Goal: Task Accomplishment & Management: Manage account settings

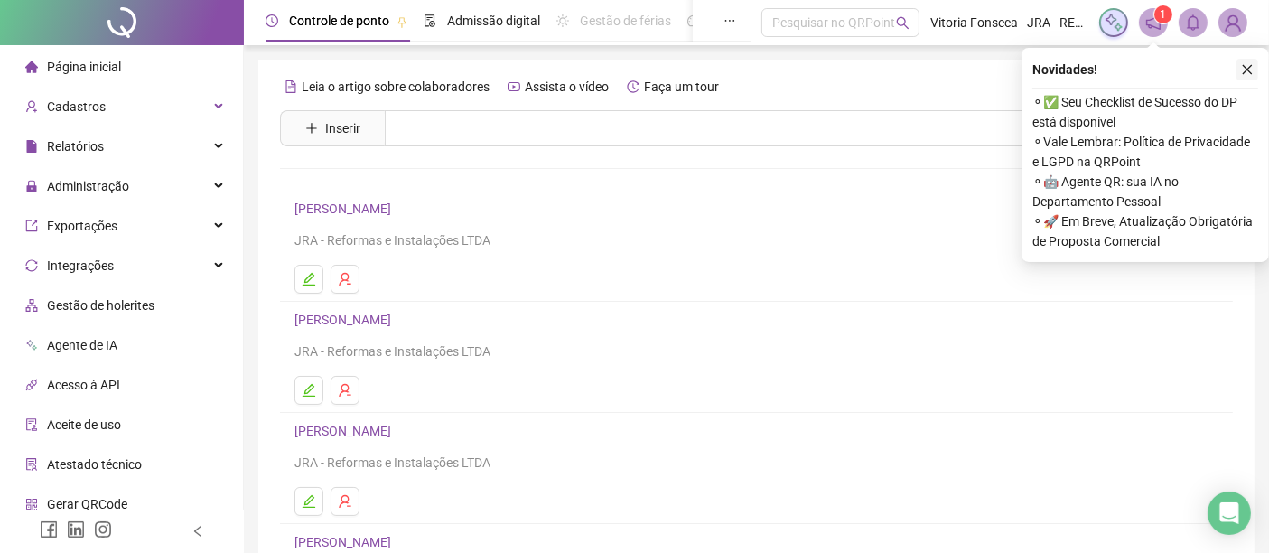
click at [1251, 63] on icon "close" at bounding box center [1247, 69] width 13 height 13
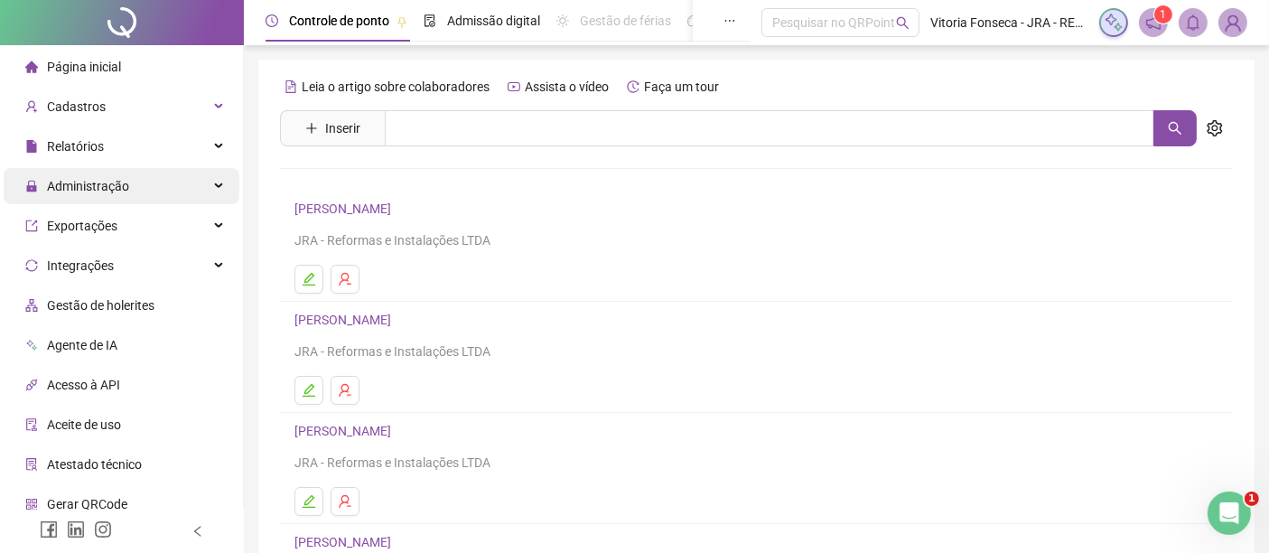
click at [169, 182] on div "Administração" at bounding box center [122, 186] width 236 height 36
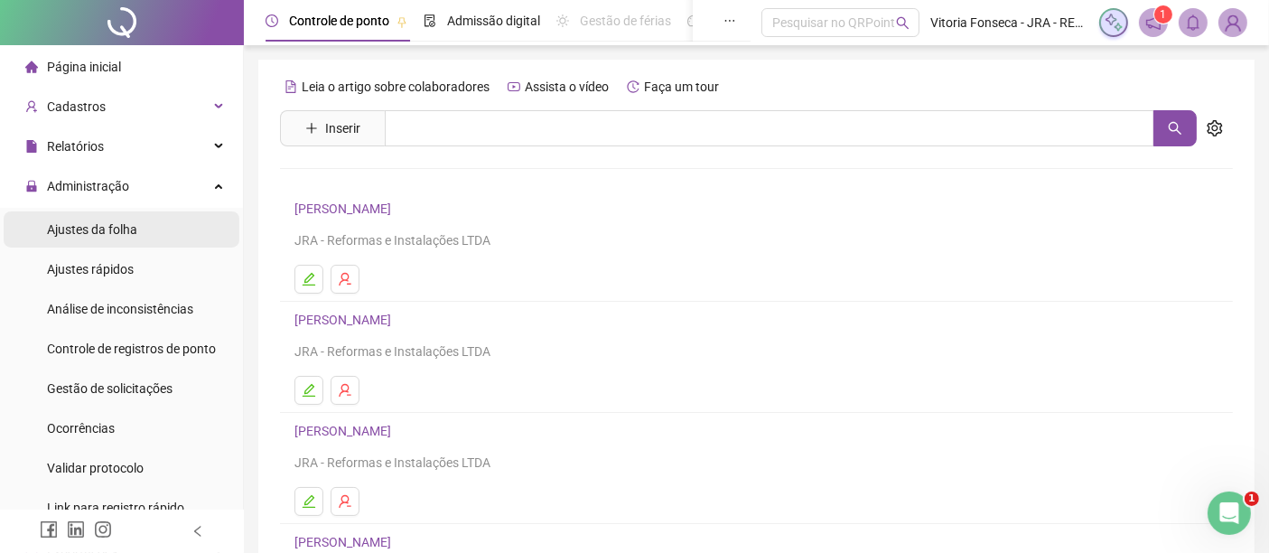
click at [167, 233] on li "Ajustes da folha" at bounding box center [122, 229] width 236 height 36
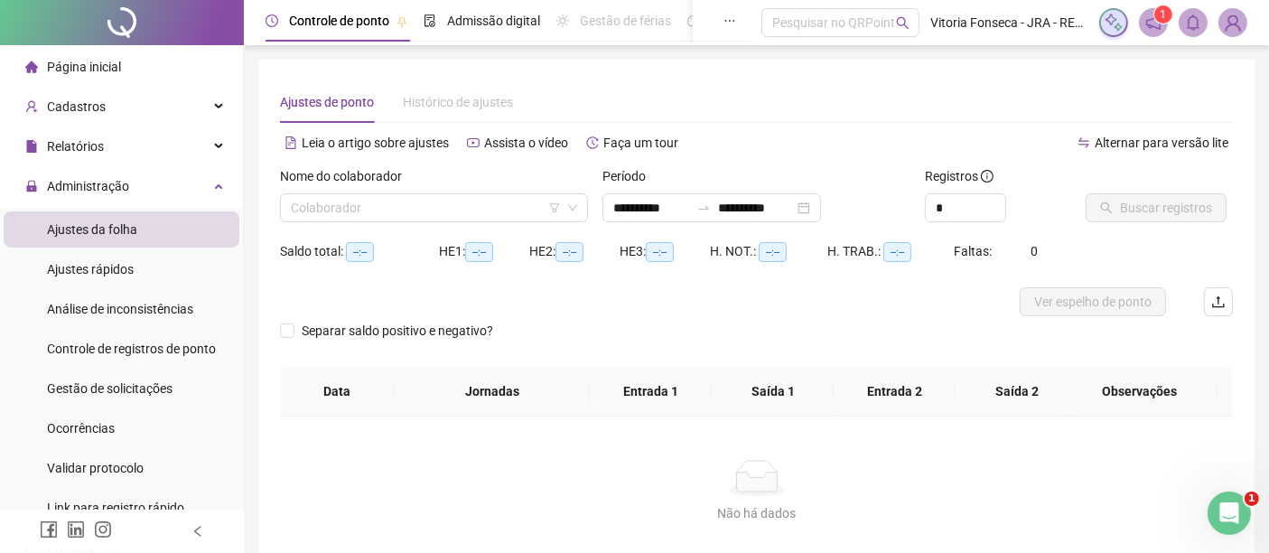
type input "**********"
click at [821, 204] on div "**********" at bounding box center [711, 207] width 219 height 29
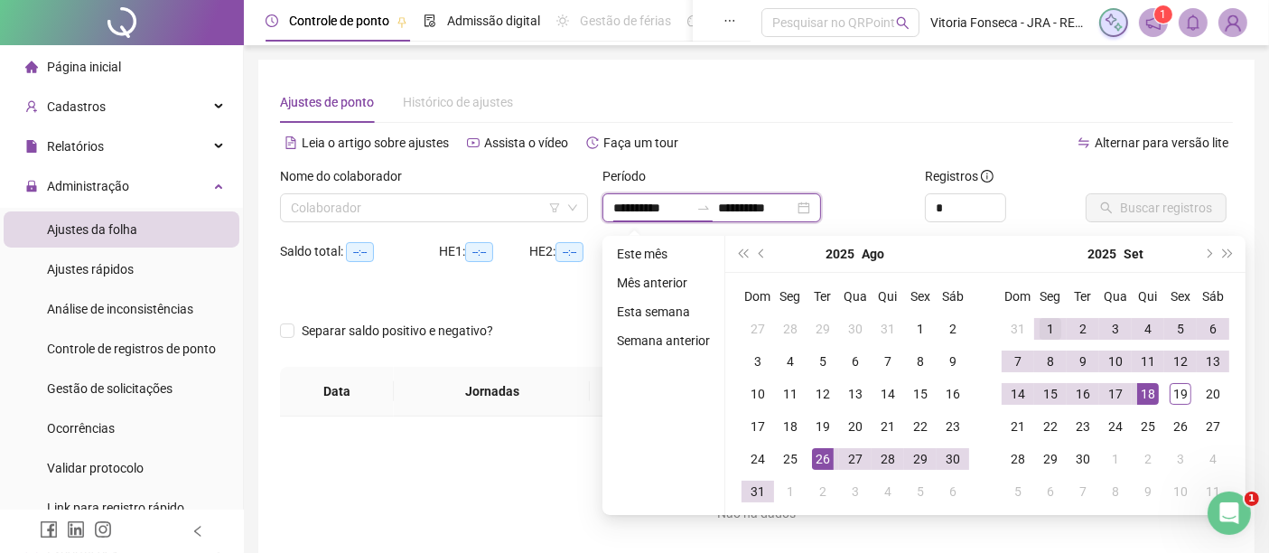
type input "**********"
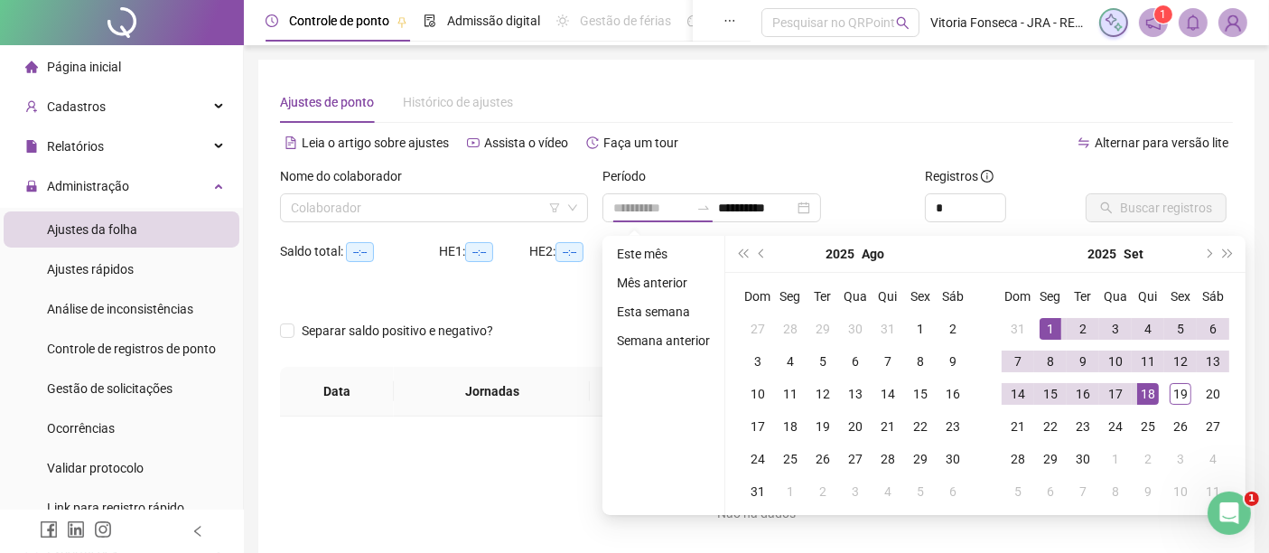
click at [1055, 325] on div "1" at bounding box center [1051, 329] width 22 height 22
type input "**********"
click at [1171, 386] on div "19" at bounding box center [1181, 394] width 22 height 22
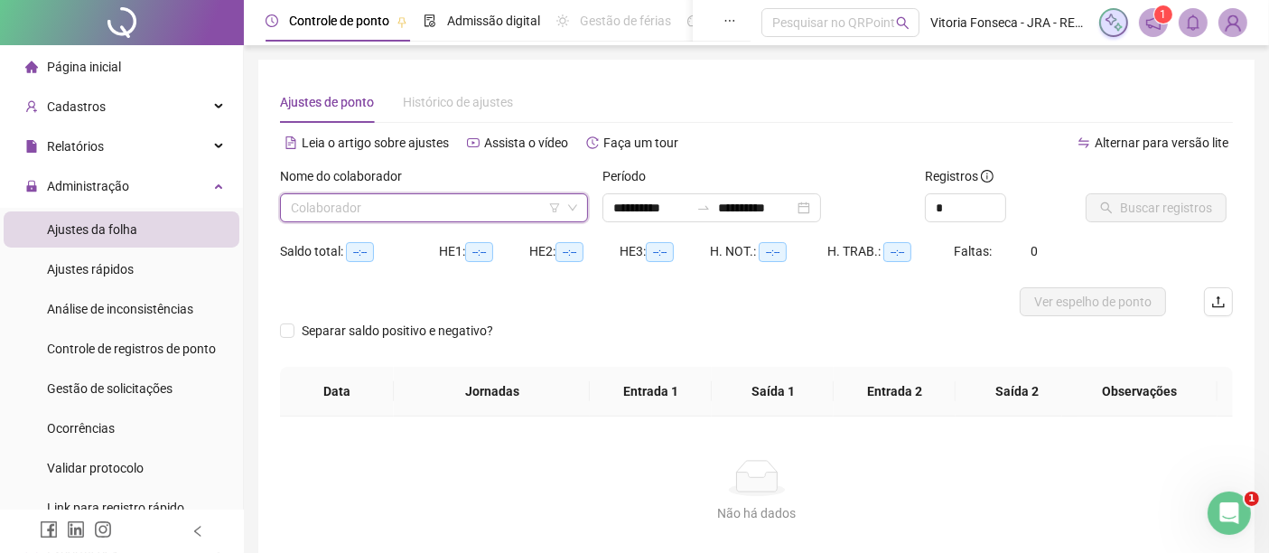
click at [477, 205] on input "search" at bounding box center [426, 207] width 270 height 27
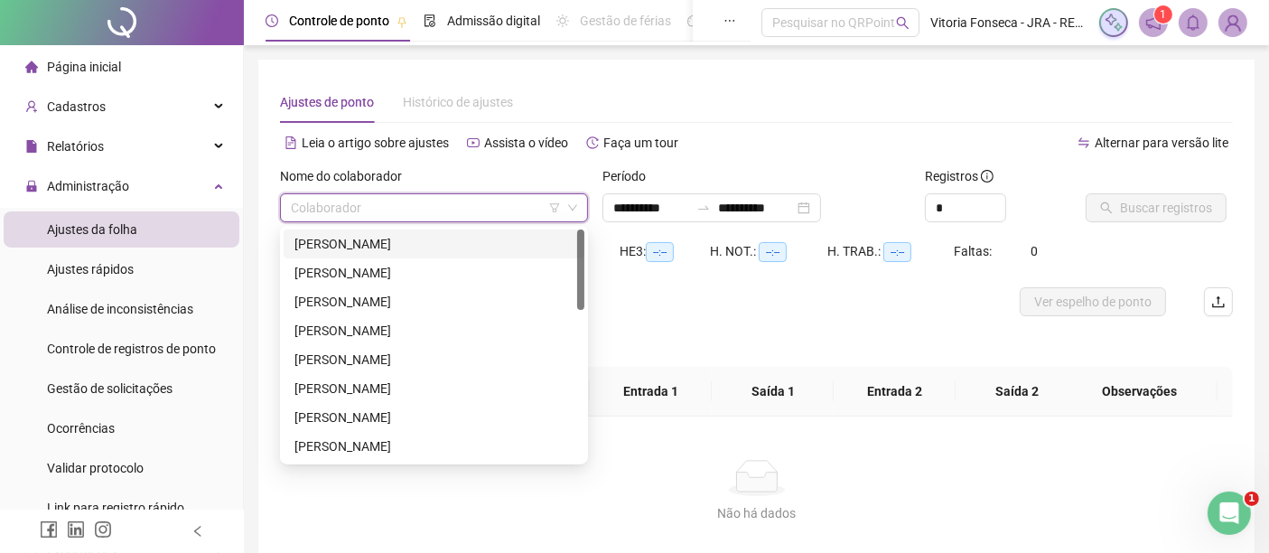
click at [455, 243] on div "CRISTIANO GOMES DIAS" at bounding box center [433, 244] width 279 height 20
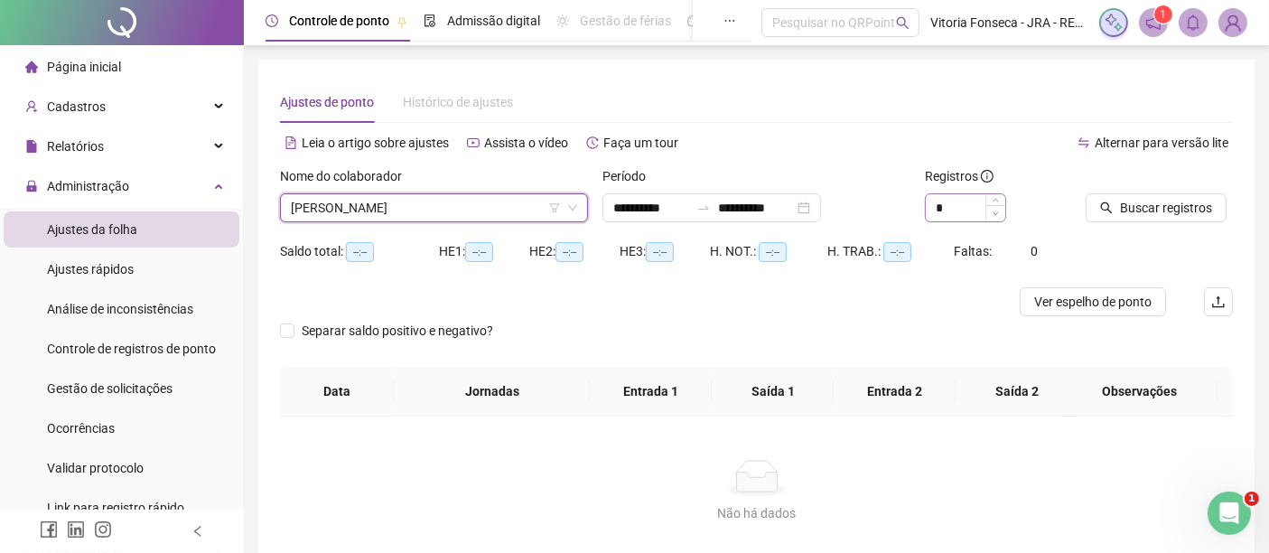
click at [993, 206] on span "Decrease Value" at bounding box center [995, 213] width 20 height 16
type input "*"
click at [993, 200] on icon "up" at bounding box center [996, 203] width 6 height 6
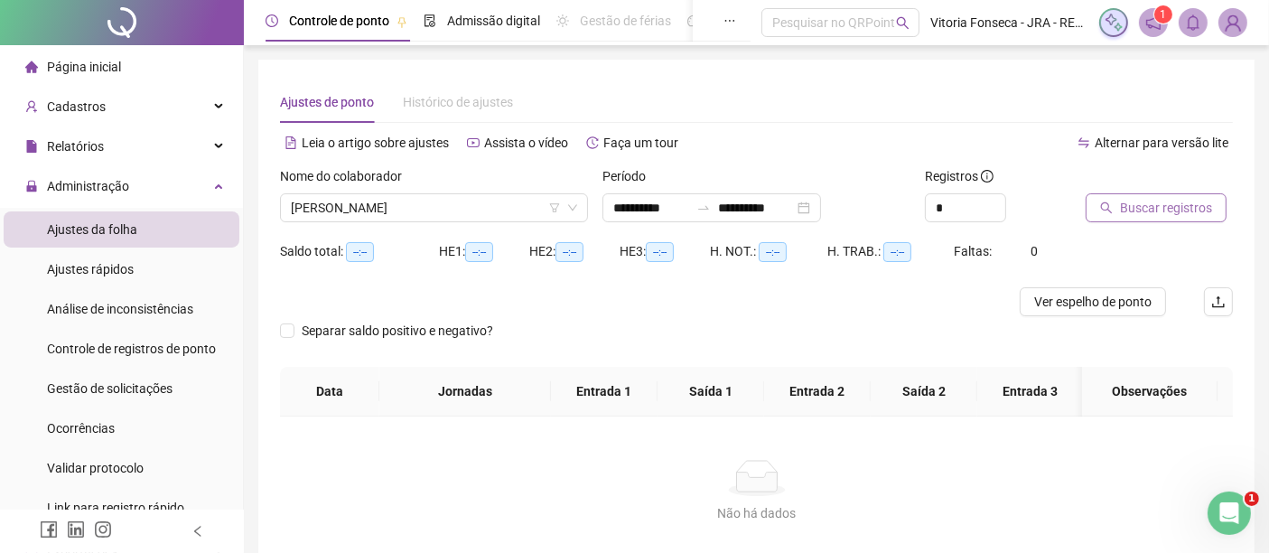
click at [1116, 202] on button "Buscar registros" at bounding box center [1156, 207] width 141 height 29
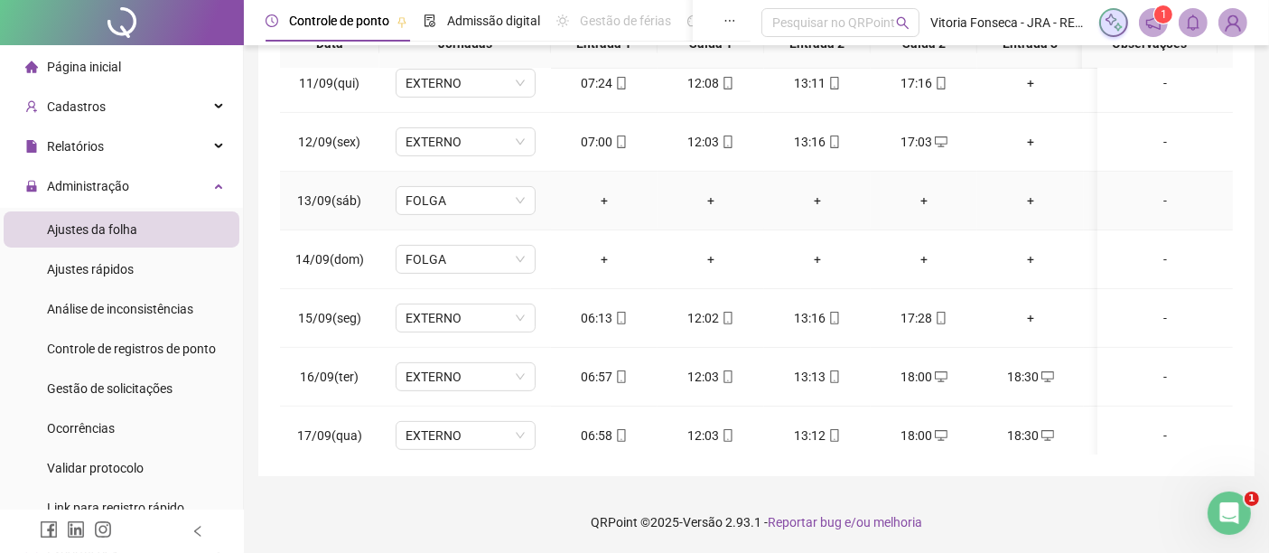
scroll to position [741, 0]
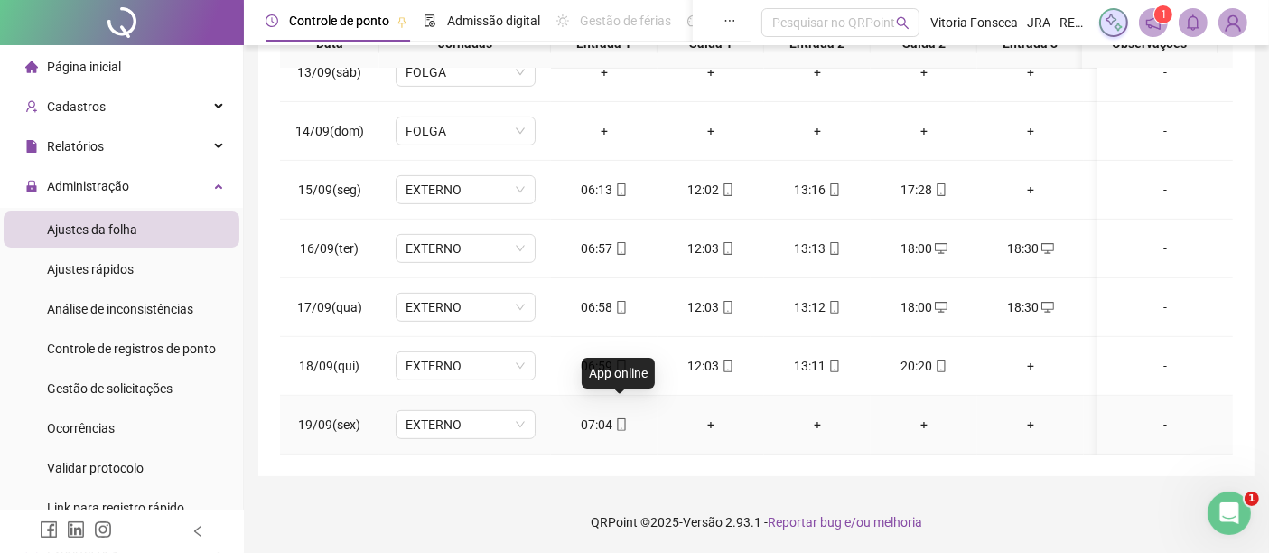
click at [621, 418] on icon "mobile" at bounding box center [621, 424] width 13 height 13
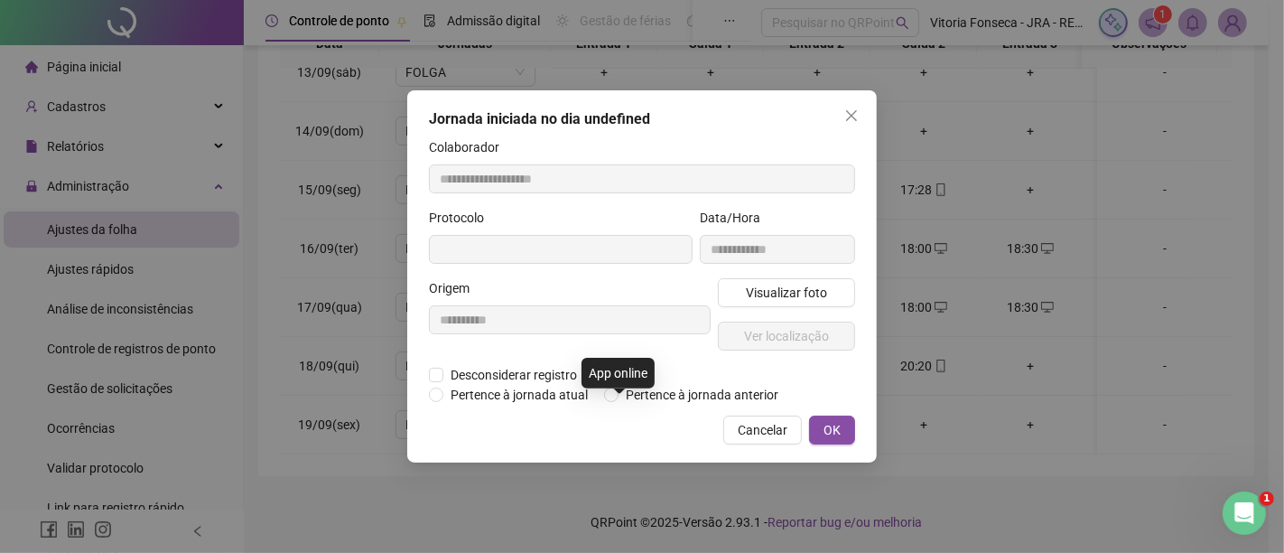
type input "**********"
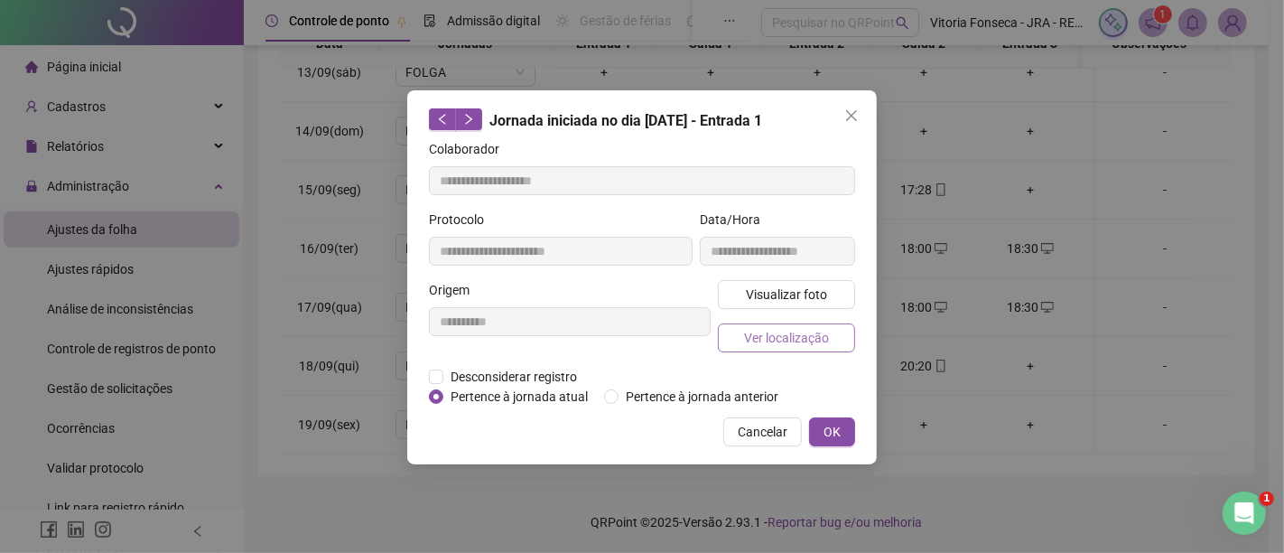
click at [776, 340] on span "Ver localização" at bounding box center [786, 338] width 85 height 20
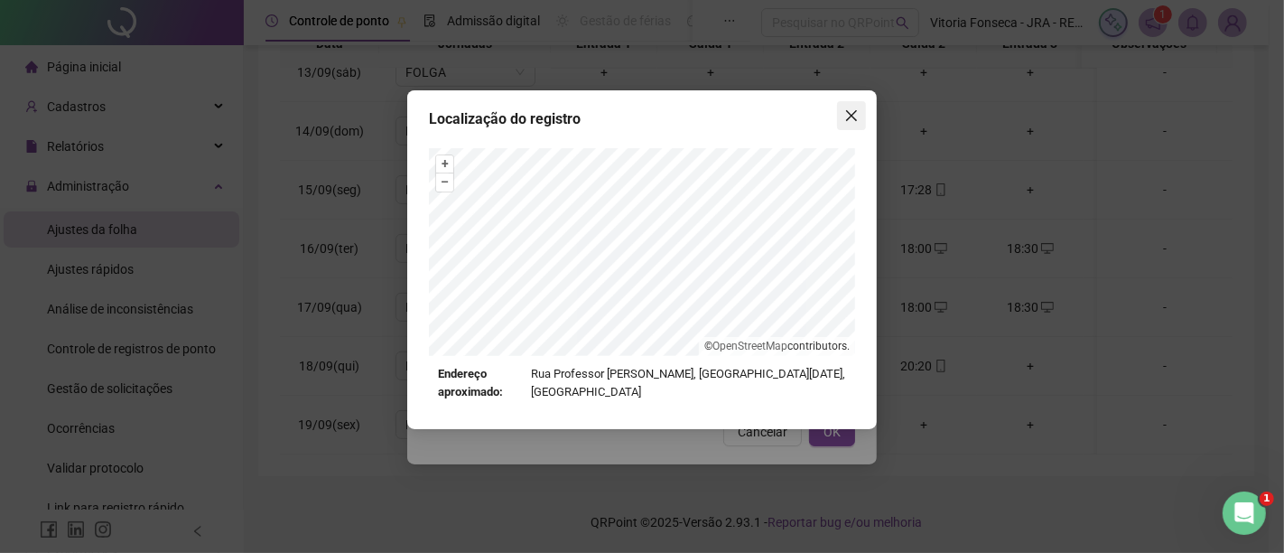
click at [856, 115] on icon "close" at bounding box center [852, 115] width 14 height 14
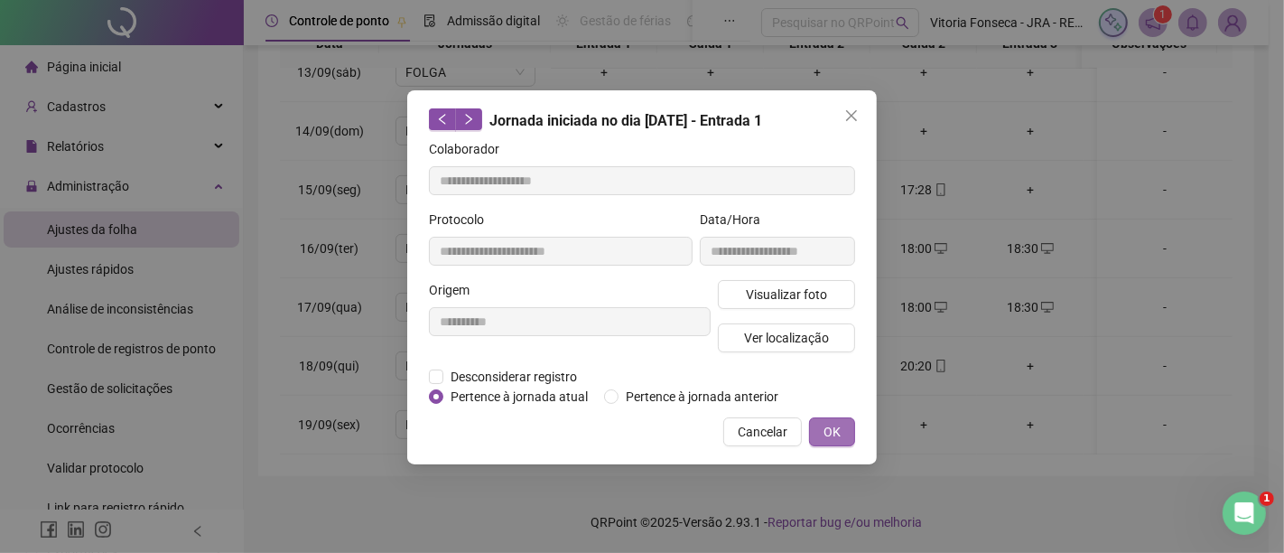
click at [832, 424] on span "OK" at bounding box center [832, 432] width 17 height 20
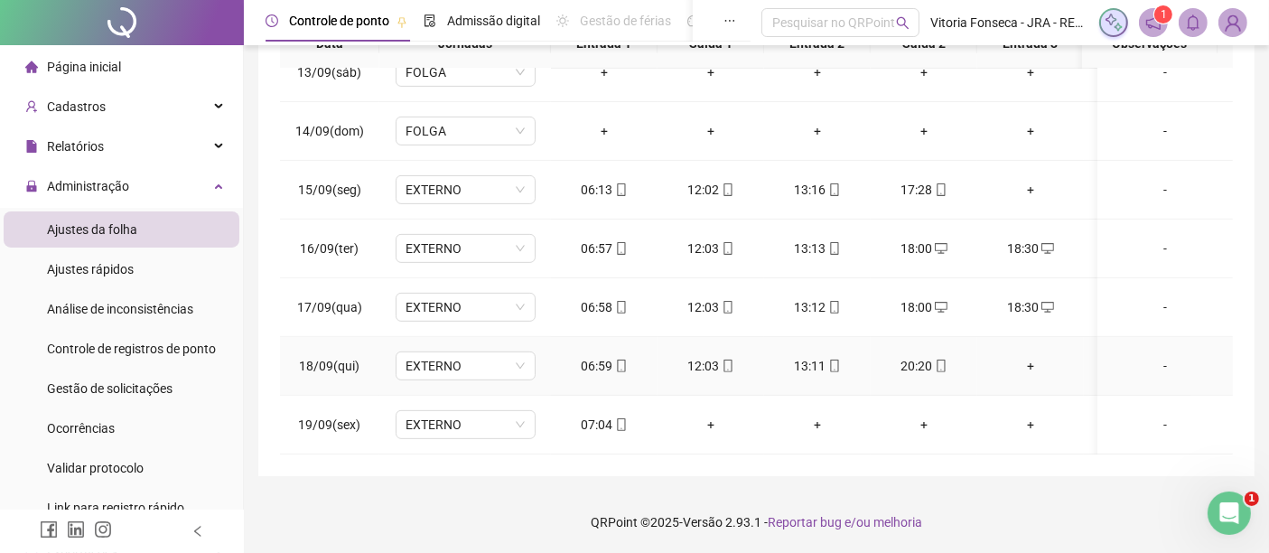
click at [1029, 356] on div "+" at bounding box center [1031, 366] width 78 height 20
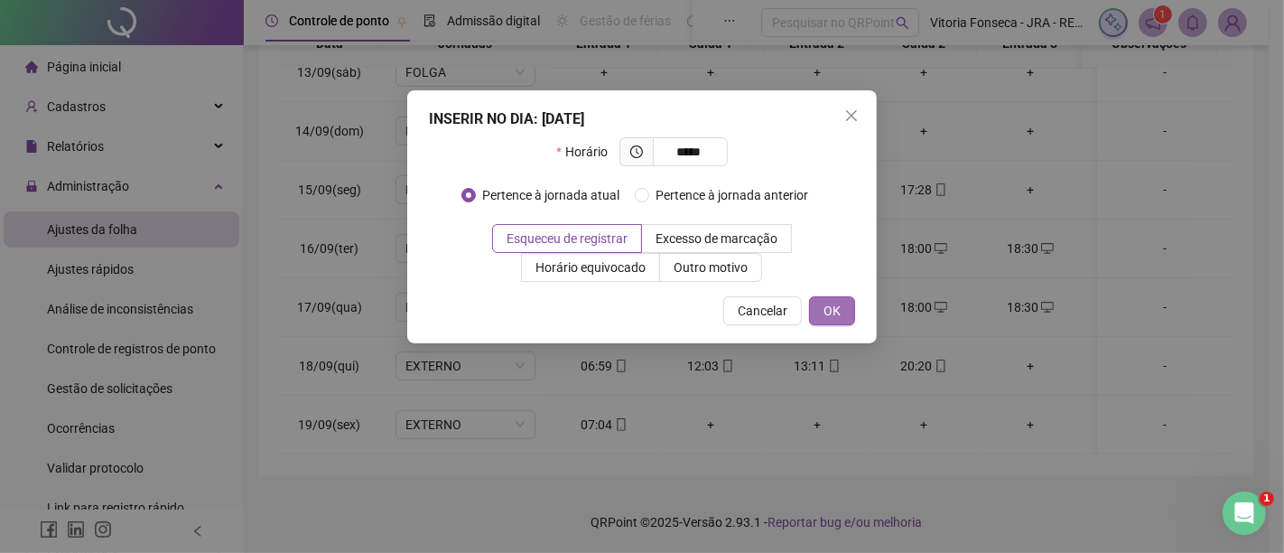
type input "*****"
click at [843, 318] on button "OK" at bounding box center [832, 310] width 46 height 29
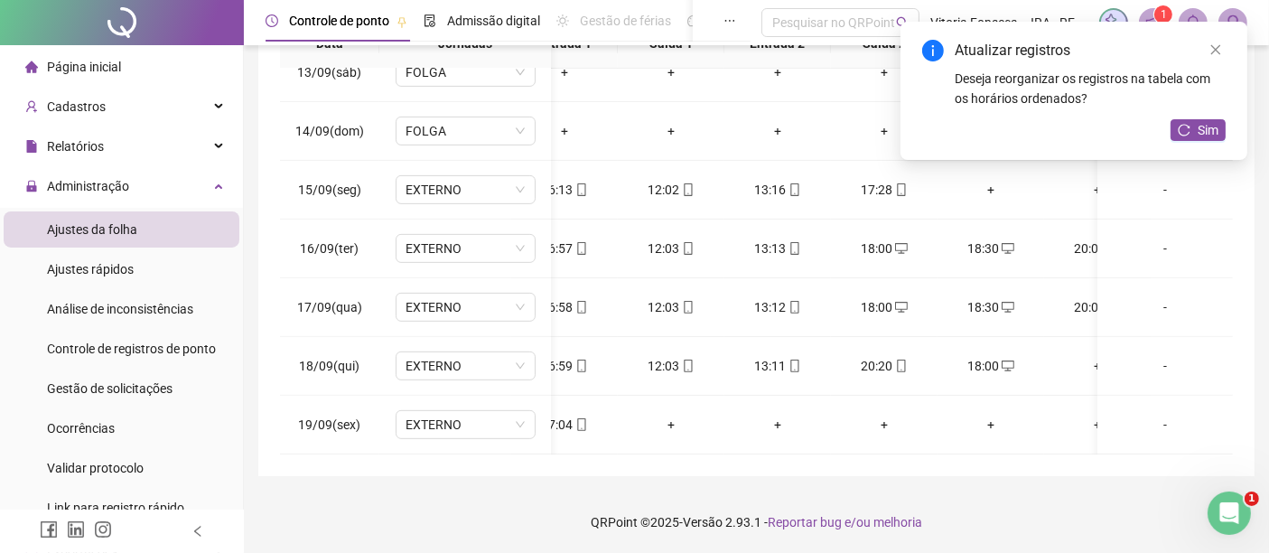
scroll to position [0, 79]
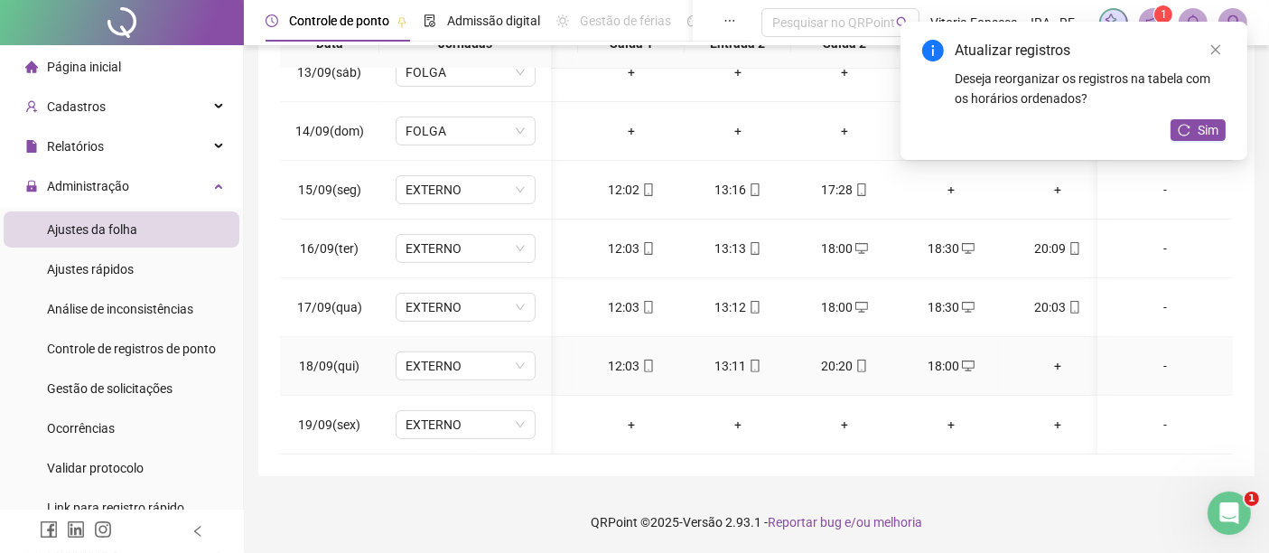
click at [1054, 356] on div "+" at bounding box center [1058, 366] width 78 height 20
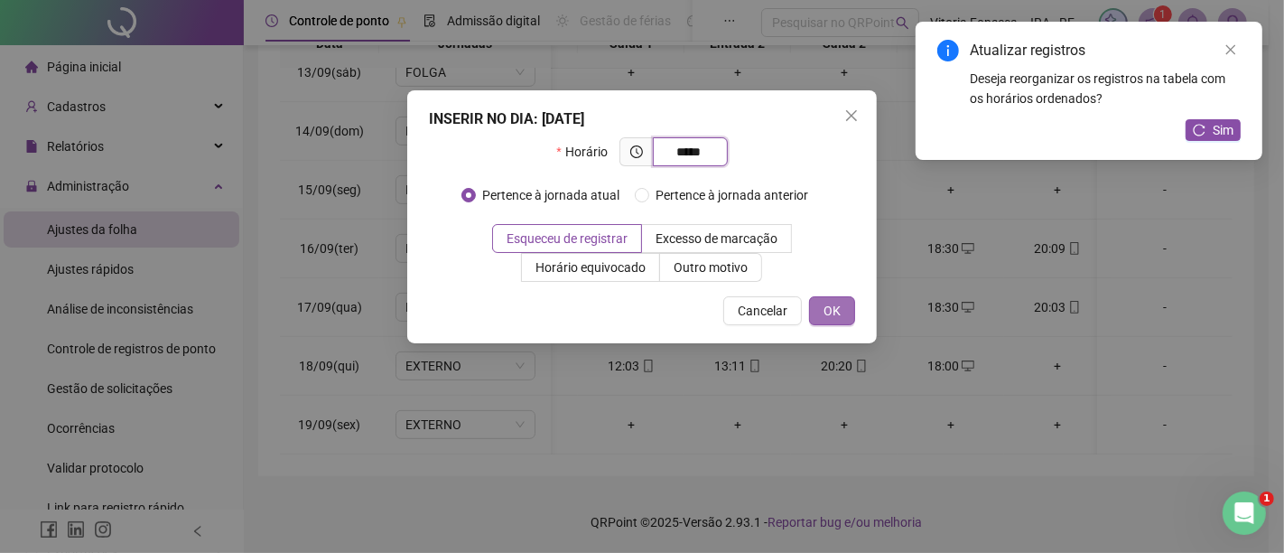
type input "*****"
click at [846, 302] on button "OK" at bounding box center [832, 310] width 46 height 29
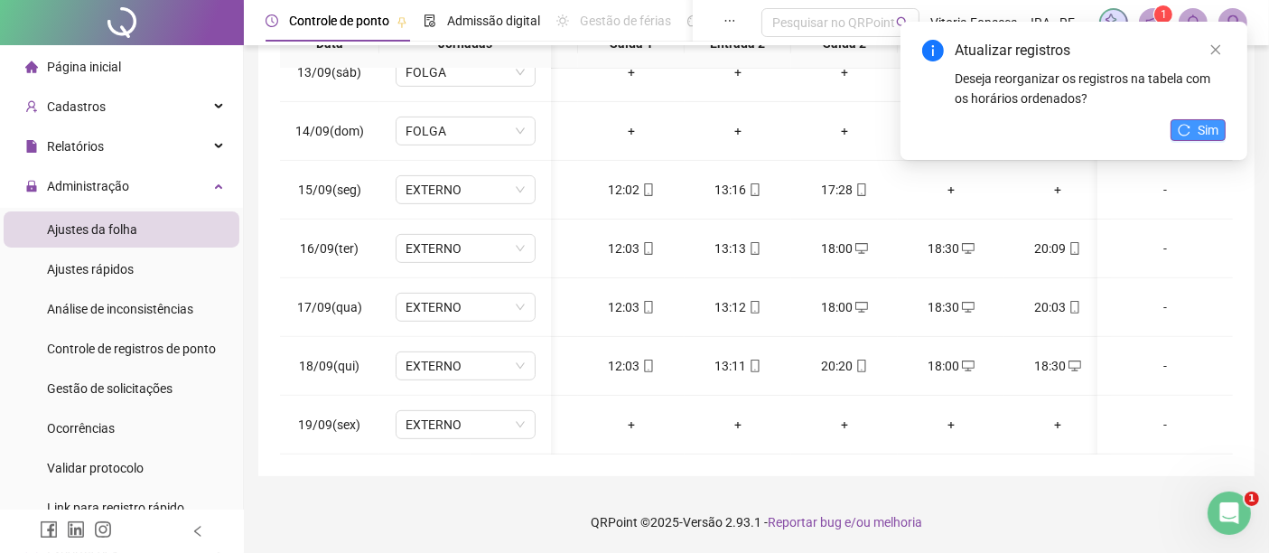
click at [1208, 127] on span "Sim" at bounding box center [1208, 130] width 21 height 20
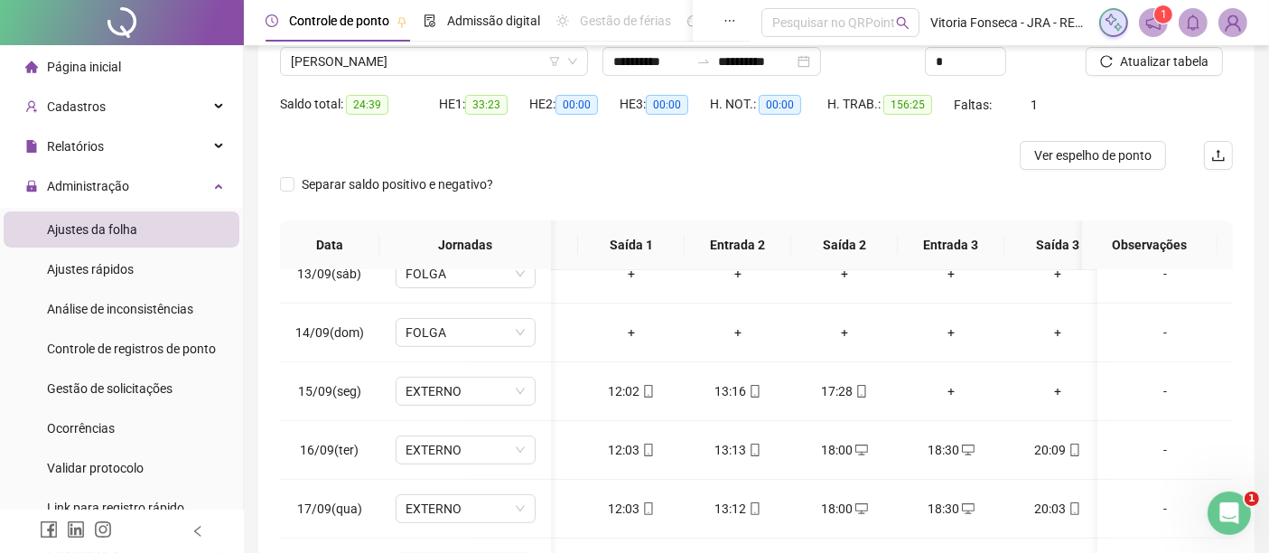
scroll to position [46, 0]
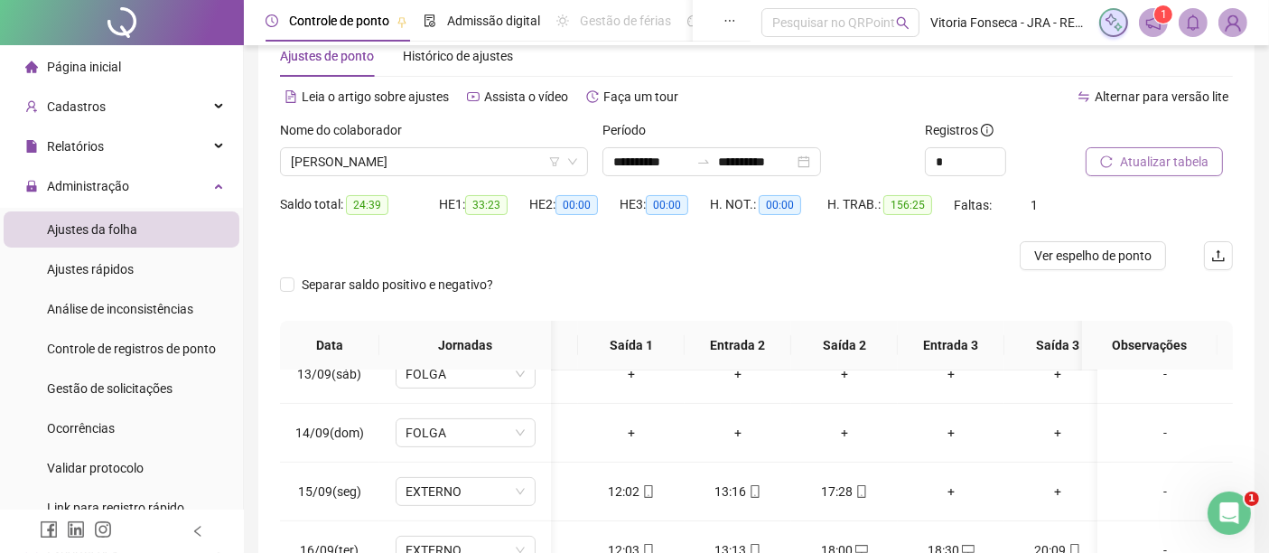
click at [1181, 166] on span "Atualizar tabela" at bounding box center [1164, 162] width 89 height 20
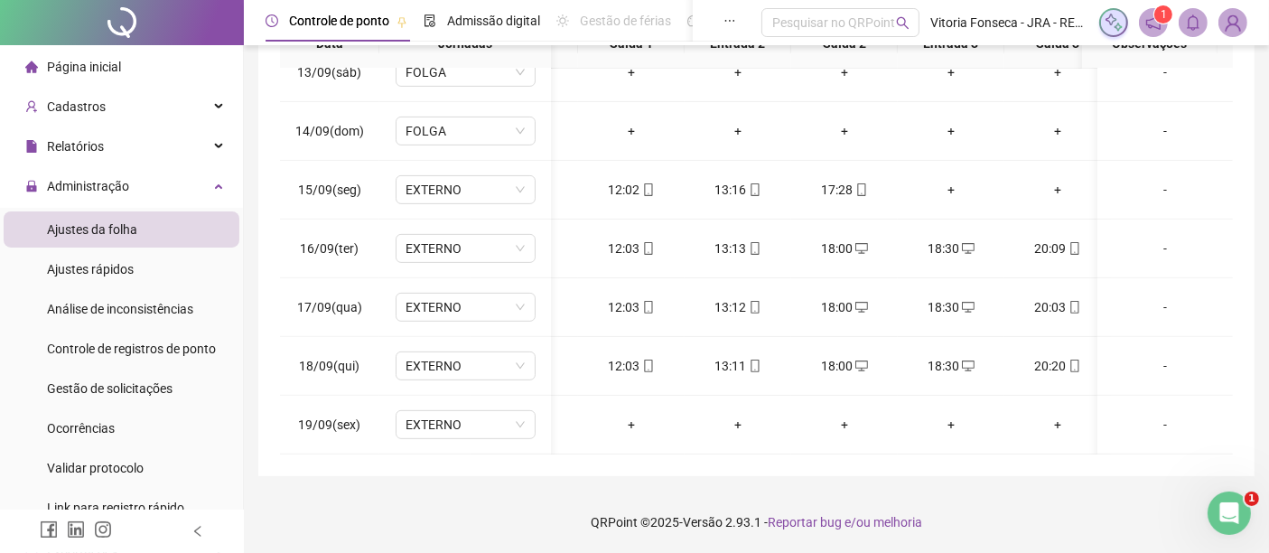
scroll to position [0, 107]
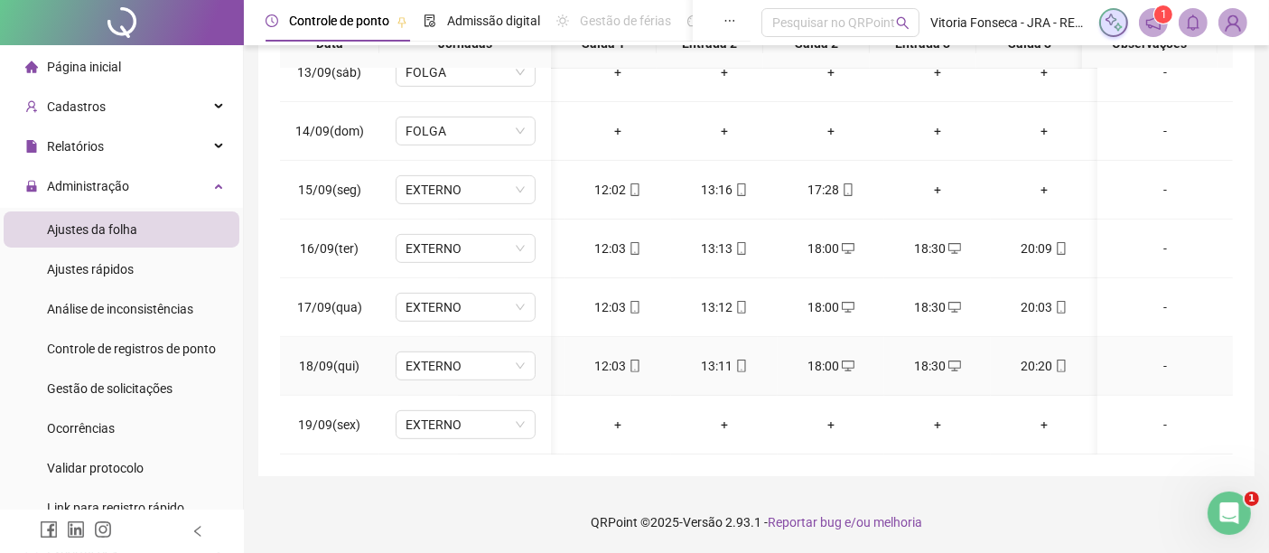
click at [1057, 359] on icon "mobile" at bounding box center [1061, 365] width 8 height 13
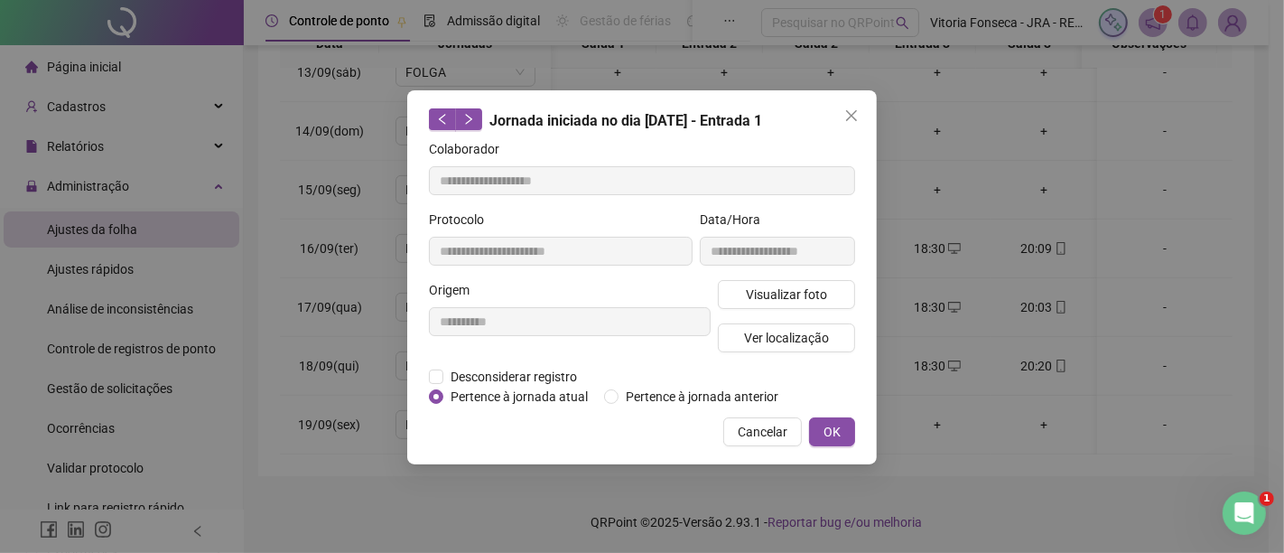
type input "**********"
click at [820, 344] on span "Ver localização" at bounding box center [786, 338] width 85 height 20
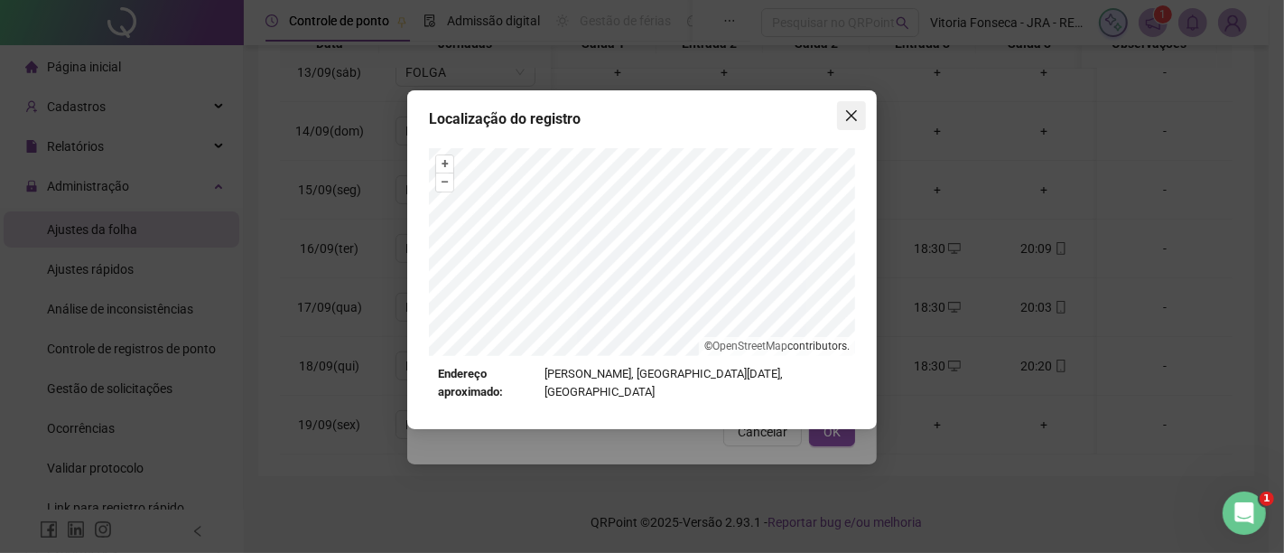
click at [850, 116] on icon "close" at bounding box center [852, 115] width 14 height 14
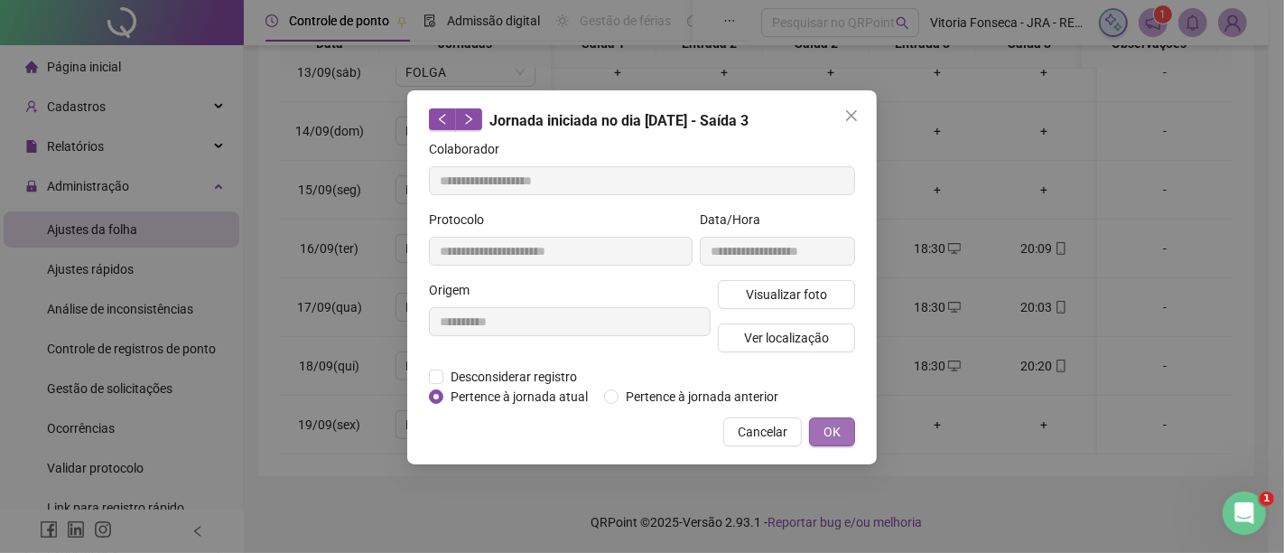
click at [831, 437] on span "OK" at bounding box center [832, 432] width 17 height 20
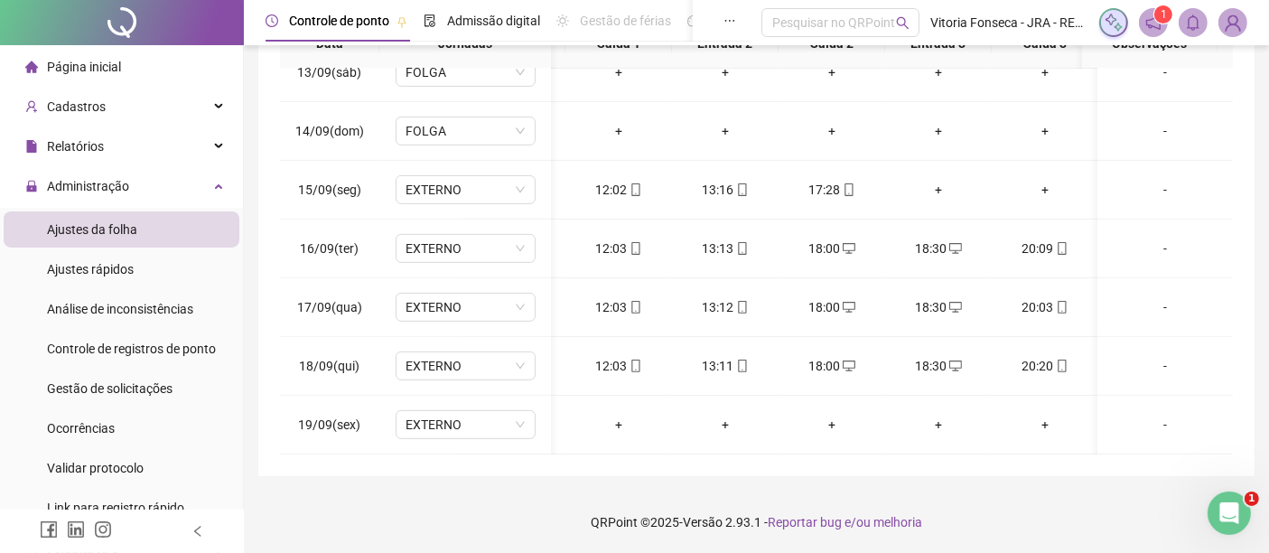
scroll to position [0, 0]
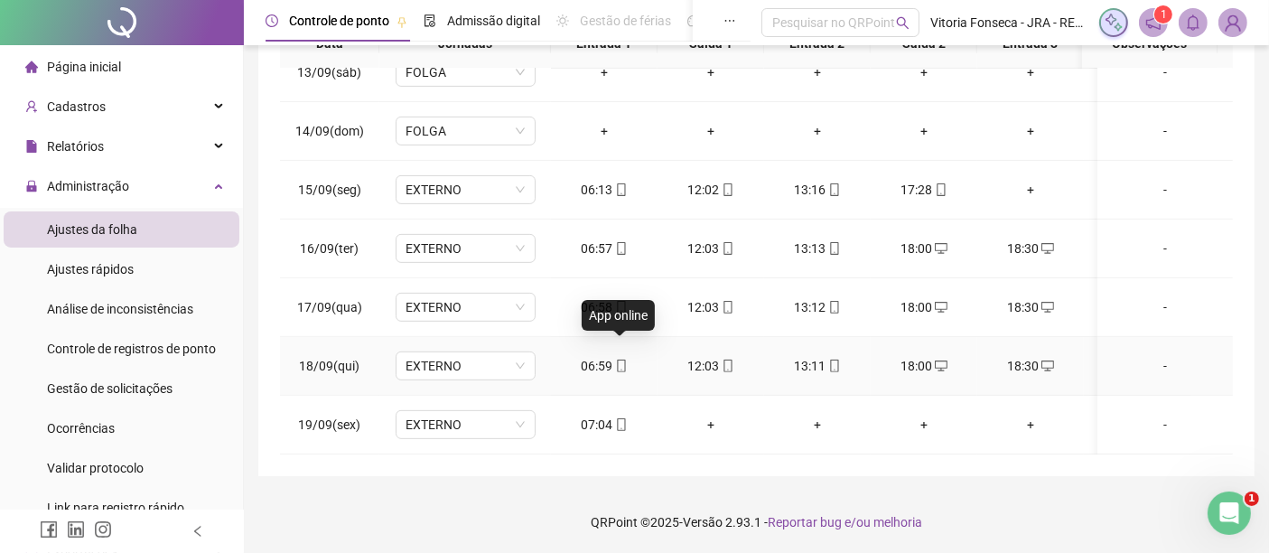
click at [619, 359] on icon "mobile" at bounding box center [621, 365] width 13 height 13
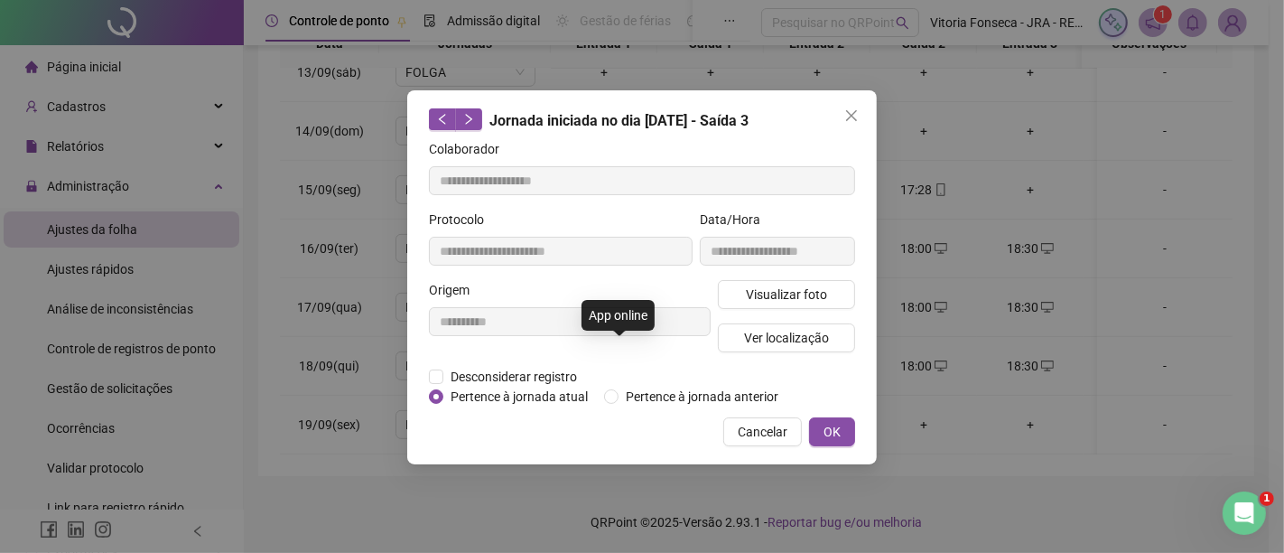
type input "**********"
click at [802, 325] on button "Ver localização" at bounding box center [786, 337] width 137 height 29
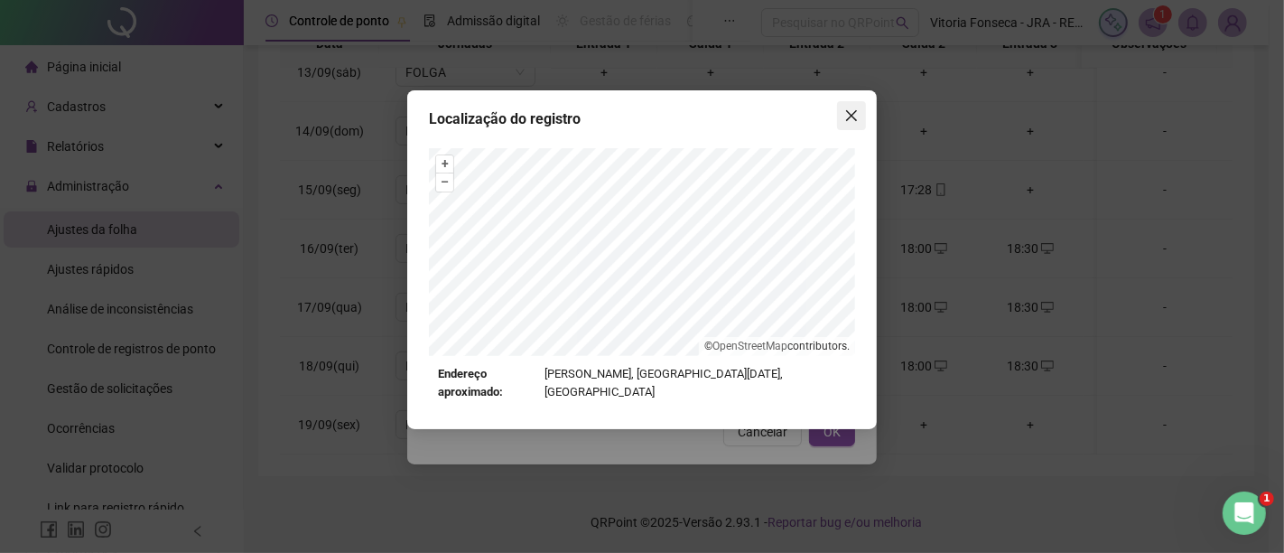
click at [855, 114] on icon "close" at bounding box center [852, 115] width 14 height 14
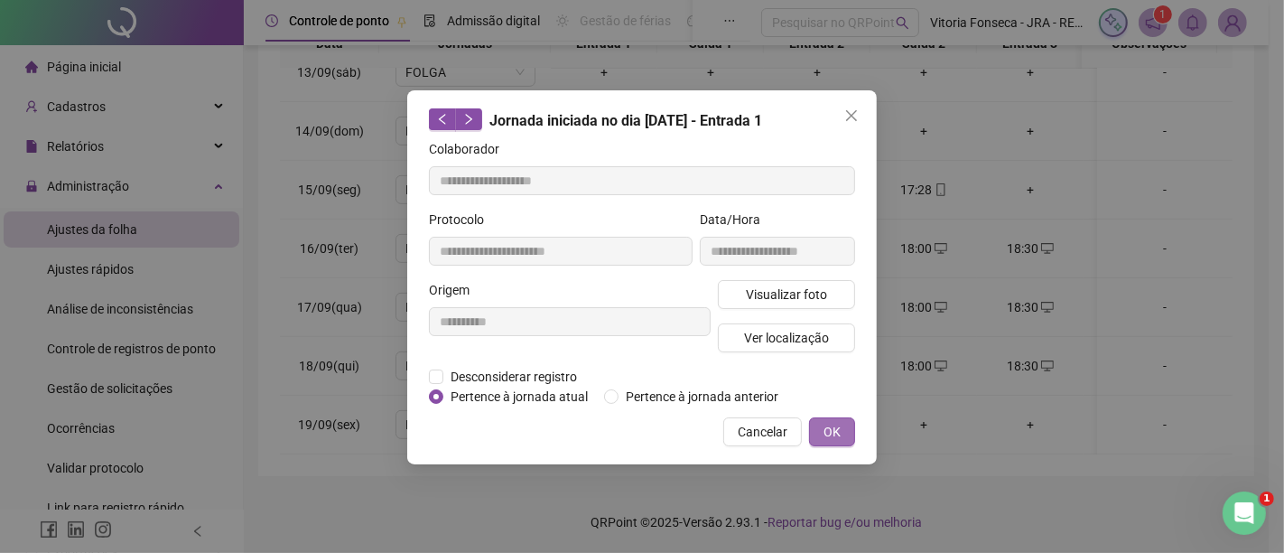
click at [847, 432] on button "OK" at bounding box center [832, 431] width 46 height 29
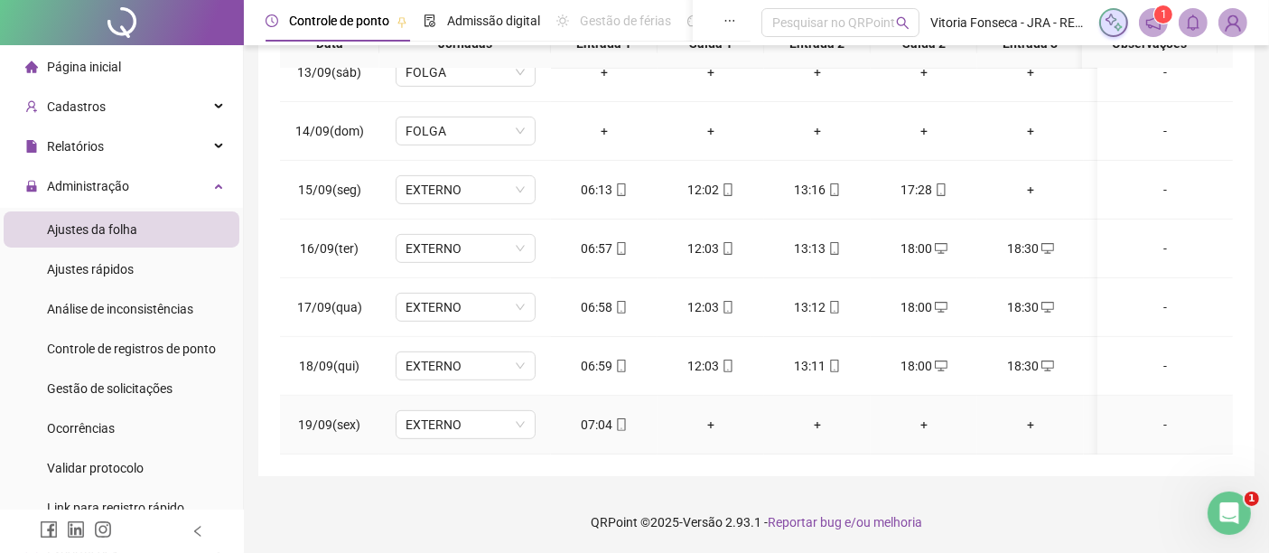
click at [626, 418] on icon "mobile" at bounding box center [621, 424] width 13 height 13
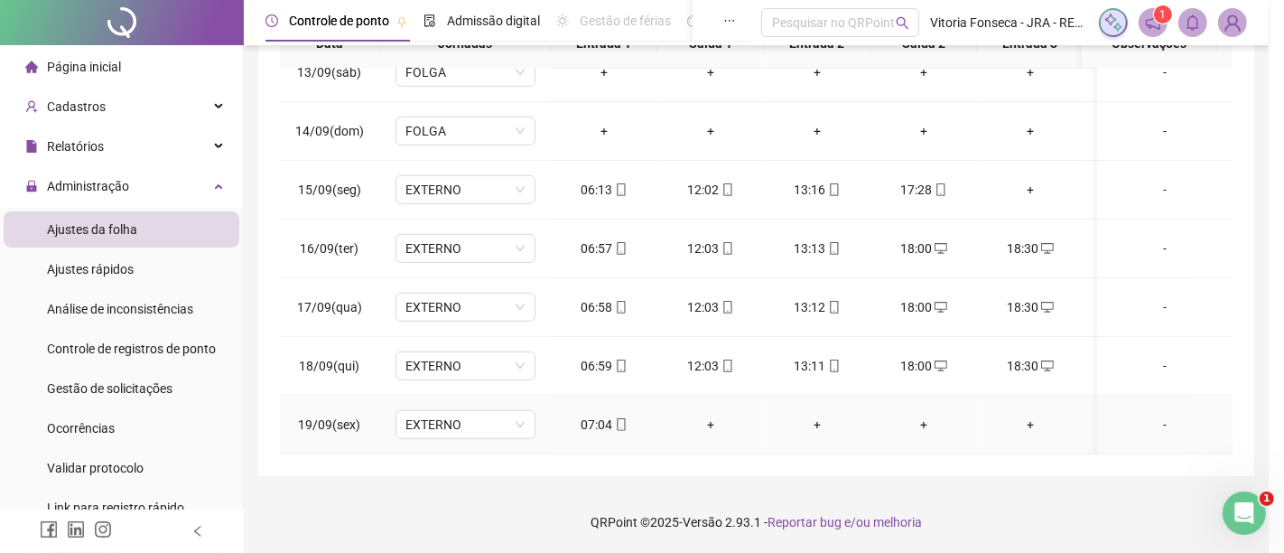
type input "**********"
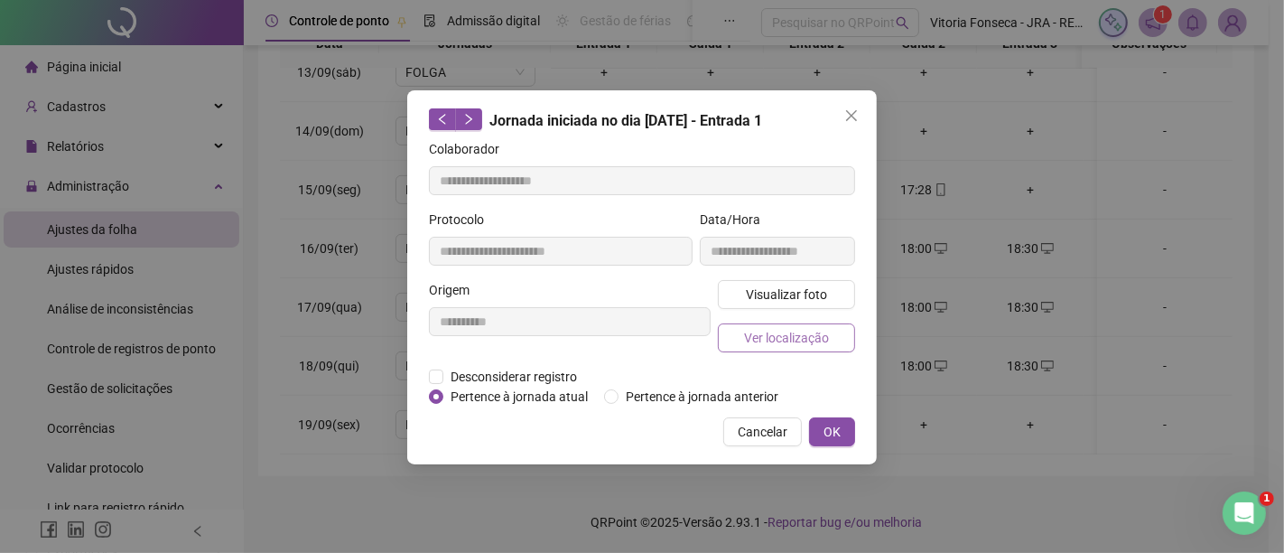
click at [792, 334] on span "Ver localização" at bounding box center [786, 338] width 85 height 20
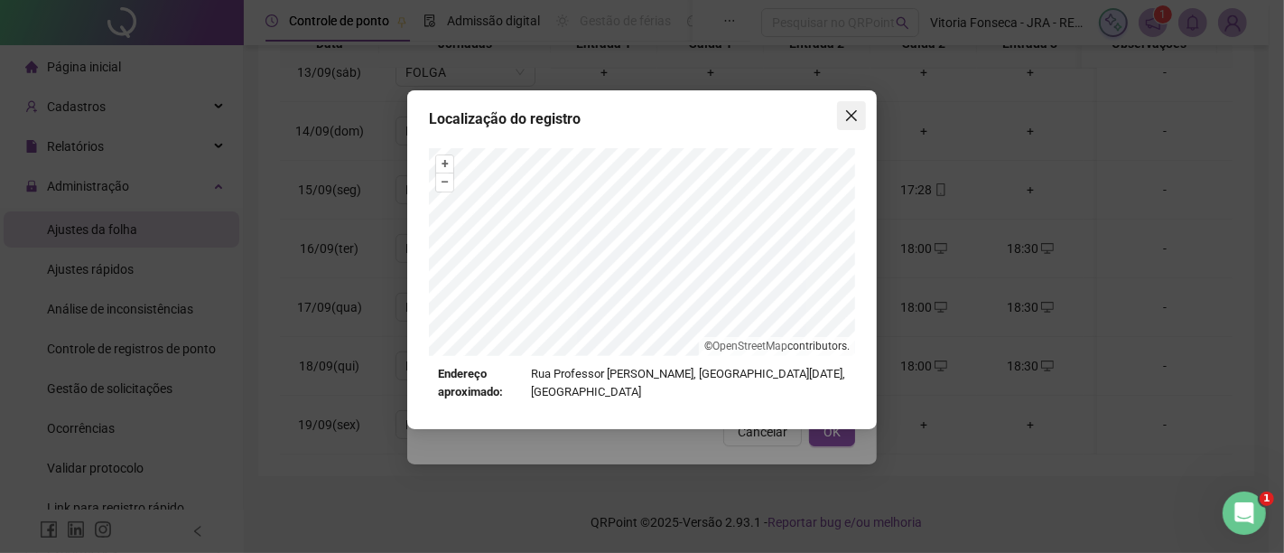
click at [852, 109] on icon "close" at bounding box center [852, 115] width 14 height 14
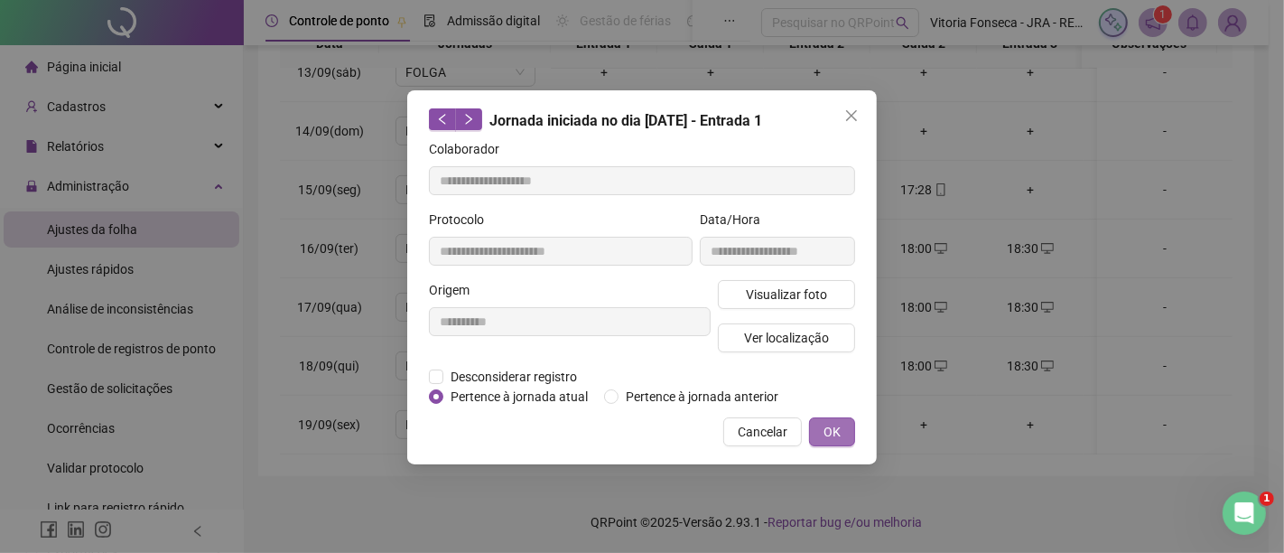
click at [833, 422] on span "OK" at bounding box center [832, 432] width 17 height 20
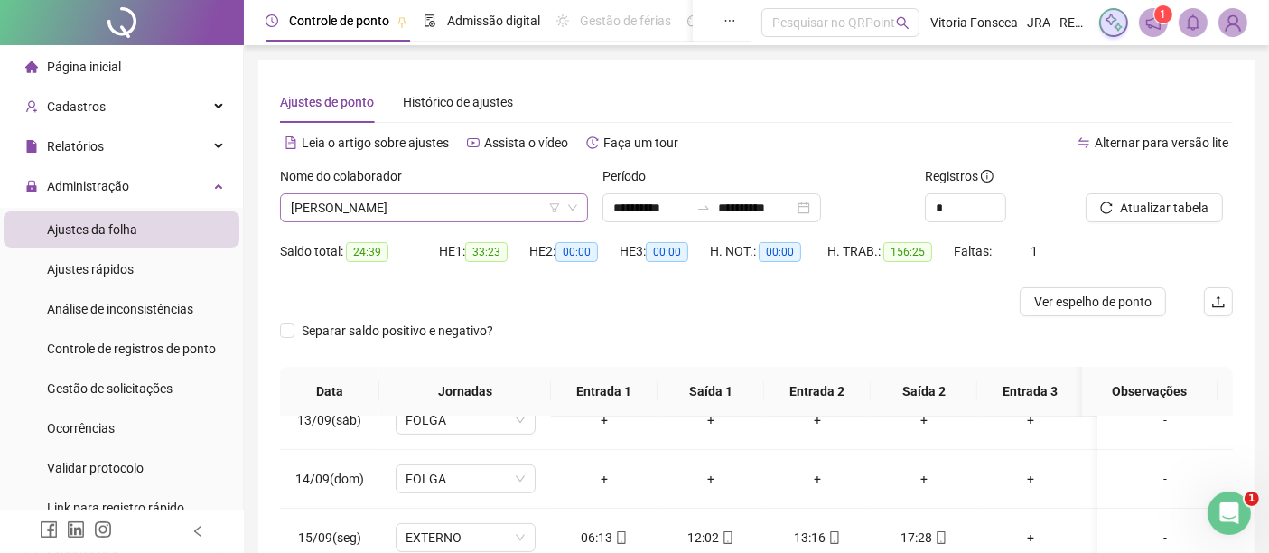
click at [503, 198] on span "CRISTIANO GOMES DIAS" at bounding box center [434, 207] width 286 height 27
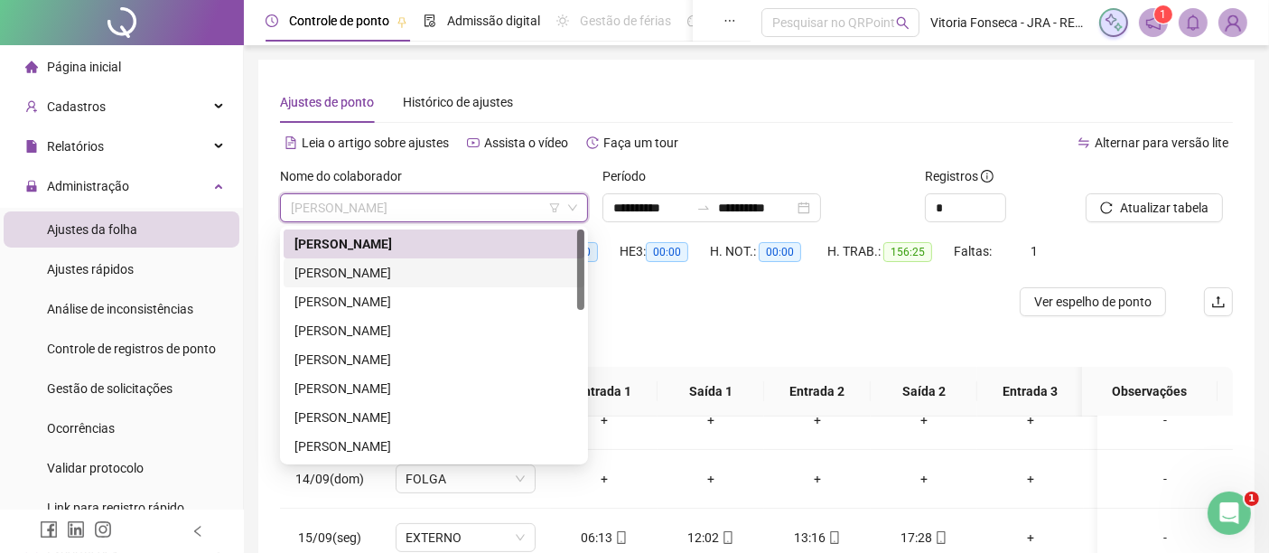
click at [462, 276] on div "ÉRIKA DOS SANTOS PEIXOTO GUIMARÃES" at bounding box center [433, 273] width 279 height 20
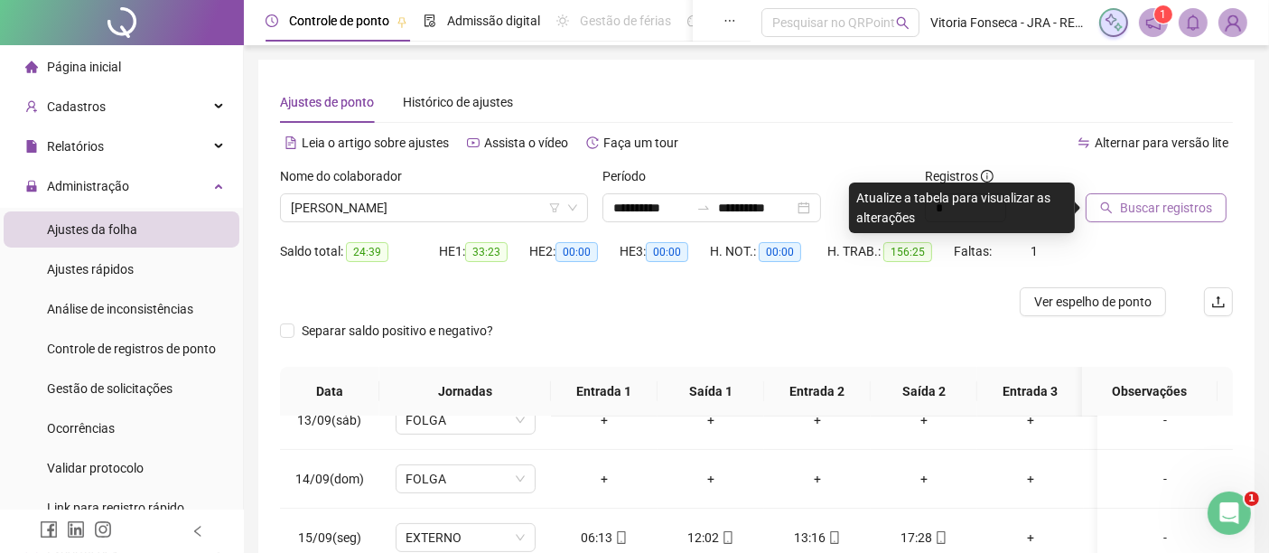
click at [1123, 208] on span "Buscar registros" at bounding box center [1166, 208] width 92 height 20
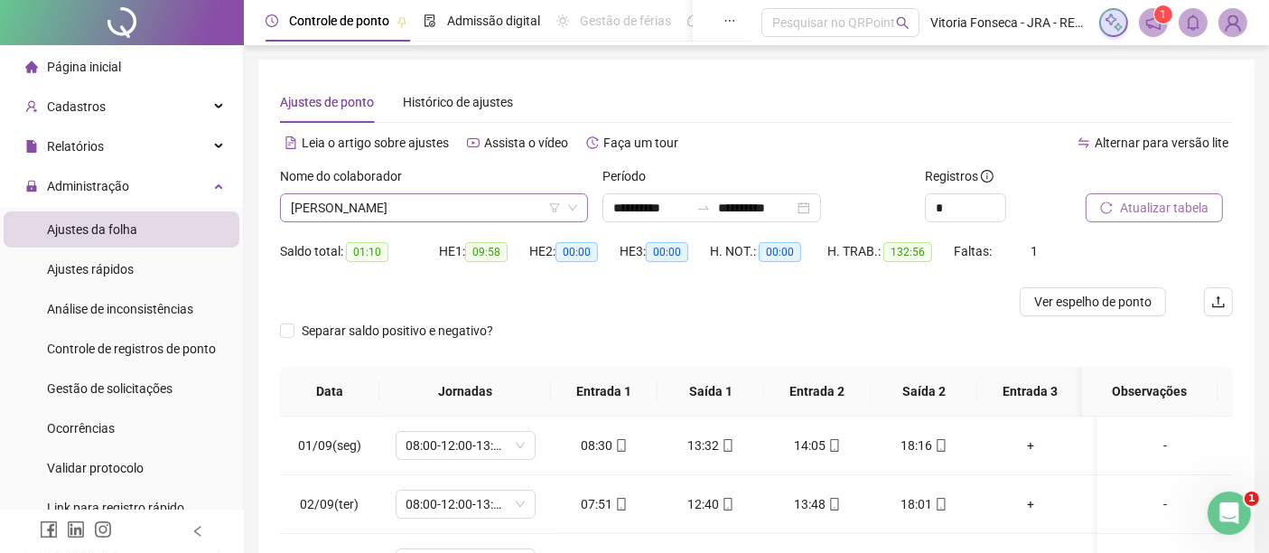
click at [528, 210] on span "ÉRIKA DOS SANTOS PEIXOTO GUIMARÃES" at bounding box center [434, 207] width 286 height 27
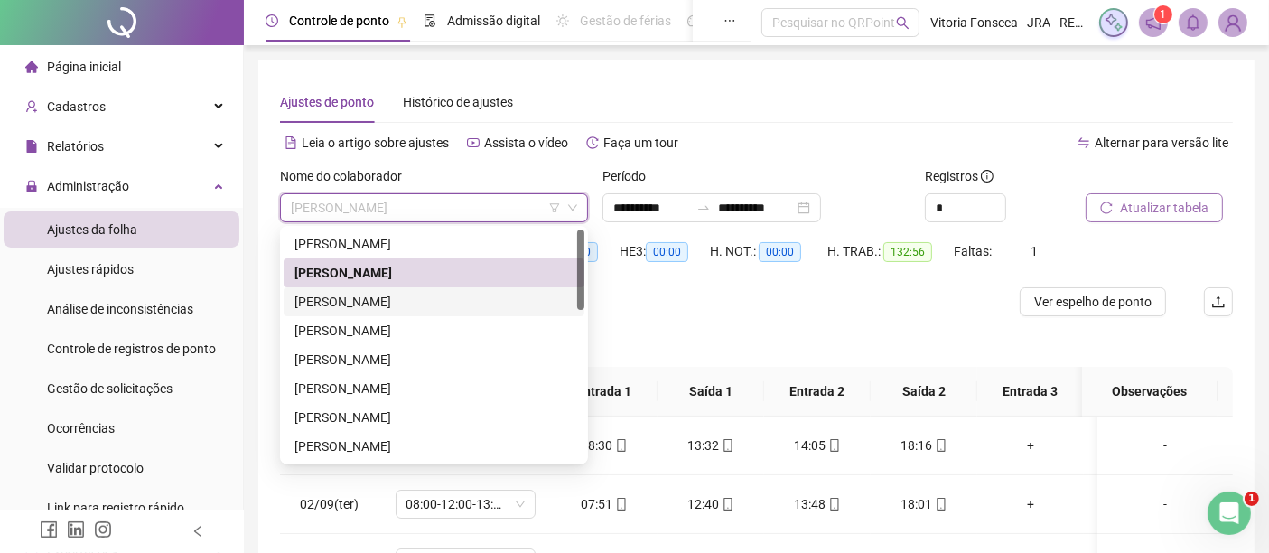
click at [480, 296] on div "FABIANA RANGEL OLIVEIRA DE ALMEIDA" at bounding box center [433, 302] width 279 height 20
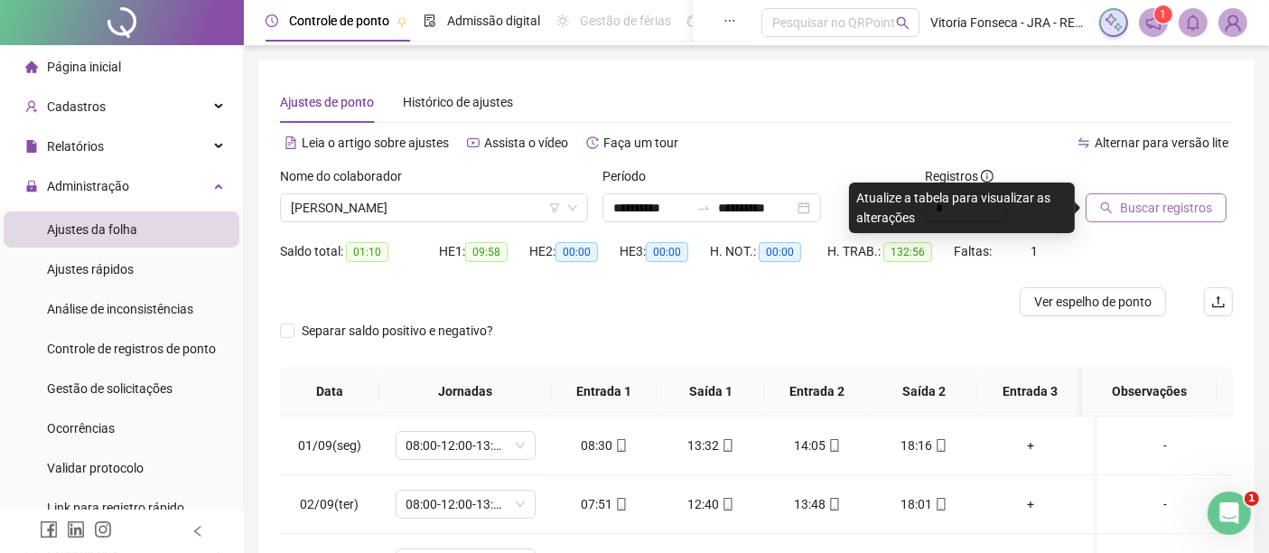
click at [1199, 208] on span "Buscar registros" at bounding box center [1166, 208] width 92 height 20
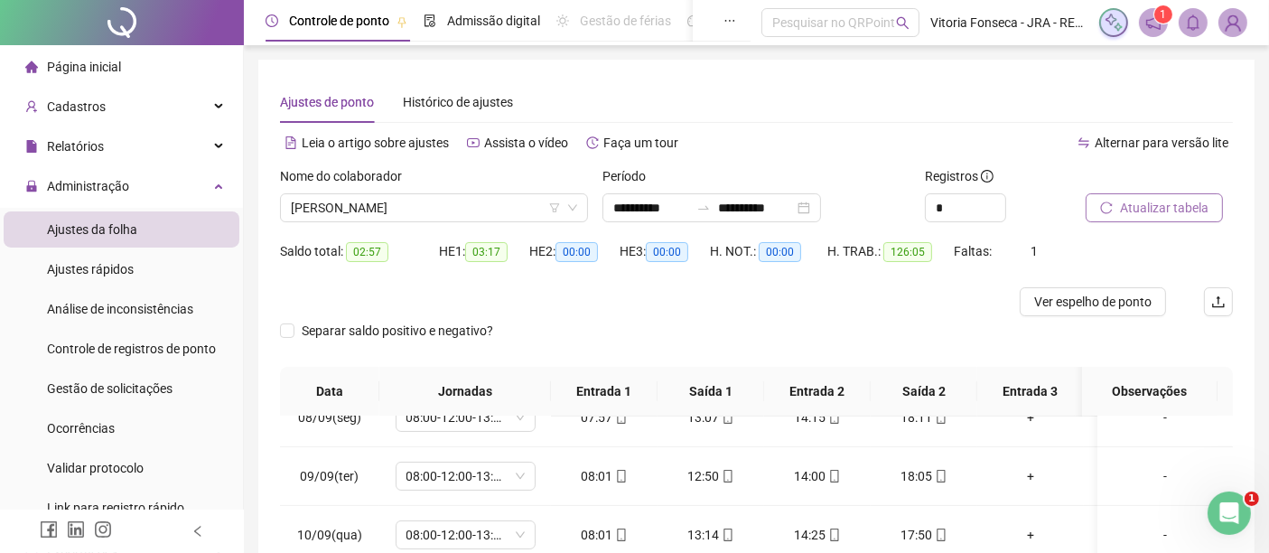
click at [1148, 201] on span "Atualizar tabela" at bounding box center [1164, 208] width 89 height 20
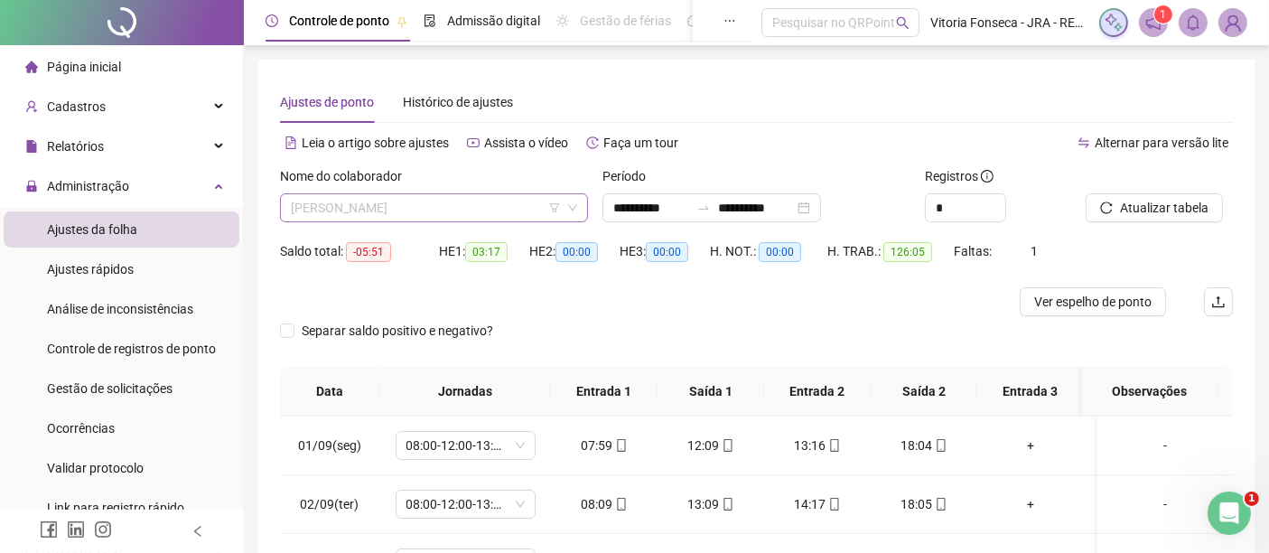
click at [524, 211] on span "FABIANA RANGEL OLIVEIRA DE ALMEIDA" at bounding box center [434, 207] width 286 height 27
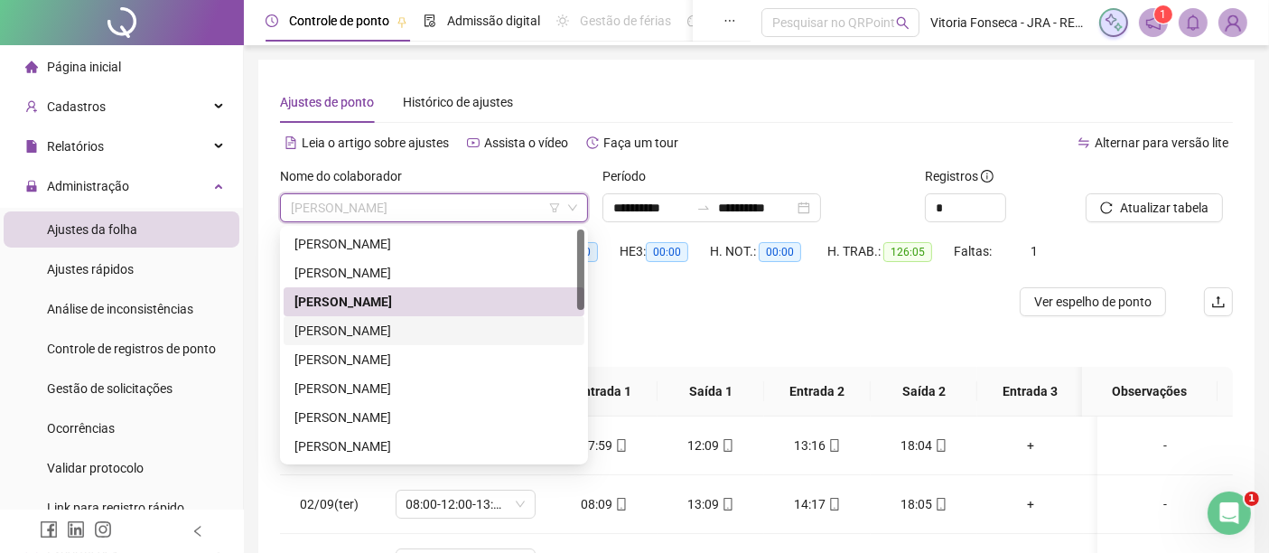
click at [471, 335] on div "[PERSON_NAME] [PERSON_NAME]" at bounding box center [433, 331] width 279 height 20
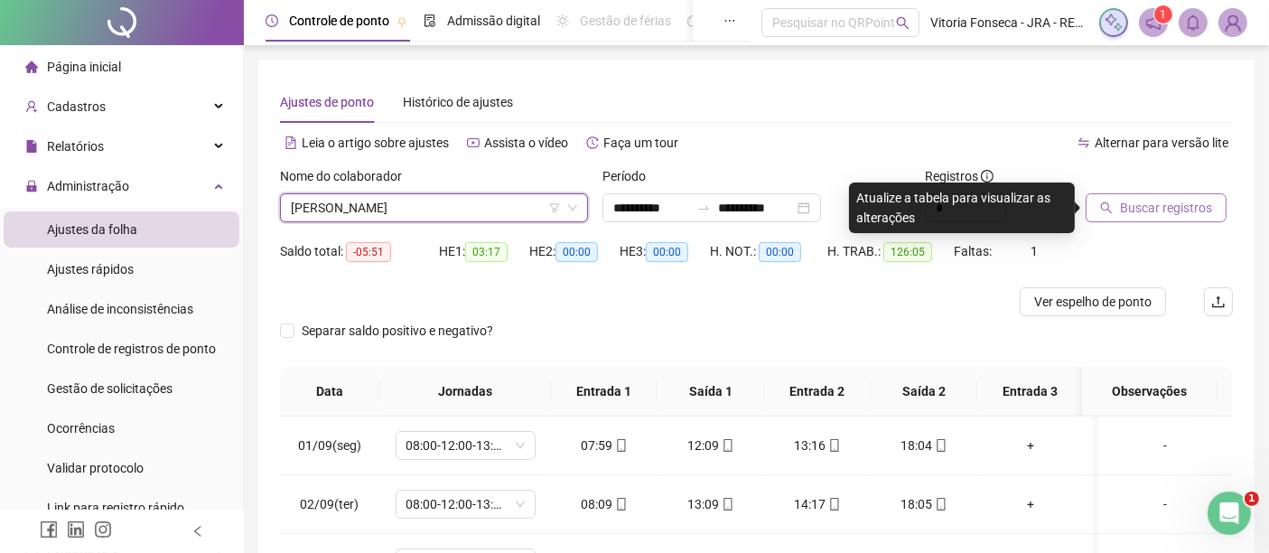
click at [1133, 215] on span "Buscar registros" at bounding box center [1166, 208] width 92 height 20
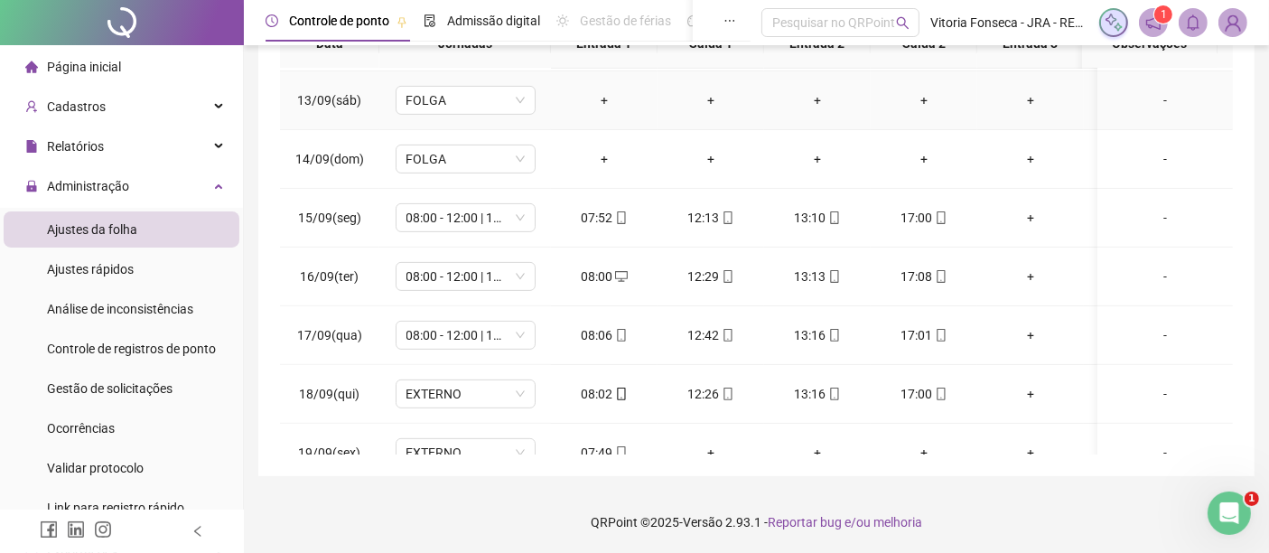
scroll to position [741, 0]
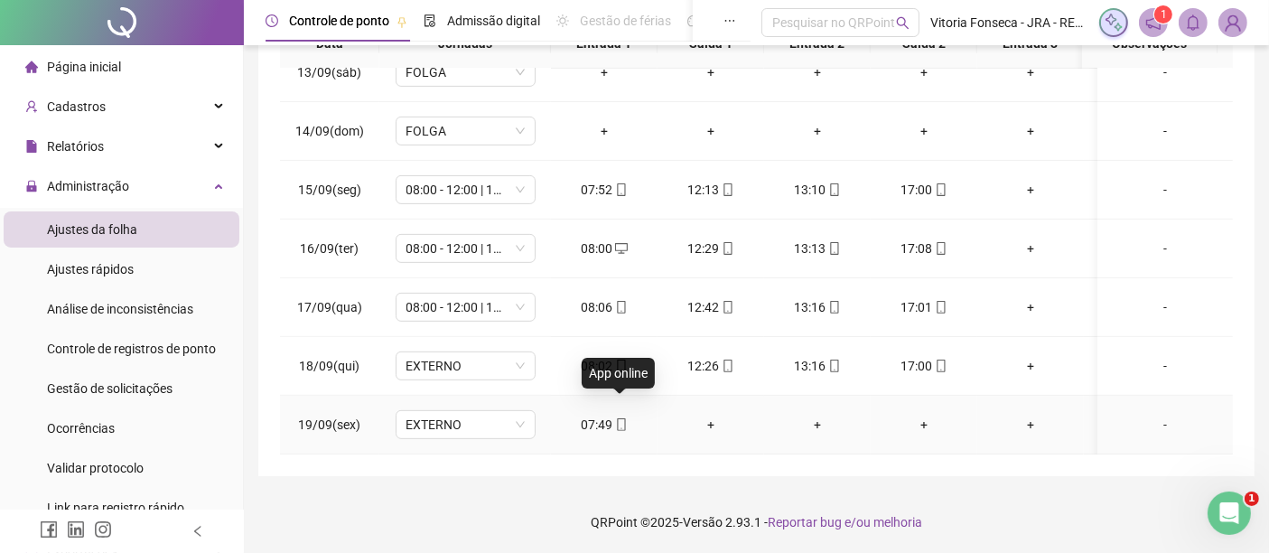
click at [615, 418] on icon "mobile" at bounding box center [621, 424] width 13 height 13
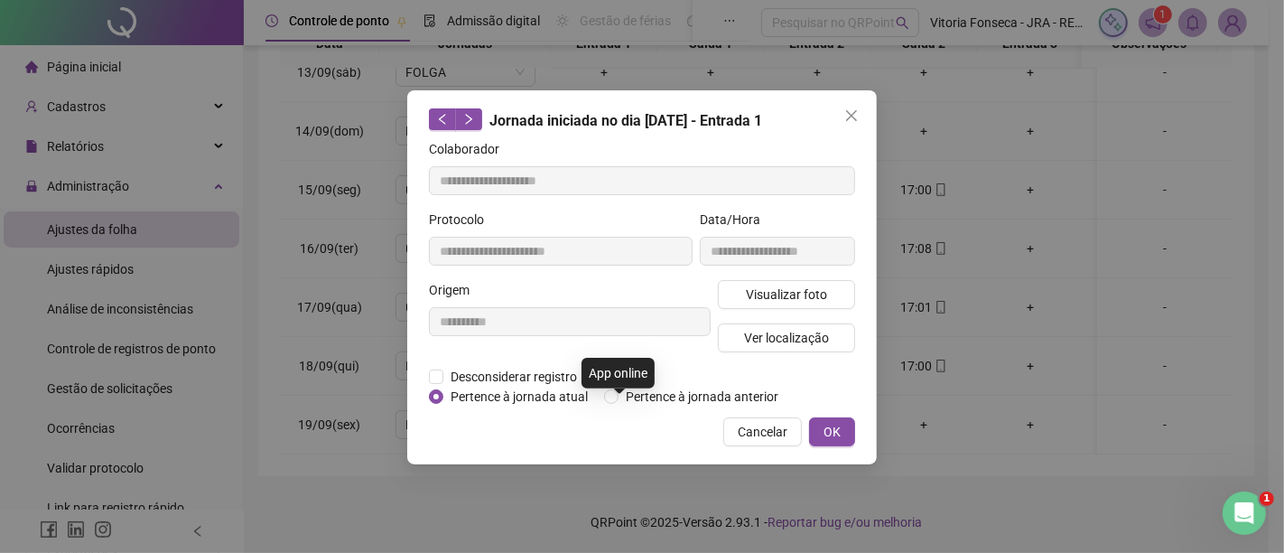
type input "**********"
click at [763, 338] on span "Ver localização" at bounding box center [786, 338] width 85 height 20
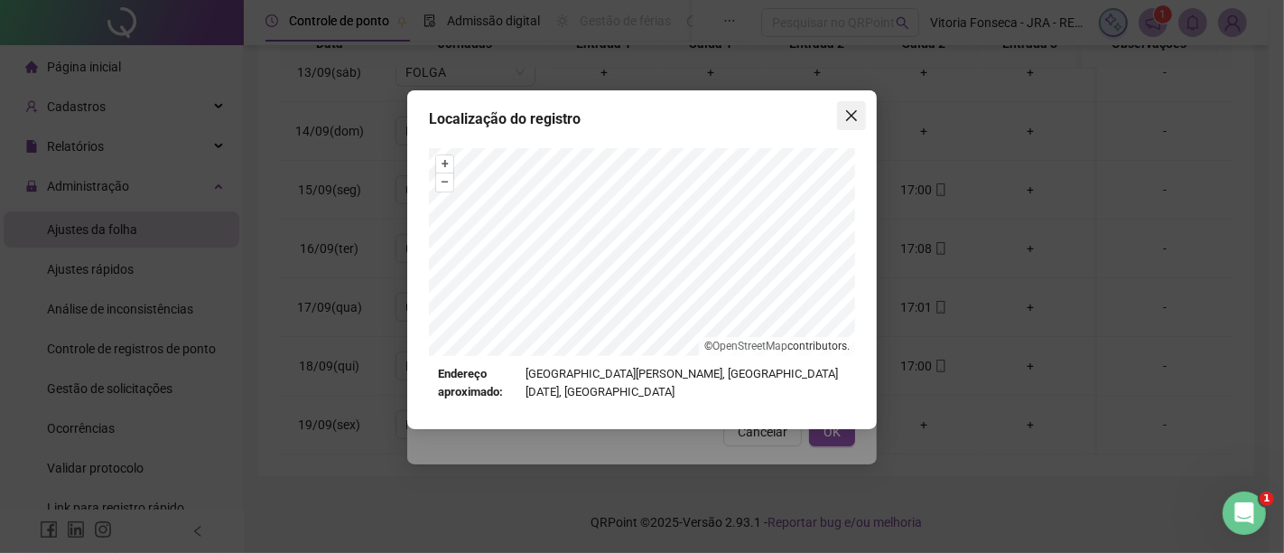
click at [854, 117] on icon "close" at bounding box center [851, 115] width 11 height 11
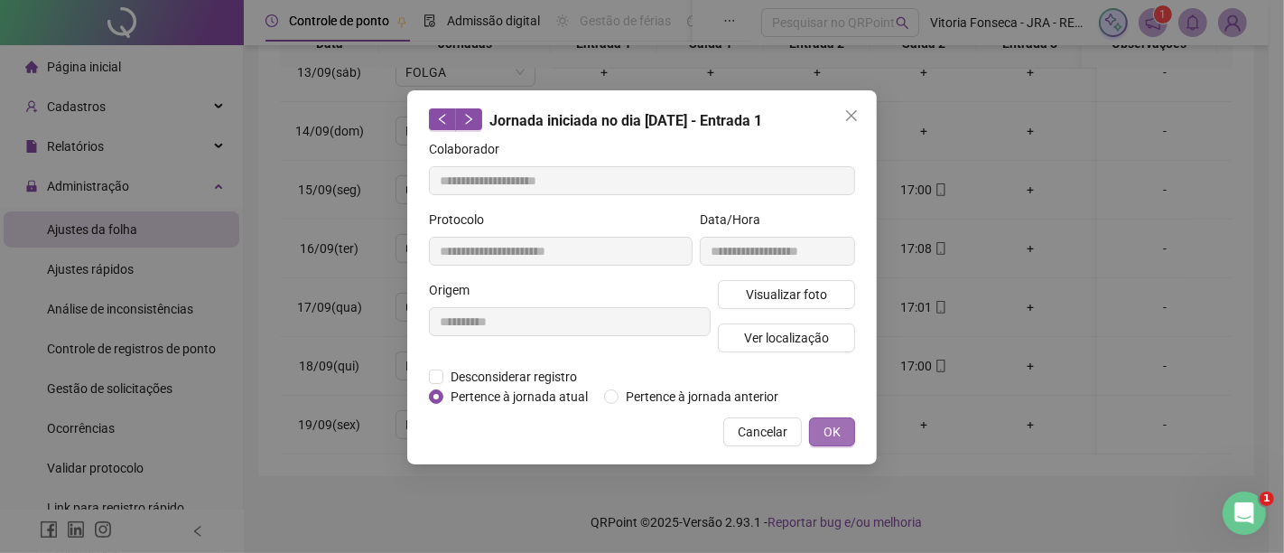
click at [820, 423] on button "OK" at bounding box center [832, 431] width 46 height 29
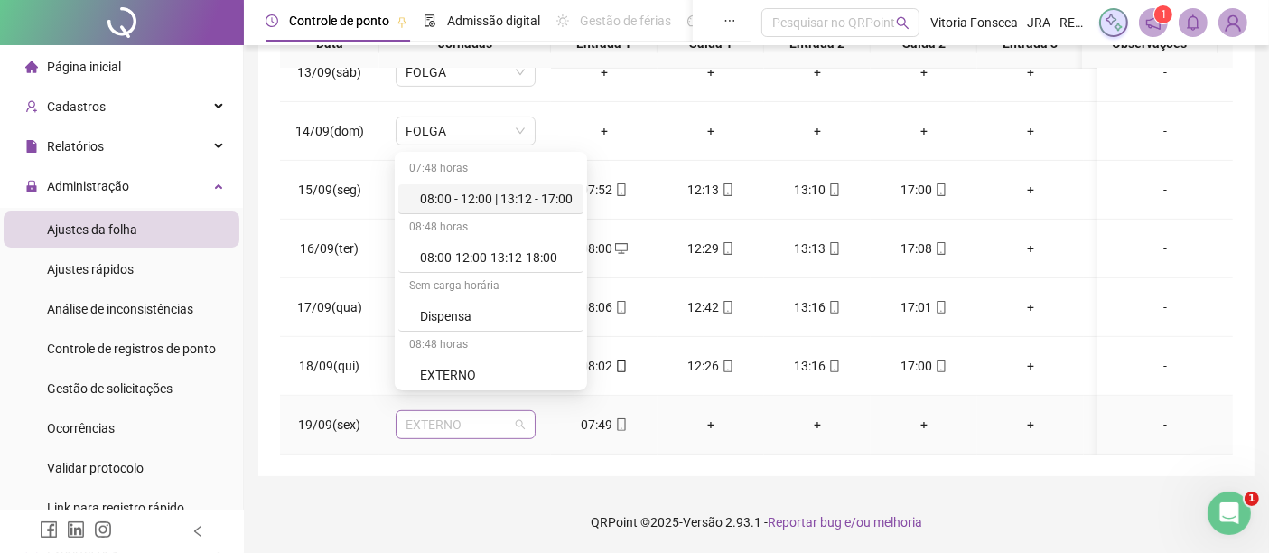
click at [474, 411] on span "EXTERNO" at bounding box center [465, 424] width 118 height 27
click at [546, 199] on div "08:00 - 12:00 | 13:12 - 17:00" at bounding box center [496, 199] width 153 height 20
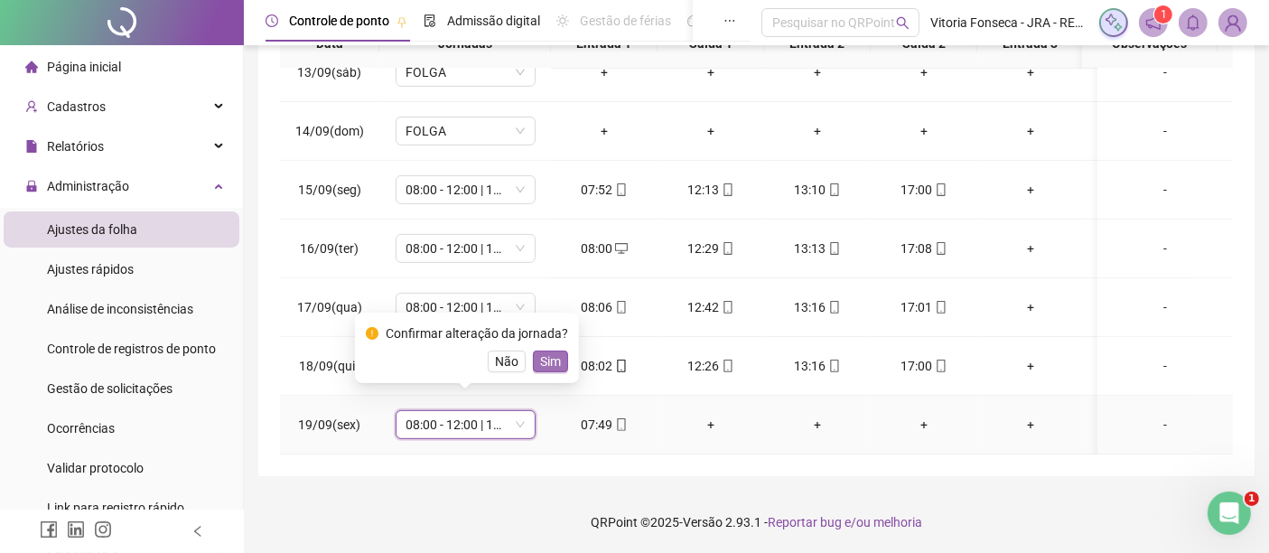
click at [544, 360] on span "Sim" at bounding box center [550, 361] width 21 height 20
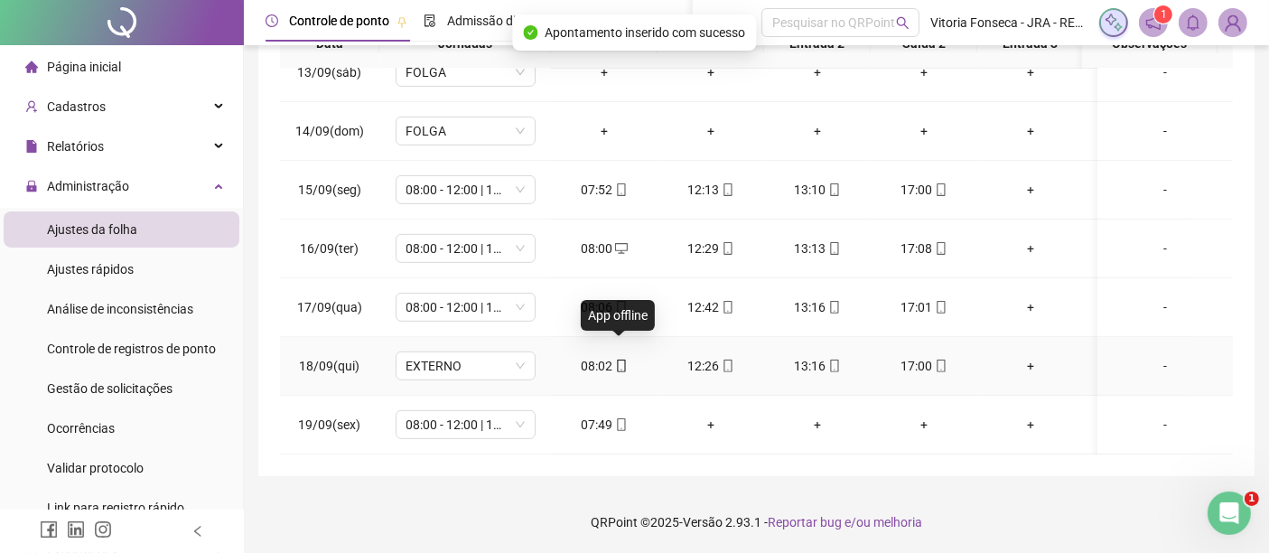
click at [621, 359] on icon "mobile" at bounding box center [621, 365] width 13 height 13
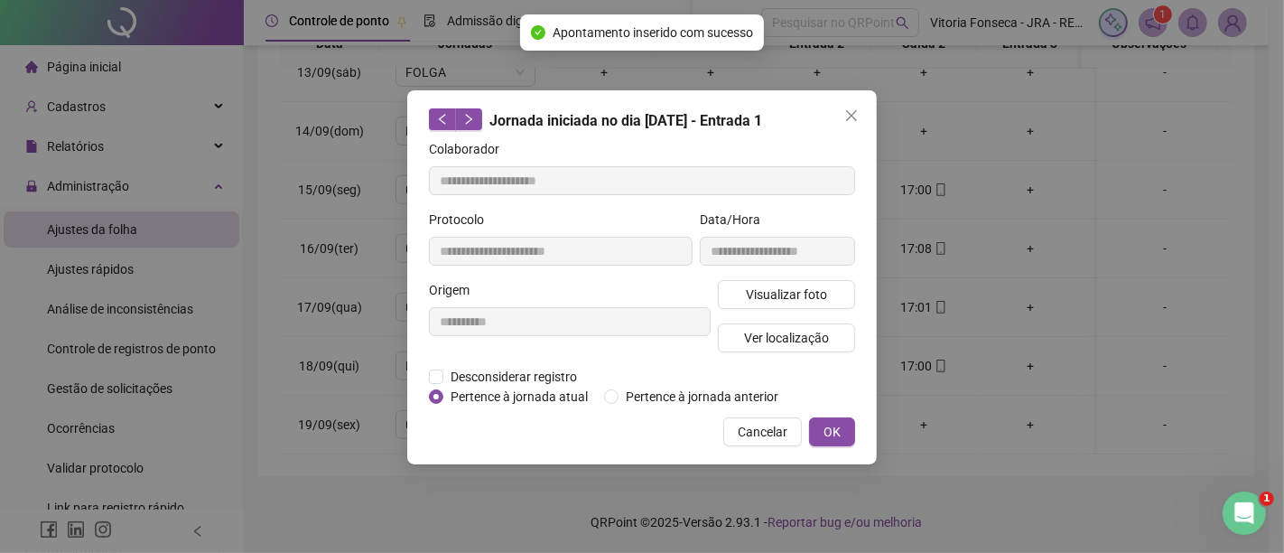
type input "**********"
click at [734, 341] on button "Ver localização" at bounding box center [786, 337] width 137 height 29
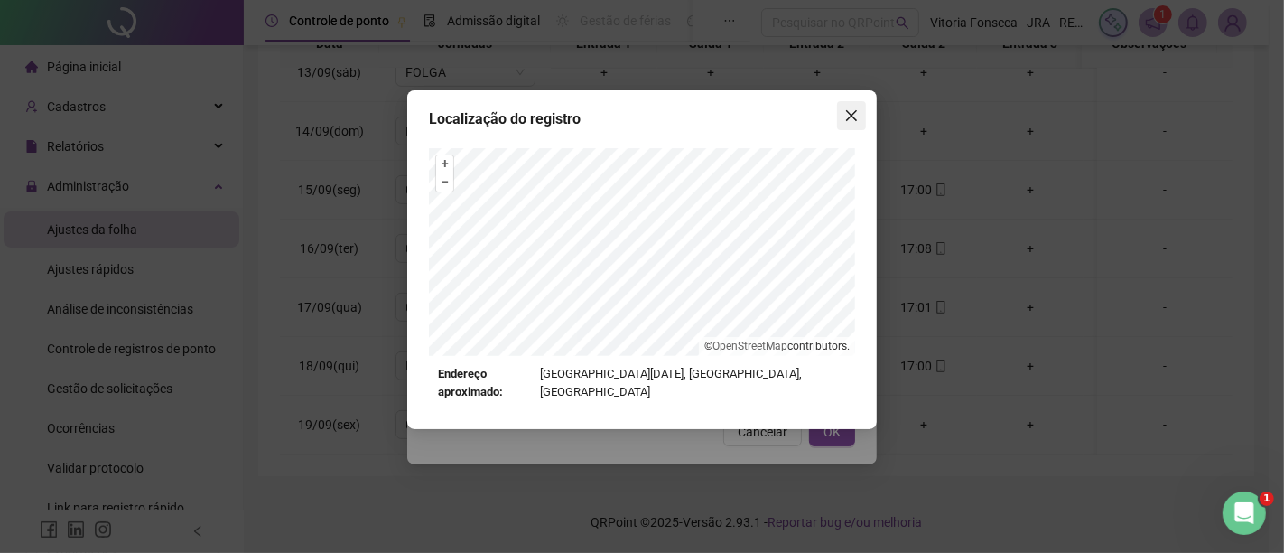
click at [856, 115] on icon "close" at bounding box center [852, 115] width 14 height 14
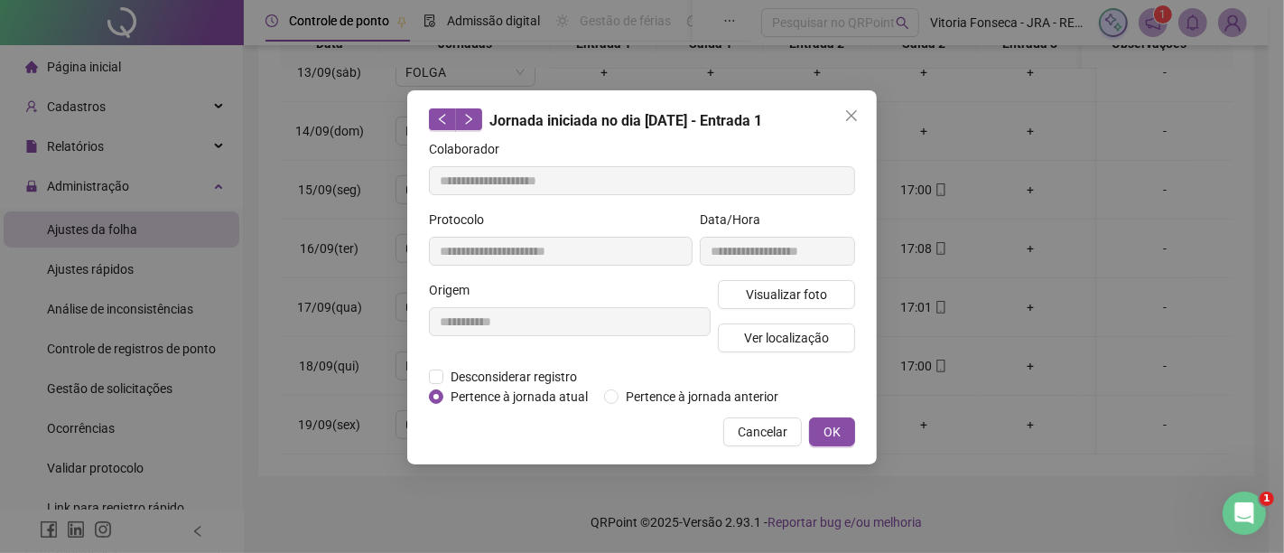
click at [824, 447] on div "**********" at bounding box center [642, 277] width 470 height 374
click at [826, 436] on span "OK" at bounding box center [832, 432] width 17 height 20
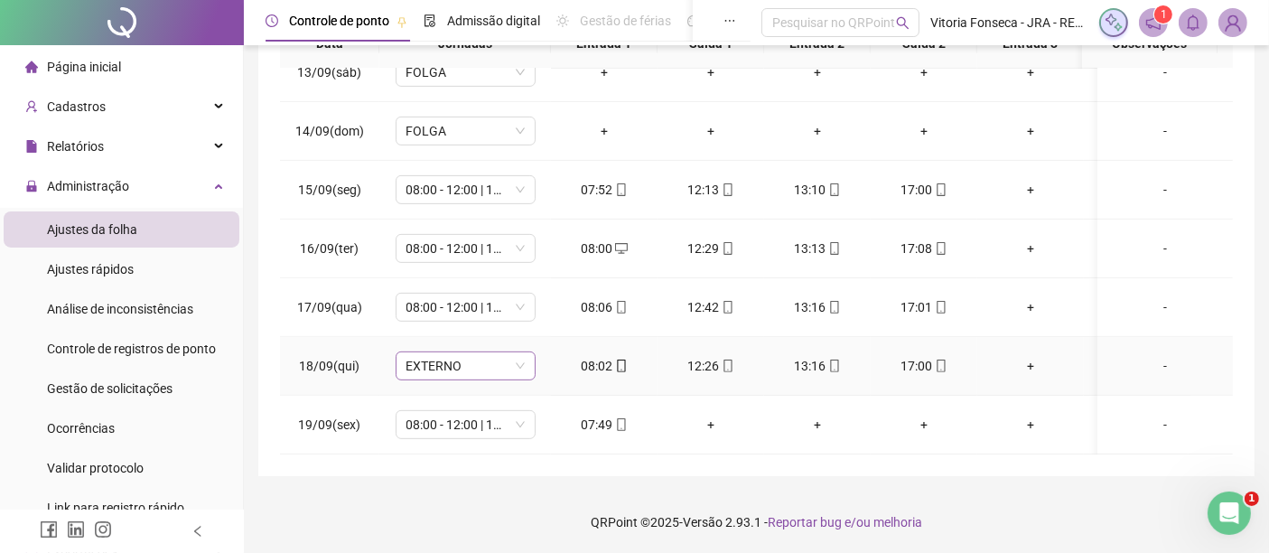
click at [478, 352] on span "EXTERNO" at bounding box center [465, 365] width 118 height 27
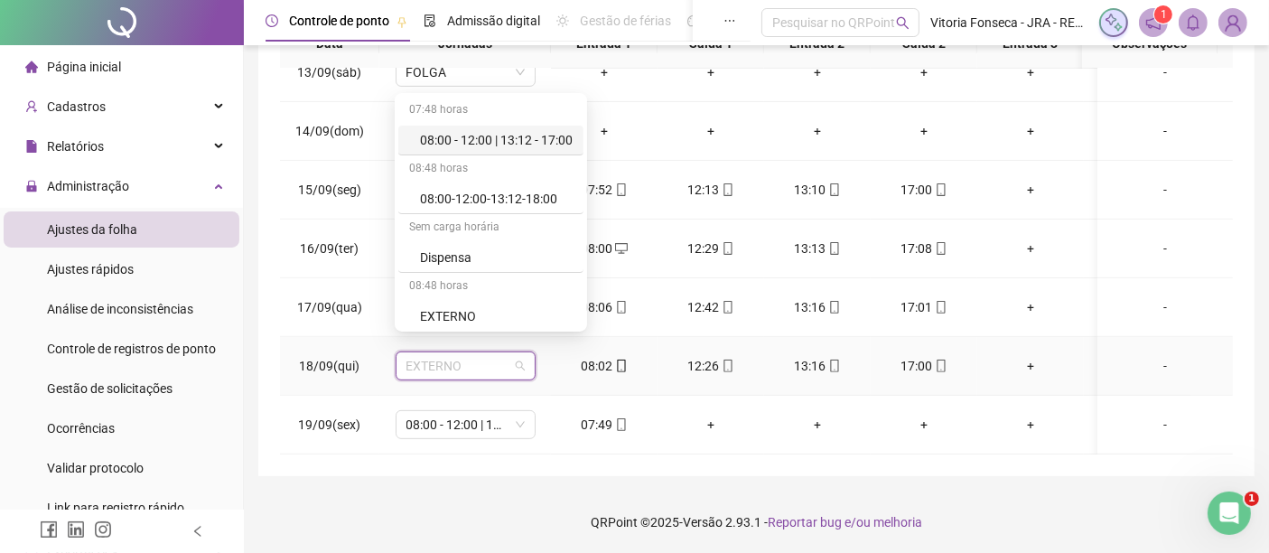
click at [544, 127] on div "08:00 - 12:00 | 13:12 - 17:00" at bounding box center [490, 141] width 185 height 30
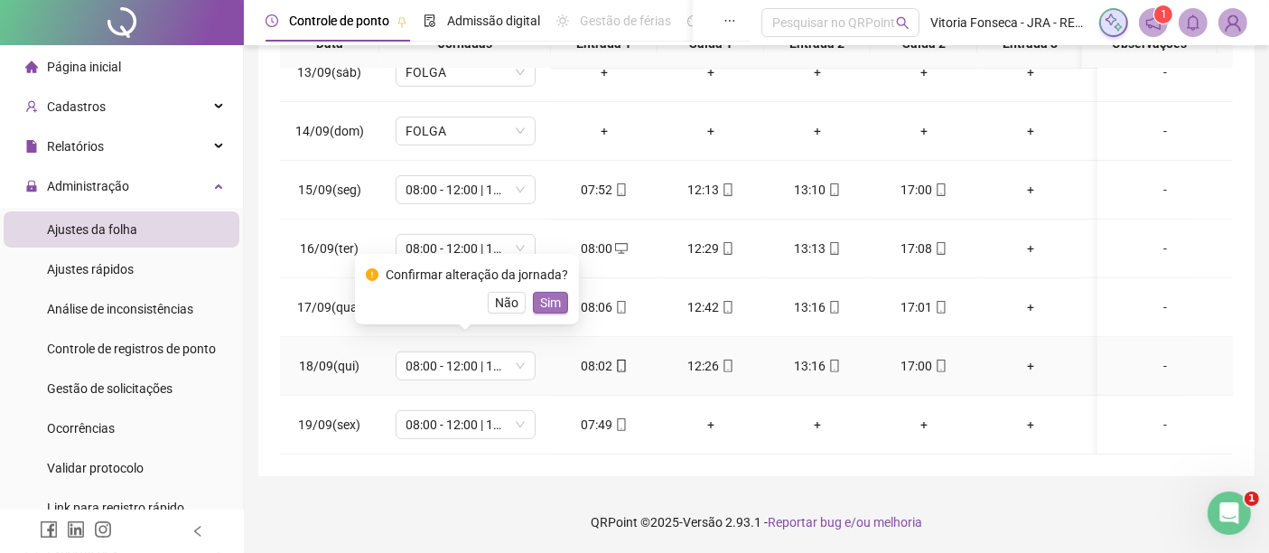
click at [551, 303] on span "Sim" at bounding box center [550, 303] width 21 height 20
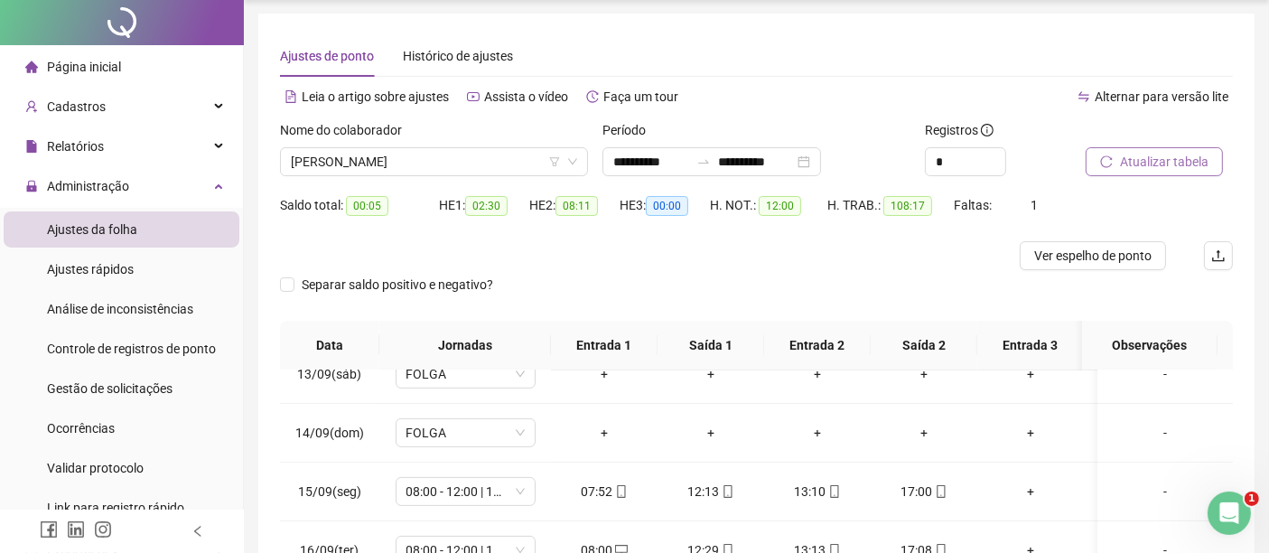
scroll to position [0, 0]
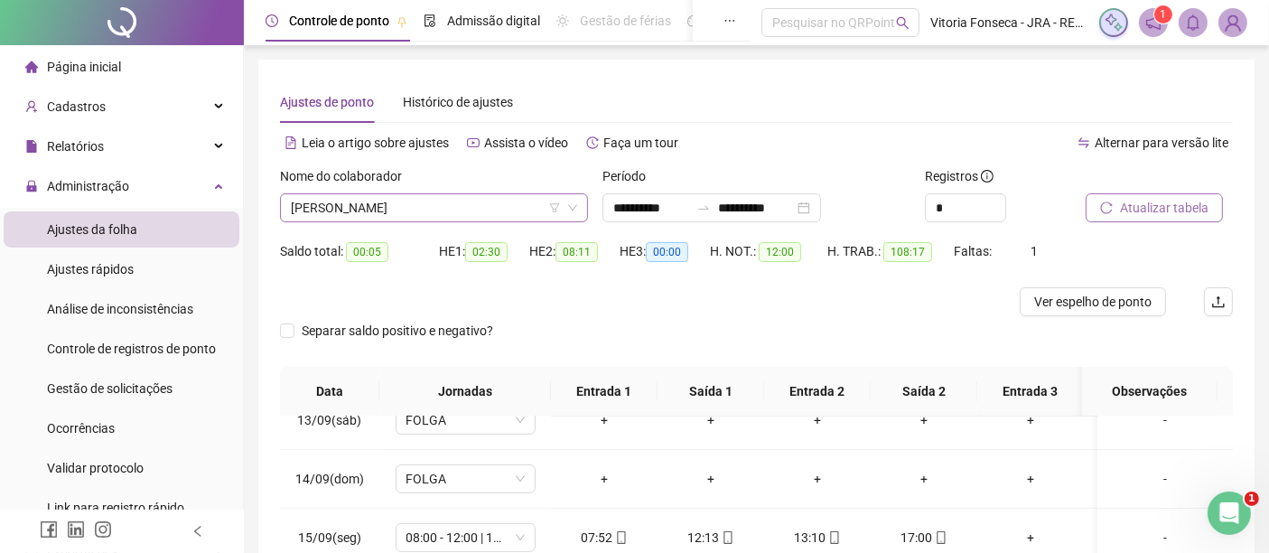
click at [506, 207] on span "[PERSON_NAME] [PERSON_NAME]" at bounding box center [434, 207] width 286 height 27
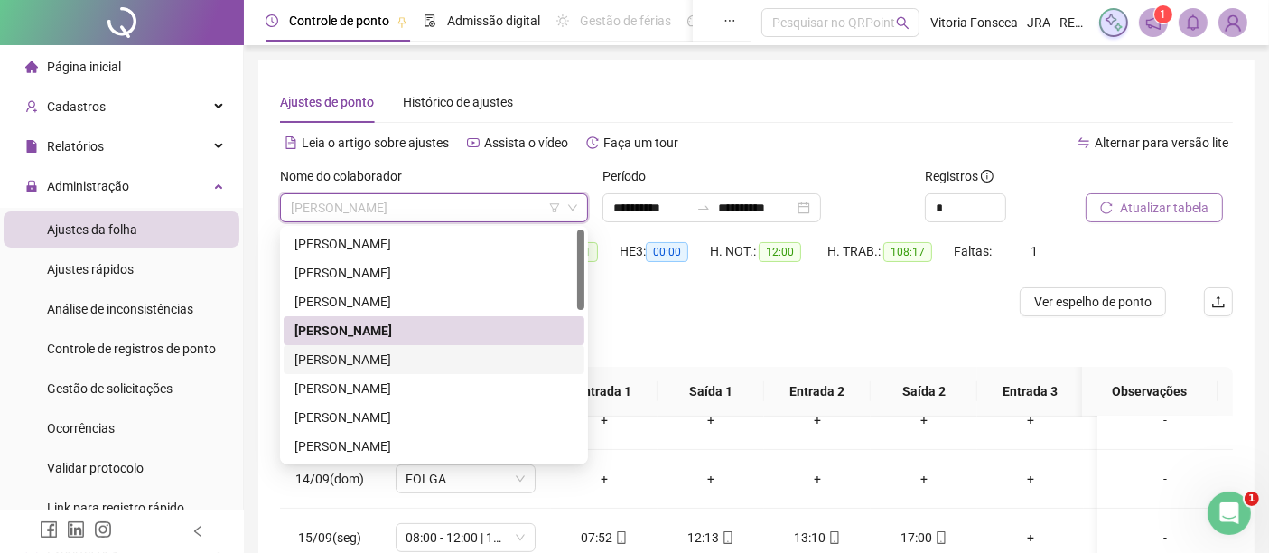
click at [452, 354] on div "FABIO ROBERTO DOS SANTOS" at bounding box center [433, 360] width 279 height 20
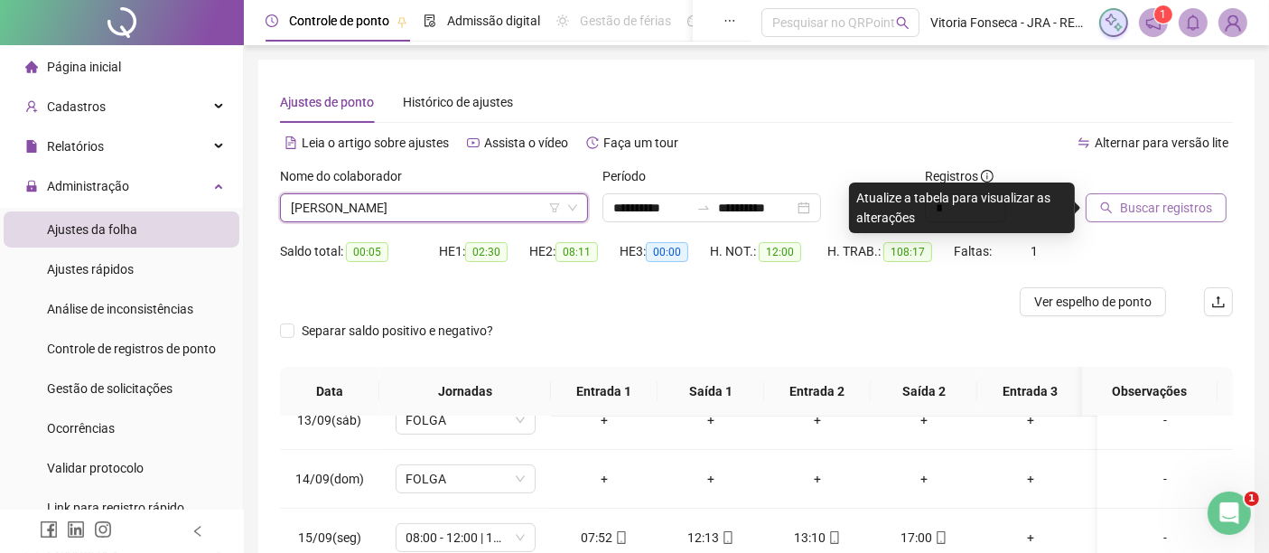
click at [1132, 208] on span "Buscar registros" at bounding box center [1166, 208] width 92 height 20
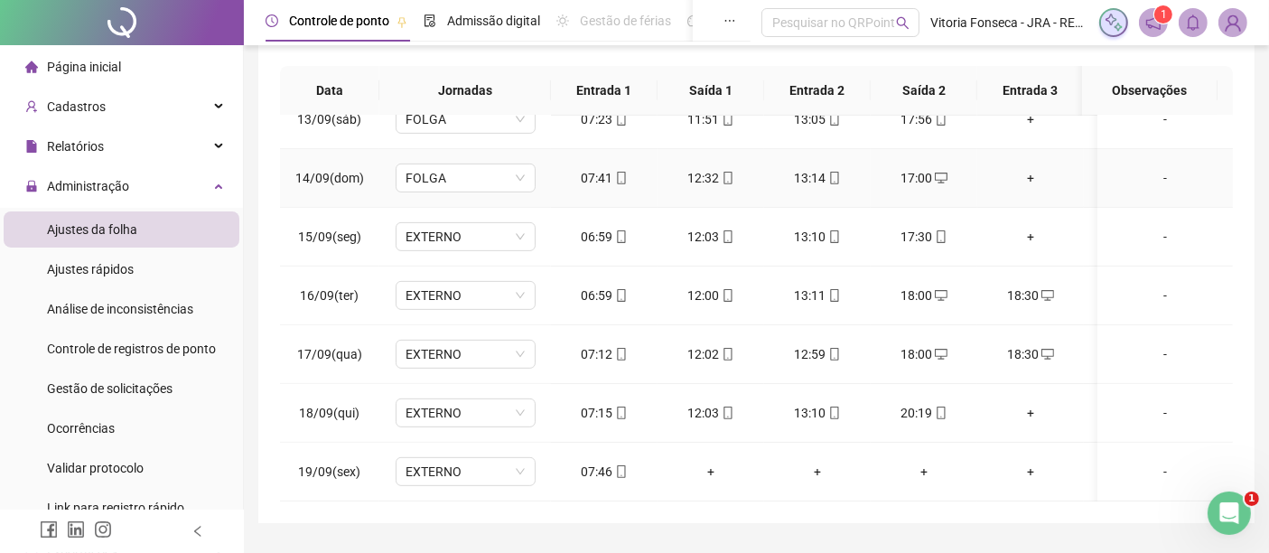
scroll to position [348, 0]
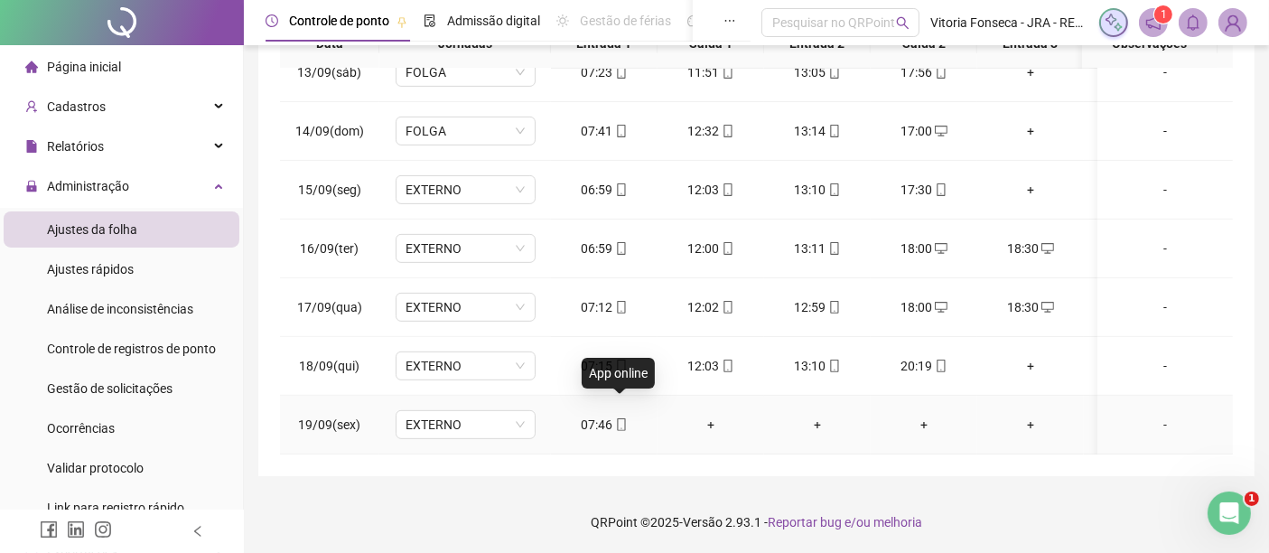
click at [622, 418] on icon "mobile" at bounding box center [621, 424] width 13 height 13
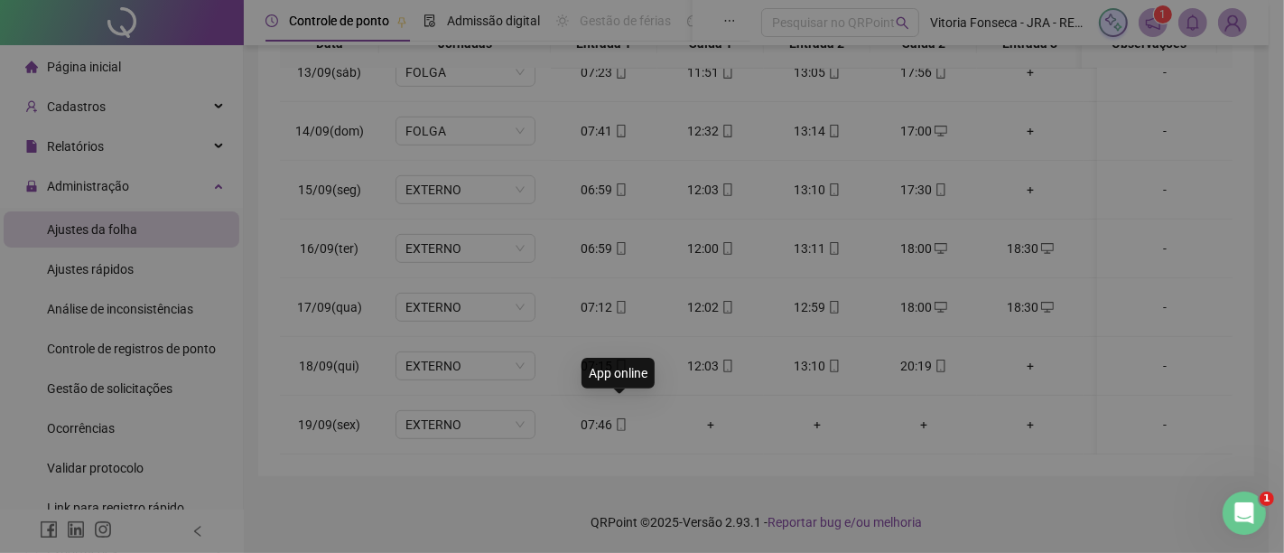
type input "**********"
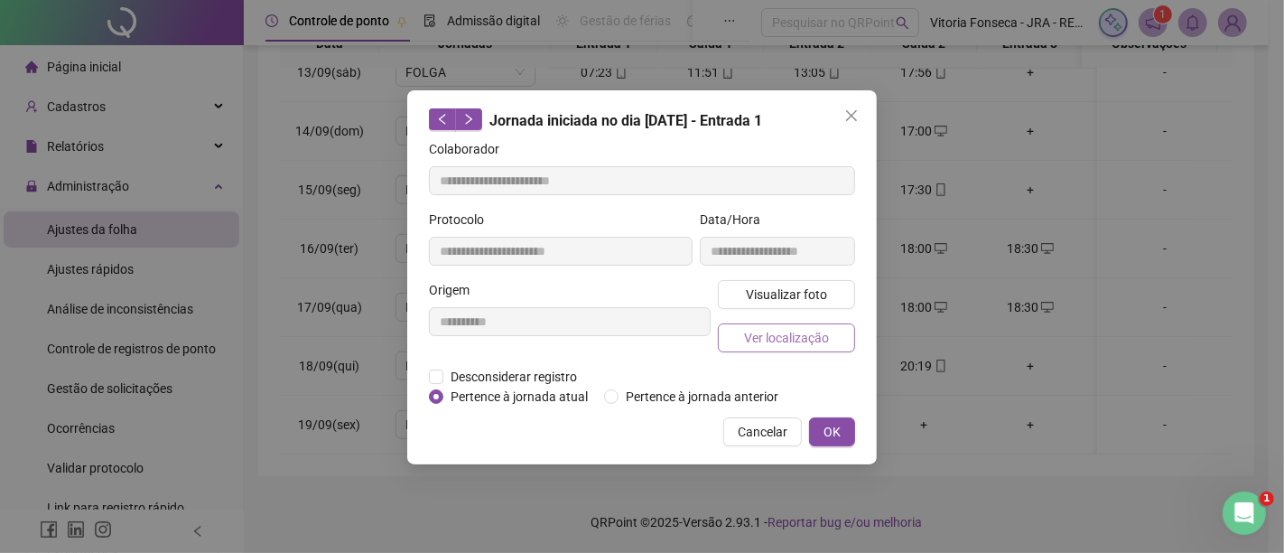
click at [761, 333] on span "Ver localização" at bounding box center [786, 338] width 85 height 20
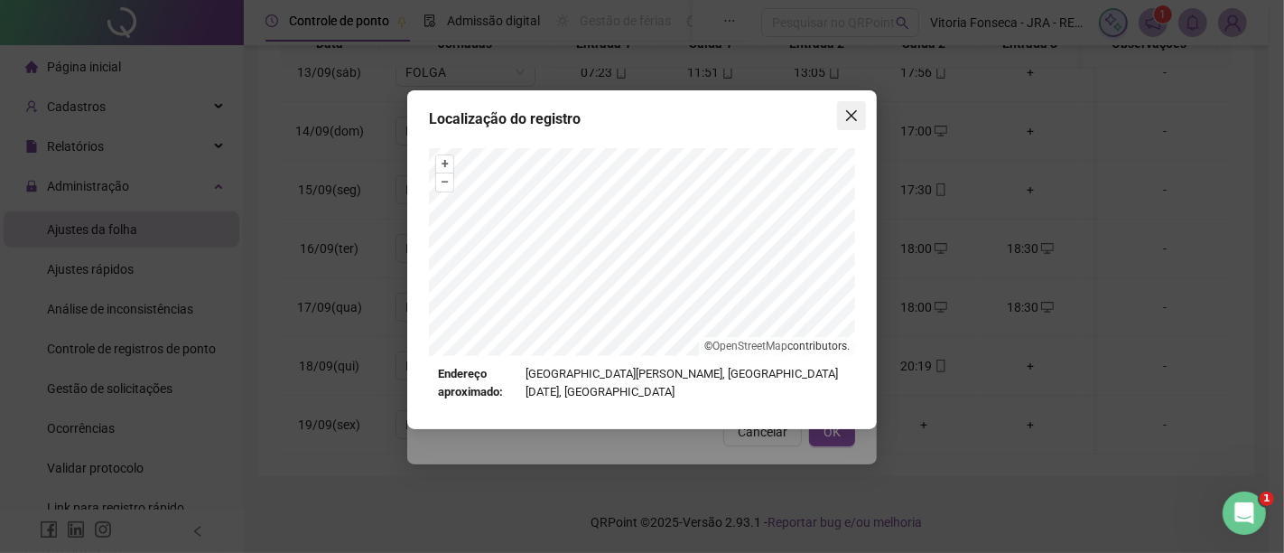
click at [845, 113] on icon "close" at bounding box center [852, 115] width 14 height 14
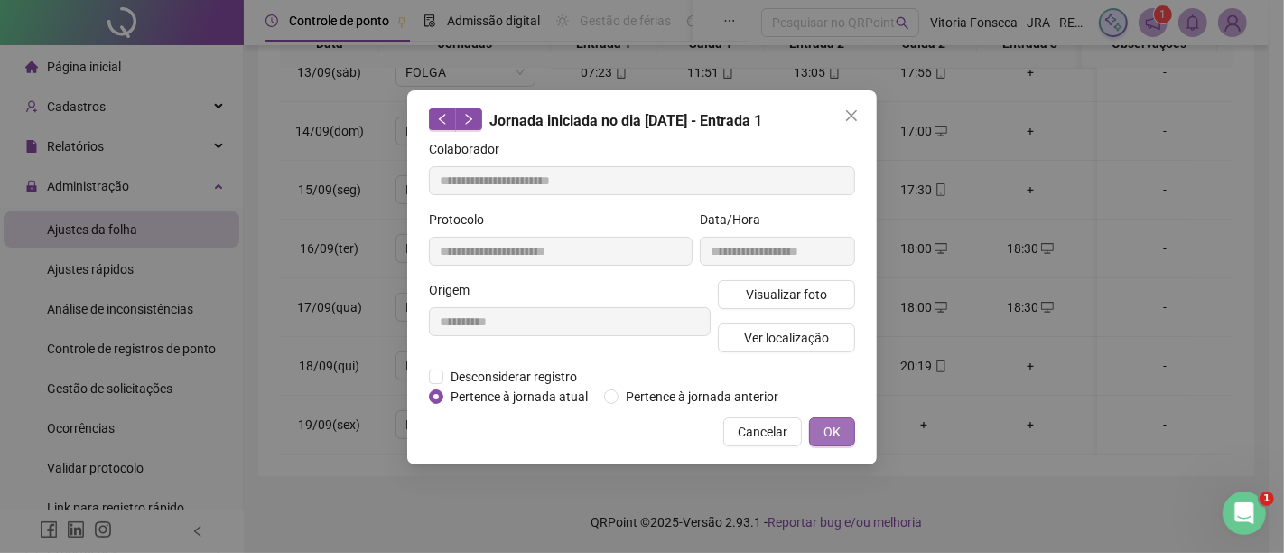
click at [839, 425] on span "OK" at bounding box center [832, 432] width 17 height 20
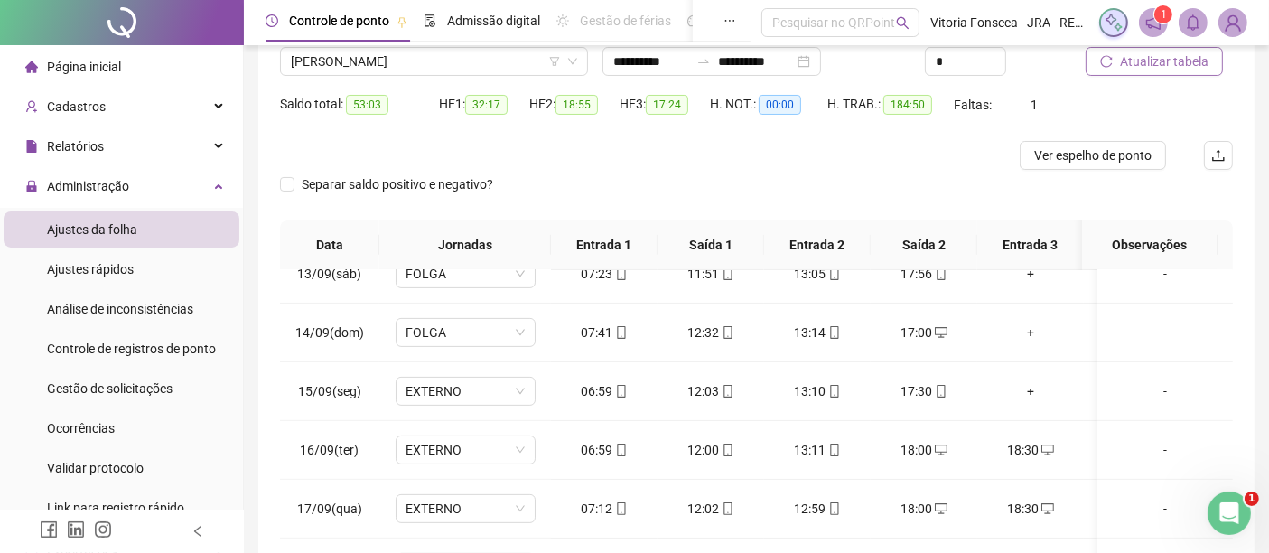
scroll to position [0, 0]
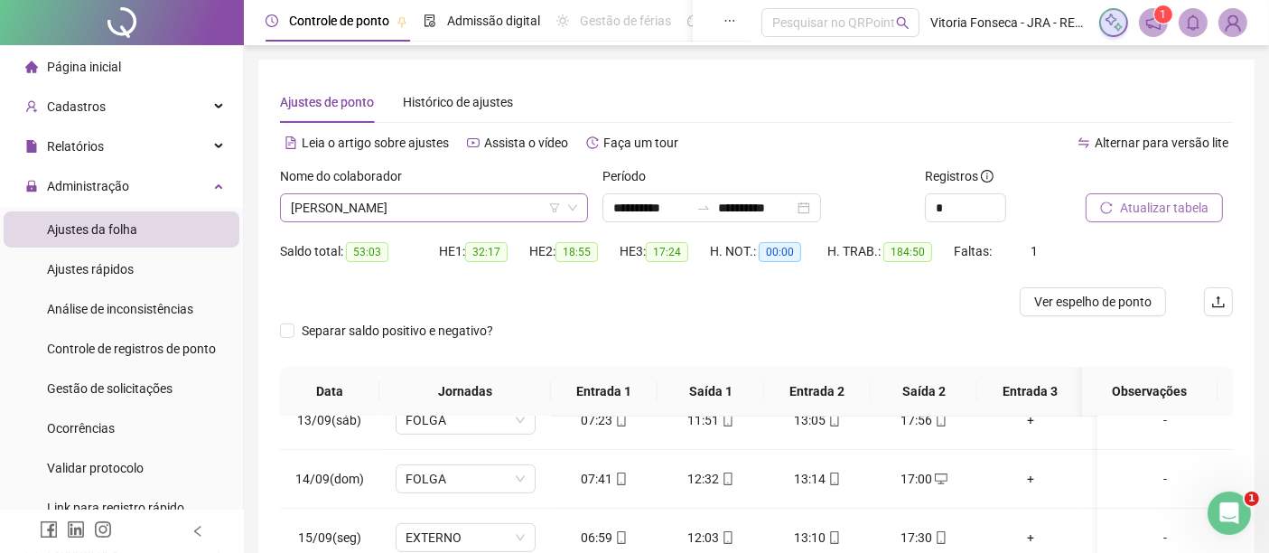
click at [500, 208] on span "FABIO ROBERTO DOS SANTOS" at bounding box center [434, 207] width 286 height 27
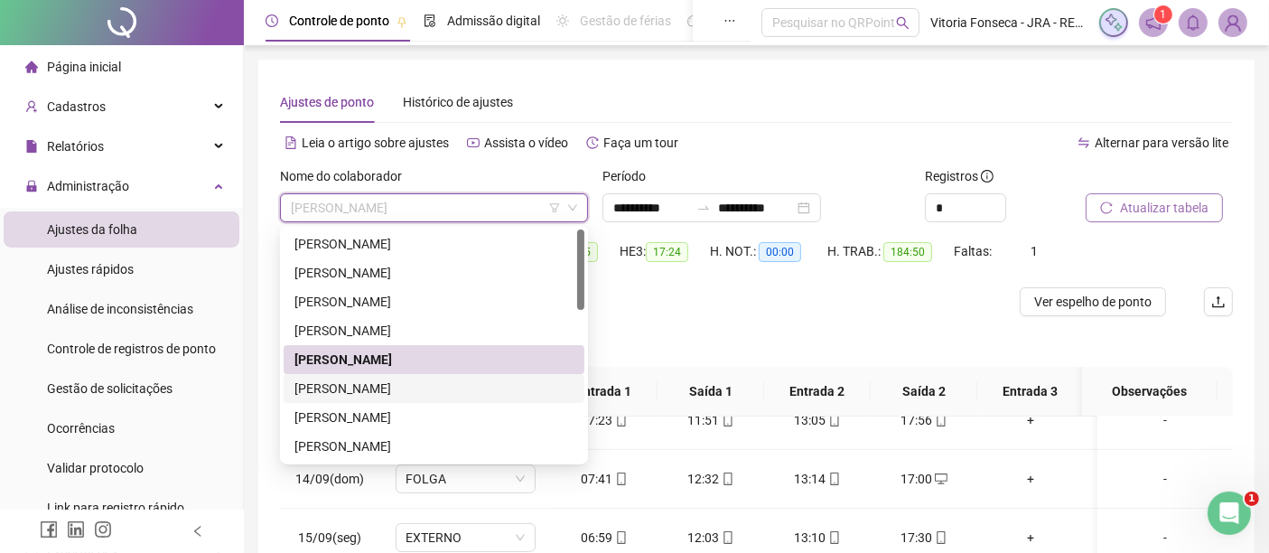
click at [413, 389] on div "GEORGE JOSE DE OLIVEIRA" at bounding box center [433, 388] width 279 height 20
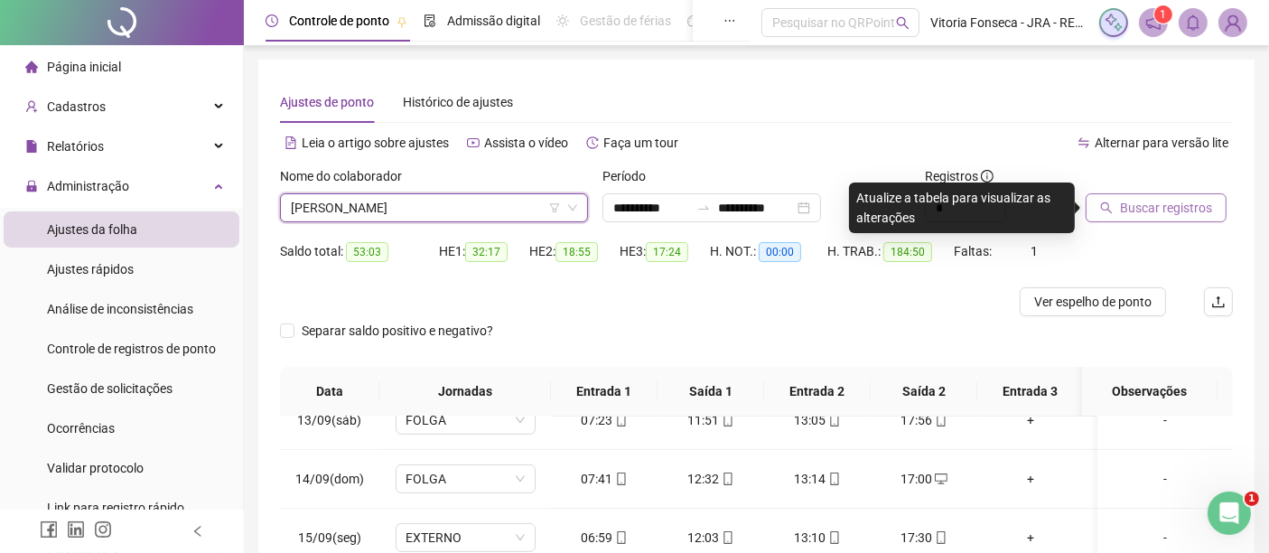
click at [1120, 210] on span "Buscar registros" at bounding box center [1166, 208] width 92 height 20
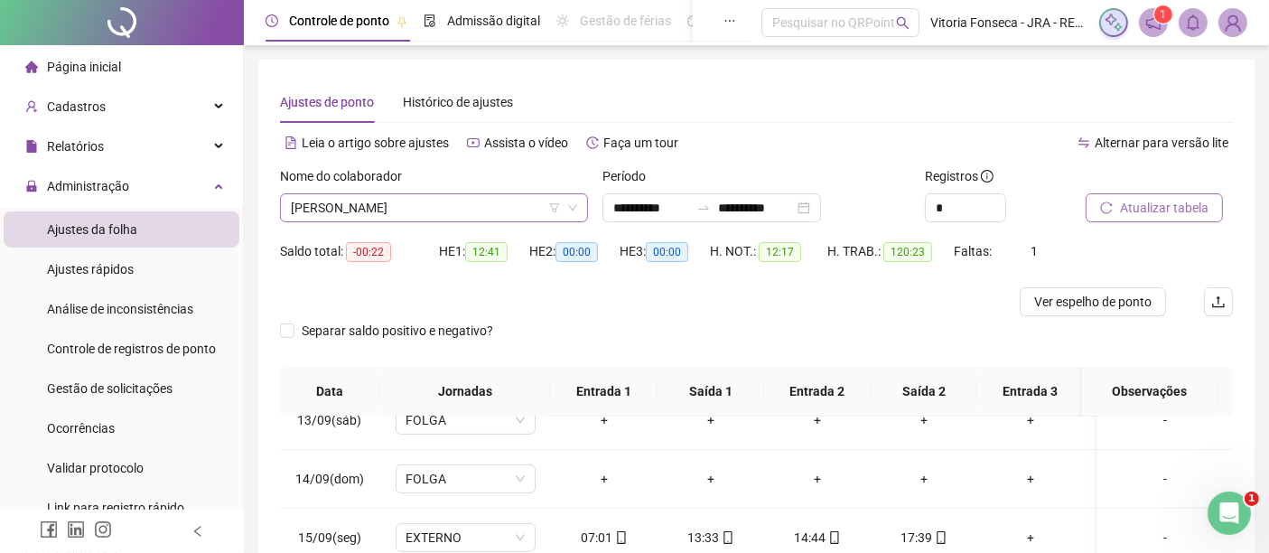
click at [508, 210] on span "GEORGE JOSE DE OLIVEIRA" at bounding box center [434, 207] width 286 height 27
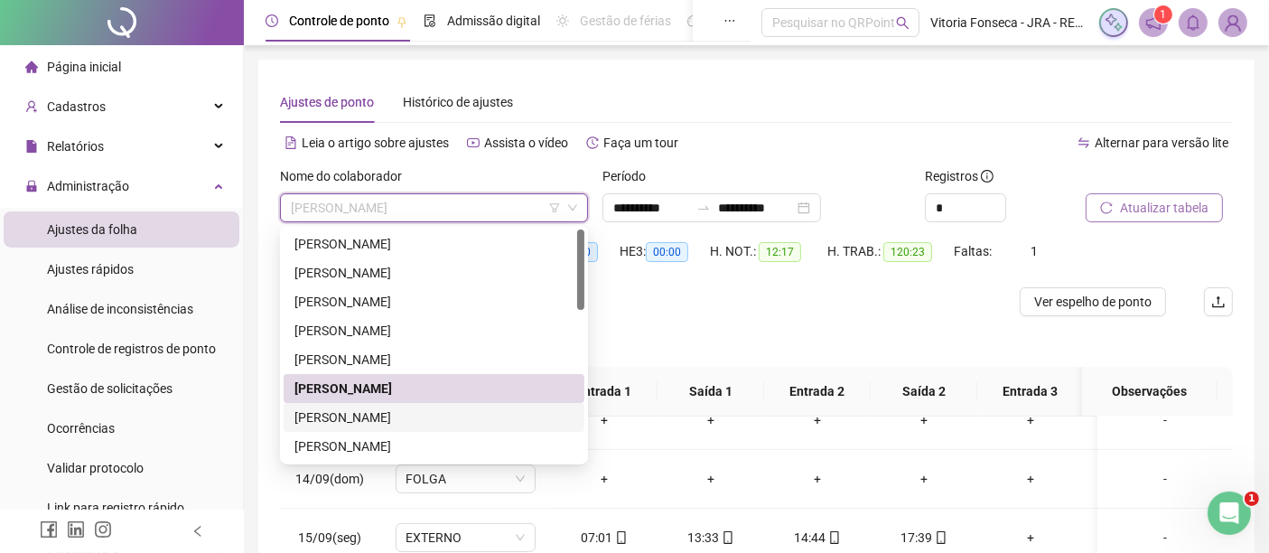
click at [459, 414] on div "JEFFERSON MENDES DE OLIVEIRA" at bounding box center [433, 417] width 279 height 20
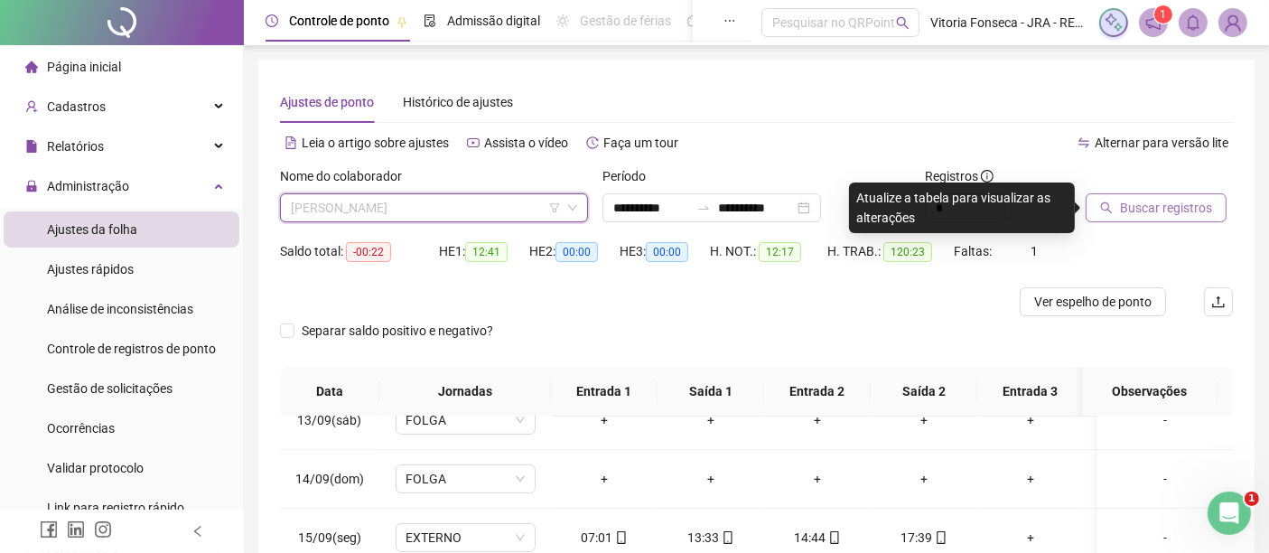
click at [508, 219] on span "JEFFERSON MENDES DE OLIVEIRA" at bounding box center [434, 207] width 286 height 27
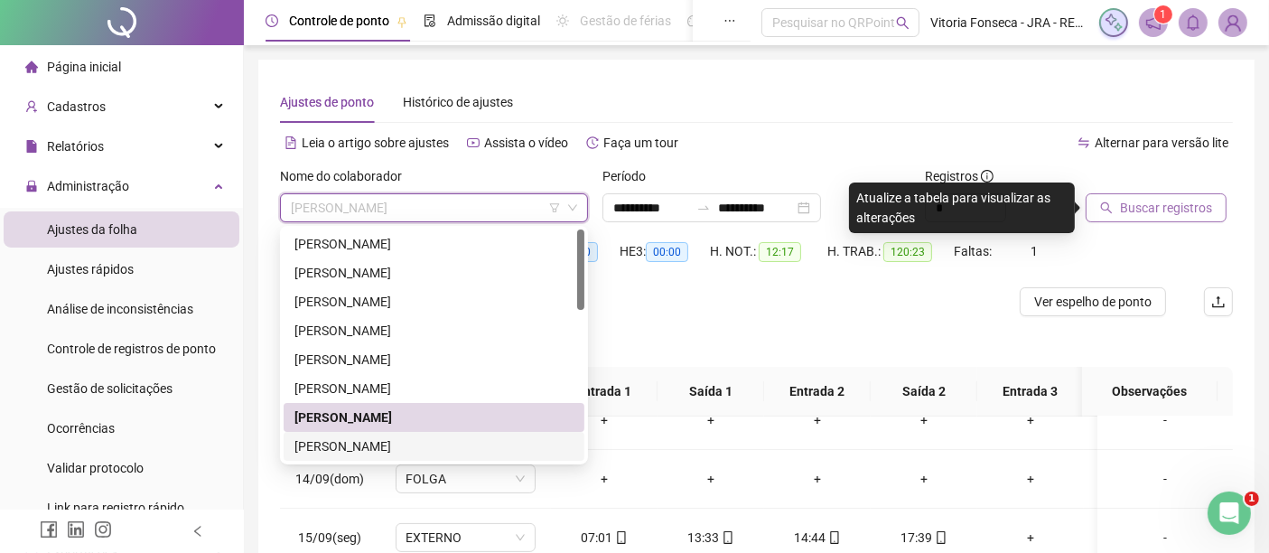
click at [466, 440] on div "JORGE ANDRE SOUZA DOS SANTOS" at bounding box center [433, 446] width 279 height 20
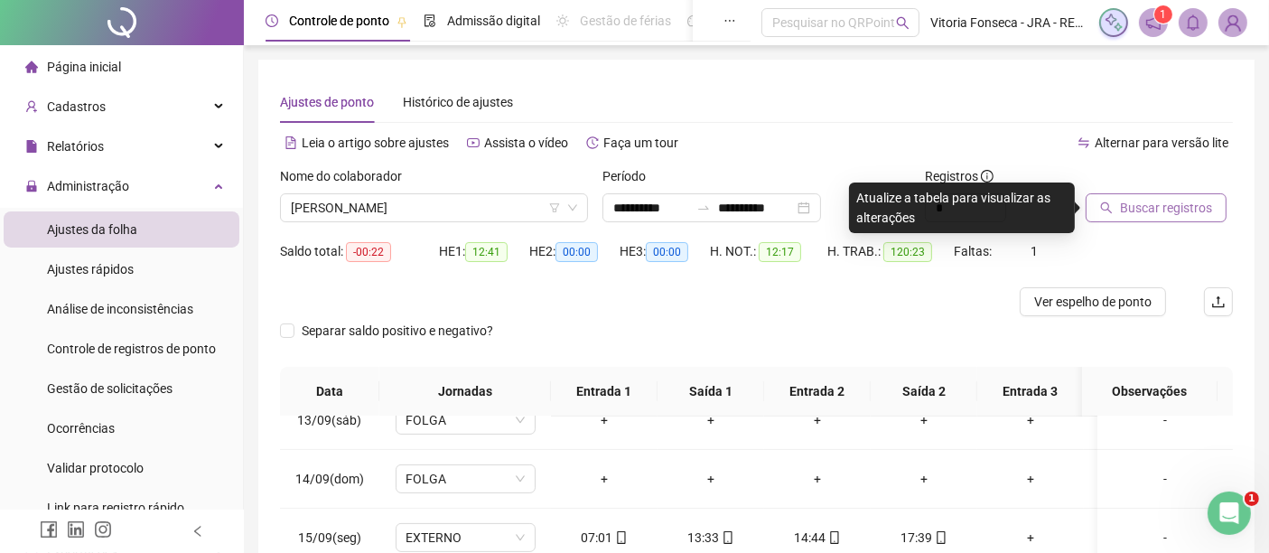
click at [1166, 201] on span "Buscar registros" at bounding box center [1166, 208] width 92 height 20
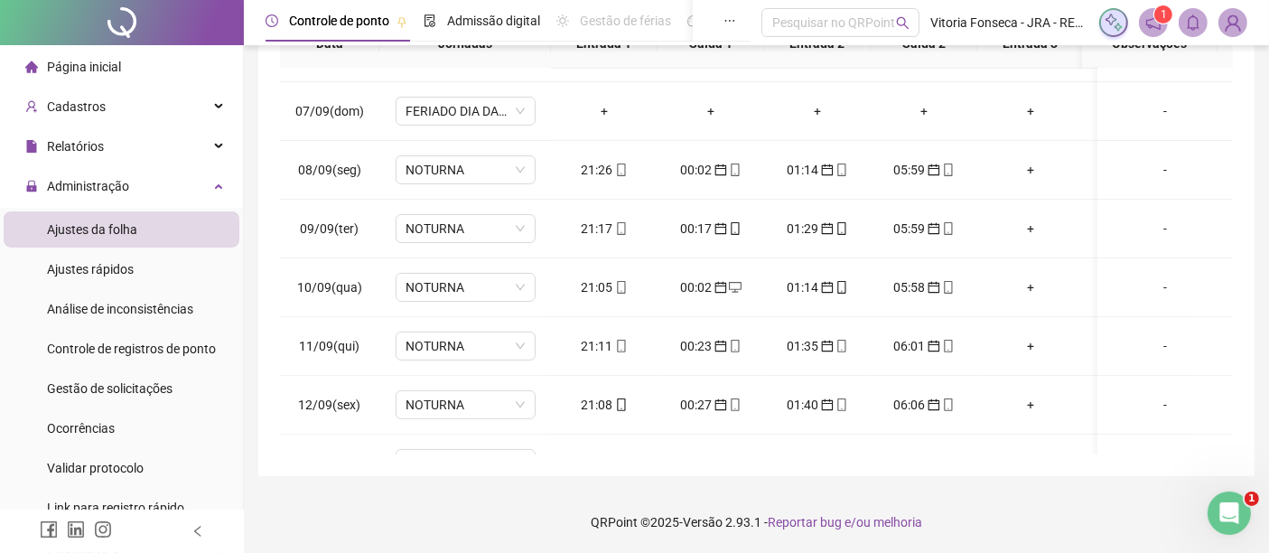
scroll to position [46, 0]
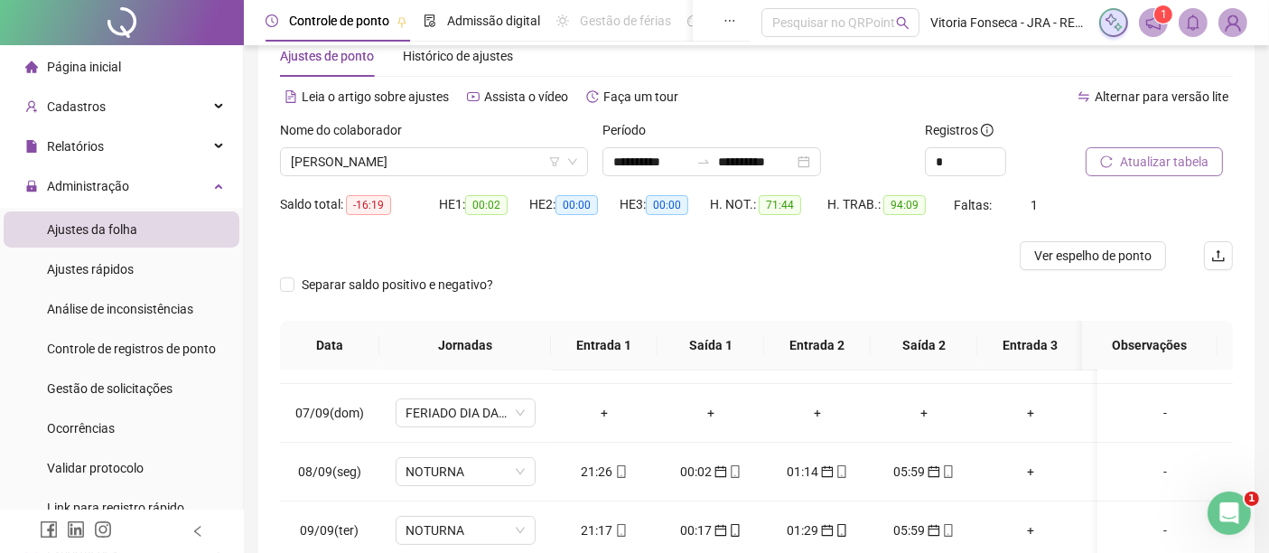
click at [1191, 154] on span "Atualizar tabela" at bounding box center [1164, 162] width 89 height 20
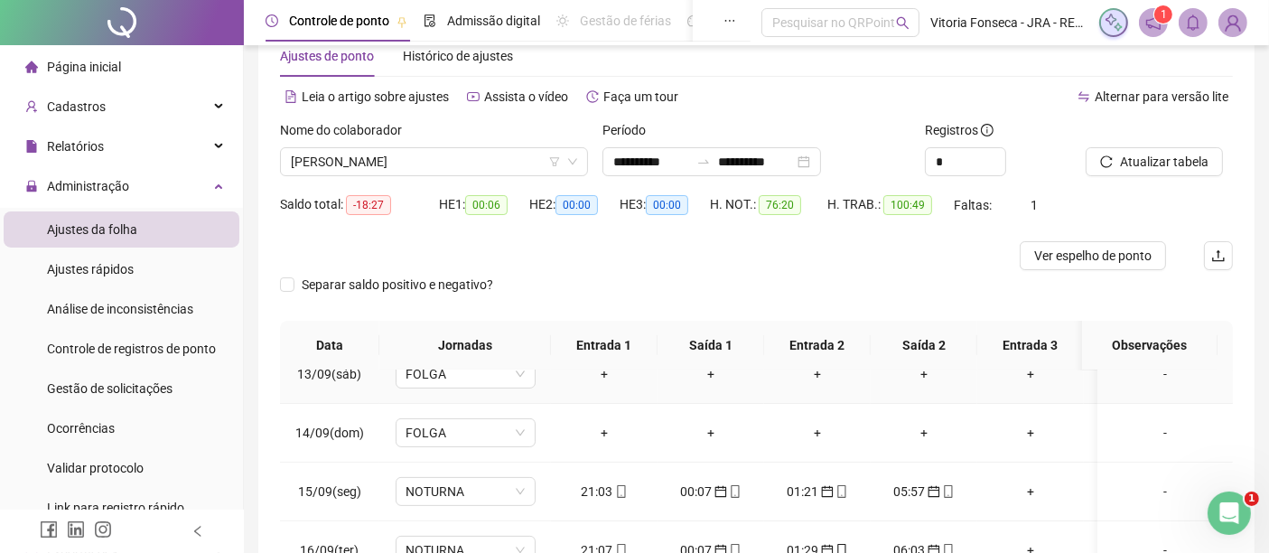
scroll to position [348, 0]
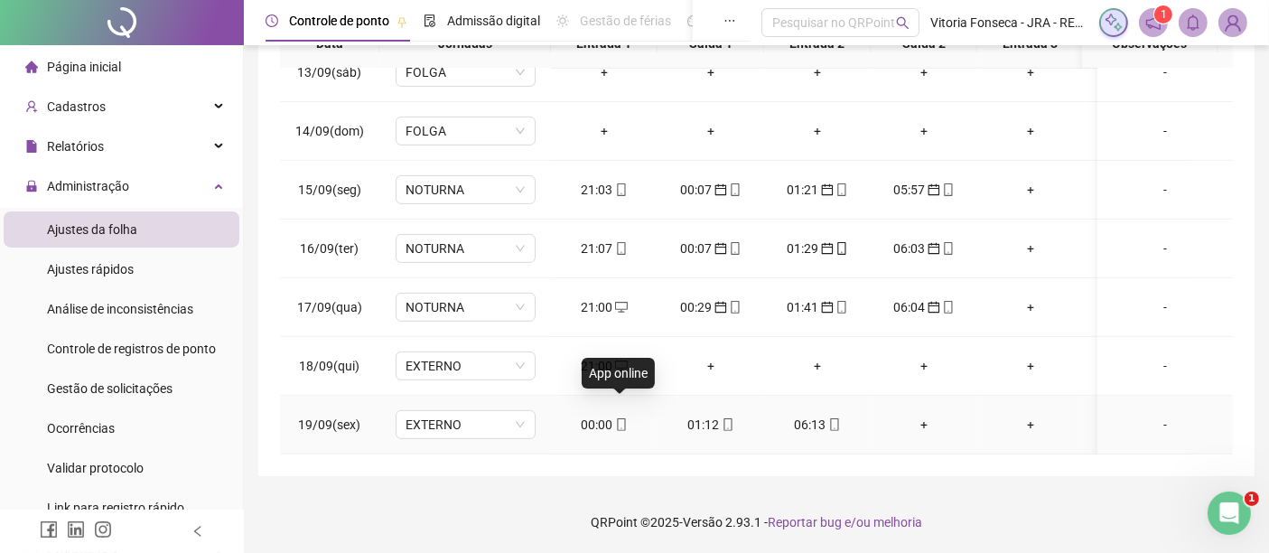
click at [613, 417] on span at bounding box center [620, 424] width 14 height 14
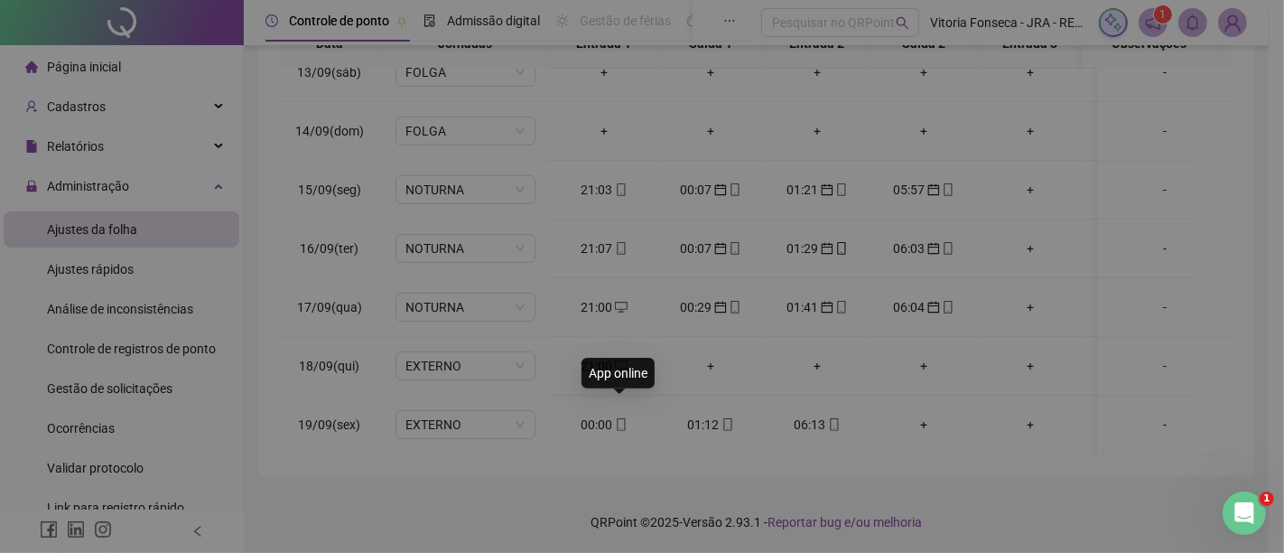
type input "**********"
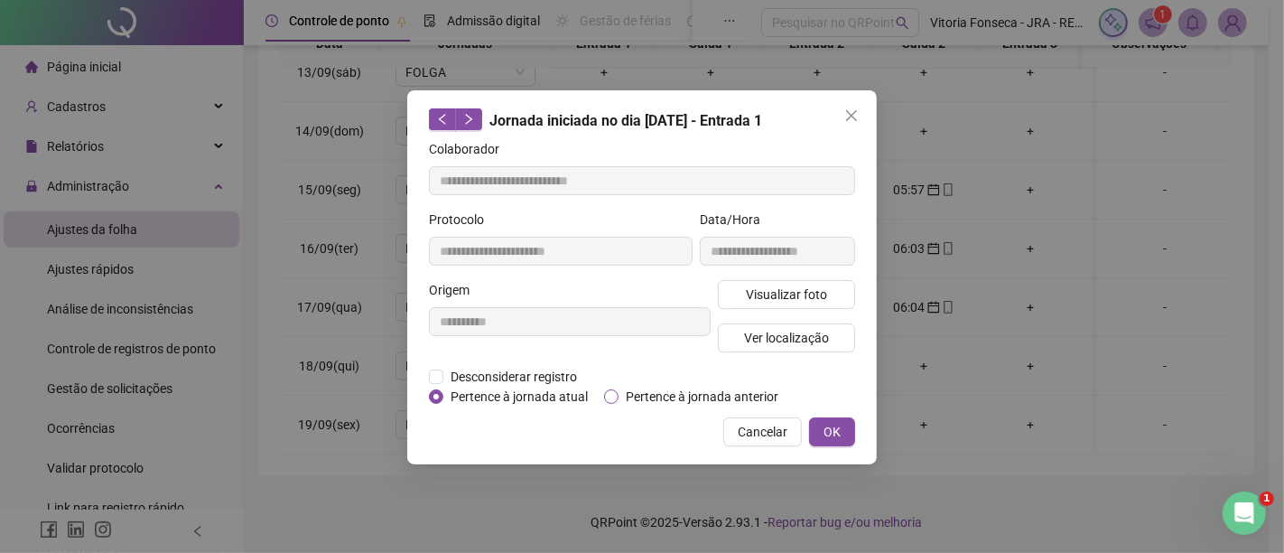
click at [659, 392] on span "Pertence à jornada anterior" at bounding box center [702, 397] width 167 height 20
click at [853, 434] on button "OK" at bounding box center [832, 431] width 46 height 29
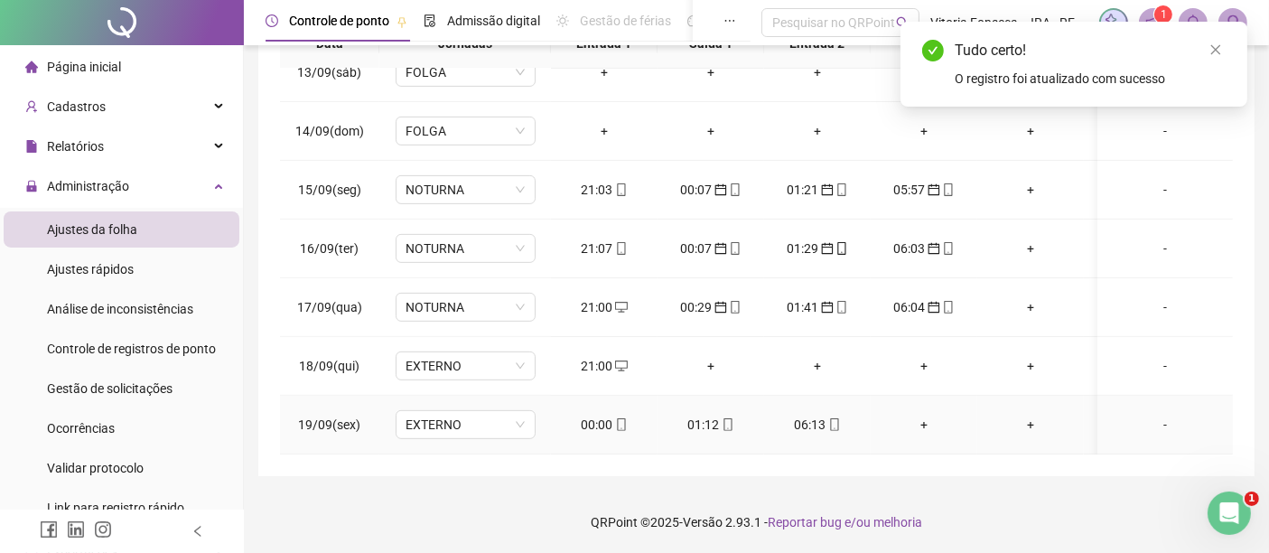
click at [729, 418] on icon "mobile" at bounding box center [727, 424] width 8 height 13
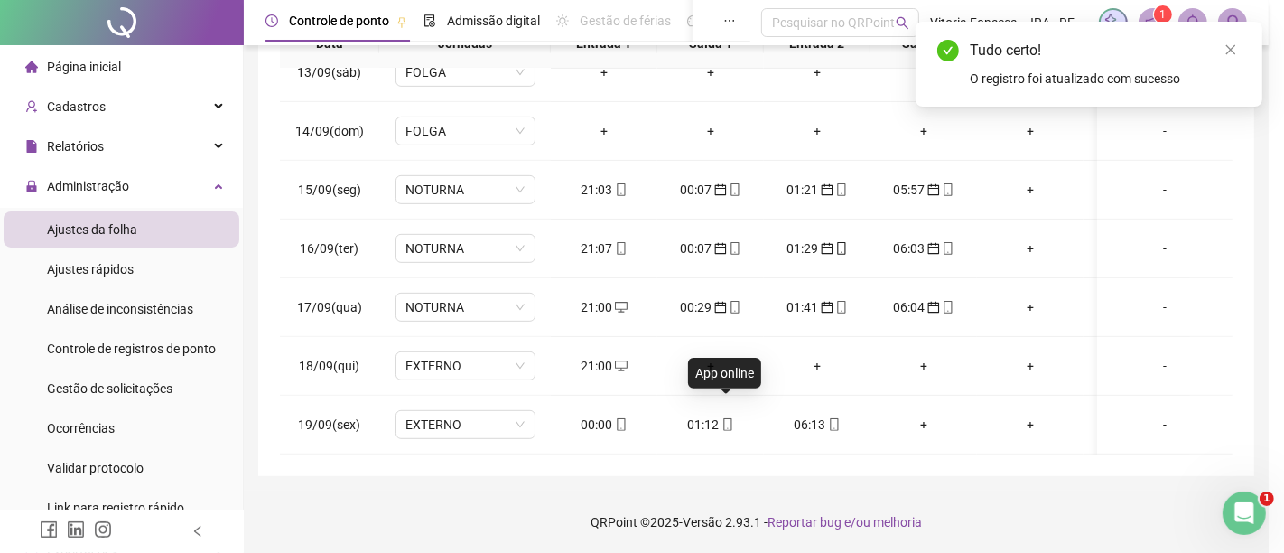
type input "**********"
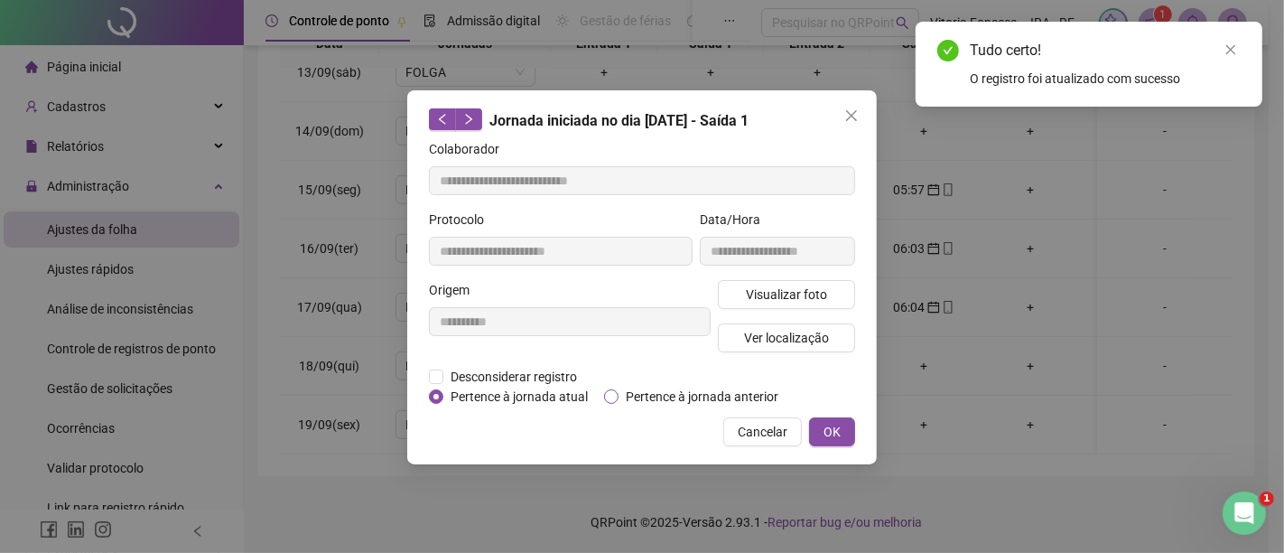
click at [730, 395] on span "Pertence à jornada anterior" at bounding box center [702, 397] width 167 height 20
click at [841, 432] on span "OK" at bounding box center [832, 432] width 17 height 20
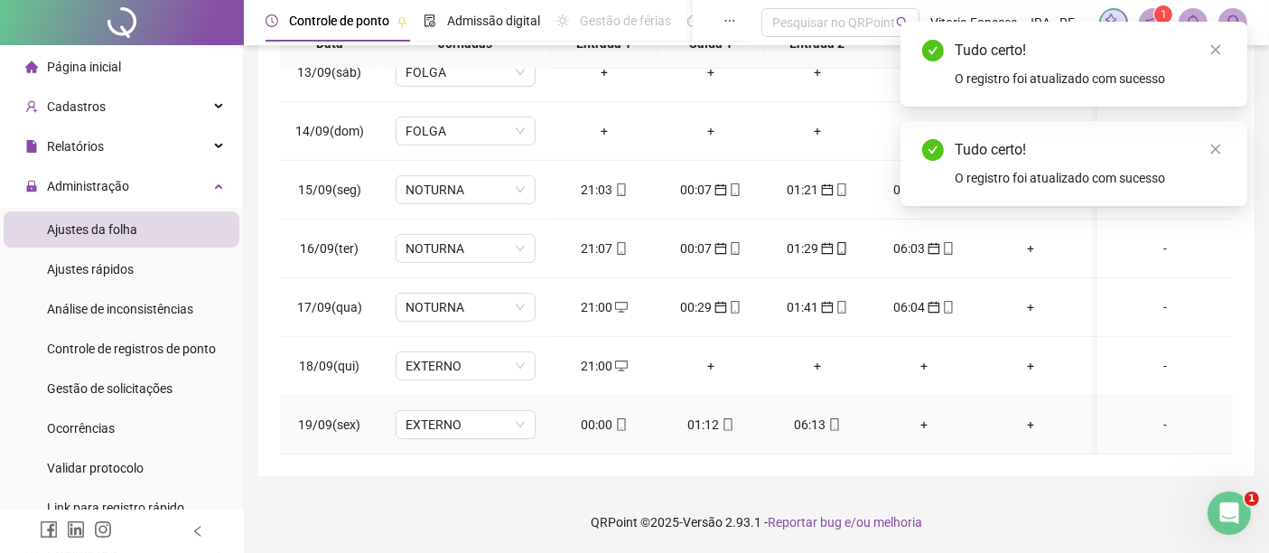
click at [837, 418] on div "06:13" at bounding box center [818, 425] width 78 height 20
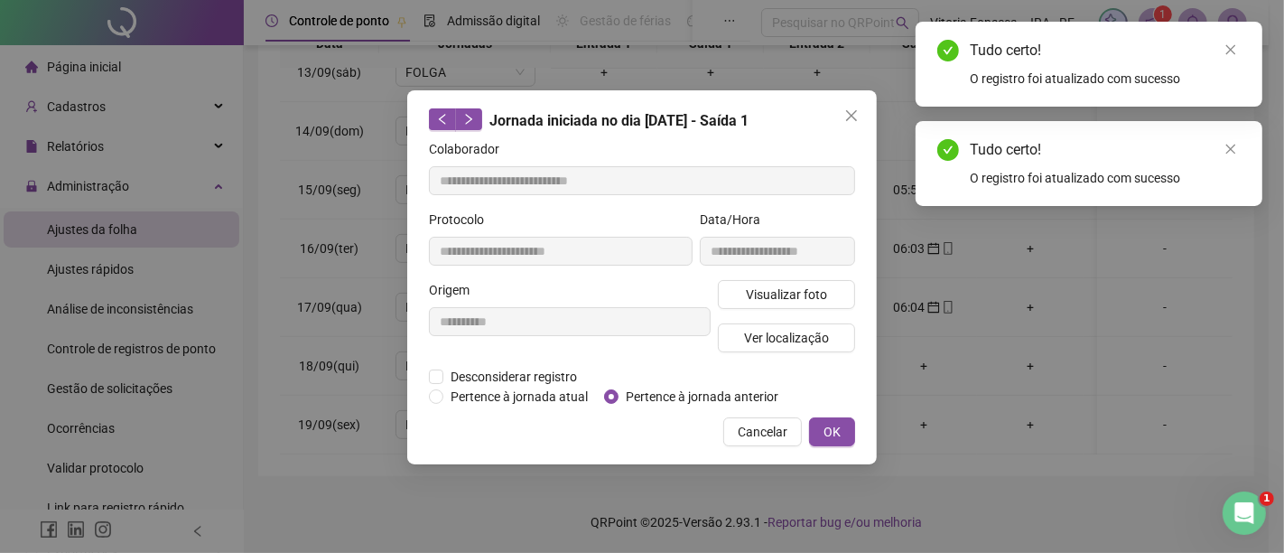
type input "**********"
click at [834, 412] on div "**********" at bounding box center [642, 277] width 470 height 374
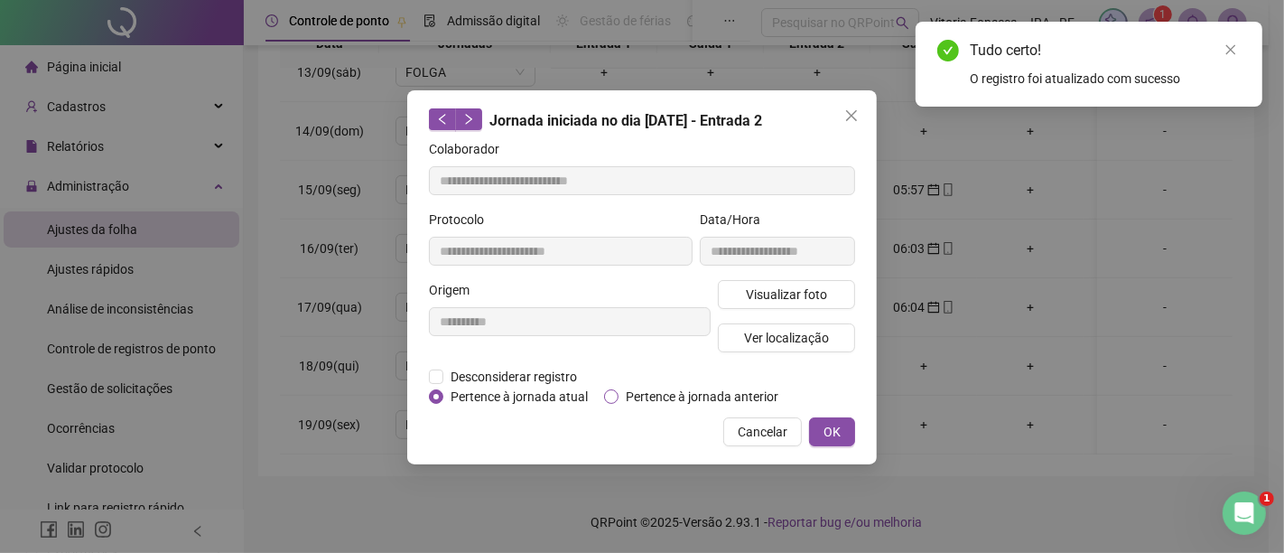
click at [761, 387] on span "Pertence à jornada anterior" at bounding box center [702, 397] width 167 height 20
click at [830, 428] on span "OK" at bounding box center [832, 432] width 17 height 20
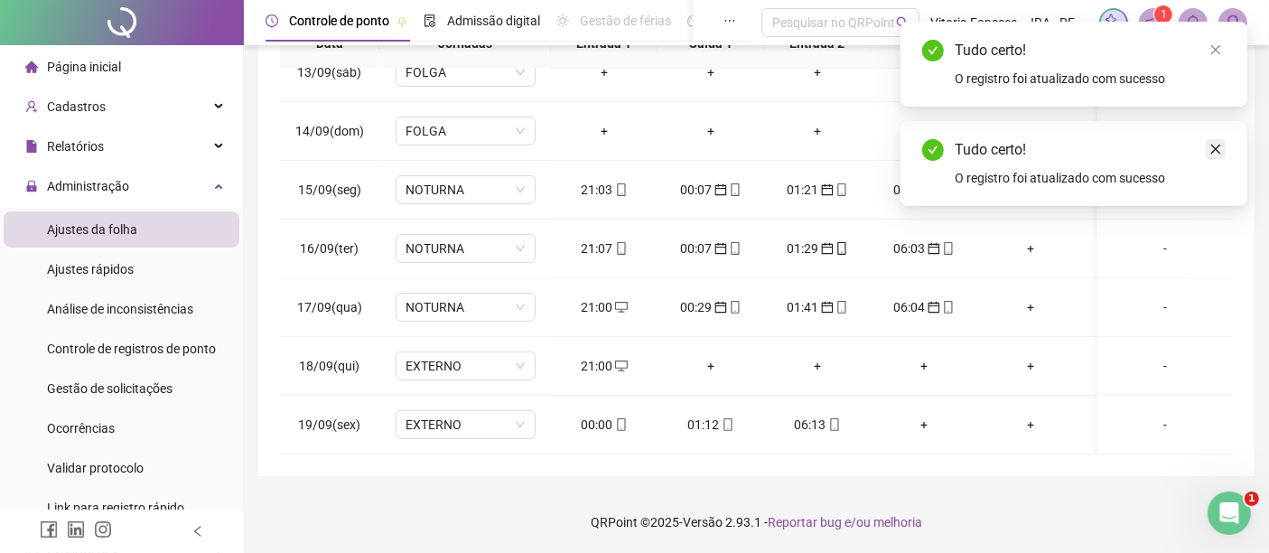
click at [1209, 155] on link "Close" at bounding box center [1216, 149] width 20 height 20
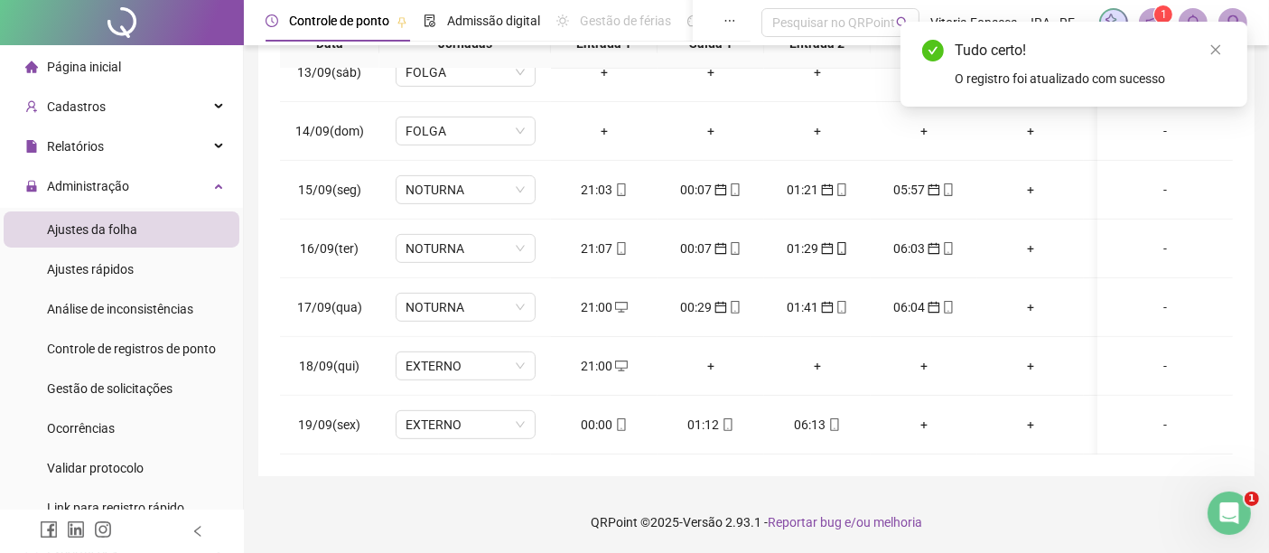
click at [1209, 61] on div "Tudo certo!" at bounding box center [1090, 51] width 271 height 22
click at [1213, 42] on link "Close" at bounding box center [1216, 50] width 20 height 20
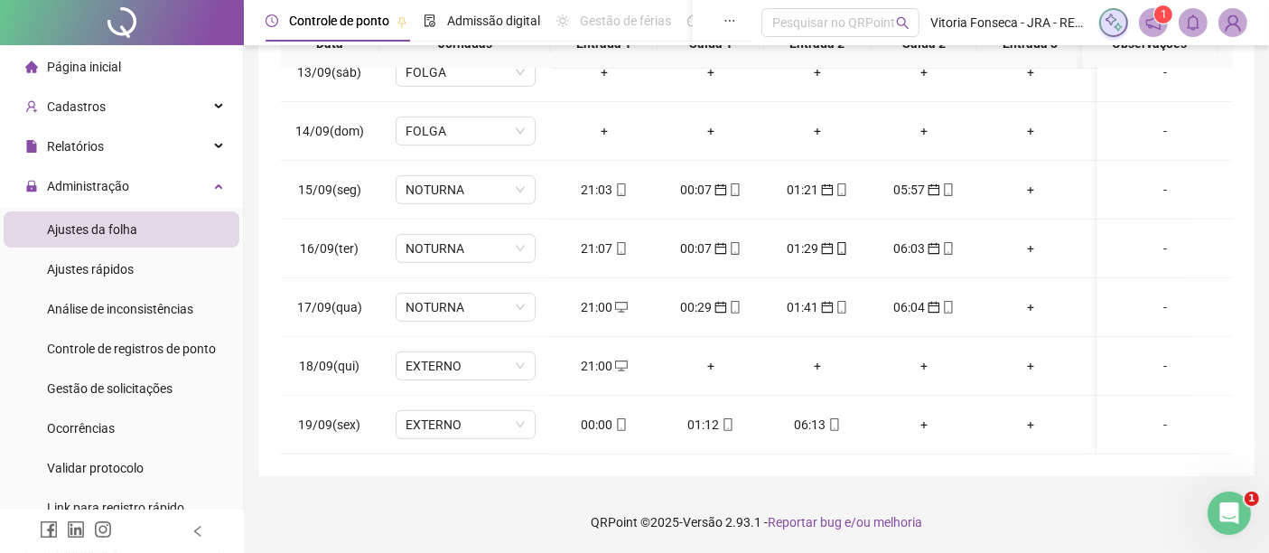
scroll to position [46, 0]
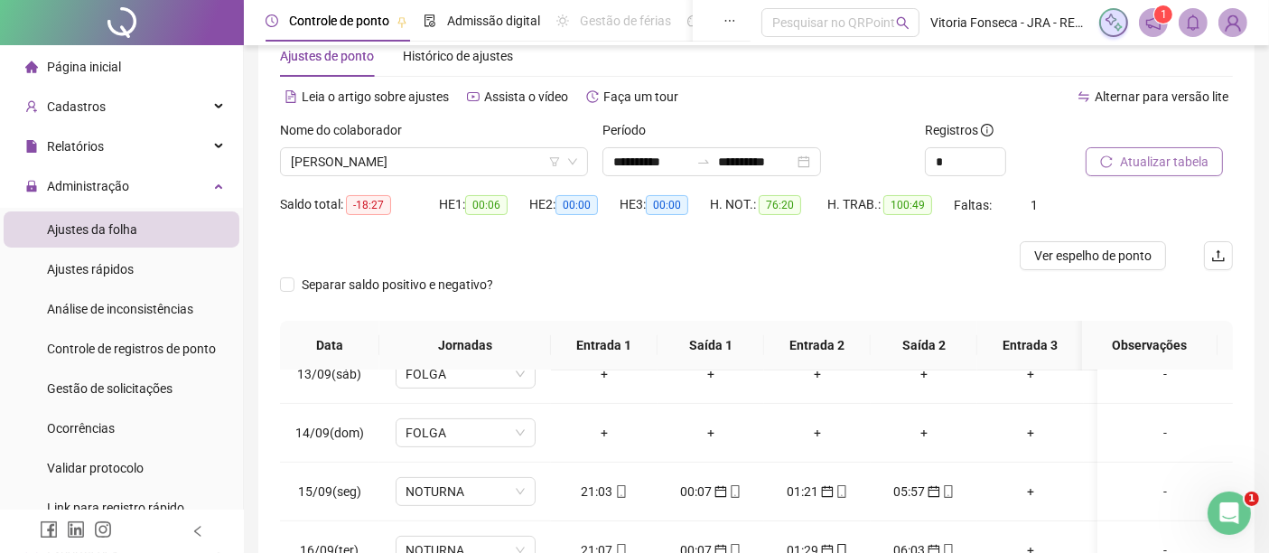
click at [1209, 156] on button "Atualizar tabela" at bounding box center [1154, 161] width 137 height 29
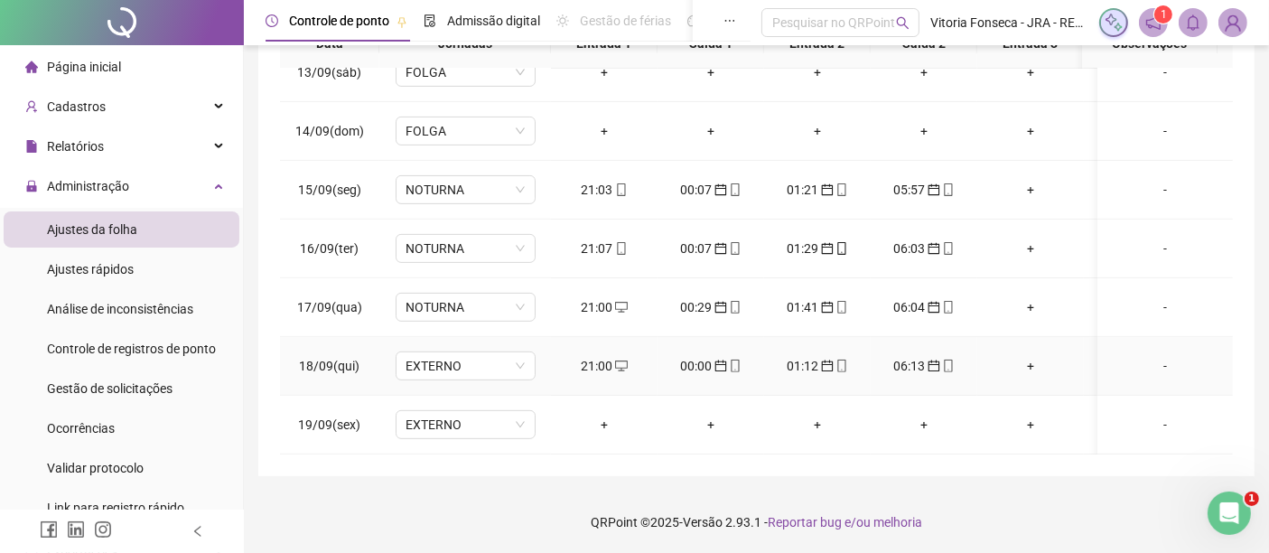
click at [948, 359] on icon "mobile" at bounding box center [948, 365] width 13 height 13
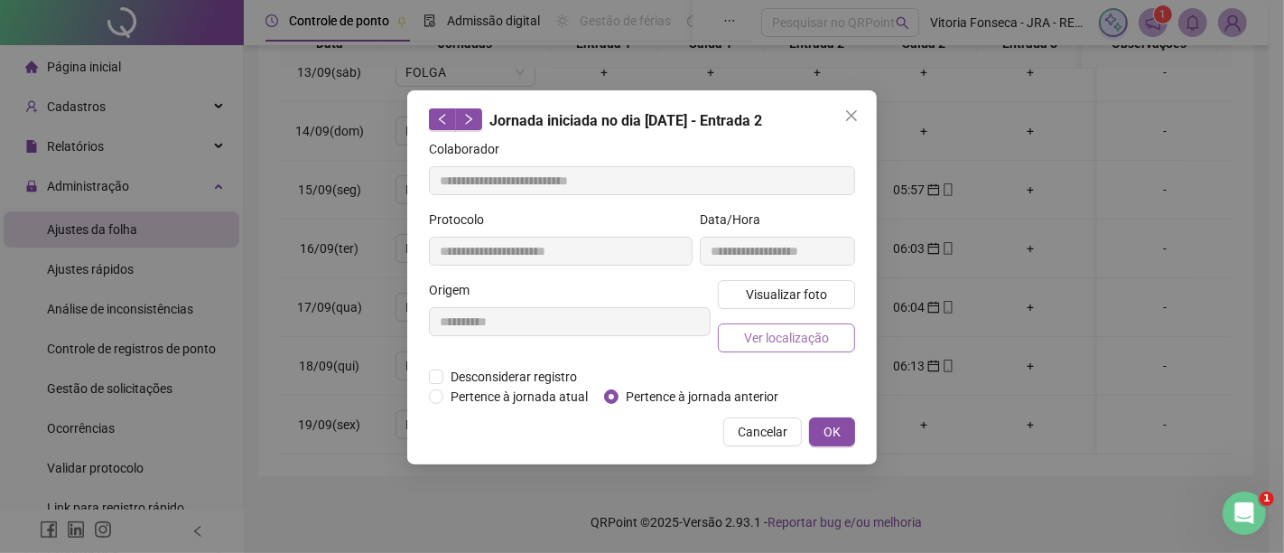
click at [804, 346] on span "Ver localização" at bounding box center [786, 338] width 85 height 20
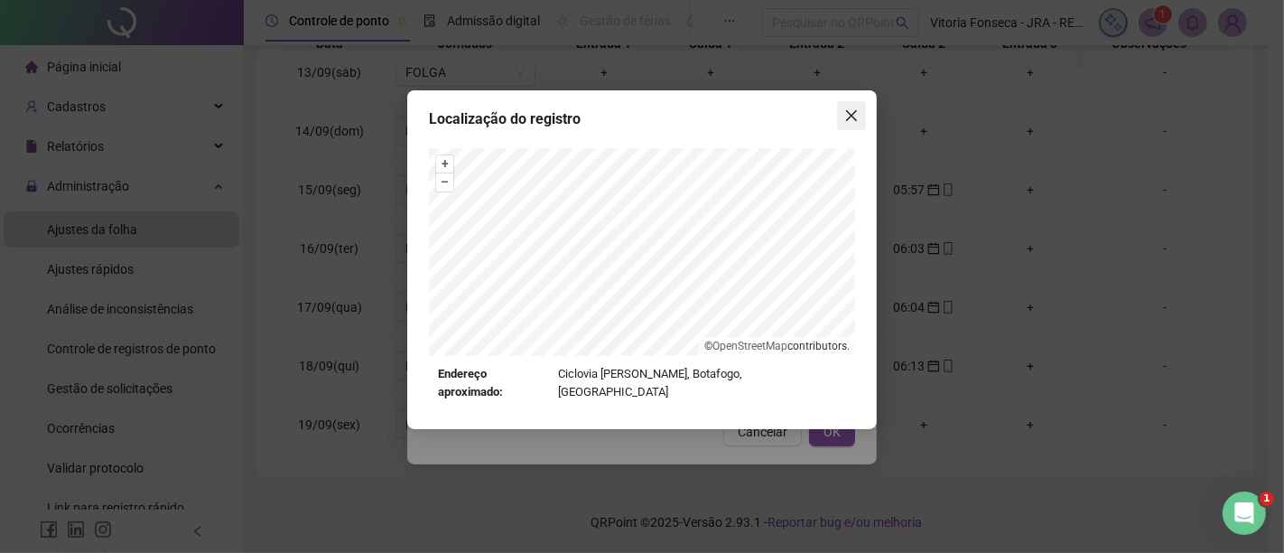
click at [843, 108] on span "Close" at bounding box center [851, 115] width 29 height 14
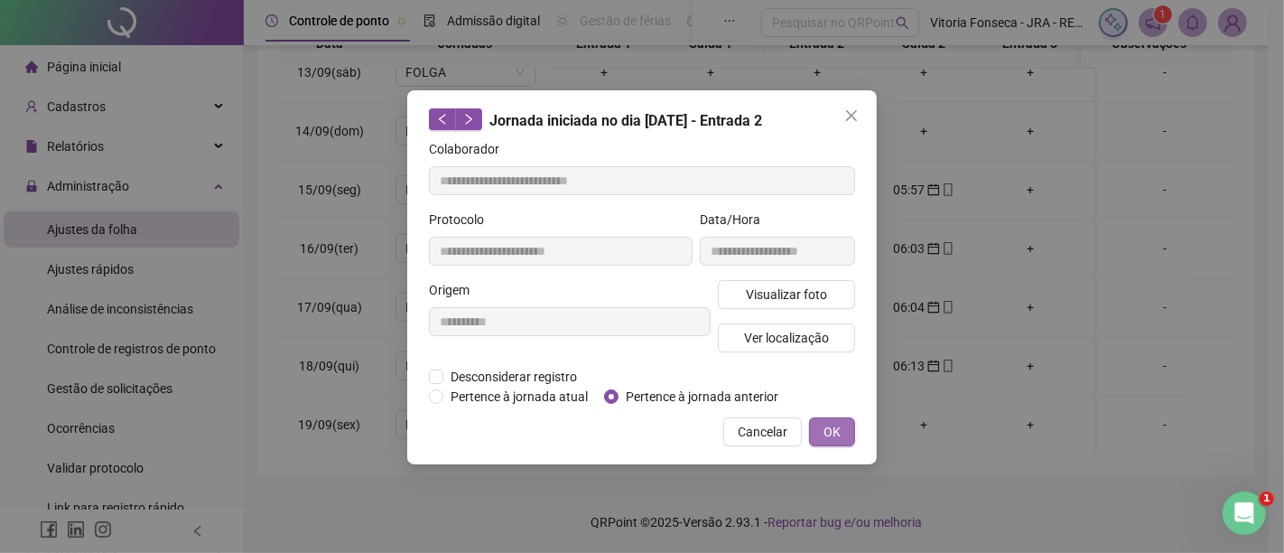
click at [833, 422] on span "OK" at bounding box center [832, 432] width 17 height 20
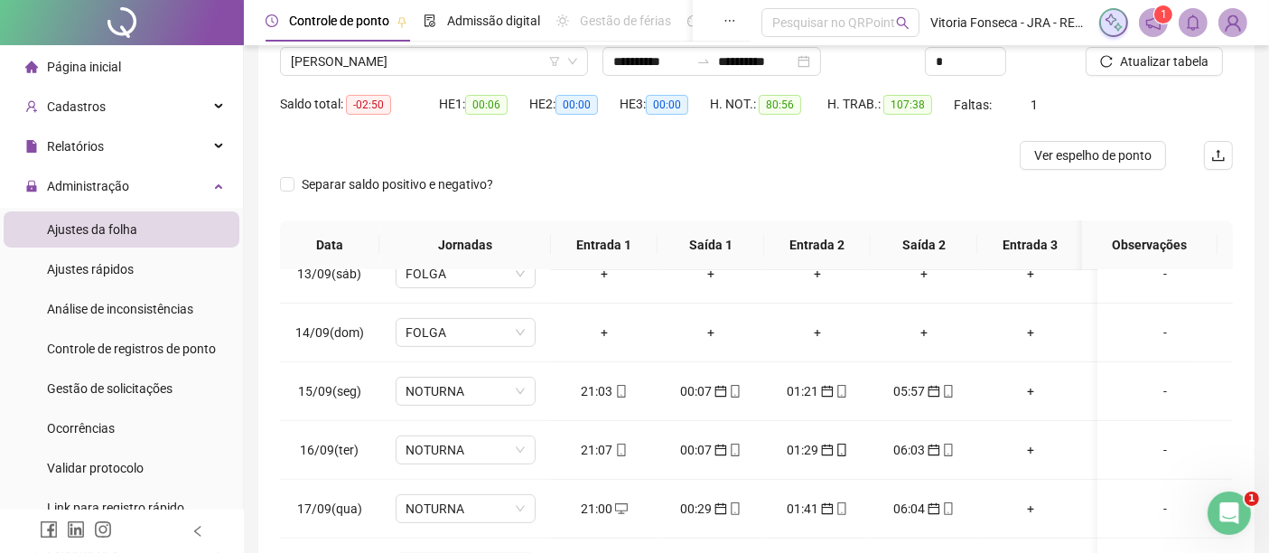
scroll to position [46, 0]
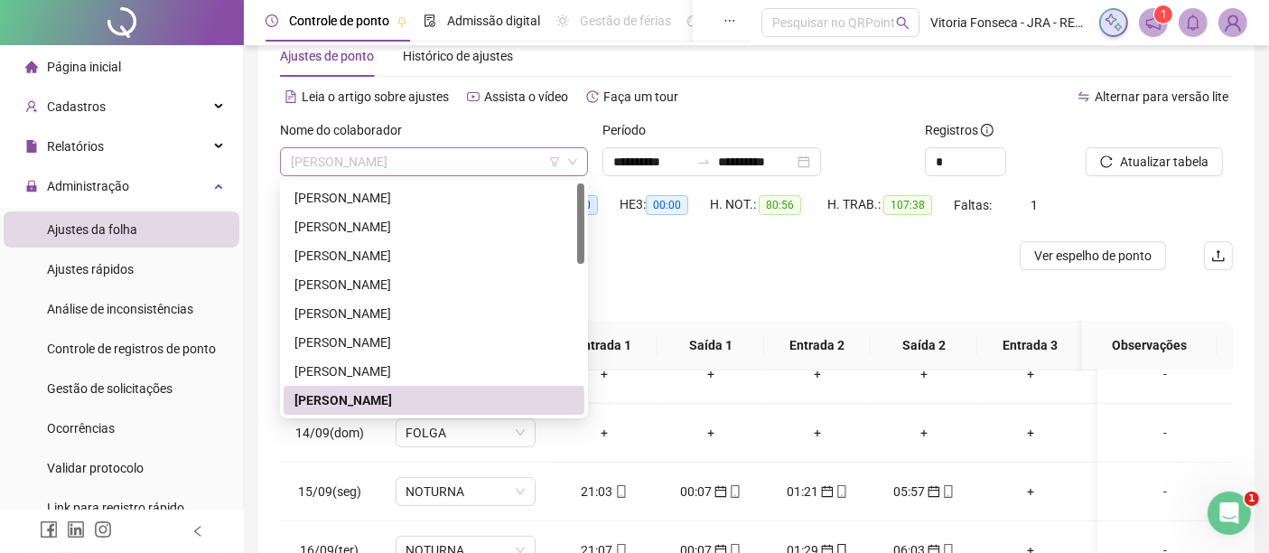
click at [510, 157] on span "JORGE ANDRE SOUZA DOS SANTOS" at bounding box center [434, 161] width 286 height 27
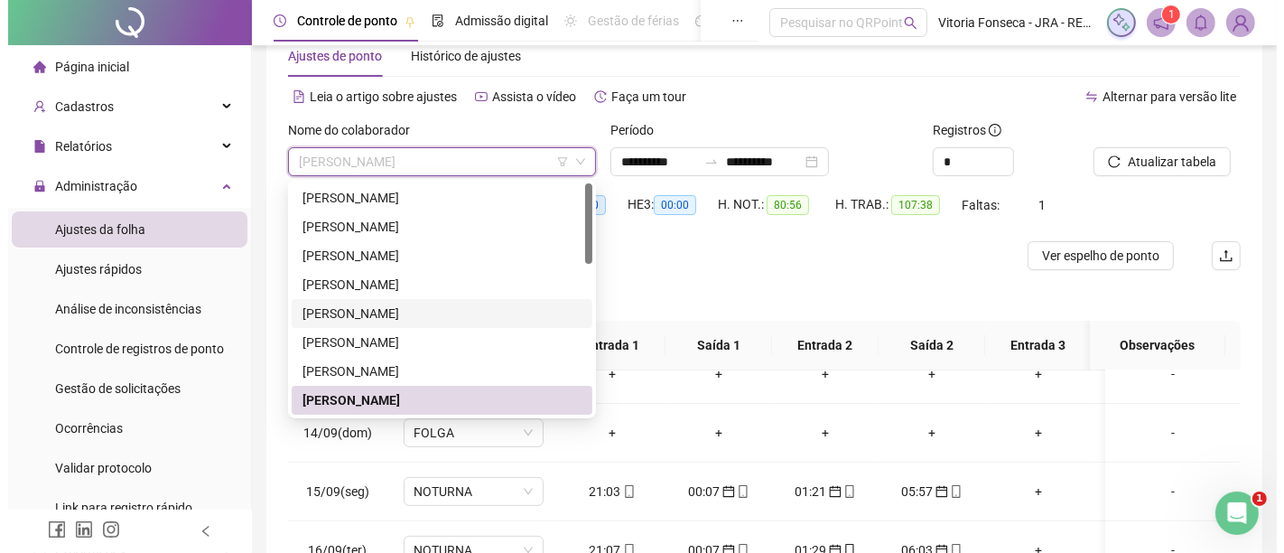
scroll to position [100, 0]
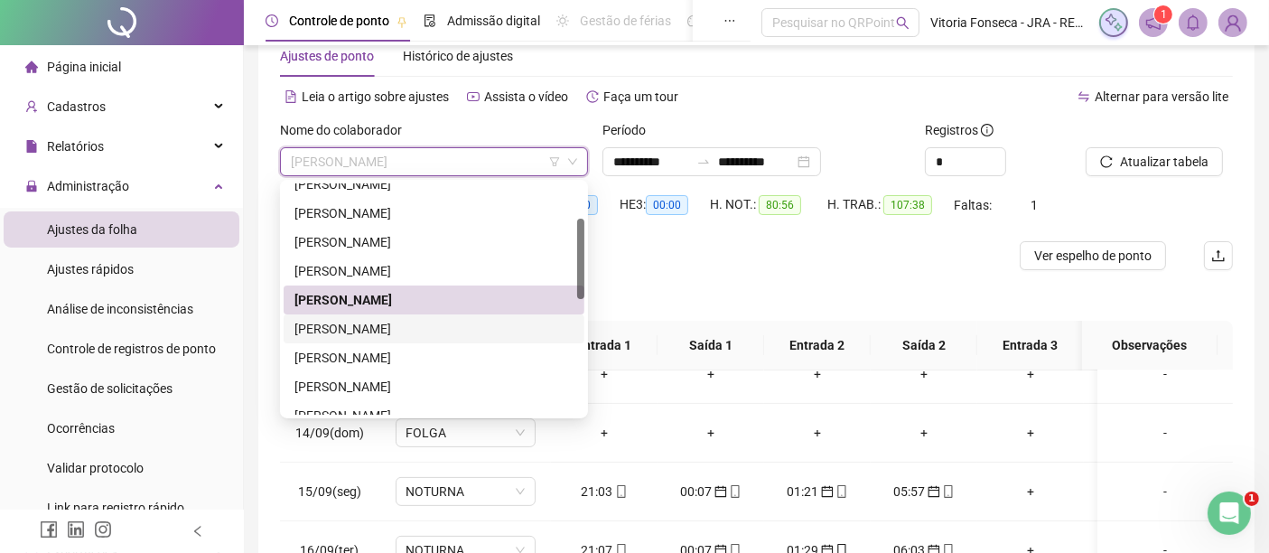
click at [480, 323] on div "LARISSA RODRIGUES SILVA DE JESUS" at bounding box center [433, 329] width 279 height 20
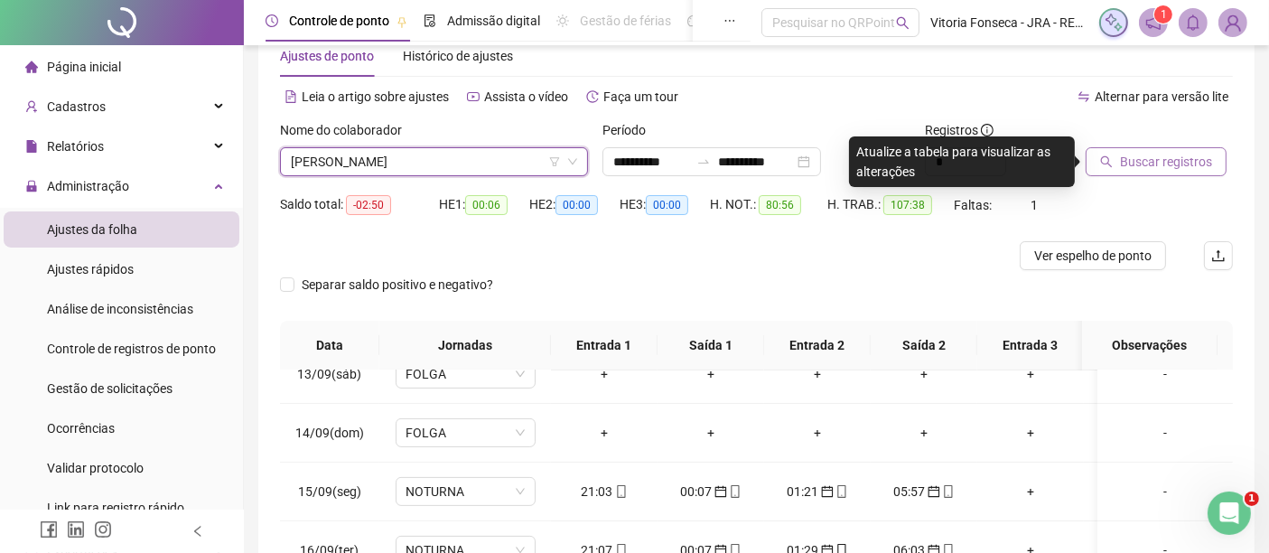
click at [1144, 163] on span "Buscar registros" at bounding box center [1166, 162] width 92 height 20
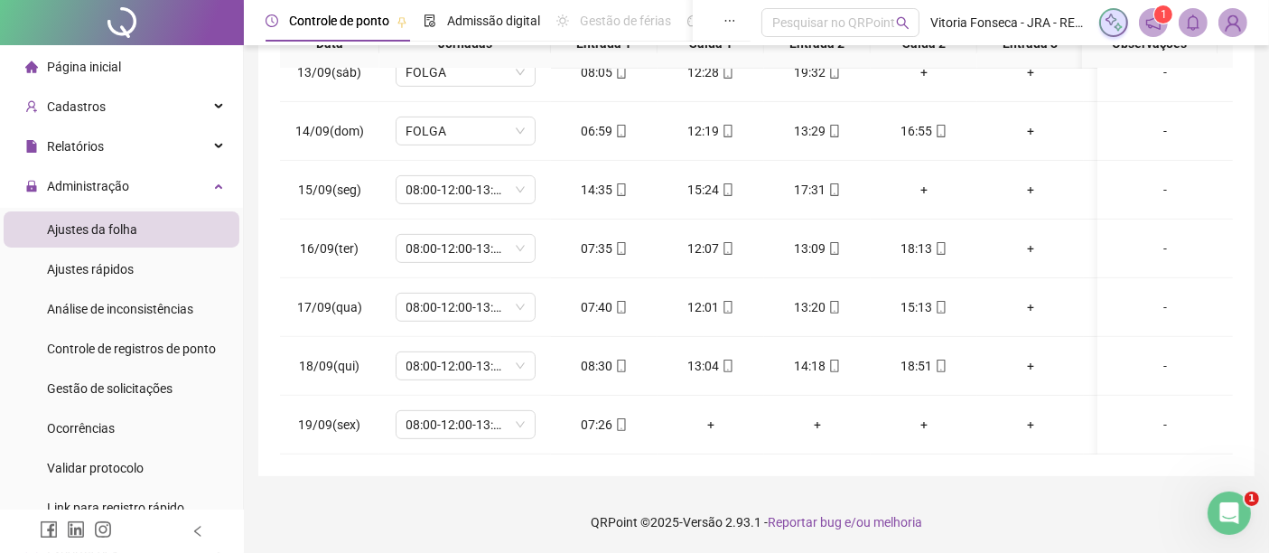
scroll to position [0, 0]
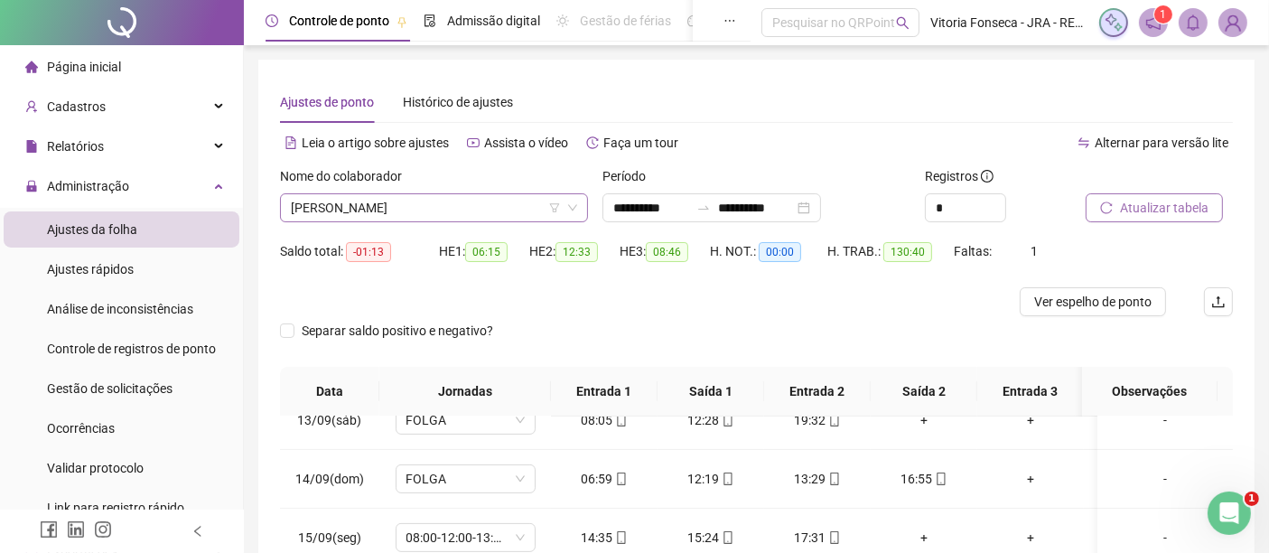
click at [516, 203] on span "LARISSA RODRIGUES SILVA DE JESUS" at bounding box center [434, 207] width 286 height 27
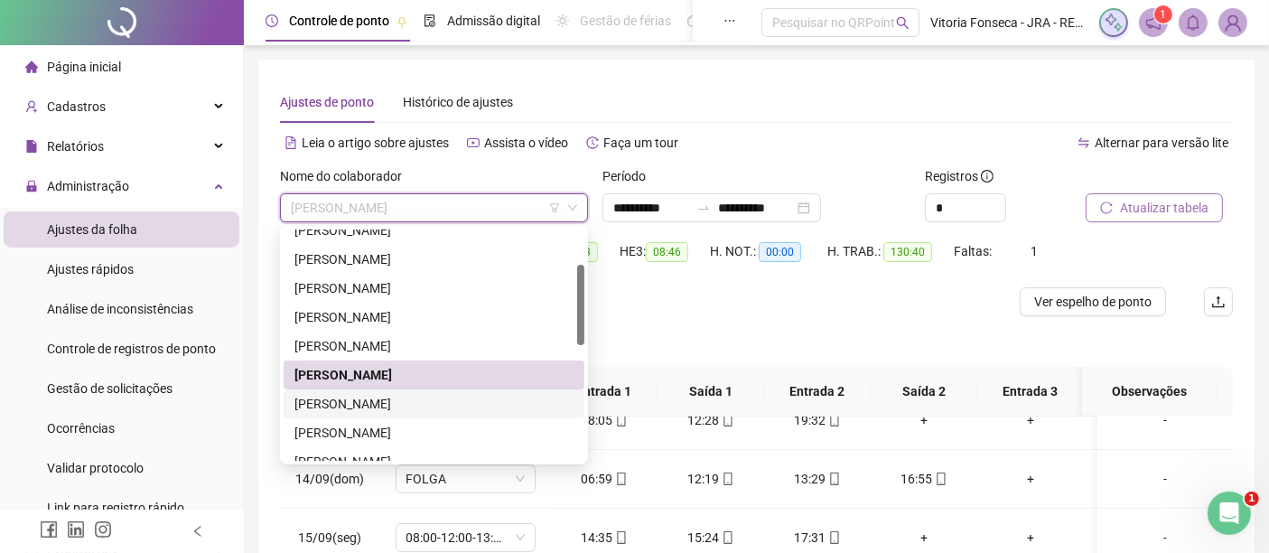
click at [471, 402] on div "LETICIA DE ALMEIDA SILVA" at bounding box center [433, 404] width 279 height 20
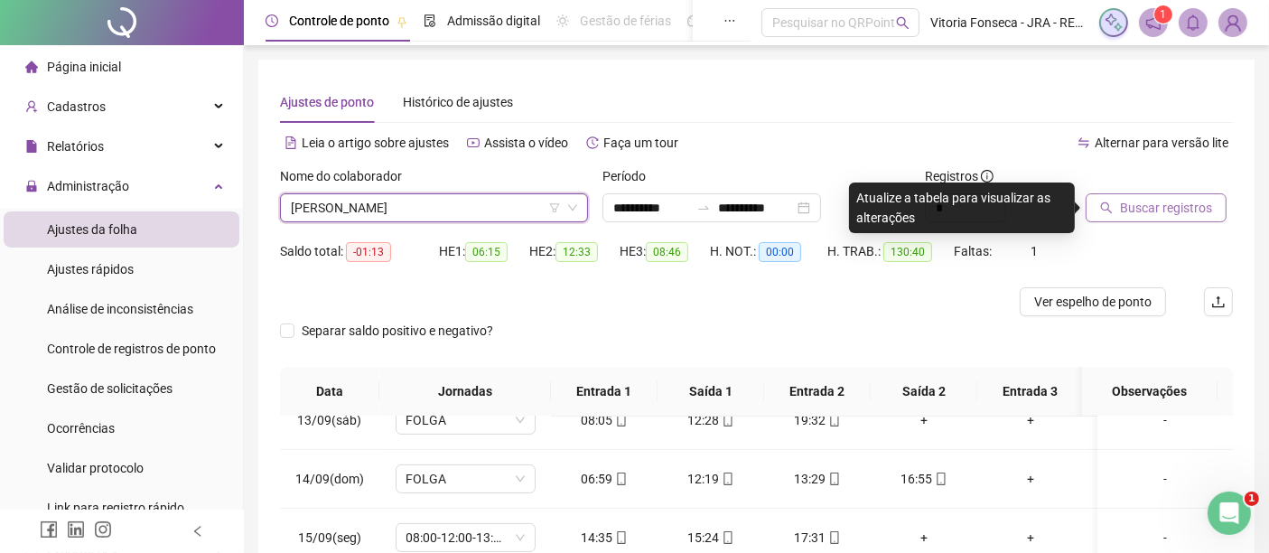
click at [1179, 206] on span "Buscar registros" at bounding box center [1166, 208] width 92 height 20
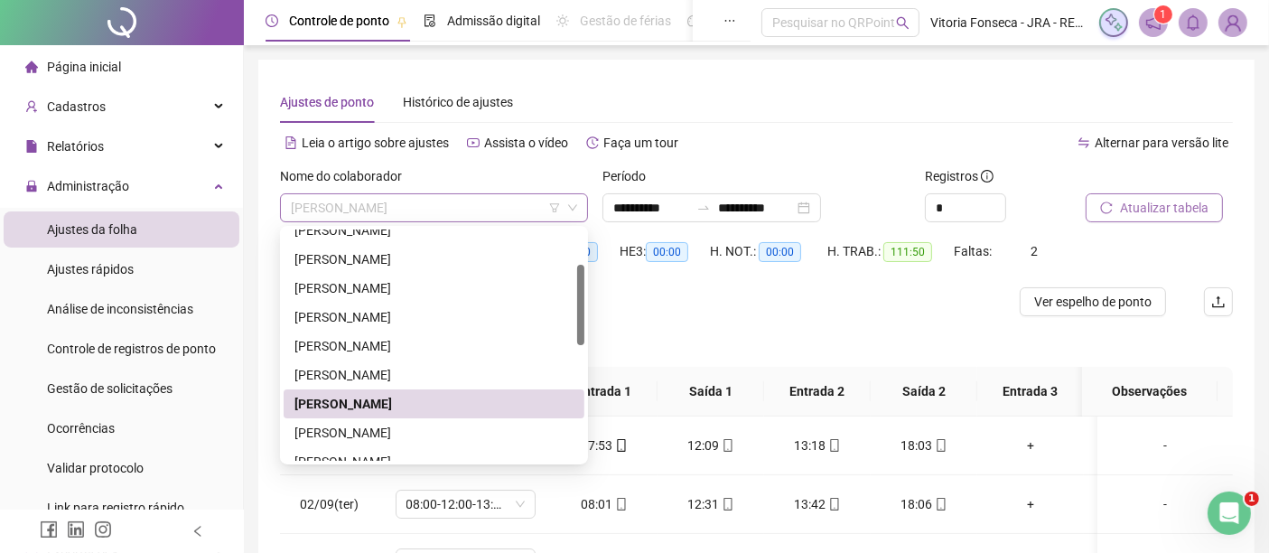
click at [488, 209] on span "LETICIA DE ALMEIDA SILVA" at bounding box center [434, 207] width 286 height 27
click at [443, 431] on div "LUIZ MIGUEL BRAGA DOS SANTOS" at bounding box center [433, 433] width 279 height 20
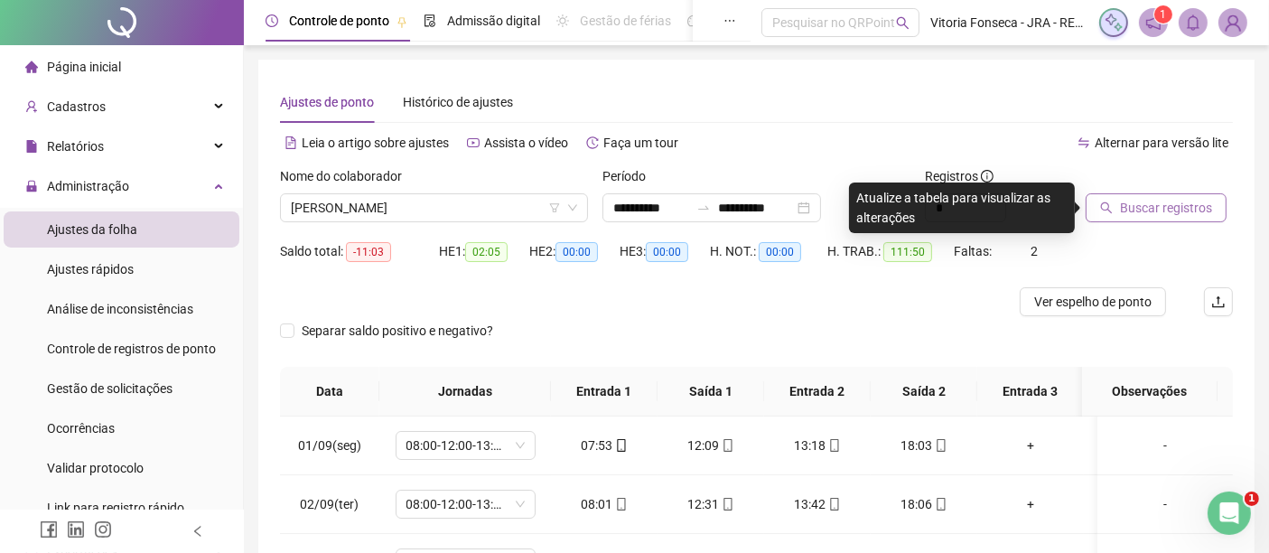
click at [1151, 208] on span "Buscar registros" at bounding box center [1166, 208] width 92 height 20
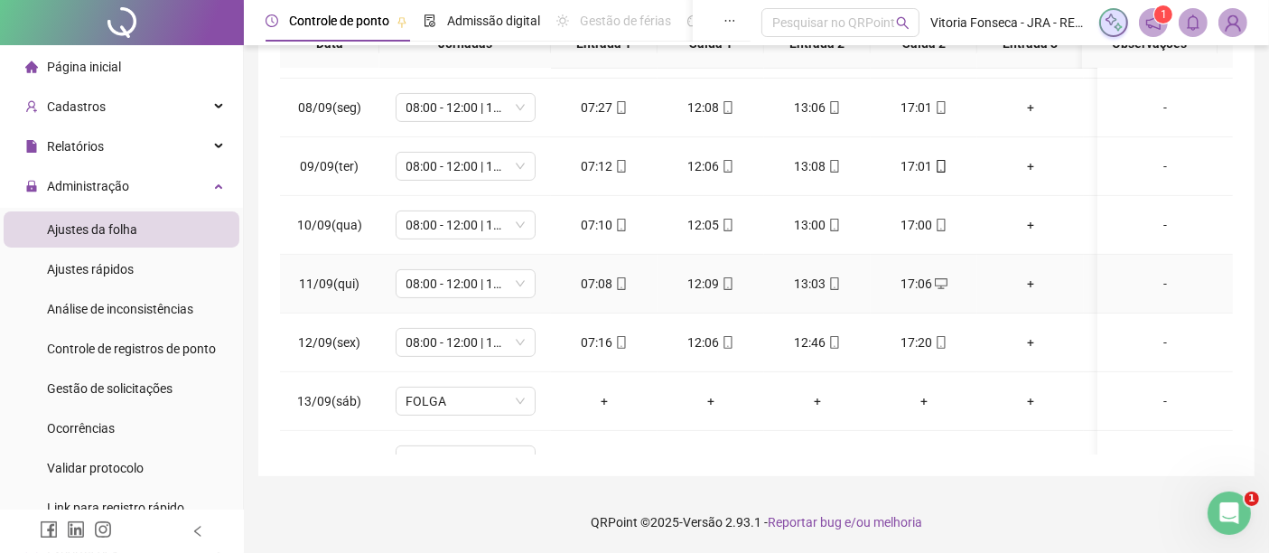
scroll to position [741, 0]
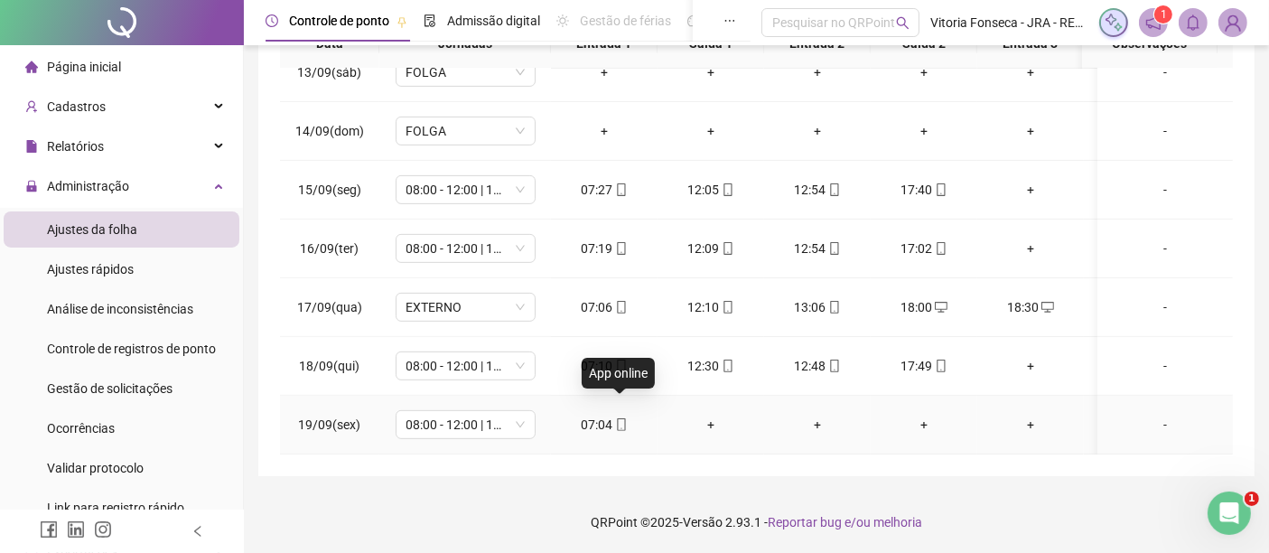
click at [618, 418] on icon "mobile" at bounding box center [621, 424] width 13 height 13
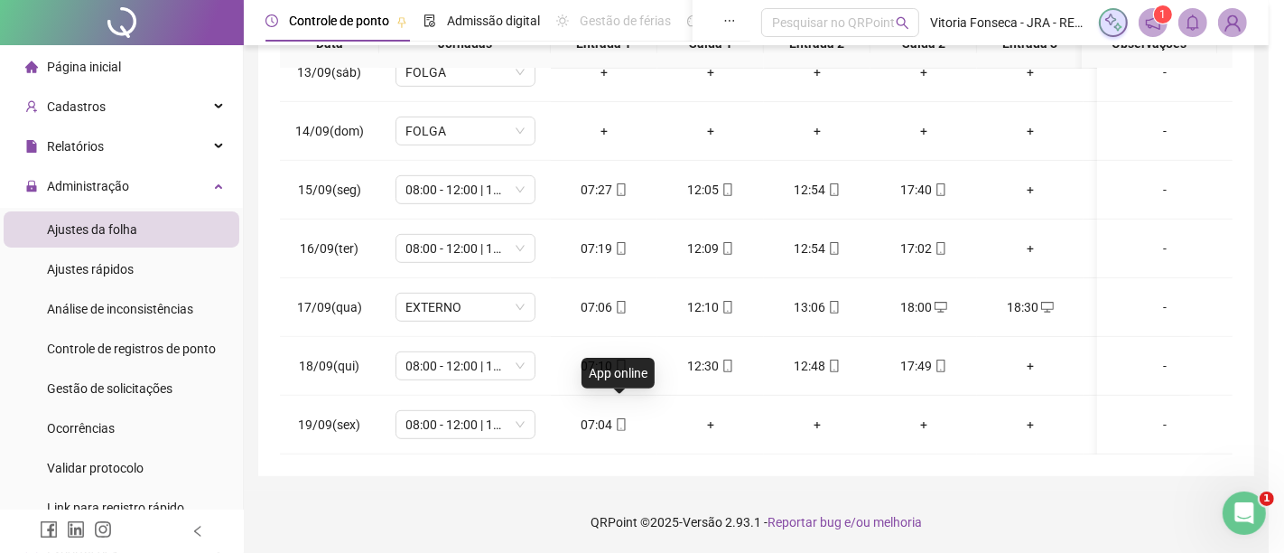
type input "**********"
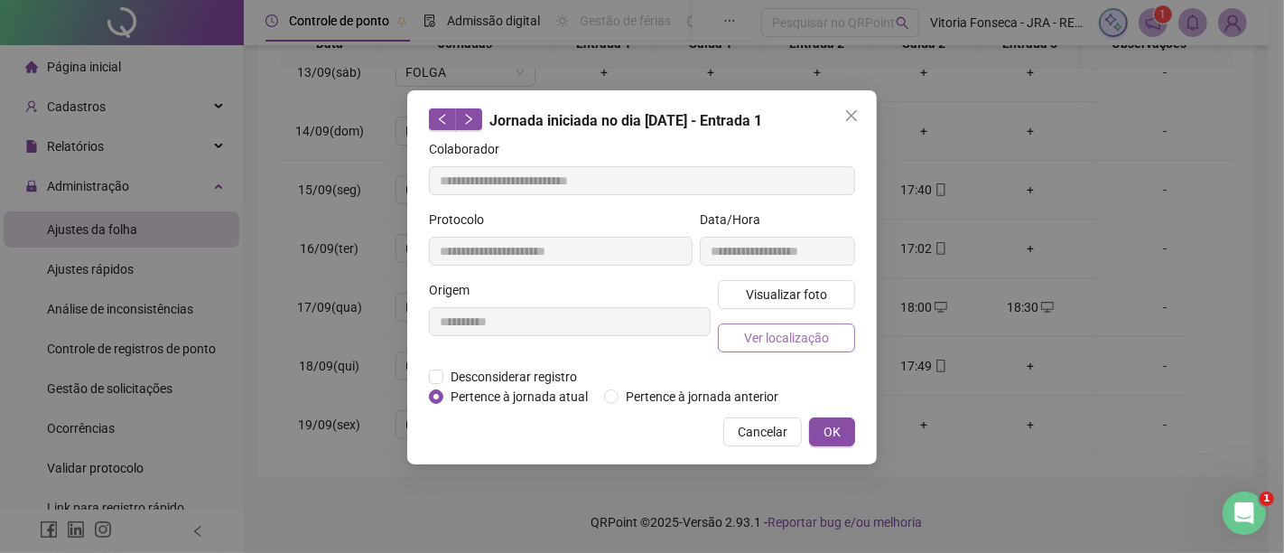
click at [761, 344] on span "Ver localização" at bounding box center [786, 338] width 85 height 20
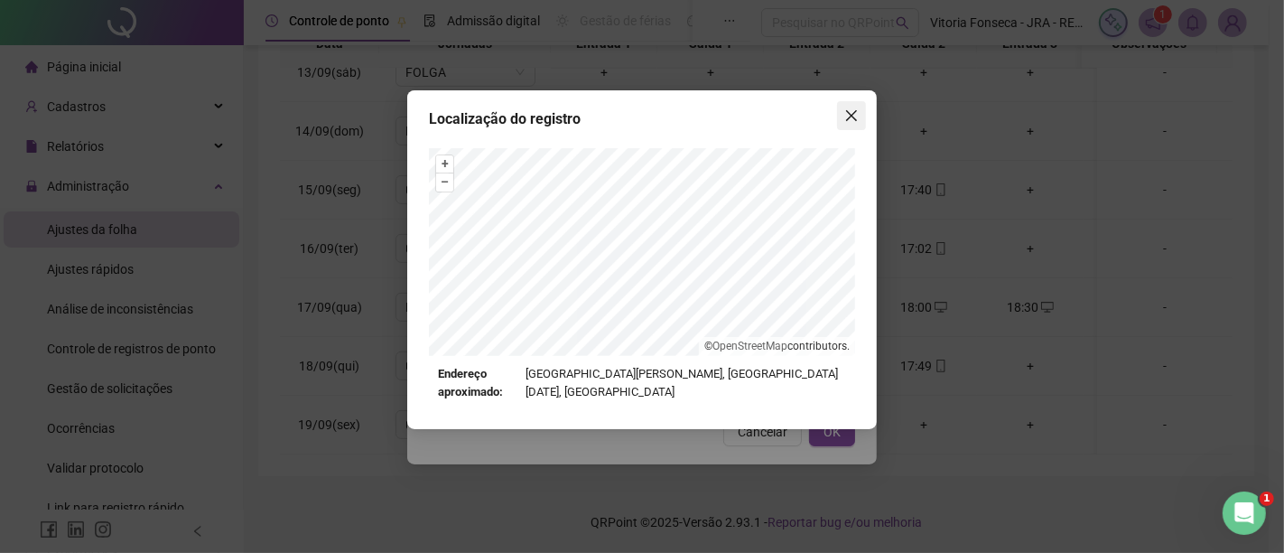
click at [854, 109] on icon "close" at bounding box center [852, 115] width 14 height 14
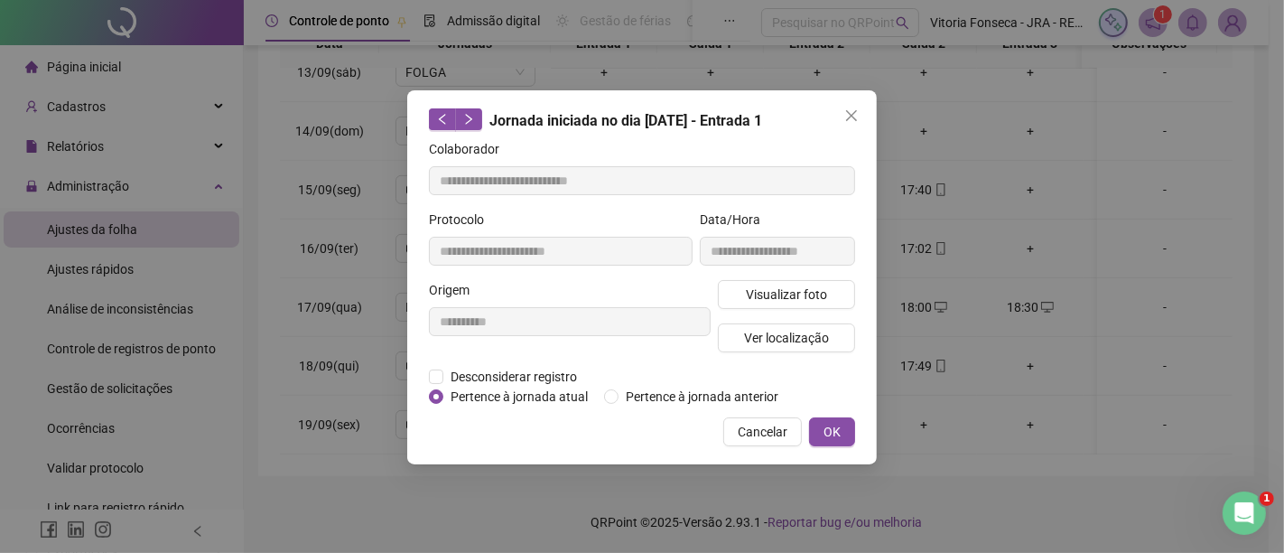
click at [846, 445] on div "**********" at bounding box center [642, 277] width 470 height 374
click at [847, 432] on button "OK" at bounding box center [832, 431] width 46 height 29
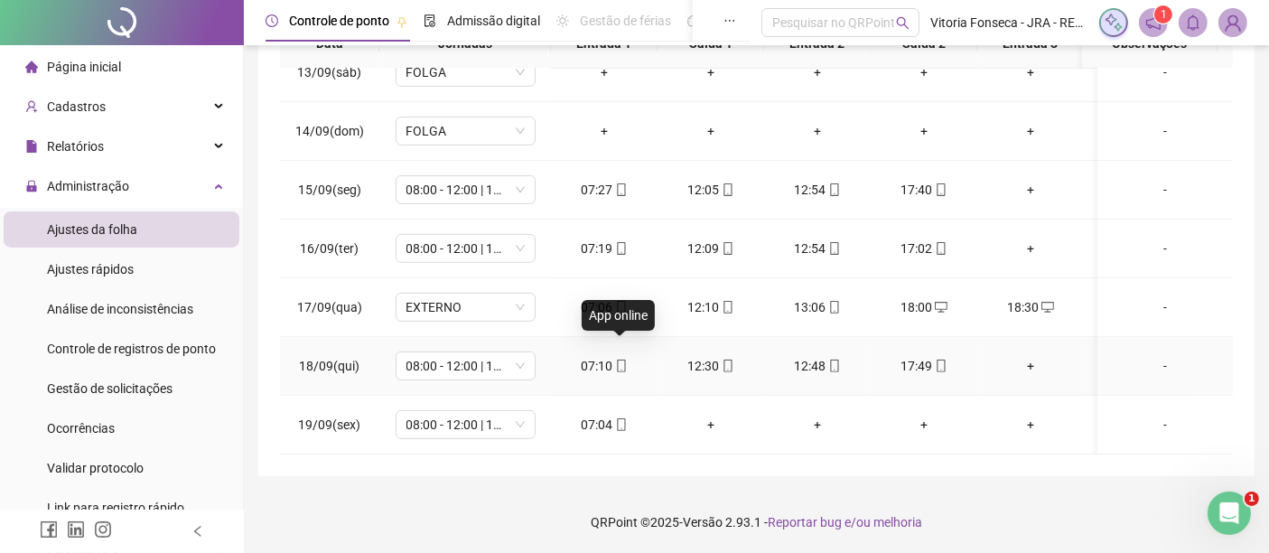
click at [620, 359] on icon "mobile" at bounding box center [621, 365] width 13 height 13
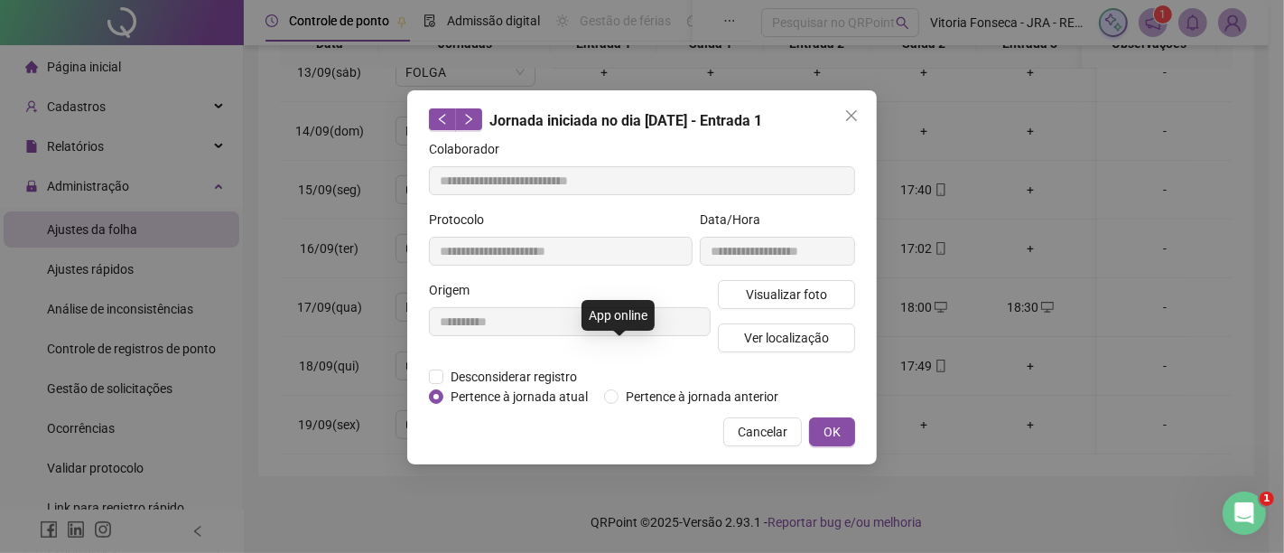
type input "**********"
click at [792, 329] on span "Ver localização" at bounding box center [786, 338] width 85 height 20
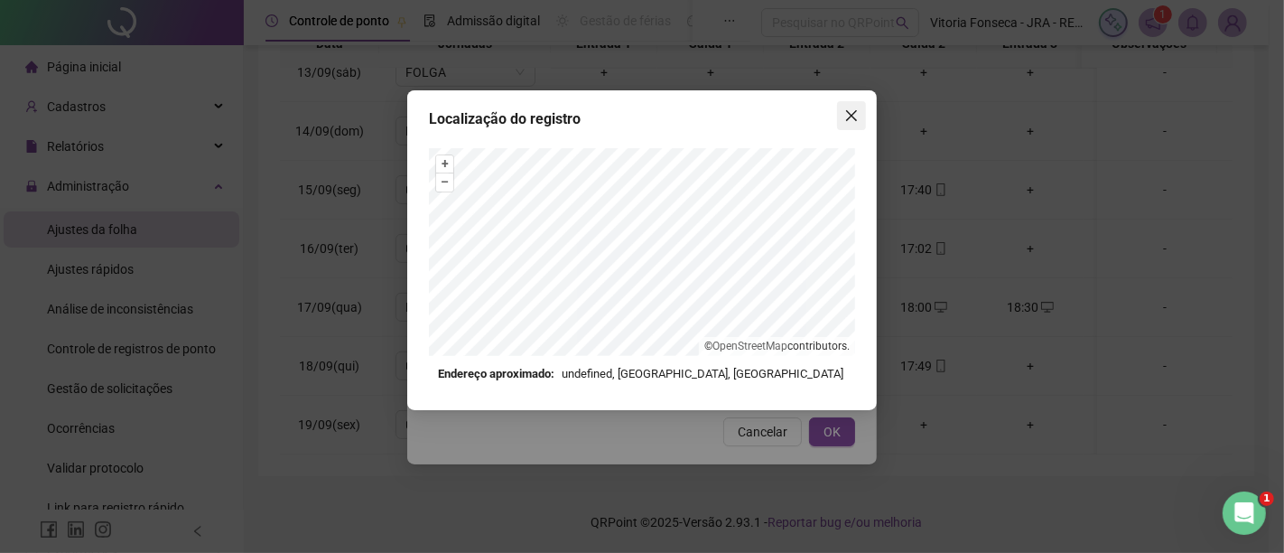
click at [856, 117] on icon "close" at bounding box center [852, 115] width 14 height 14
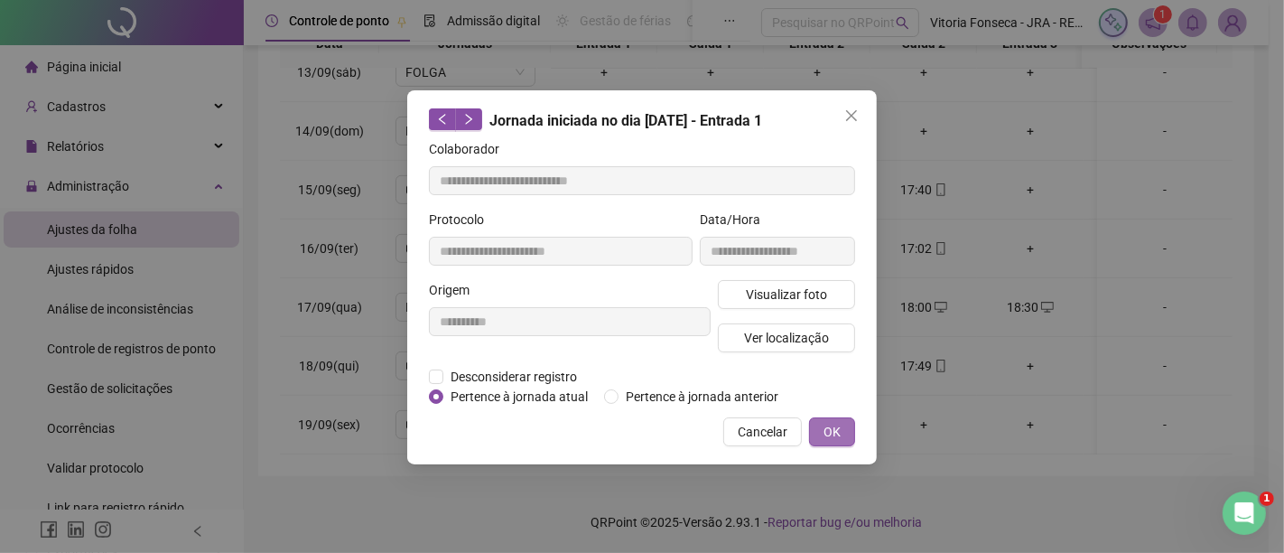
click at [836, 437] on span "OK" at bounding box center [832, 432] width 17 height 20
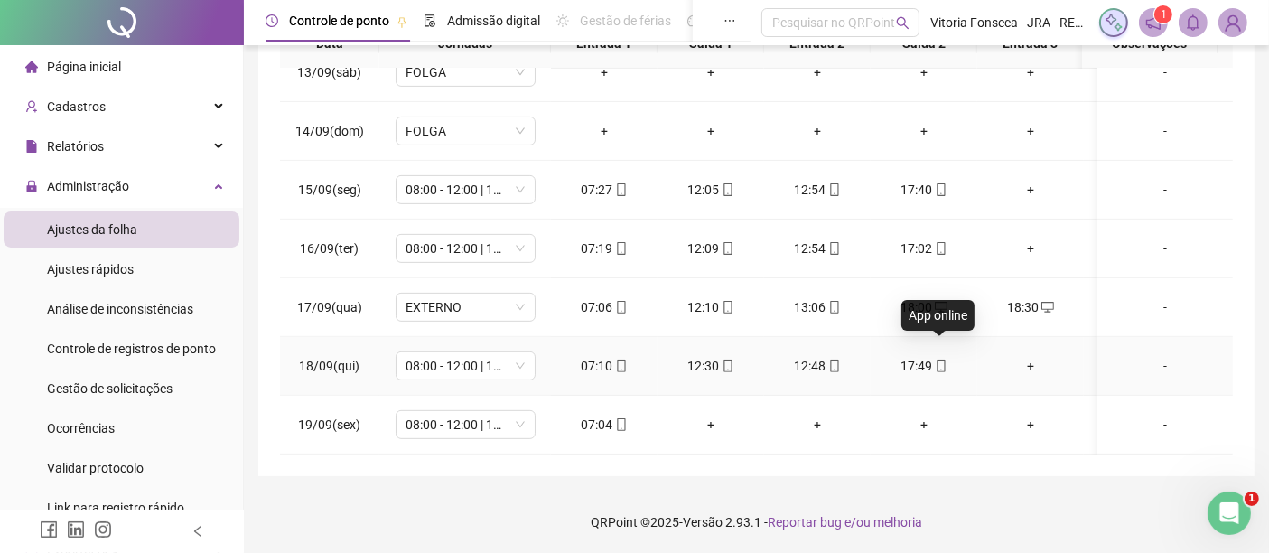
click at [941, 359] on icon "mobile" at bounding box center [941, 365] width 13 height 13
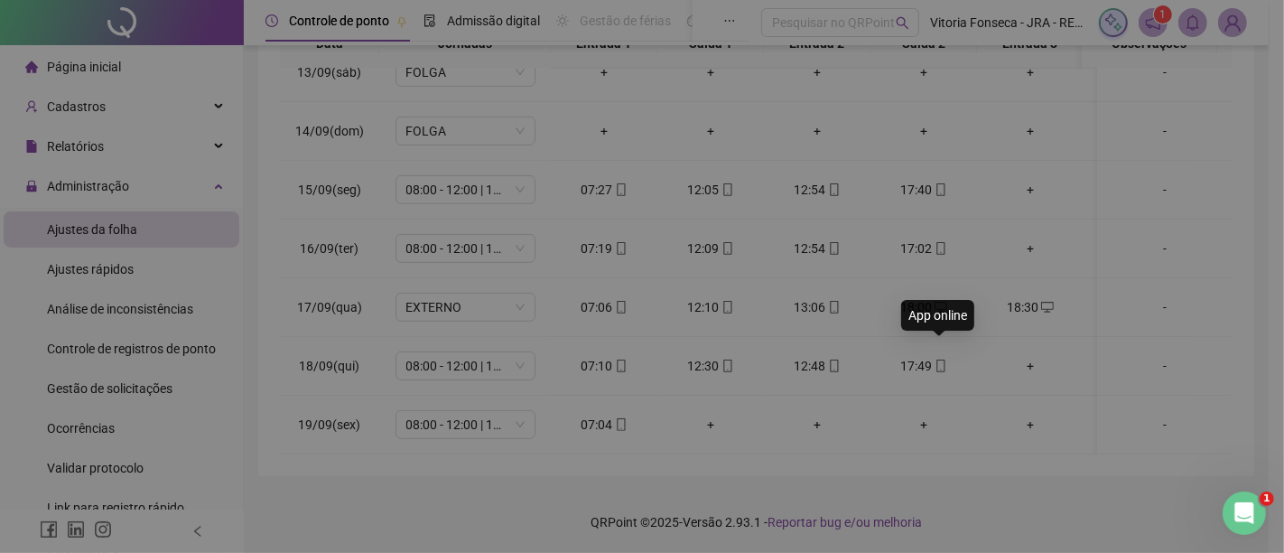
type input "**********"
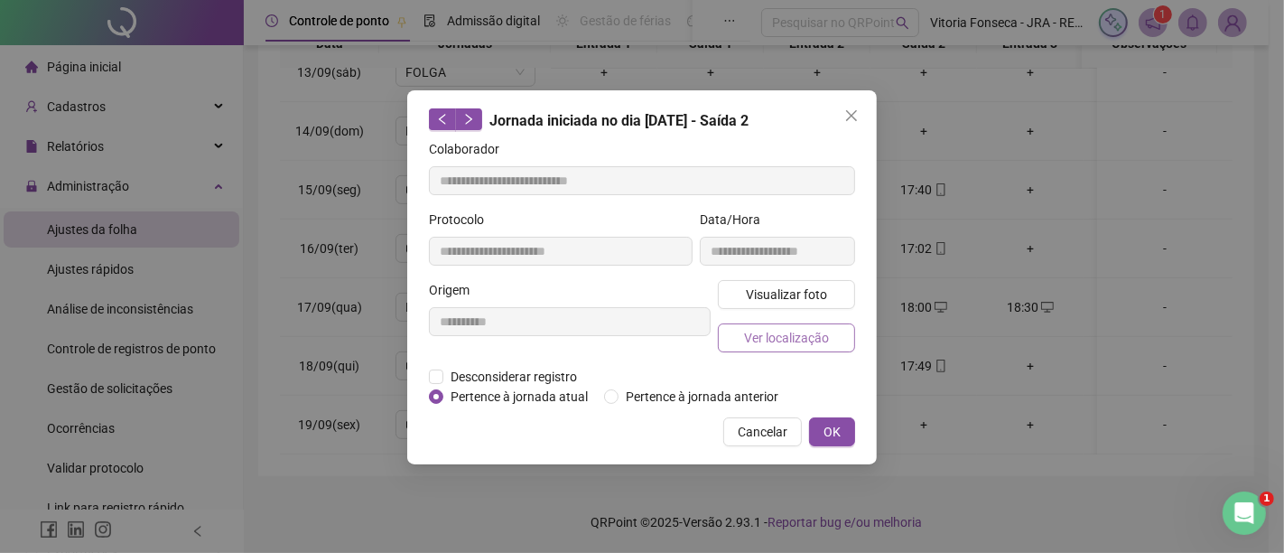
click at [834, 341] on button "Ver localização" at bounding box center [786, 337] width 137 height 29
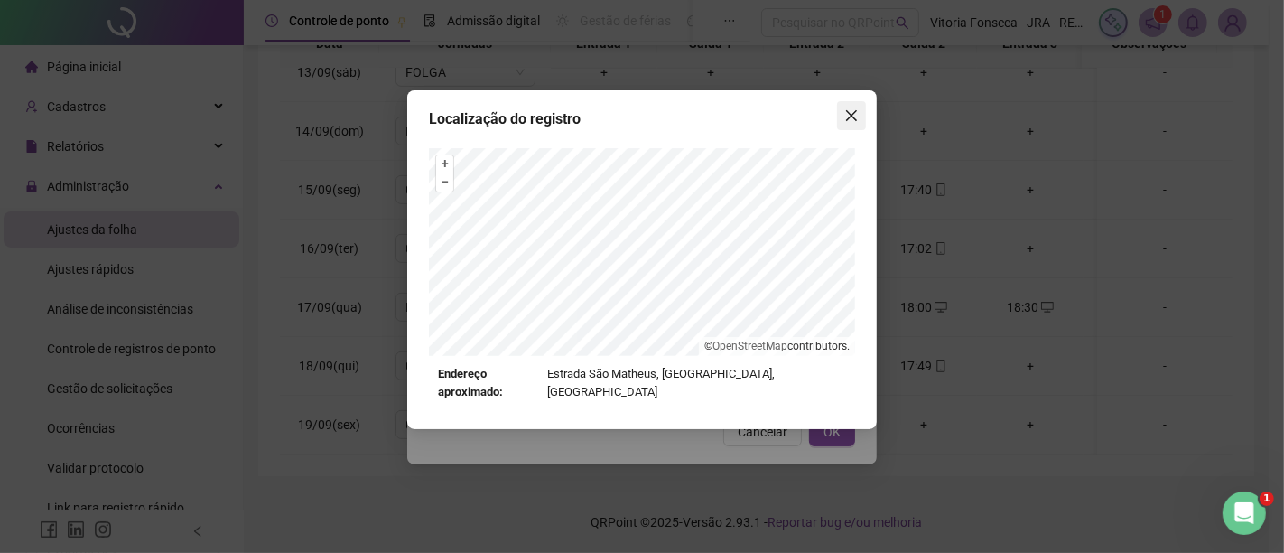
click at [859, 122] on span "Close" at bounding box center [851, 115] width 29 height 14
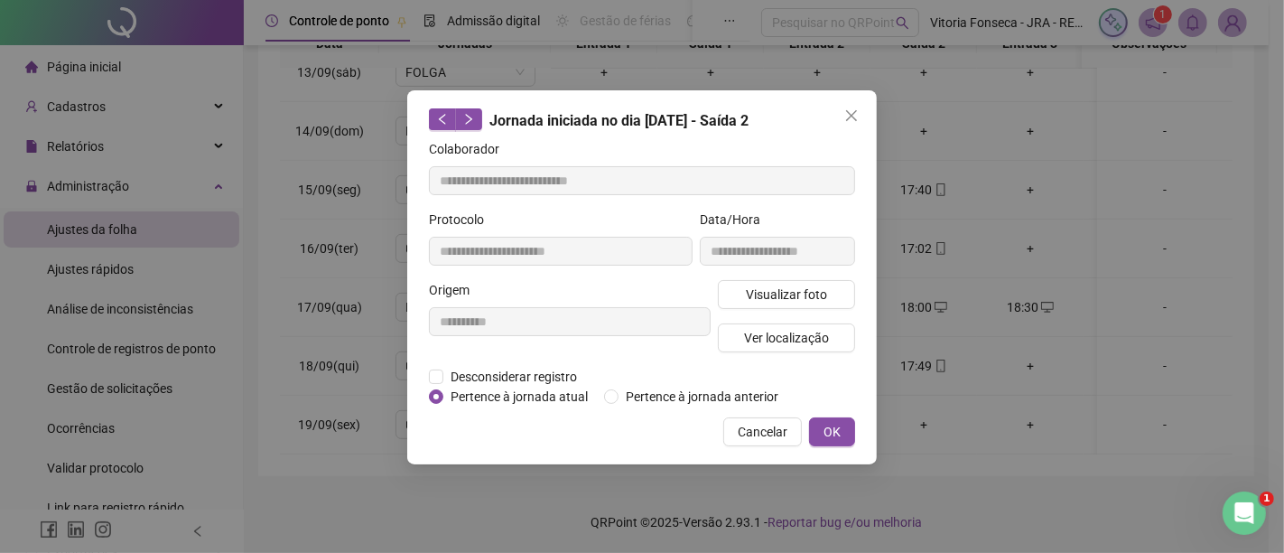
click at [841, 447] on div "**********" at bounding box center [642, 277] width 470 height 374
click at [838, 440] on span "OK" at bounding box center [832, 432] width 17 height 20
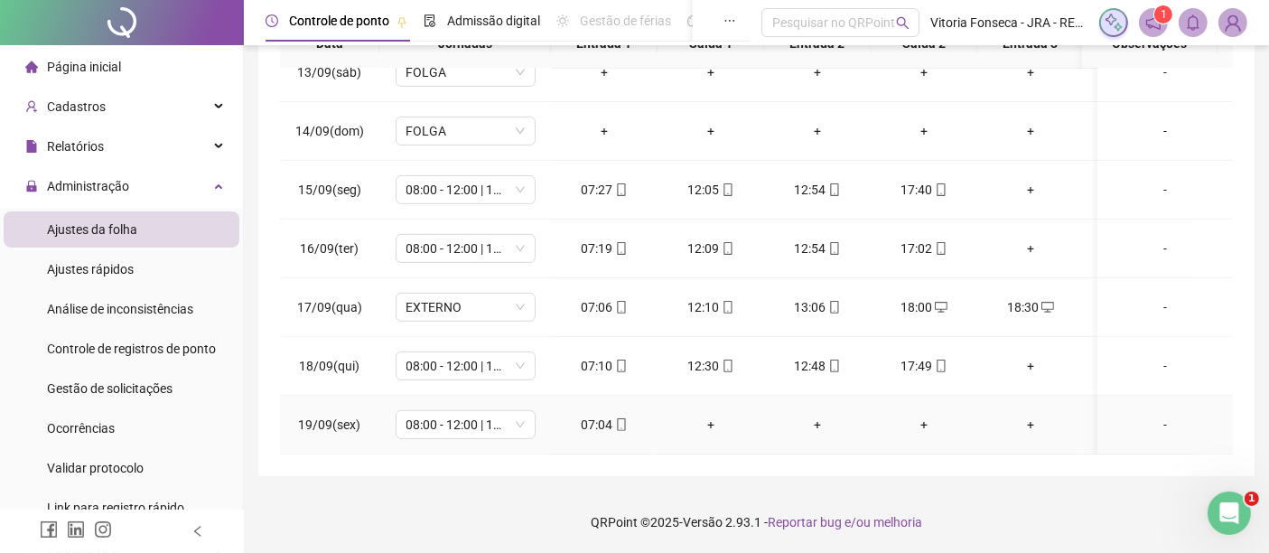
click at [627, 415] on div "07:04" at bounding box center [604, 425] width 78 height 20
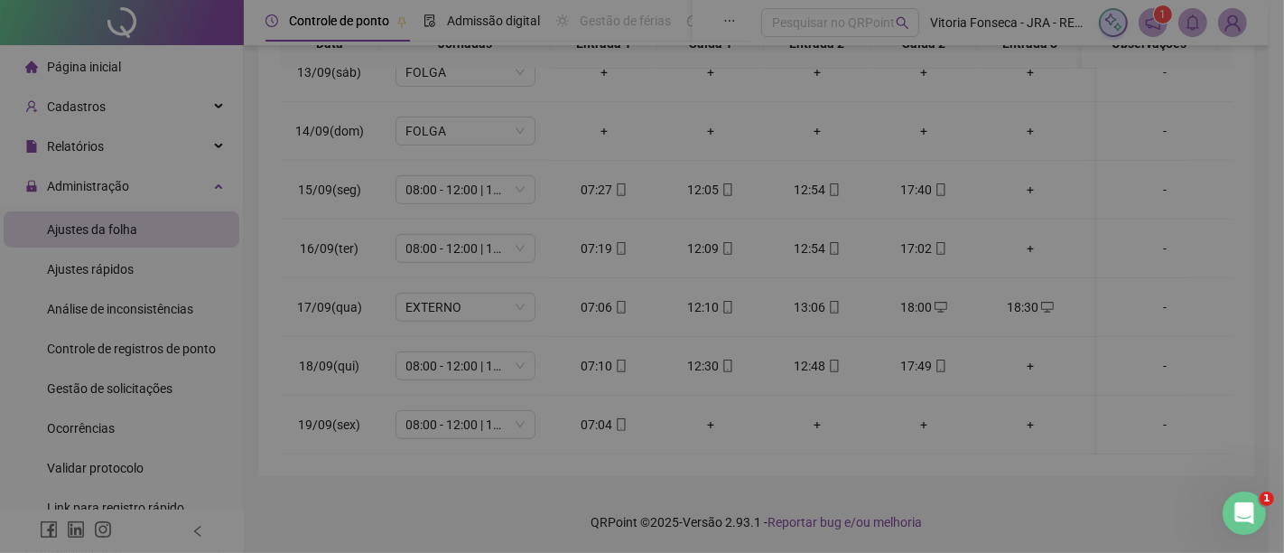
type input "**********"
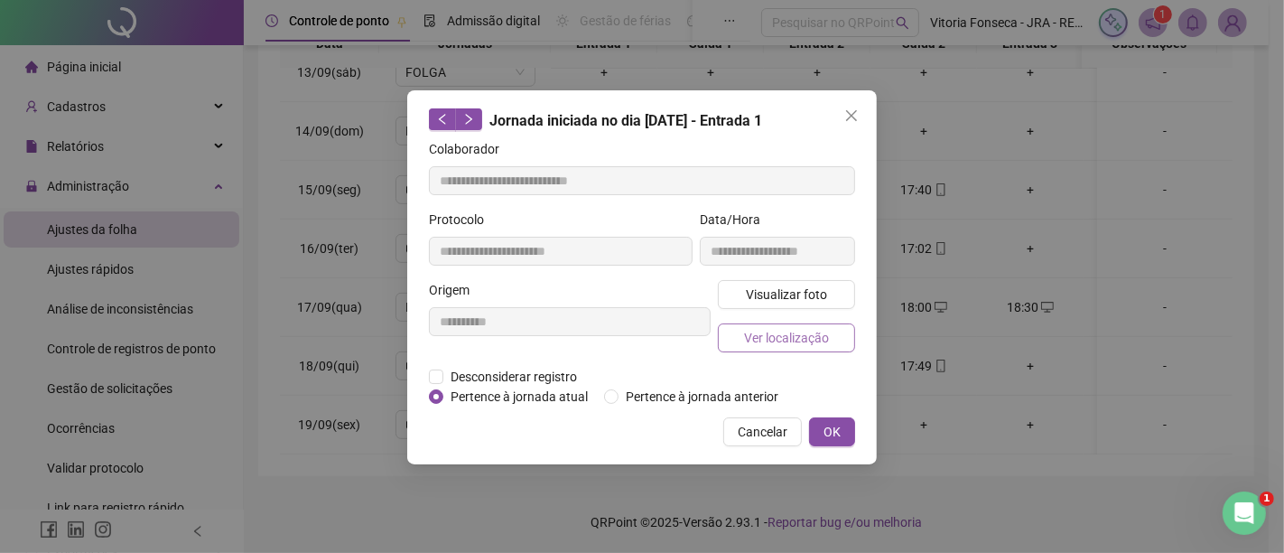
click at [798, 333] on span "Ver localização" at bounding box center [786, 338] width 85 height 20
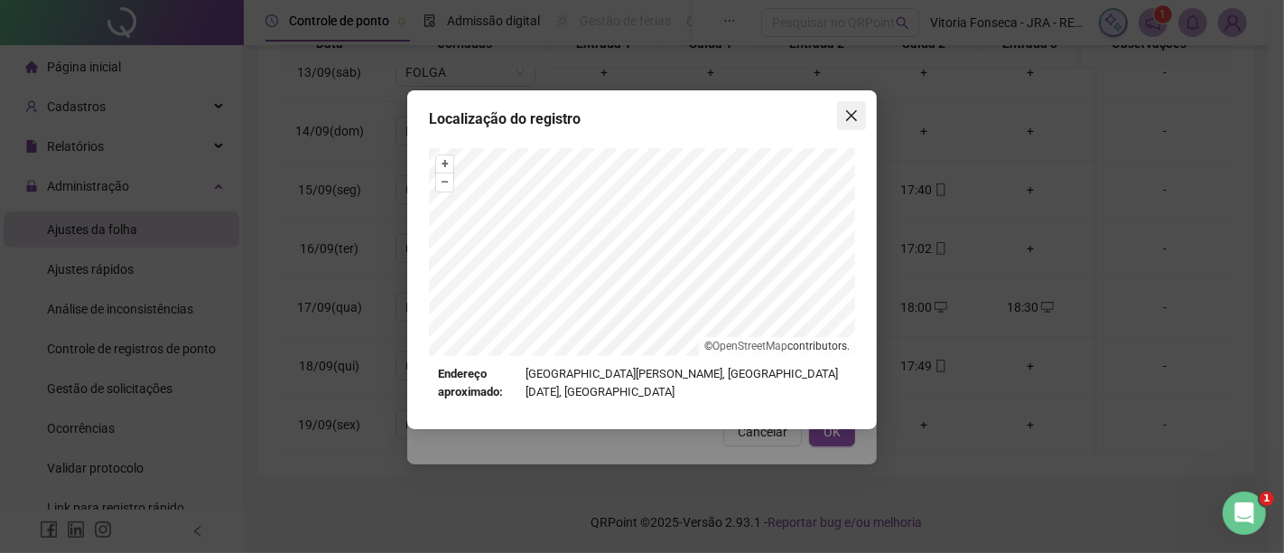
click at [841, 111] on span "Close" at bounding box center [851, 115] width 29 height 14
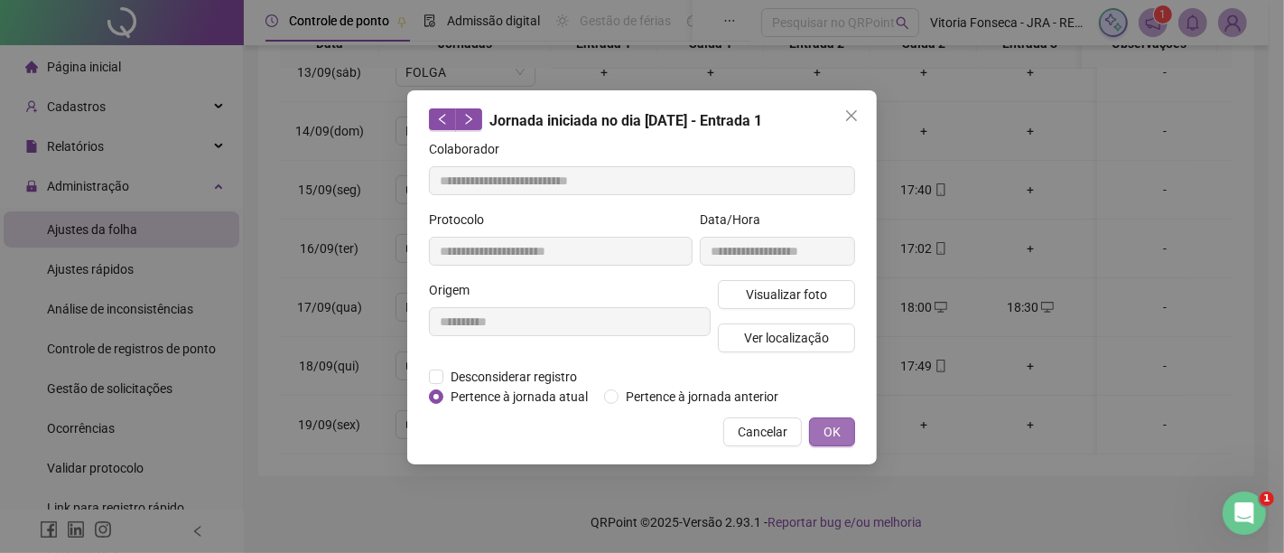
click at [833, 425] on span "OK" at bounding box center [832, 432] width 17 height 20
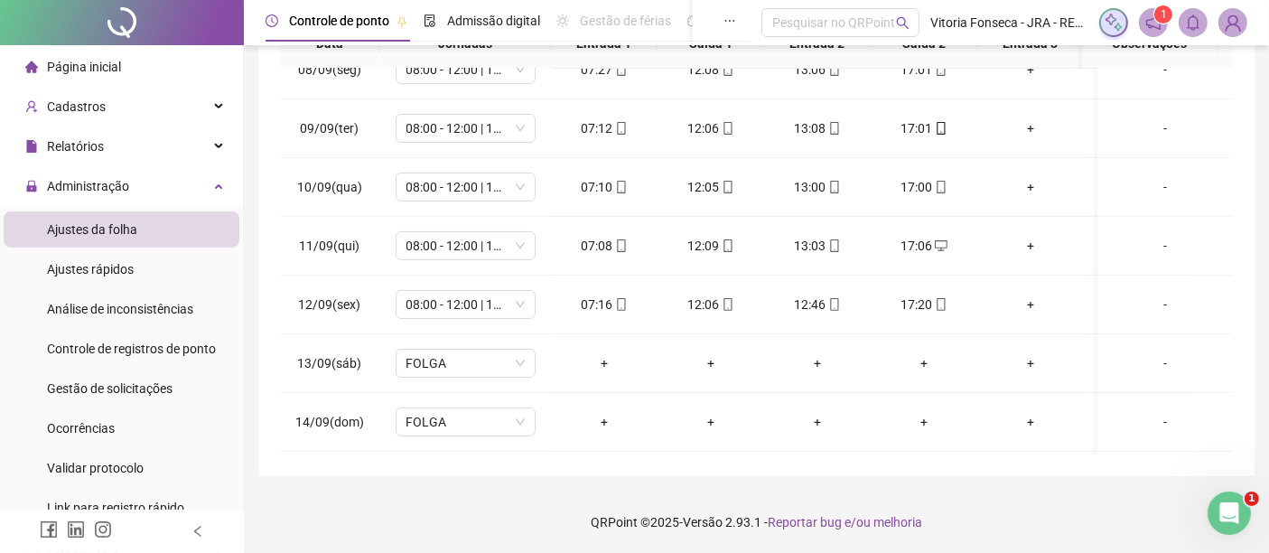
scroll to position [46, 0]
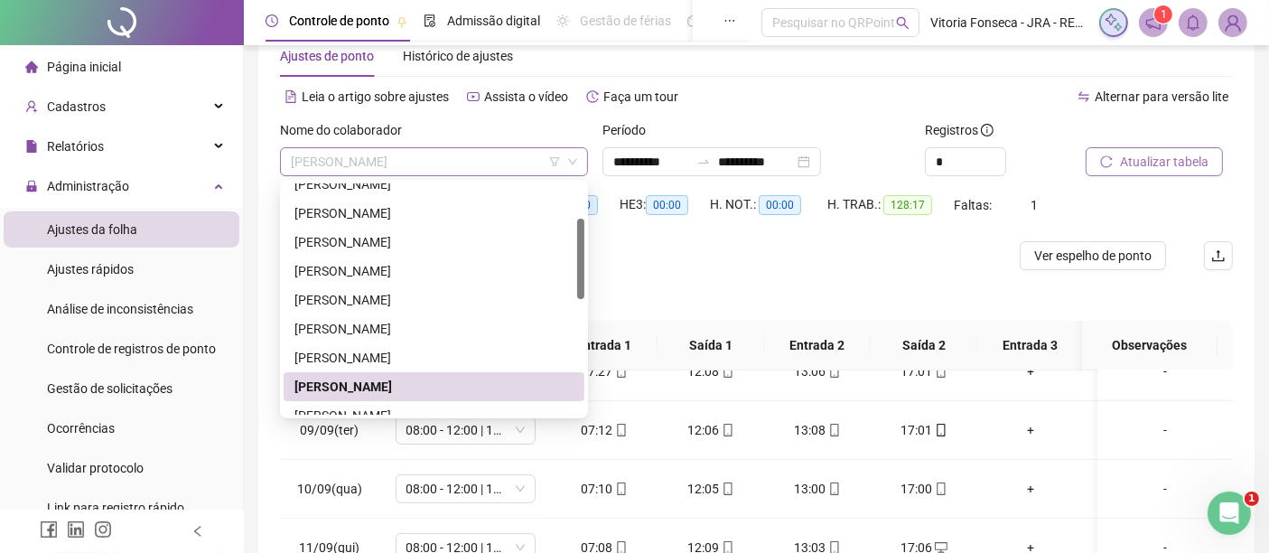
click at [510, 160] on span "LUIZ MIGUEL BRAGA DOS SANTOS" at bounding box center [434, 161] width 286 height 27
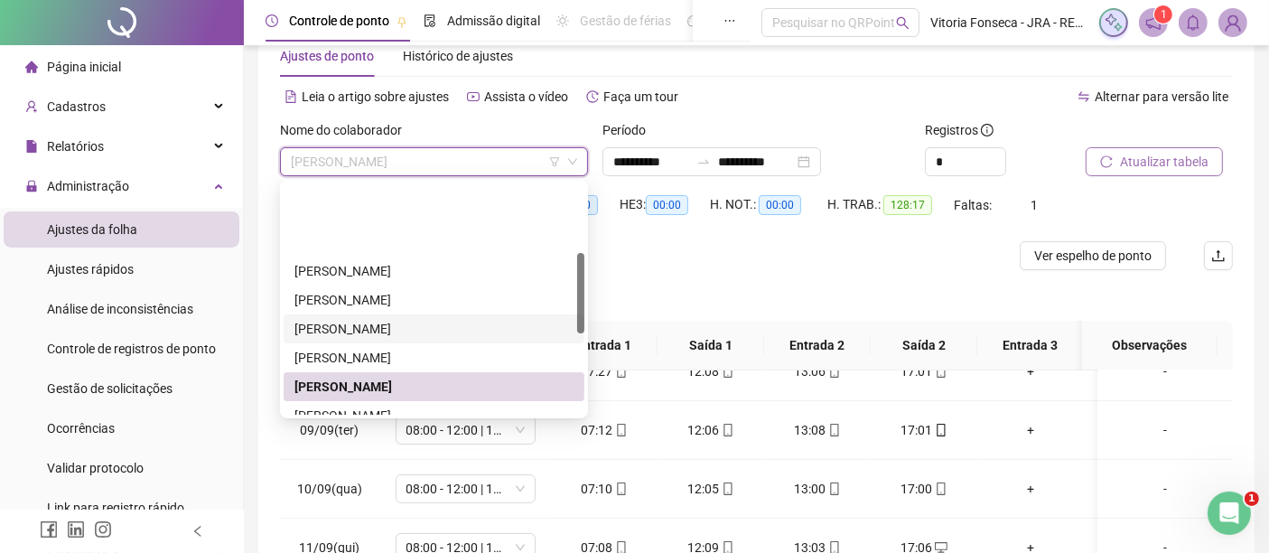
scroll to position [201, 0]
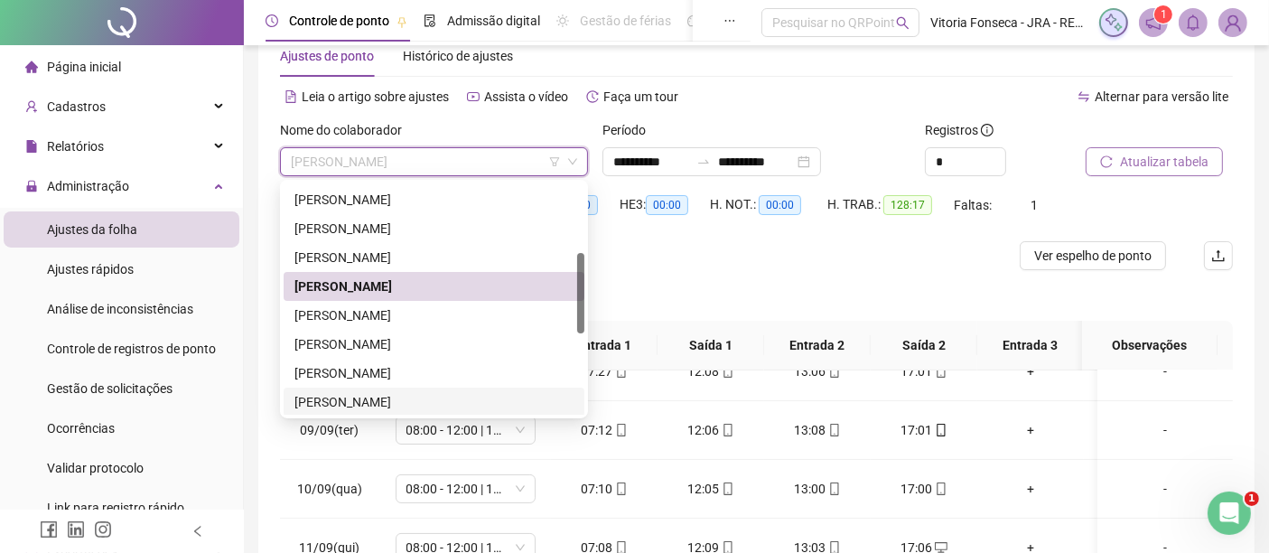
click at [435, 397] on div "RENAN PINTO NORBIATO" at bounding box center [433, 402] width 279 height 20
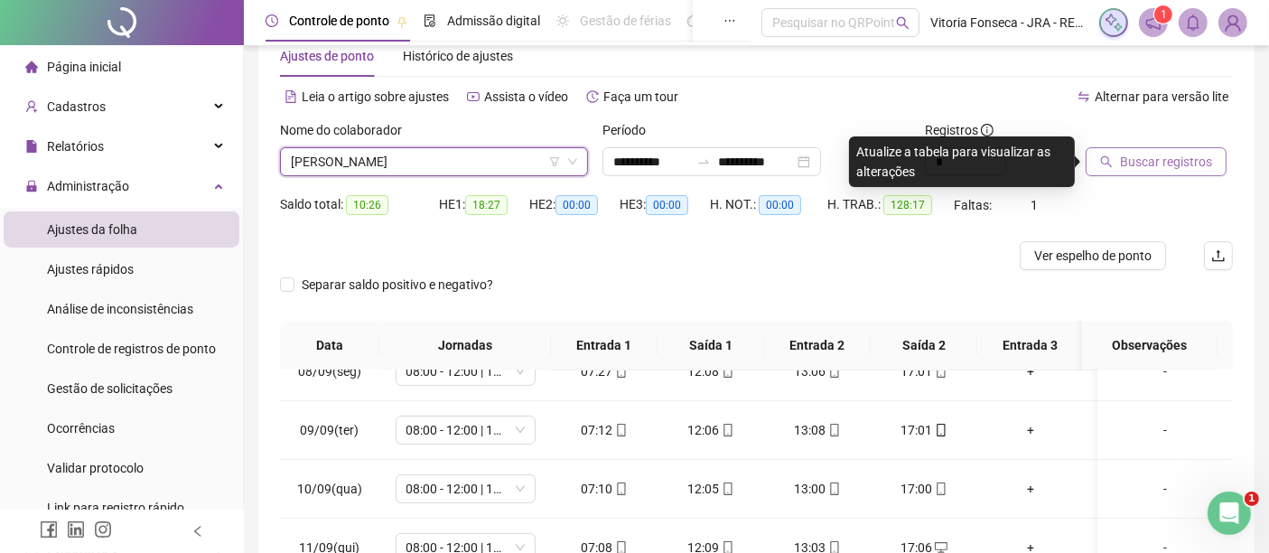
click at [1140, 168] on span "Buscar registros" at bounding box center [1166, 162] width 92 height 20
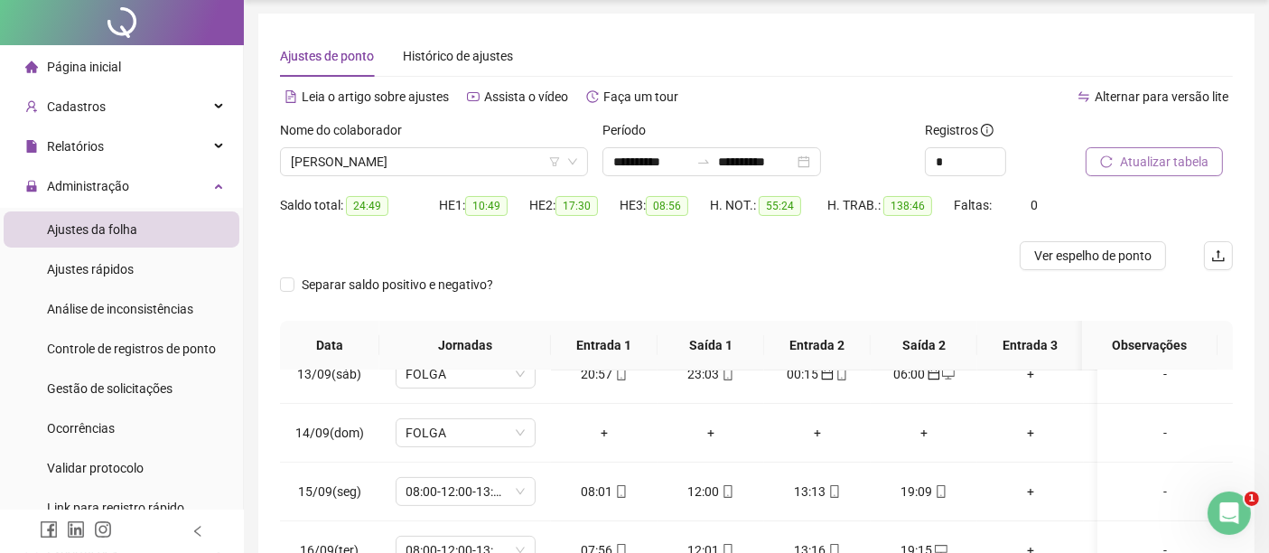
scroll to position [0, 0]
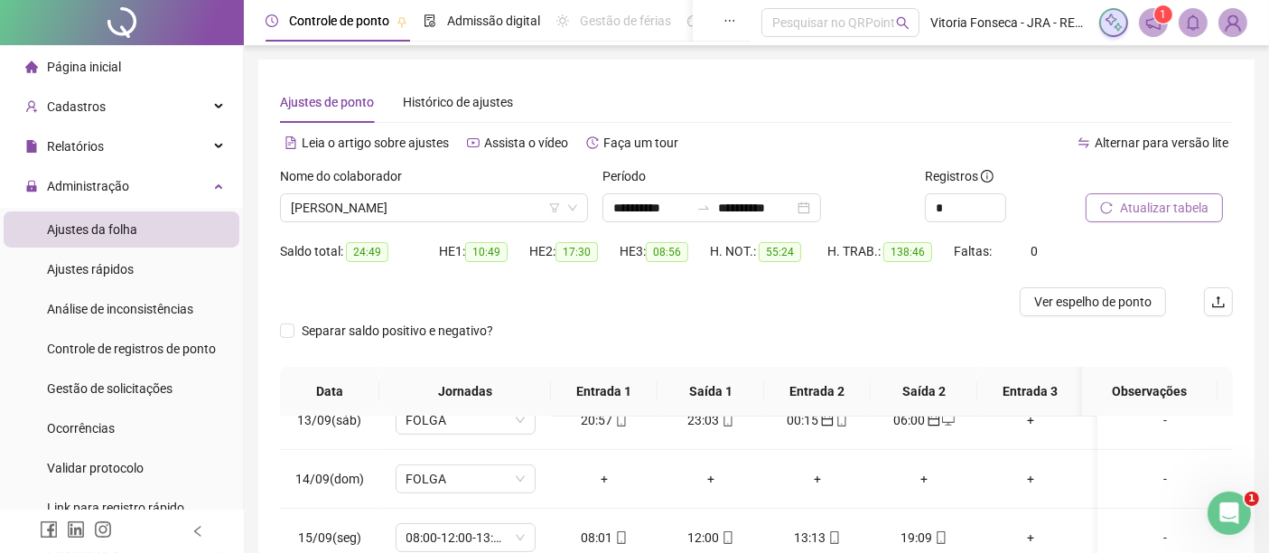
click at [1189, 205] on span "Atualizar tabela" at bounding box center [1164, 208] width 89 height 20
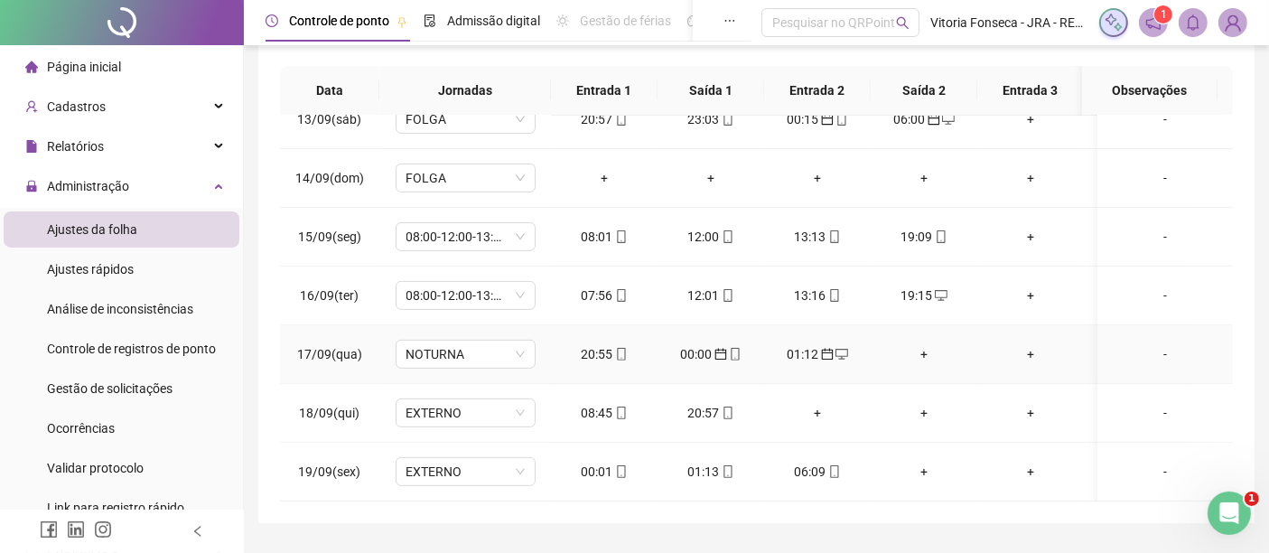
scroll to position [348, 0]
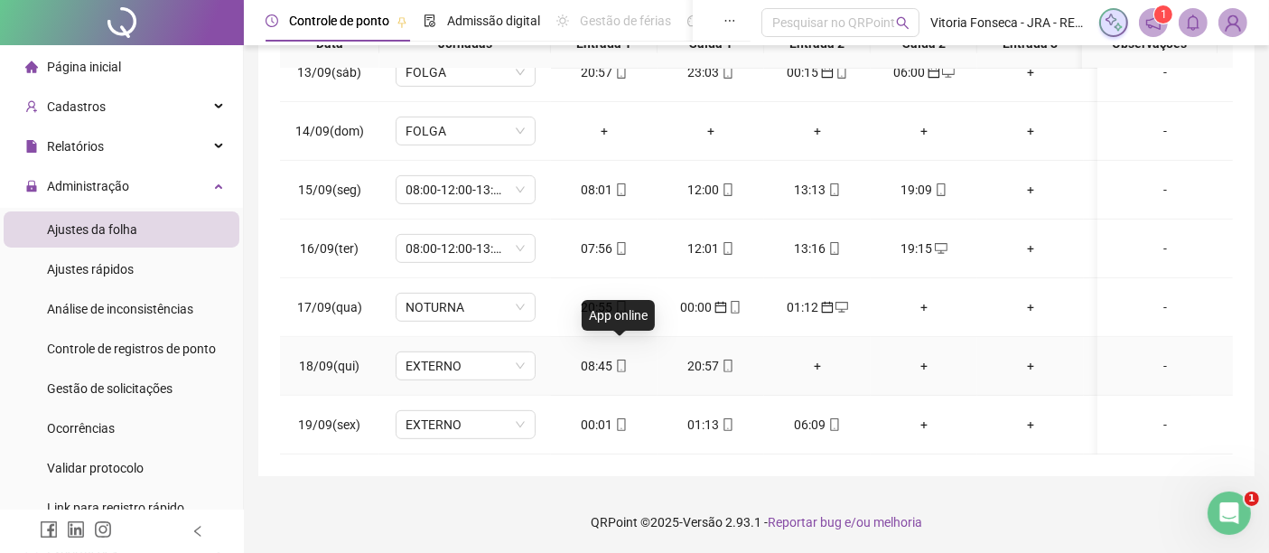
click at [621, 359] on icon "mobile" at bounding box center [621, 365] width 13 height 13
type input "**********"
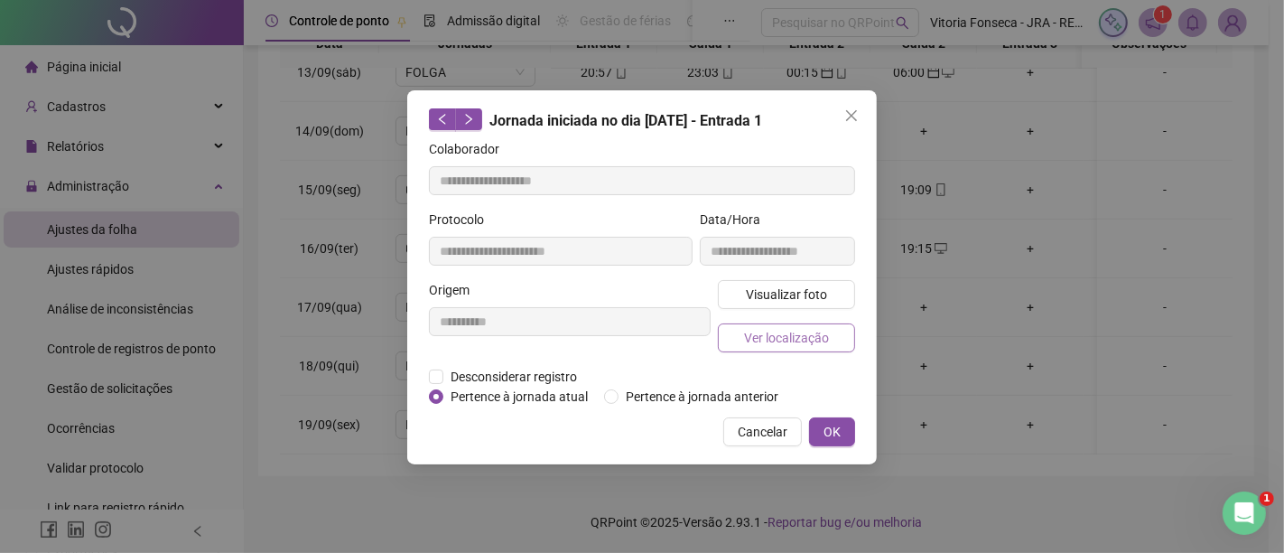
click at [787, 339] on span "Ver localização" at bounding box center [786, 338] width 85 height 20
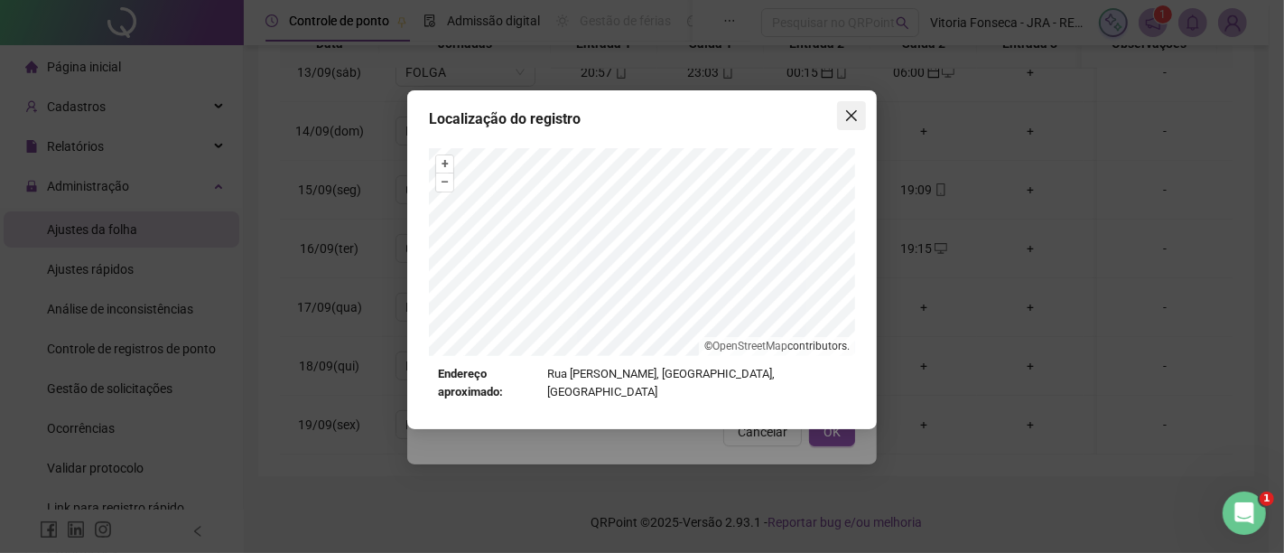
click at [854, 107] on button "Close" at bounding box center [851, 115] width 29 height 29
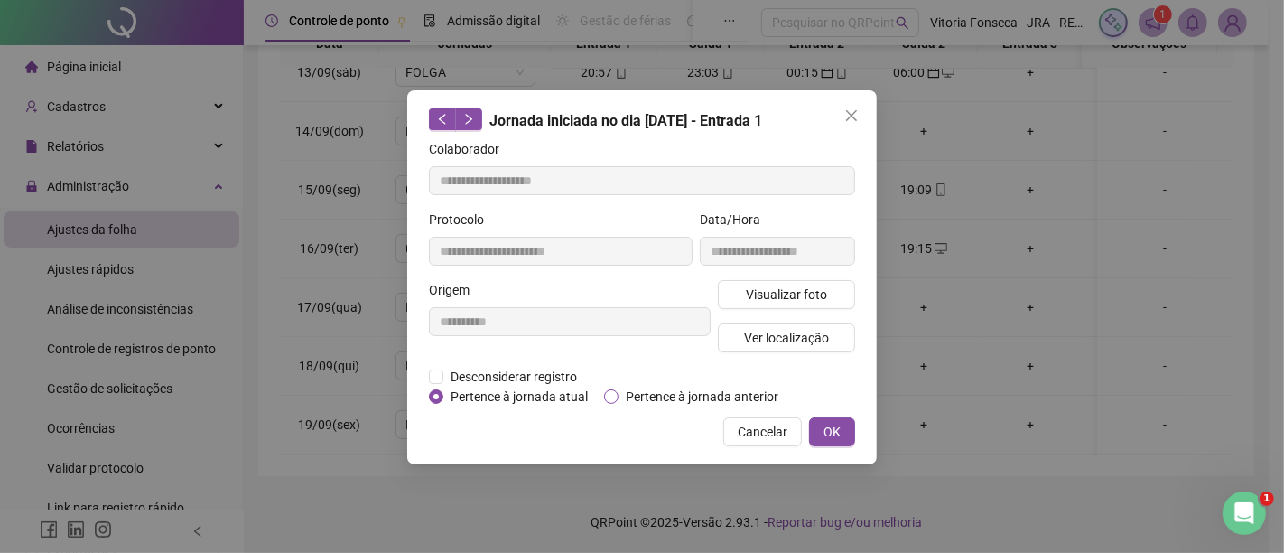
click at [632, 390] on span "Pertence à jornada anterior" at bounding box center [702, 397] width 167 height 20
click at [828, 425] on span "OK" at bounding box center [832, 432] width 17 height 20
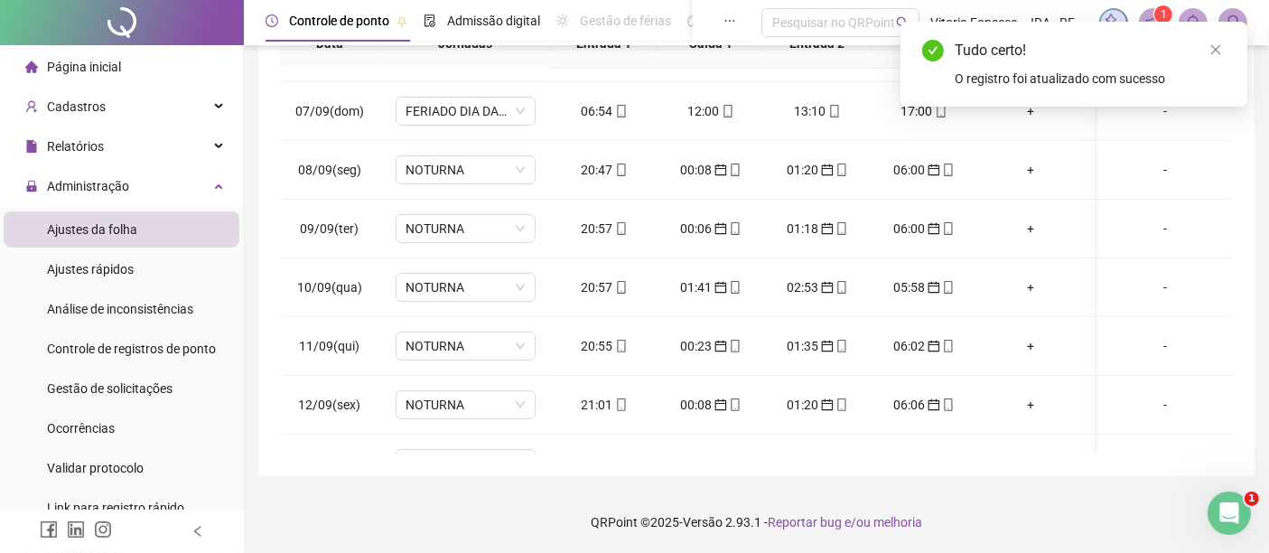
scroll to position [46, 0]
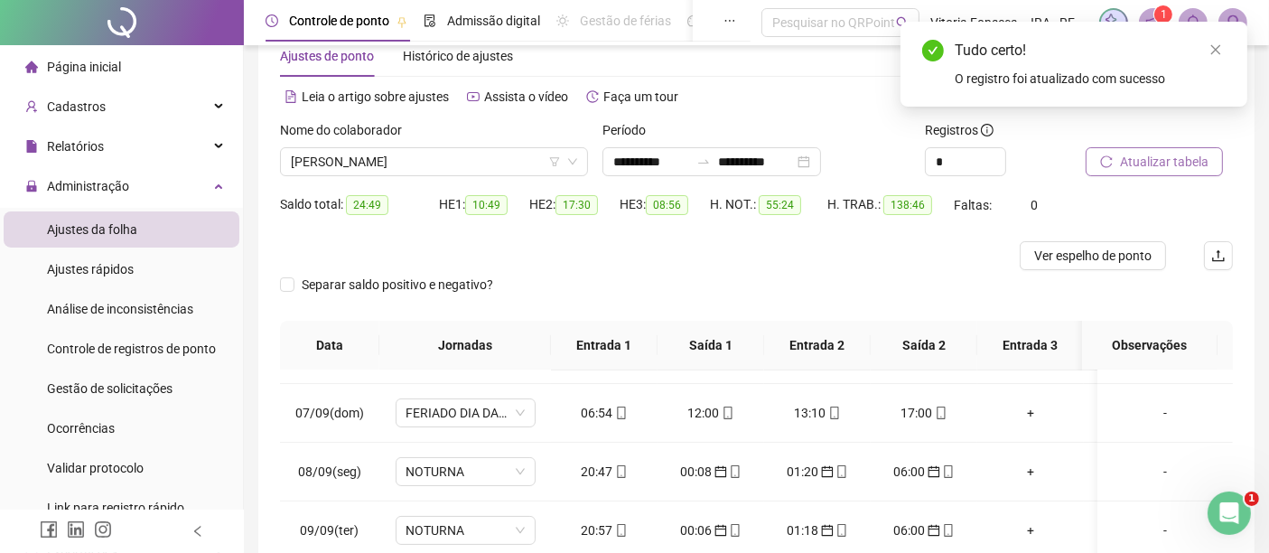
click at [1200, 166] on span "Atualizar tabela" at bounding box center [1164, 162] width 89 height 20
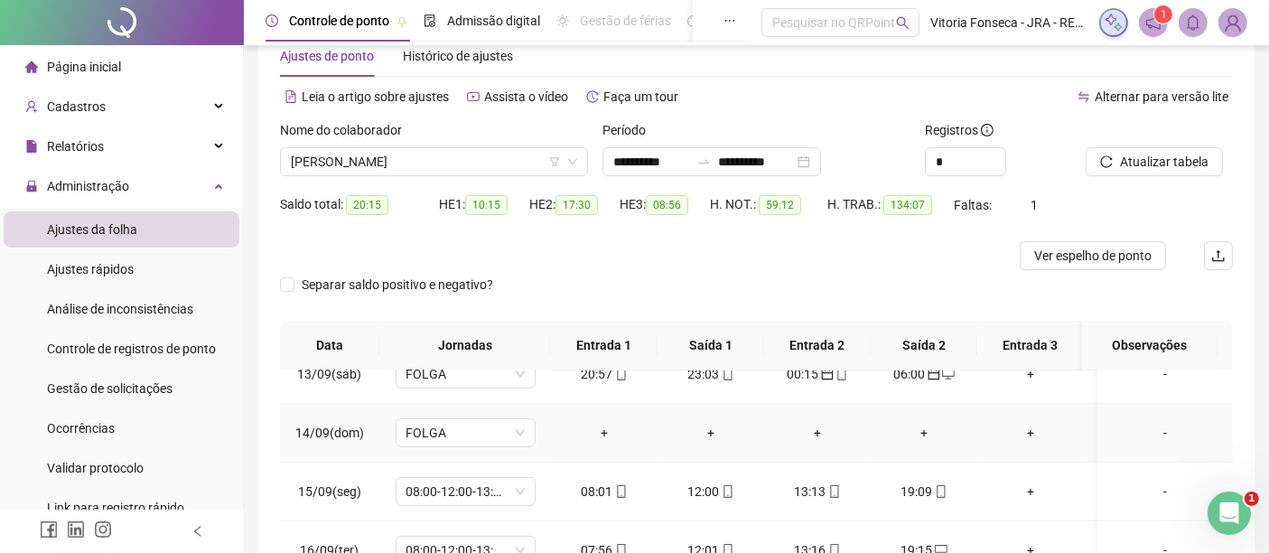
scroll to position [348, 0]
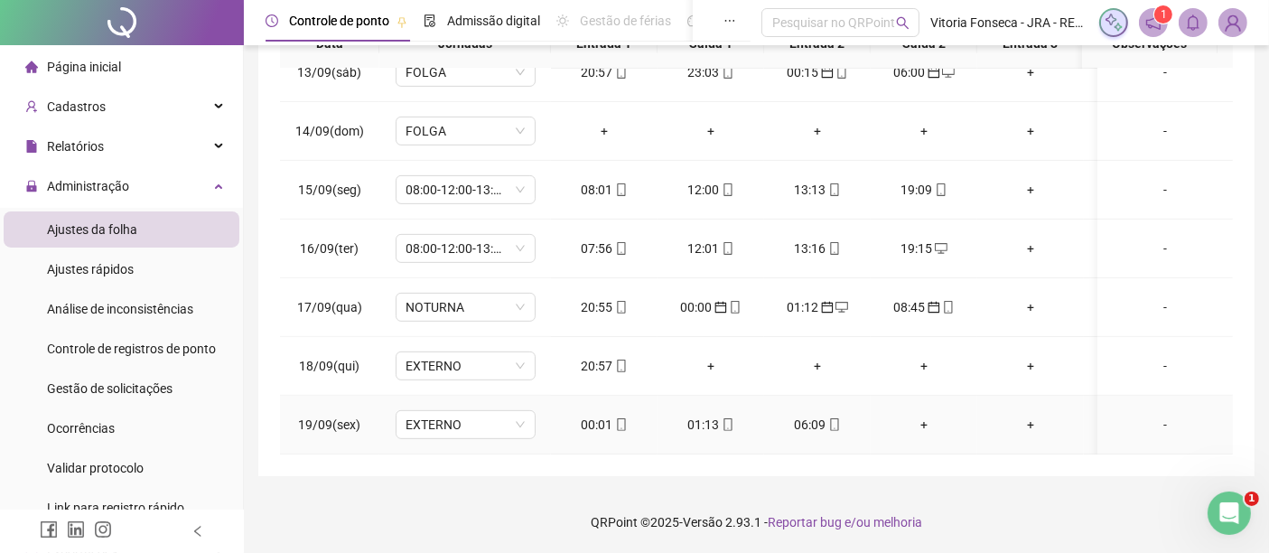
click at [619, 418] on icon "mobile" at bounding box center [621, 424] width 13 height 13
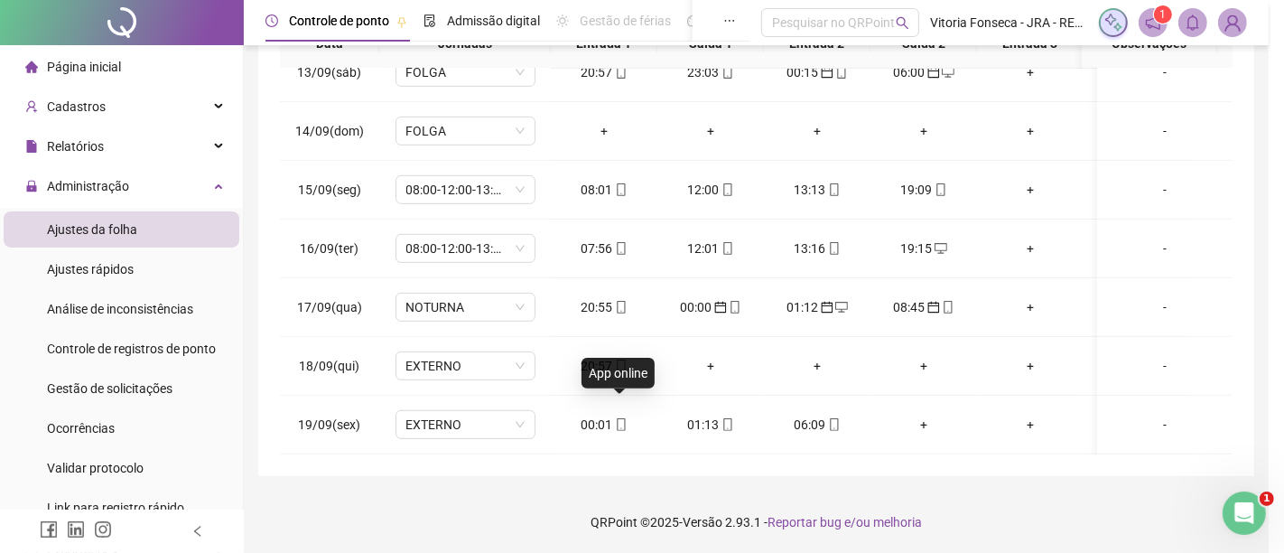
type input "**********"
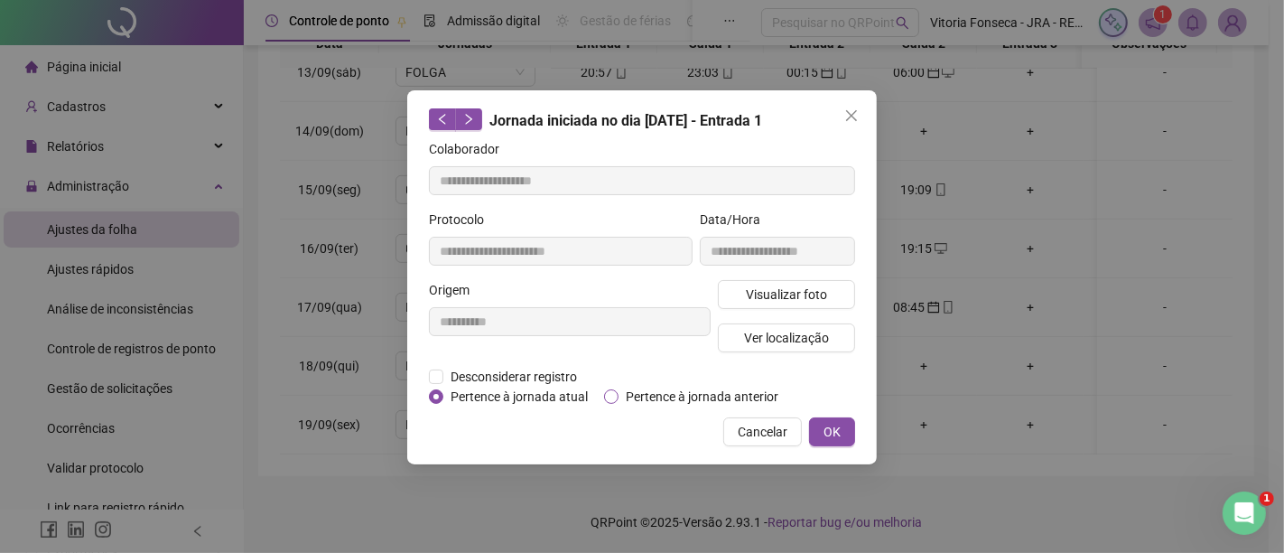
click at [717, 396] on span "Pertence à jornada anterior" at bounding box center [702, 397] width 167 height 20
click at [846, 427] on button "OK" at bounding box center [832, 431] width 46 height 29
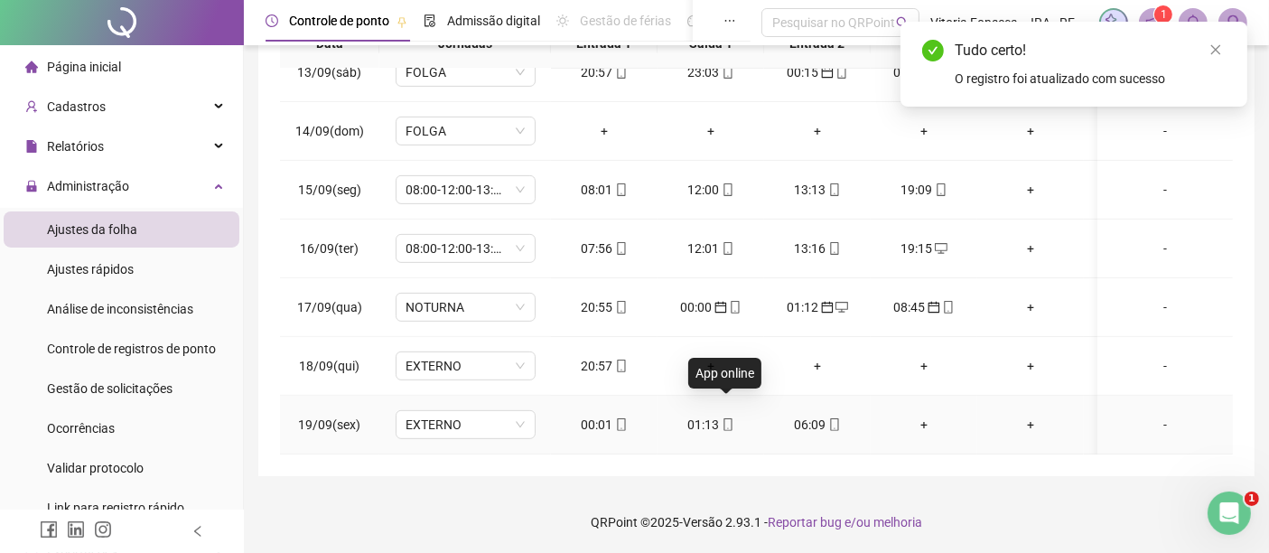
click at [725, 417] on span at bounding box center [727, 424] width 14 height 14
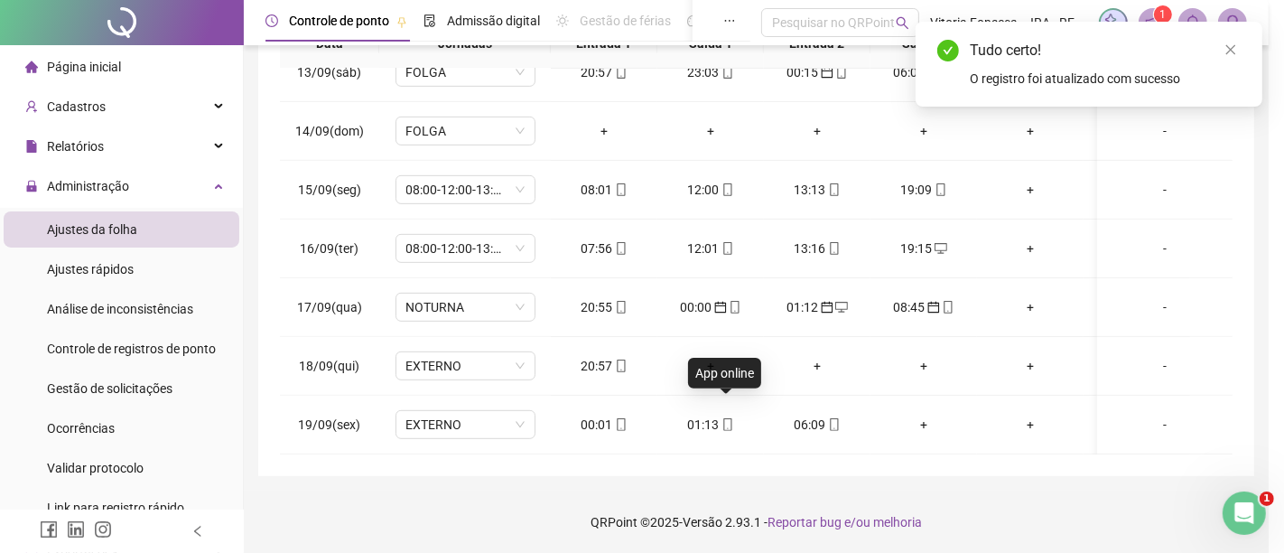
type input "**********"
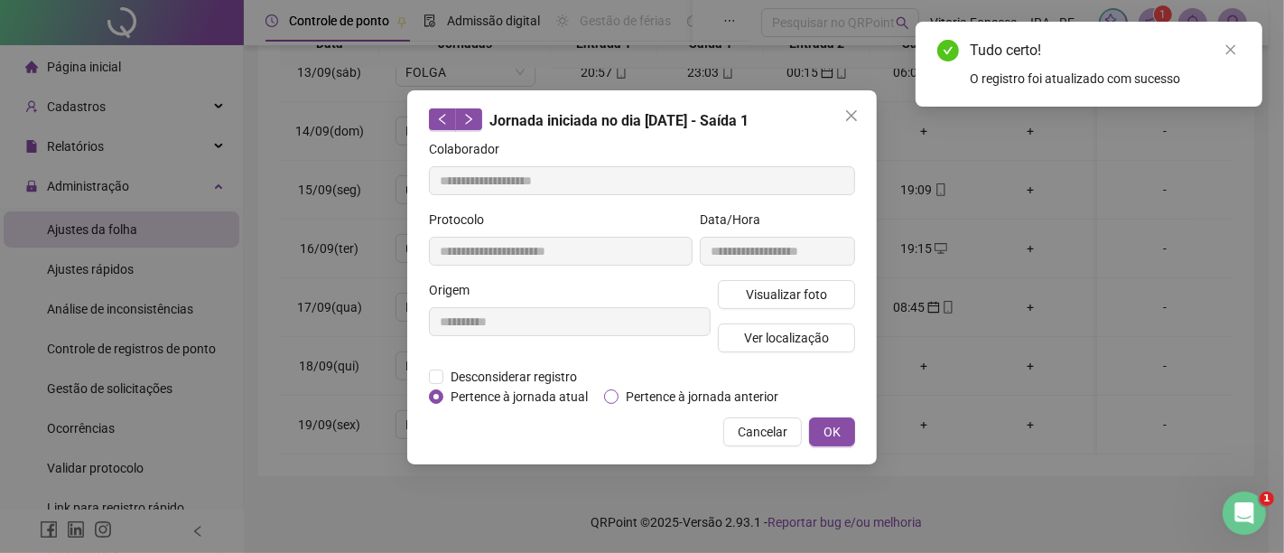
click at [747, 393] on span "Pertence à jornada anterior" at bounding box center [702, 397] width 167 height 20
click at [832, 434] on span "OK" at bounding box center [832, 432] width 17 height 20
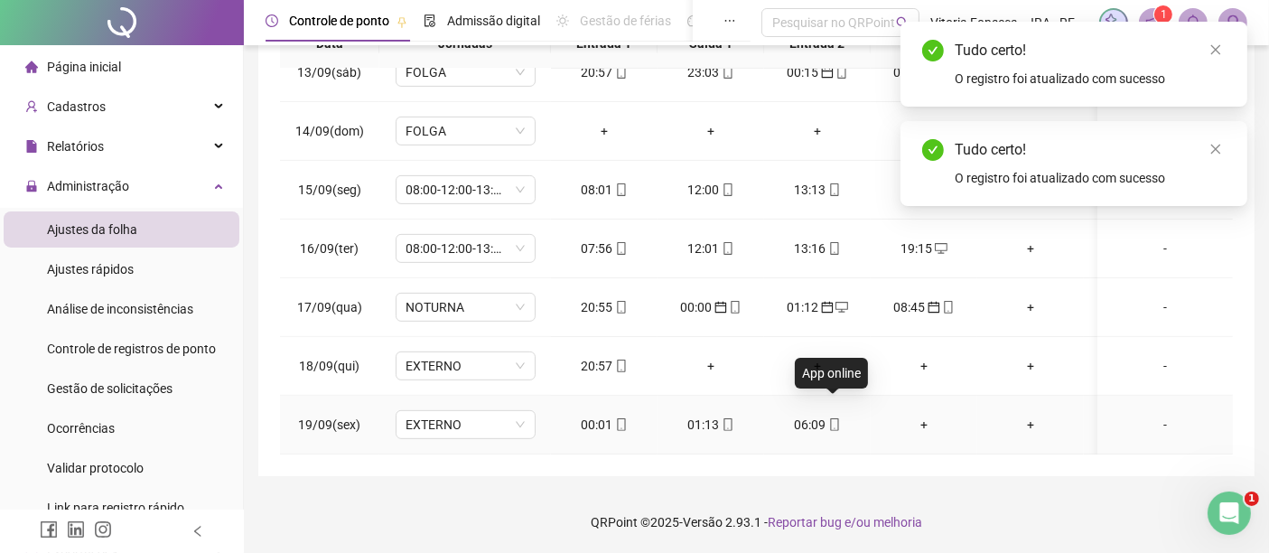
click at [828, 418] on icon "mobile" at bounding box center [834, 424] width 13 height 13
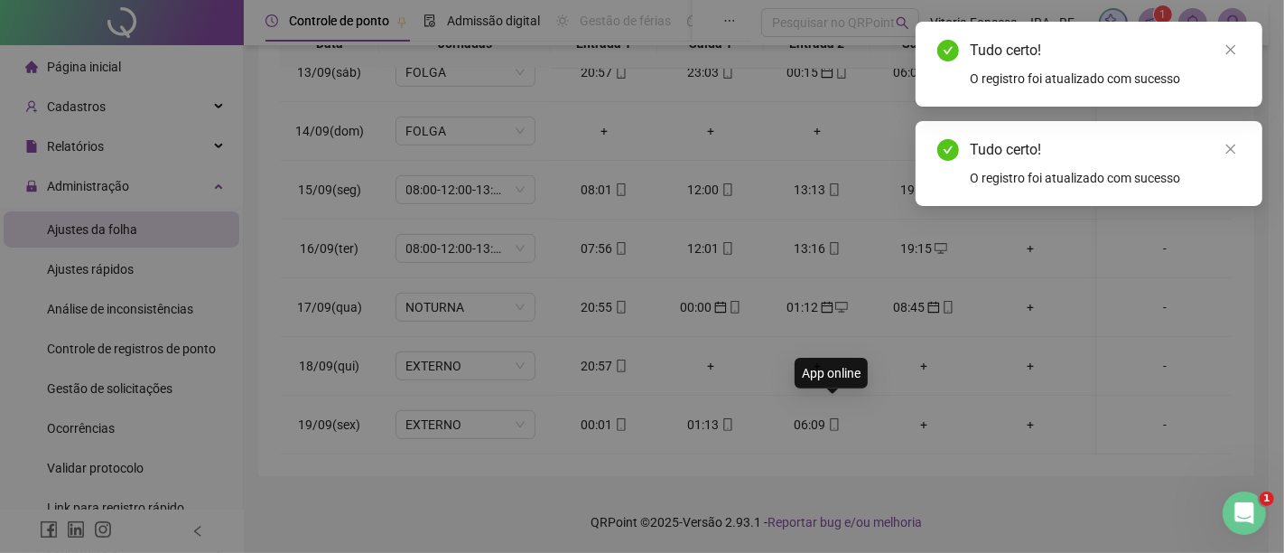
type input "**********"
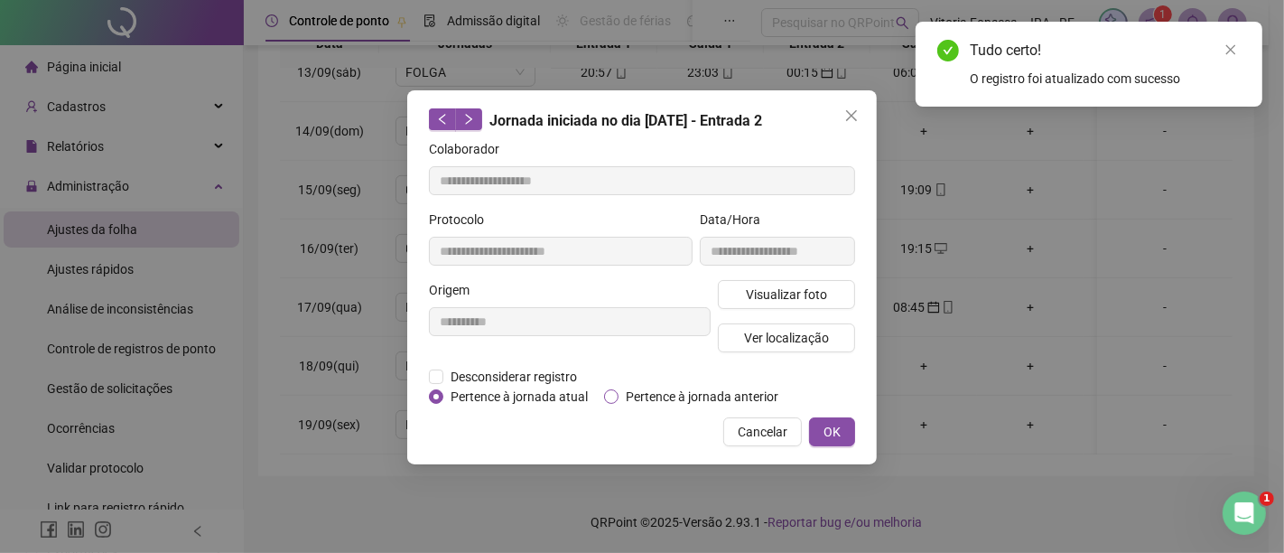
click at [763, 402] on span "Pertence à jornada anterior" at bounding box center [702, 397] width 167 height 20
click at [846, 429] on button "OK" at bounding box center [832, 431] width 46 height 29
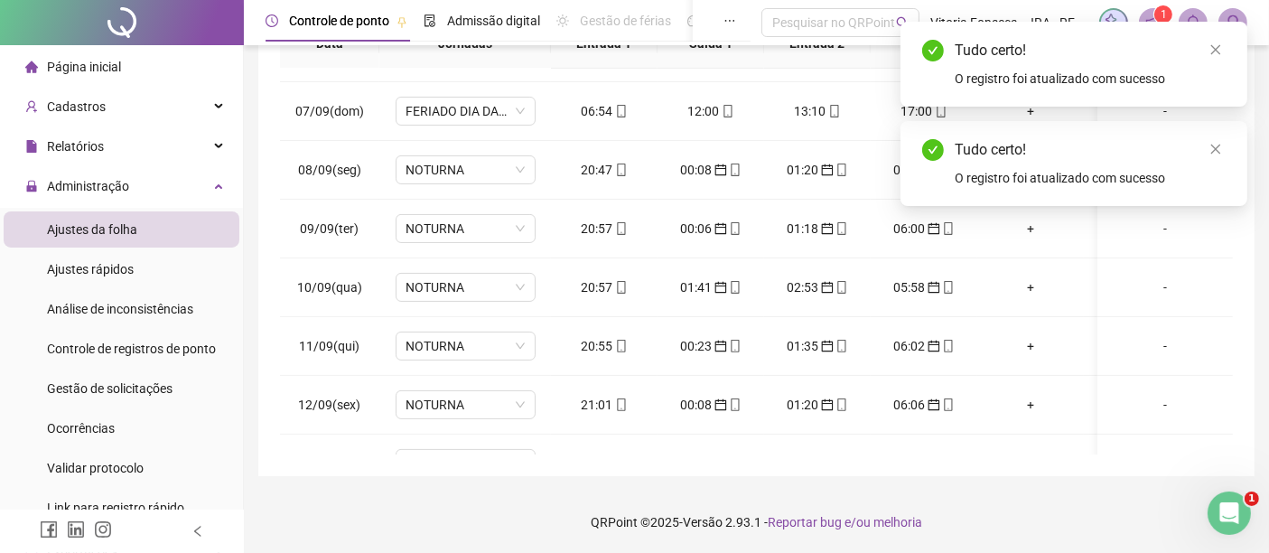
scroll to position [0, 0]
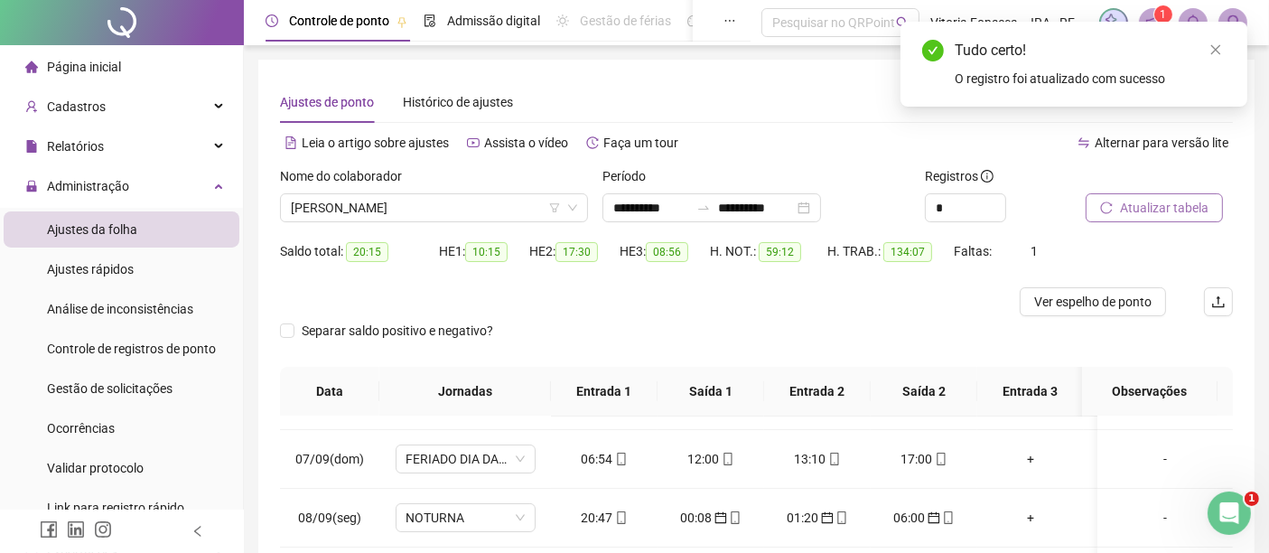
click at [1153, 204] on span "Atualizar tabela" at bounding box center [1164, 208] width 89 height 20
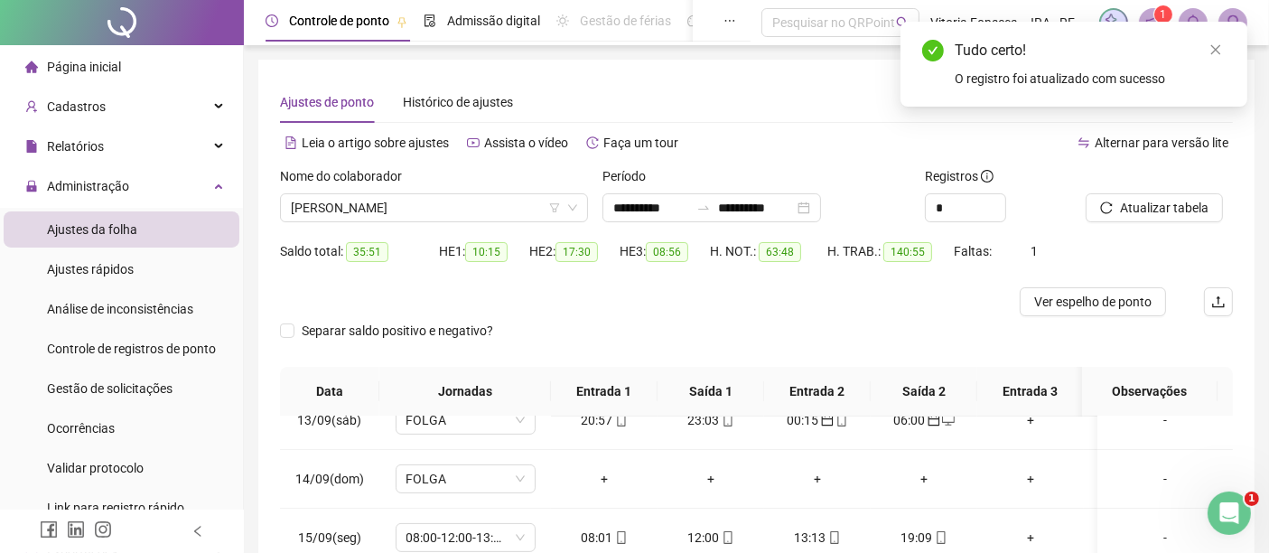
scroll to position [348, 0]
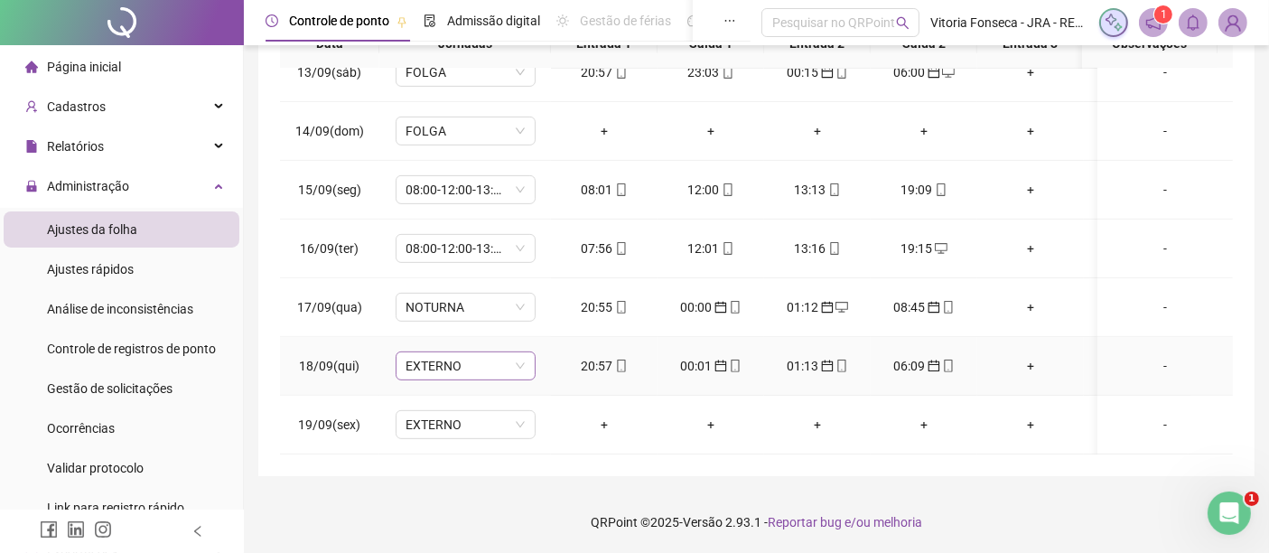
click at [491, 352] on span "EXTERNO" at bounding box center [465, 365] width 118 height 27
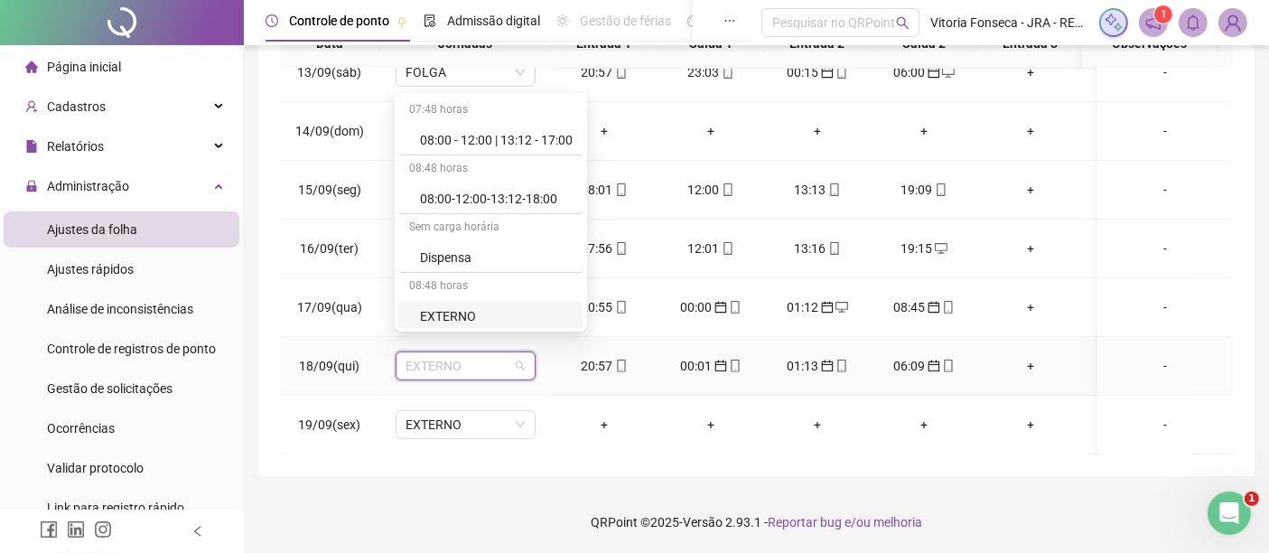
scroll to position [294, 0]
click at [526, 306] on div "NOTURNA" at bounding box center [496, 316] width 153 height 20
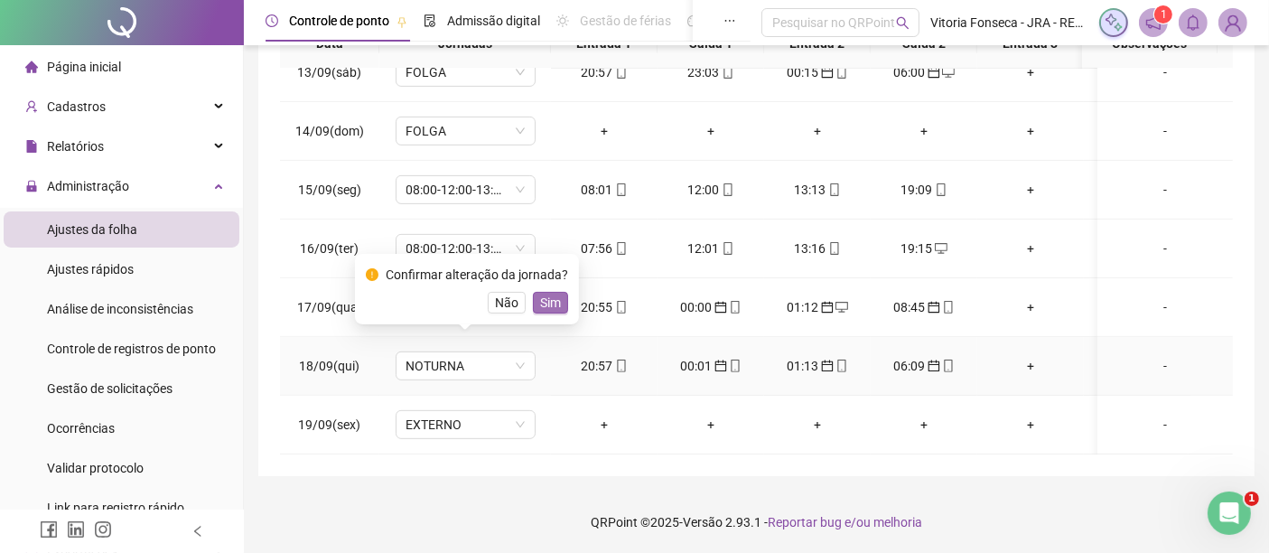
click at [557, 301] on button "Sim" at bounding box center [550, 303] width 35 height 22
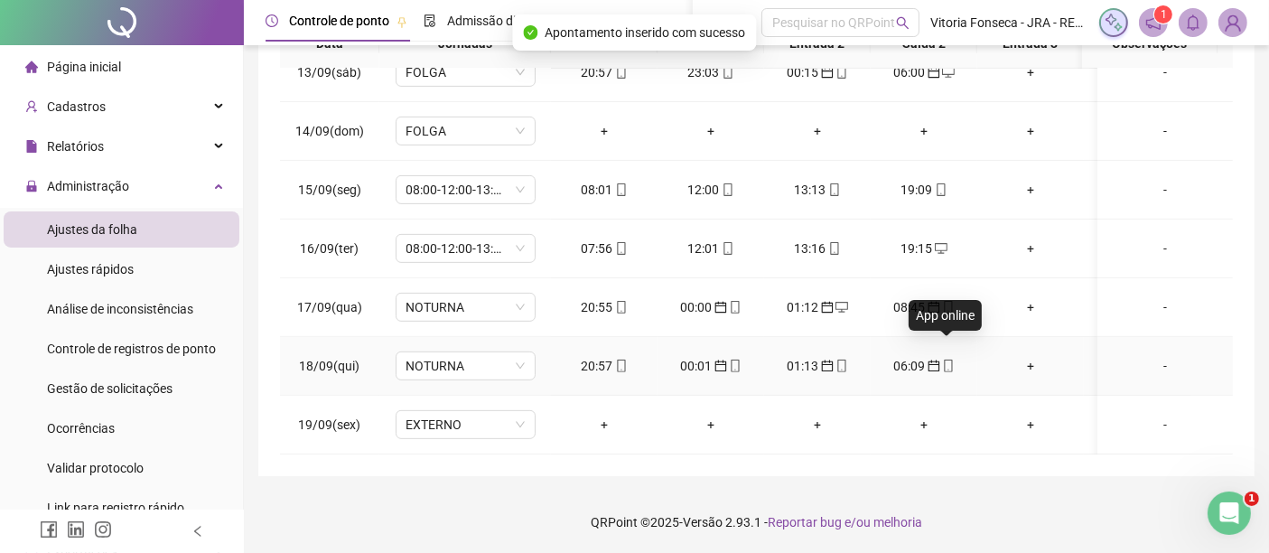
click at [947, 359] on icon "mobile" at bounding box center [948, 365] width 13 height 13
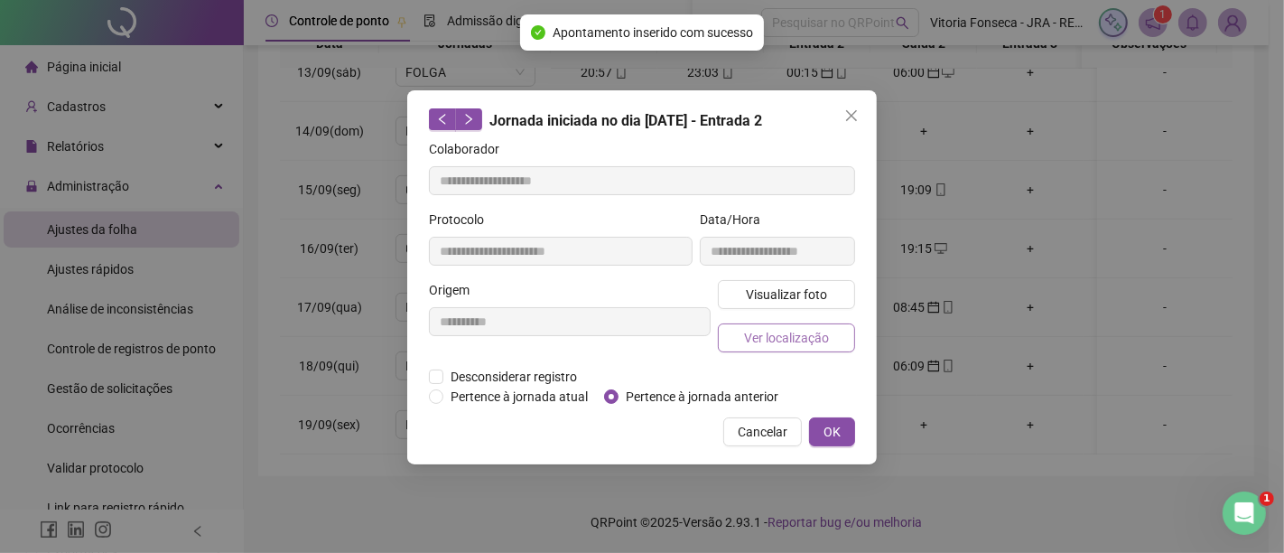
click at [761, 329] on span "Ver localização" at bounding box center [786, 338] width 85 height 20
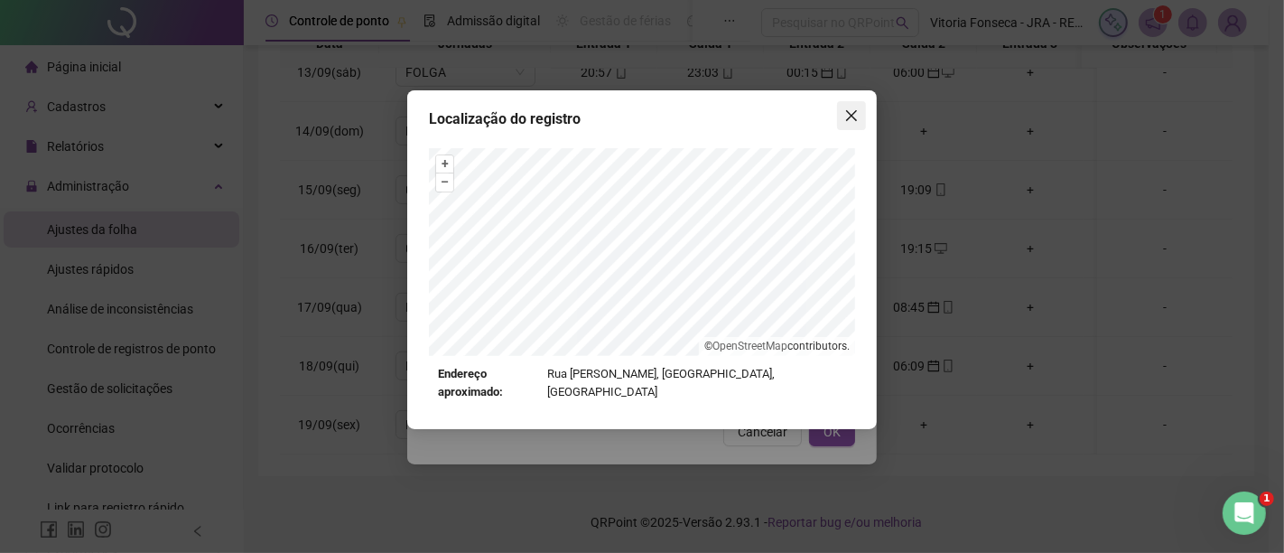
click at [849, 117] on icon "close" at bounding box center [852, 115] width 14 height 14
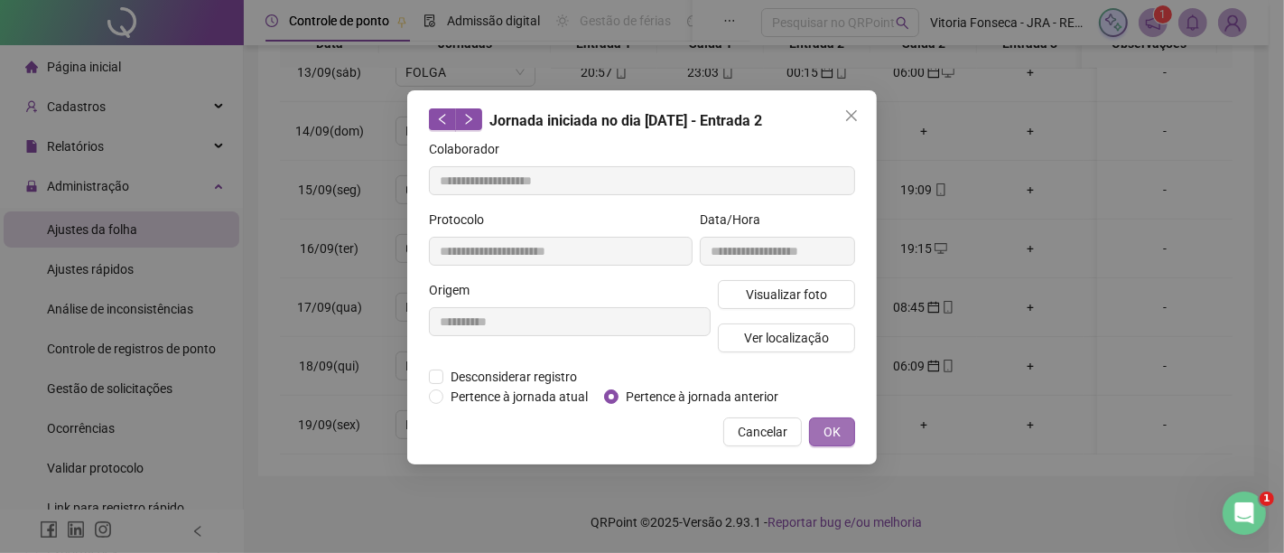
click at [826, 426] on span "OK" at bounding box center [832, 432] width 17 height 20
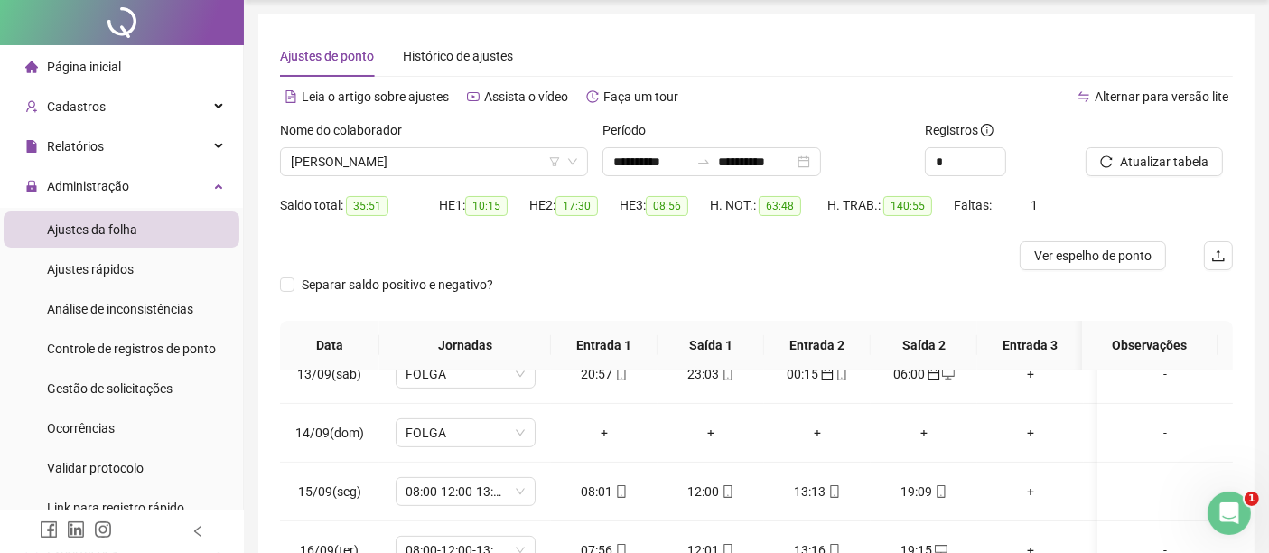
scroll to position [0, 0]
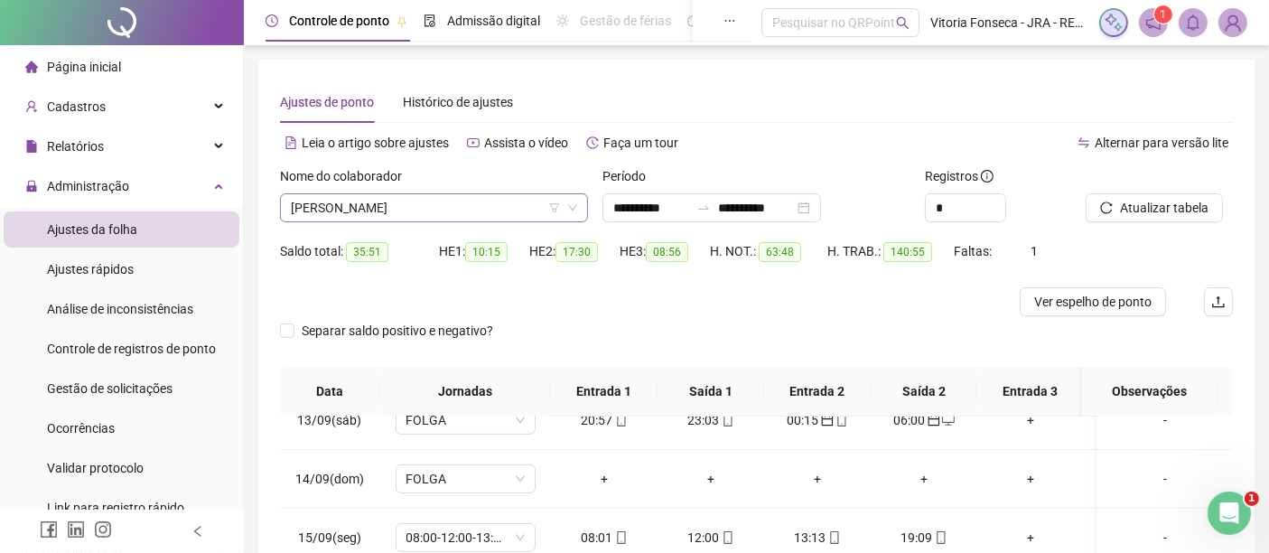
click at [519, 209] on span "RENAN PINTO NORBIATO" at bounding box center [434, 207] width 286 height 27
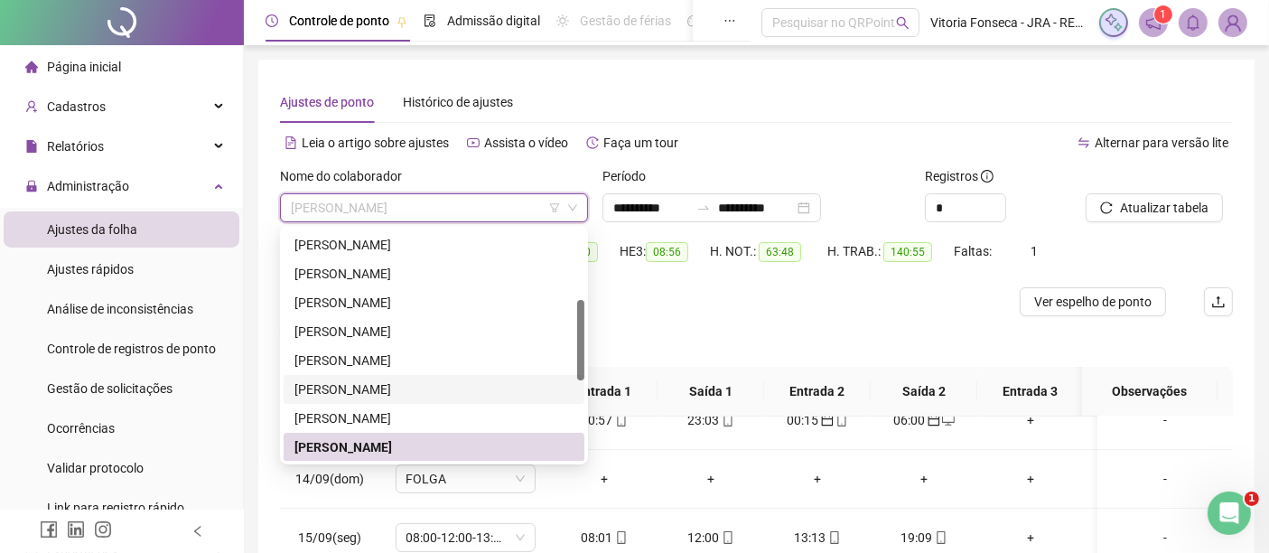
scroll to position [402, 0]
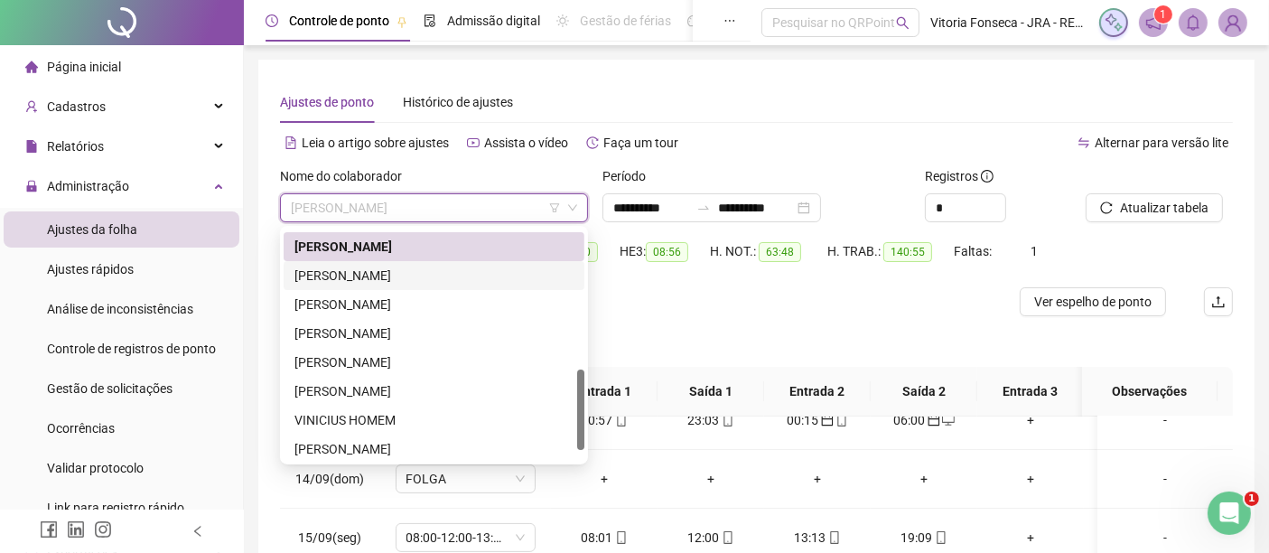
click at [461, 275] on div "RICHARD JORGE XAVIER DA SILVA" at bounding box center [433, 276] width 279 height 20
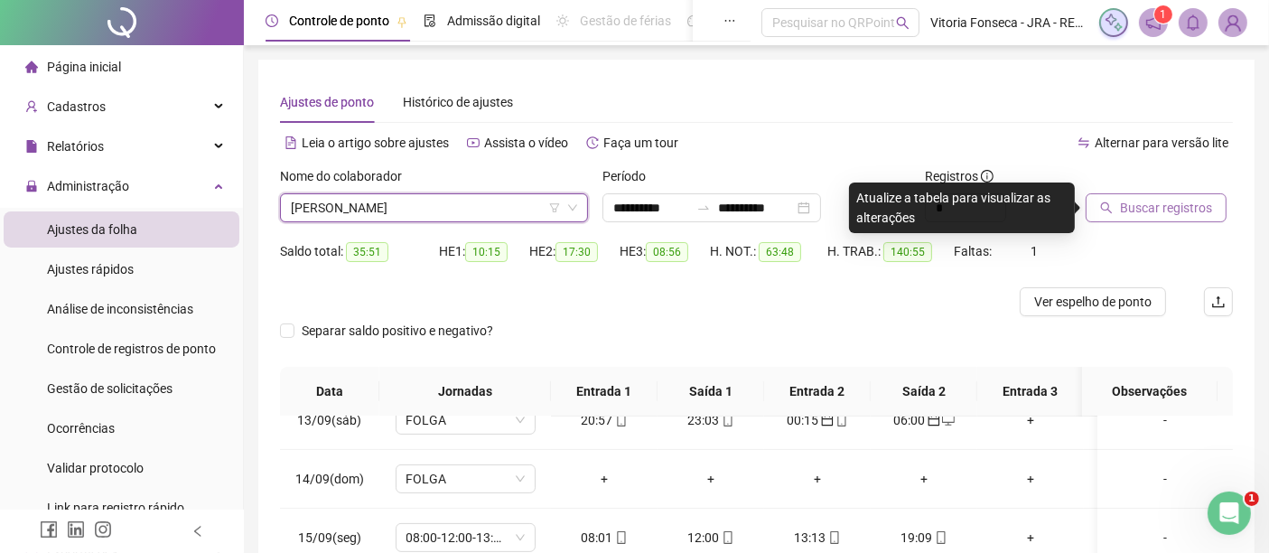
click at [1131, 218] on button "Buscar registros" at bounding box center [1156, 207] width 141 height 29
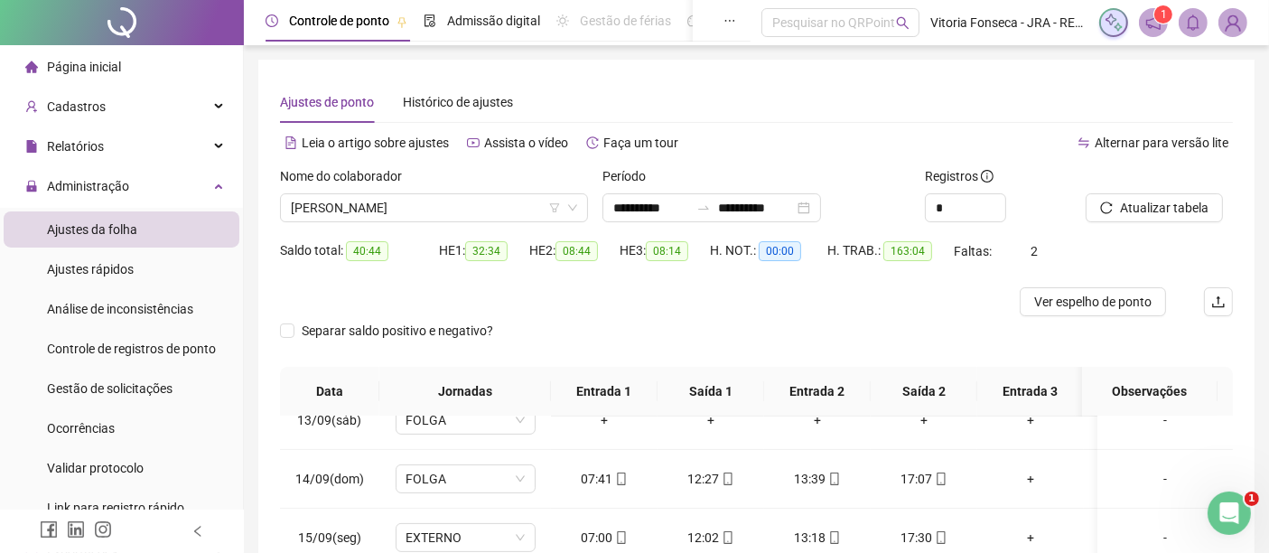
scroll to position [348, 0]
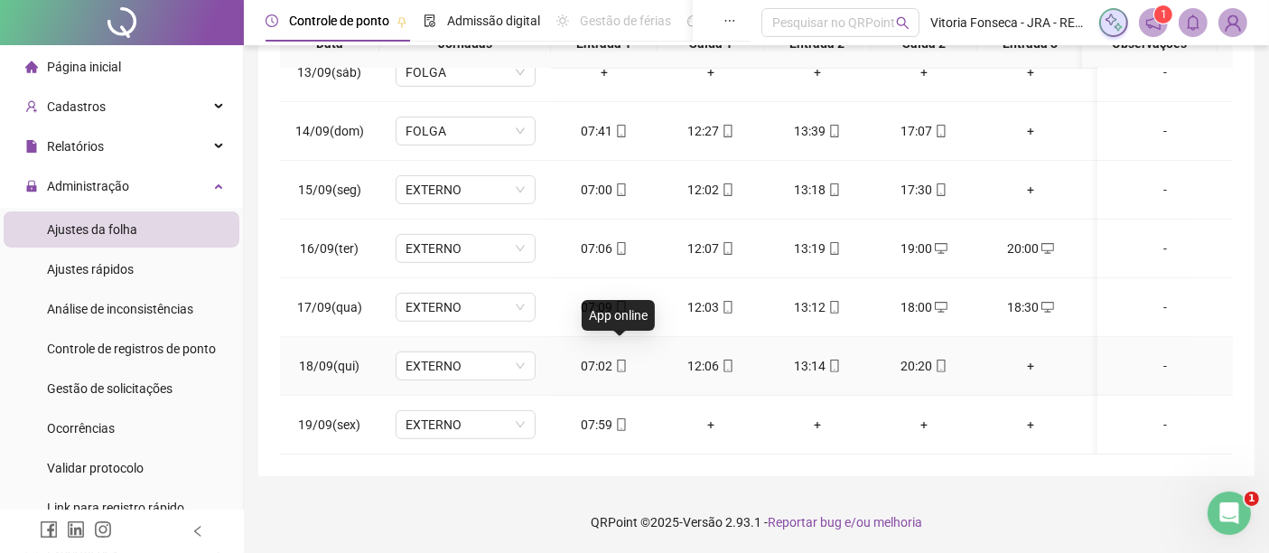
click at [622, 359] on icon "mobile" at bounding box center [621, 365] width 13 height 13
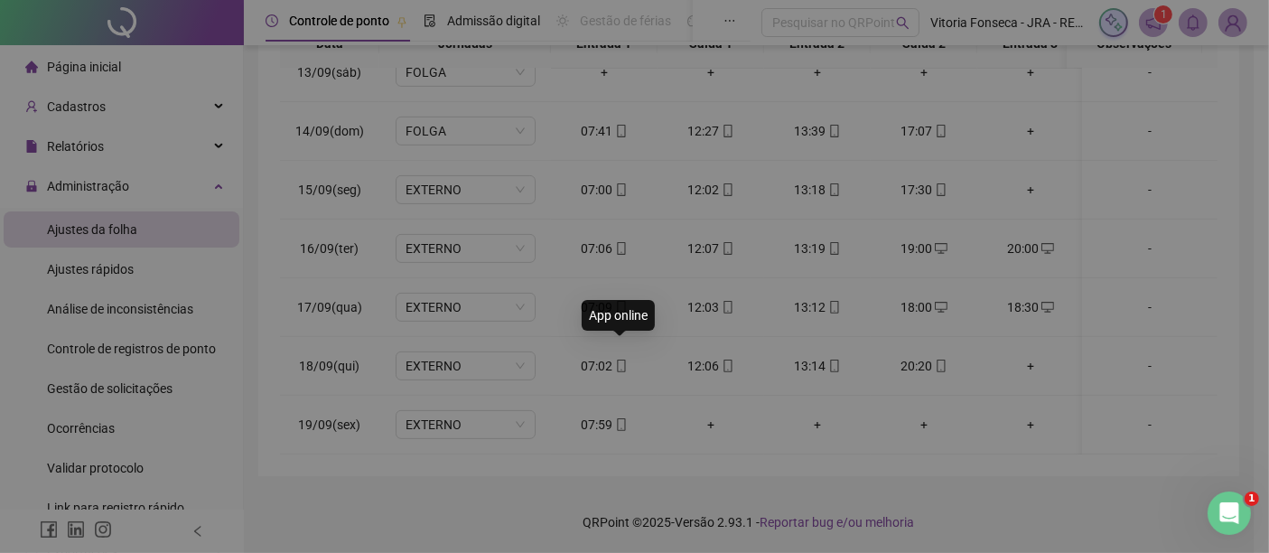
type input "**********"
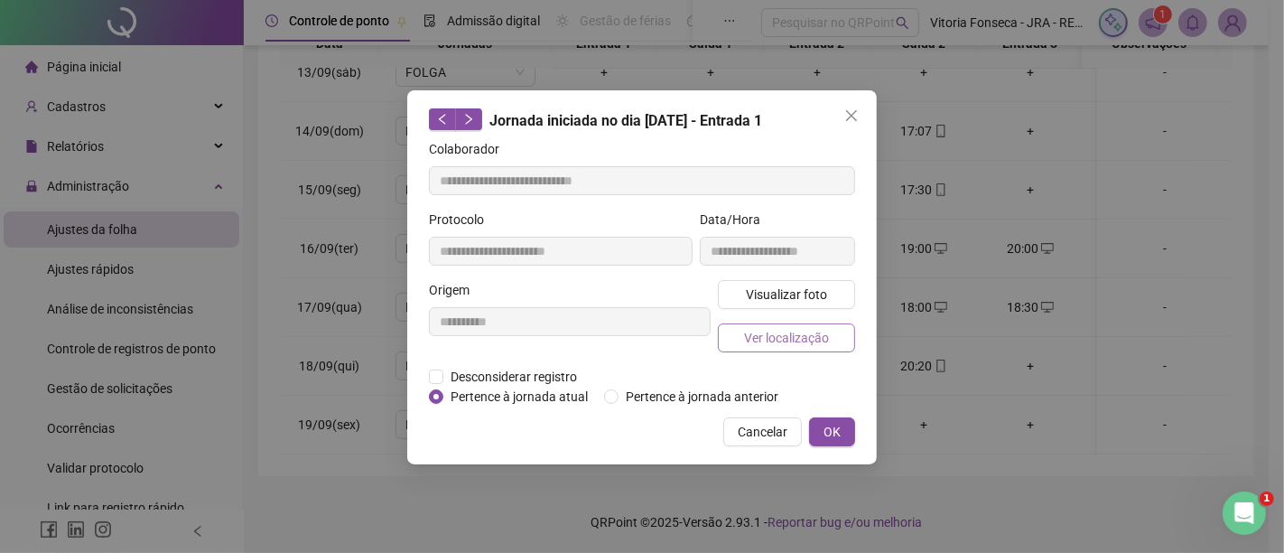
click at [753, 340] on span "Ver localização" at bounding box center [786, 338] width 85 height 20
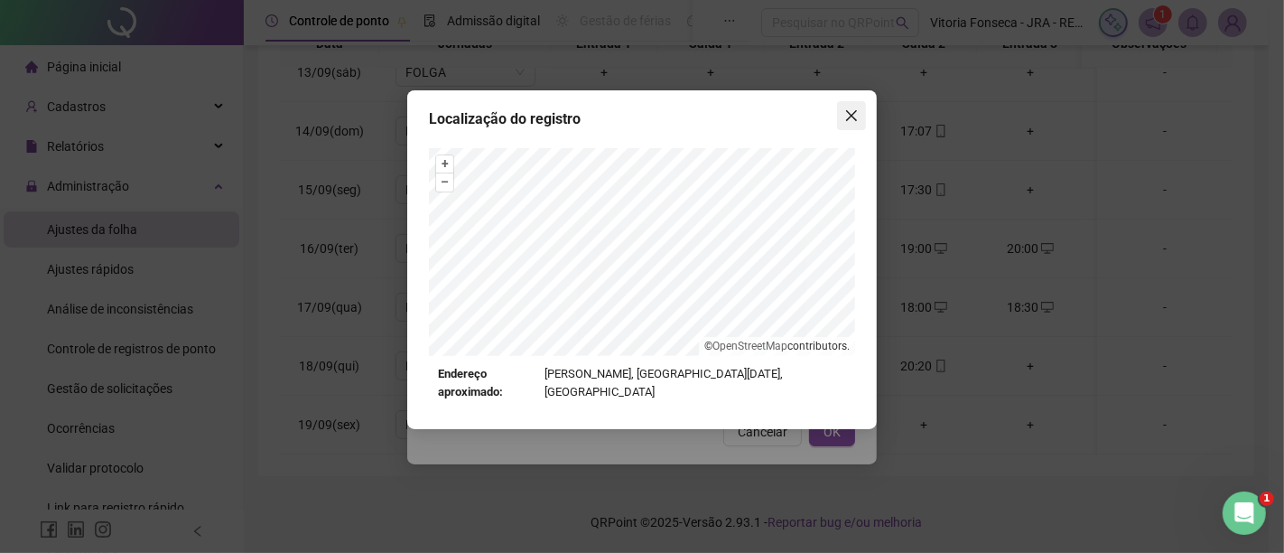
click at [849, 114] on icon "close" at bounding box center [852, 115] width 14 height 14
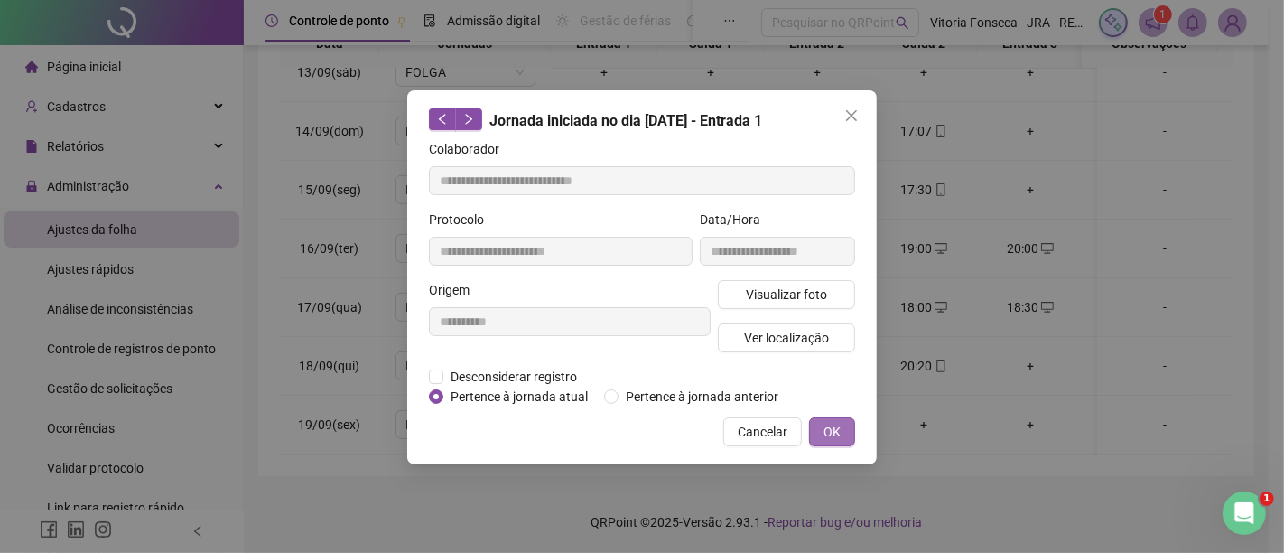
click at [829, 422] on span "OK" at bounding box center [832, 432] width 17 height 20
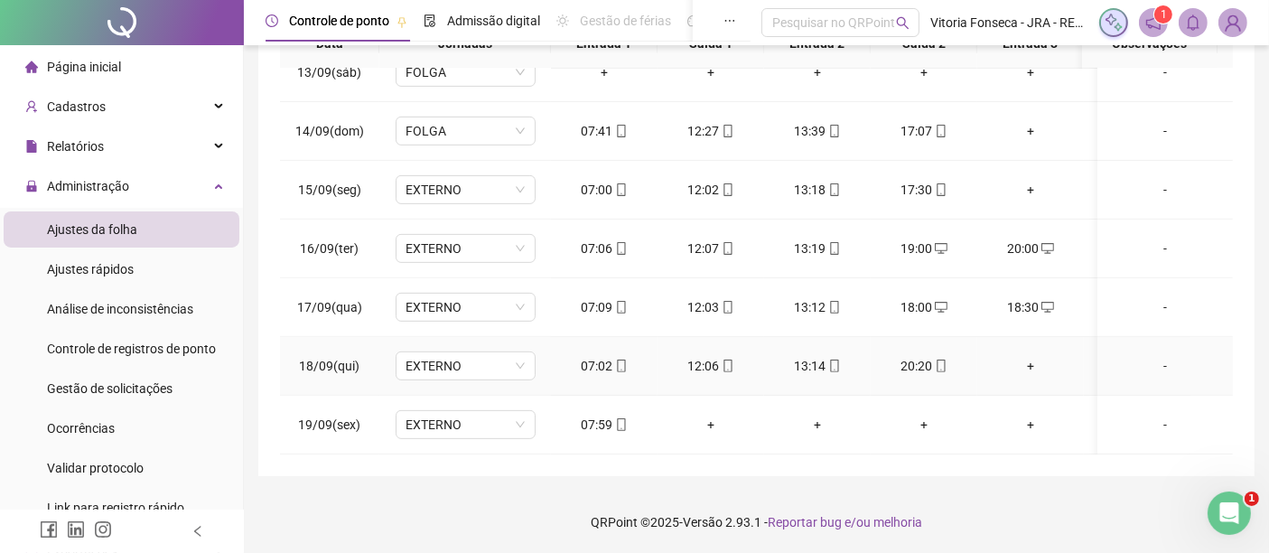
click at [1034, 356] on div "+" at bounding box center [1031, 366] width 78 height 20
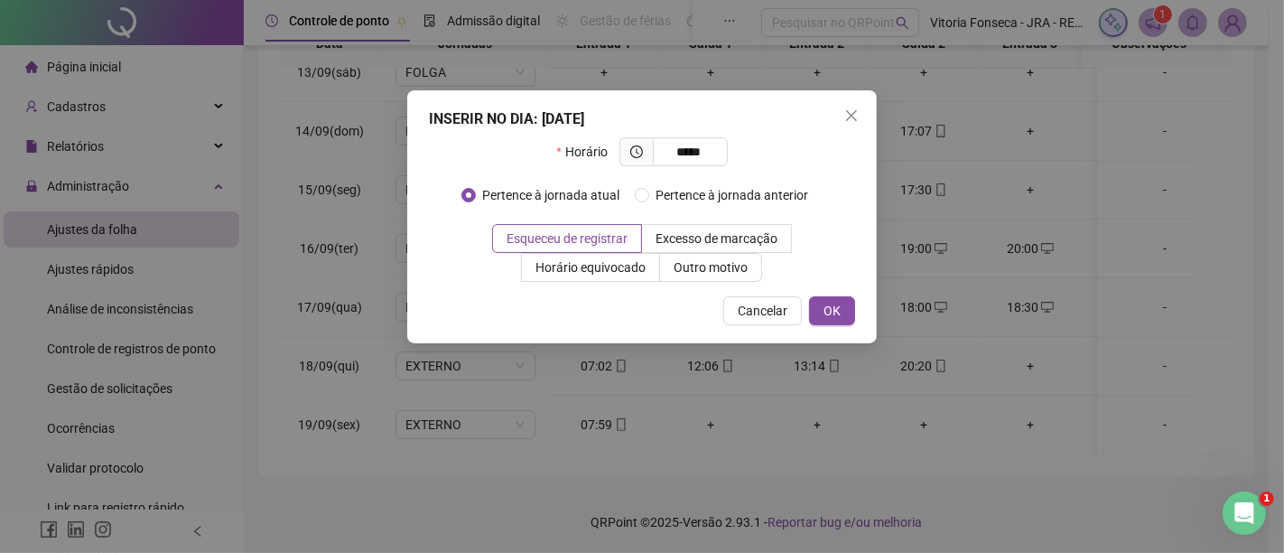
type input "*****"
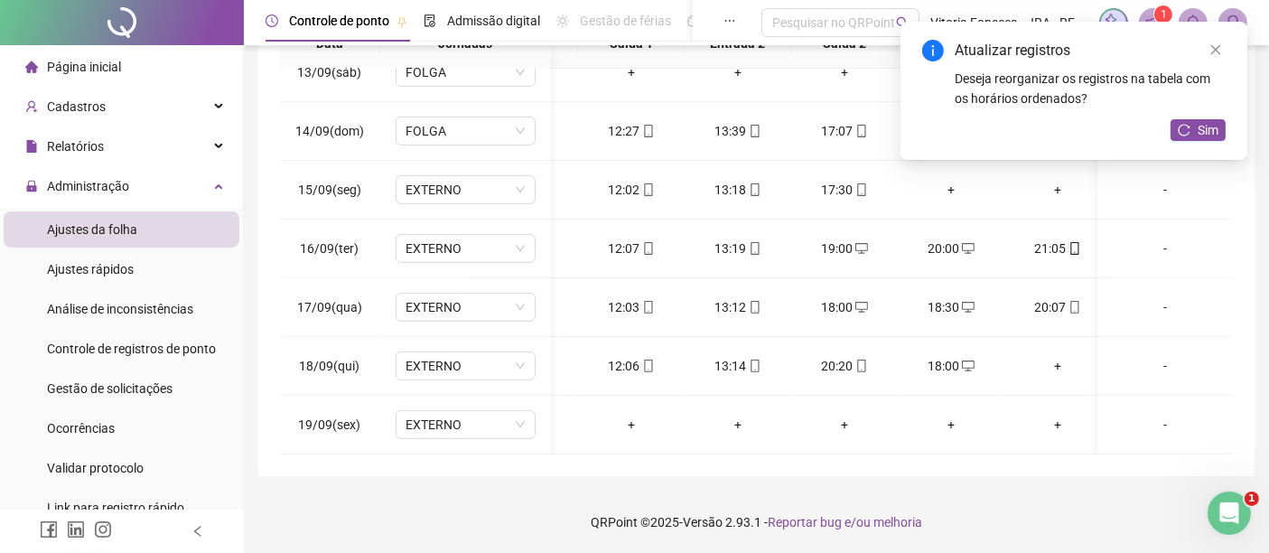
scroll to position [0, 107]
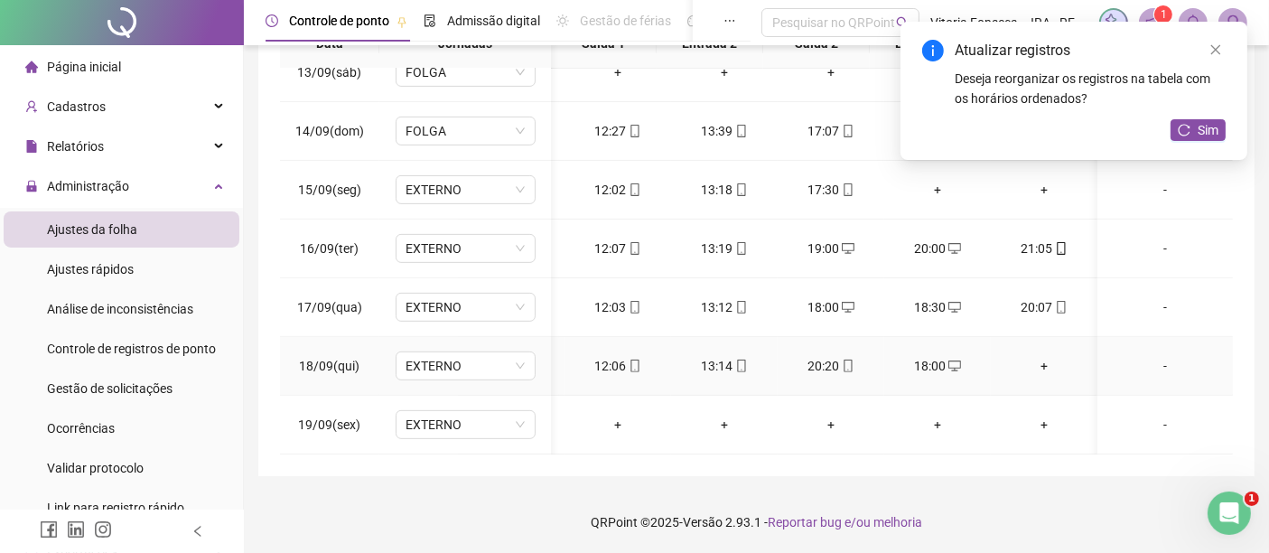
click at [1023, 356] on div "+" at bounding box center [1044, 366] width 78 height 20
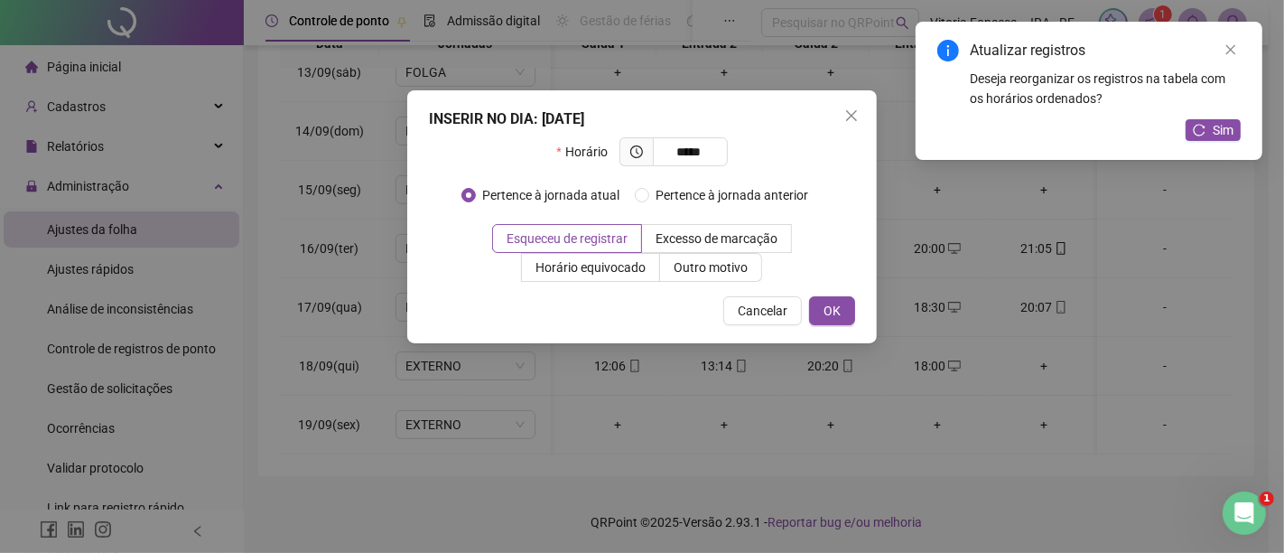
type input "*****"
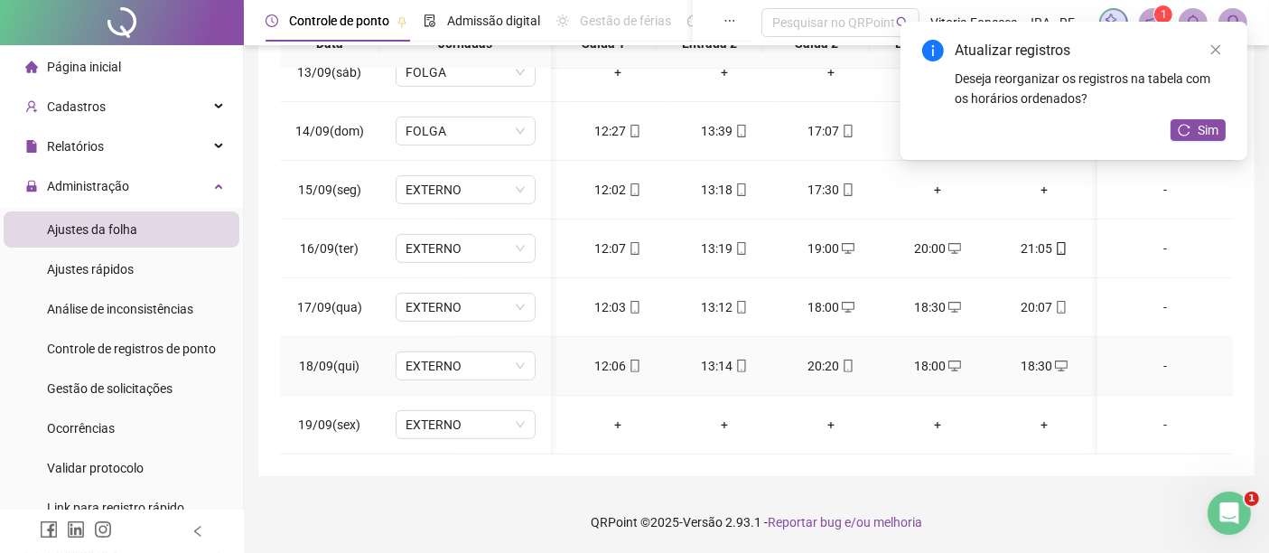
scroll to position [741, 92]
click at [1219, 128] on button "Sim" at bounding box center [1198, 130] width 55 height 22
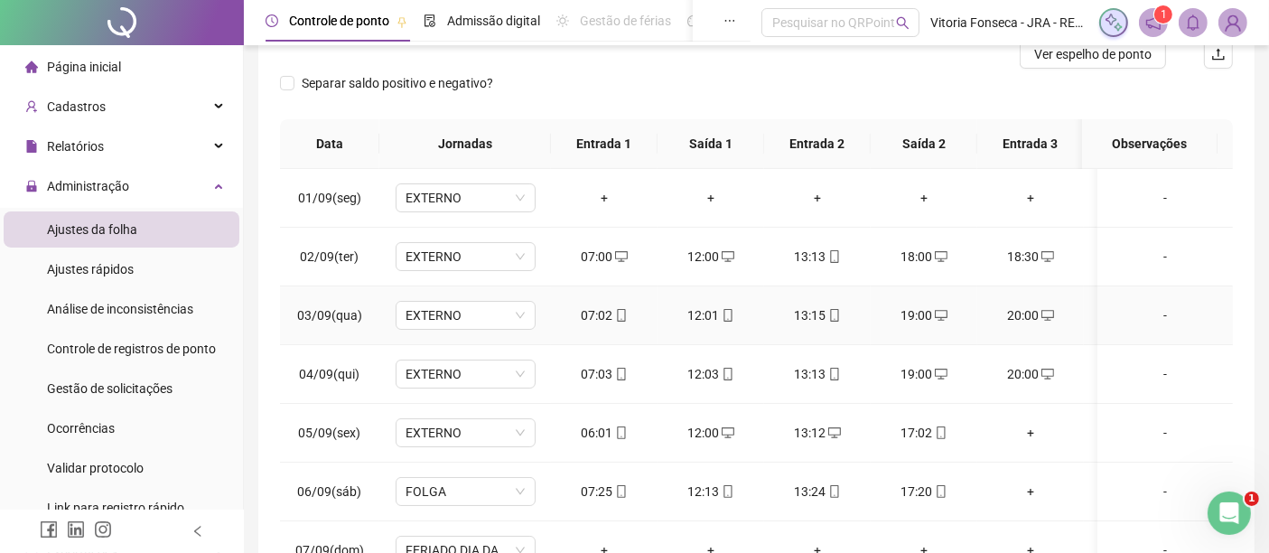
scroll to position [46, 0]
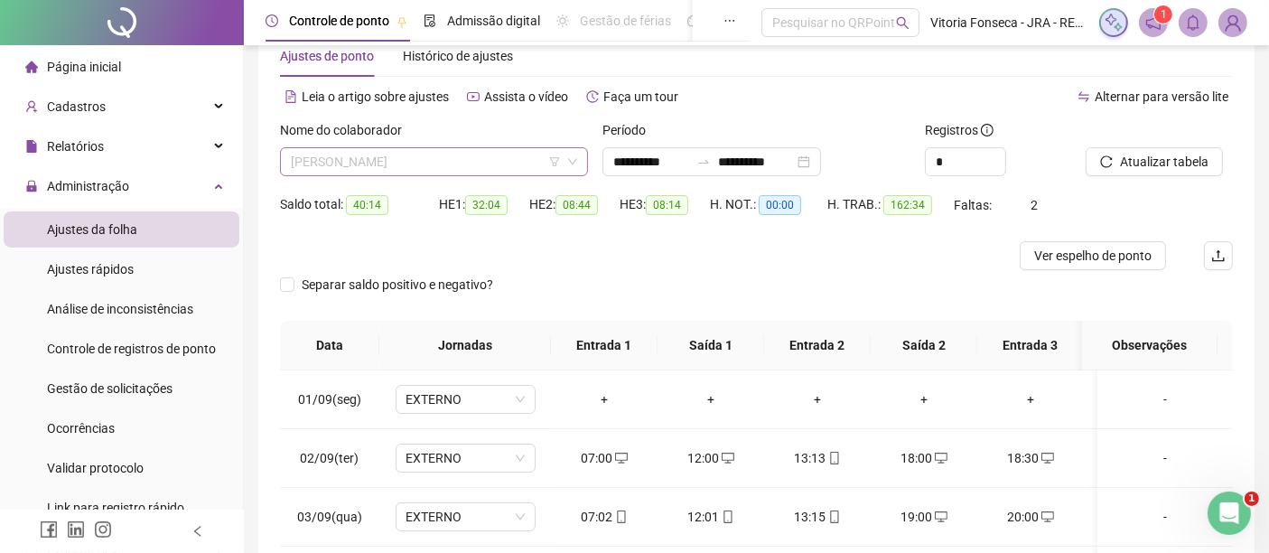
click at [496, 163] on span "RICHARD JORGE XAVIER DA SILVA" at bounding box center [434, 161] width 286 height 27
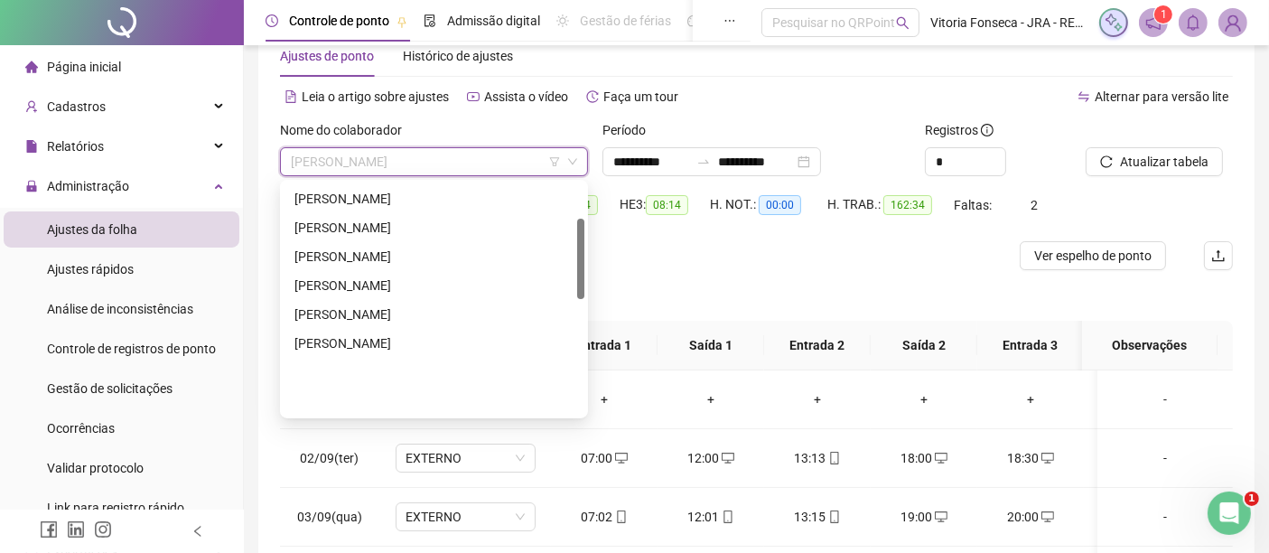
scroll to position [101, 0]
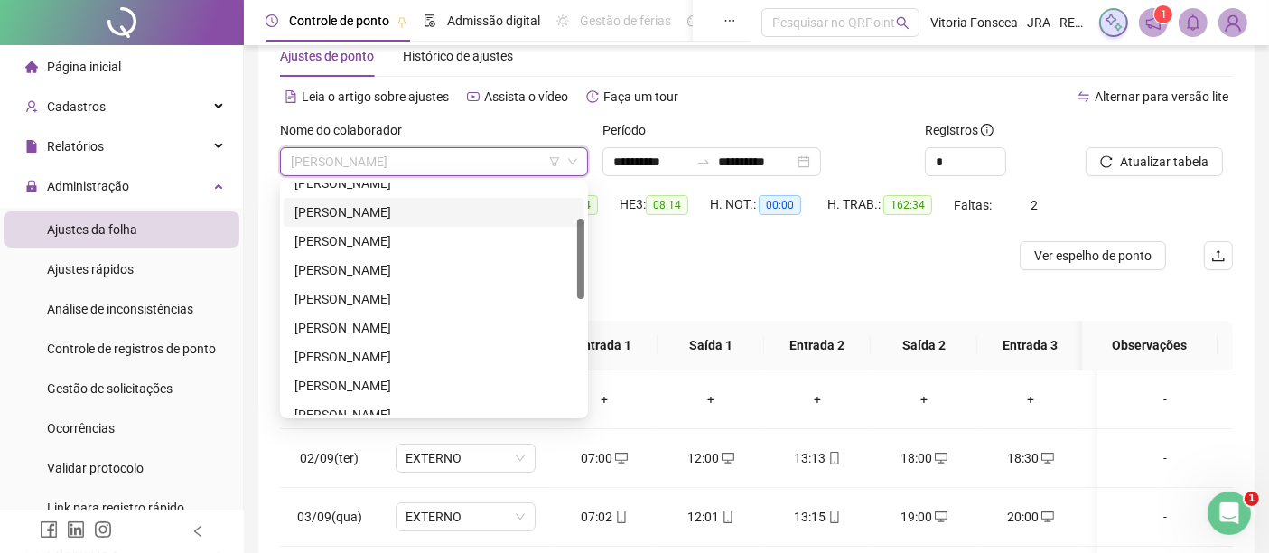
click at [489, 218] on div "FABIO ROBERTO DOS SANTOS" at bounding box center [433, 212] width 279 height 20
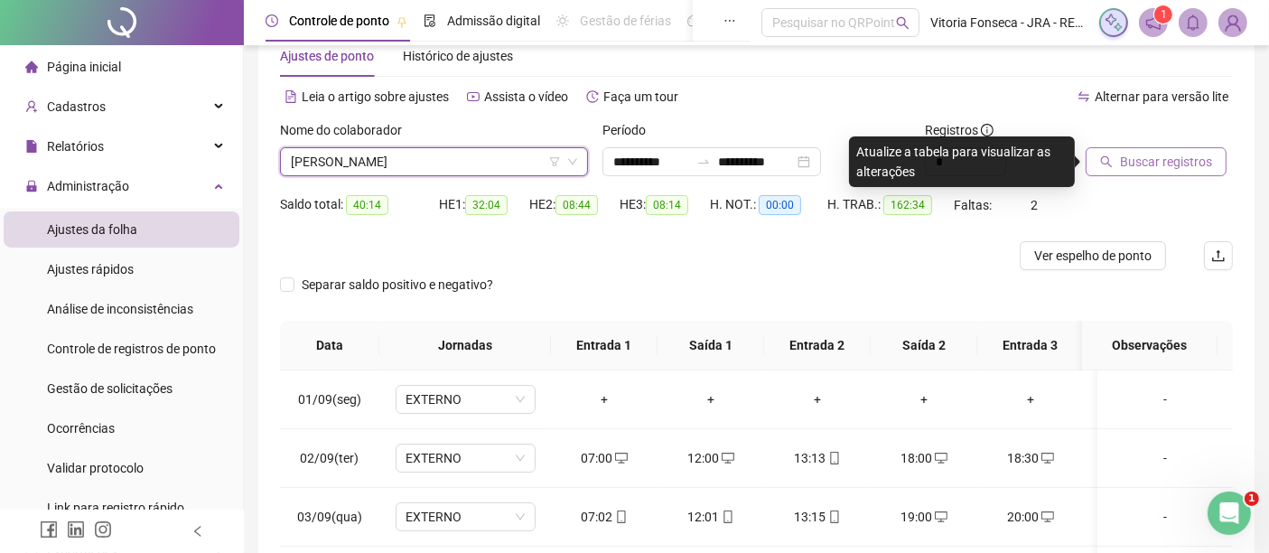
click at [1125, 158] on span "Buscar registros" at bounding box center [1166, 162] width 92 height 20
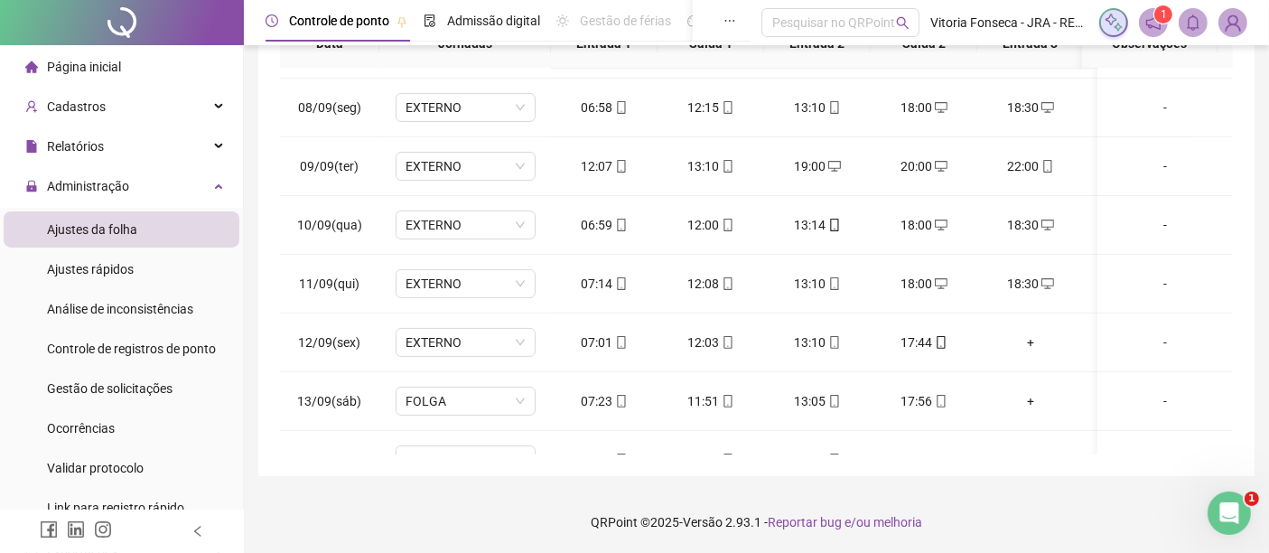
scroll to position [741, 0]
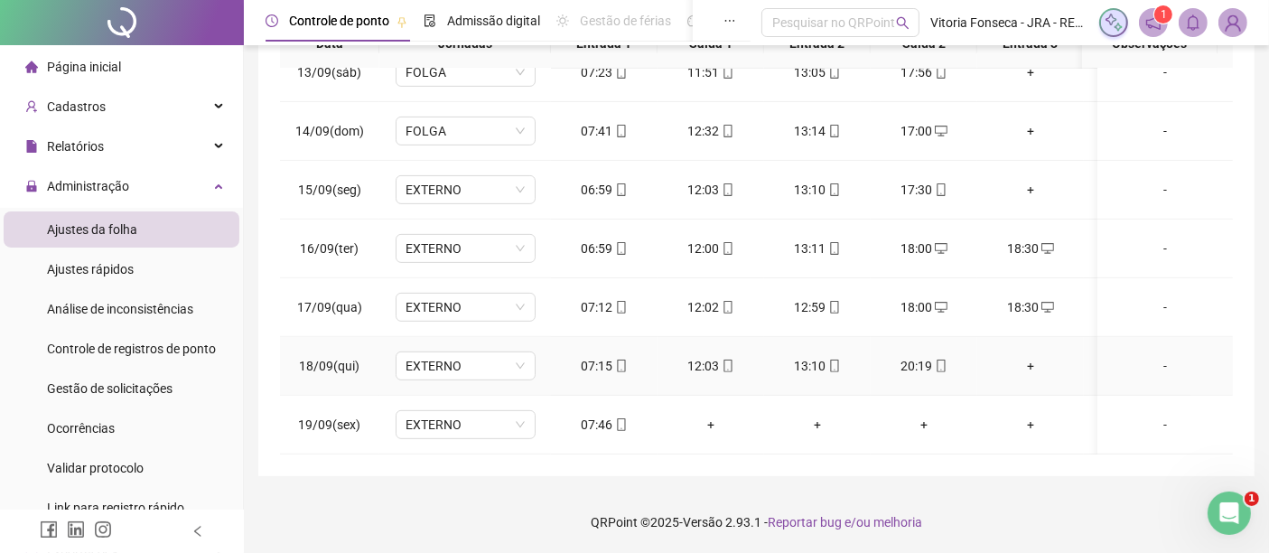
click at [1024, 356] on div "+" at bounding box center [1031, 366] width 78 height 20
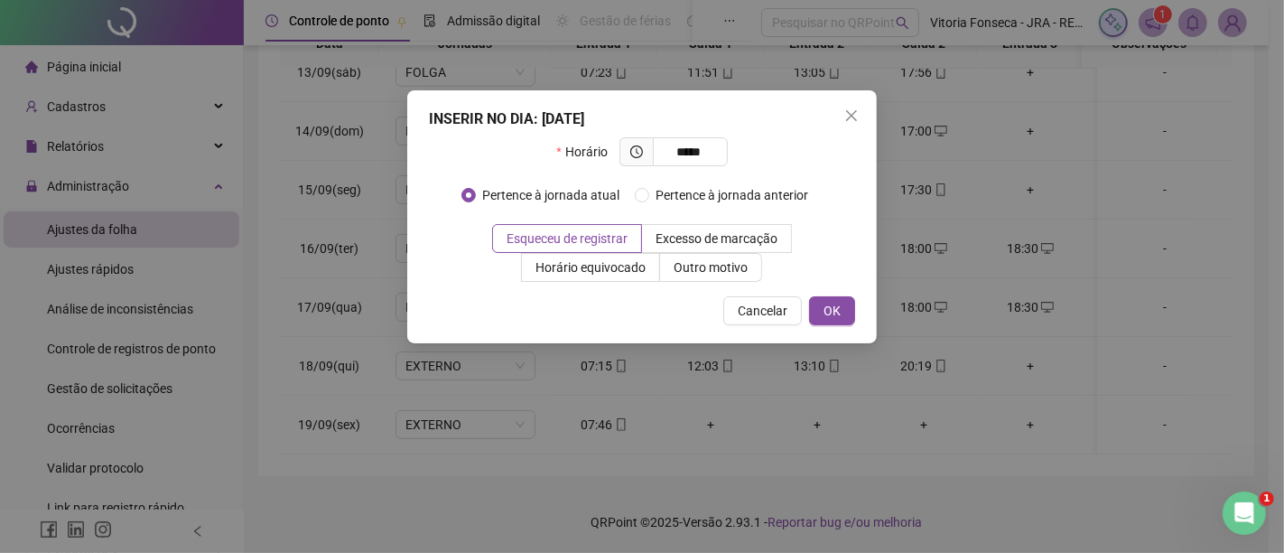
type input "*****"
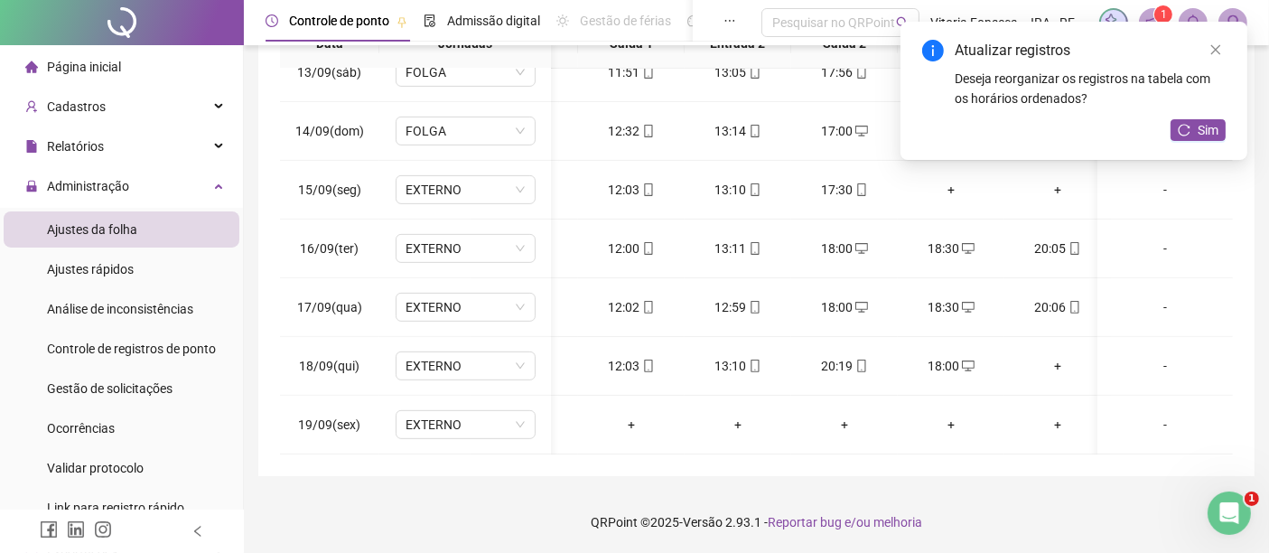
scroll to position [0, 107]
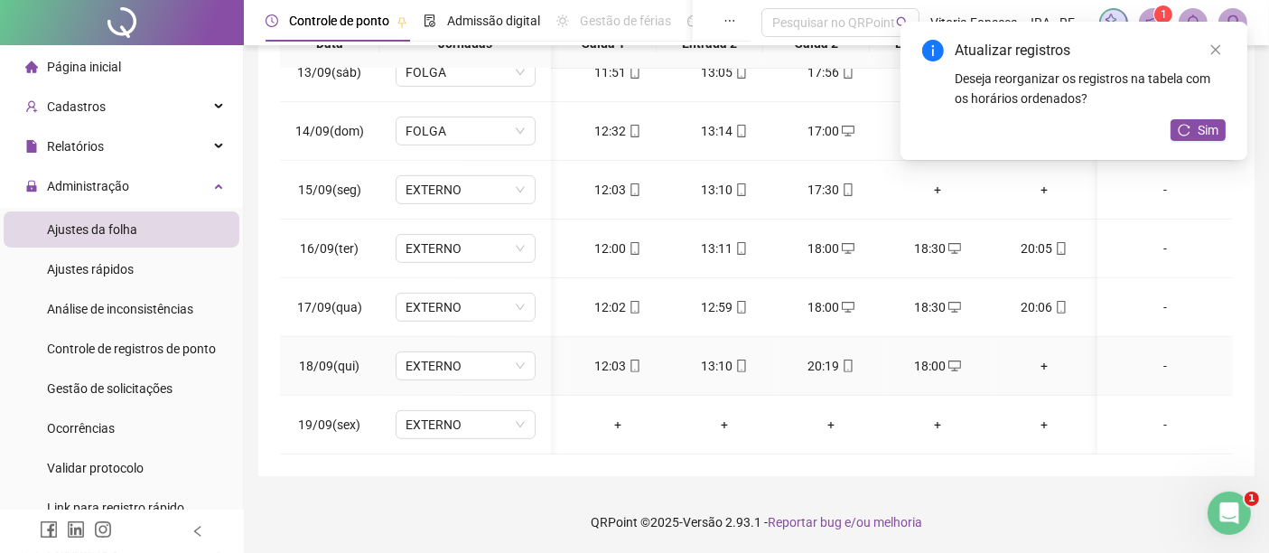
click at [1035, 356] on div "+" at bounding box center [1044, 366] width 78 height 20
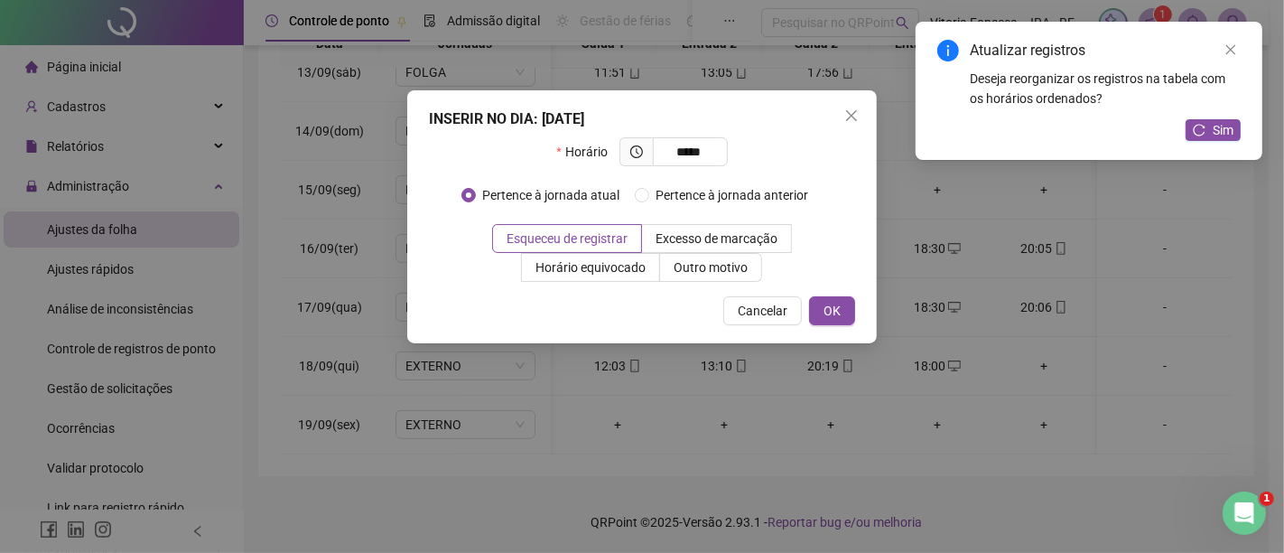
type input "*****"
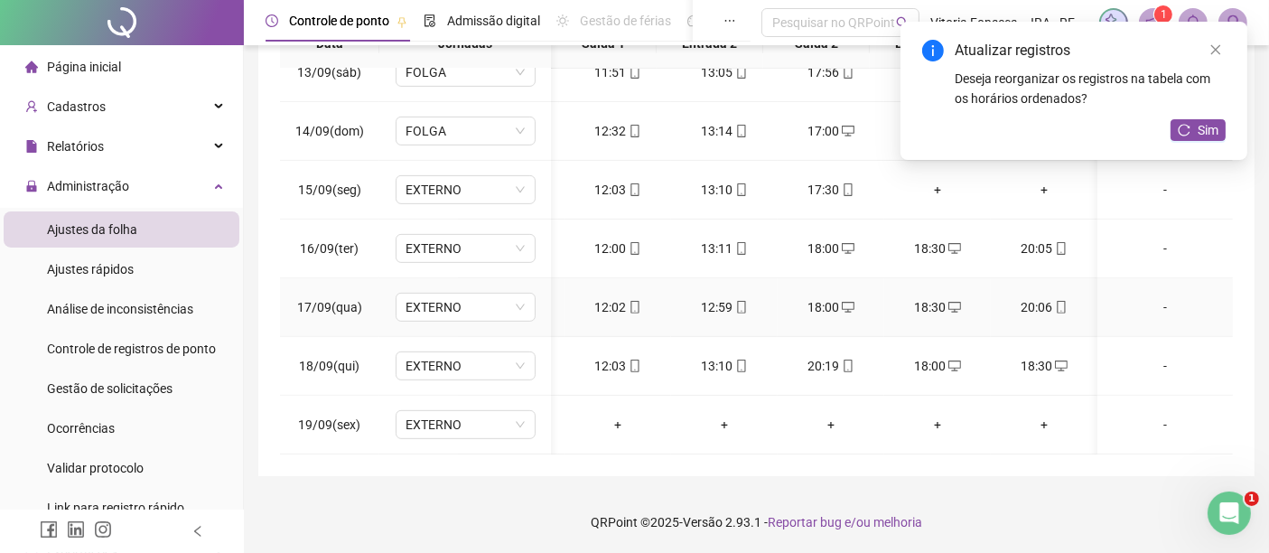
scroll to position [741, 92]
click at [1209, 126] on span "Sim" at bounding box center [1208, 130] width 21 height 20
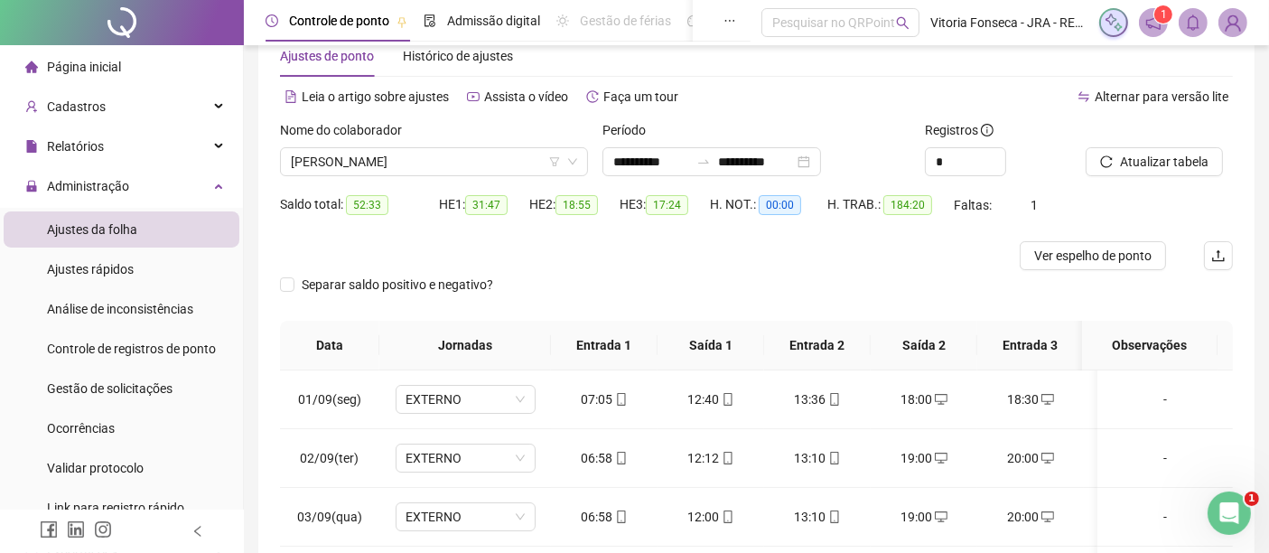
scroll to position [0, 0]
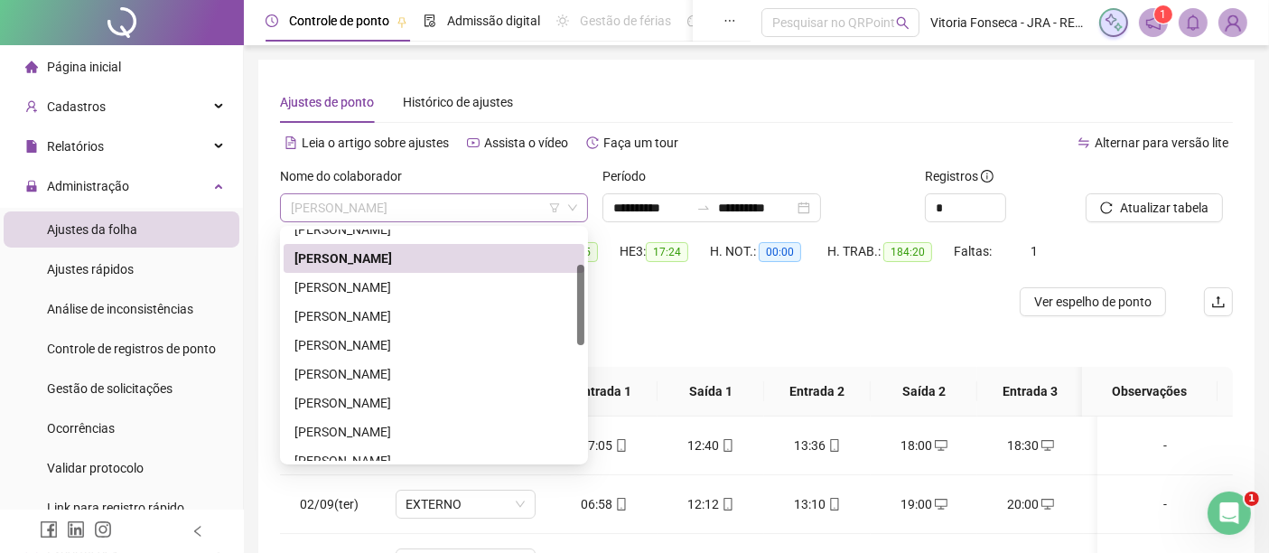
click at [485, 211] on span "FABIO ROBERTO DOS SANTOS" at bounding box center [434, 207] width 286 height 27
click at [453, 277] on div "GEORGE JOSE DE OLIVEIRA" at bounding box center [433, 287] width 279 height 20
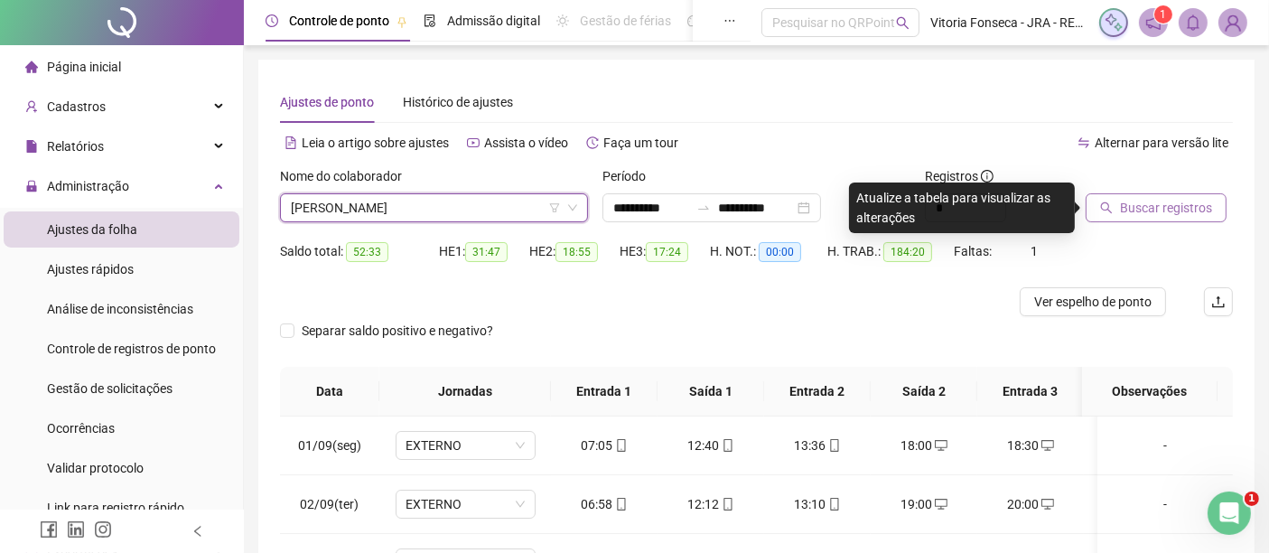
click at [1147, 218] on button "Buscar registros" at bounding box center [1156, 207] width 141 height 29
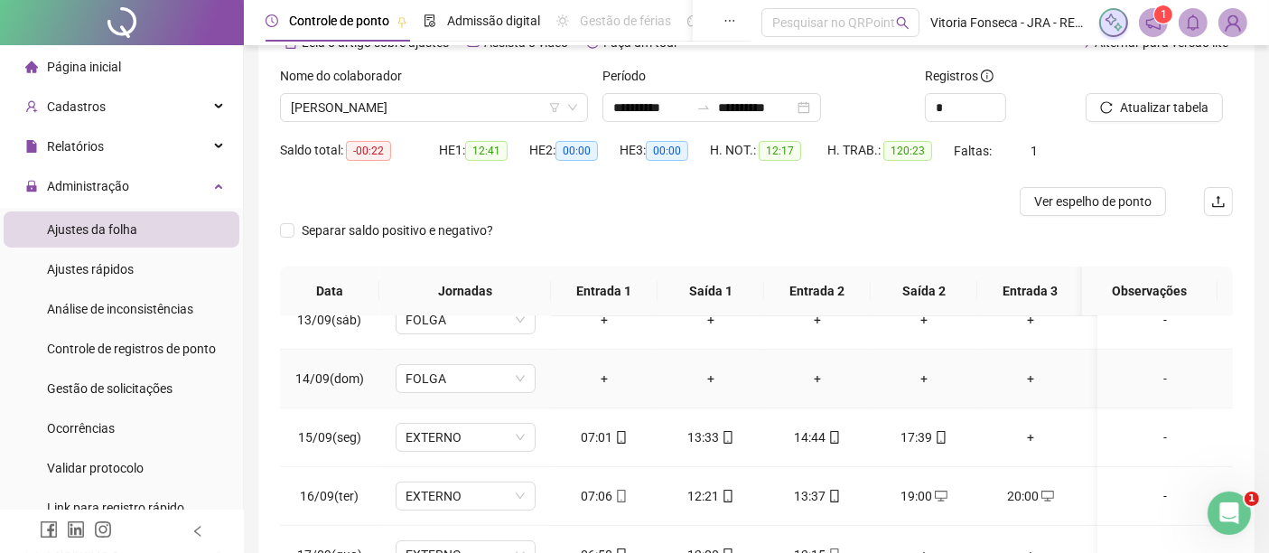
scroll to position [348, 0]
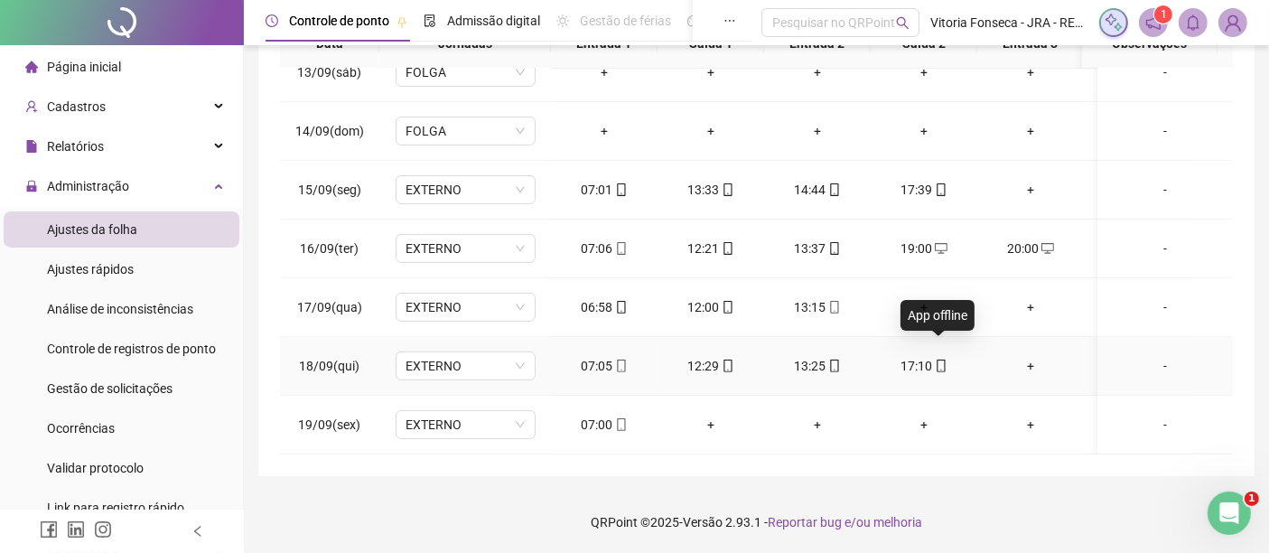
click at [937, 359] on icon "mobile" at bounding box center [941, 365] width 8 height 13
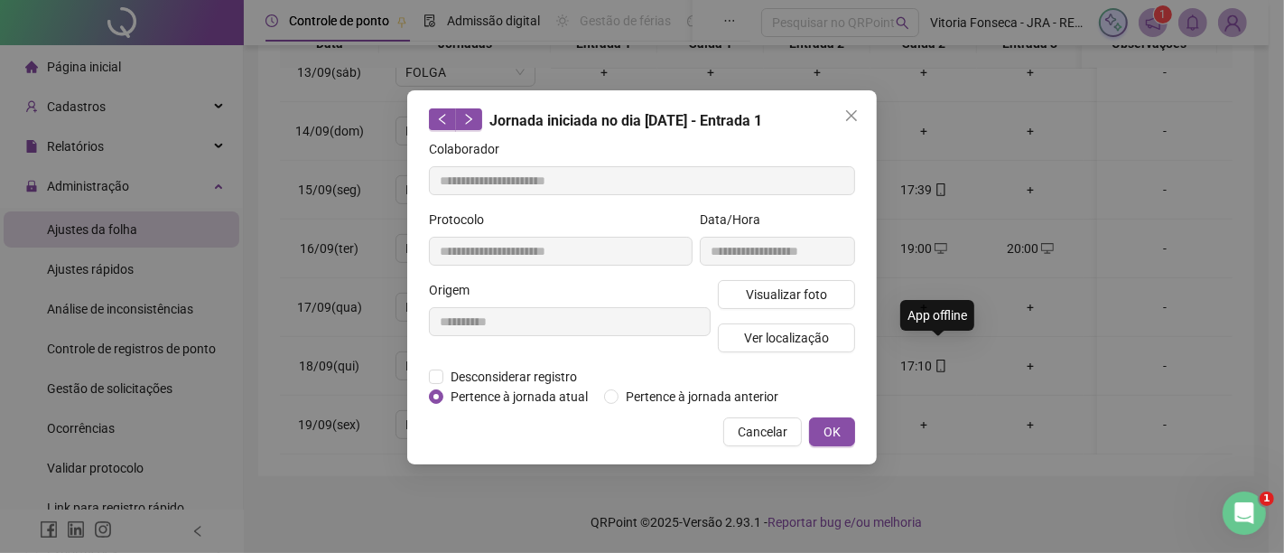
type input "**********"
click at [806, 341] on span "Ver localização" at bounding box center [786, 338] width 85 height 20
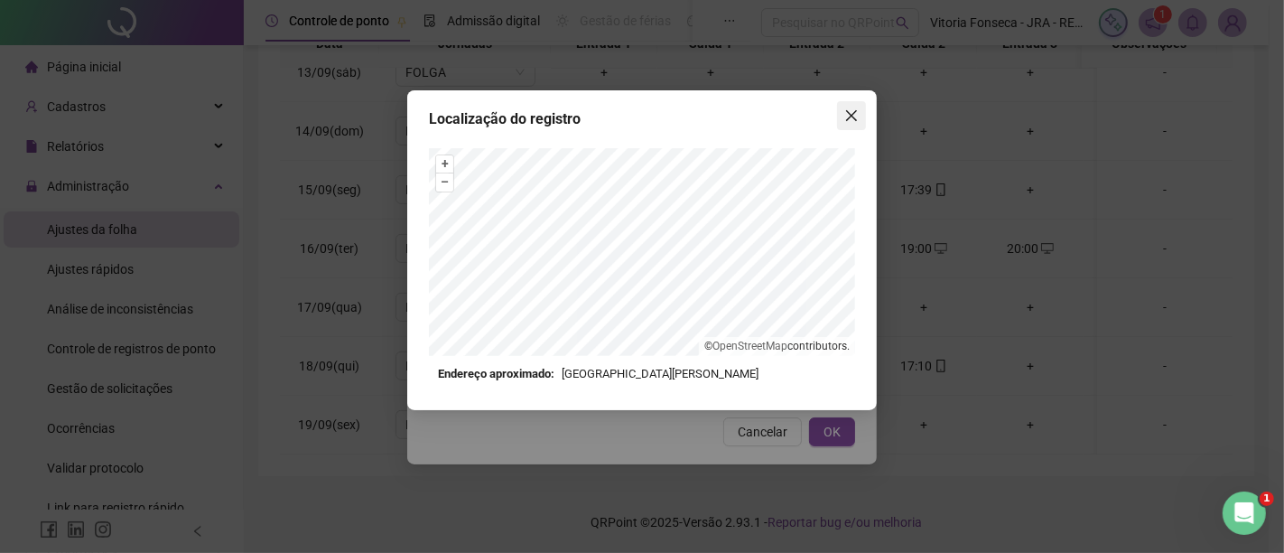
click at [850, 113] on icon "close" at bounding box center [851, 115] width 11 height 11
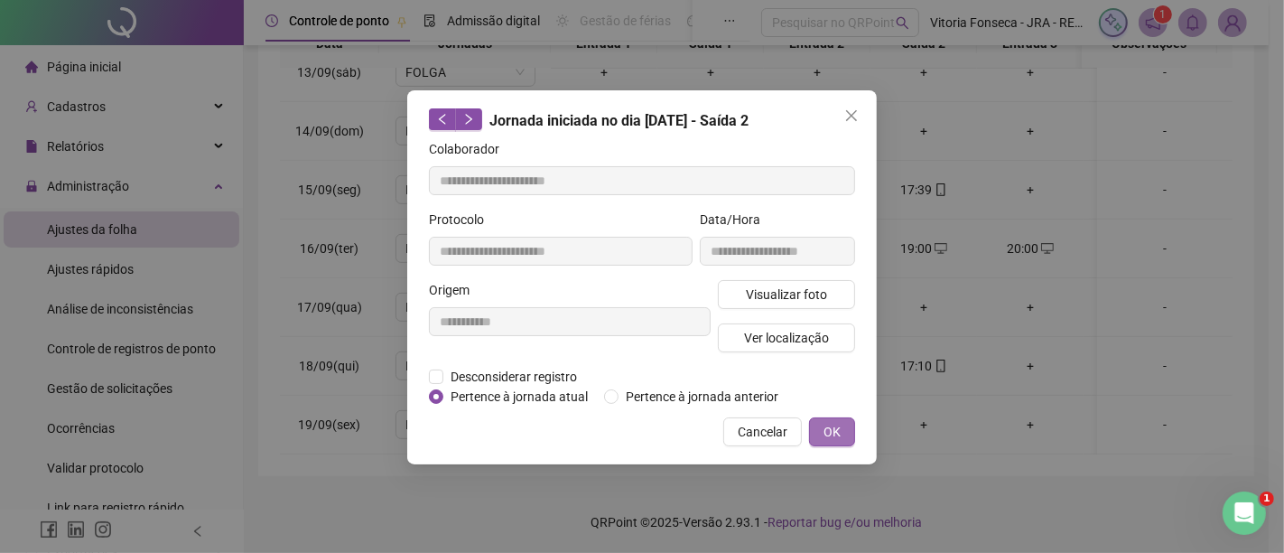
click at [828, 426] on span "OK" at bounding box center [832, 432] width 17 height 20
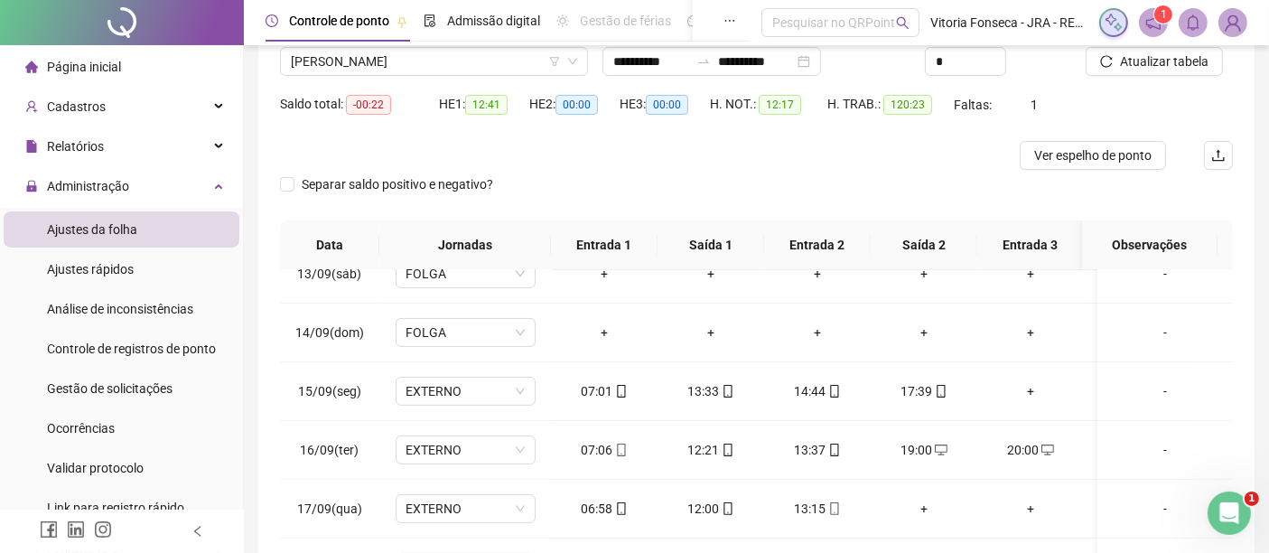
scroll to position [46, 0]
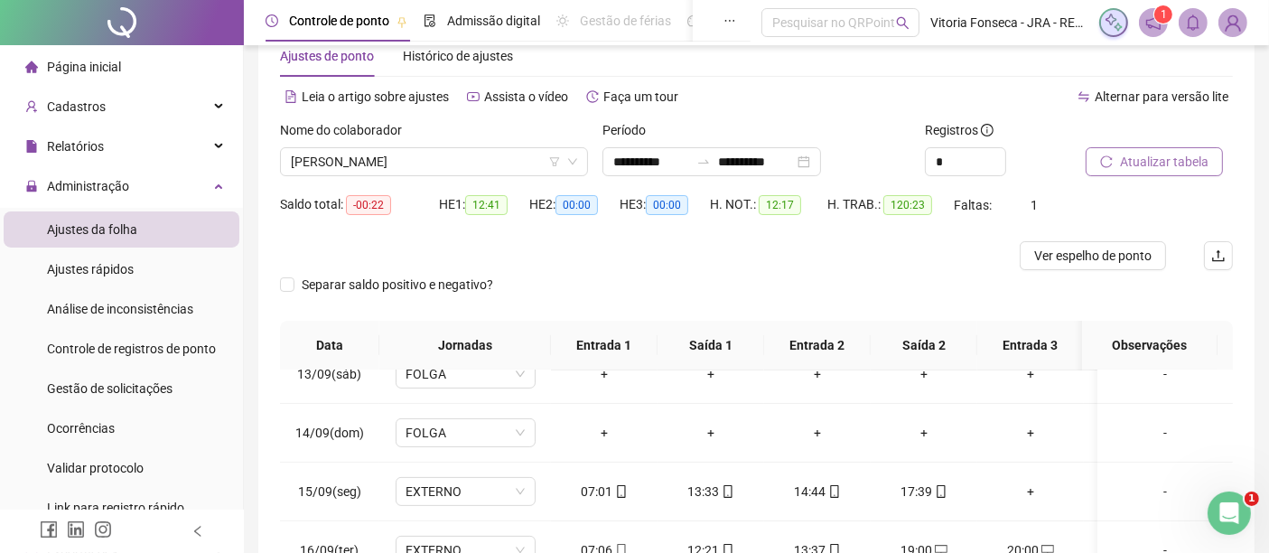
click at [1148, 159] on span "Atualizar tabela" at bounding box center [1164, 162] width 89 height 20
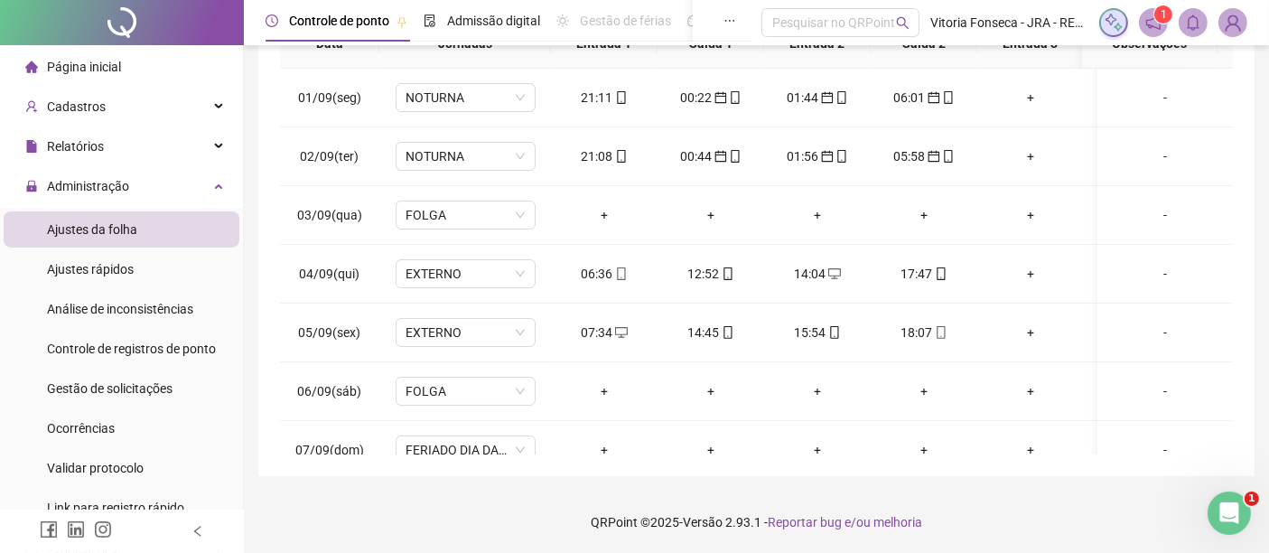
scroll to position [0, 0]
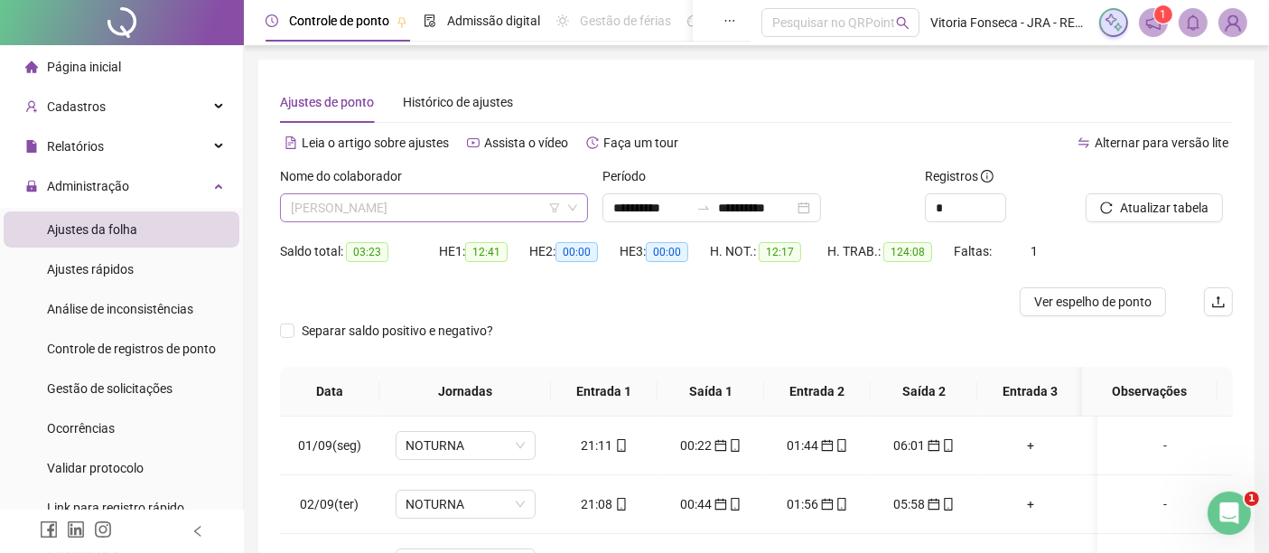
click at [504, 206] on span "GEORGE JOSE DE OLIVEIRA" at bounding box center [434, 207] width 286 height 27
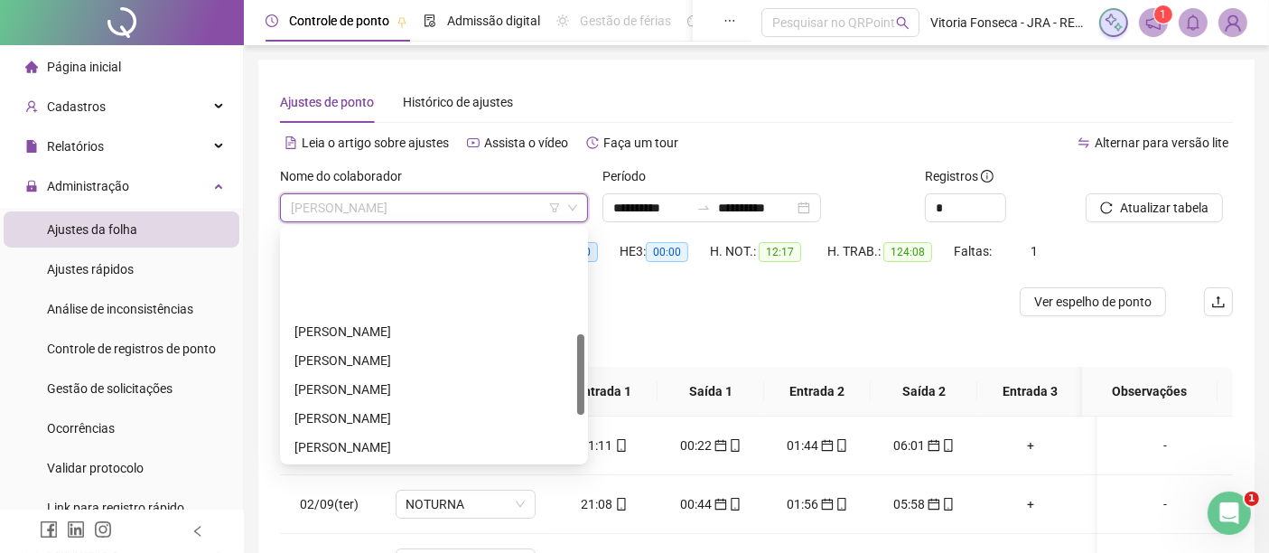
scroll to position [302, 0]
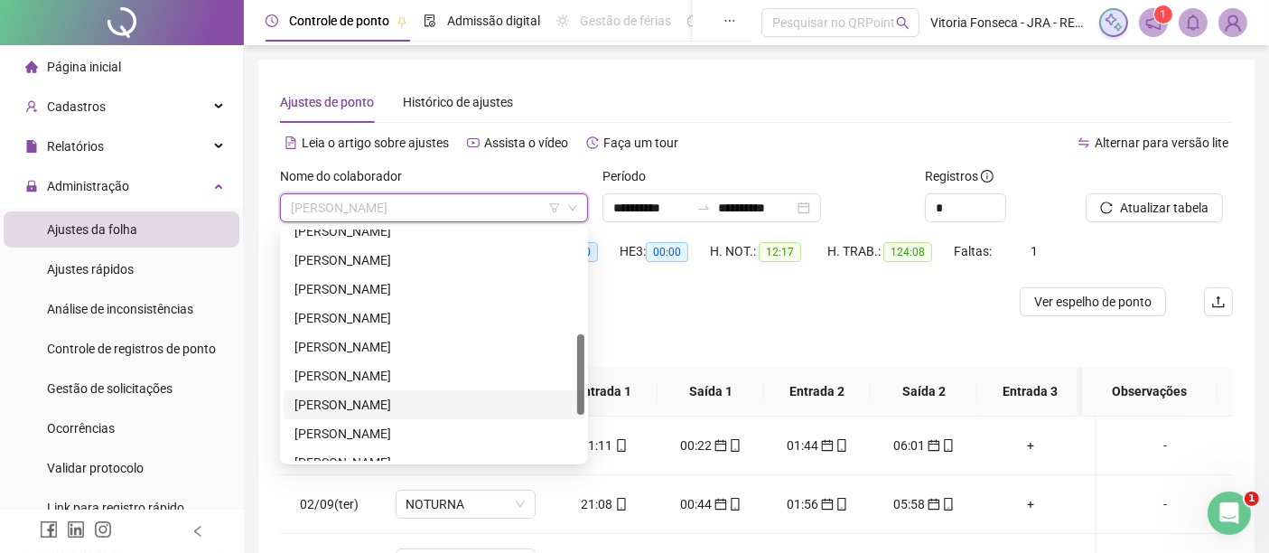
click at [441, 395] on div "ROBERTO DIAS EDUARDO" at bounding box center [433, 405] width 279 height 20
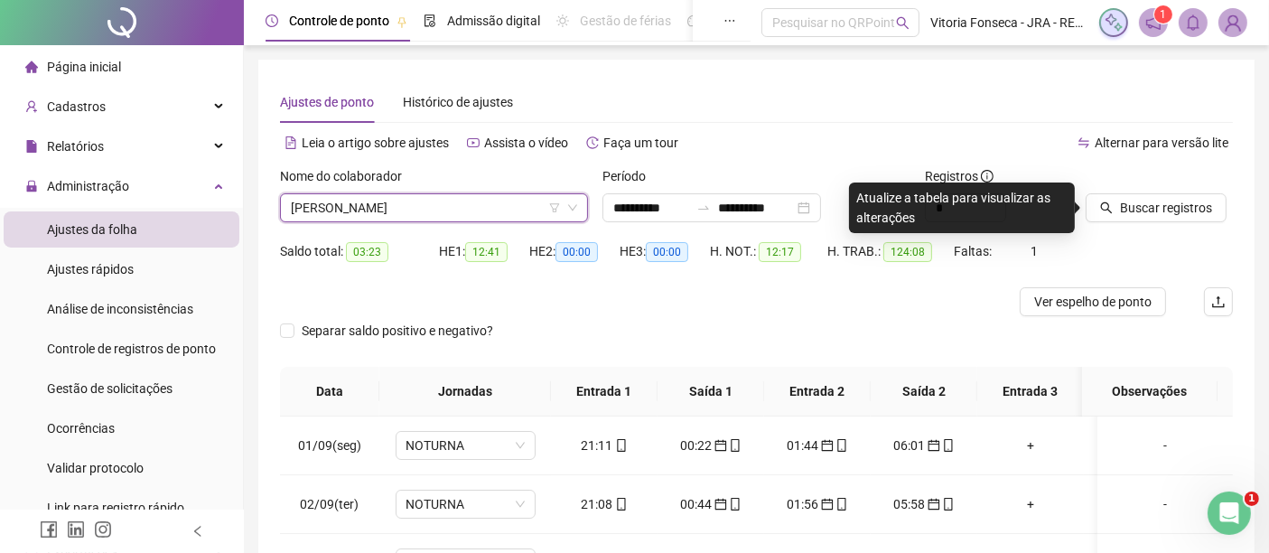
click at [1118, 223] on div "Buscar registros" at bounding box center [1159, 201] width 162 height 70
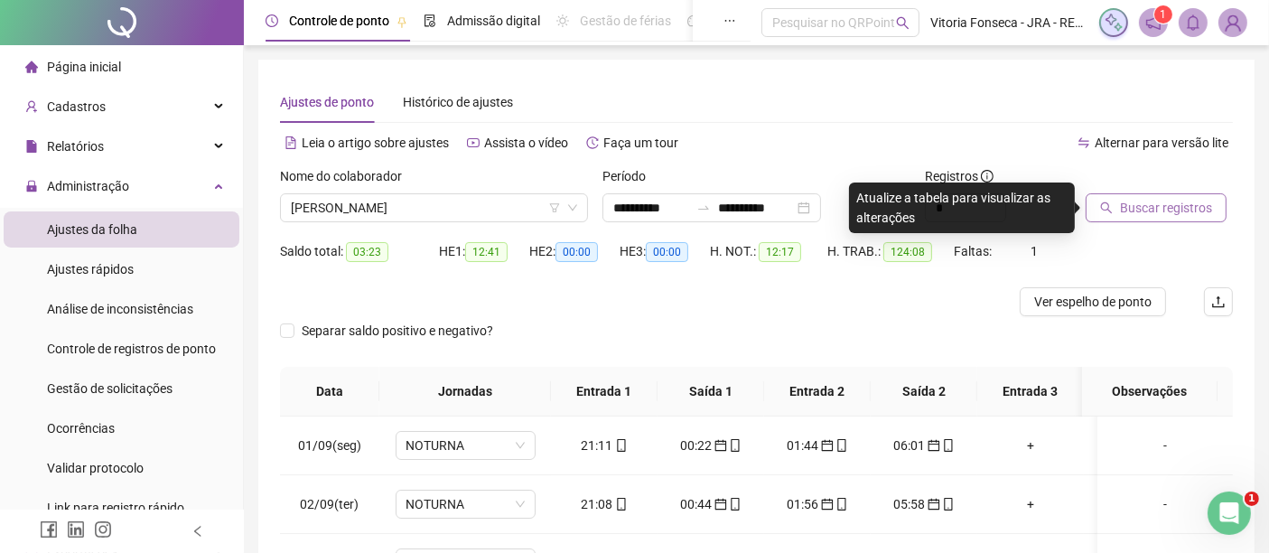
click at [1118, 215] on button "Buscar registros" at bounding box center [1156, 207] width 141 height 29
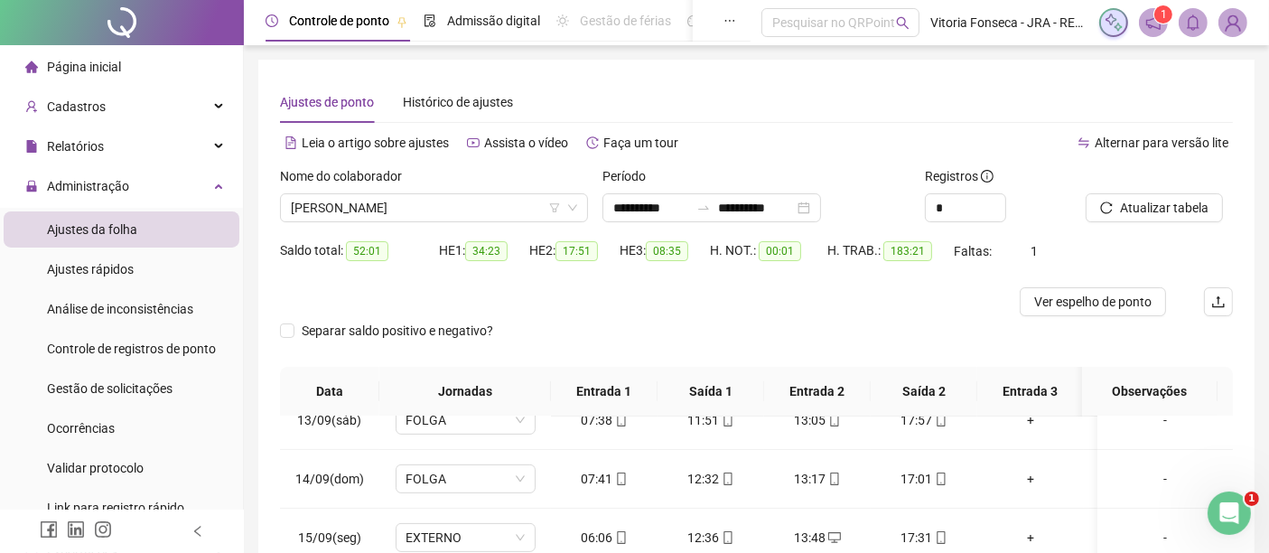
scroll to position [348, 0]
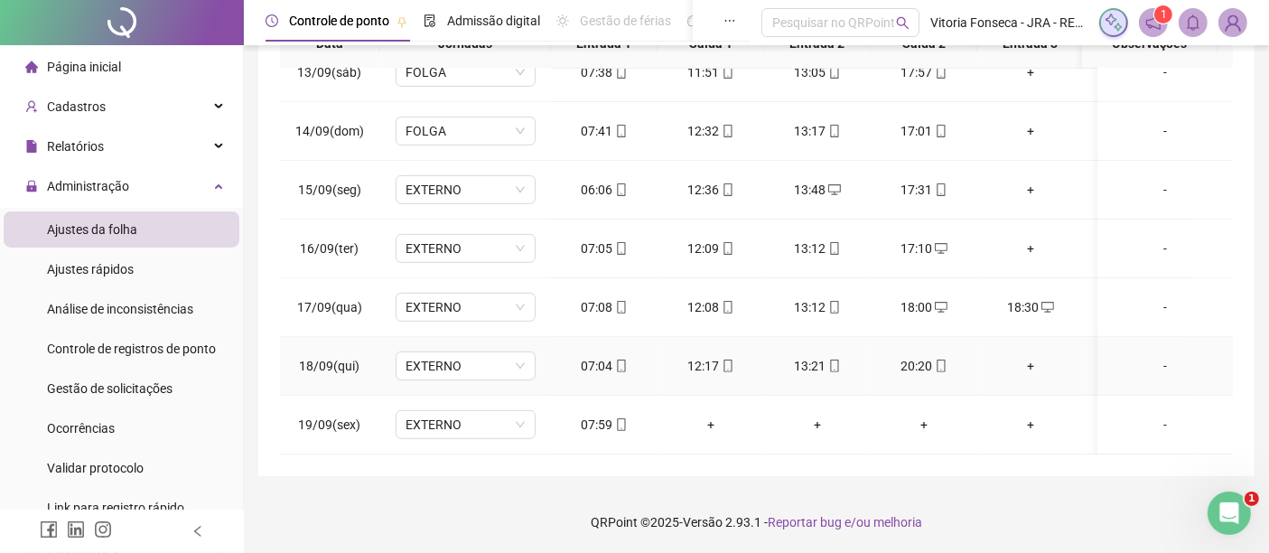
click at [1031, 356] on div "+" at bounding box center [1031, 366] width 78 height 20
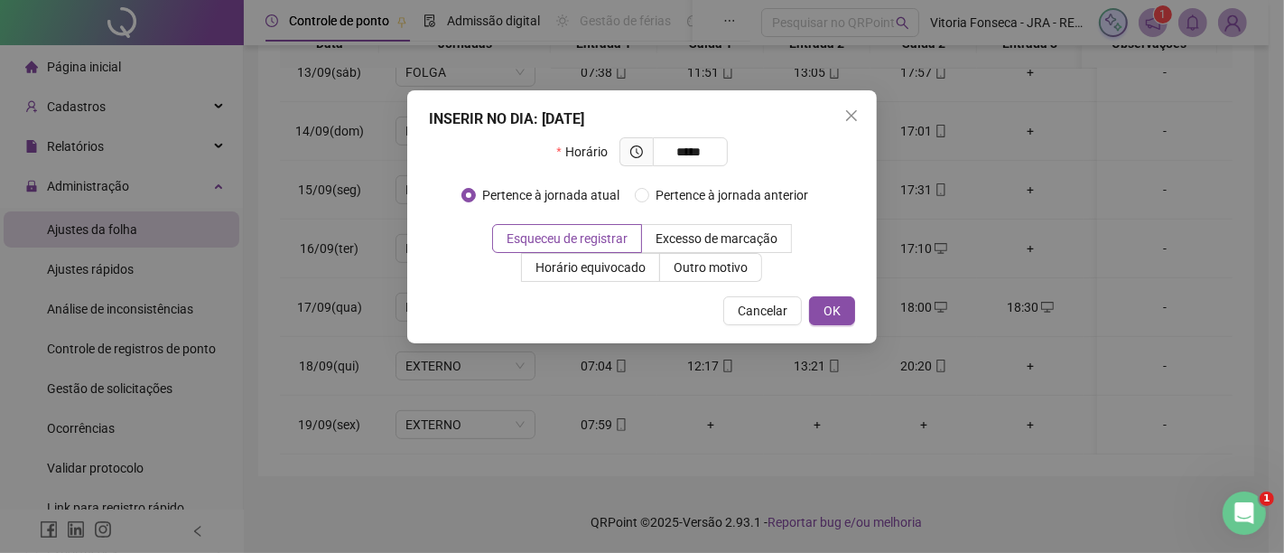
type input "*****"
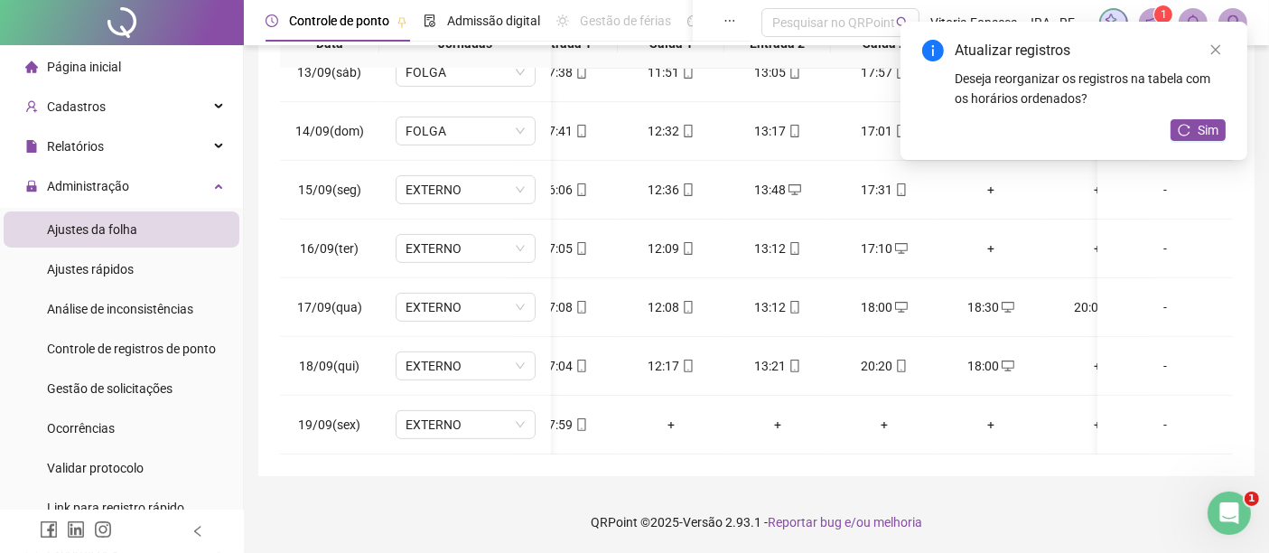
scroll to position [0, 79]
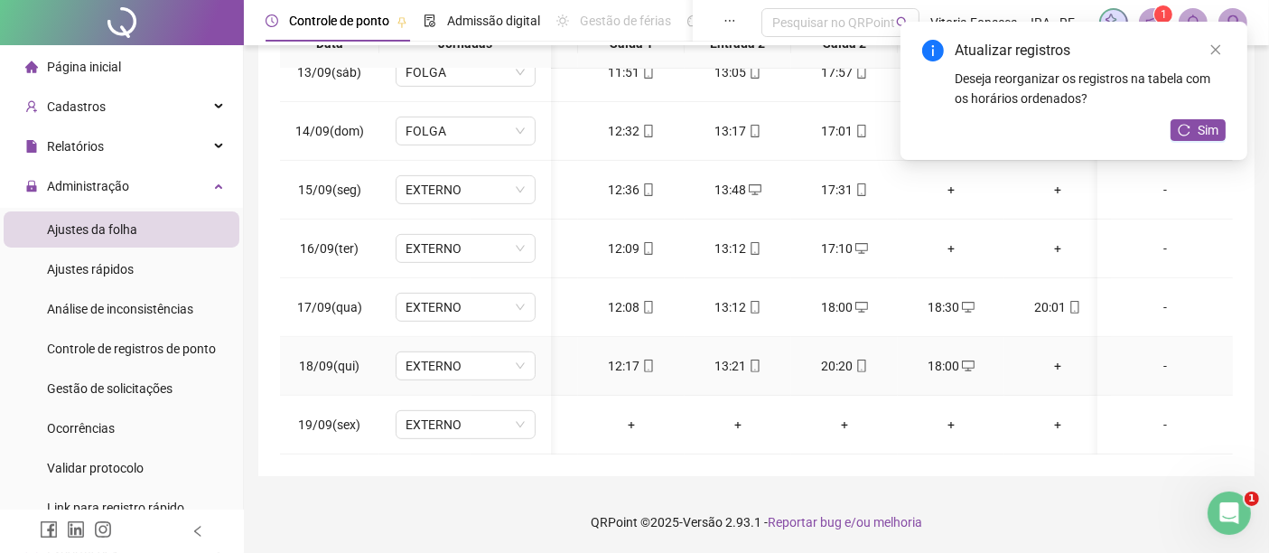
click at [1048, 356] on div "+" at bounding box center [1058, 366] width 78 height 20
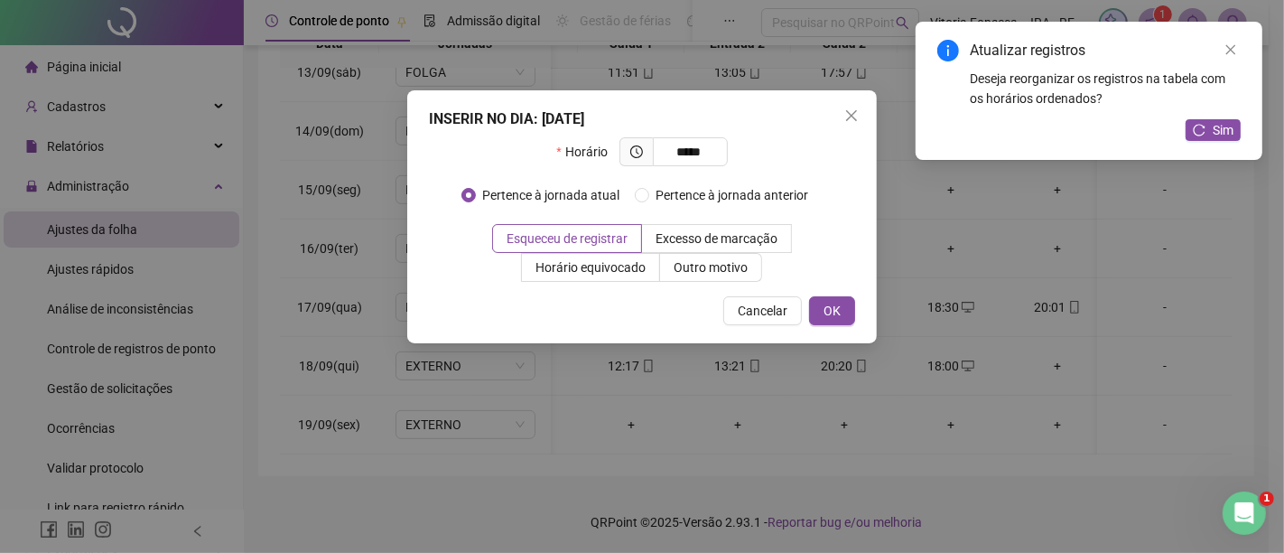
type input "*****"
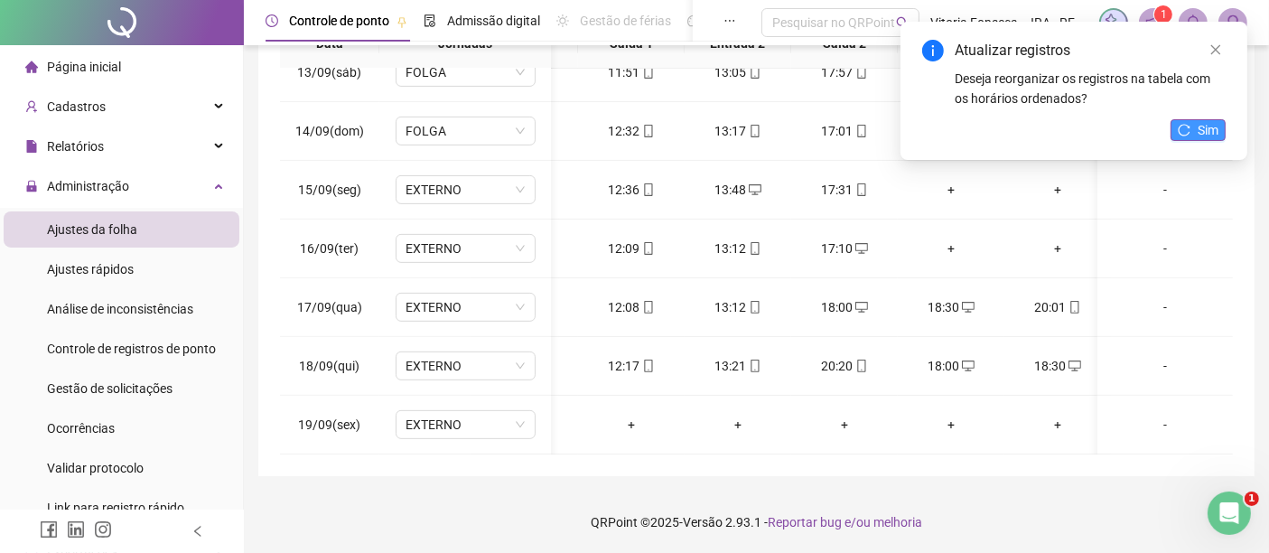
click at [1210, 125] on span "Sim" at bounding box center [1208, 130] width 21 height 20
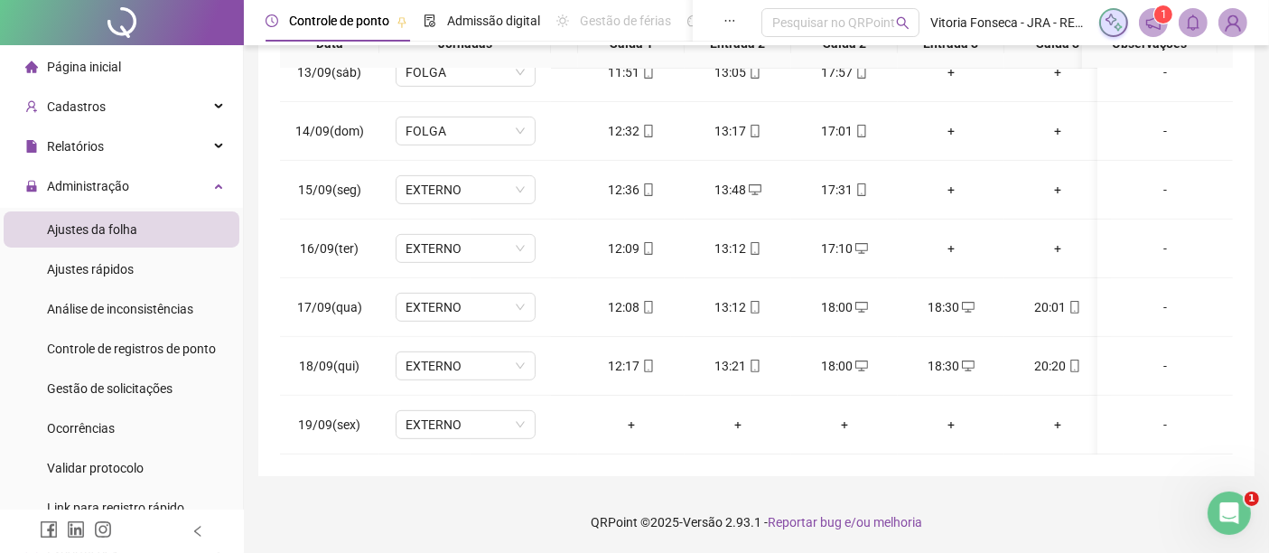
scroll to position [0, 0]
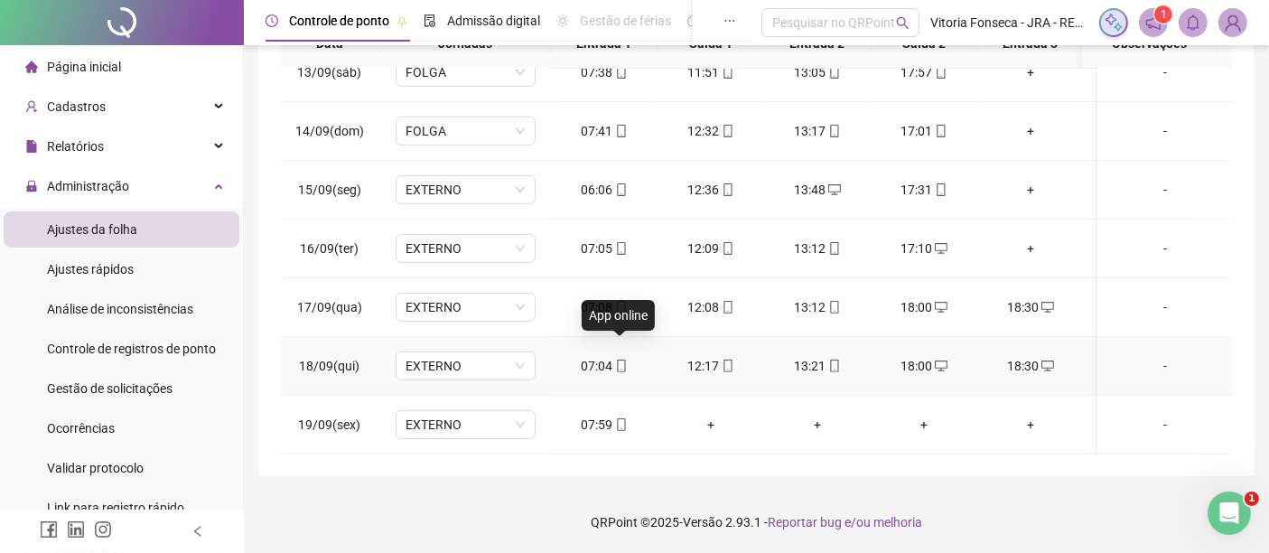
click at [624, 359] on icon "mobile" at bounding box center [621, 365] width 13 height 13
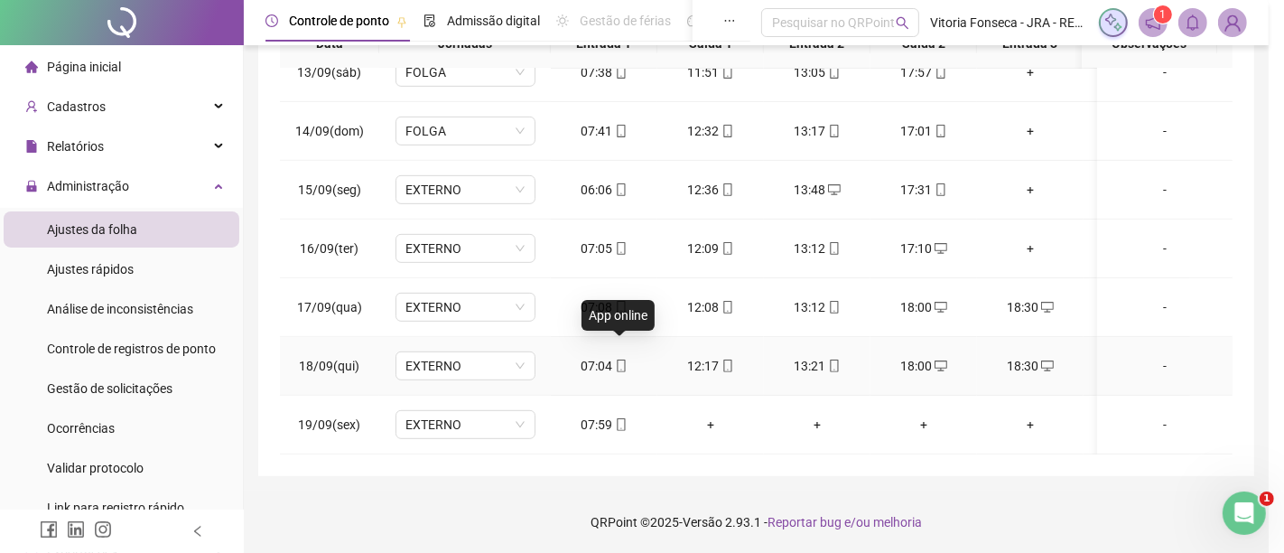
type input "**********"
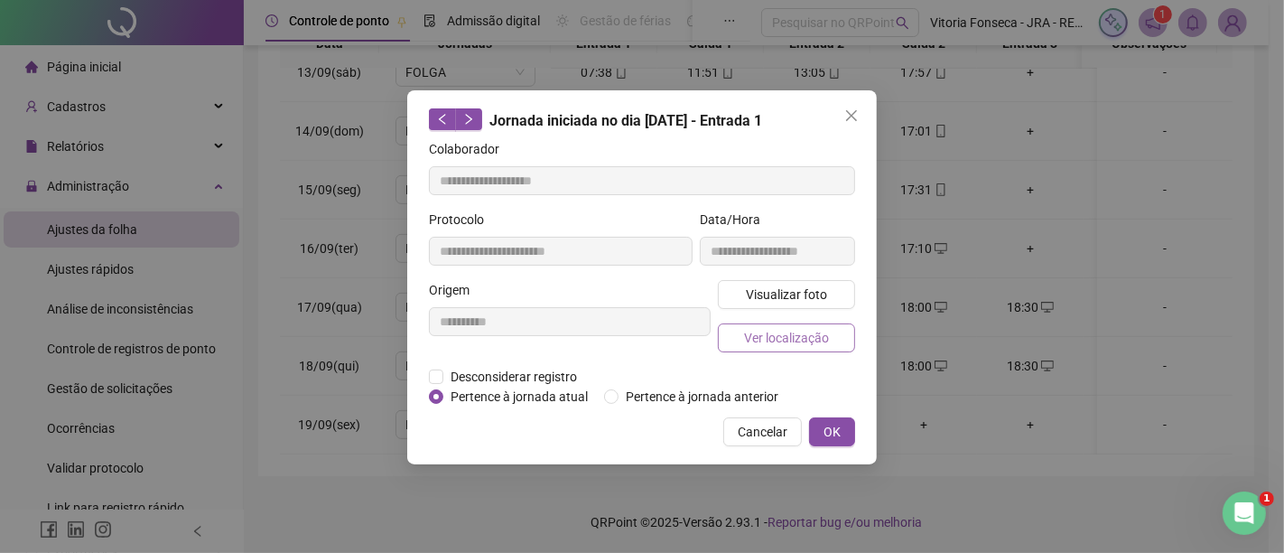
click at [740, 334] on button "Ver localização" at bounding box center [786, 337] width 137 height 29
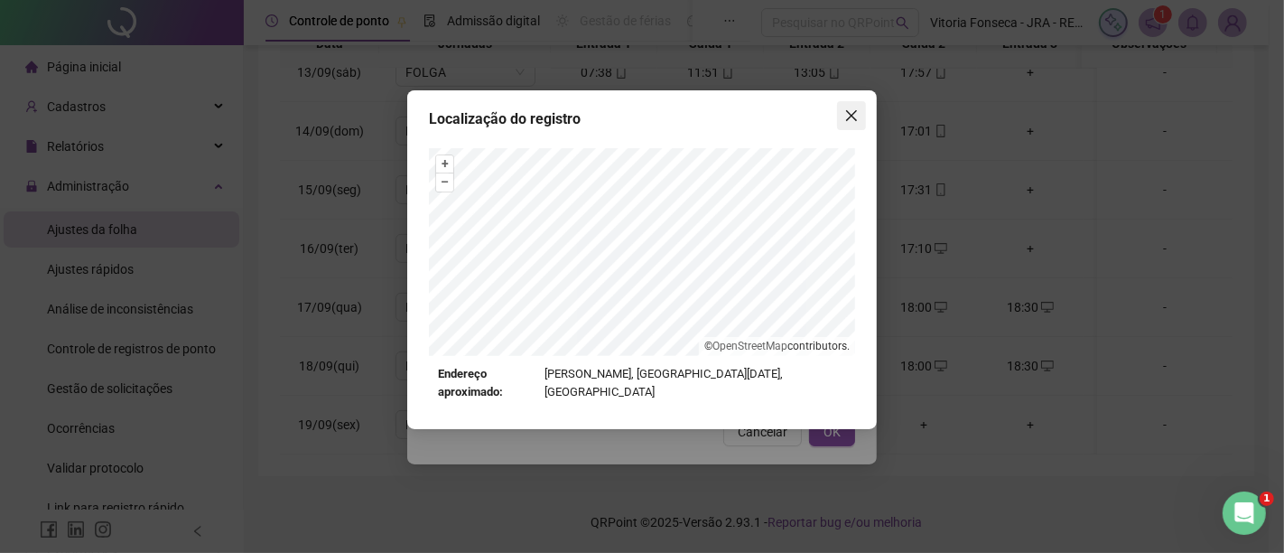
click at [850, 112] on icon "close" at bounding box center [852, 115] width 14 height 14
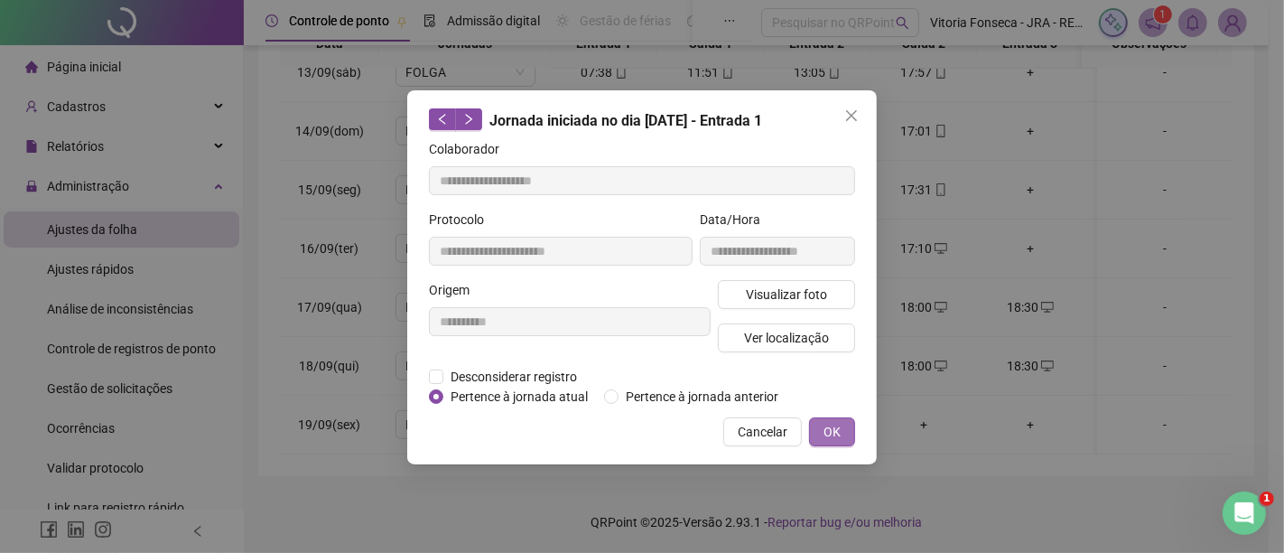
click at [831, 426] on span "OK" at bounding box center [832, 432] width 17 height 20
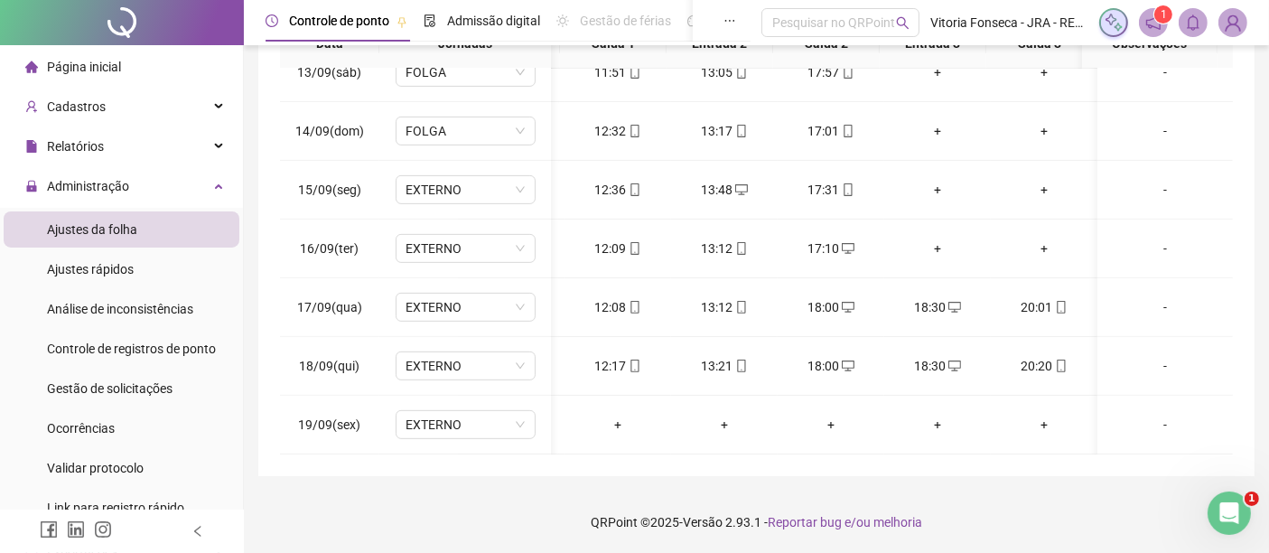
scroll to position [0, 107]
click at [1055, 359] on icon "mobile" at bounding box center [1061, 365] width 13 height 13
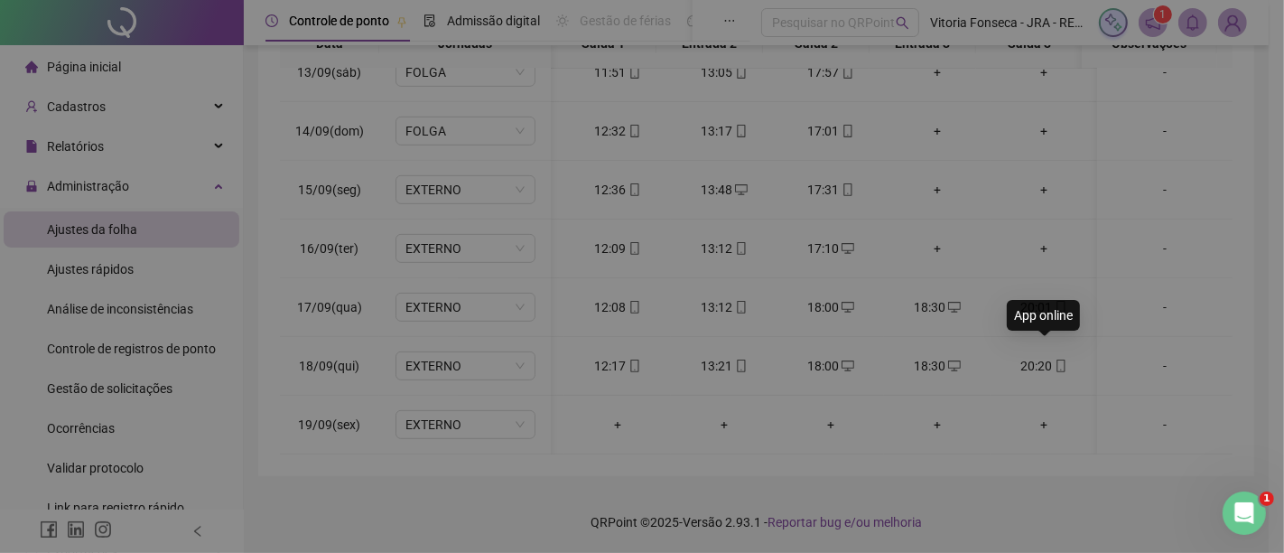
type input "**********"
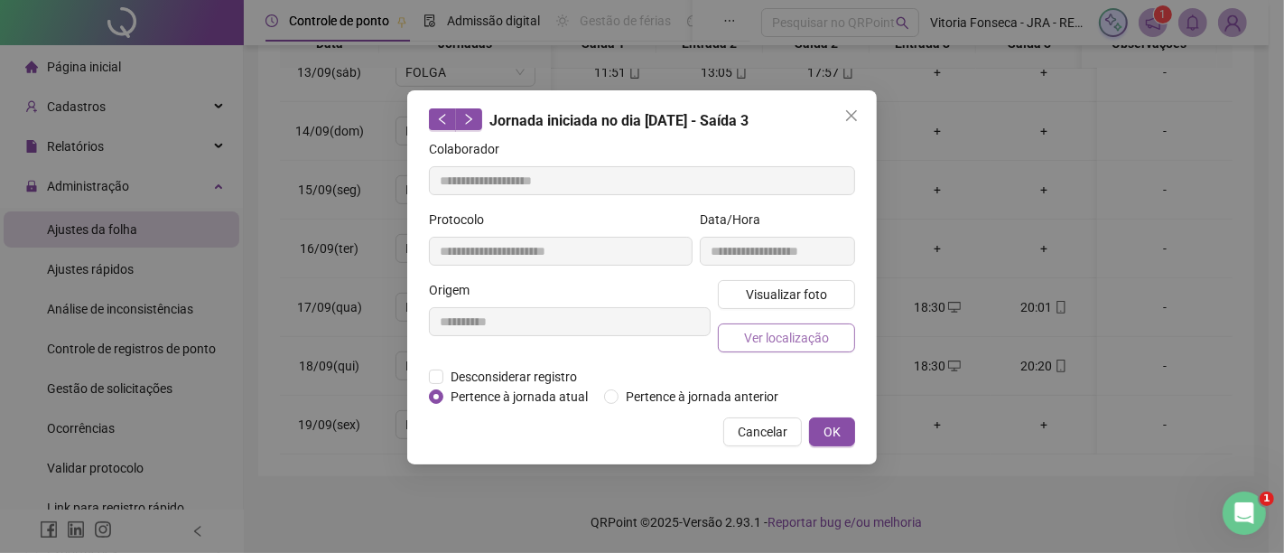
click at [847, 336] on button "Ver localização" at bounding box center [786, 337] width 137 height 29
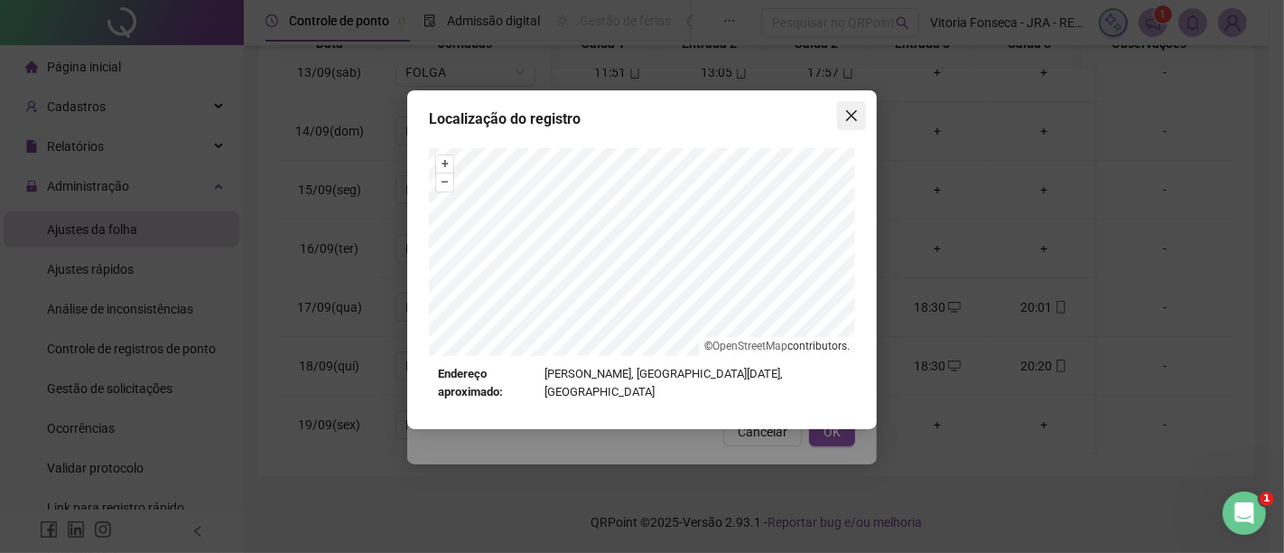
click at [841, 122] on span "Close" at bounding box center [851, 115] width 29 height 14
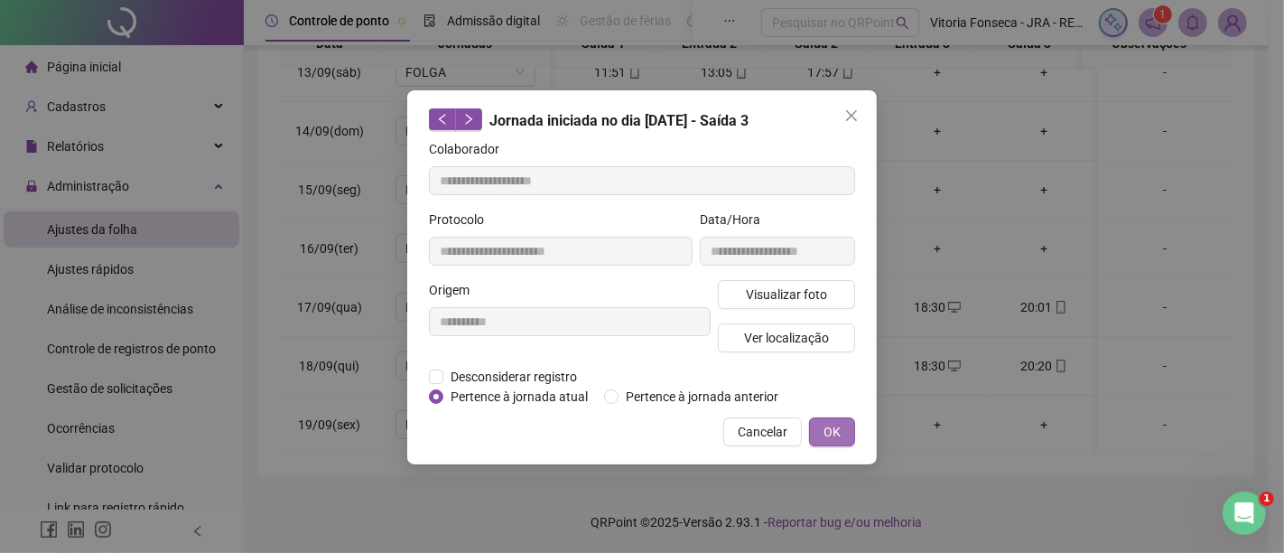
click at [838, 426] on span "OK" at bounding box center [832, 432] width 17 height 20
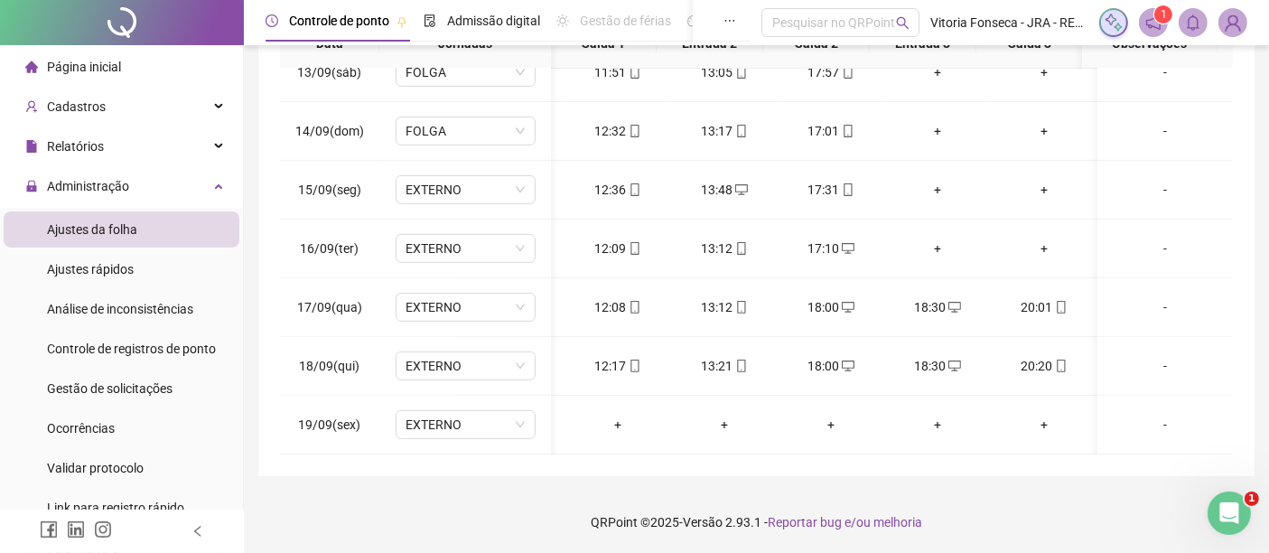
scroll to position [741, 92]
drag, startPoint x: 781, startPoint y: 455, endPoint x: 600, endPoint y: 451, distance: 181.6
click at [600, 451] on div "**********" at bounding box center [756, 94] width 996 height 764
click at [673, 405] on td "+" at bounding box center [725, 425] width 107 height 59
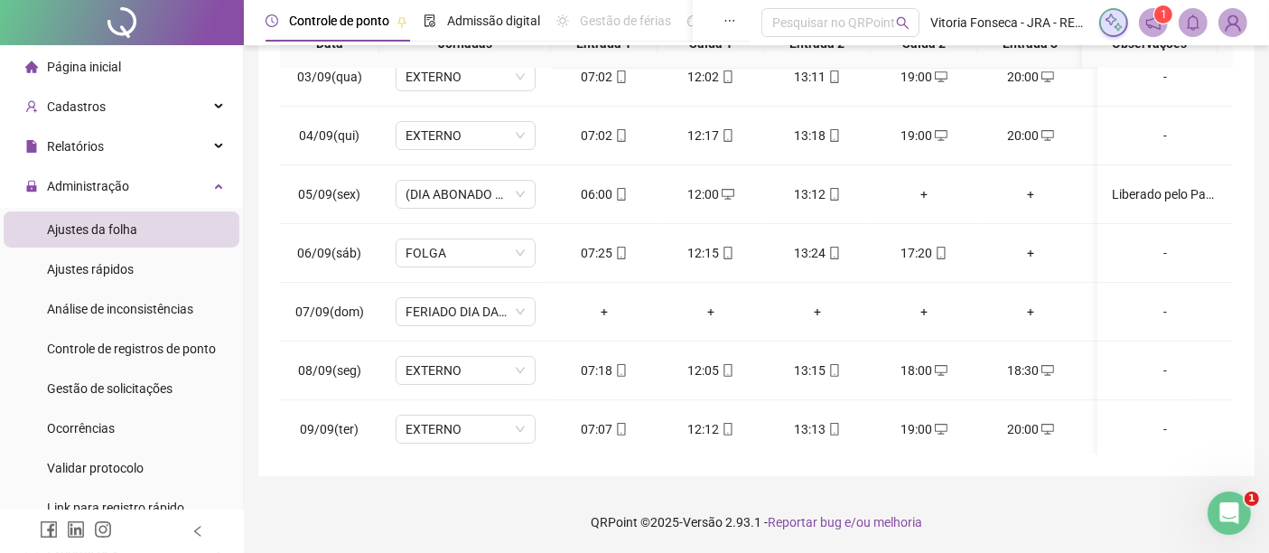
scroll to position [46, 0]
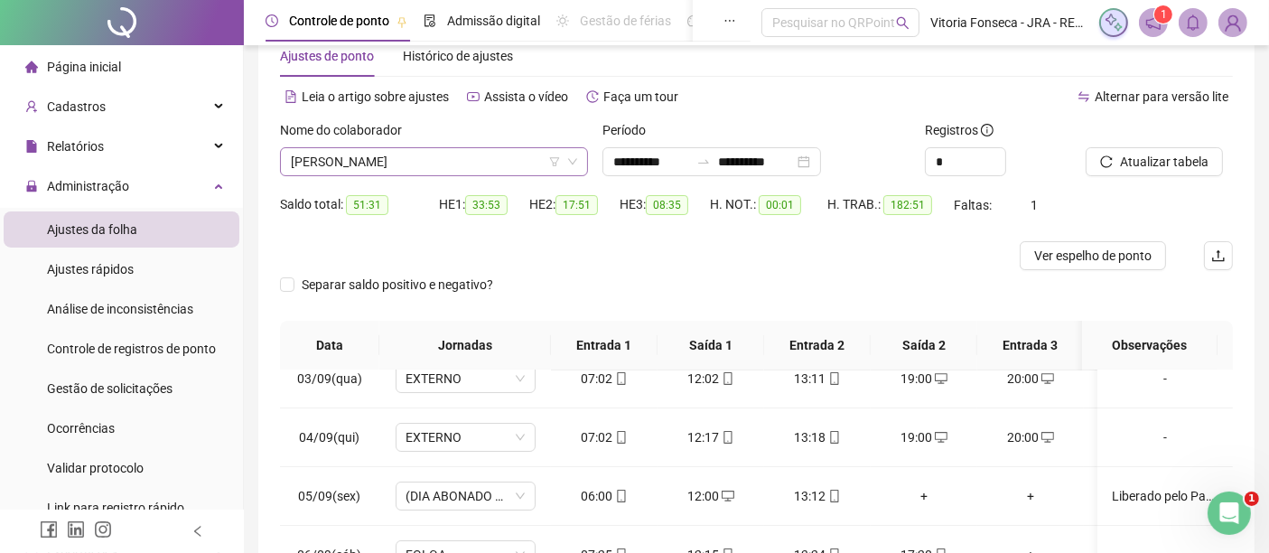
click at [467, 169] on span "ROBERTO DIAS EDUARDO" at bounding box center [434, 161] width 286 height 27
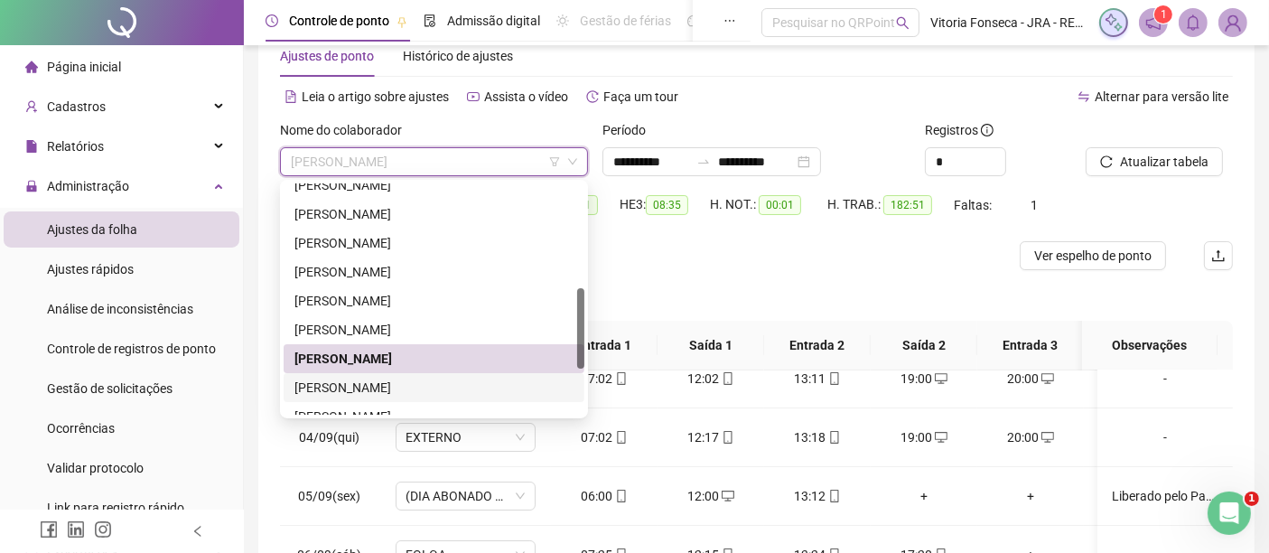
click at [474, 378] on div "ROGÉRIO DA SILVA MOURA" at bounding box center [433, 388] width 279 height 20
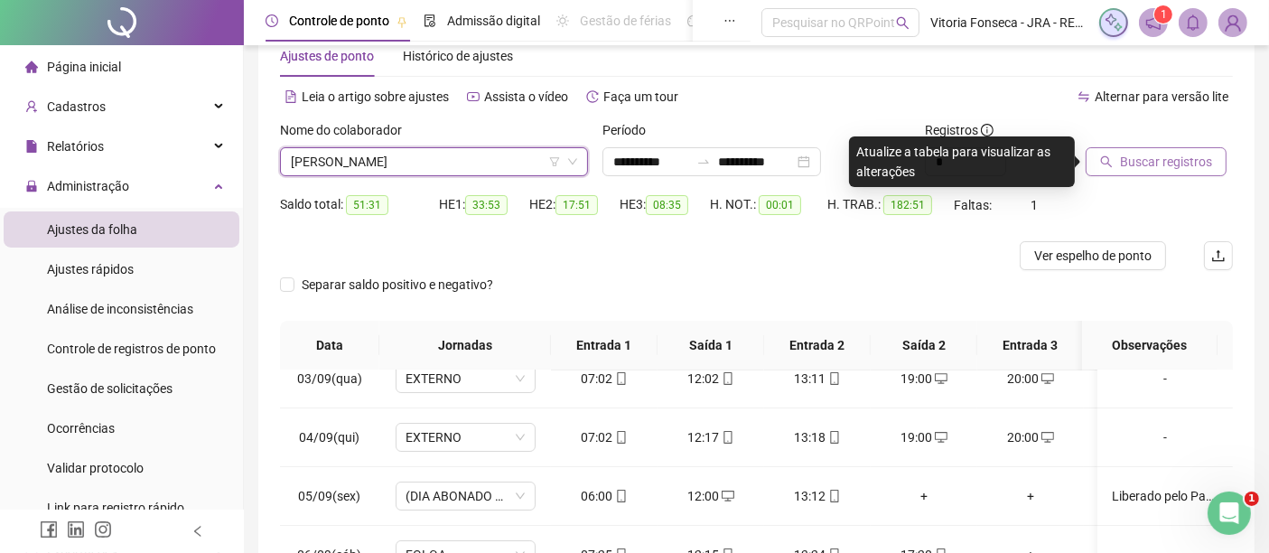
click at [1123, 164] on span "Buscar registros" at bounding box center [1166, 162] width 92 height 20
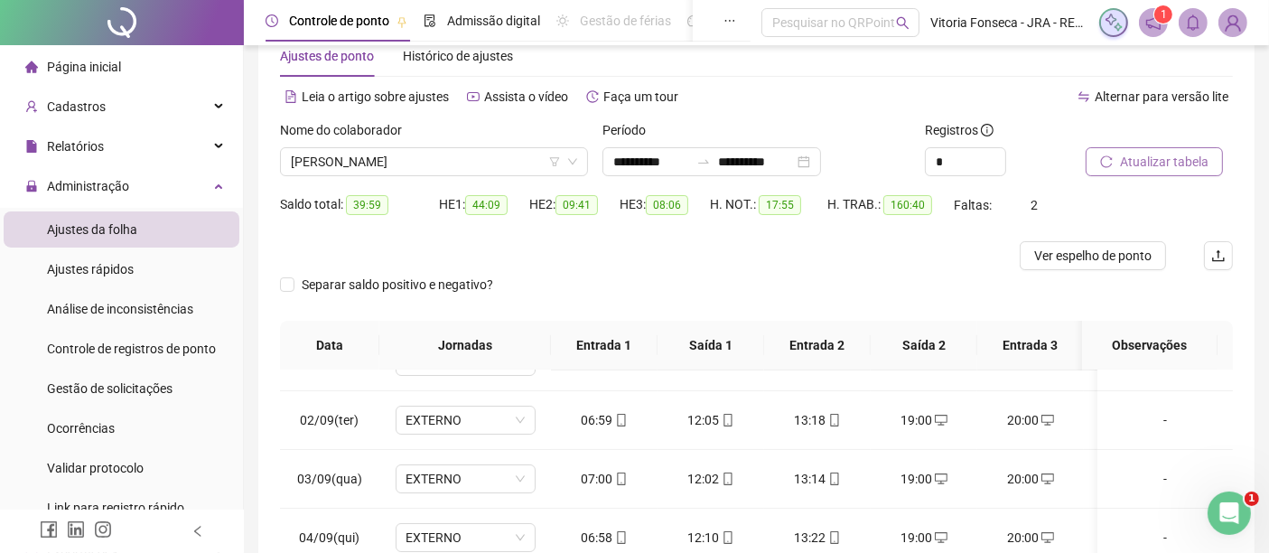
click at [1178, 152] on span "Atualizar tabela" at bounding box center [1164, 162] width 89 height 20
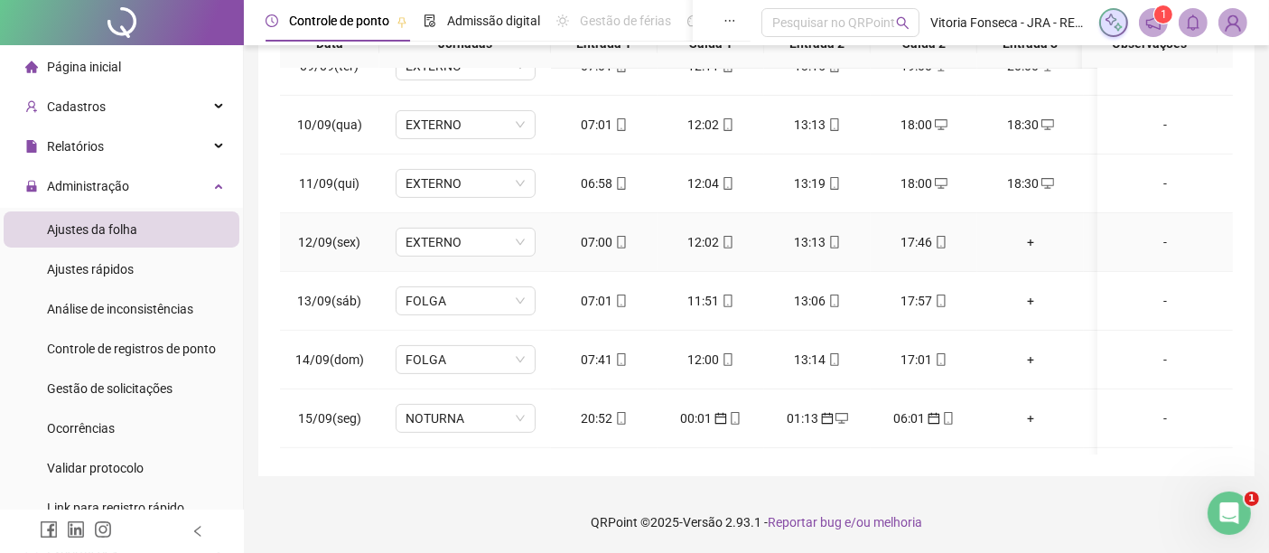
scroll to position [741, 0]
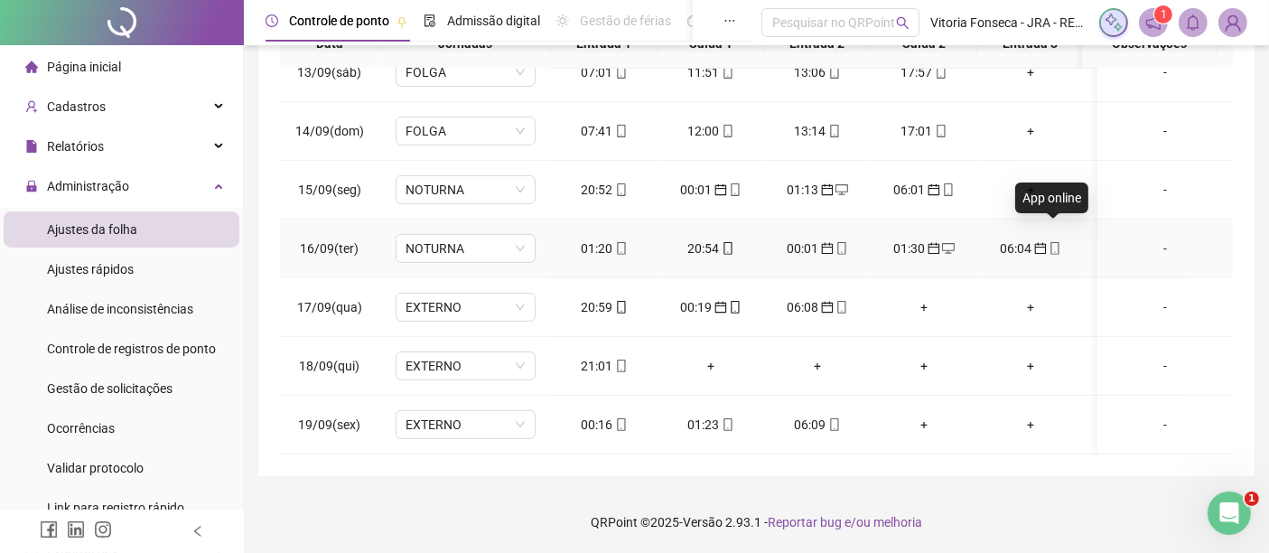
click at [1051, 242] on icon "mobile" at bounding box center [1055, 248] width 13 height 13
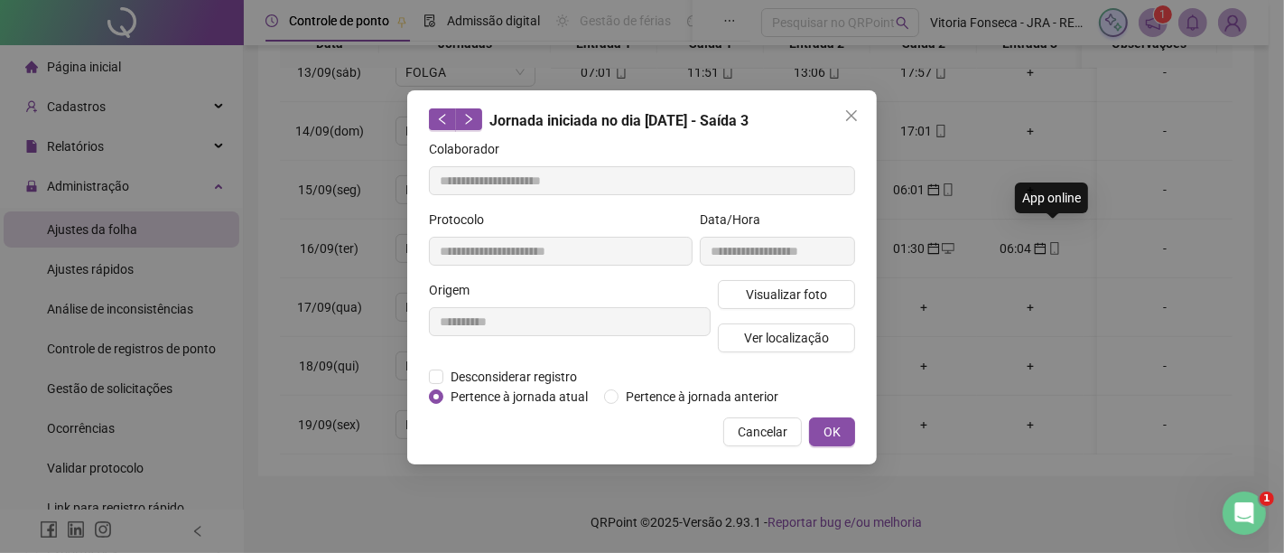
type input "**********"
click at [544, 388] on span "Pertence à jornada atual" at bounding box center [519, 397] width 152 height 20
click at [779, 440] on span "Cancelar" at bounding box center [763, 432] width 50 height 20
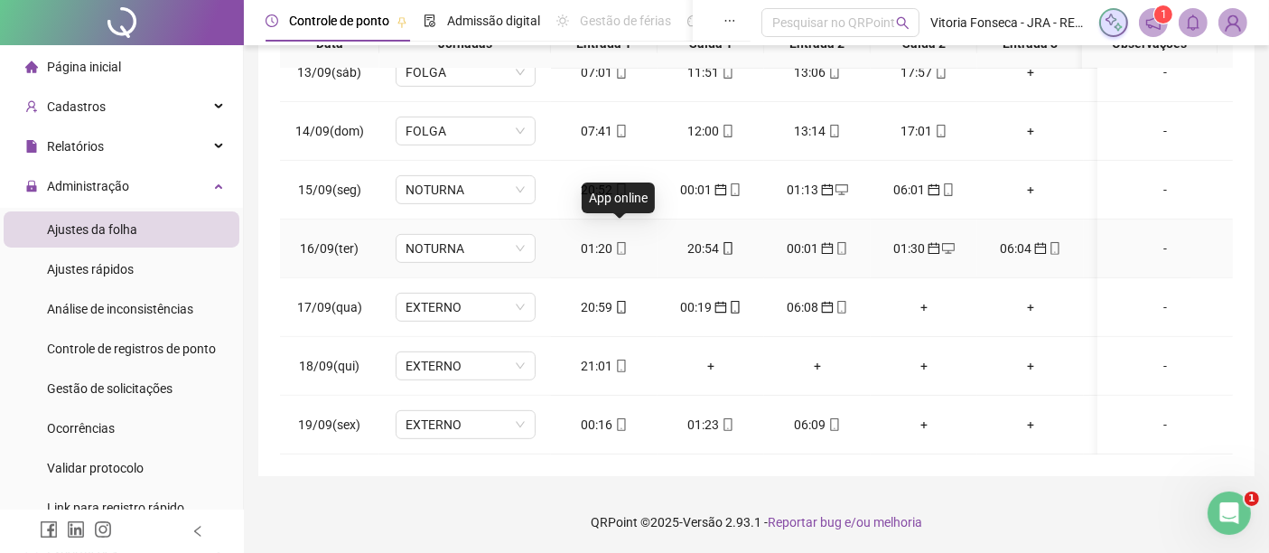
click at [613, 242] on span "mobile" at bounding box center [620, 248] width 14 height 13
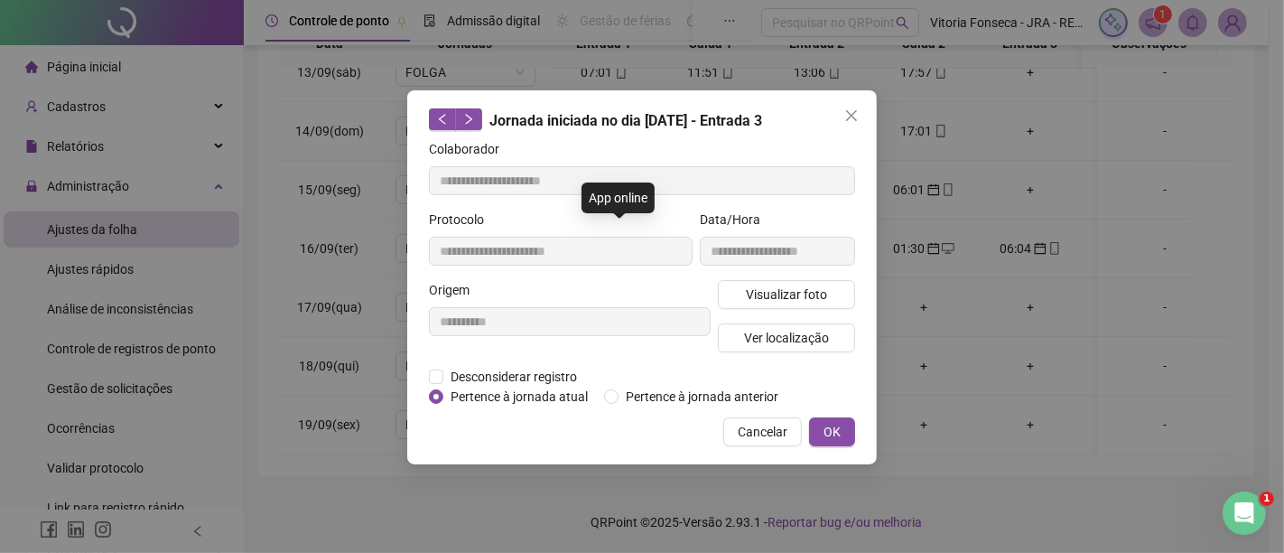
type input "**********"
click at [565, 396] on span "Pertence à jornada atual" at bounding box center [519, 397] width 152 height 20
click at [828, 425] on span "OK" at bounding box center [832, 432] width 17 height 20
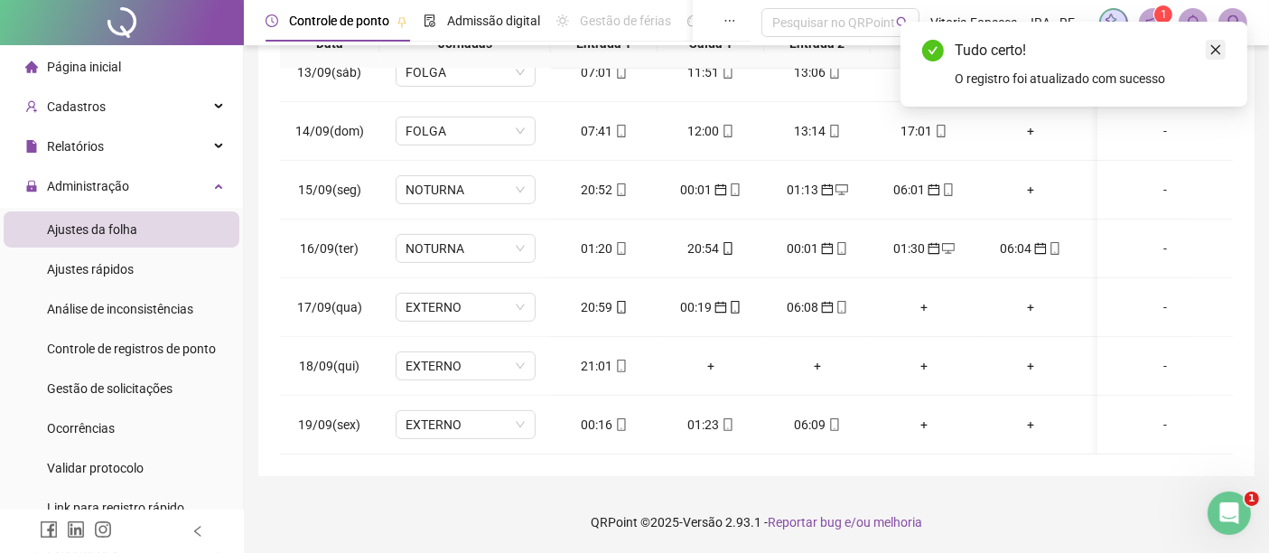
click at [1215, 50] on icon "close" at bounding box center [1216, 50] width 10 height 10
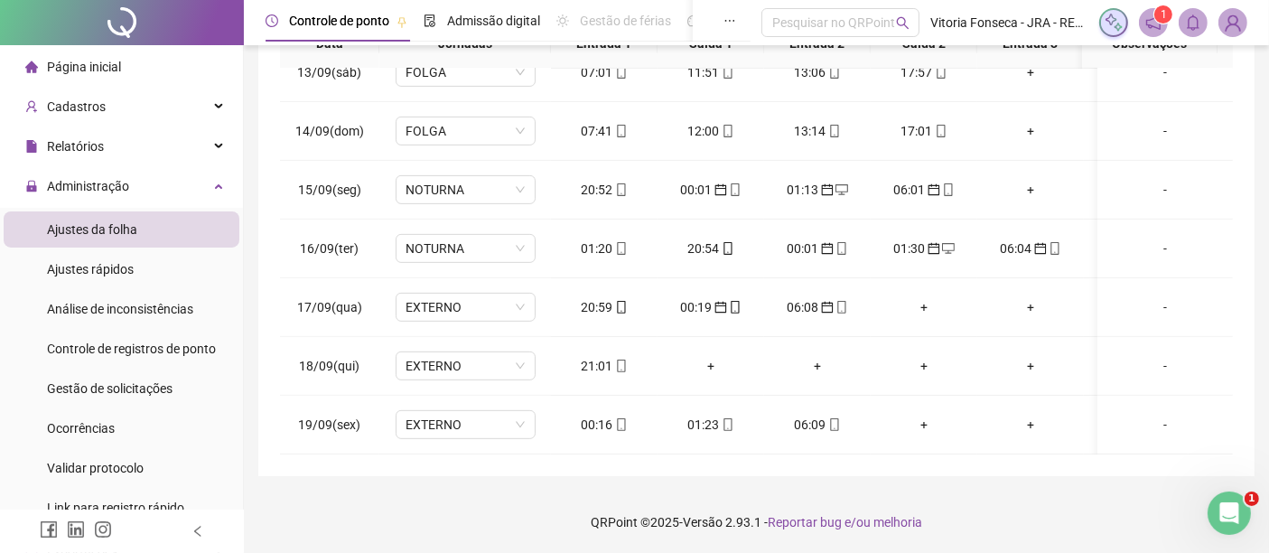
scroll to position [46, 0]
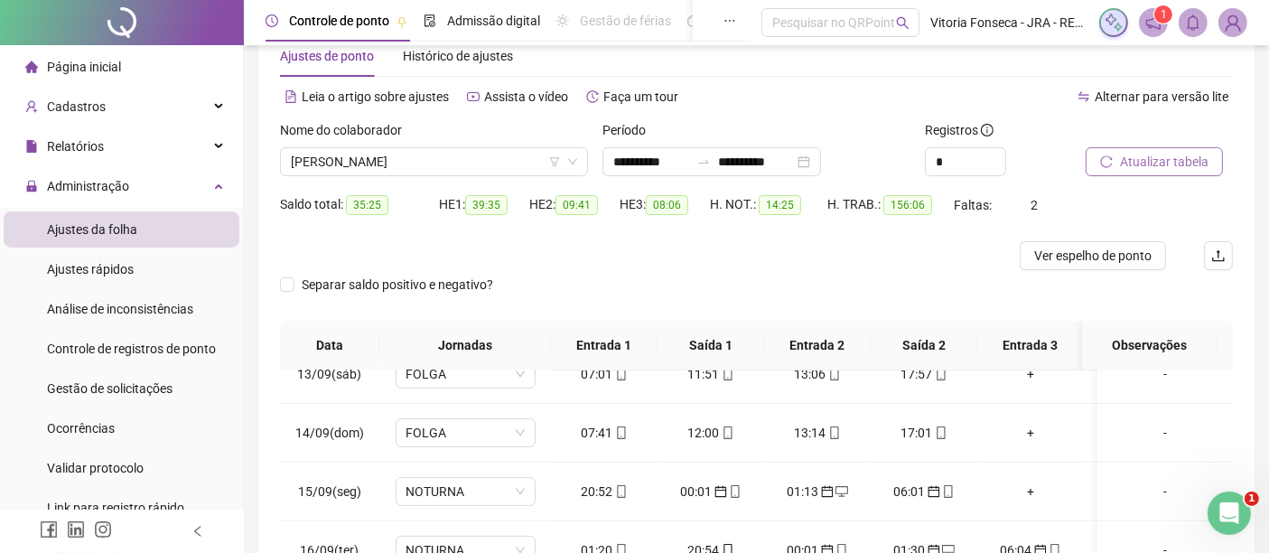
click at [1192, 172] on button "Atualizar tabela" at bounding box center [1154, 161] width 137 height 29
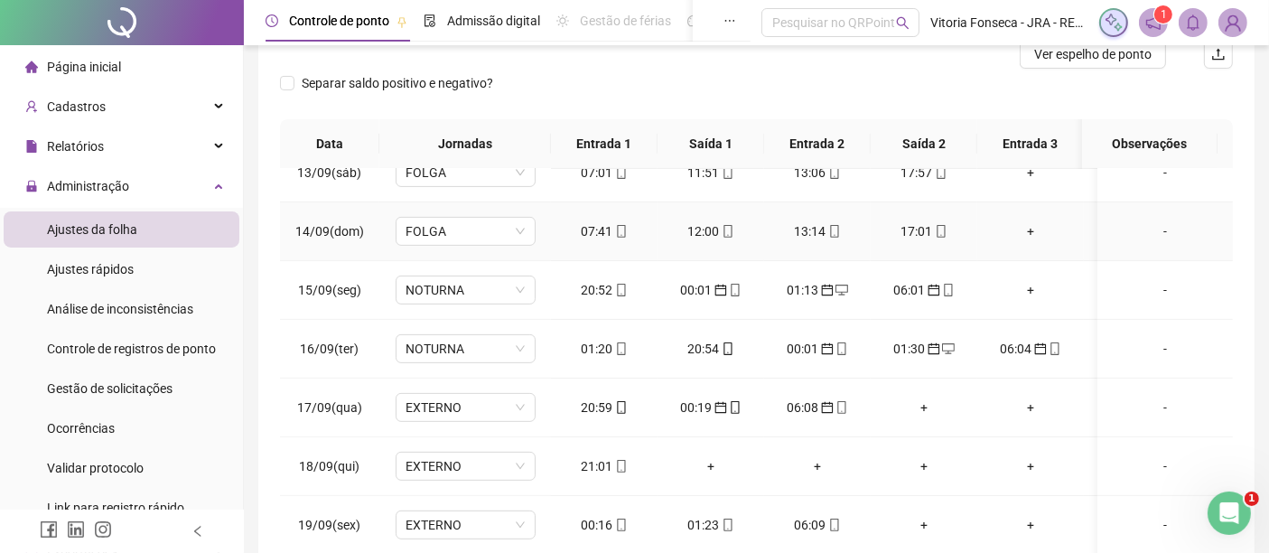
scroll to position [348, 0]
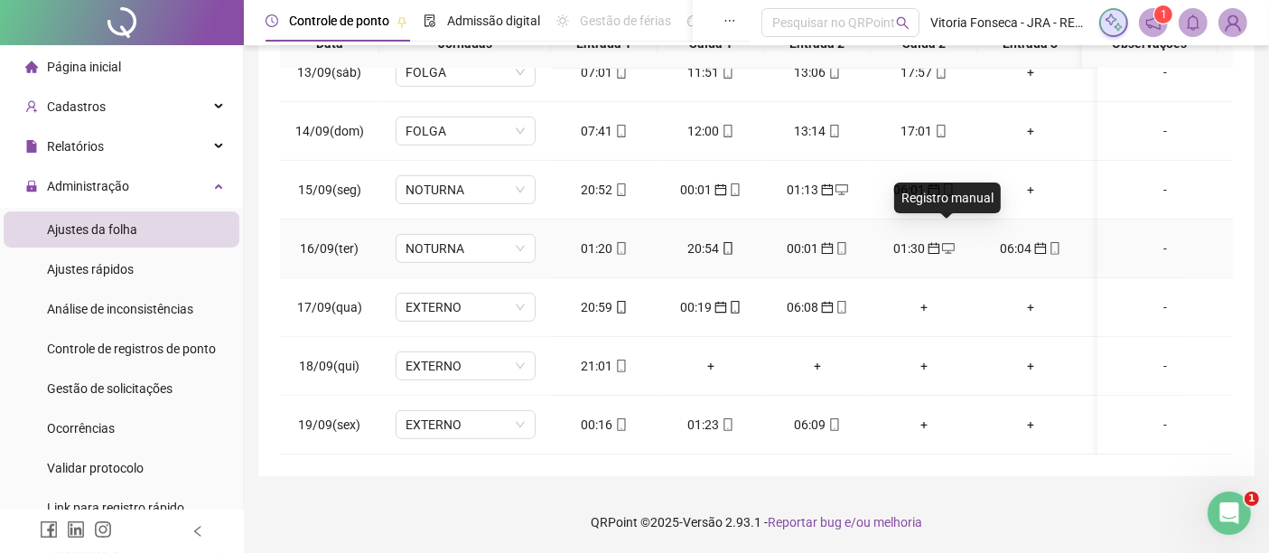
click at [942, 242] on icon "desktop" at bounding box center [948, 248] width 13 height 13
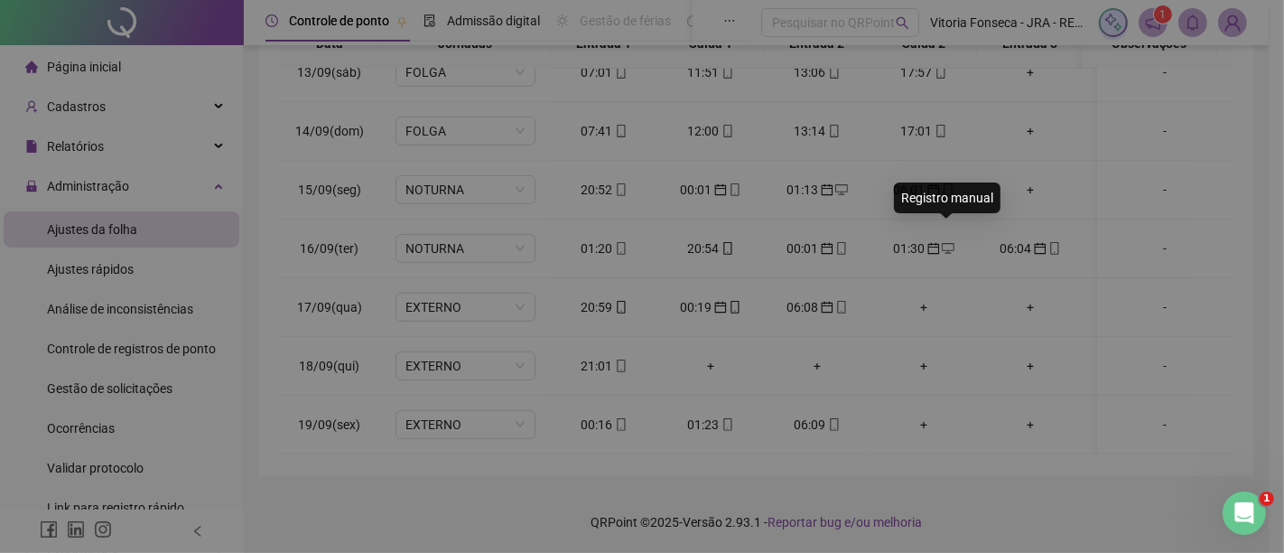
type input "**********"
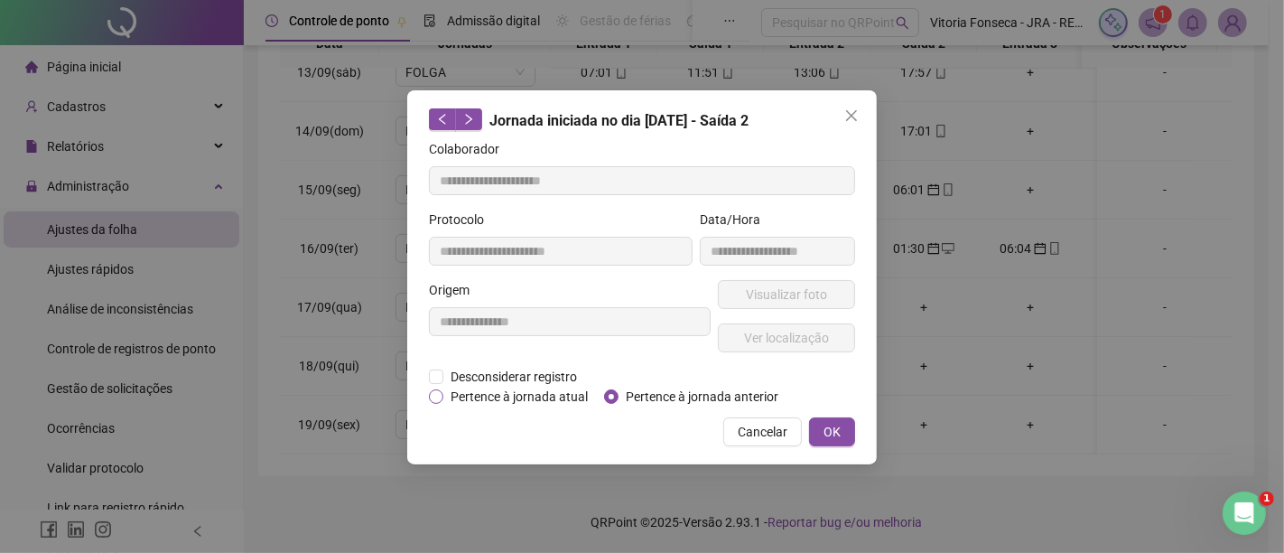
click at [580, 398] on span "Pertence à jornada atual" at bounding box center [519, 397] width 152 height 20
click at [836, 436] on span "OK" at bounding box center [832, 432] width 17 height 20
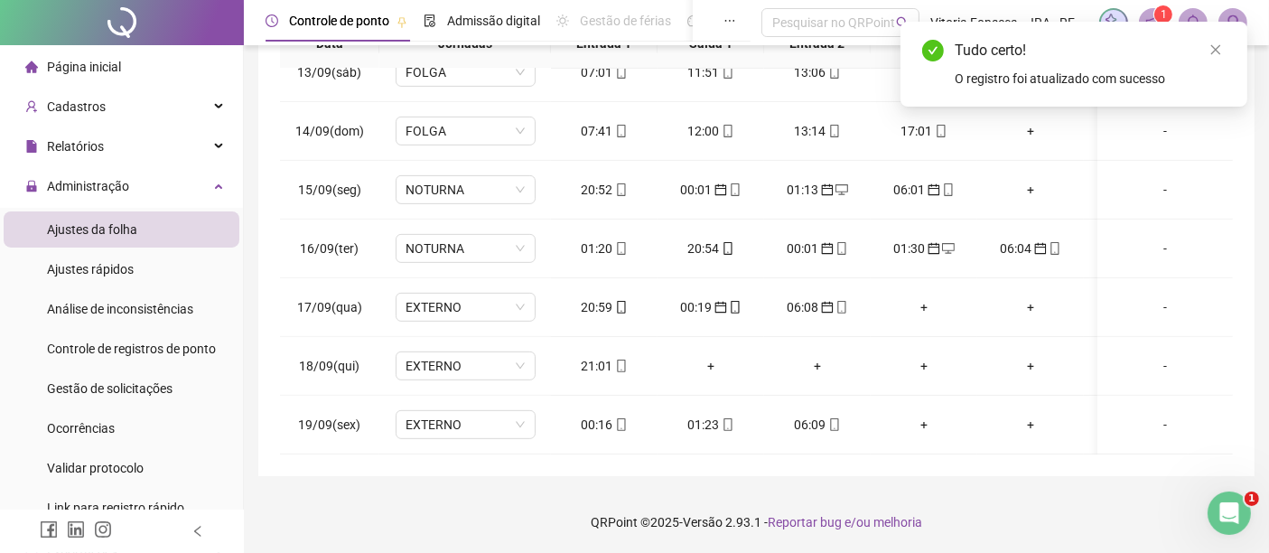
scroll to position [46, 0]
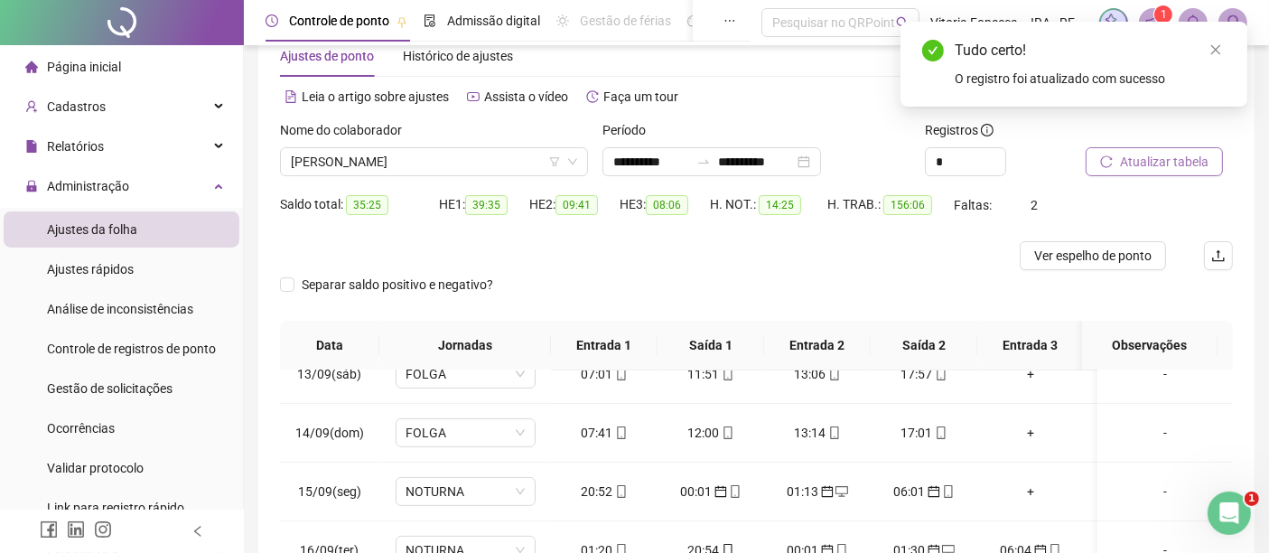
click at [1192, 155] on span "Atualizar tabela" at bounding box center [1164, 162] width 89 height 20
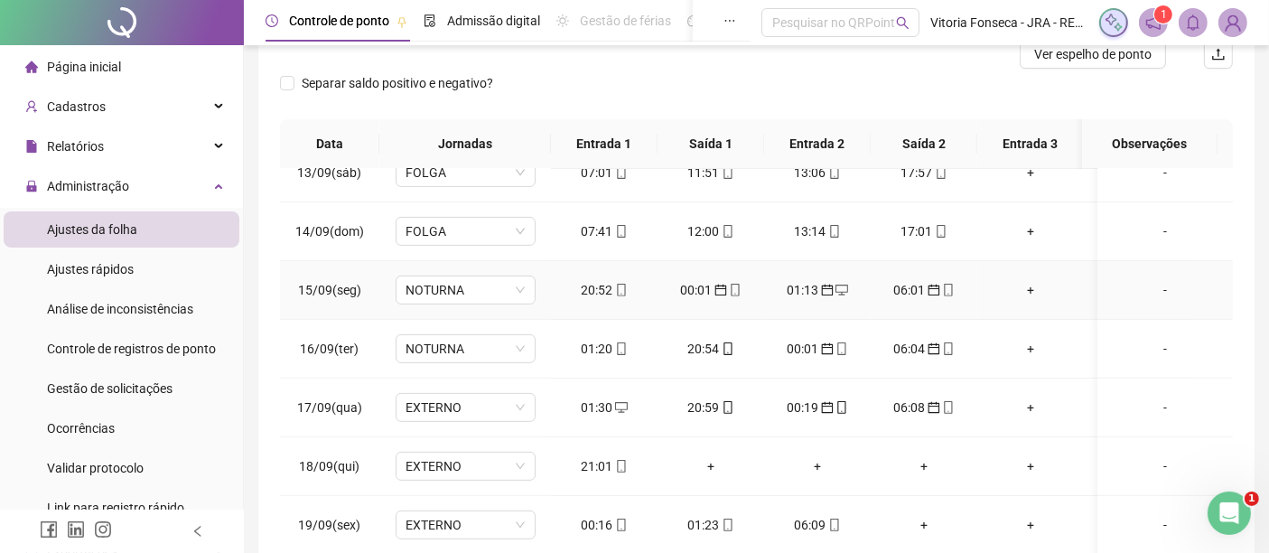
scroll to position [348, 0]
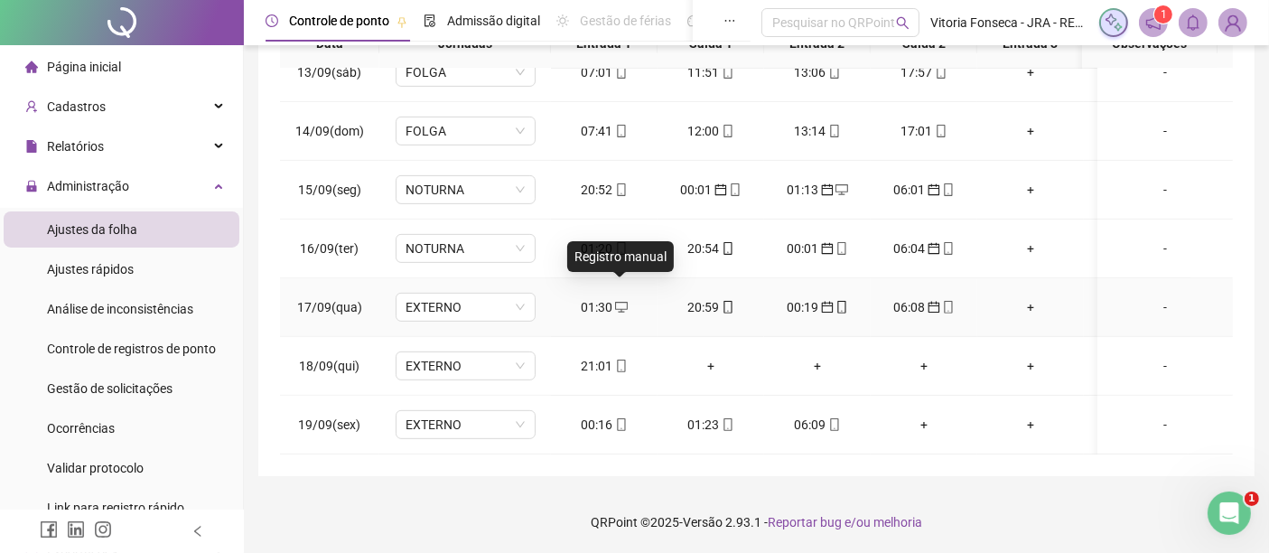
drag, startPoint x: 621, startPoint y: 287, endPoint x: 598, endPoint y: 292, distance: 23.9
click at [598, 297] on div "01:30" at bounding box center [604, 307] width 78 height 20
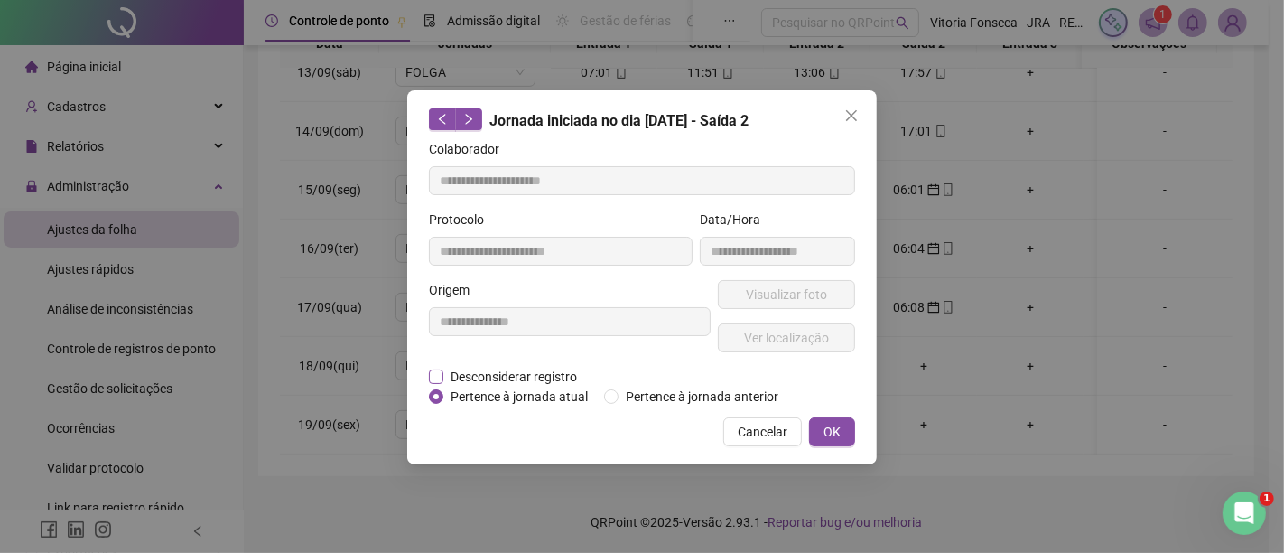
click at [571, 370] on span "Desconsiderar registro" at bounding box center [513, 377] width 141 height 20
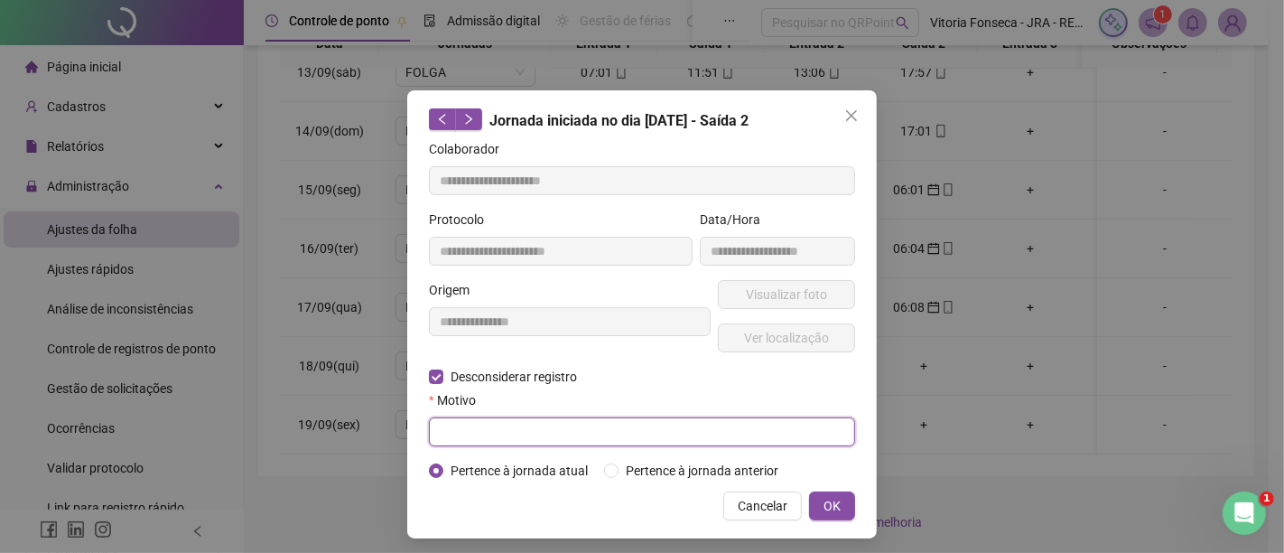
click at [786, 439] on input "text" at bounding box center [642, 431] width 426 height 29
type input "**********"
click at [831, 506] on span "OK" at bounding box center [832, 506] width 17 height 20
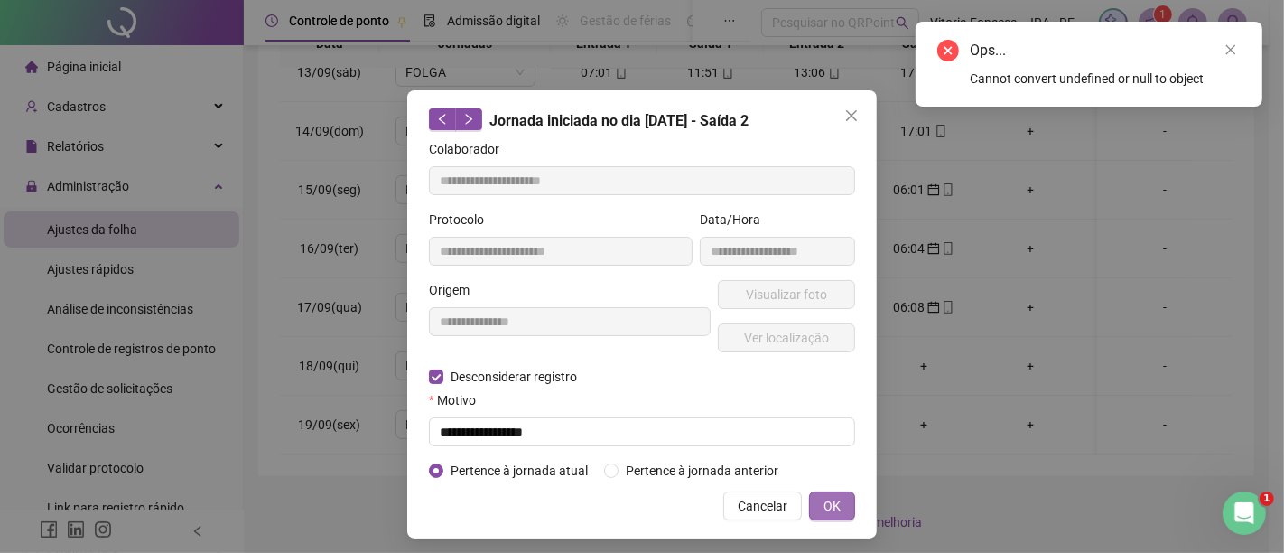
click at [828, 498] on span "OK" at bounding box center [832, 506] width 17 height 20
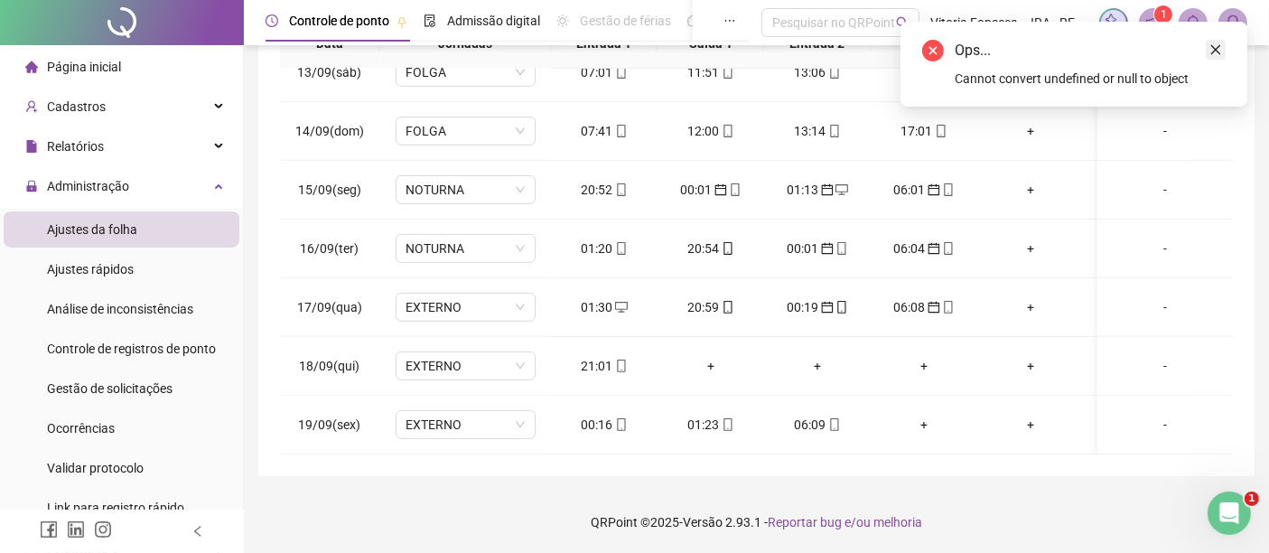
click at [1223, 42] on link "Close" at bounding box center [1216, 50] width 20 height 20
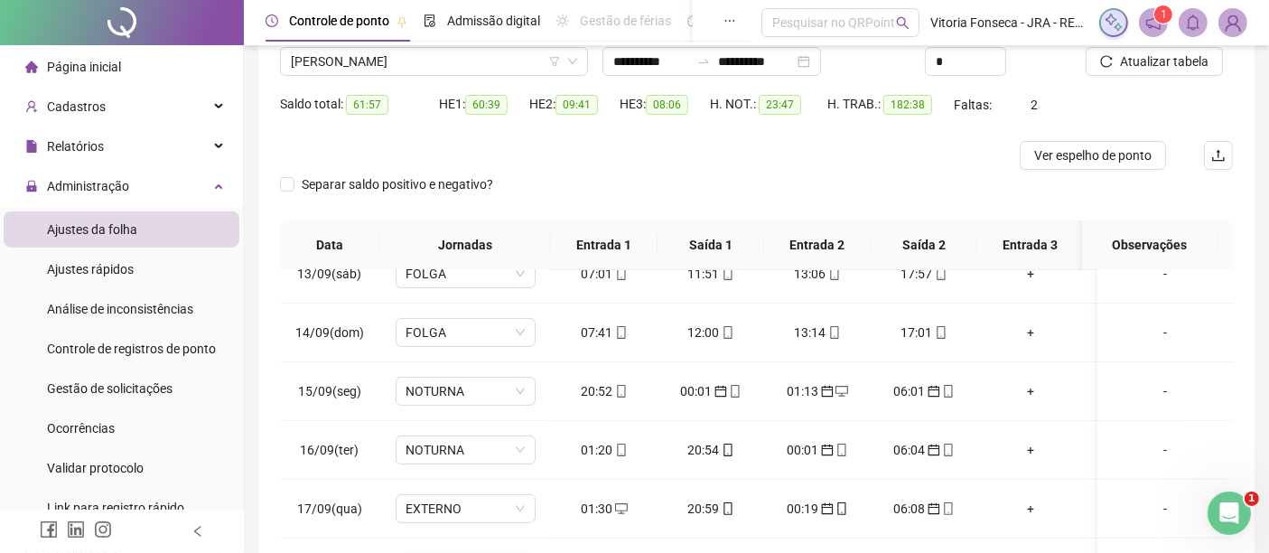
scroll to position [46, 0]
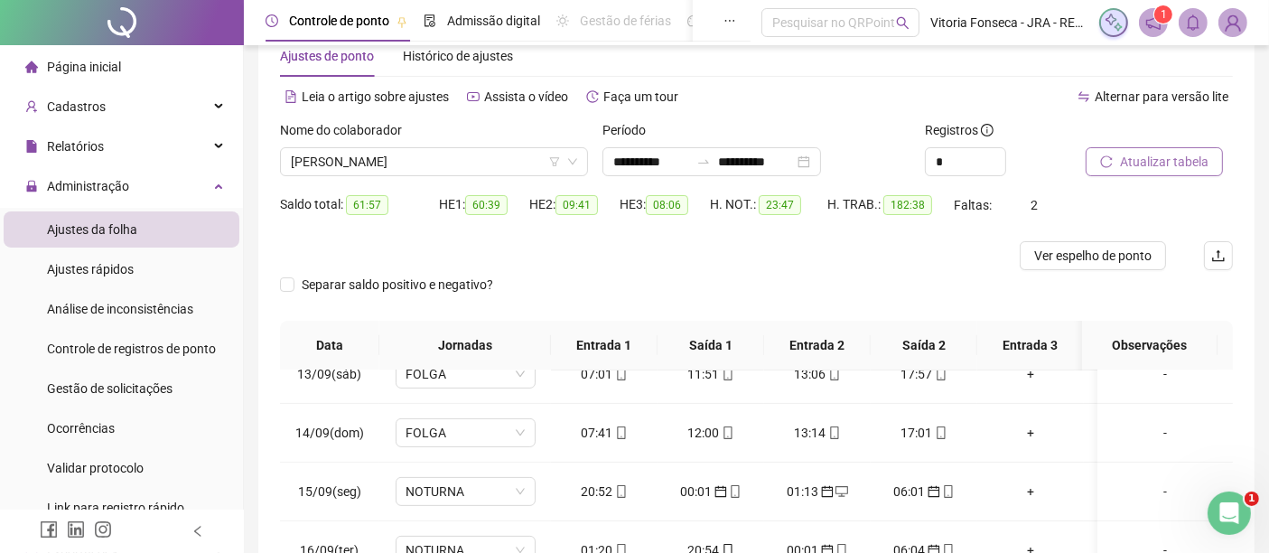
click at [1208, 160] on button "Atualizar tabela" at bounding box center [1154, 161] width 137 height 29
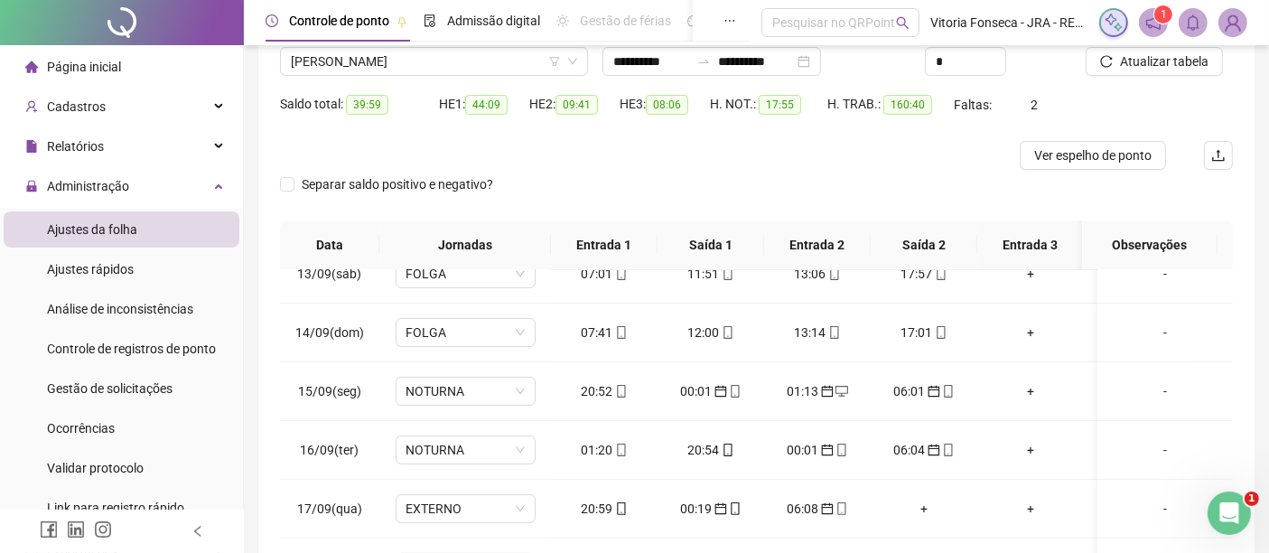
scroll to position [247, 0]
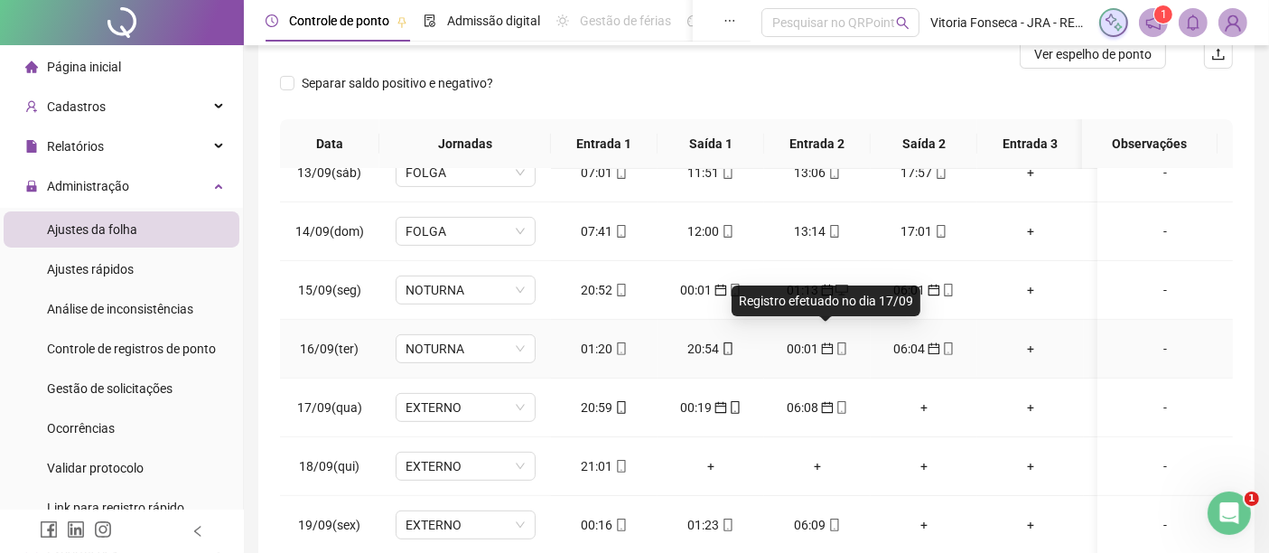
click at [823, 342] on icon "calendar" at bounding box center [827, 348] width 13 height 13
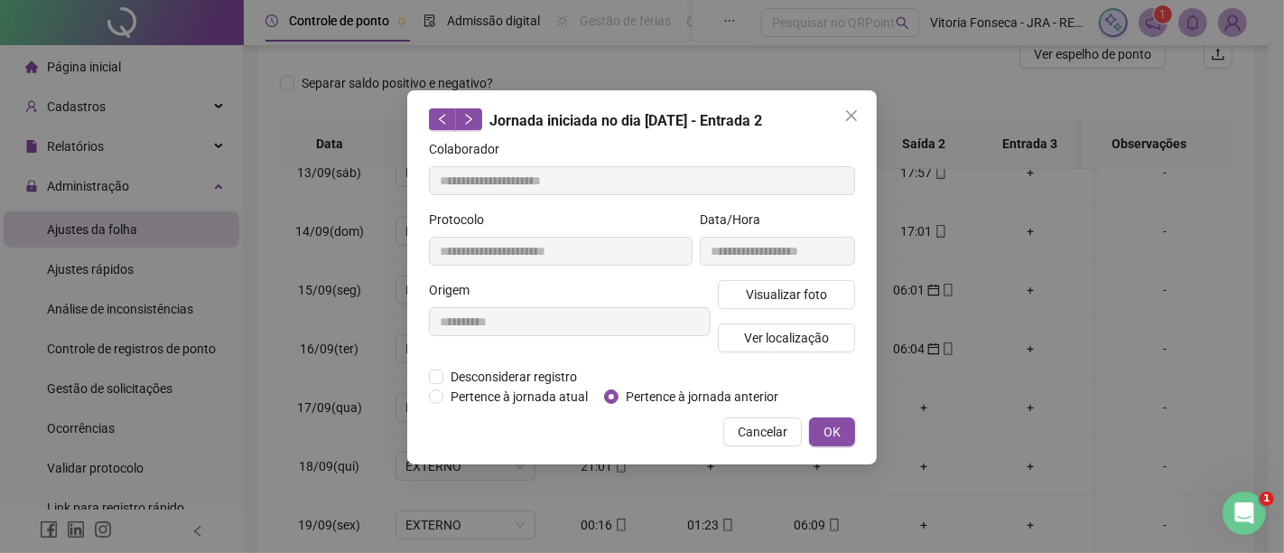
type input "**********"
click at [537, 390] on span "Pertence à jornada atual" at bounding box center [519, 397] width 152 height 20
click at [836, 425] on span "OK" at bounding box center [832, 432] width 17 height 20
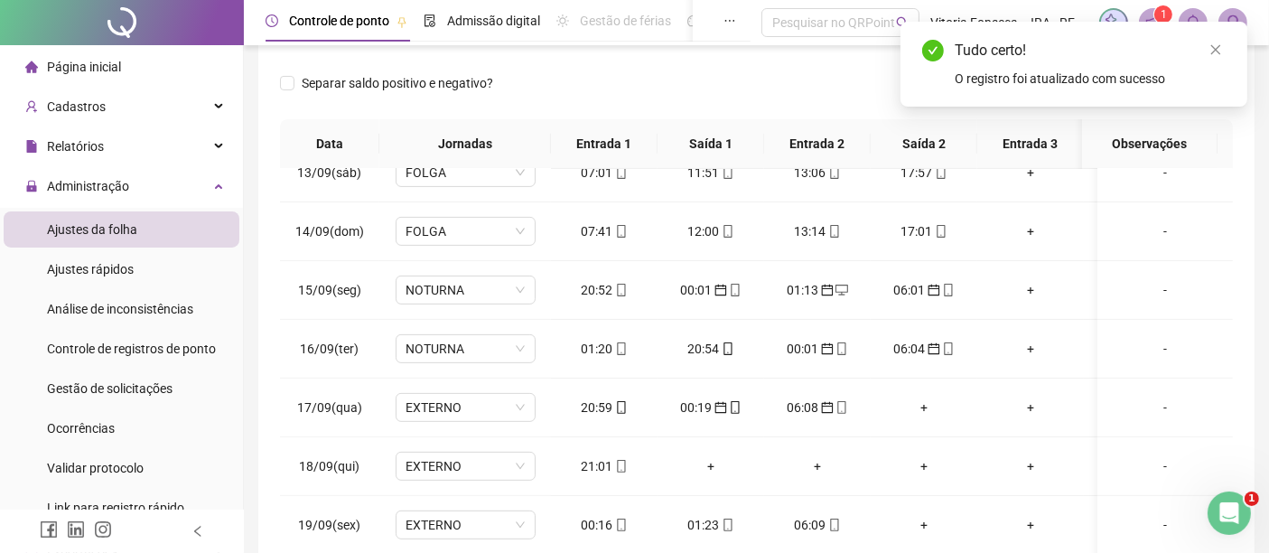
scroll to position [0, 0]
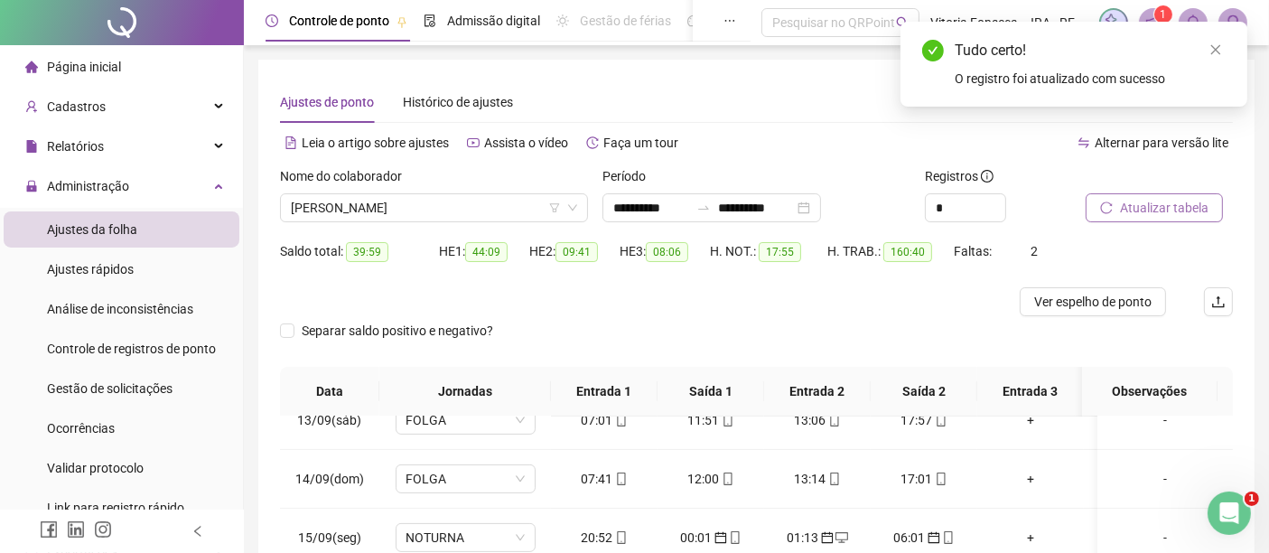
click at [1193, 201] on span "Atualizar tabela" at bounding box center [1164, 208] width 89 height 20
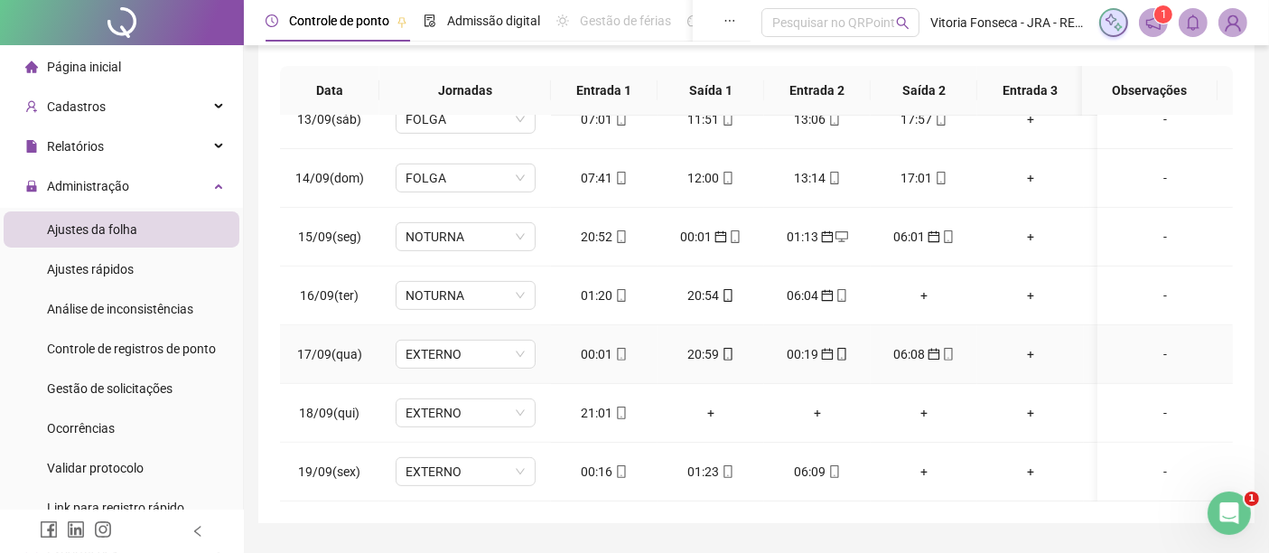
scroll to position [348, 0]
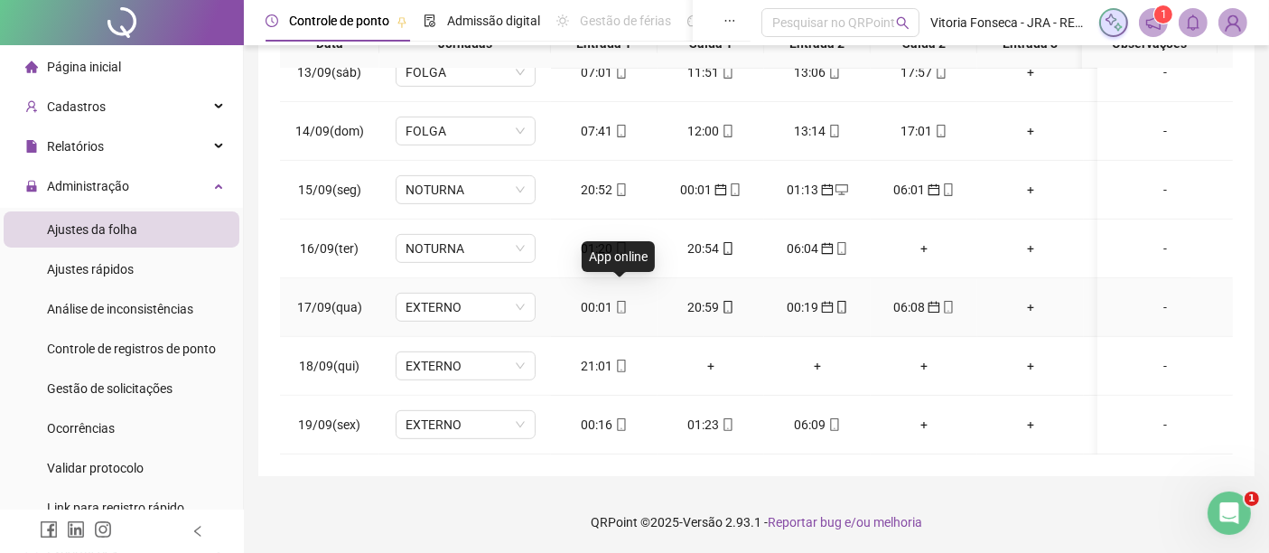
click at [621, 301] on icon "mobile" at bounding box center [621, 307] width 13 height 13
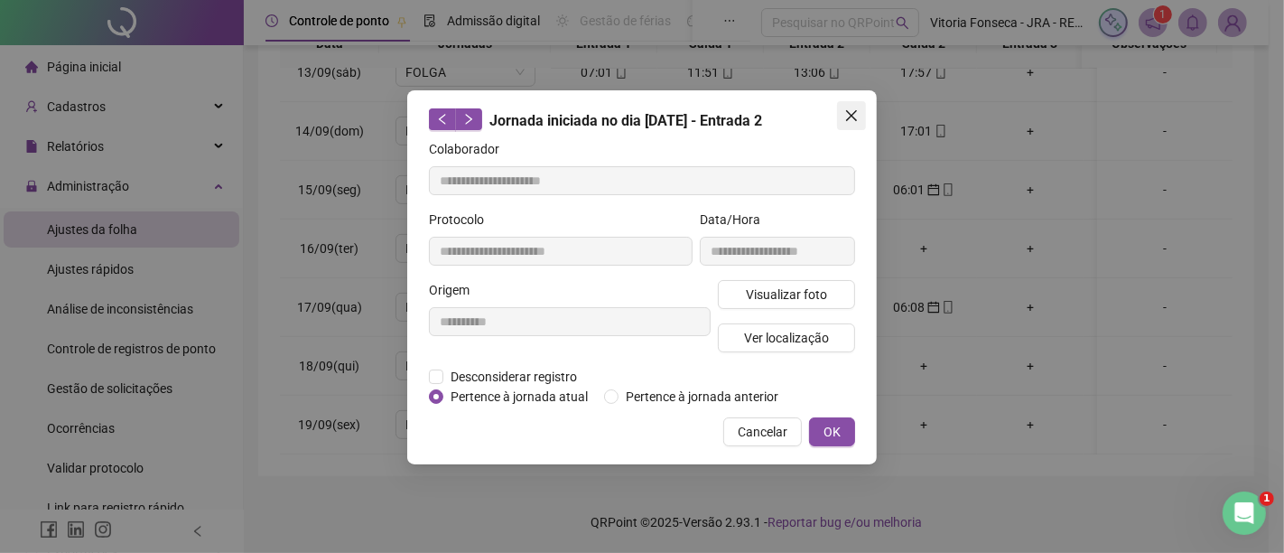
click at [851, 119] on icon "close" at bounding box center [852, 115] width 14 height 14
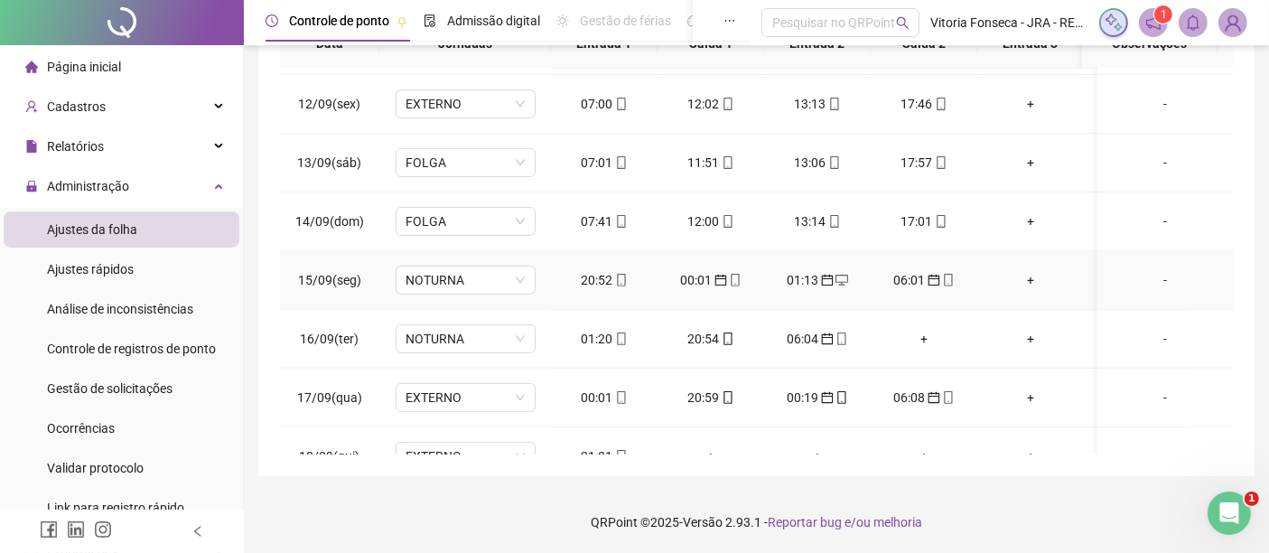
scroll to position [741, 0]
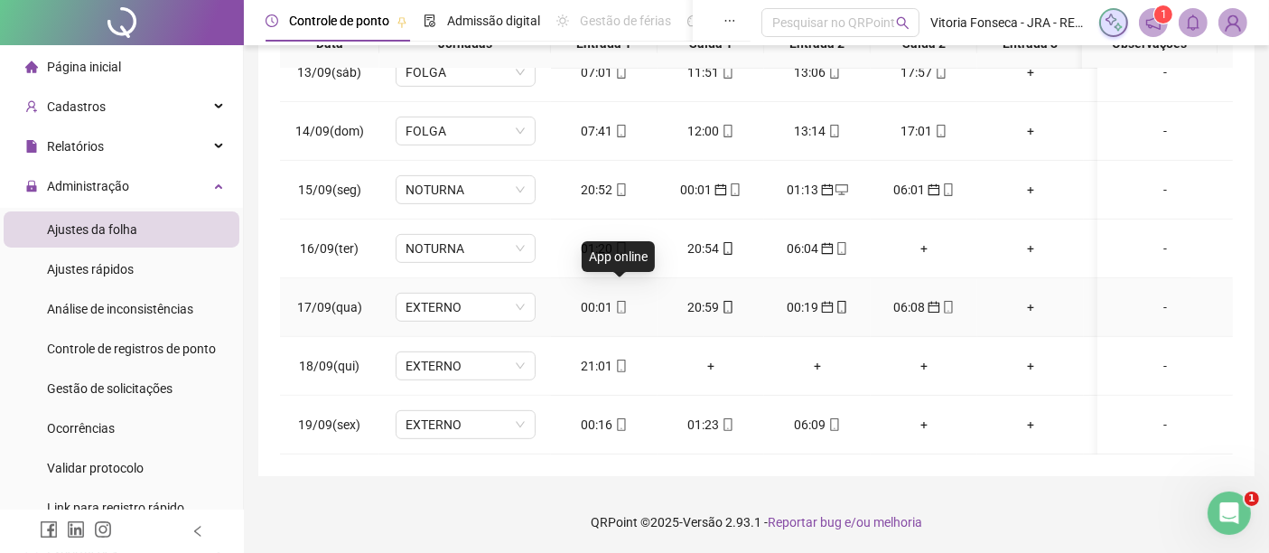
click at [623, 301] on icon "mobile" at bounding box center [621, 307] width 8 height 13
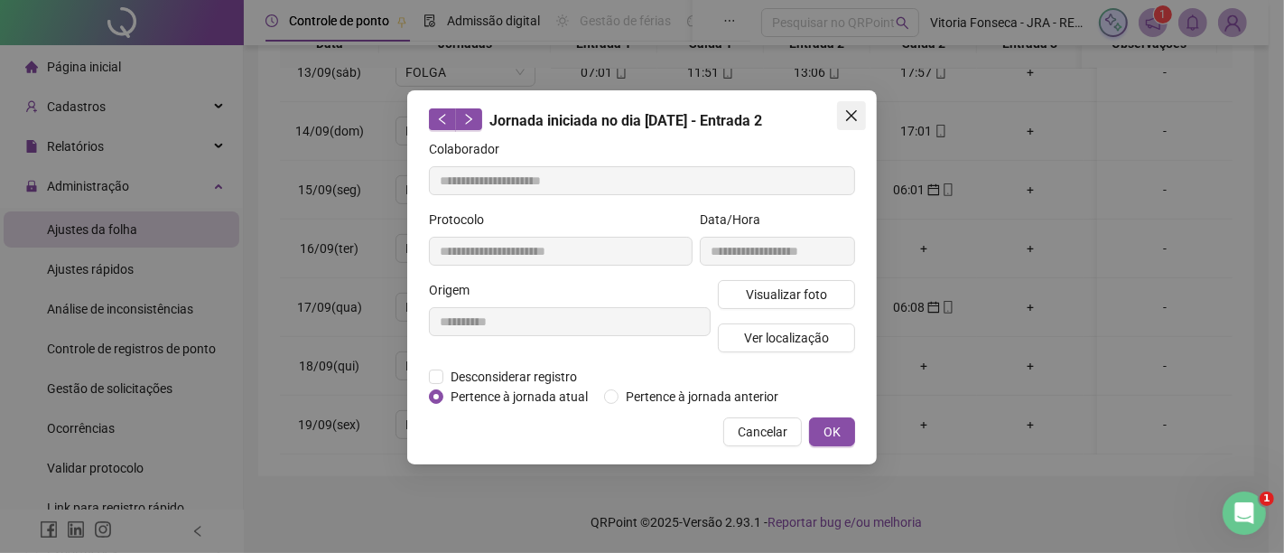
click at [860, 111] on span "Close" at bounding box center [851, 115] width 29 height 14
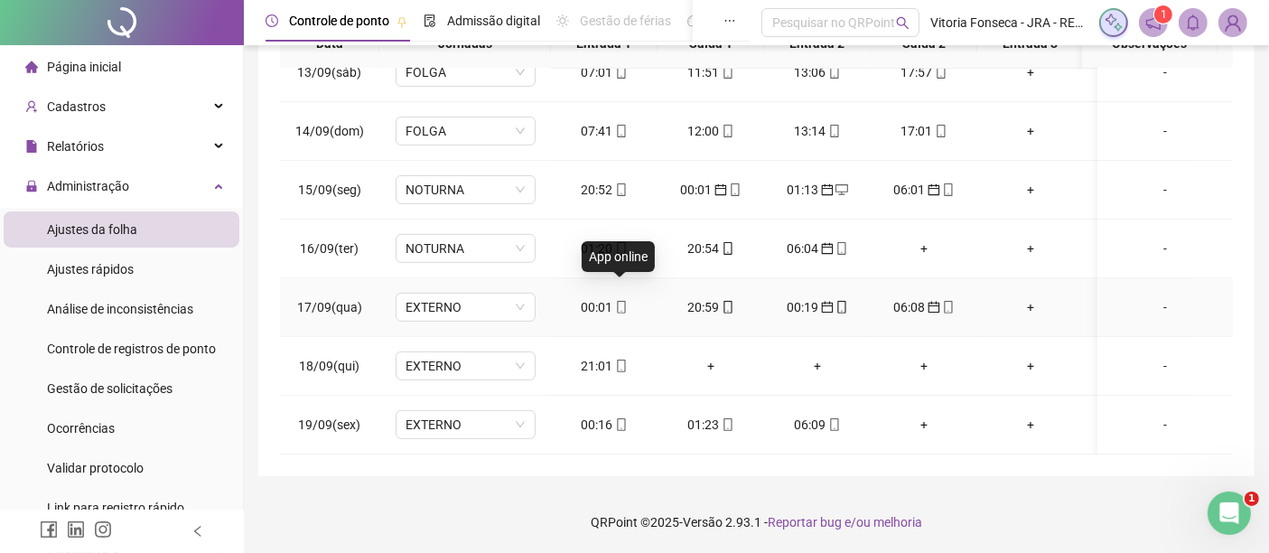
drag, startPoint x: 619, startPoint y: 290, endPoint x: 578, endPoint y: 304, distance: 43.1
click at [578, 304] on td "00:01" at bounding box center [604, 307] width 107 height 59
click at [613, 301] on span "mobile" at bounding box center [620, 307] width 14 height 13
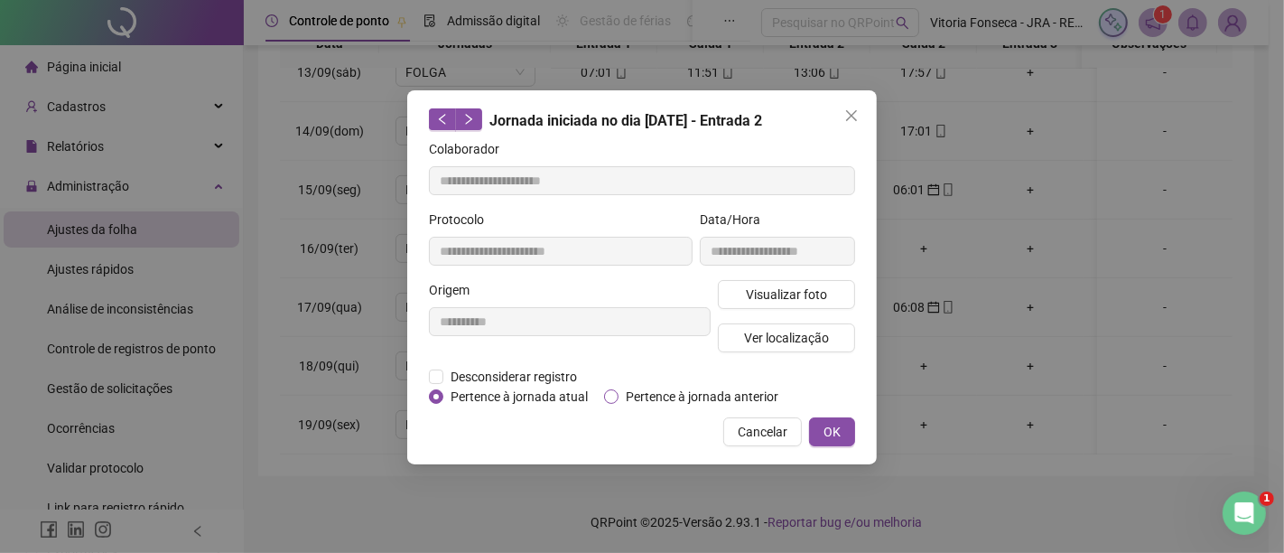
click at [709, 391] on span "Pertence à jornada anterior" at bounding box center [702, 397] width 167 height 20
click at [826, 422] on span "OK" at bounding box center [832, 432] width 17 height 20
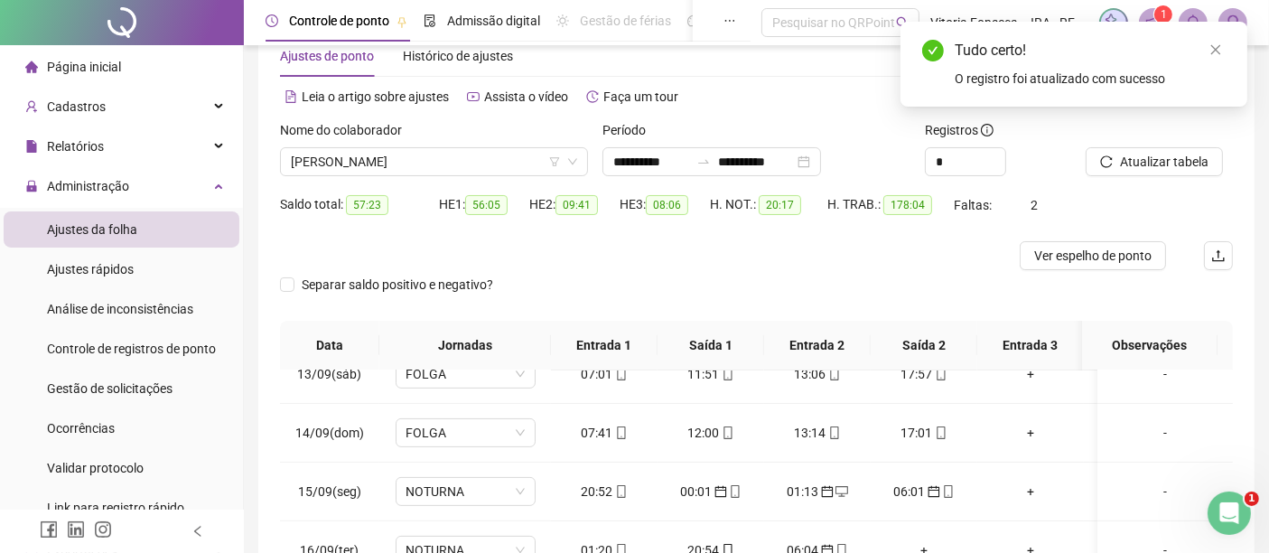
scroll to position [0, 0]
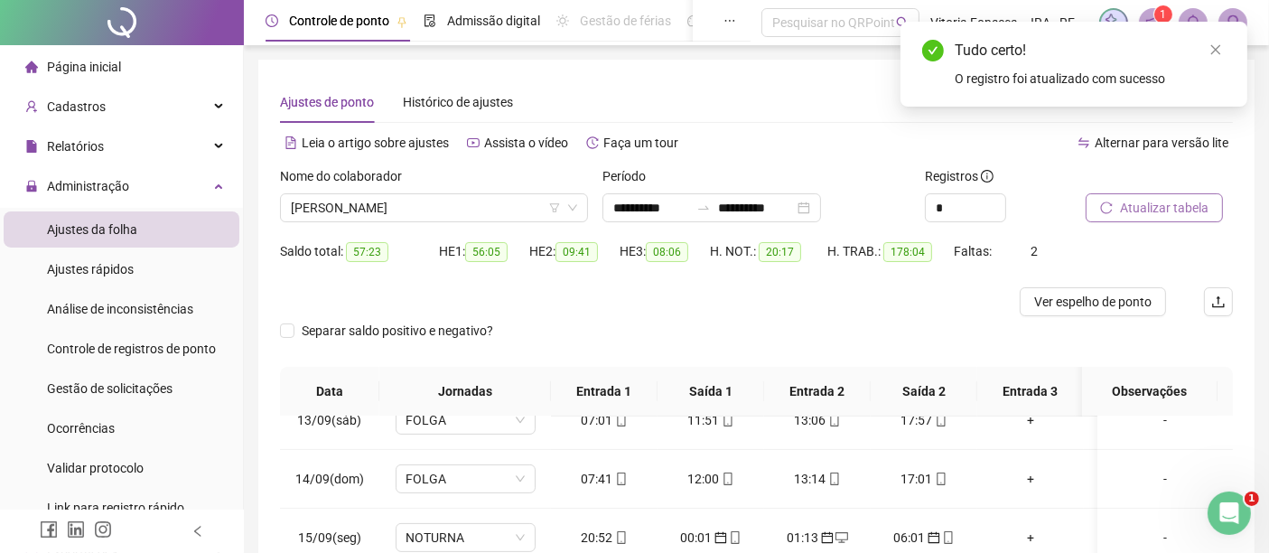
click at [1194, 205] on span "Atualizar tabela" at bounding box center [1164, 208] width 89 height 20
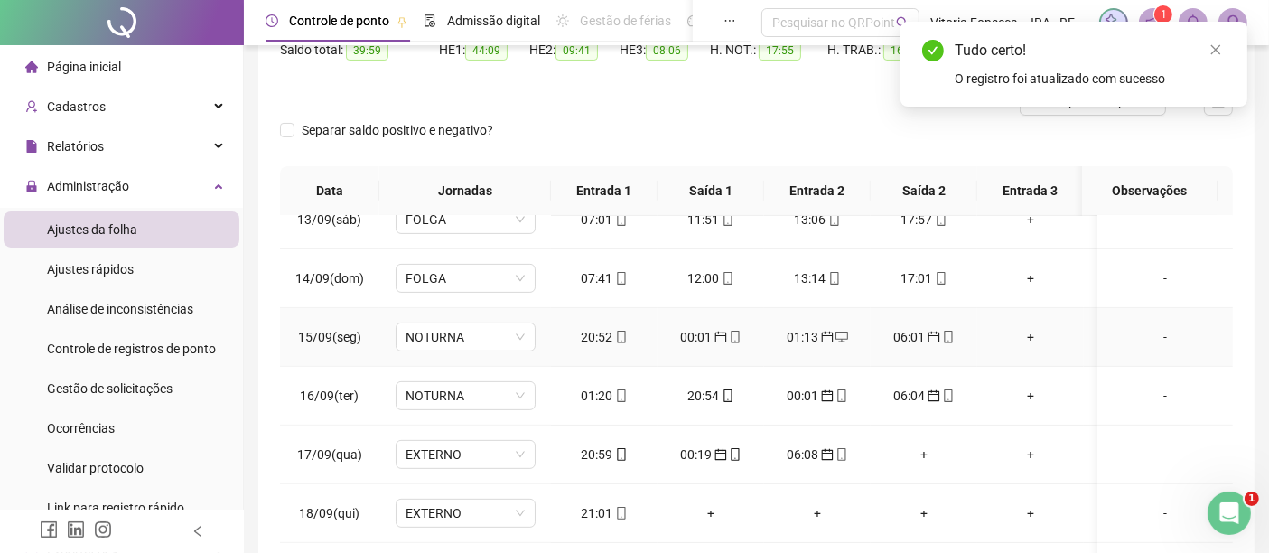
scroll to position [301, 0]
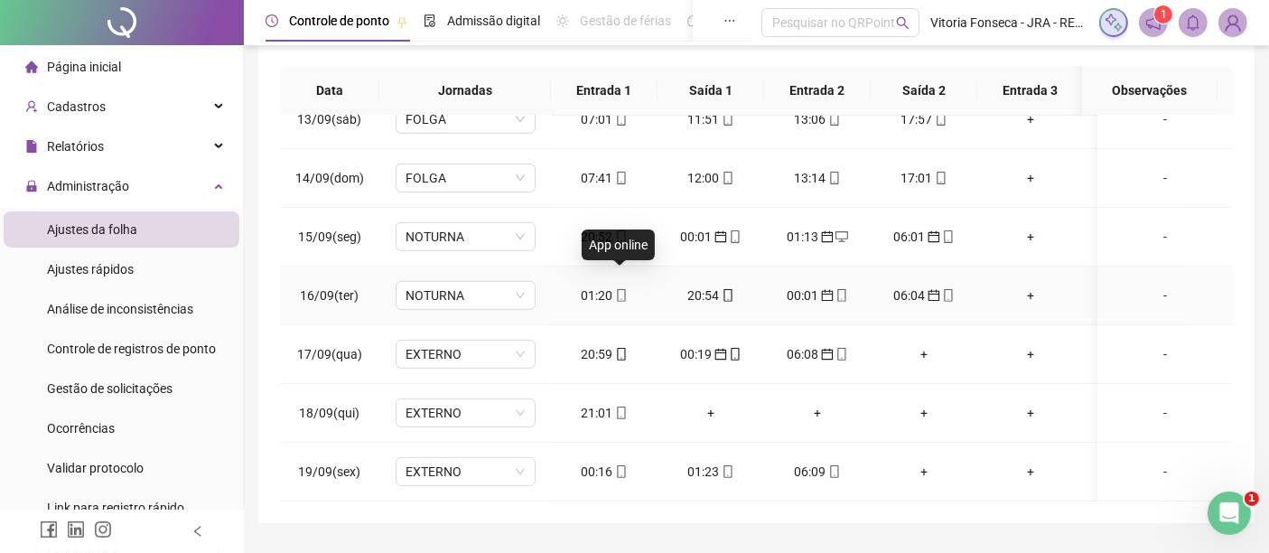
click at [615, 289] on icon "mobile" at bounding box center [621, 295] width 13 height 13
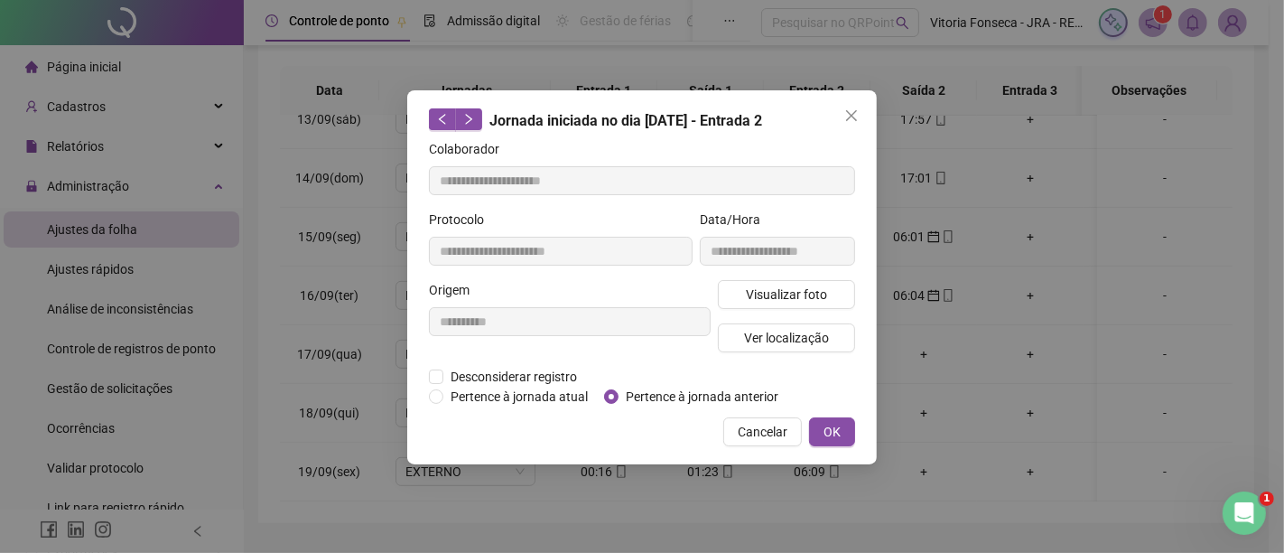
type input "**********"
click at [854, 112] on icon "close" at bounding box center [851, 115] width 11 height 11
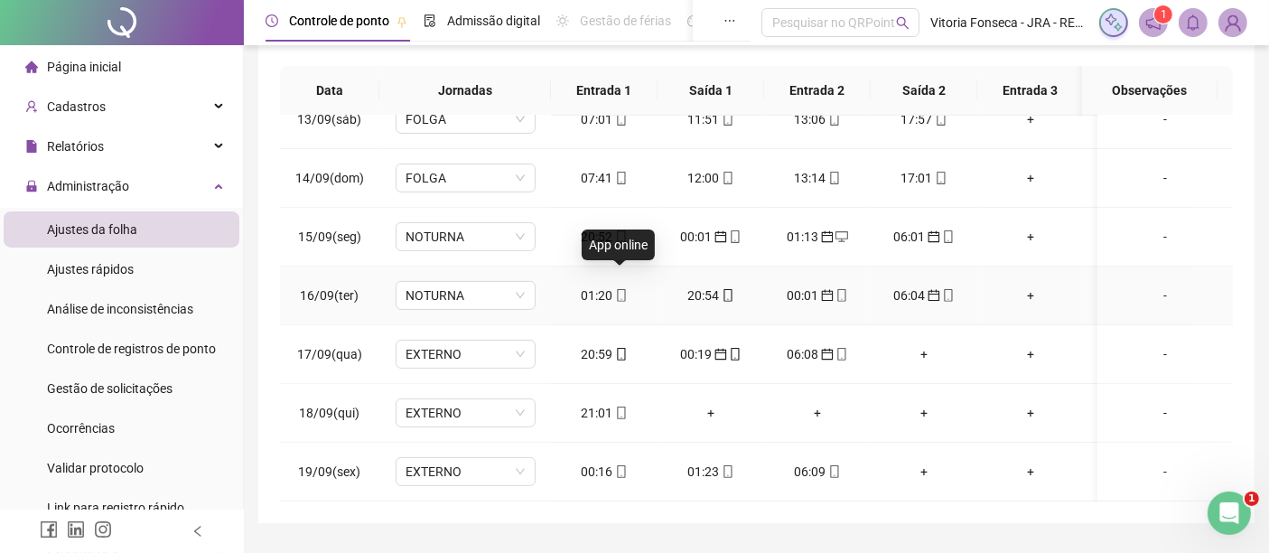
click at [620, 289] on icon "mobile" at bounding box center [621, 295] width 13 height 13
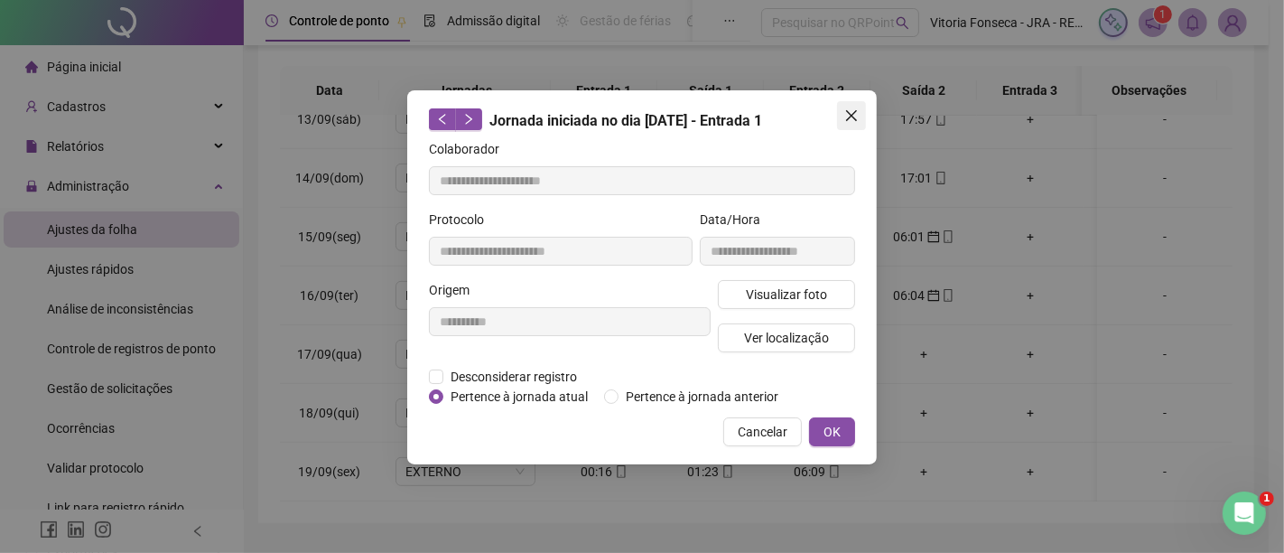
click at [846, 120] on icon "close" at bounding box center [851, 115] width 11 height 11
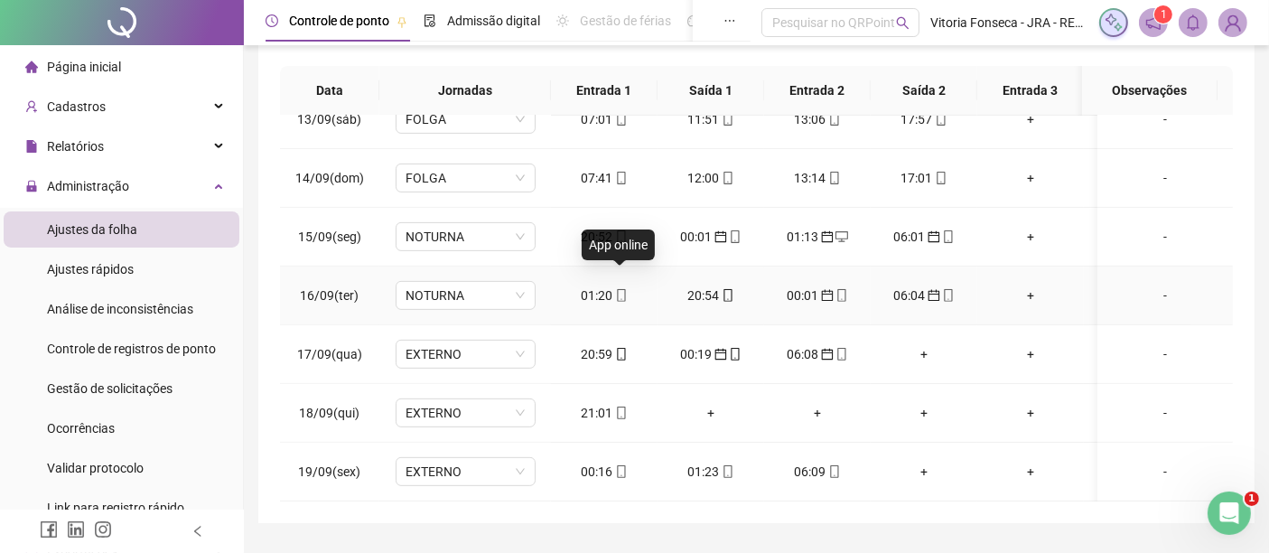
drag, startPoint x: 613, startPoint y: 272, endPoint x: 603, endPoint y: 275, distance: 10.6
click at [603, 285] on div "01:20" at bounding box center [604, 295] width 78 height 20
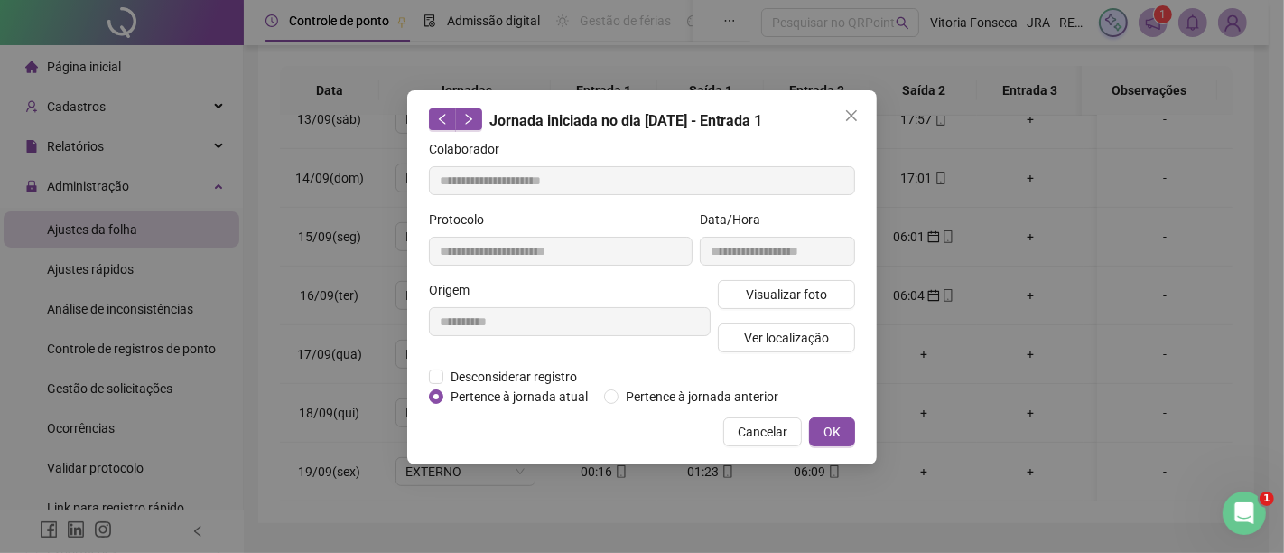
click at [605, 280] on div "Origem" at bounding box center [570, 293] width 282 height 27
click at [645, 392] on span "Pertence à jornada anterior" at bounding box center [702, 397] width 167 height 20
click at [554, 391] on span "Pertence à jornada atual" at bounding box center [519, 397] width 152 height 20
click at [826, 430] on span "OK" at bounding box center [832, 432] width 17 height 20
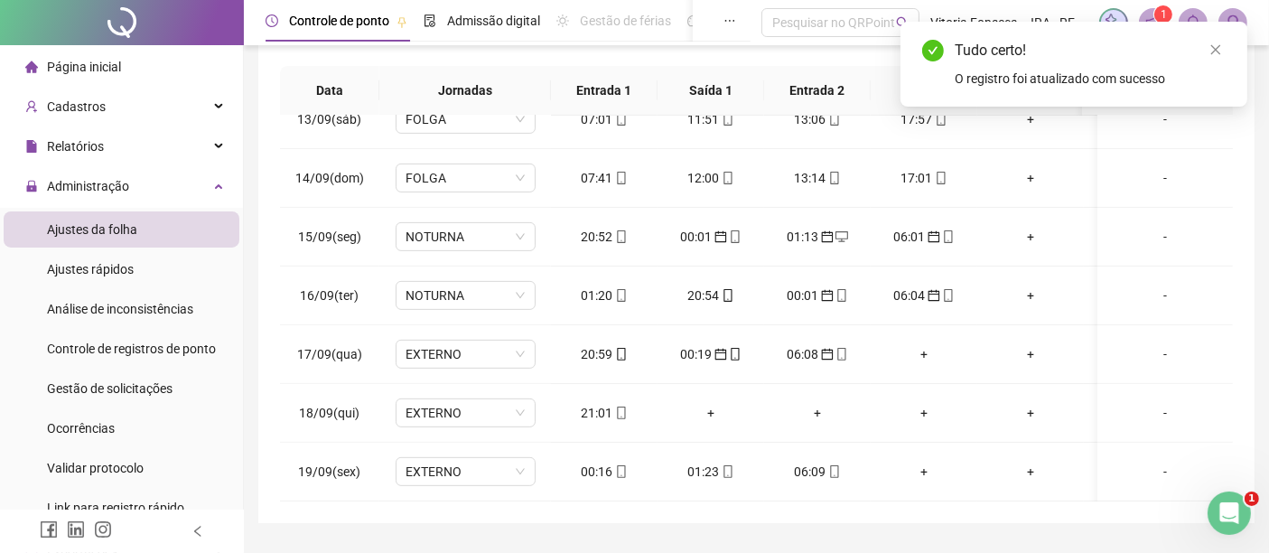
scroll to position [100, 0]
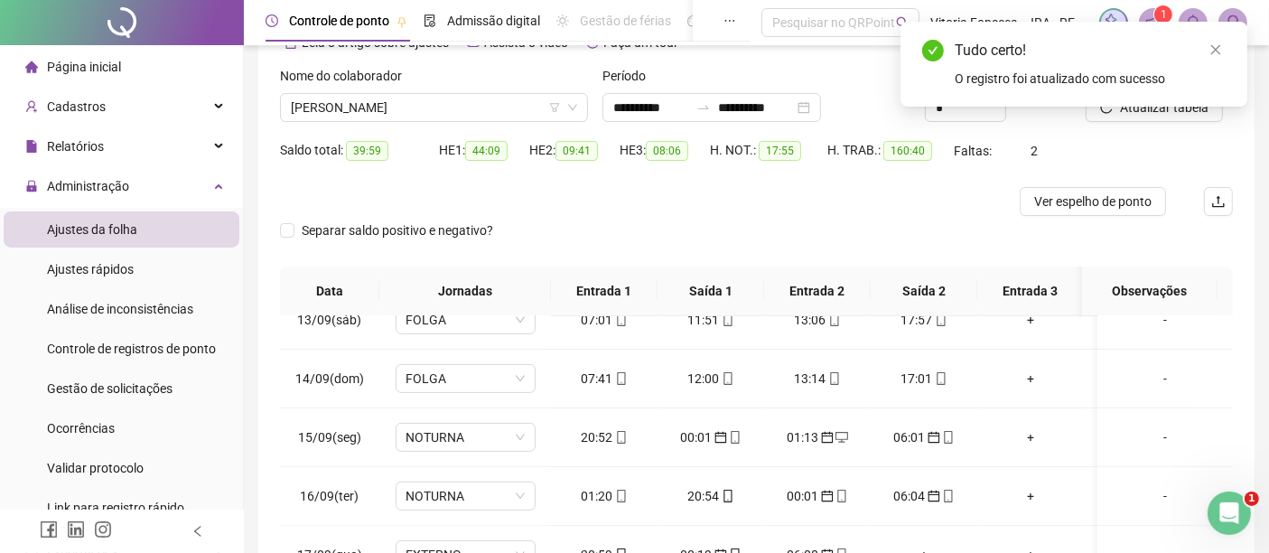
click at [1150, 107] on div "Tudo certo! O registro foi atualizado com sucesso" at bounding box center [1074, 64] width 347 height 85
click at [1171, 107] on div "Tudo certo! O registro foi atualizado com sucesso" at bounding box center [1074, 64] width 347 height 85
click at [1215, 51] on icon "close" at bounding box center [1215, 49] width 13 height 13
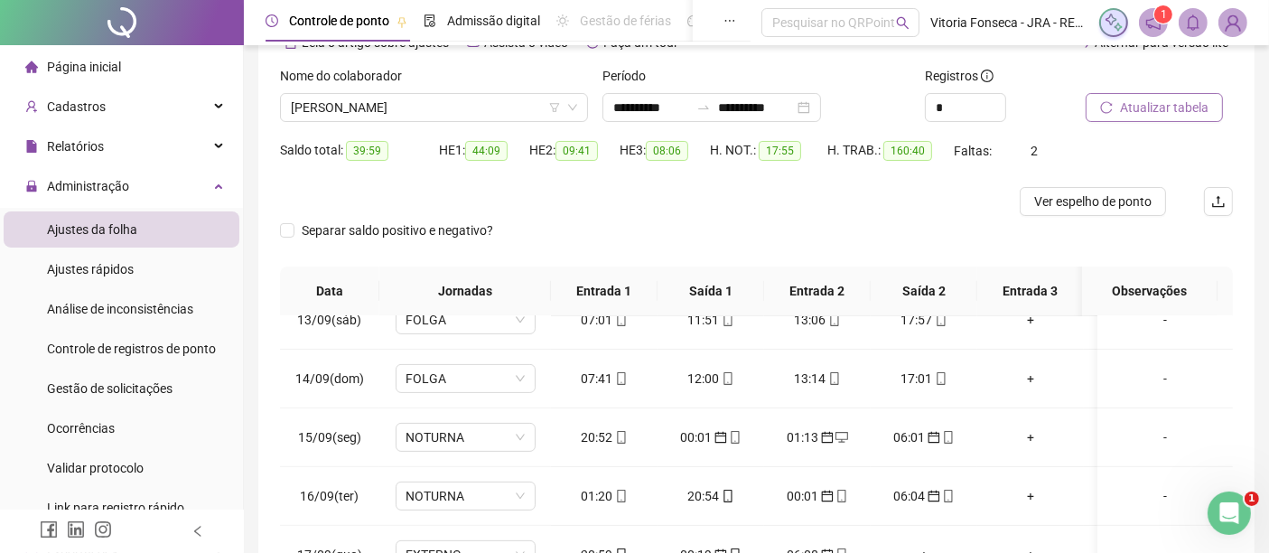
click at [1179, 100] on span "Atualizar tabela" at bounding box center [1164, 108] width 89 height 20
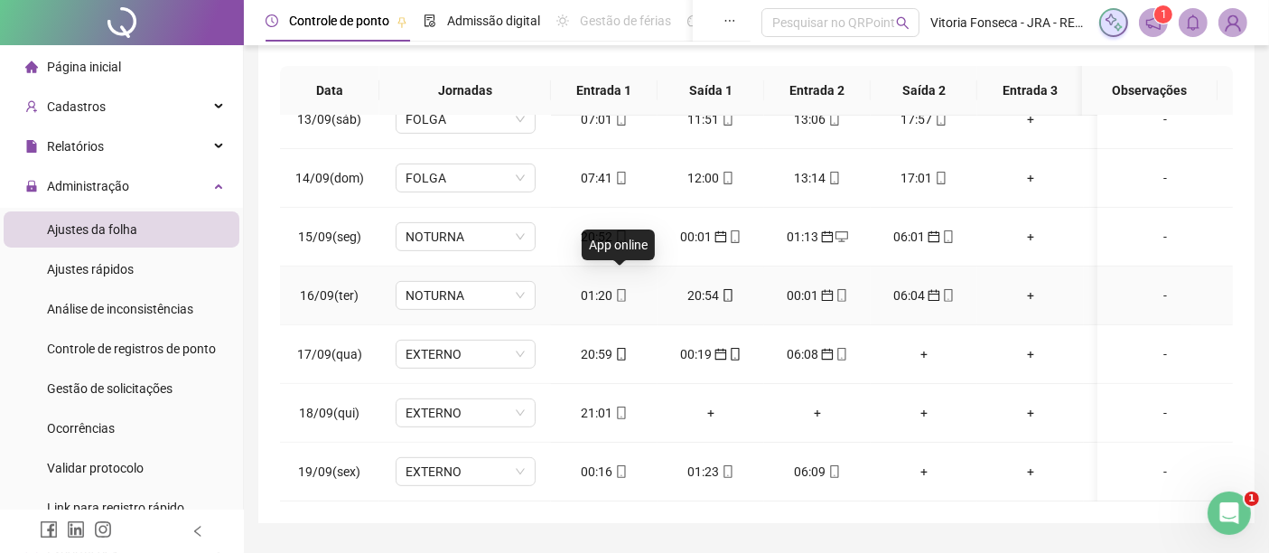
drag, startPoint x: 621, startPoint y: 280, endPoint x: 606, endPoint y: 272, distance: 16.6
click at [606, 285] on div "01:20" at bounding box center [604, 295] width 78 height 20
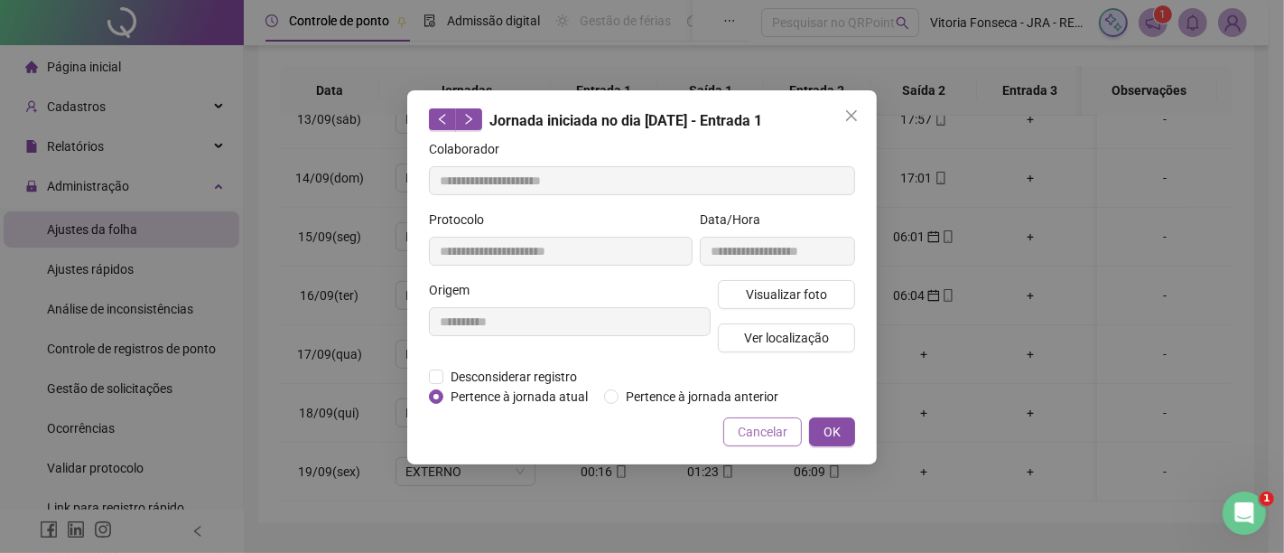
click at [794, 429] on button "Cancelar" at bounding box center [762, 431] width 79 height 29
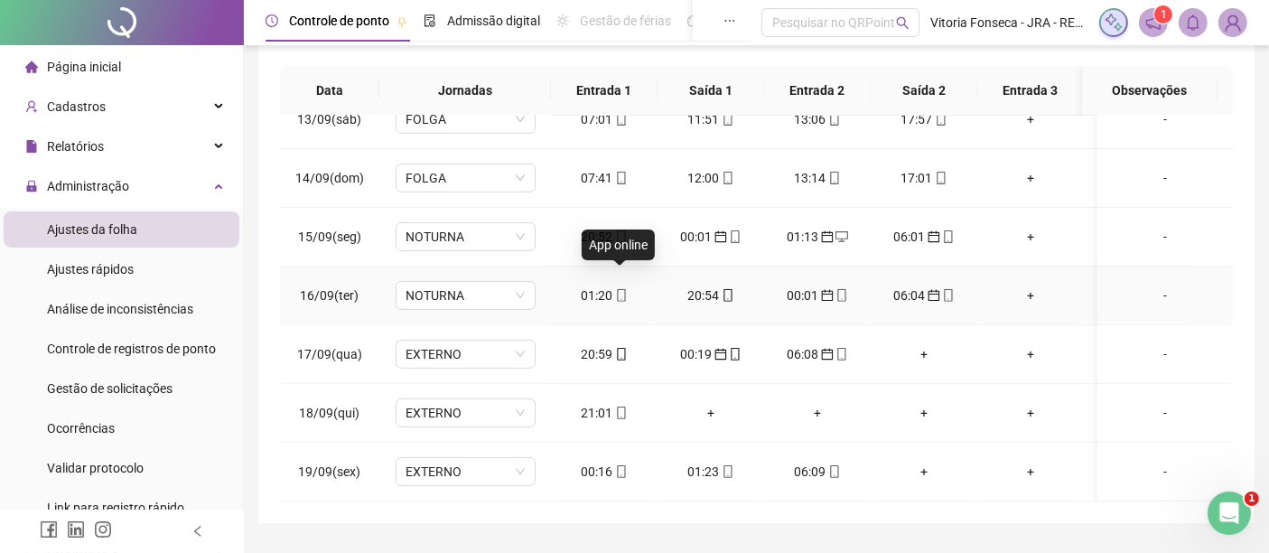
click at [623, 289] on icon "mobile" at bounding box center [621, 295] width 8 height 13
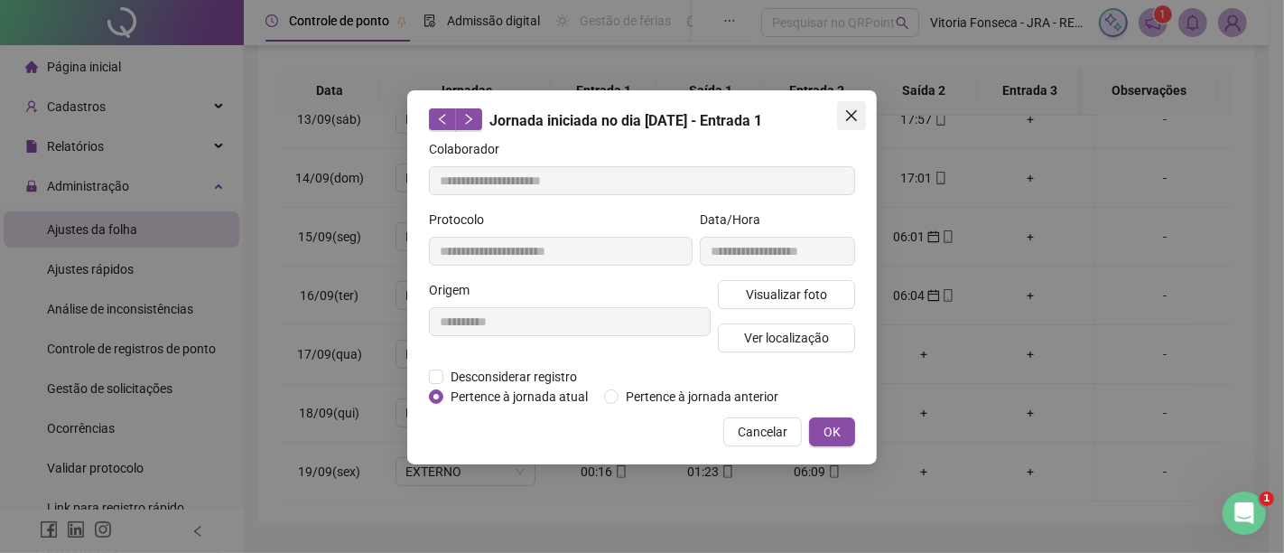
click at [846, 121] on icon "close" at bounding box center [852, 115] width 14 height 14
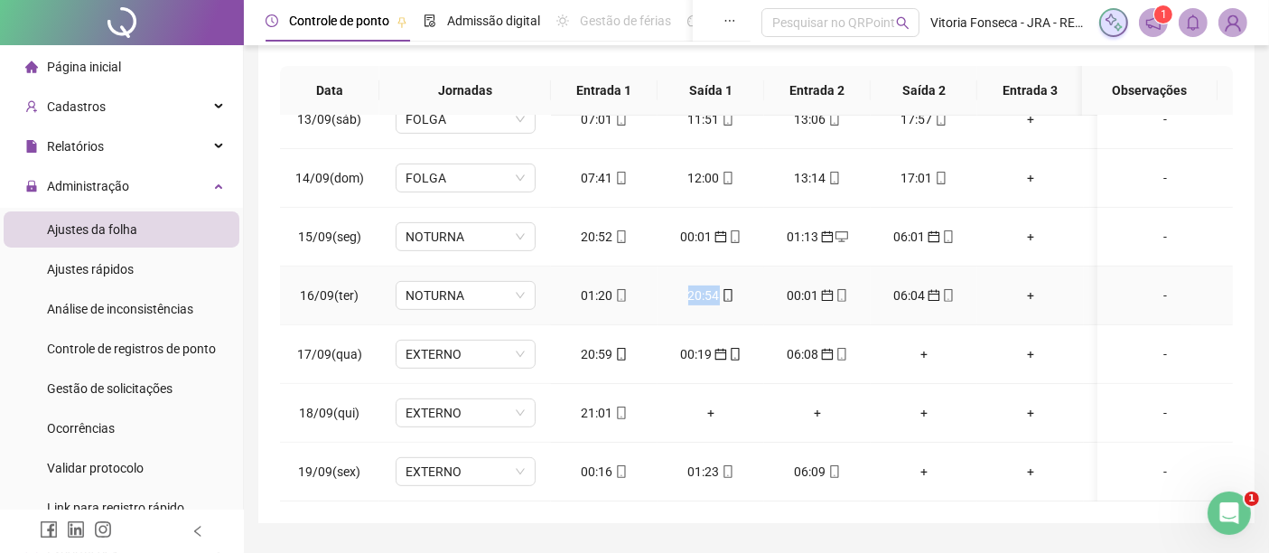
drag, startPoint x: 615, startPoint y: 278, endPoint x: 777, endPoint y: 282, distance: 161.7
click at [777, 282] on tr "16/09(ter) NOTURNA 01:20 20:54 00:01 06:04 + + -" at bounding box center [803, 295] width 1046 height 59
click at [761, 301] on td "20:54" at bounding box center [711, 295] width 107 height 59
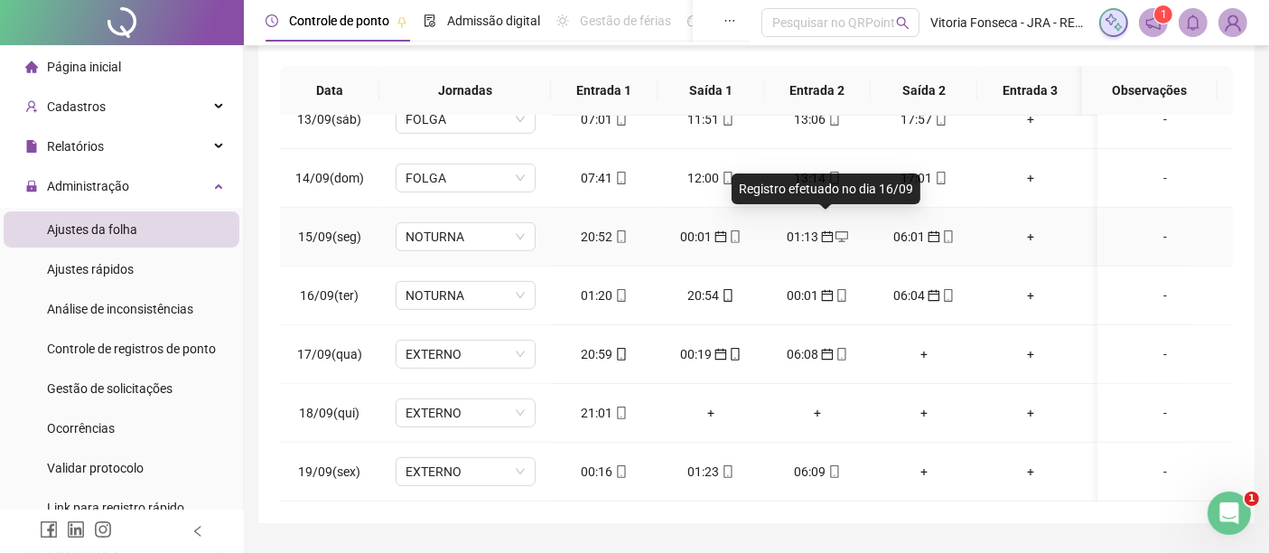
click at [821, 230] on icon "calendar" at bounding box center [827, 236] width 12 height 12
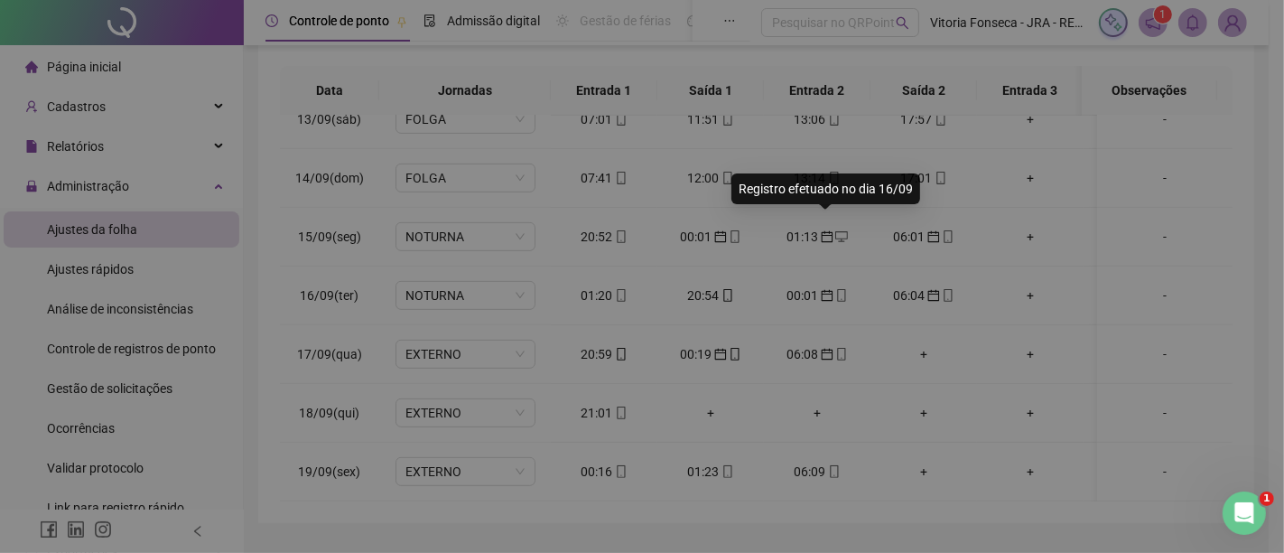
type input "**********"
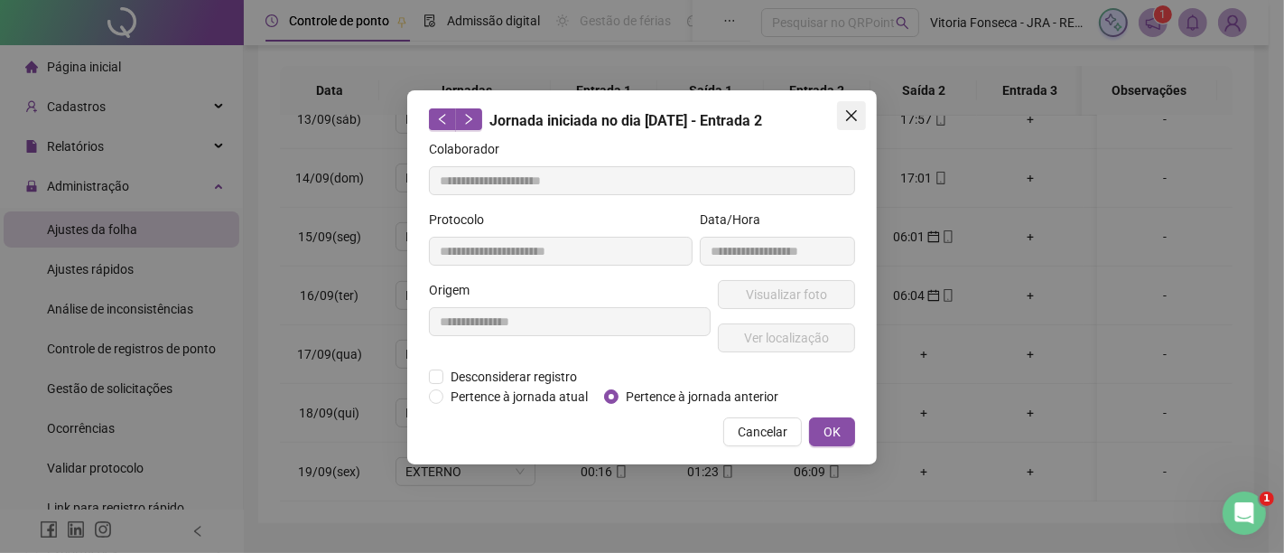
click at [846, 122] on icon "close" at bounding box center [852, 115] width 14 height 14
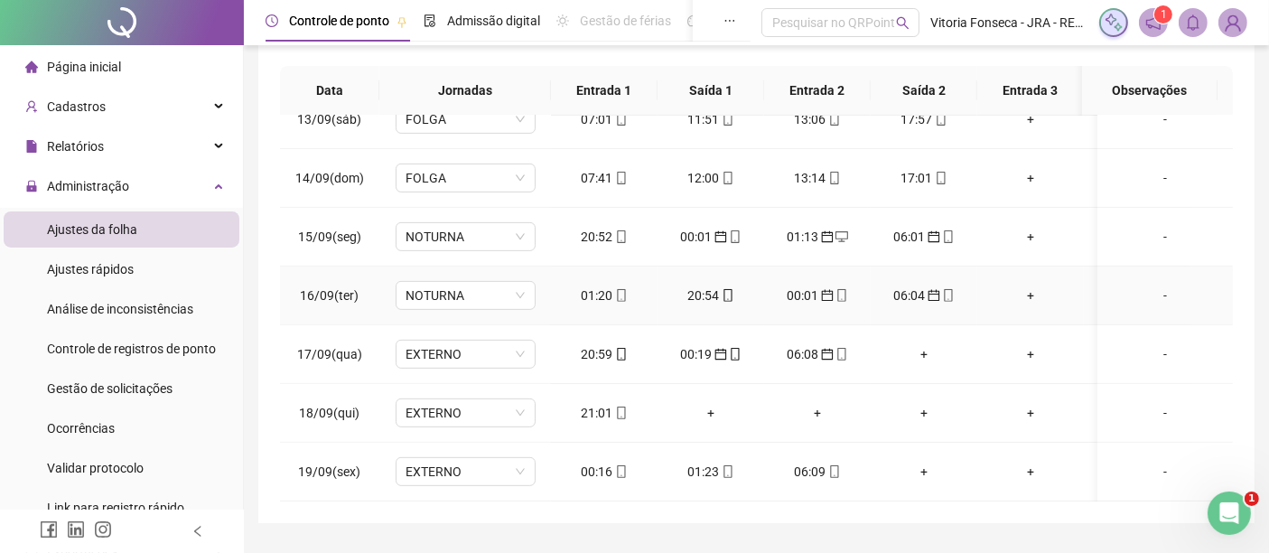
click at [604, 285] on div "01:20" at bounding box center [604, 295] width 78 height 20
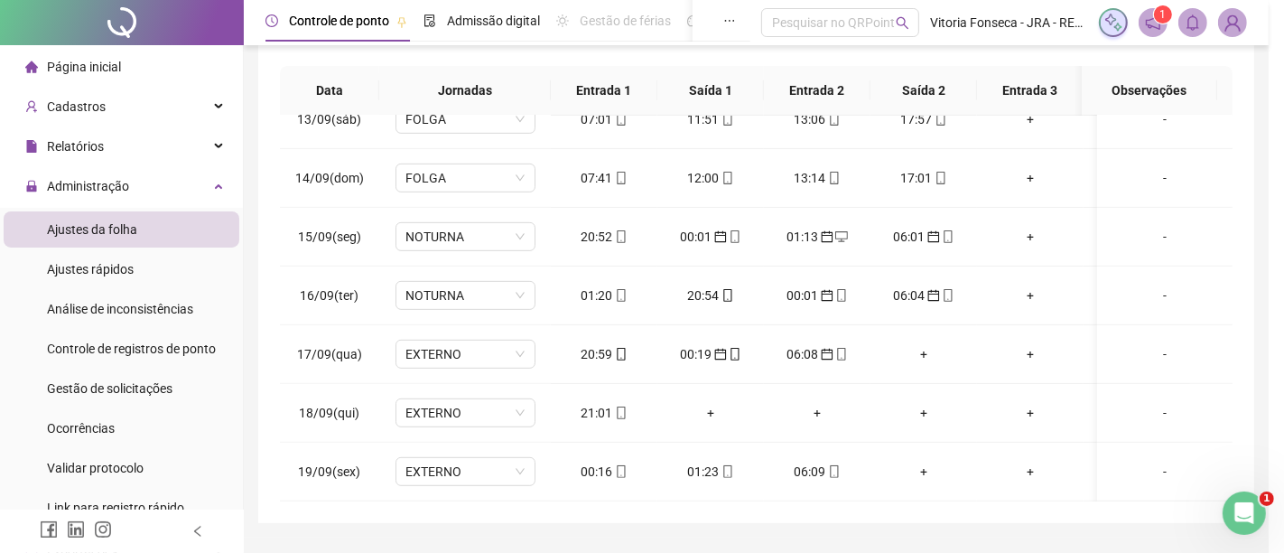
type input "**********"
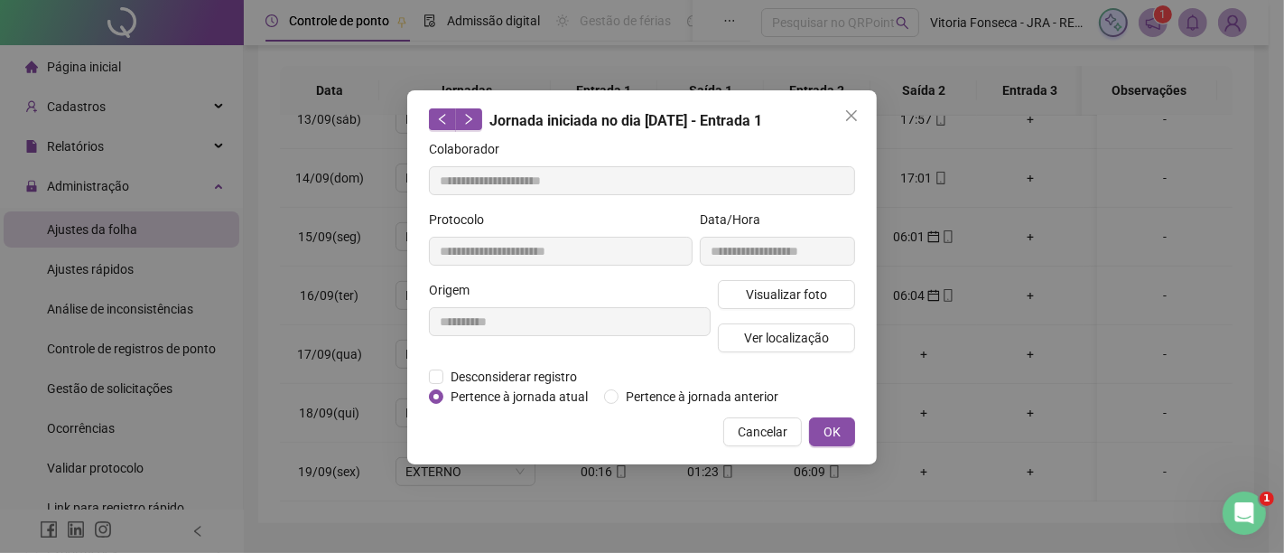
click at [650, 408] on div "**********" at bounding box center [642, 277] width 470 height 374
click at [656, 401] on span "Pertence à jornada anterior" at bounding box center [702, 397] width 167 height 20
click at [850, 425] on button "OK" at bounding box center [832, 431] width 46 height 29
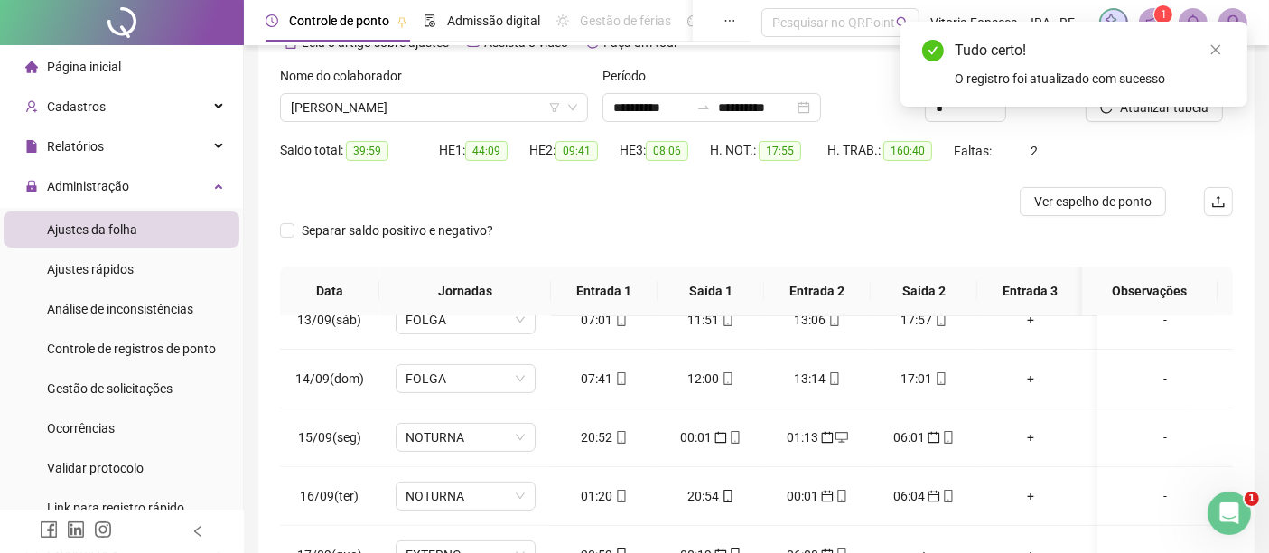
scroll to position [0, 0]
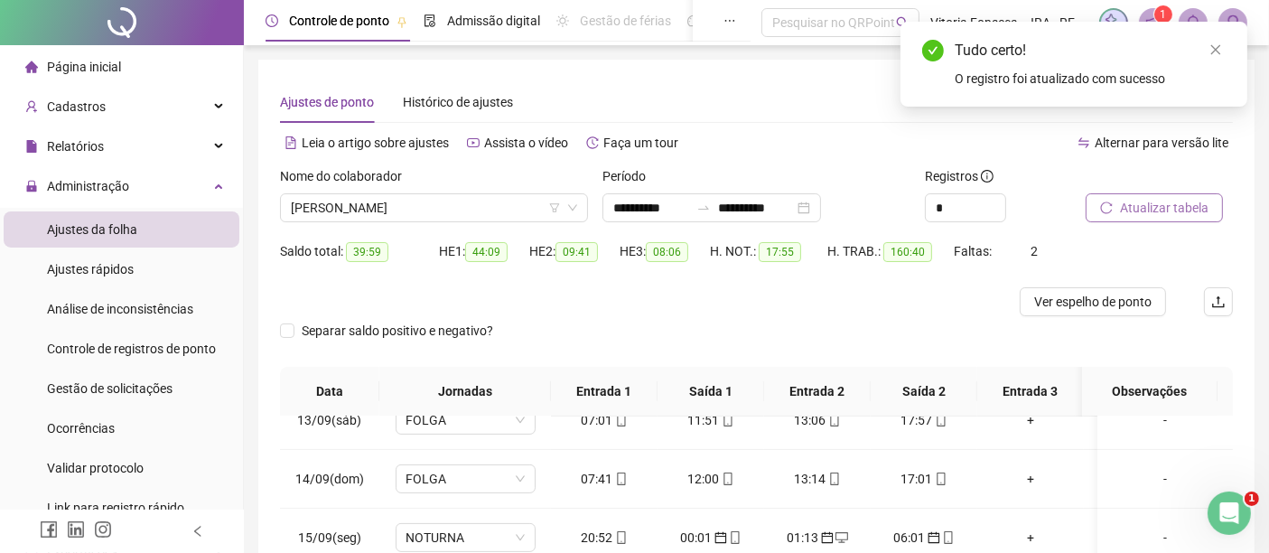
click at [1169, 210] on span "Atualizar tabela" at bounding box center [1164, 208] width 89 height 20
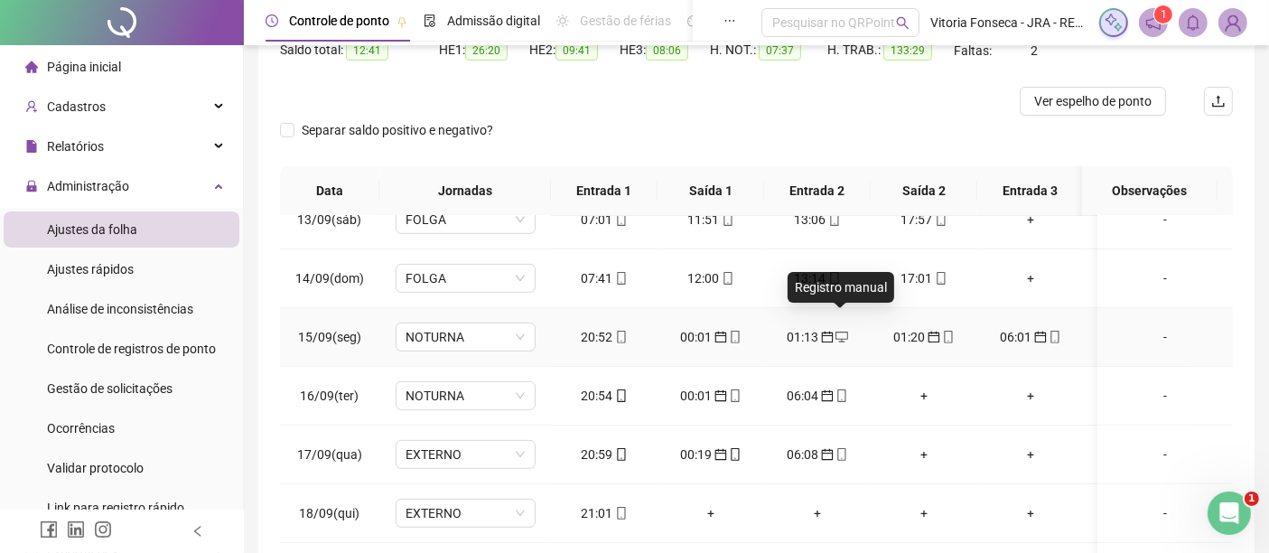
click at [844, 331] on icon "desktop" at bounding box center [842, 336] width 13 height 11
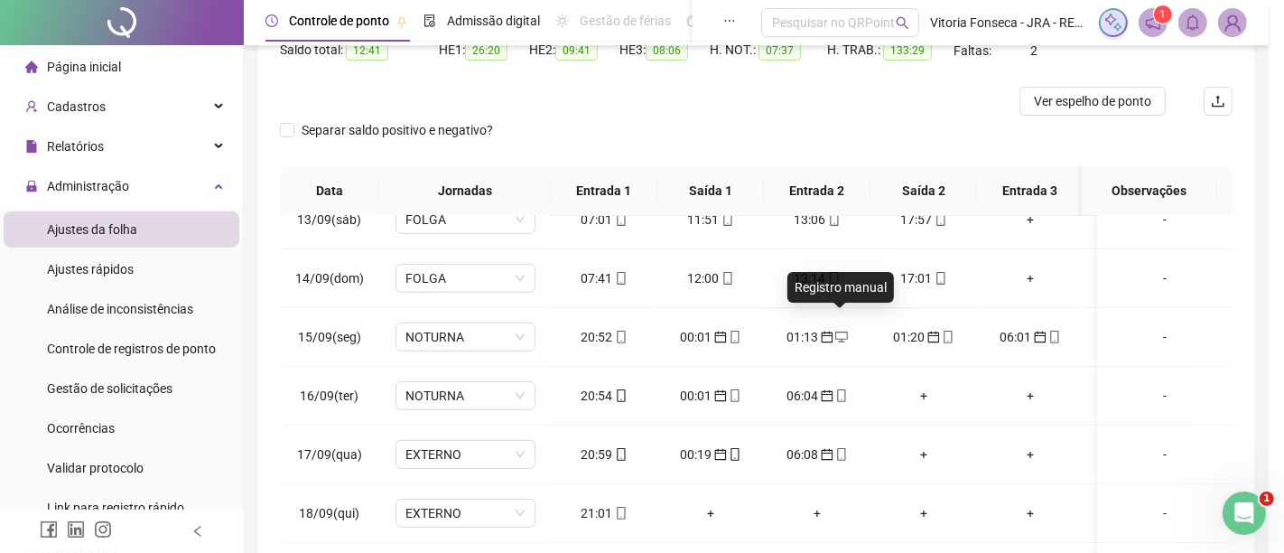
type input "**********"
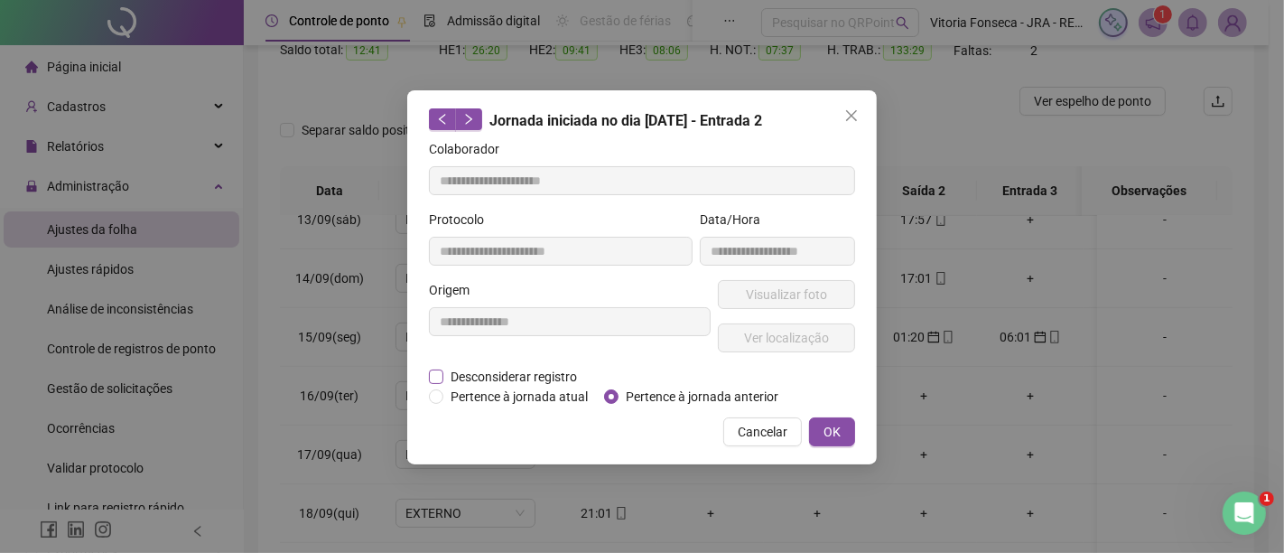
click at [527, 372] on span "Desconsiderar registro" at bounding box center [513, 377] width 141 height 20
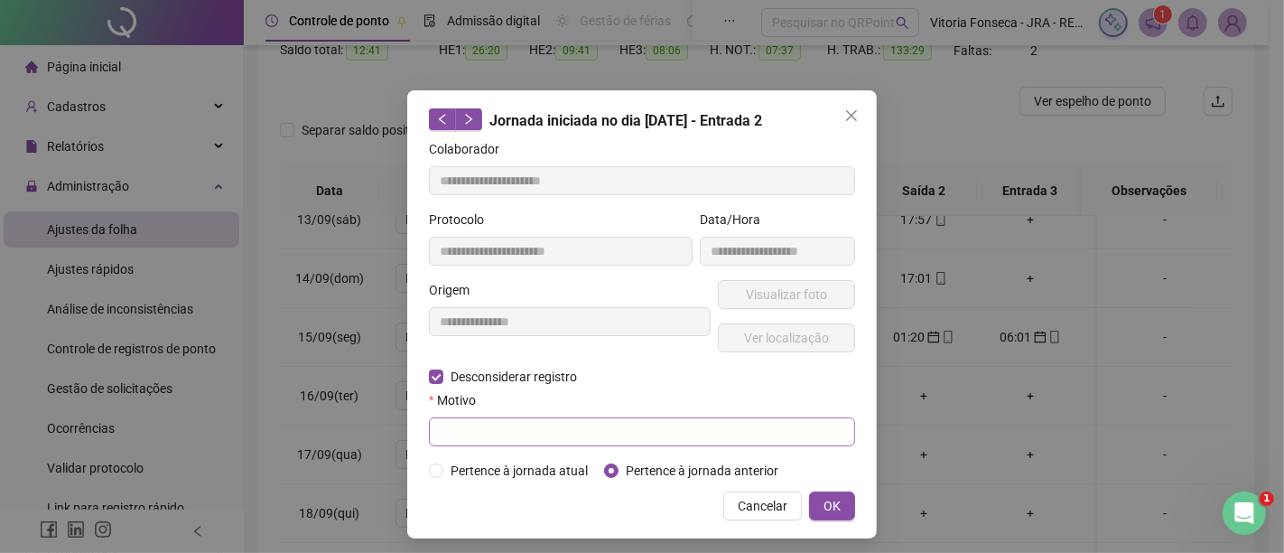
click at [537, 443] on form "**********" at bounding box center [642, 309] width 426 height 341
click at [542, 429] on input "text" at bounding box center [642, 431] width 426 height 29
type input "**********"
click at [810, 501] on button "OK" at bounding box center [832, 505] width 46 height 29
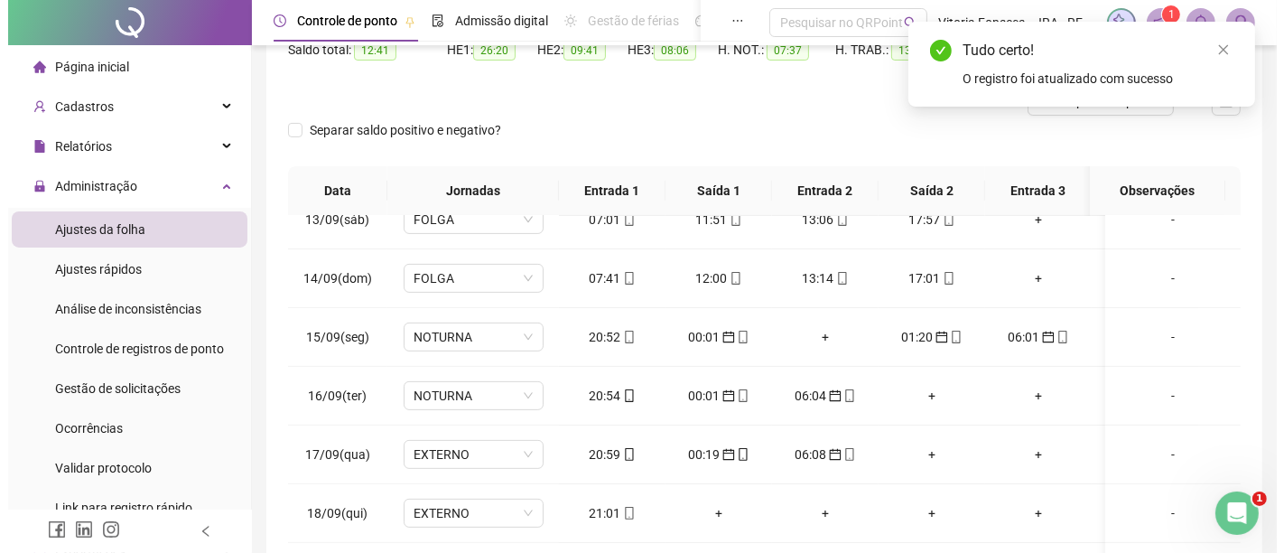
scroll to position [0, 0]
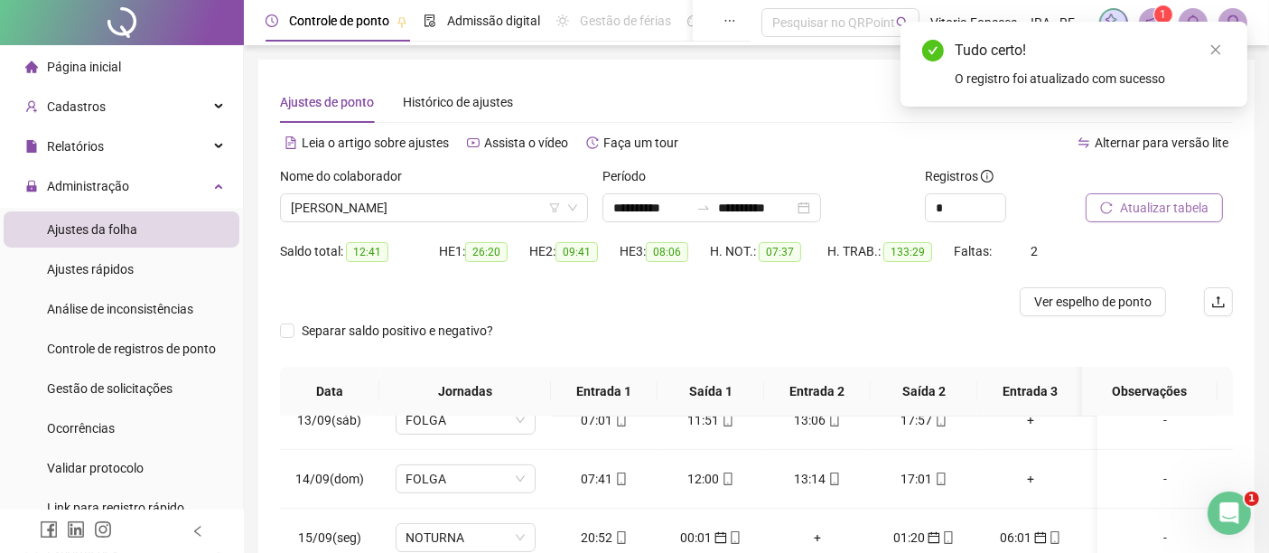
click at [1117, 204] on button "Atualizar tabela" at bounding box center [1154, 207] width 137 height 29
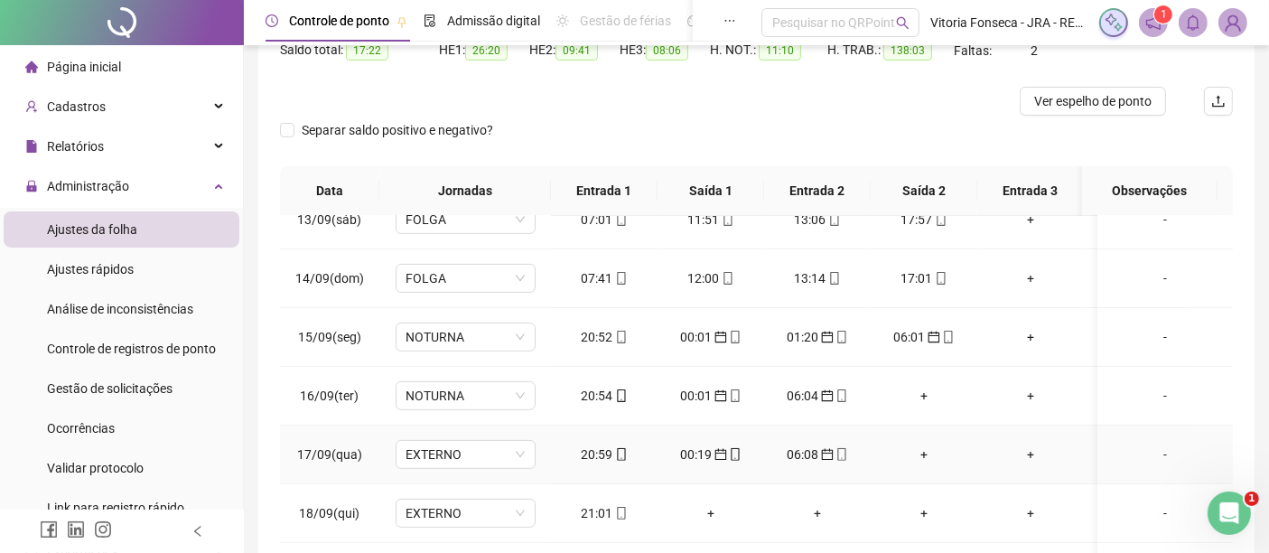
scroll to position [301, 0]
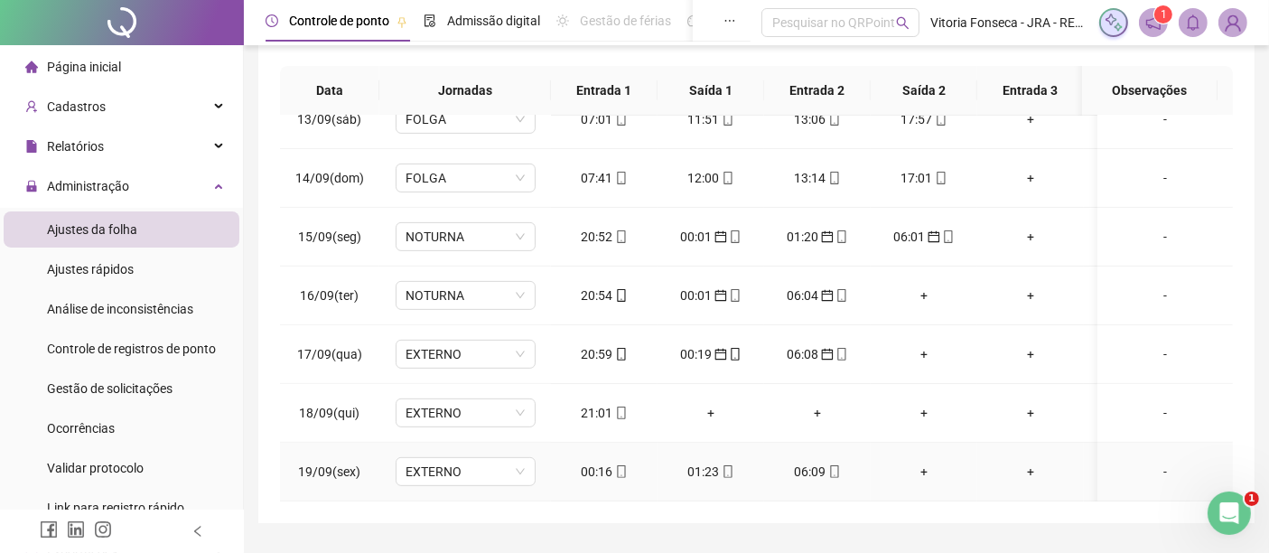
click at [630, 462] on div "00:16" at bounding box center [604, 472] width 78 height 20
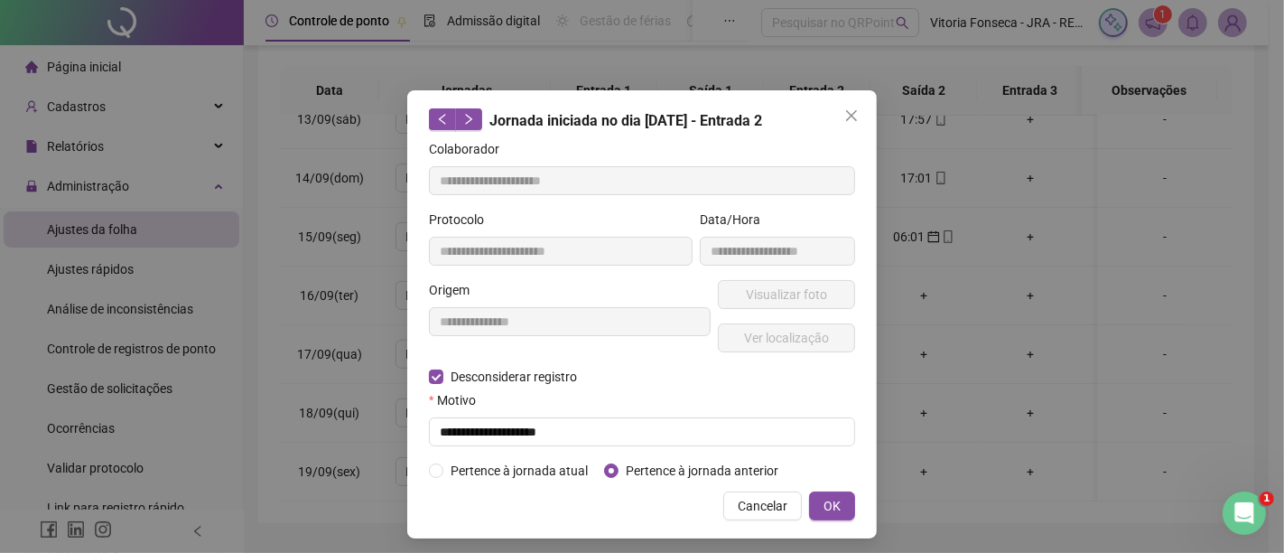
type input "**********"
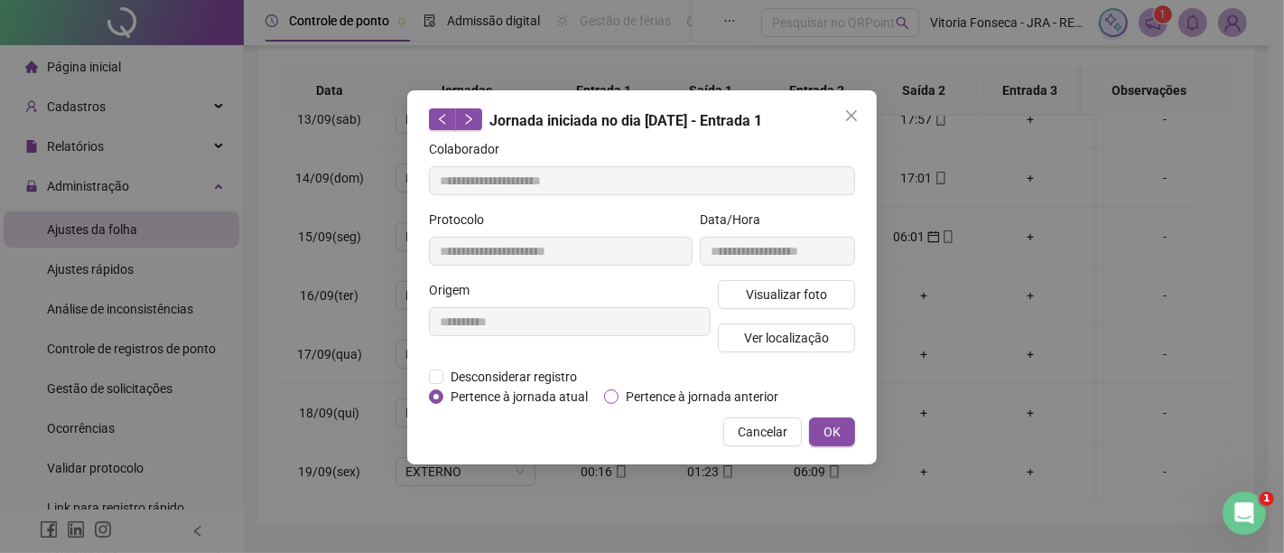
click at [666, 405] on div "**********" at bounding box center [642, 277] width 470 height 374
click at [759, 387] on span "Pertence à jornada anterior" at bounding box center [702, 397] width 167 height 20
drag, startPoint x: 841, startPoint y: 419, endPoint x: 801, endPoint y: 437, distance: 43.7
click at [839, 421] on button "OK" at bounding box center [832, 431] width 46 height 29
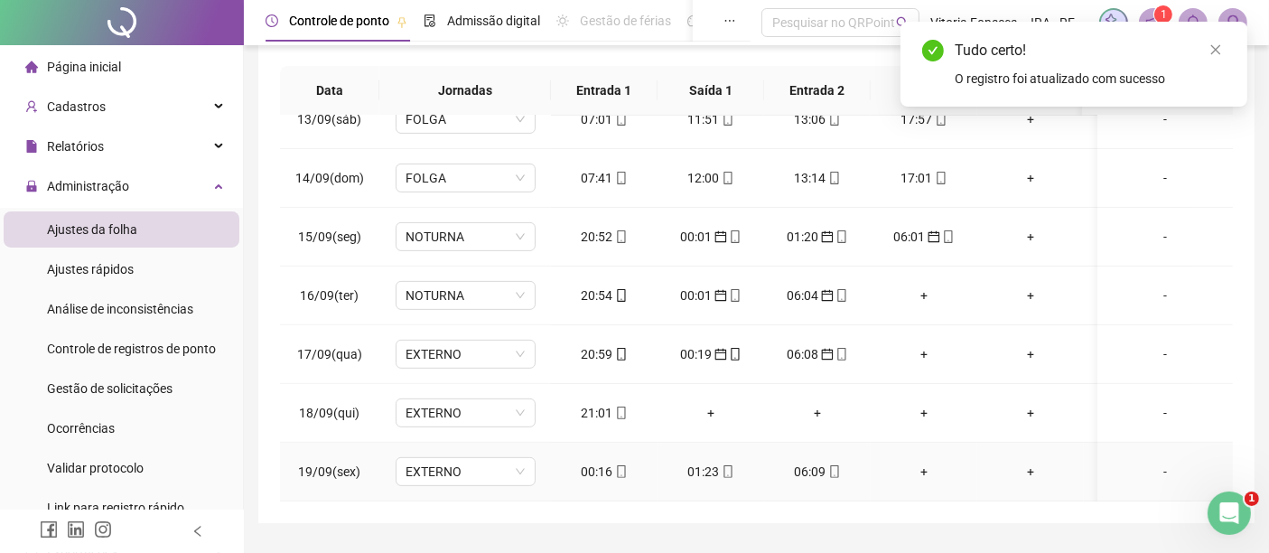
click at [714, 462] on div "01:23" at bounding box center [711, 472] width 78 height 20
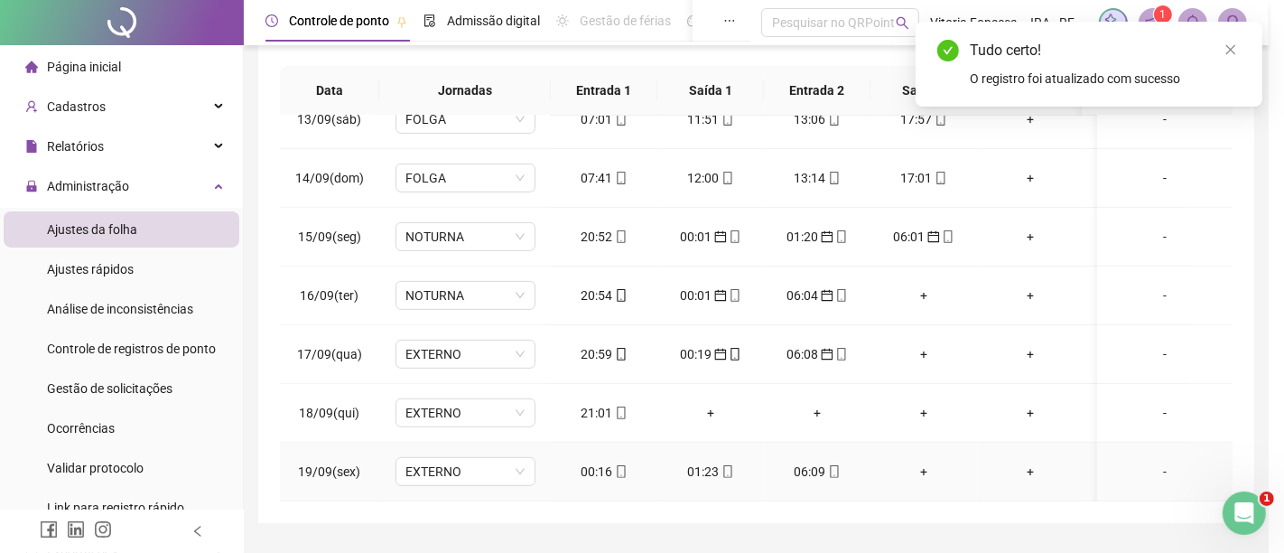
type input "**********"
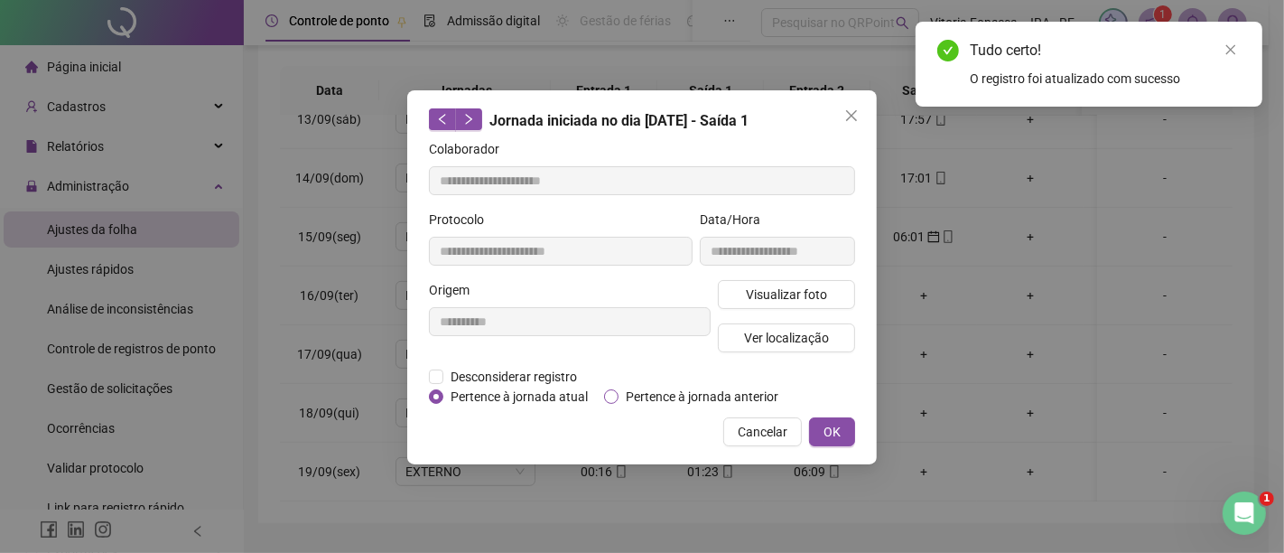
click at [742, 394] on span "Pertence à jornada anterior" at bounding box center [702, 397] width 167 height 20
click at [846, 425] on button "OK" at bounding box center [832, 431] width 46 height 29
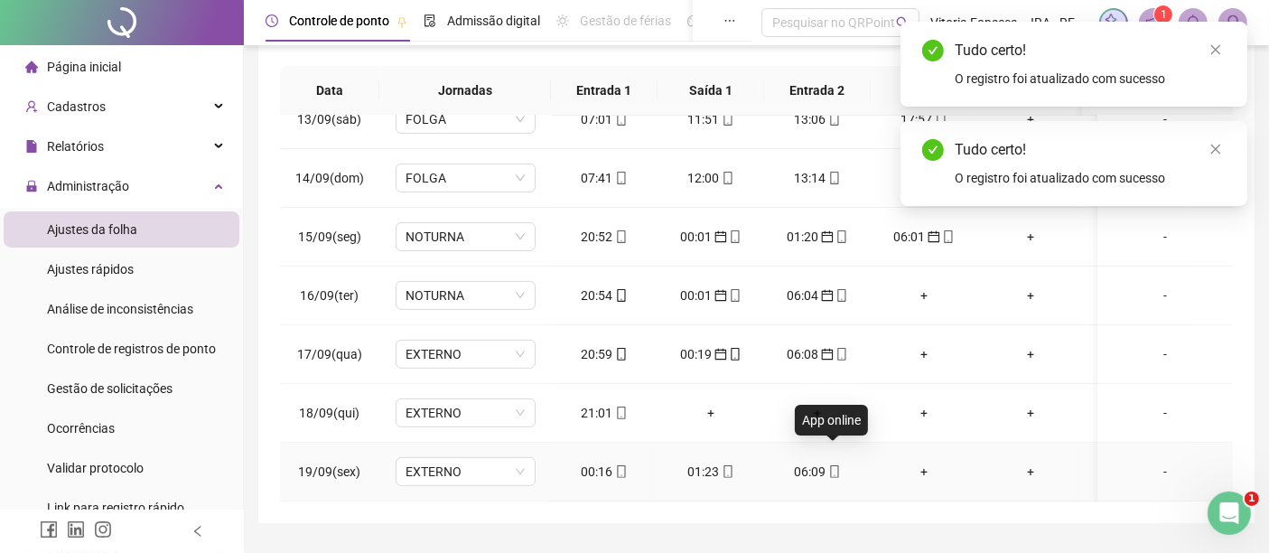
click at [828, 465] on icon "mobile" at bounding box center [834, 471] width 13 height 13
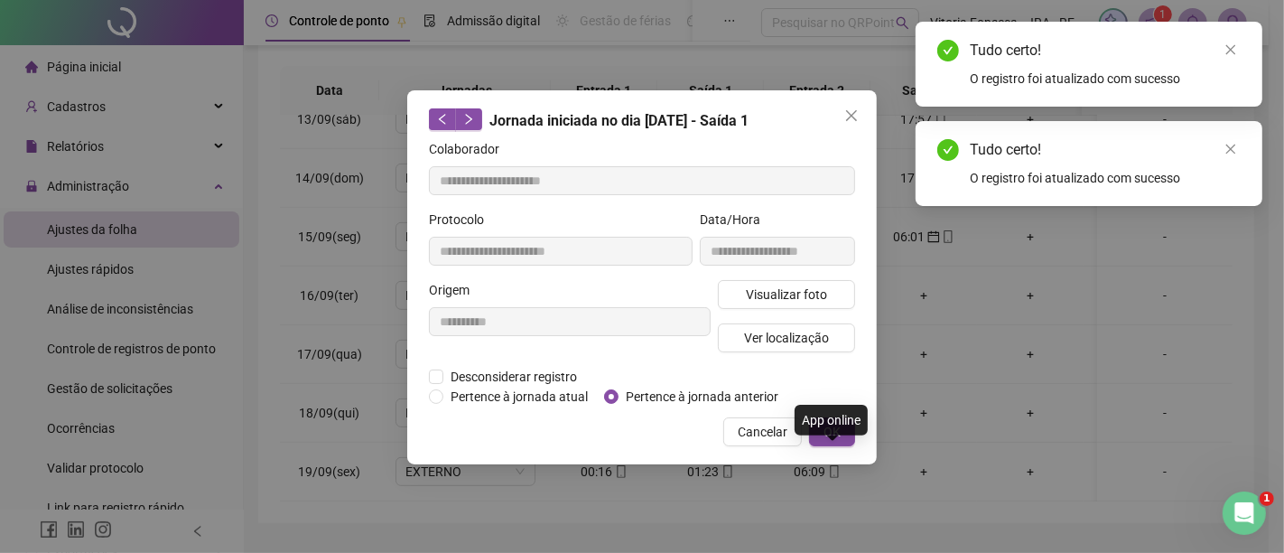
type input "**********"
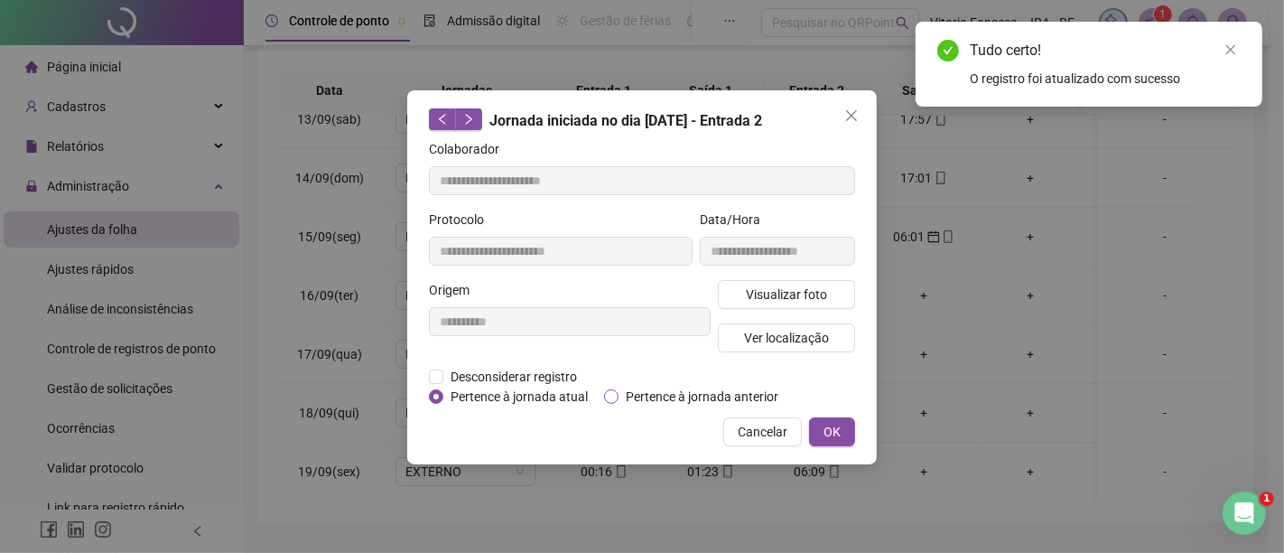
click at [757, 404] on span "Pertence à jornada anterior" at bounding box center [702, 397] width 167 height 20
click at [826, 433] on span "OK" at bounding box center [832, 432] width 17 height 20
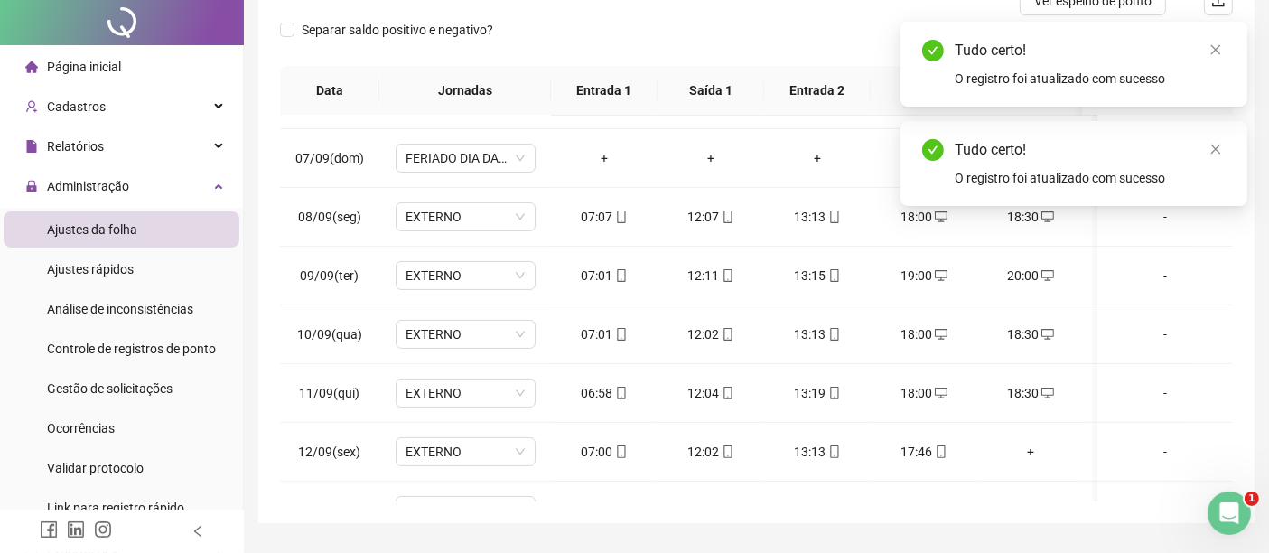
scroll to position [0, 0]
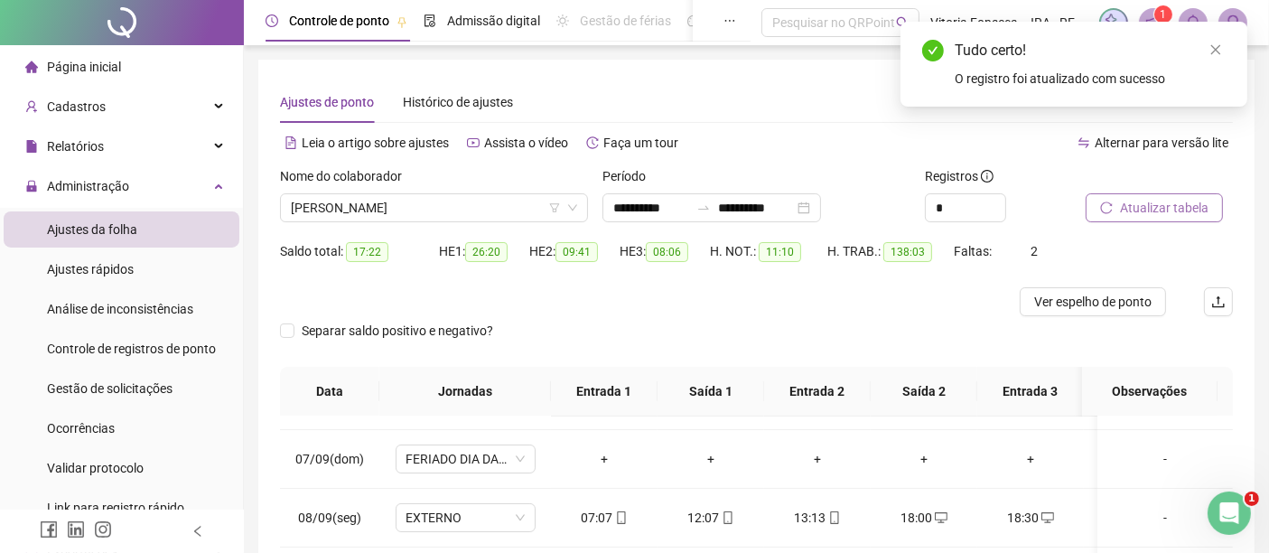
click at [1184, 196] on button "Atualizar tabela" at bounding box center [1154, 207] width 137 height 29
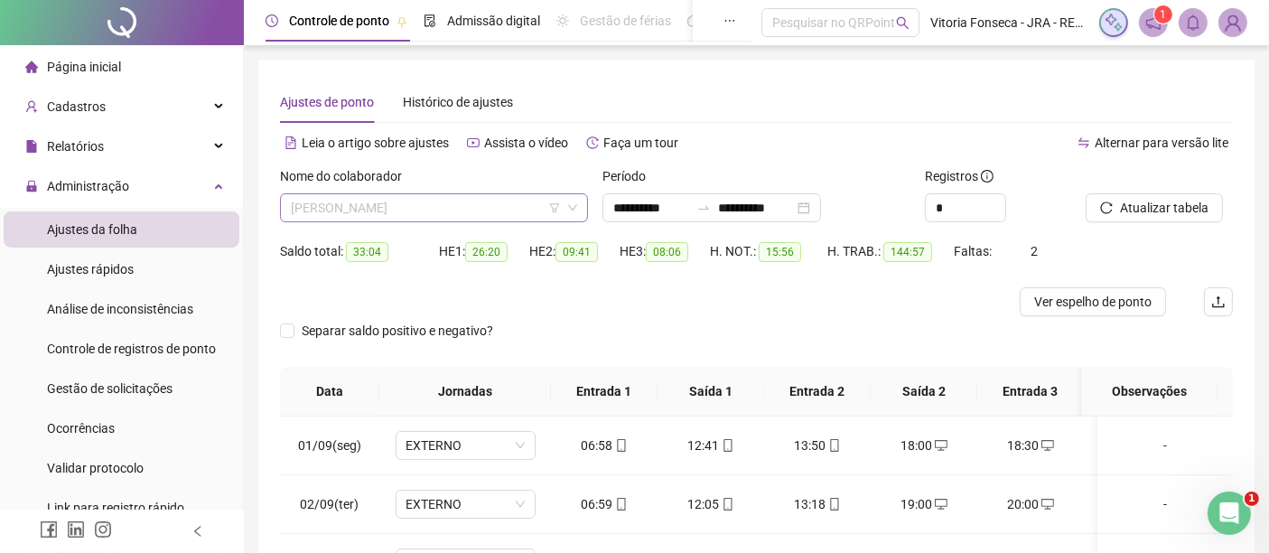
click at [491, 197] on span "ROGÉRIO DA SILVA MOURA" at bounding box center [434, 207] width 286 height 27
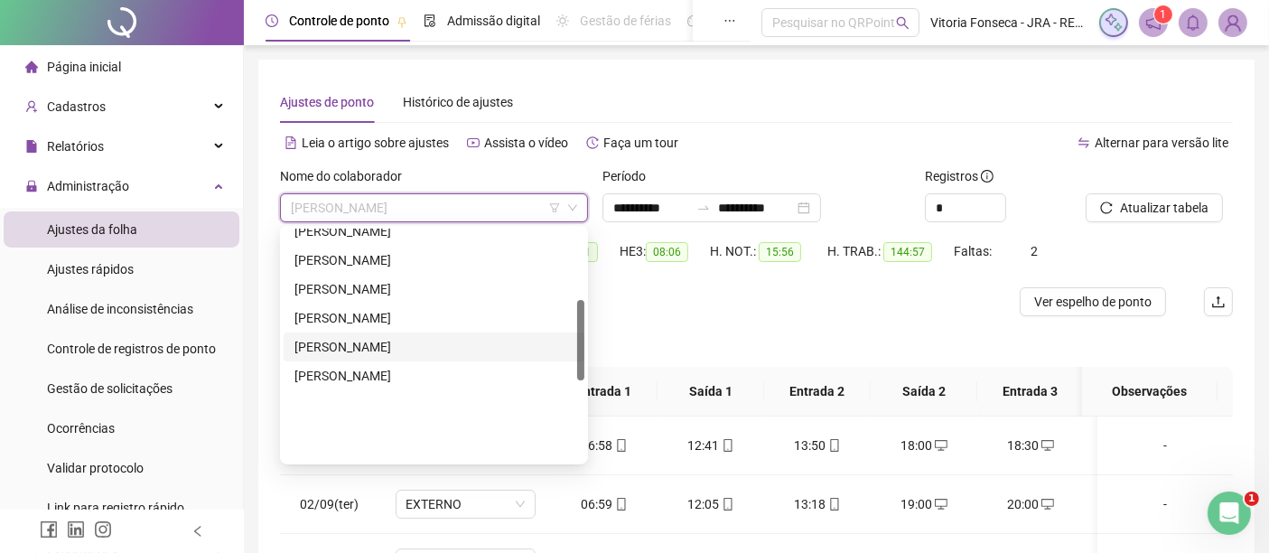
scroll to position [201, 0]
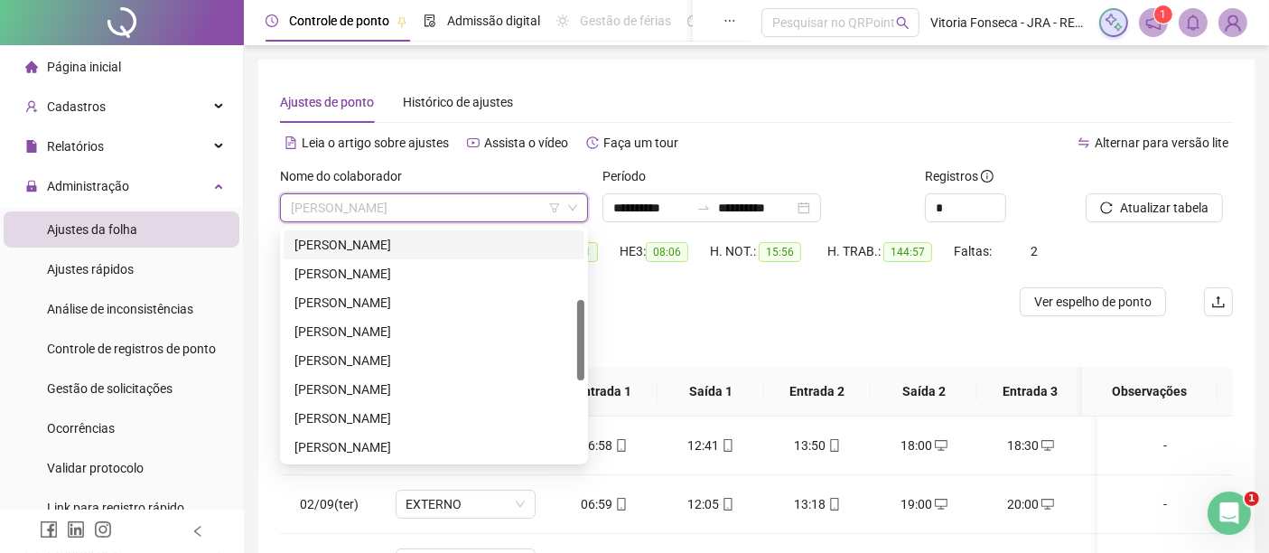
click at [485, 246] on div "JORGE ANDRE SOUZA DOS SANTOS" at bounding box center [433, 245] width 279 height 20
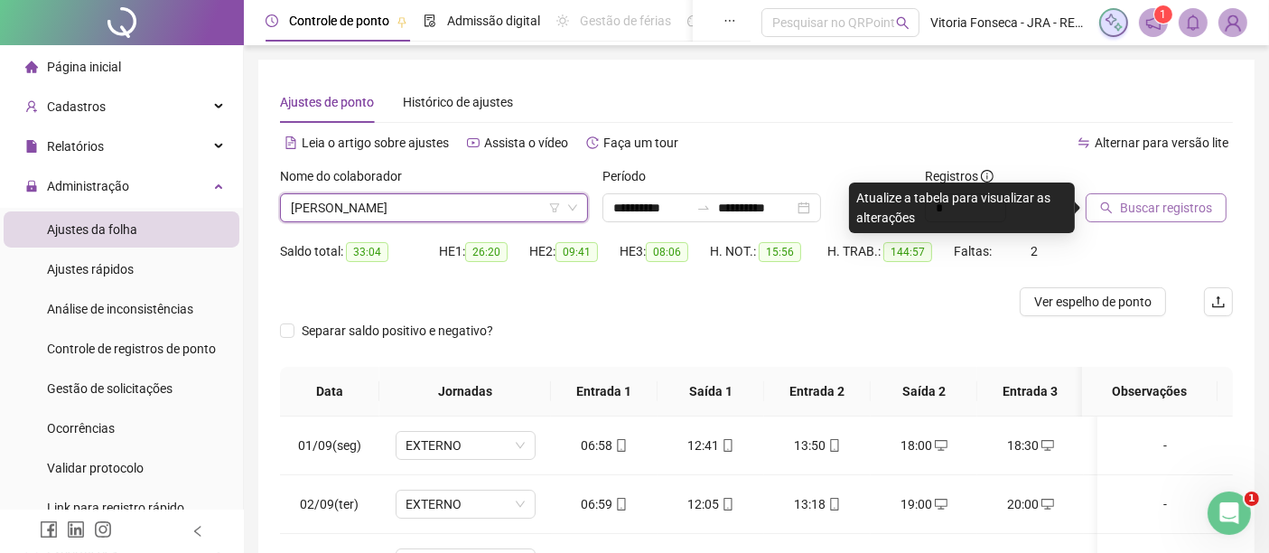
click at [1132, 198] on span "Buscar registros" at bounding box center [1166, 208] width 92 height 20
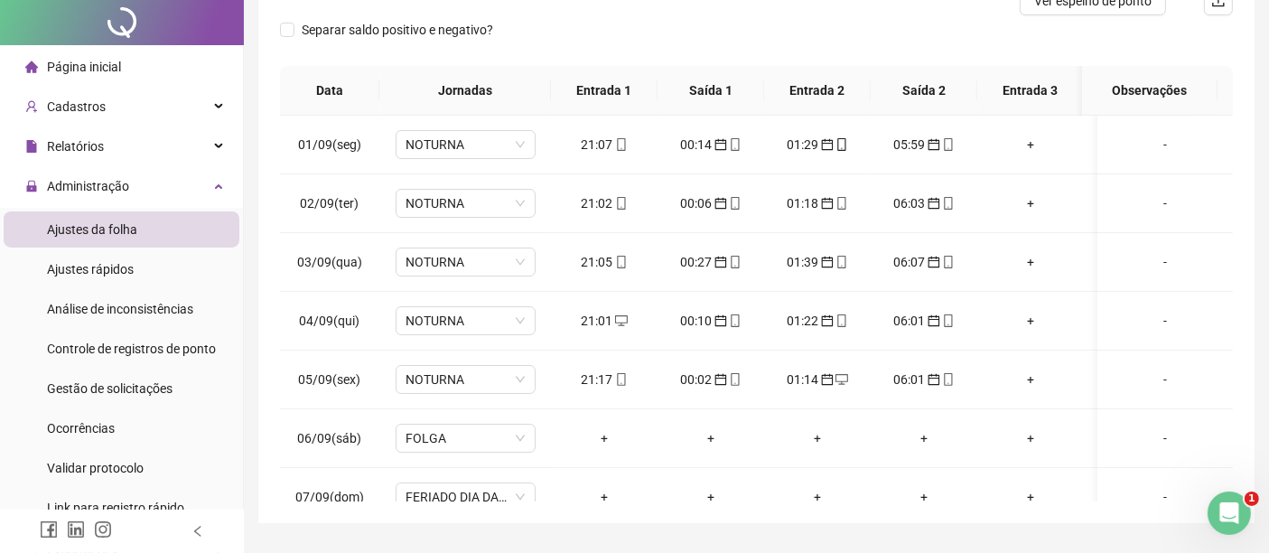
scroll to position [0, 0]
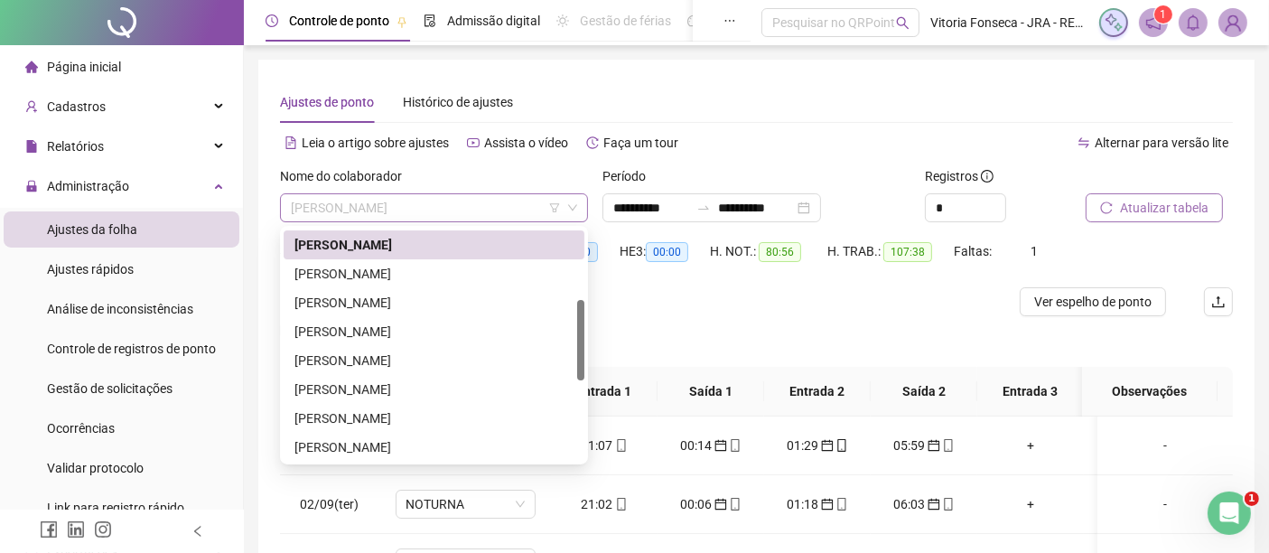
click at [518, 203] on span "JORGE ANDRE SOUZA DOS SANTOS" at bounding box center [434, 207] width 286 height 27
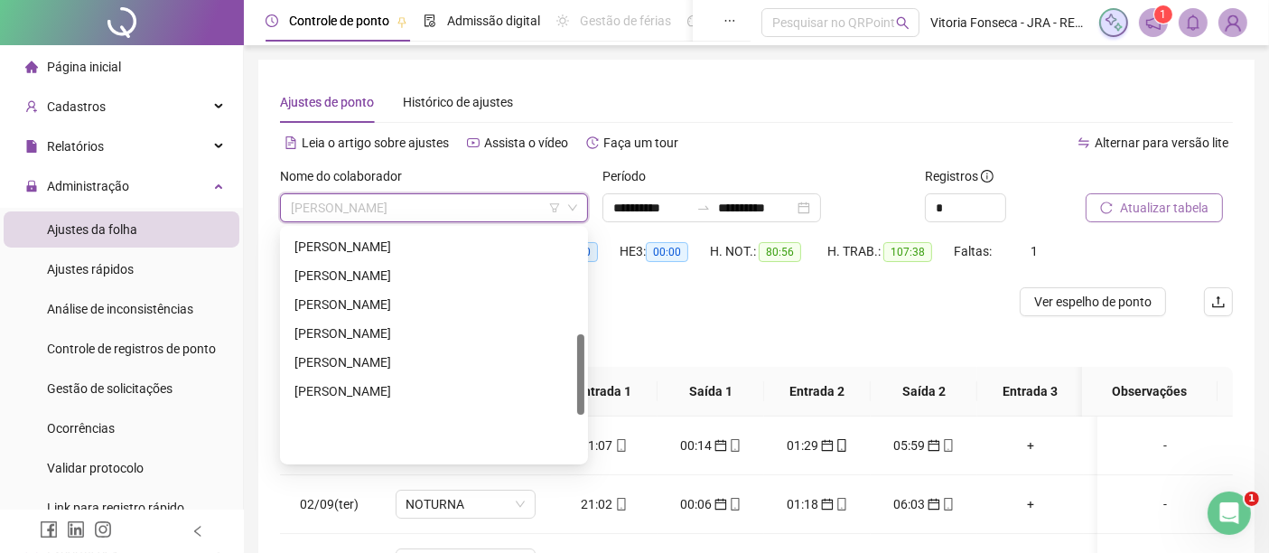
scroll to position [434, 0]
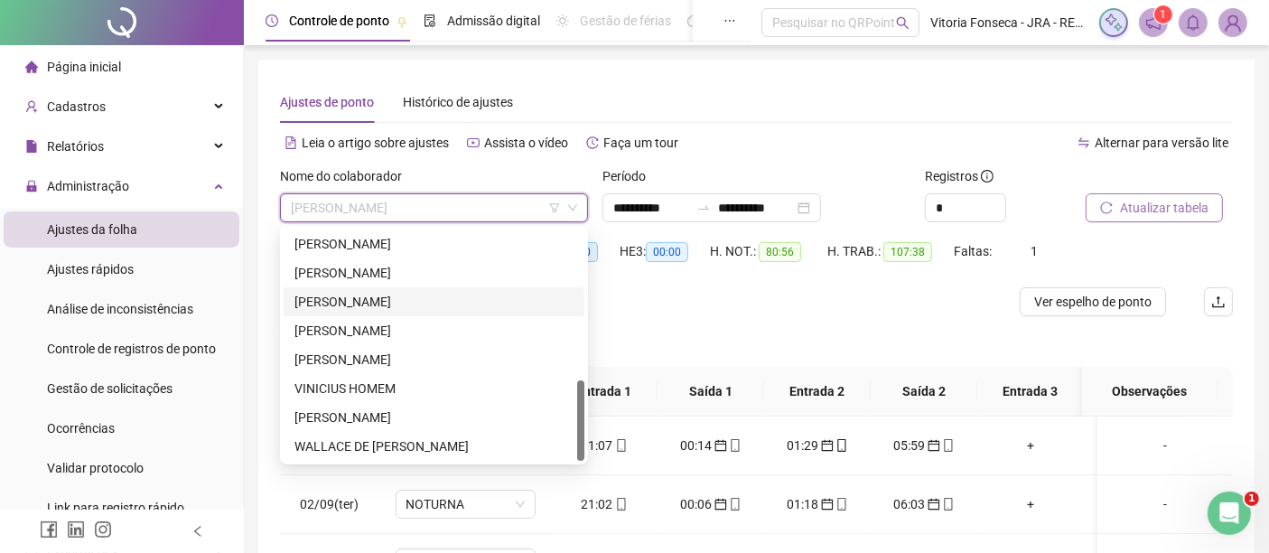
click at [462, 299] on div "ROGÉRIO DA SILVA MOURA" at bounding box center [433, 302] width 279 height 20
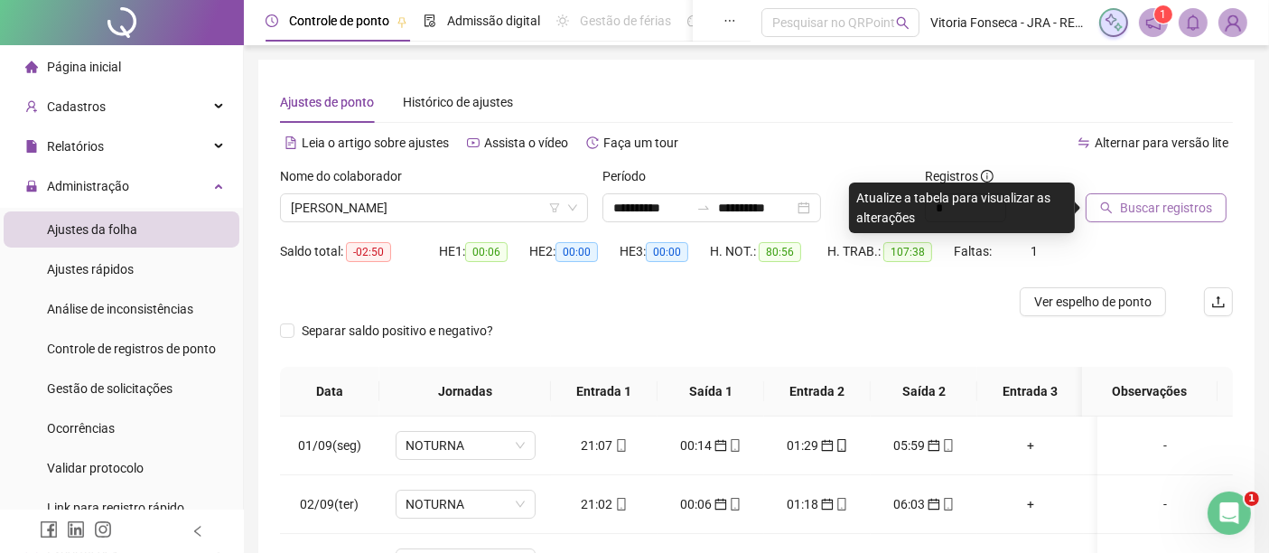
click at [1178, 204] on span "Buscar registros" at bounding box center [1166, 208] width 92 height 20
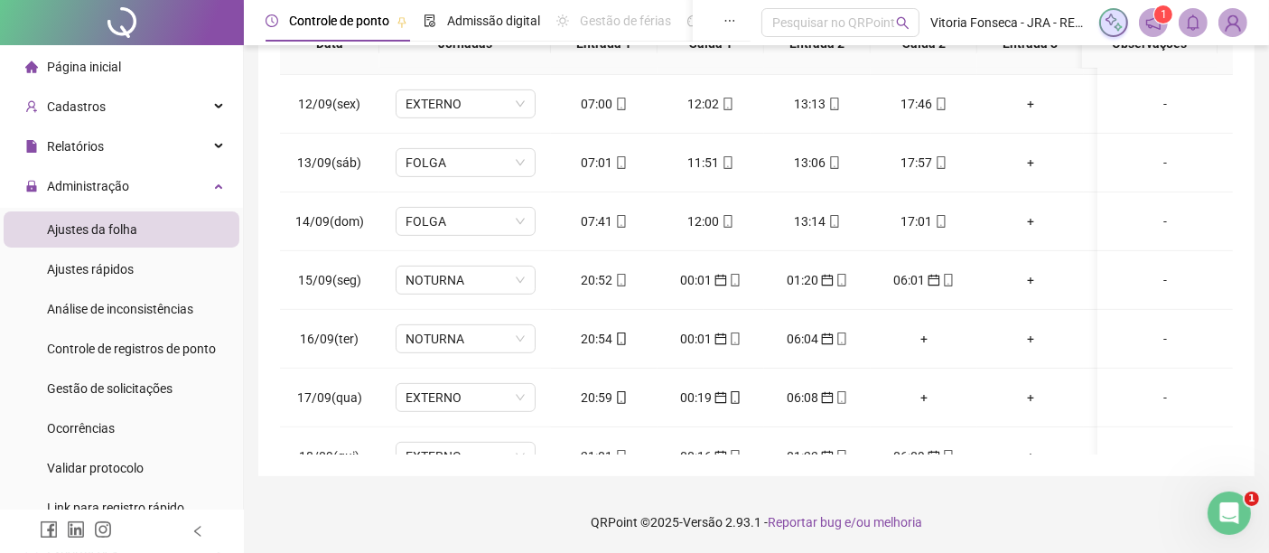
scroll to position [741, 0]
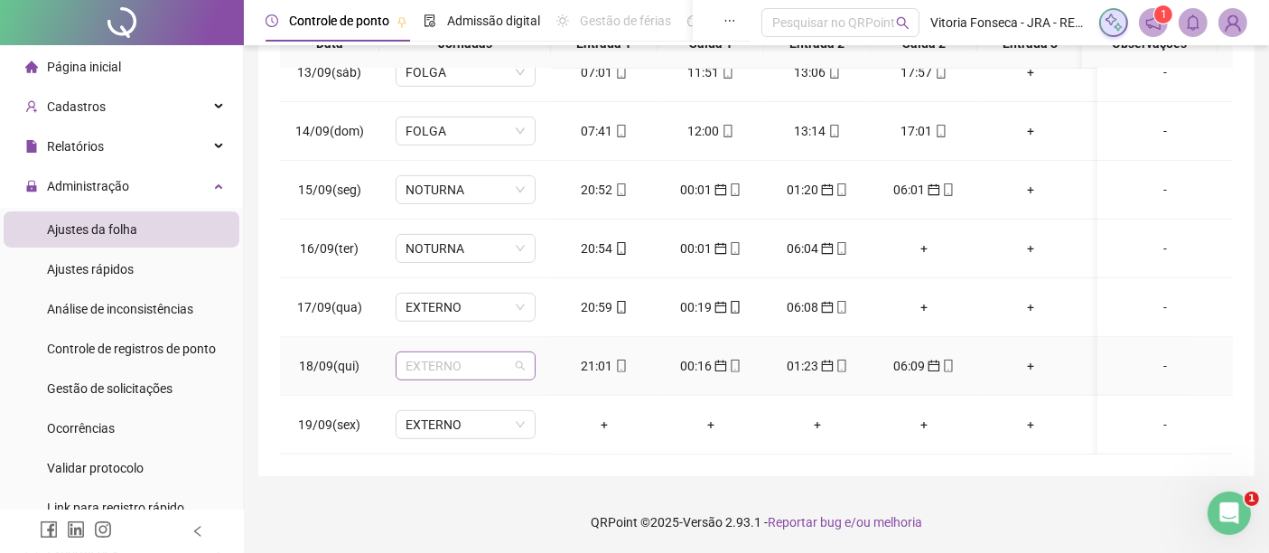
click at [508, 352] on span "EXTERNO" at bounding box center [465, 365] width 118 height 27
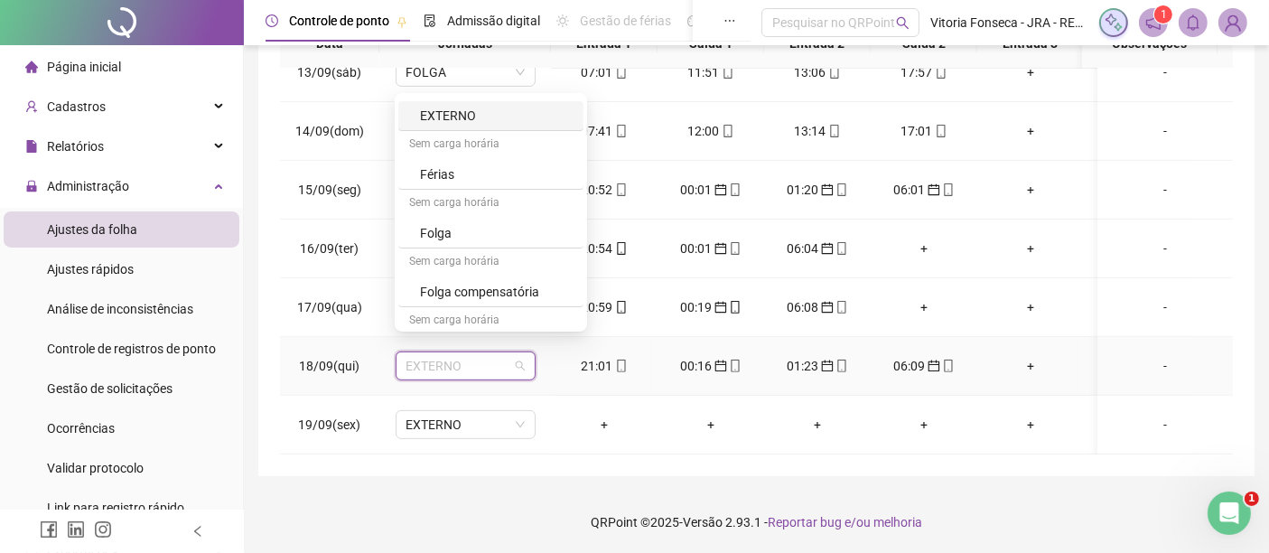
scroll to position [294, 0]
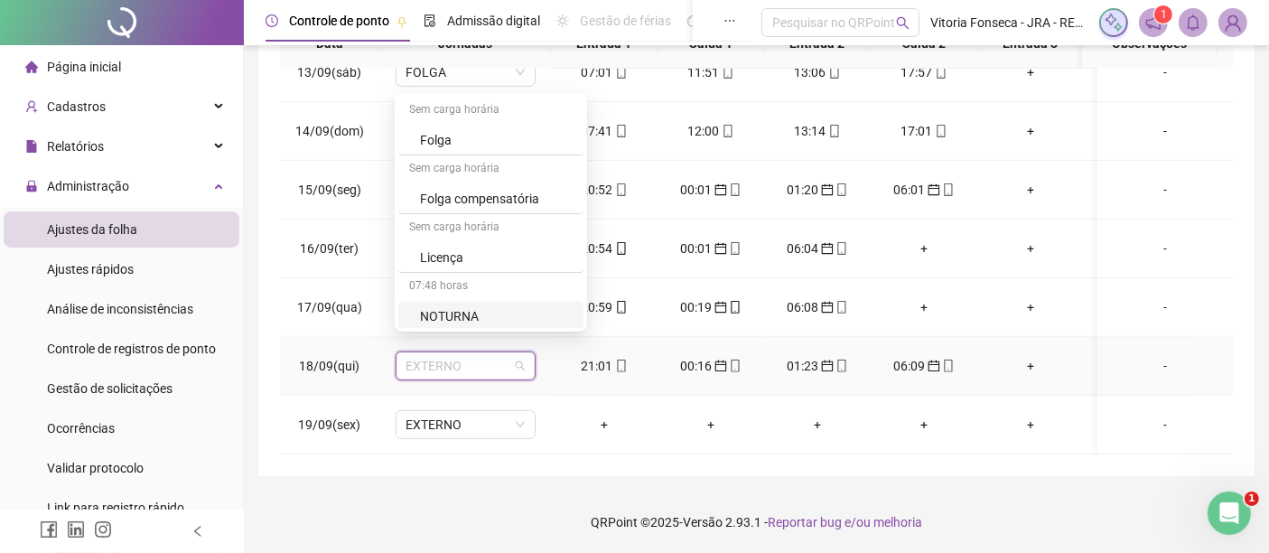
click at [508, 315] on div "NOTURNA" at bounding box center [496, 316] width 153 height 20
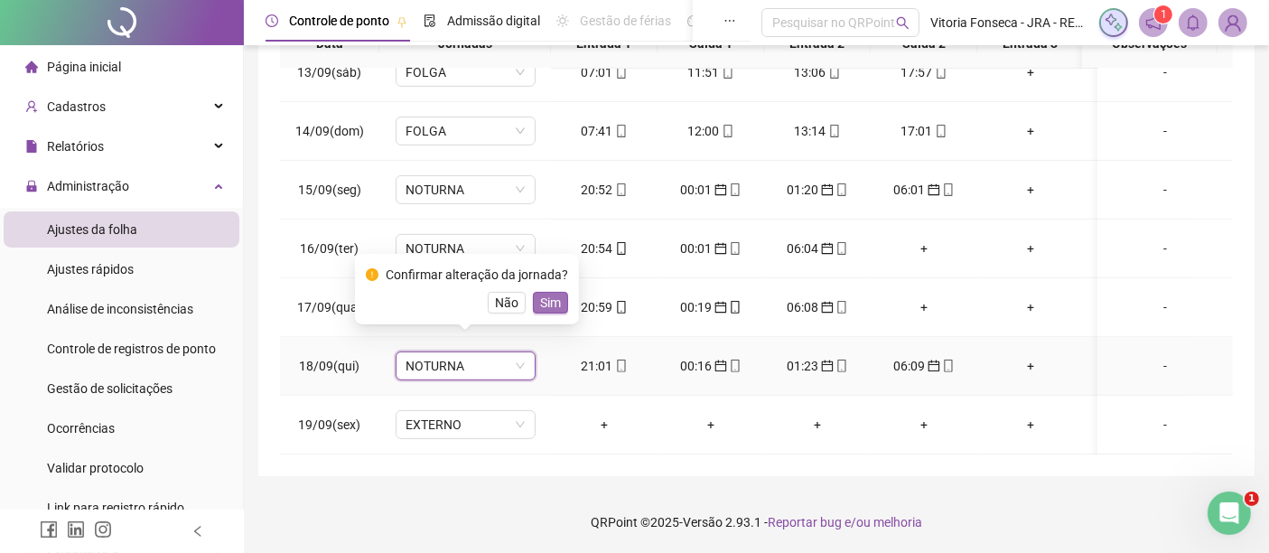
click at [540, 302] on span "Sim" at bounding box center [550, 303] width 21 height 20
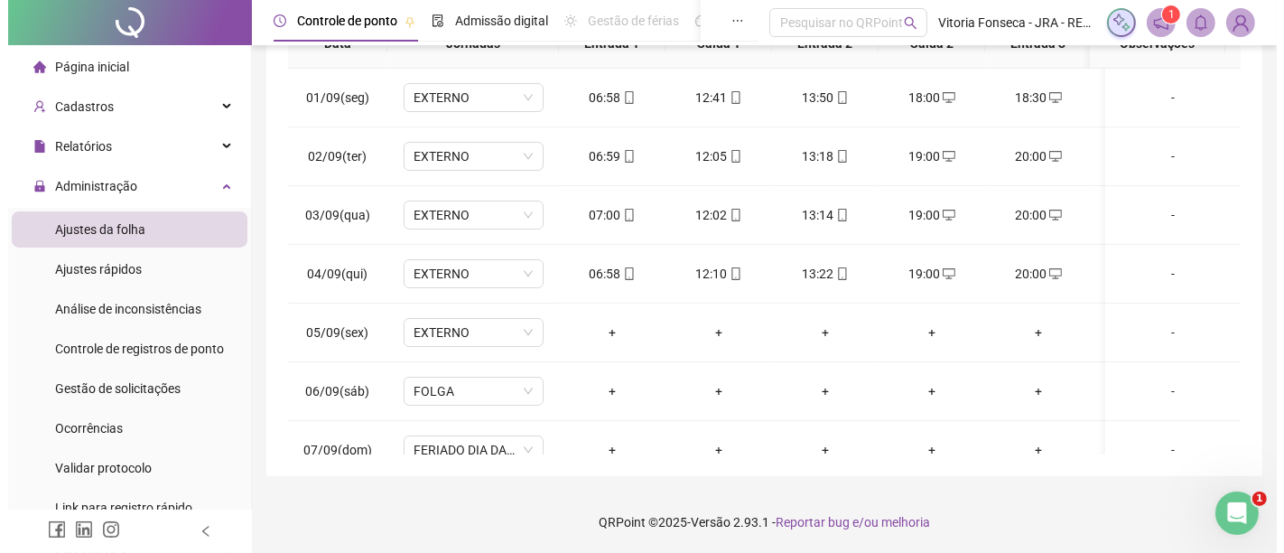
scroll to position [46, 0]
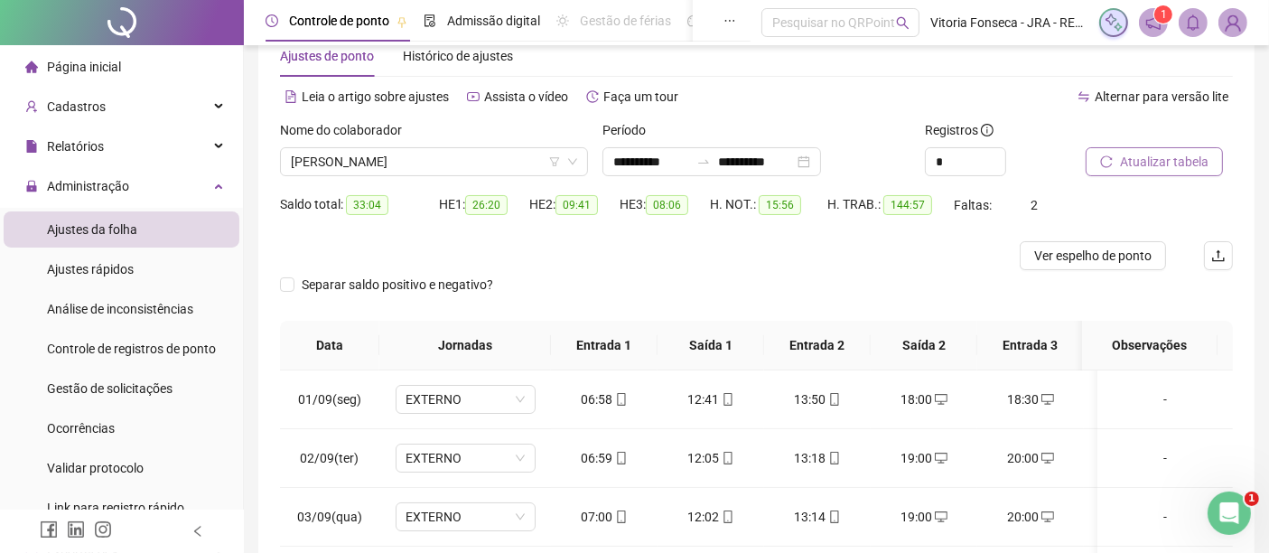
click at [1155, 172] on button "Atualizar tabela" at bounding box center [1154, 161] width 137 height 29
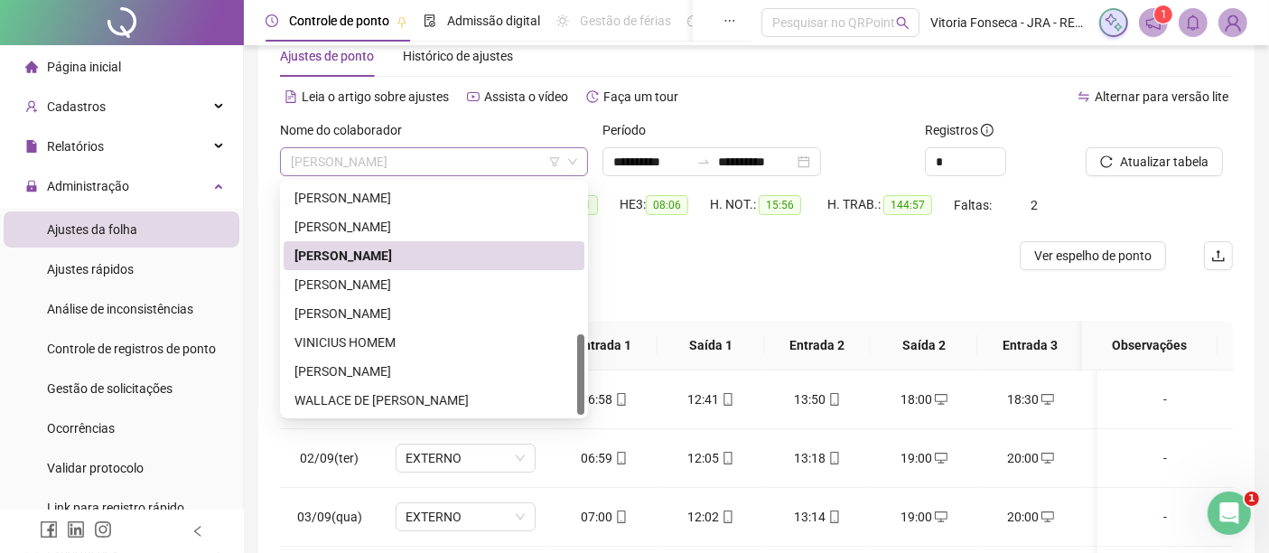
click at [495, 163] on span "ROGÉRIO DA SILVA MOURA" at bounding box center [434, 161] width 286 height 27
click at [501, 275] on div "[PERSON_NAME] [PERSON_NAME]" at bounding box center [433, 285] width 279 height 20
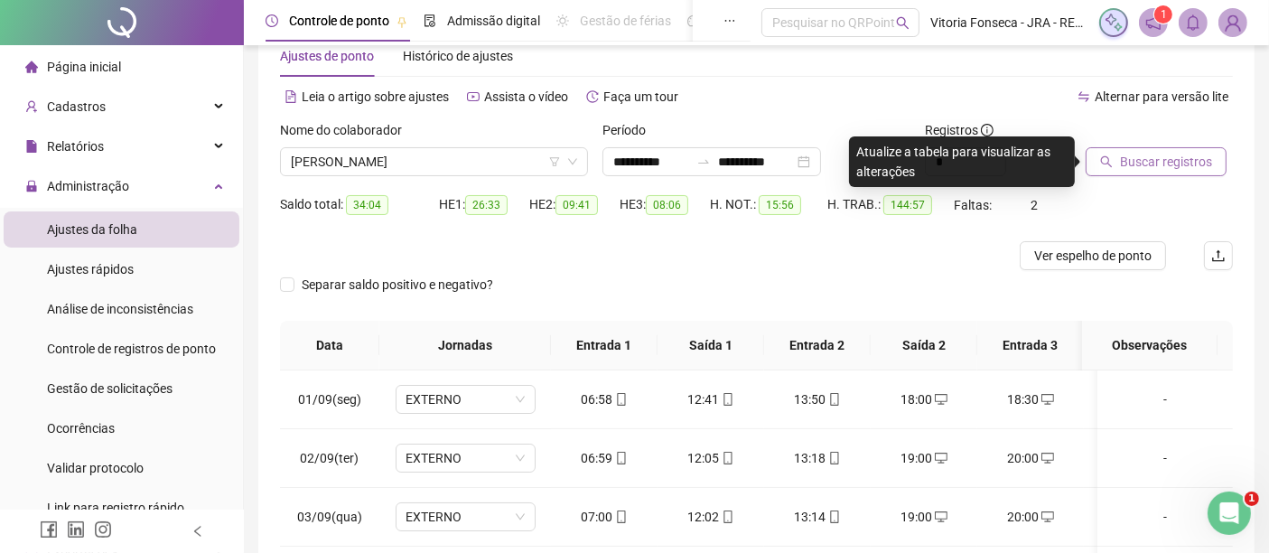
click at [1130, 164] on span "Buscar registros" at bounding box center [1166, 162] width 92 height 20
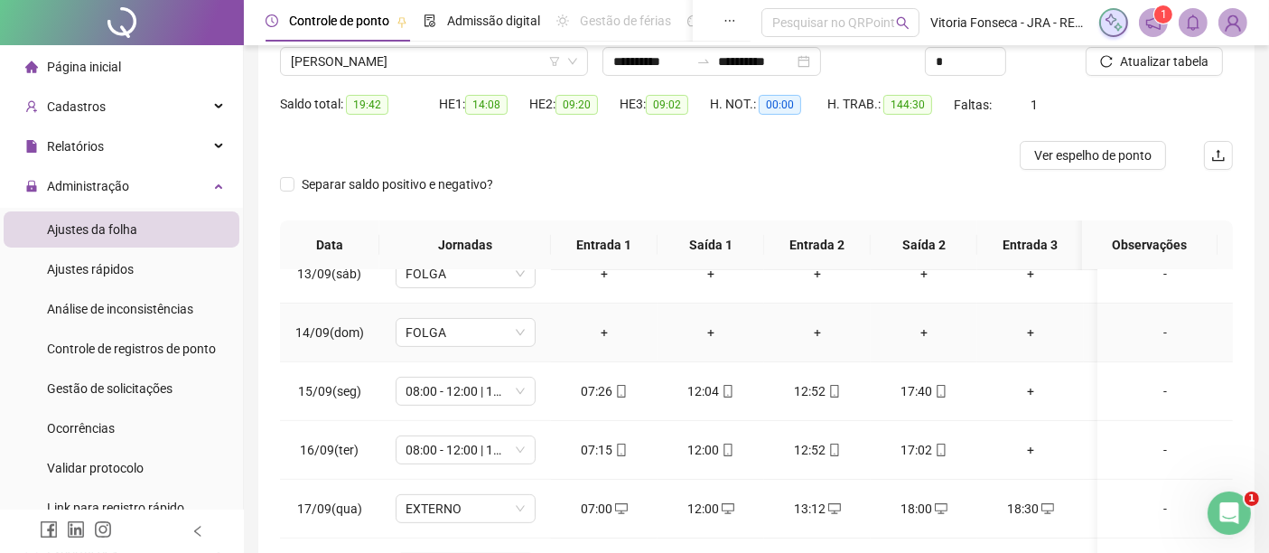
scroll to position [348, 0]
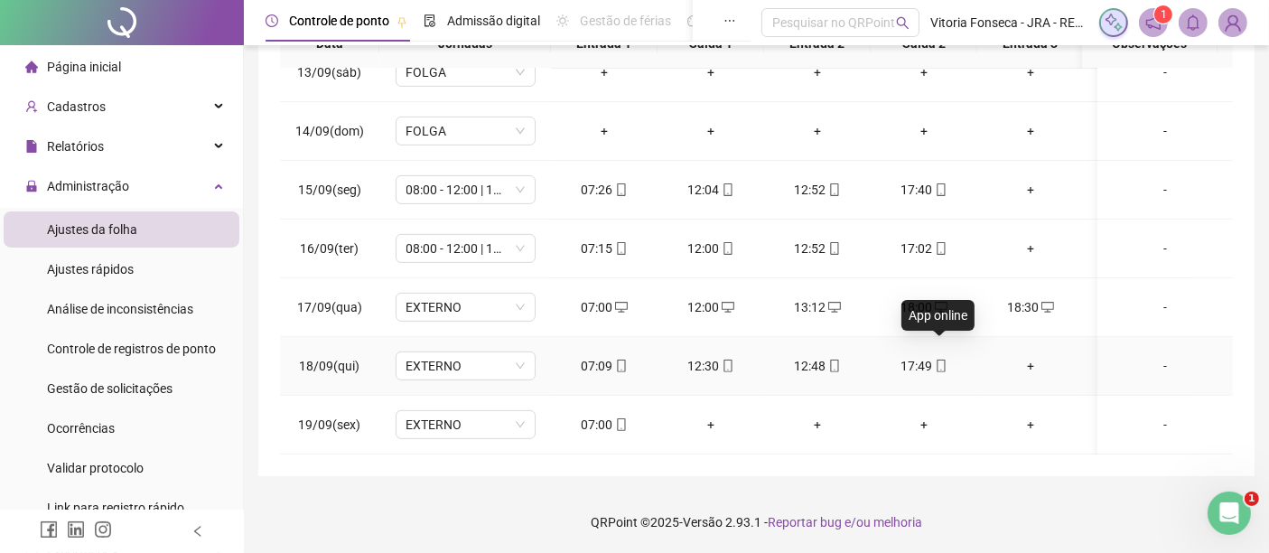
click at [941, 359] on icon "mobile" at bounding box center [941, 365] width 13 height 13
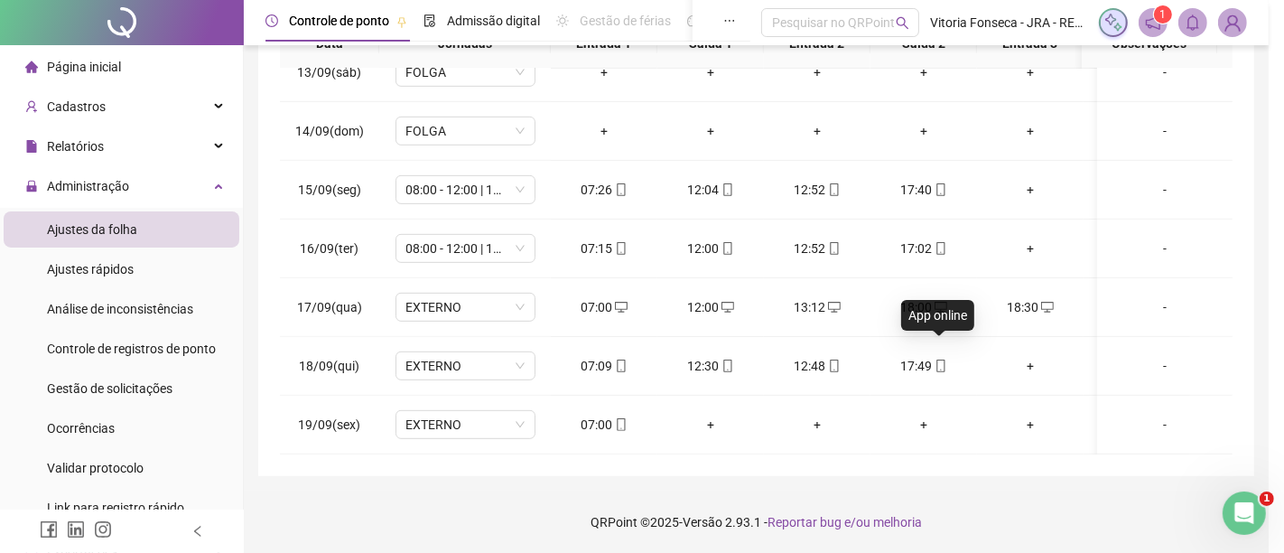
type input "**********"
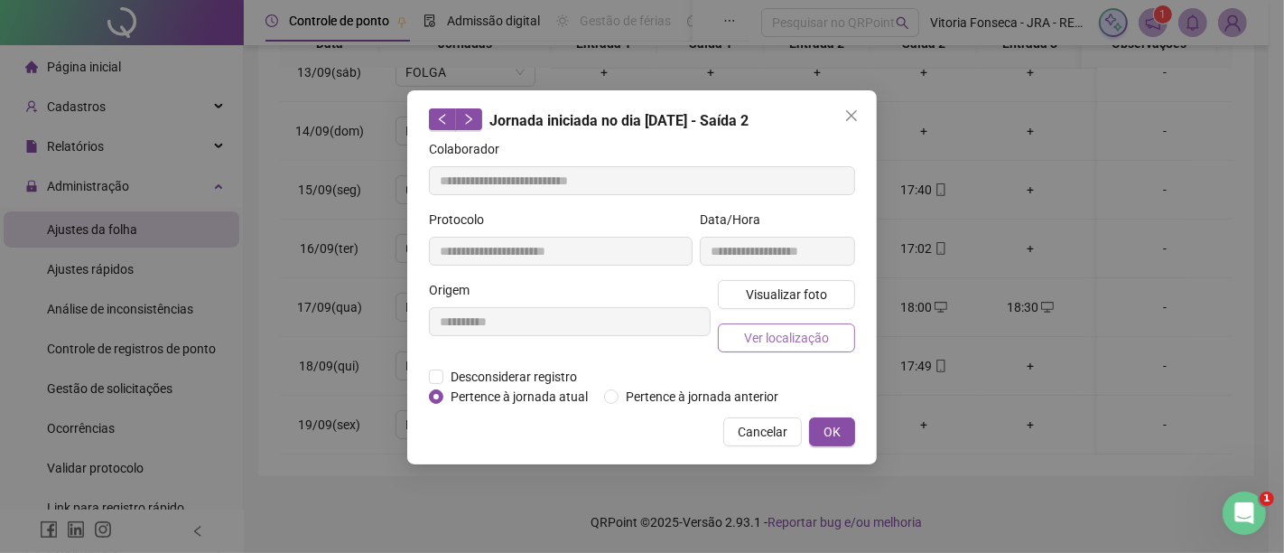
click at [852, 336] on button "Ver localização" at bounding box center [786, 337] width 137 height 29
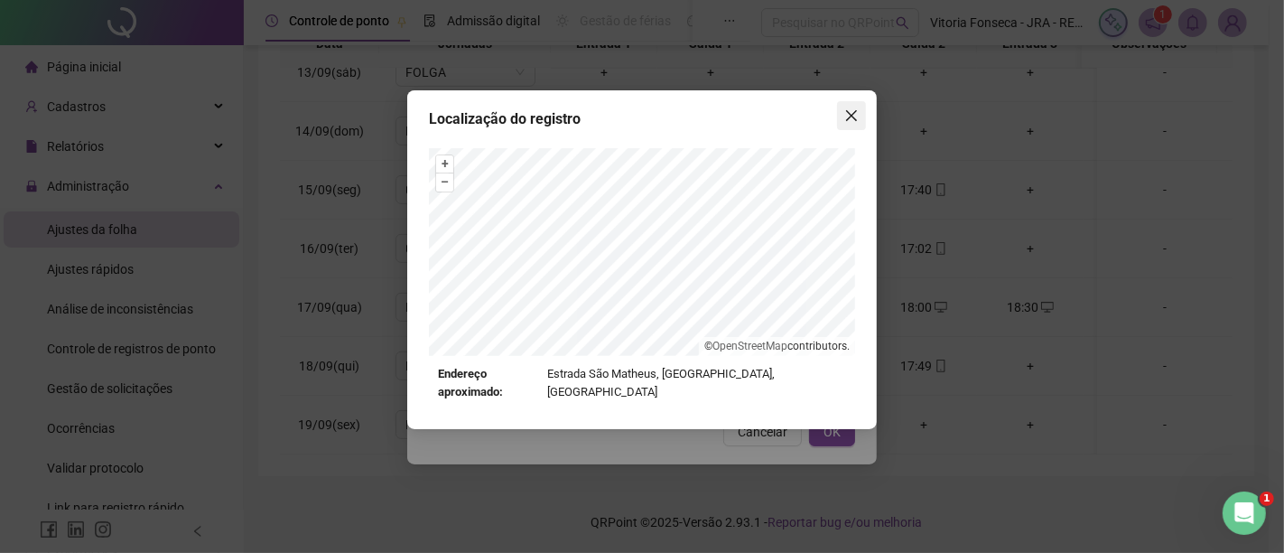
click at [848, 115] on icon "close" at bounding box center [852, 115] width 14 height 14
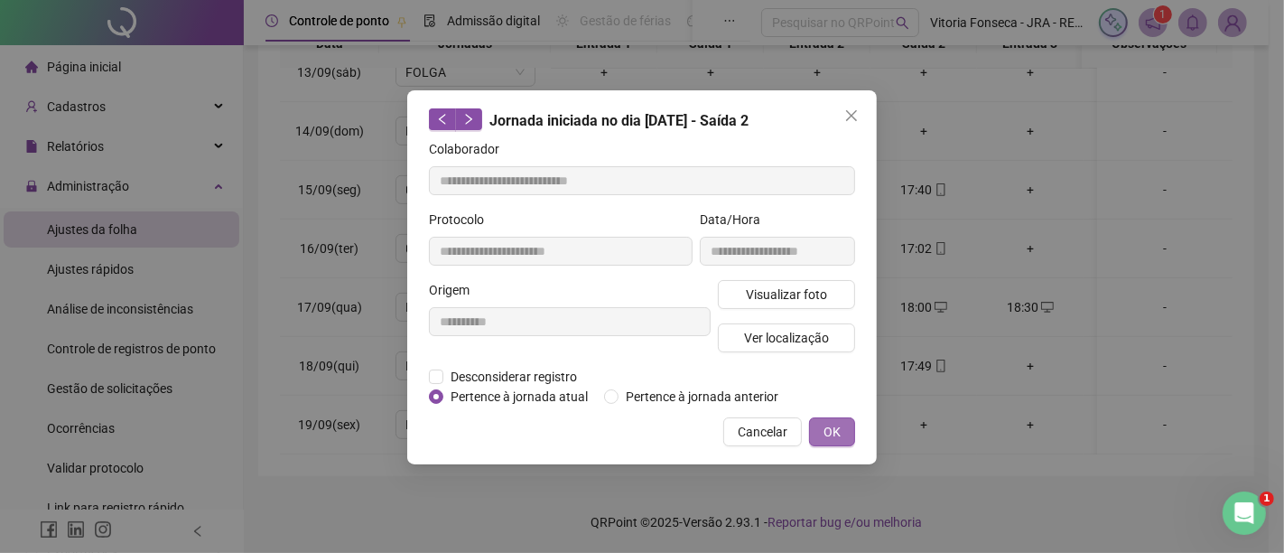
click at [834, 428] on span "OK" at bounding box center [832, 432] width 17 height 20
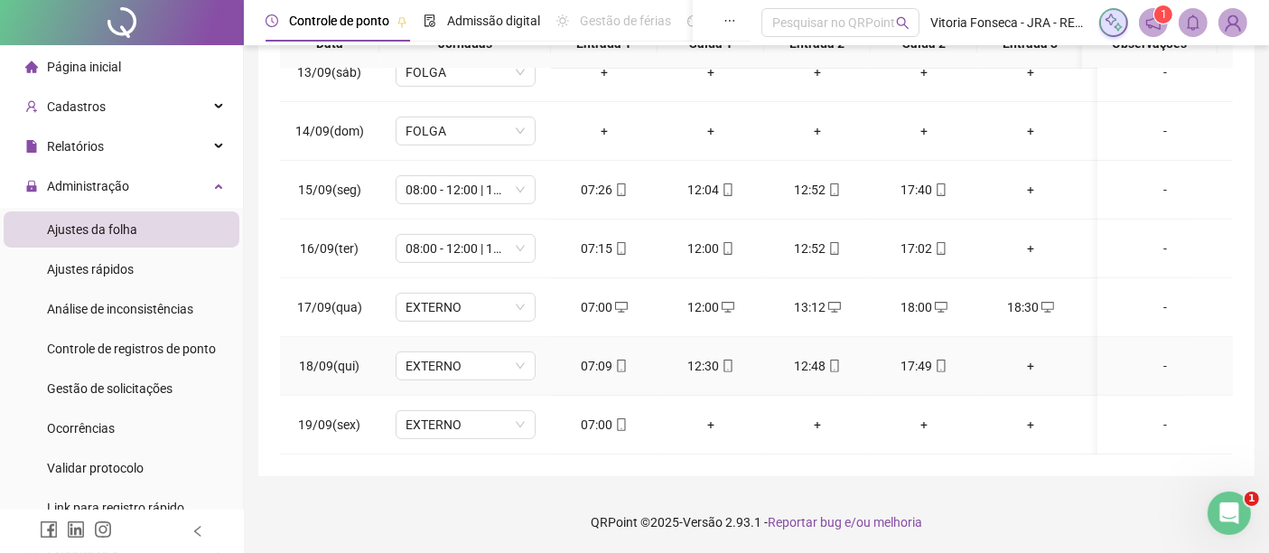
click at [625, 359] on icon "mobile" at bounding box center [621, 365] width 13 height 13
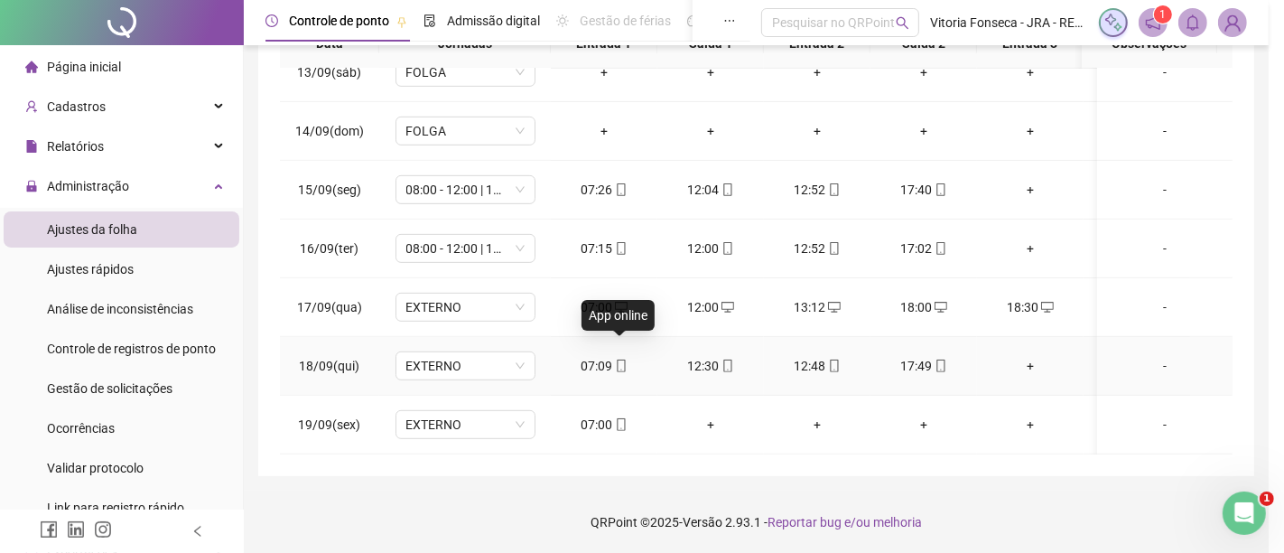
type input "**********"
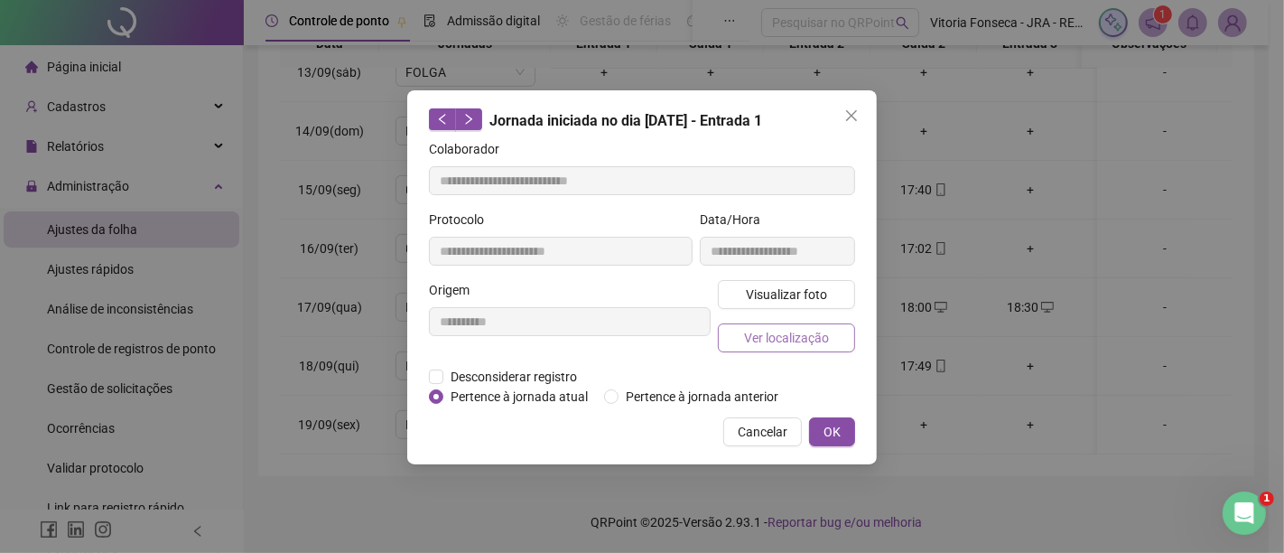
click at [740, 336] on button "Ver localização" at bounding box center [786, 337] width 137 height 29
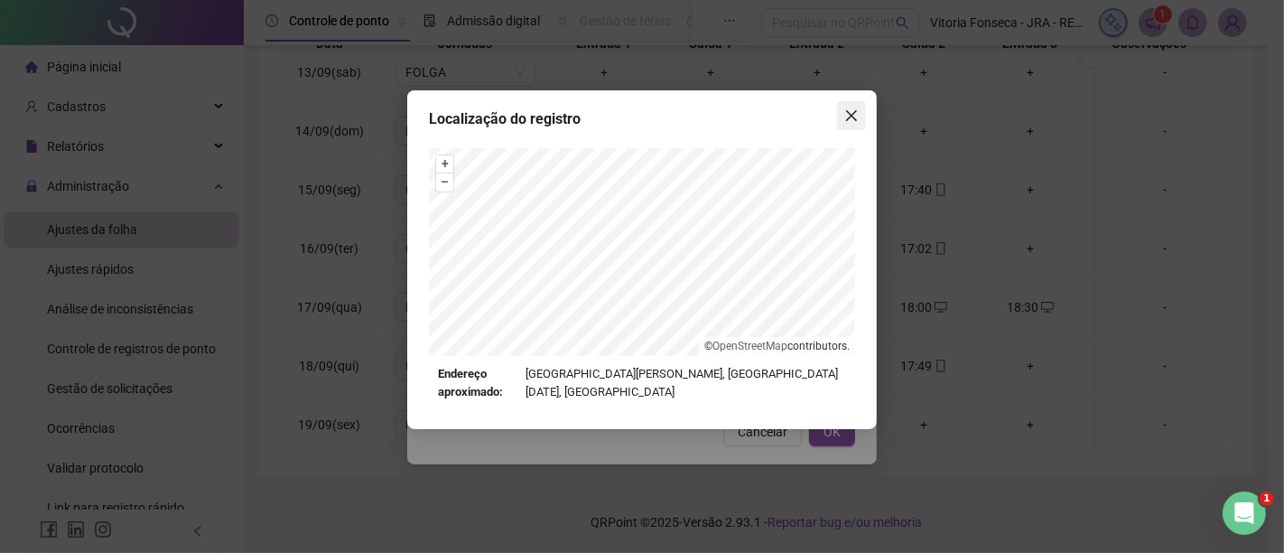
click at [847, 117] on icon "close" at bounding box center [852, 115] width 14 height 14
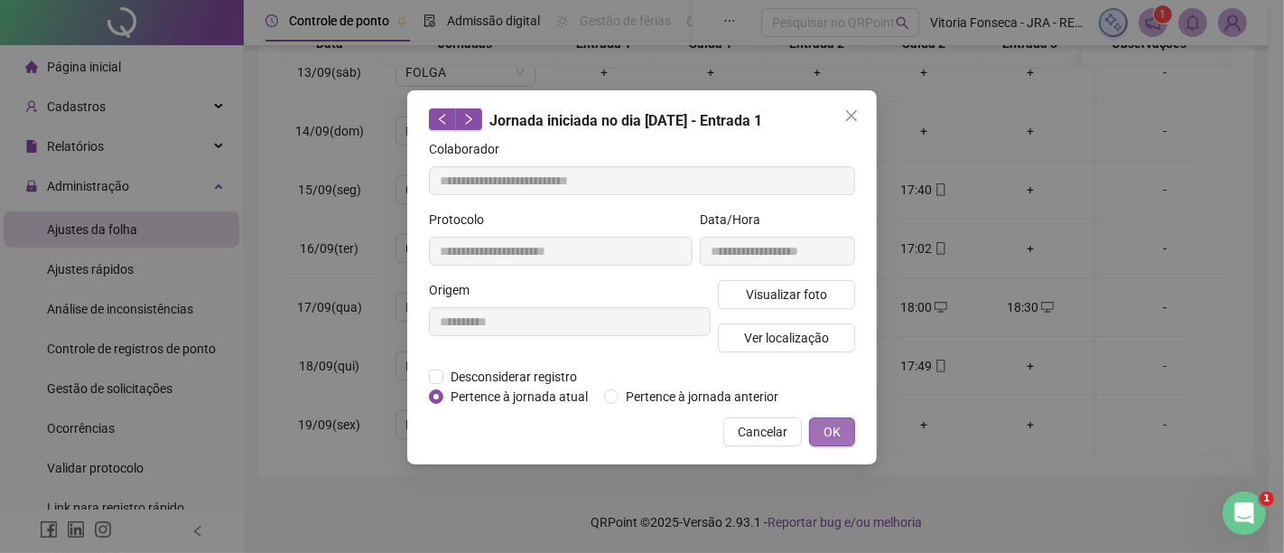
click at [845, 436] on button "OK" at bounding box center [832, 431] width 46 height 29
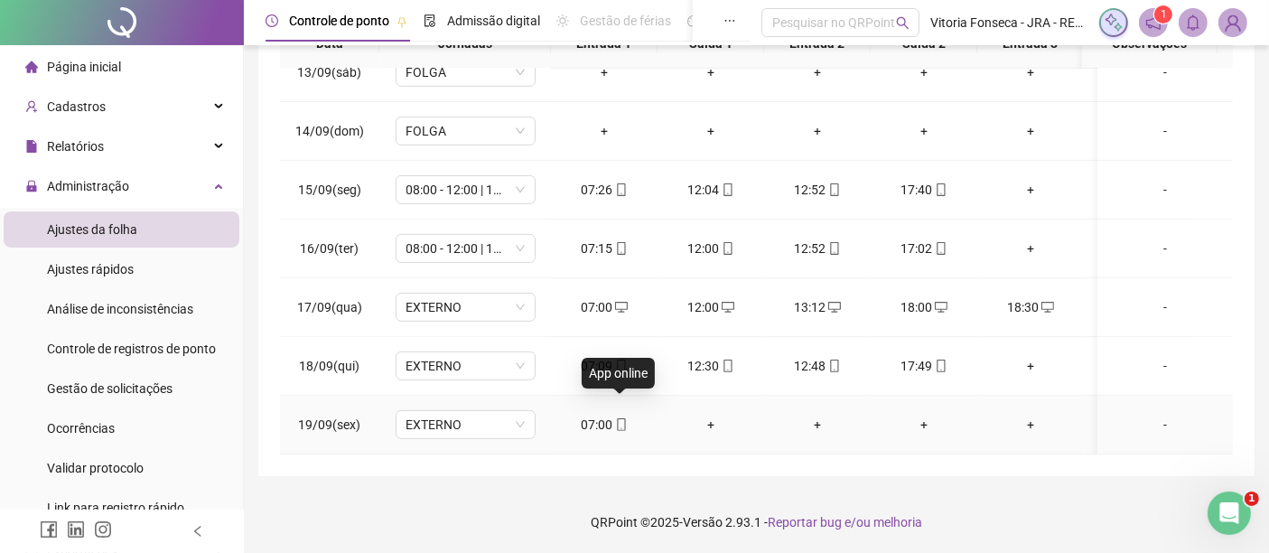
click at [624, 418] on icon "mobile" at bounding box center [621, 424] width 8 height 13
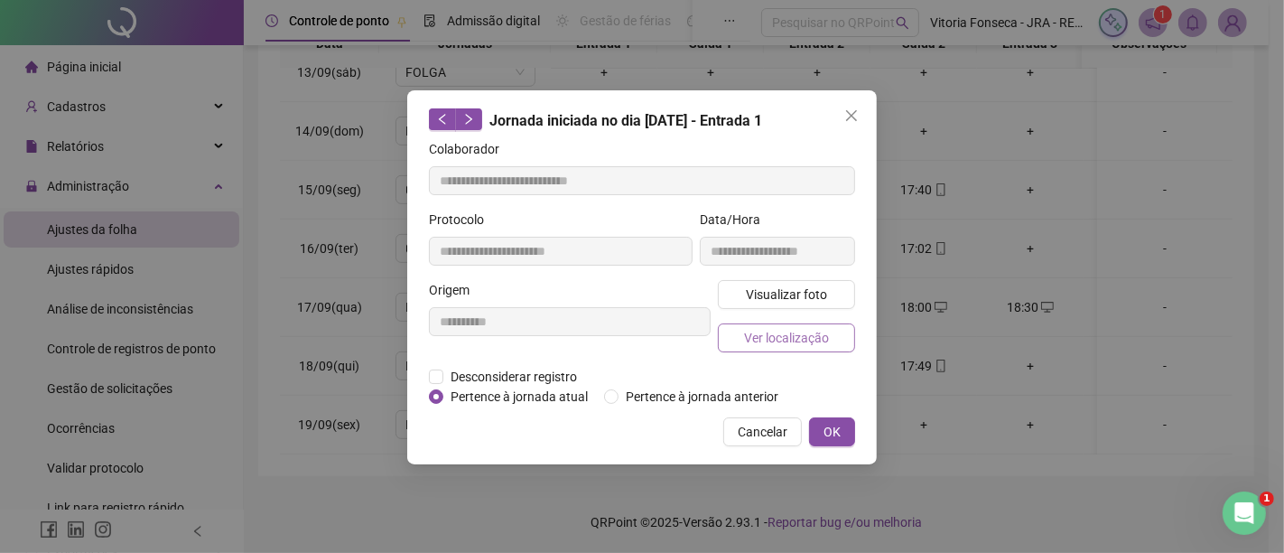
click at [795, 328] on span "Ver localização" at bounding box center [786, 338] width 85 height 20
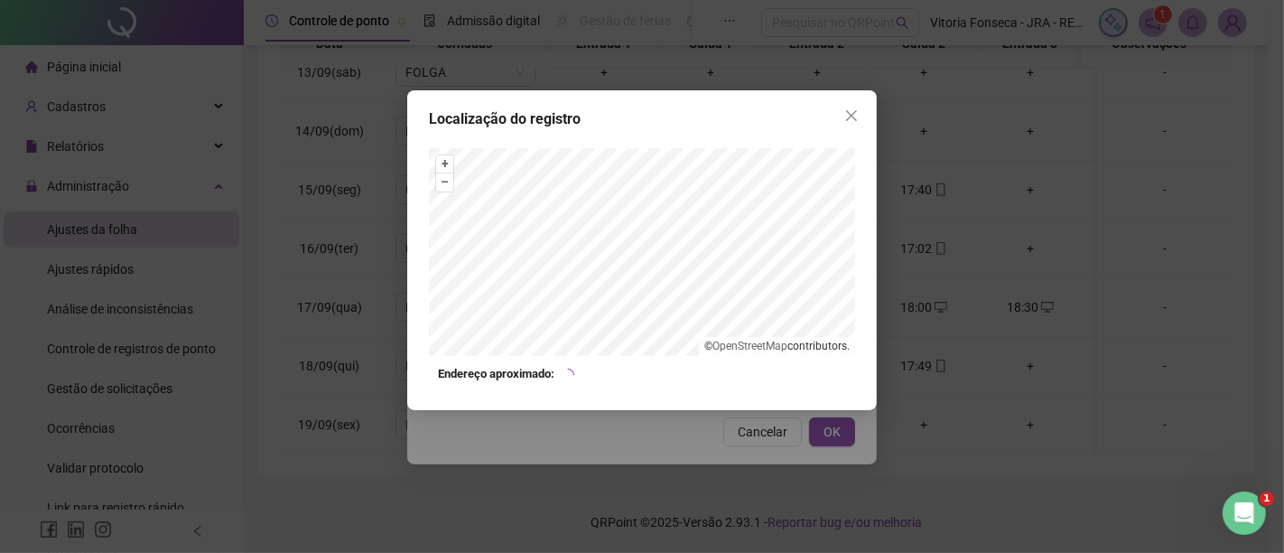
type input "**********"
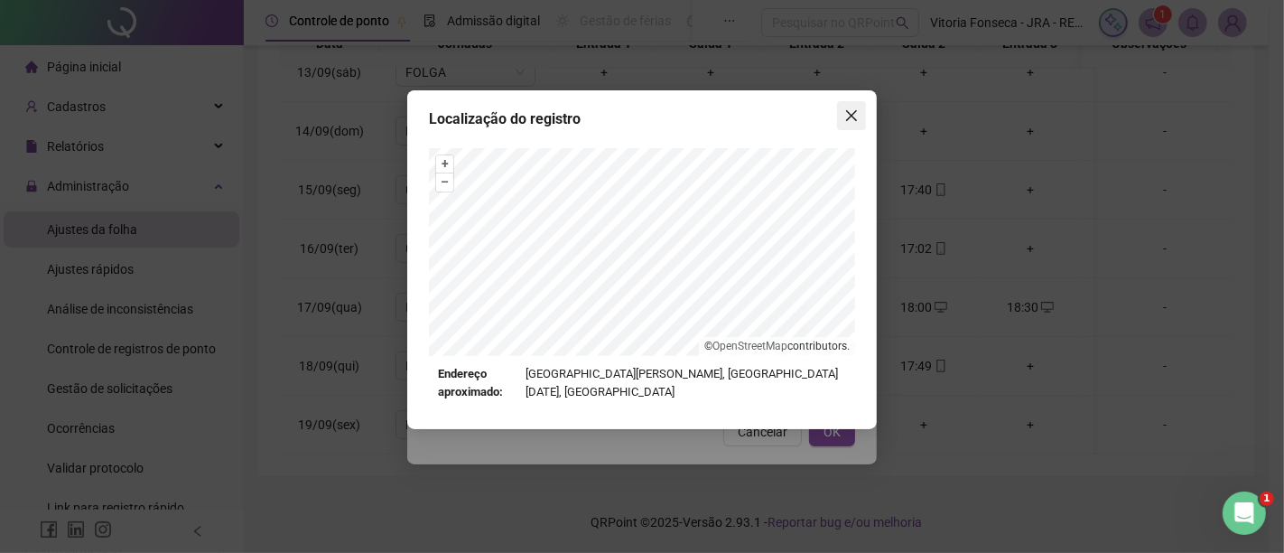
click at [848, 113] on icon "close" at bounding box center [852, 115] width 14 height 14
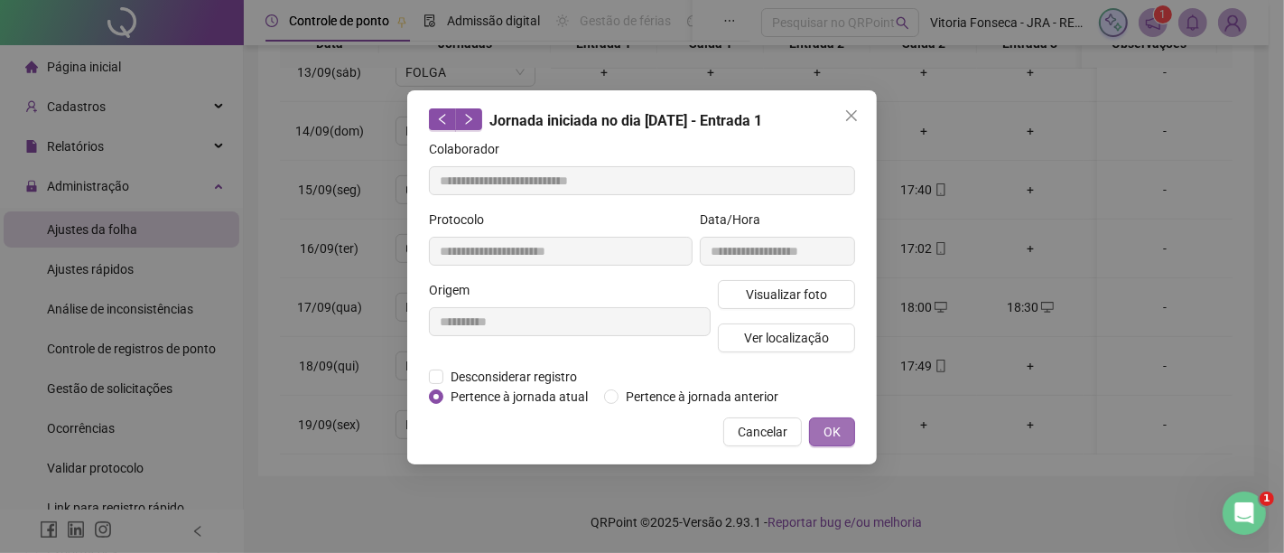
click at [839, 422] on span "OK" at bounding box center [832, 432] width 17 height 20
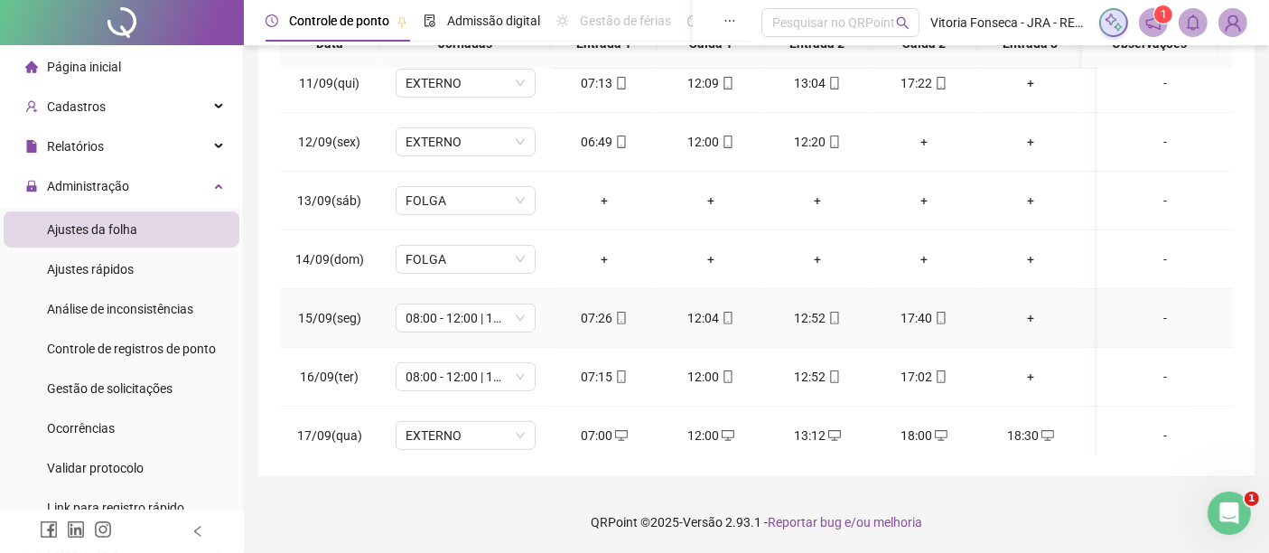
scroll to position [741, 0]
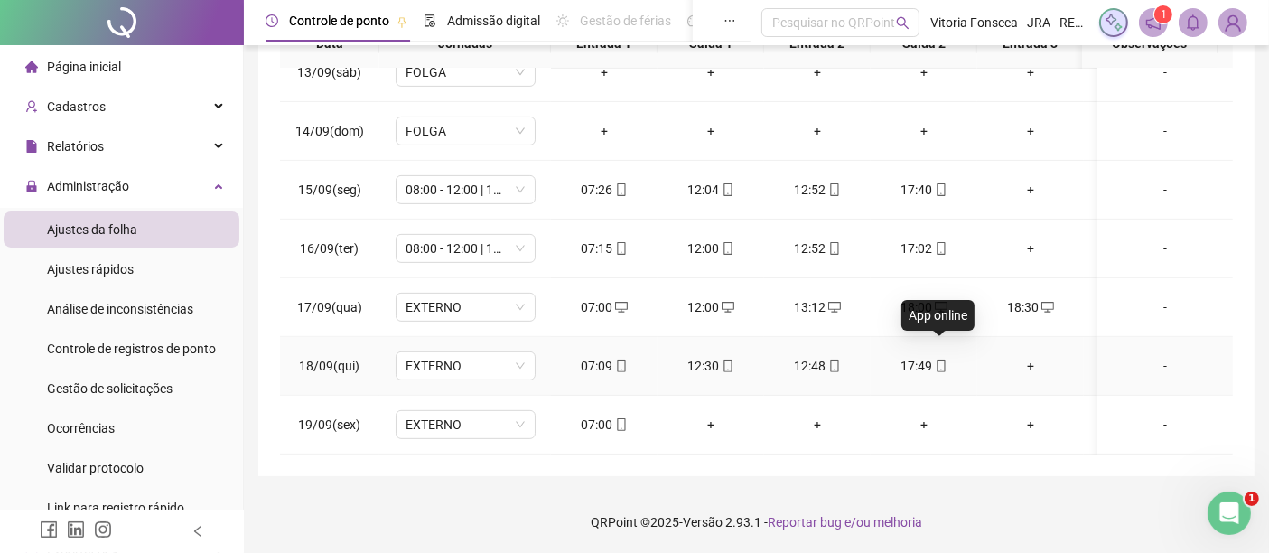
click at [939, 359] on icon "mobile" at bounding box center [941, 365] width 13 height 13
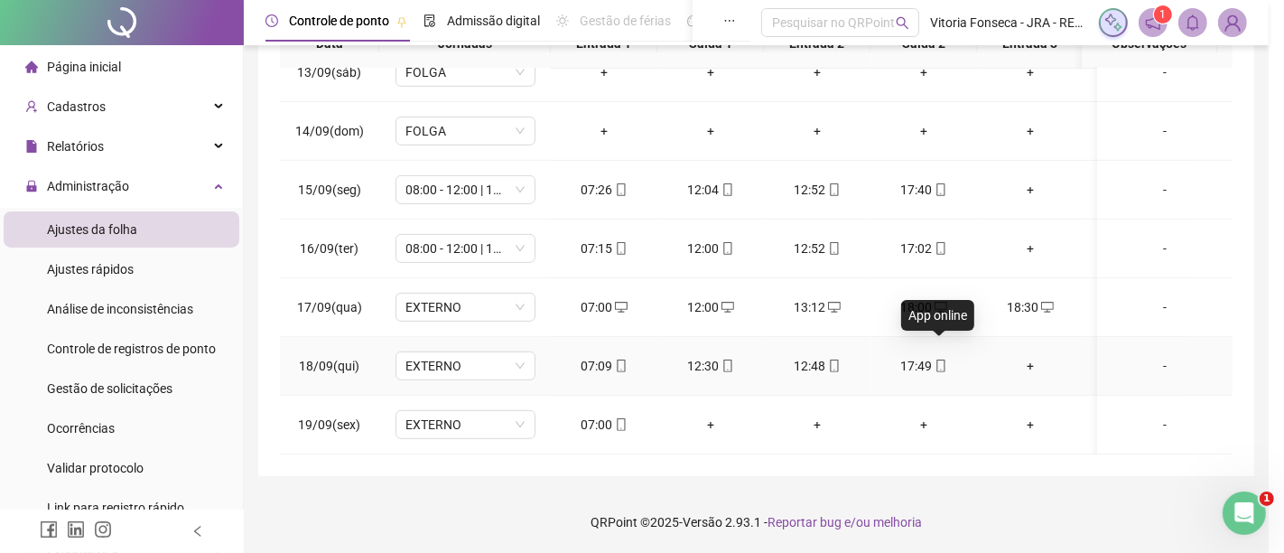
type input "**********"
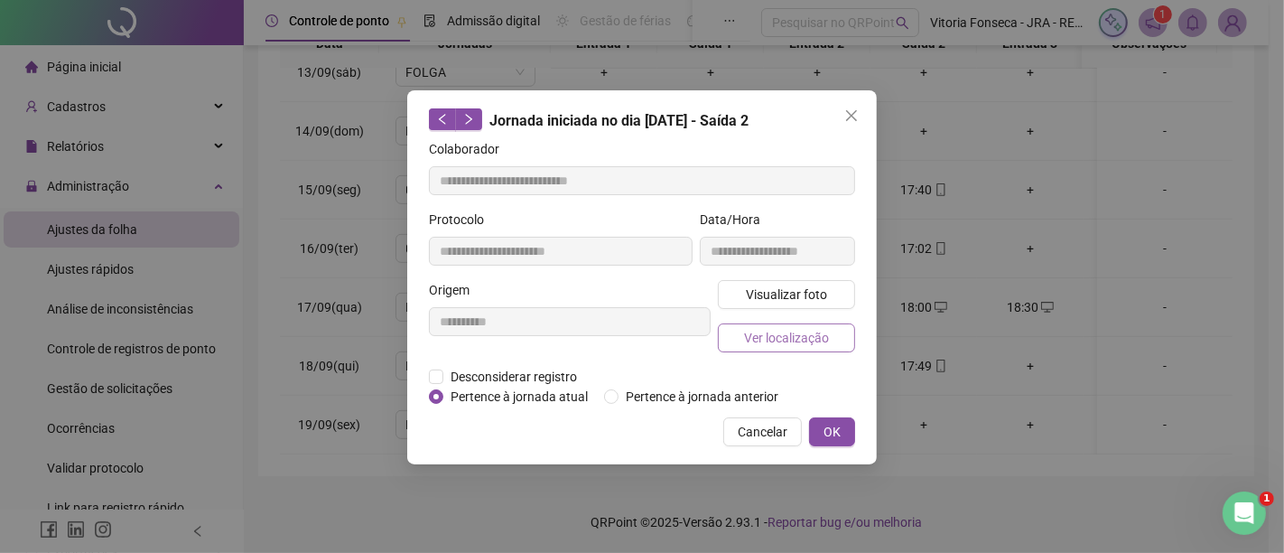
click at [811, 329] on span "Ver localização" at bounding box center [786, 338] width 85 height 20
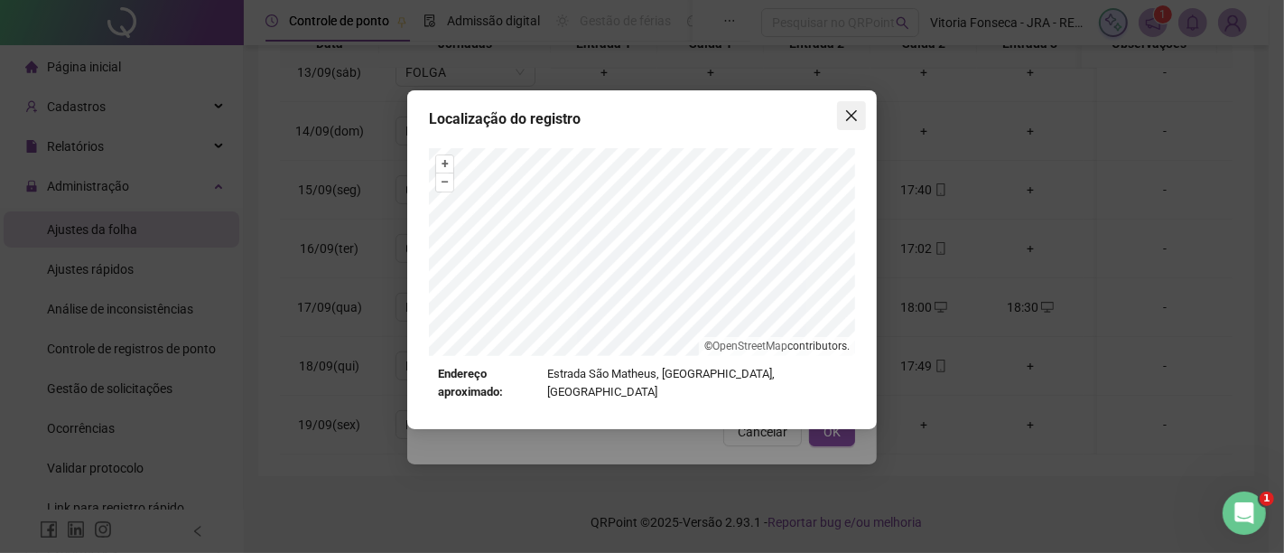
click at [845, 112] on icon "close" at bounding box center [852, 115] width 14 height 14
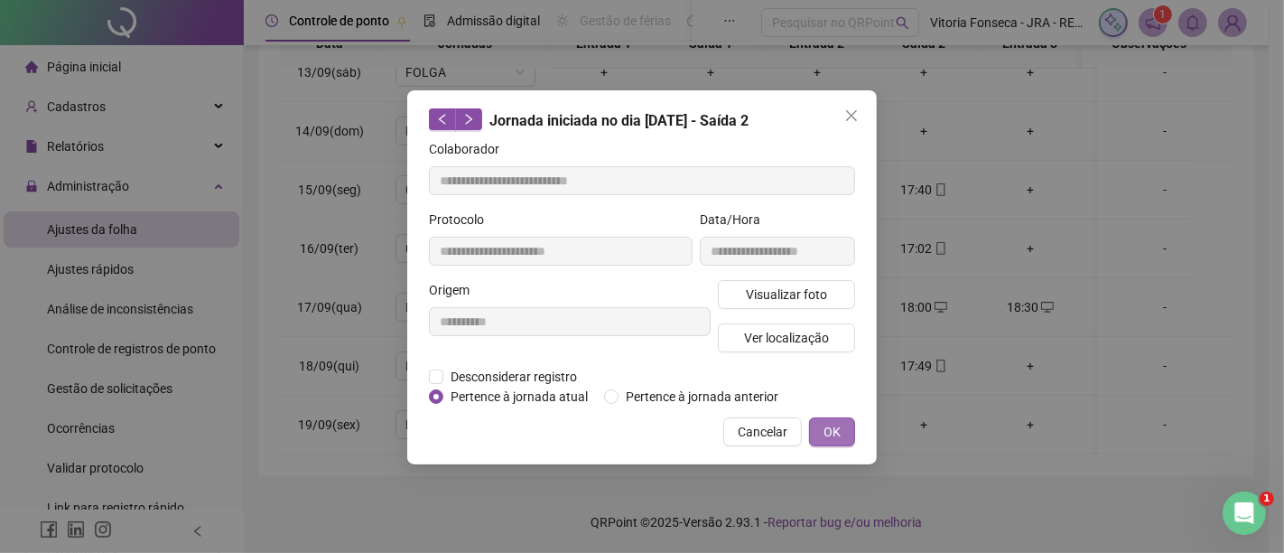
click at [828, 428] on span "OK" at bounding box center [832, 432] width 17 height 20
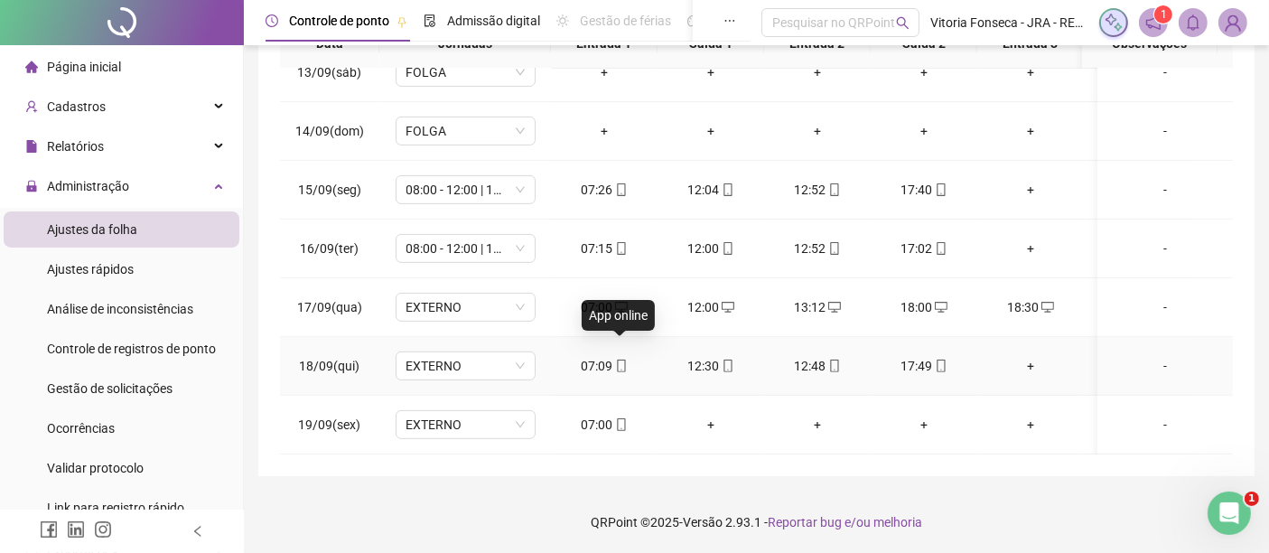
click at [624, 359] on icon "mobile" at bounding box center [621, 365] width 8 height 13
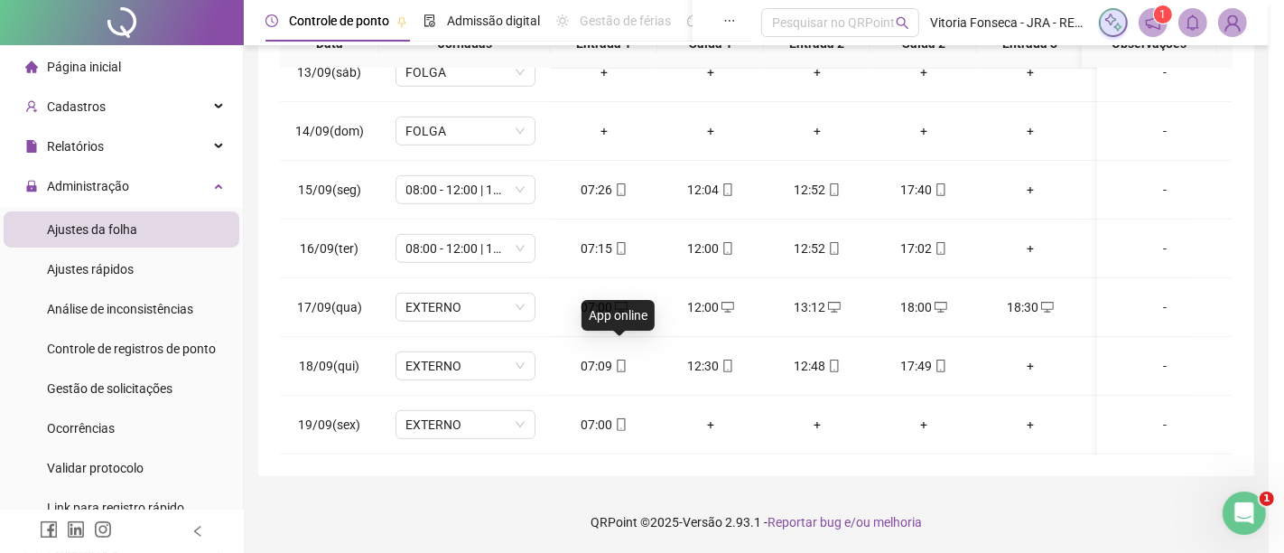
type input "**********"
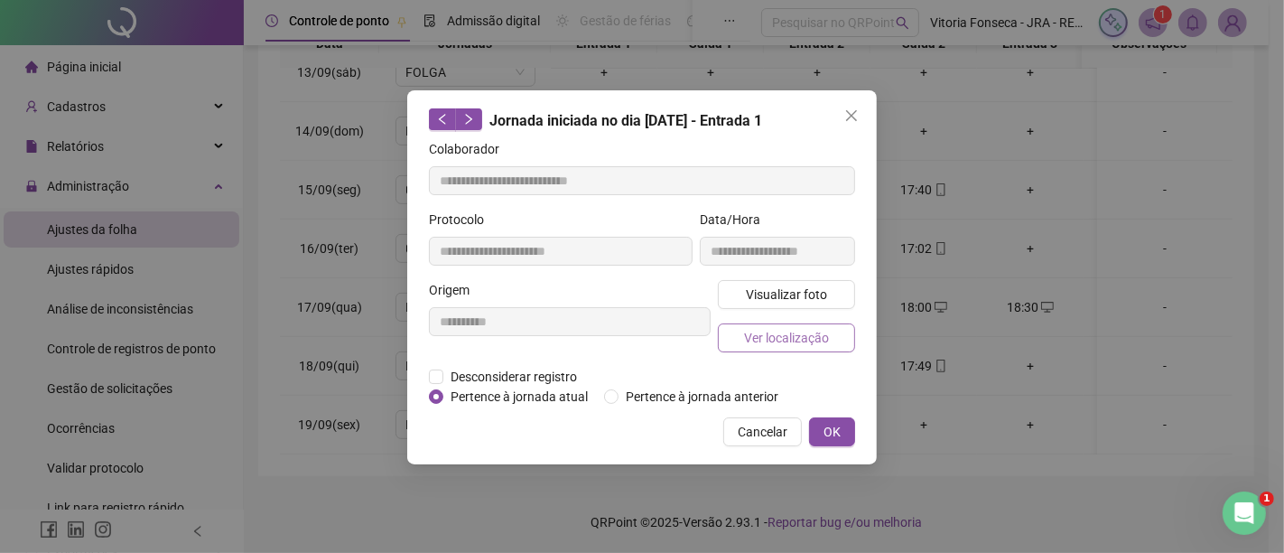
click at [735, 331] on button "Ver localização" at bounding box center [786, 337] width 137 height 29
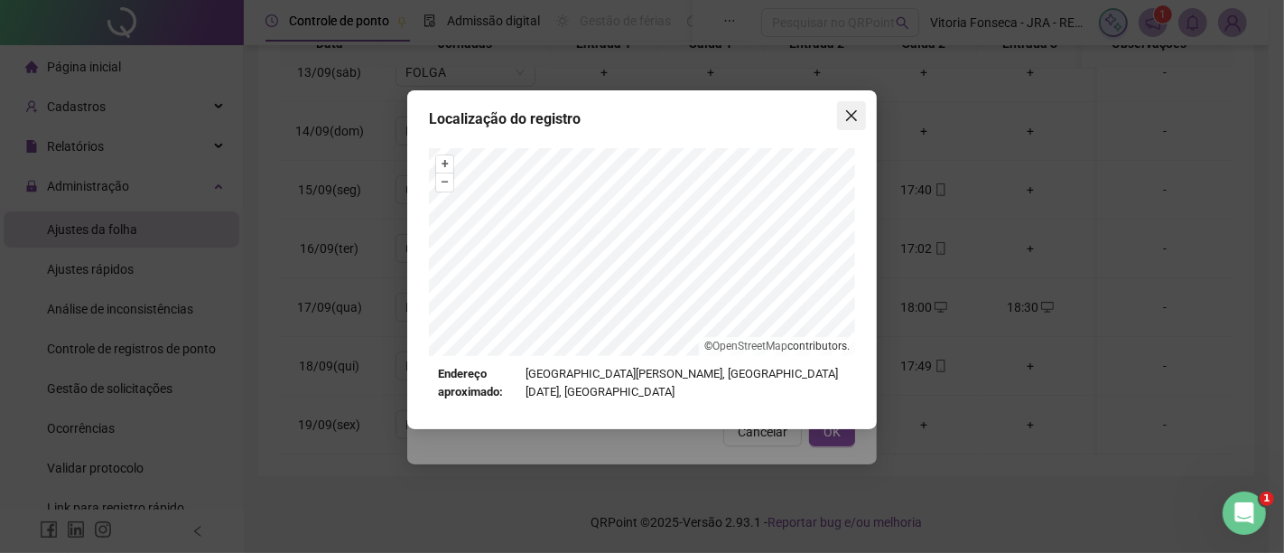
click at [854, 112] on icon "close" at bounding box center [852, 115] width 14 height 14
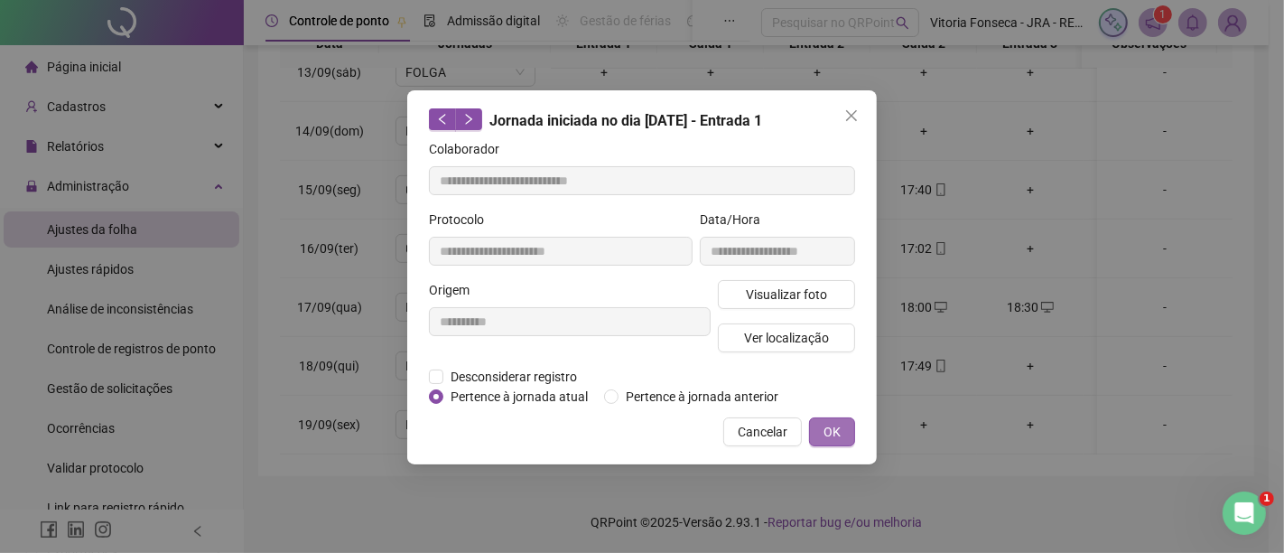
click at [826, 437] on span "OK" at bounding box center [832, 432] width 17 height 20
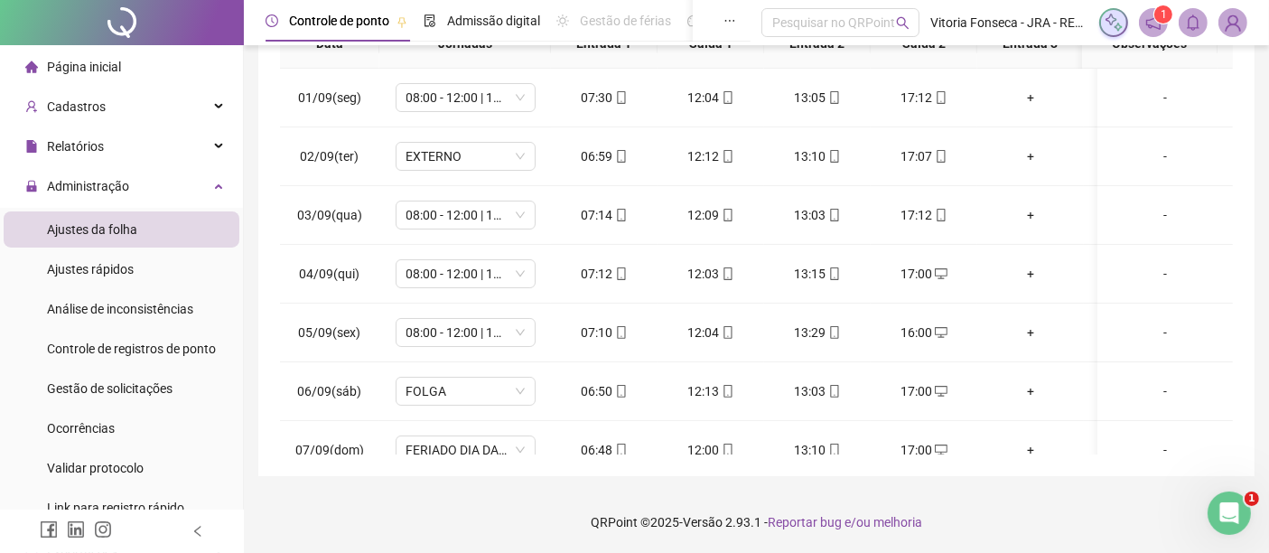
scroll to position [0, 0]
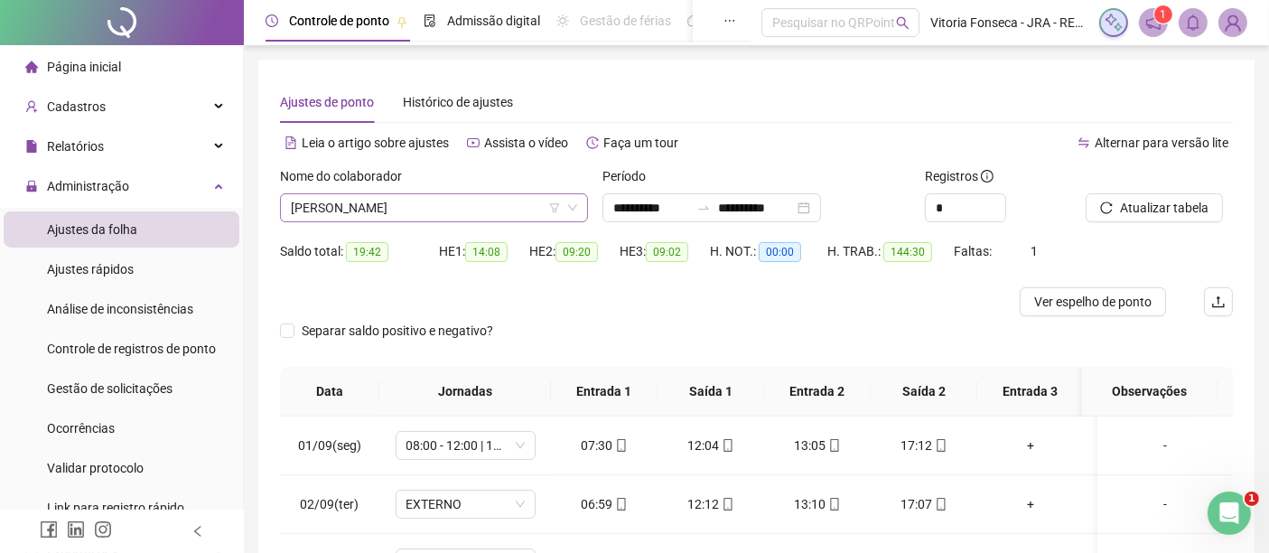
click at [497, 212] on span "[PERSON_NAME] [PERSON_NAME]" at bounding box center [434, 207] width 286 height 27
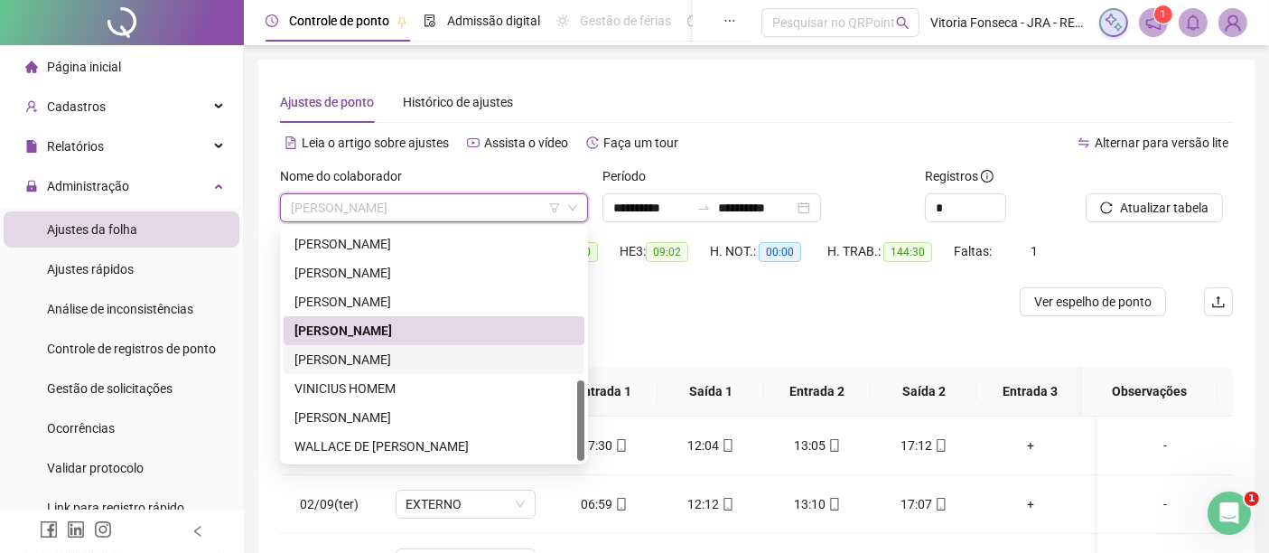
click at [452, 359] on div "[PERSON_NAME]" at bounding box center [433, 360] width 279 height 20
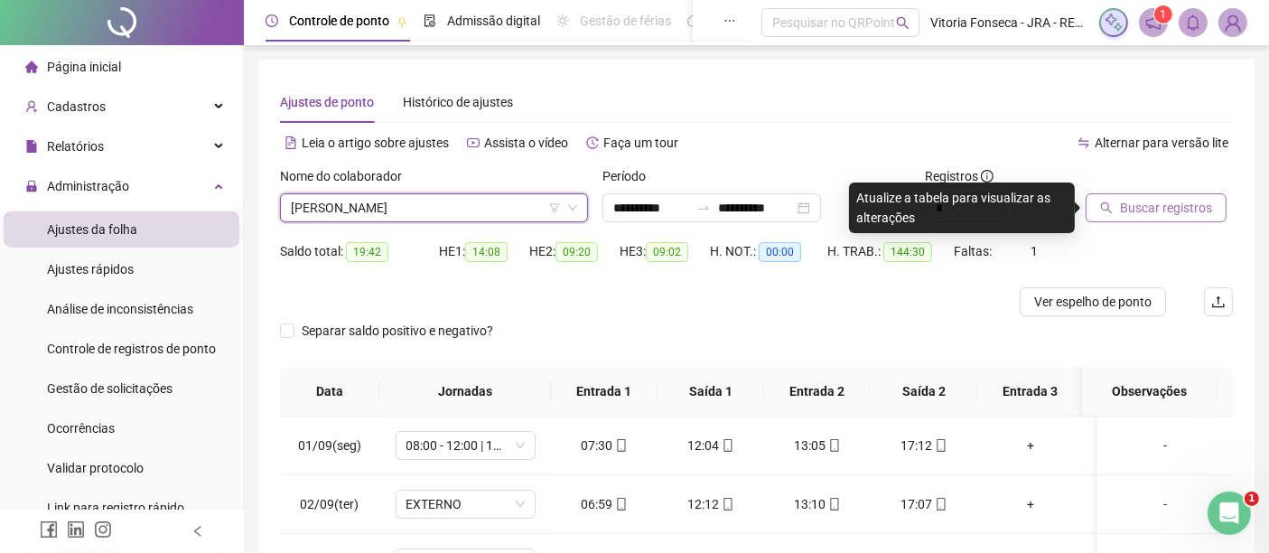
click at [1177, 198] on span "Buscar registros" at bounding box center [1166, 208] width 92 height 20
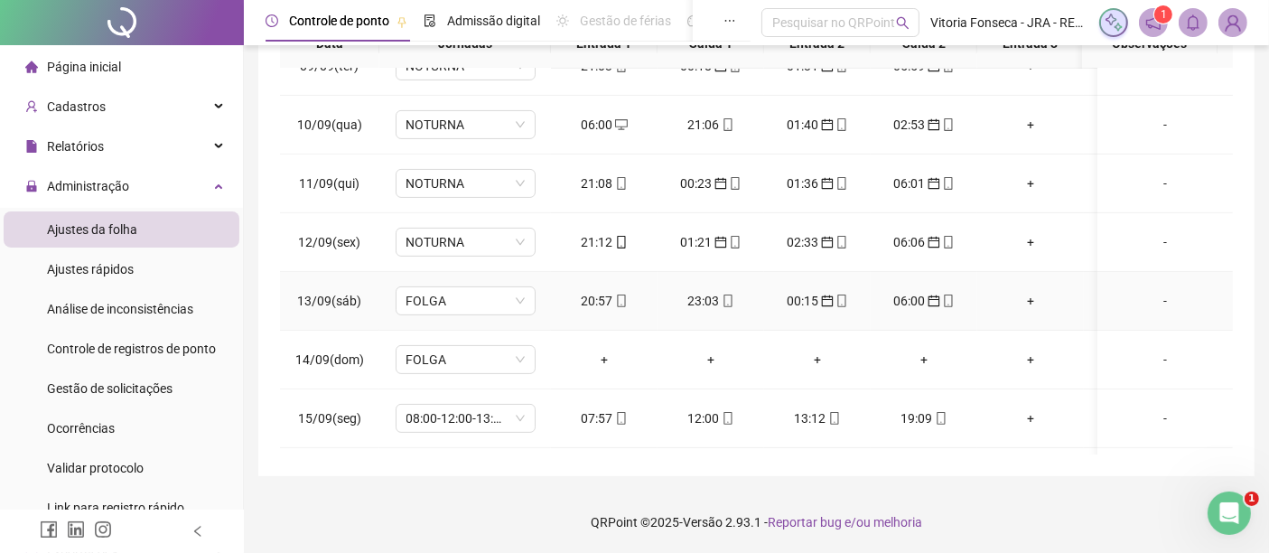
scroll to position [741, 0]
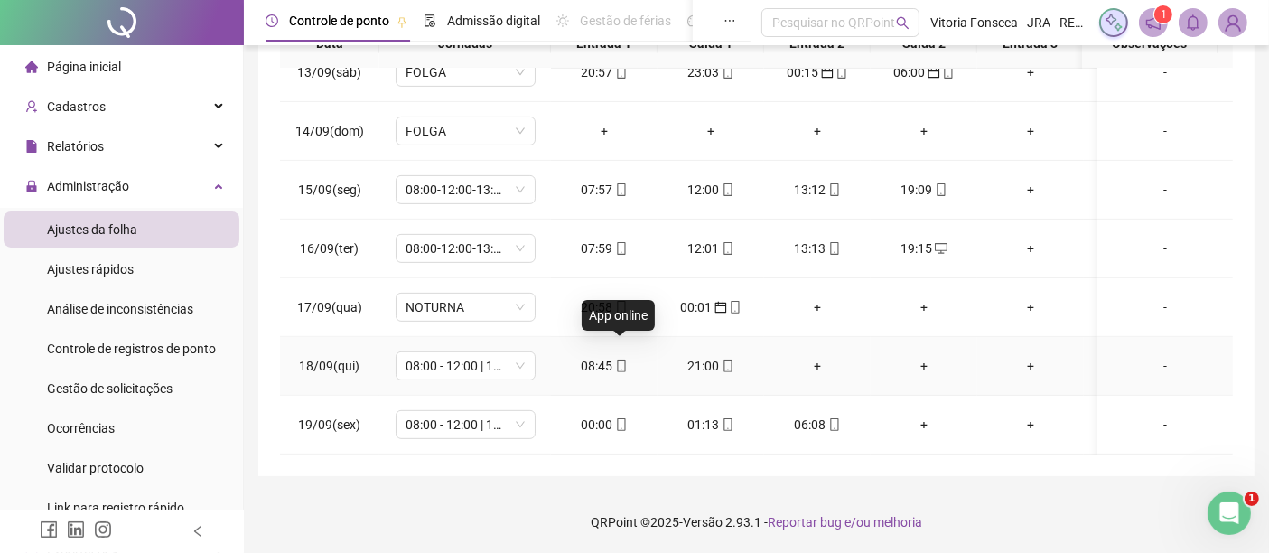
click at [623, 359] on icon "mobile" at bounding box center [621, 365] width 8 height 13
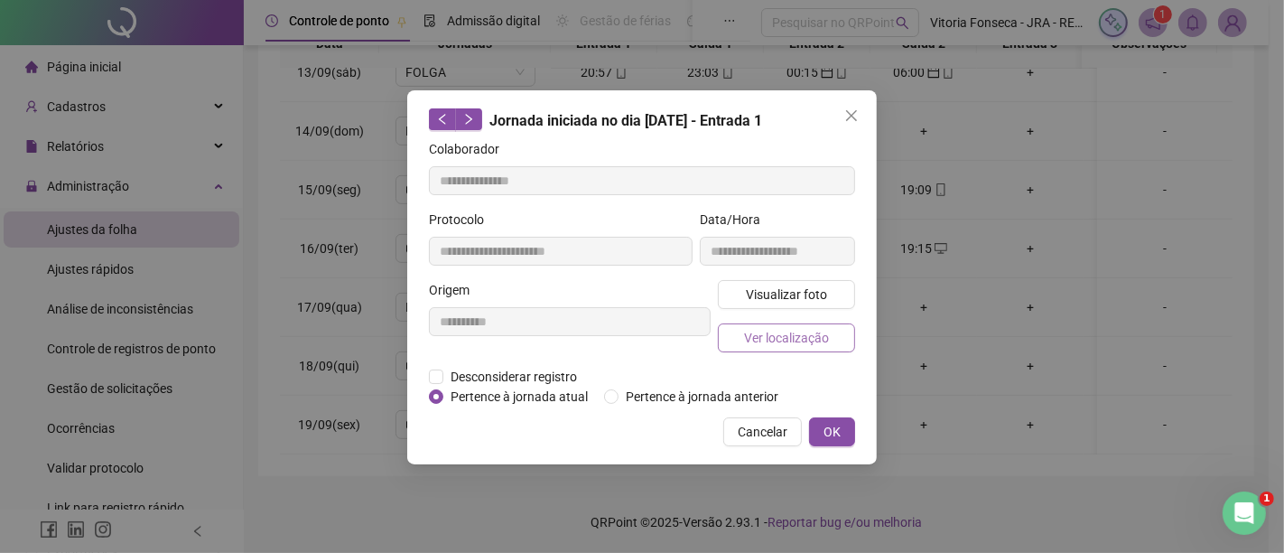
click at [751, 339] on span "Ver localização" at bounding box center [786, 338] width 85 height 20
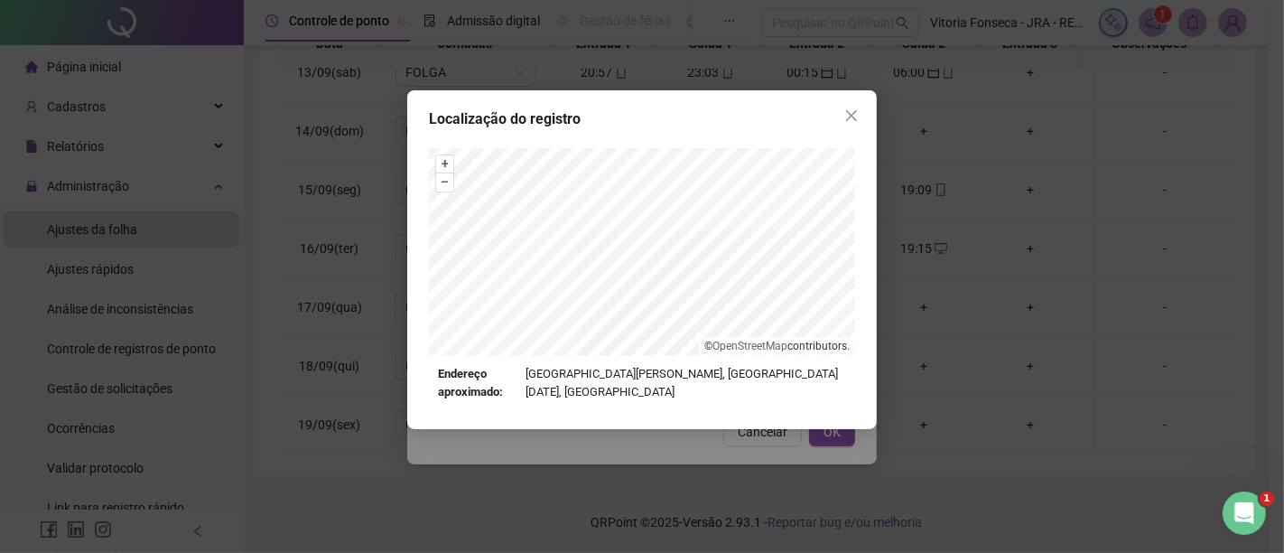
type input "**********"
click at [853, 113] on icon "close" at bounding box center [852, 115] width 14 height 14
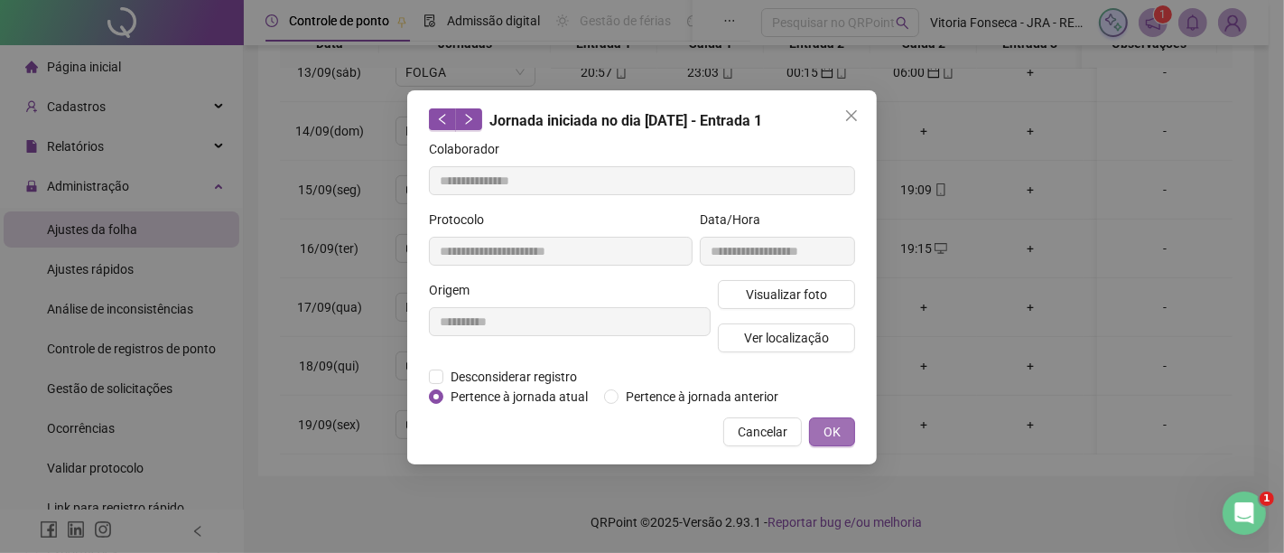
click at [841, 425] on button "OK" at bounding box center [832, 431] width 46 height 29
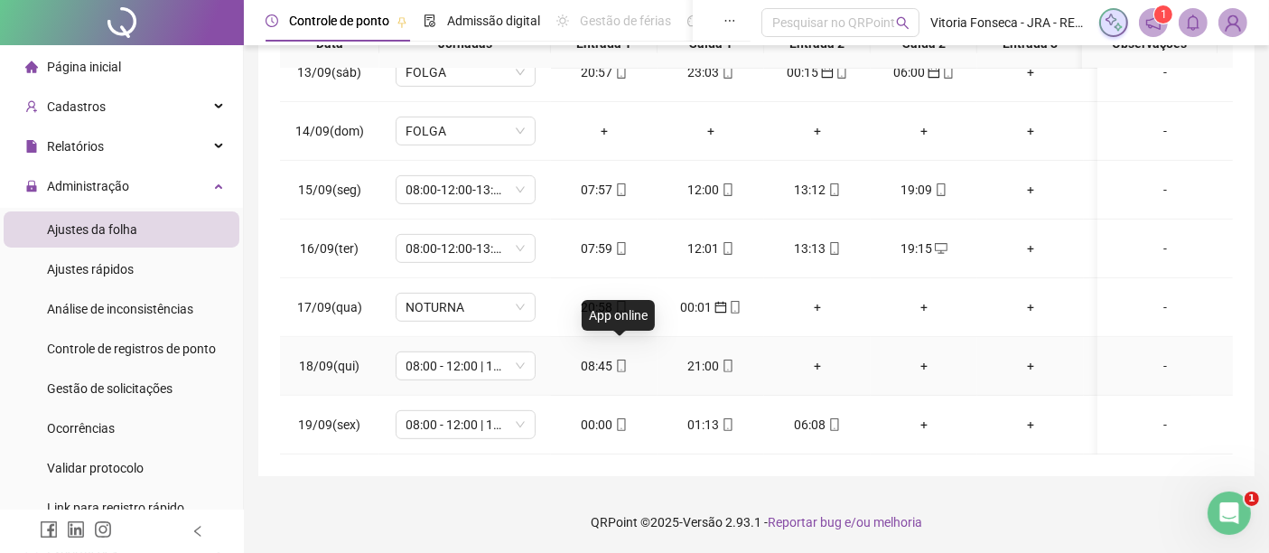
click at [619, 359] on icon "mobile" at bounding box center [621, 365] width 13 height 13
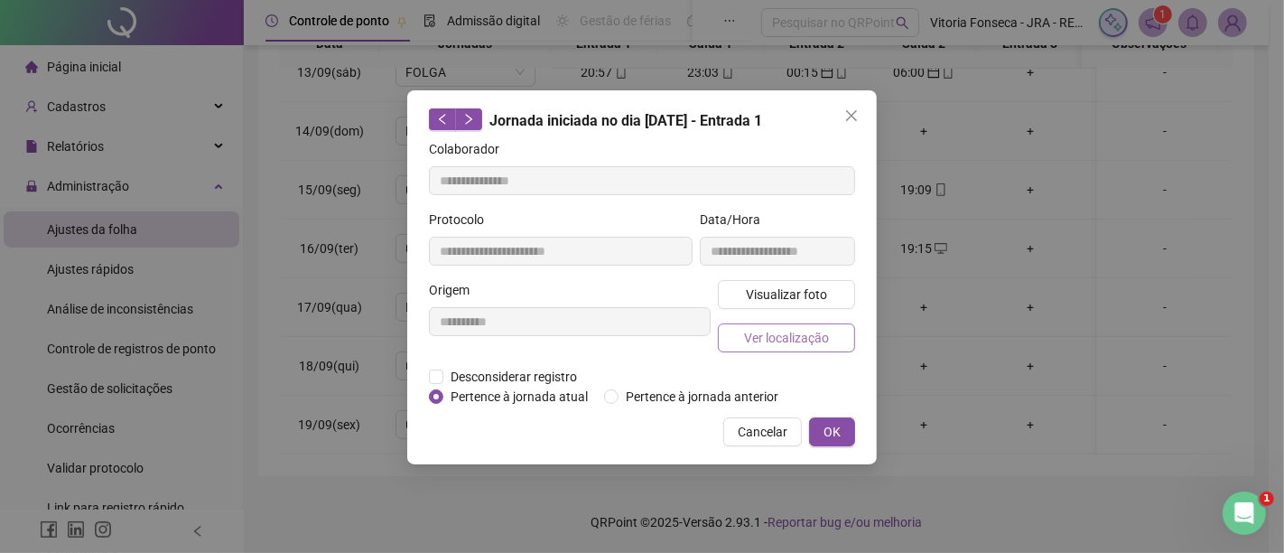
click at [777, 344] on span "Ver localização" at bounding box center [786, 338] width 85 height 20
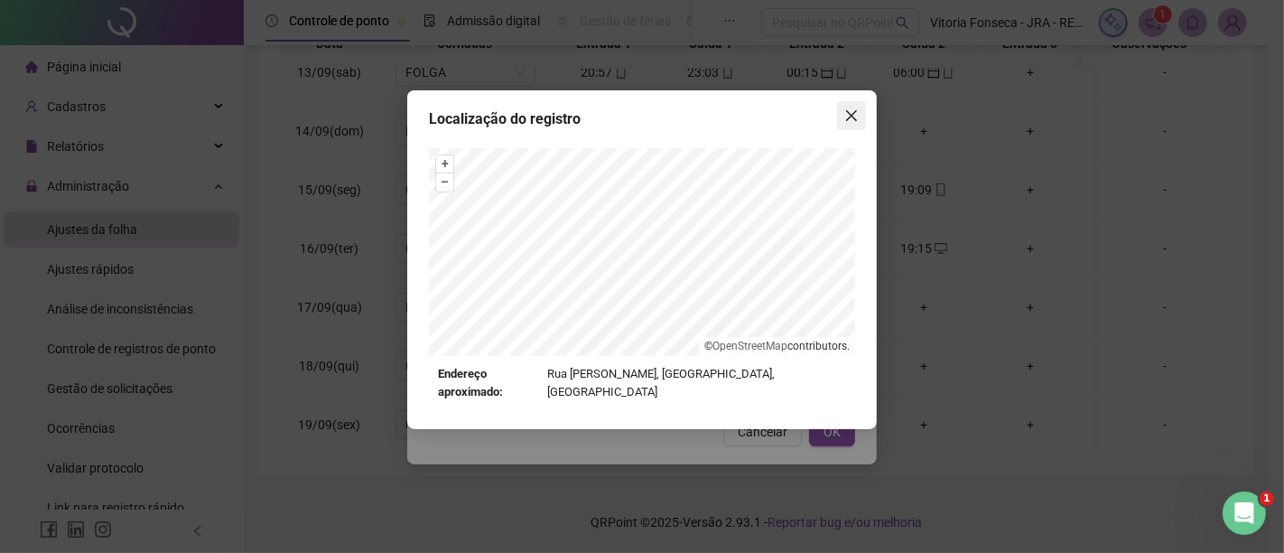
click at [853, 101] on button "Close" at bounding box center [851, 115] width 29 height 29
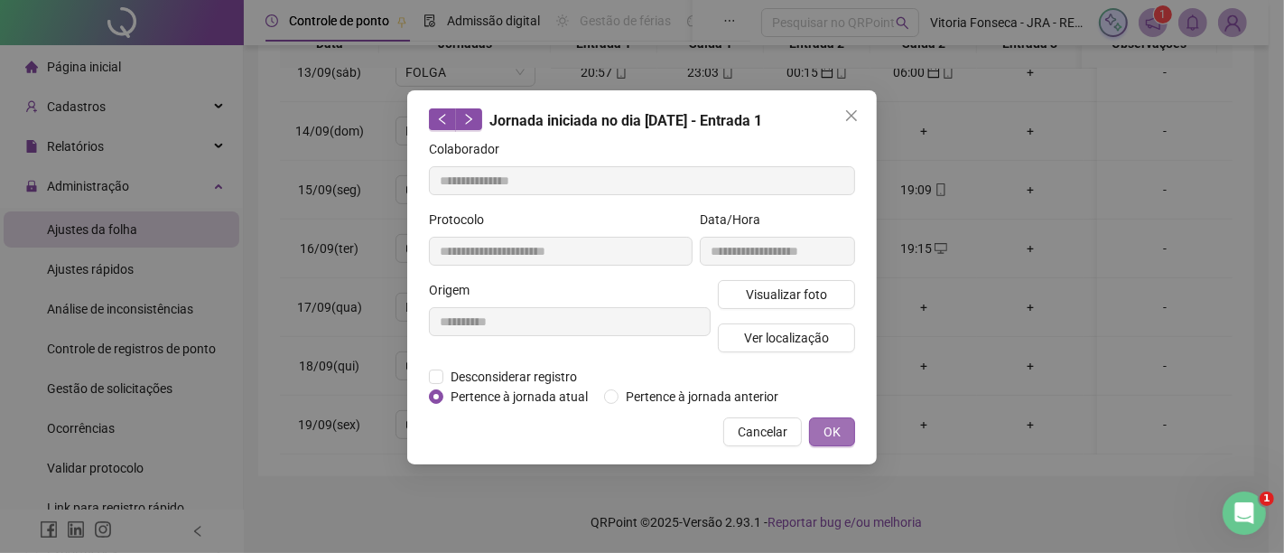
click at [852, 417] on button "OK" at bounding box center [832, 431] width 46 height 29
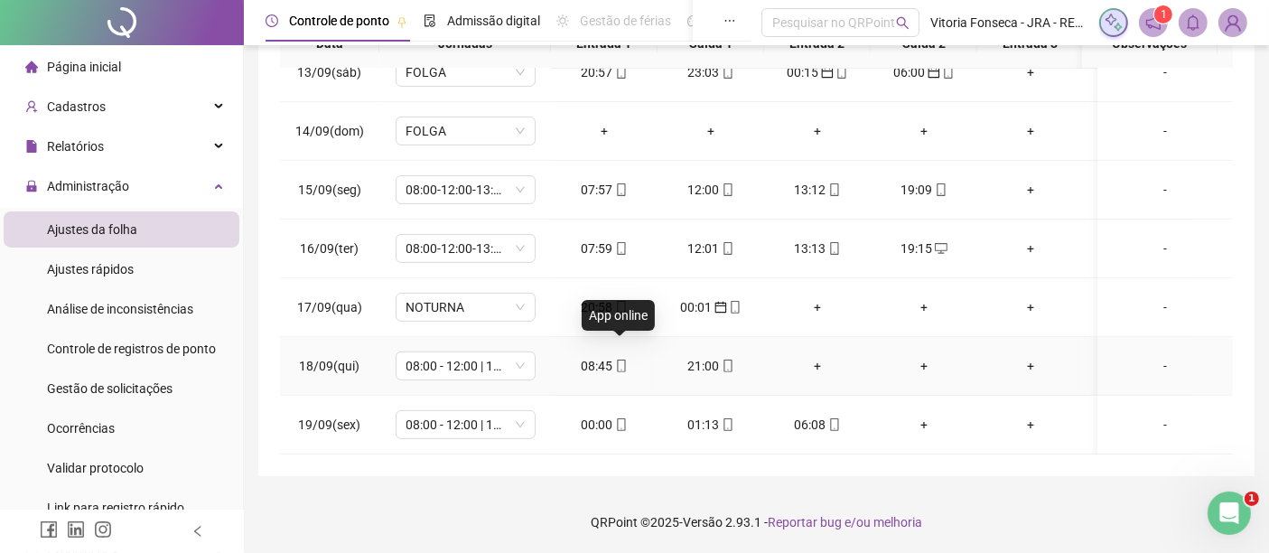
click at [621, 359] on icon "mobile" at bounding box center [621, 365] width 13 height 13
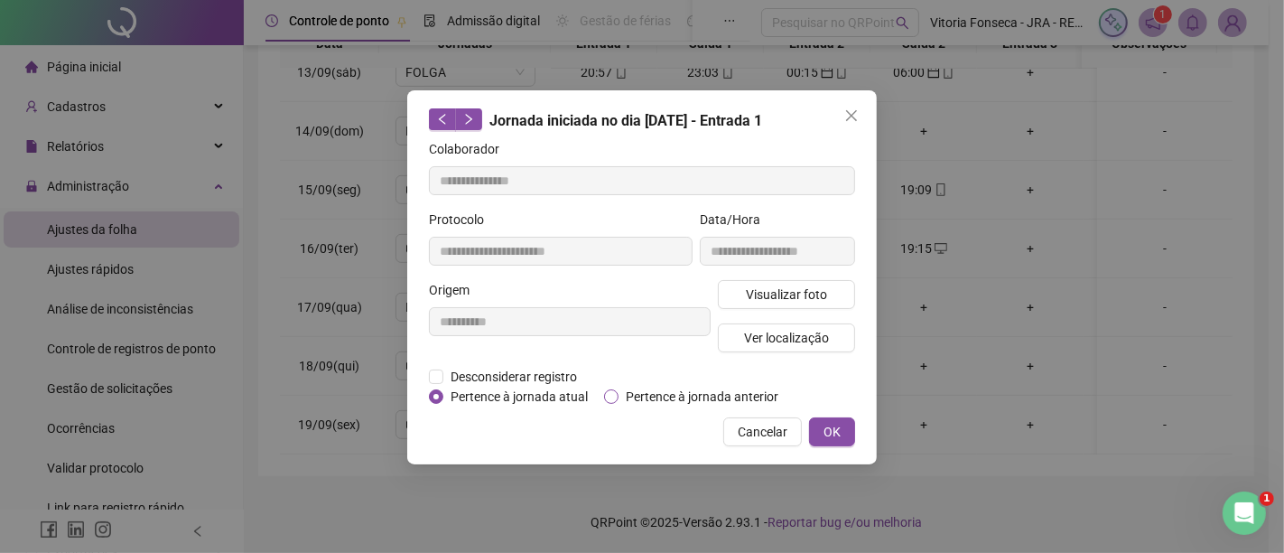
click at [634, 397] on span "Pertence à jornada anterior" at bounding box center [702, 397] width 167 height 20
click at [849, 434] on button "OK" at bounding box center [832, 431] width 46 height 29
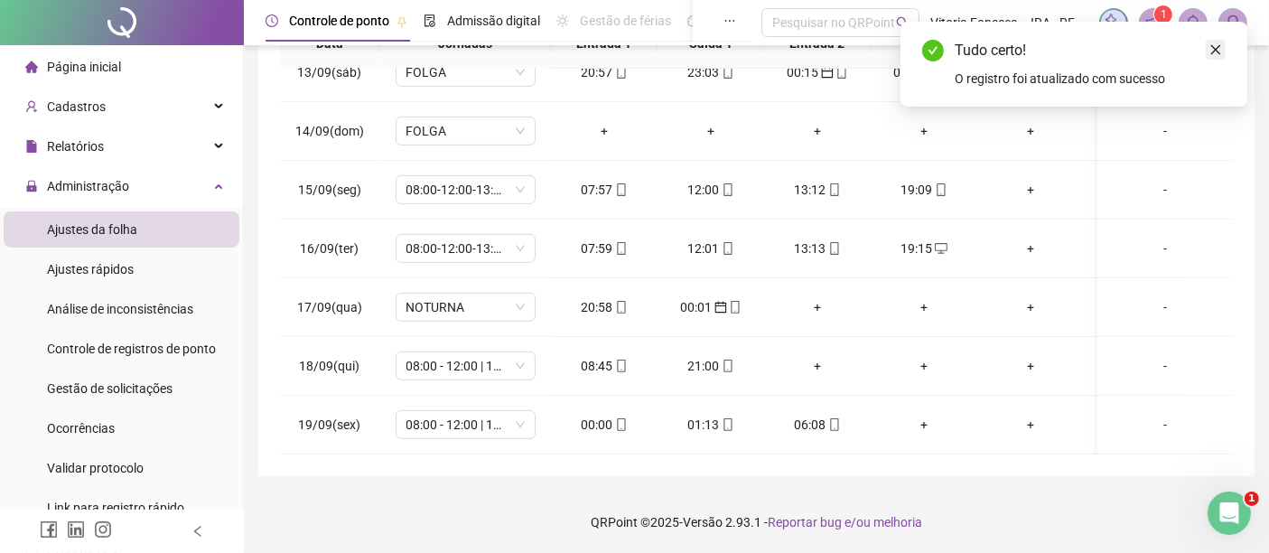
click at [1220, 49] on icon "close" at bounding box center [1215, 49] width 13 height 13
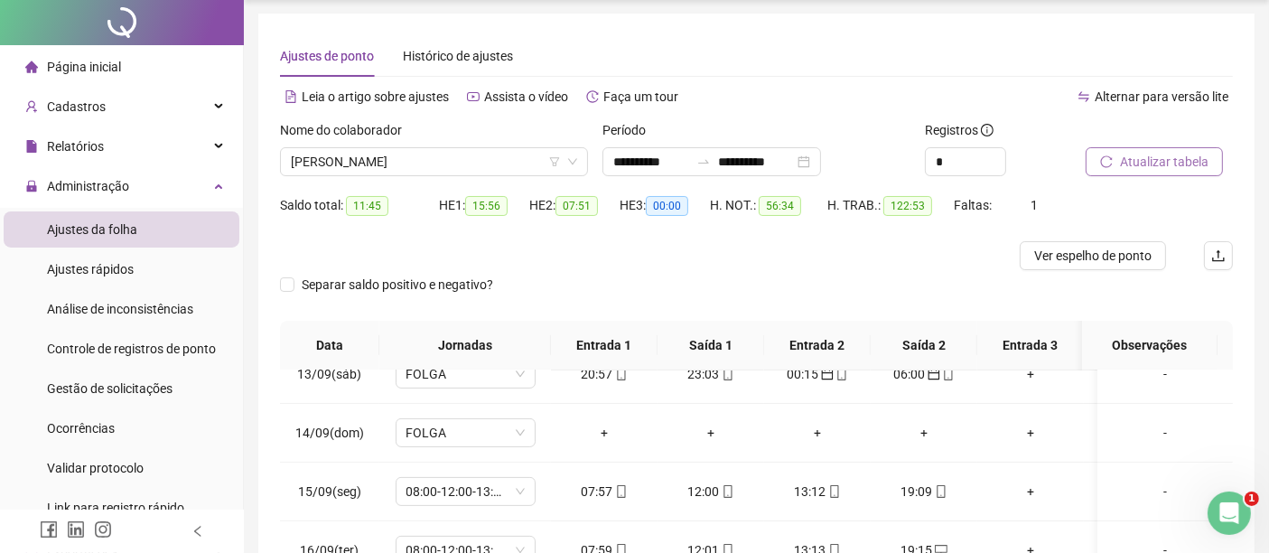
scroll to position [0, 0]
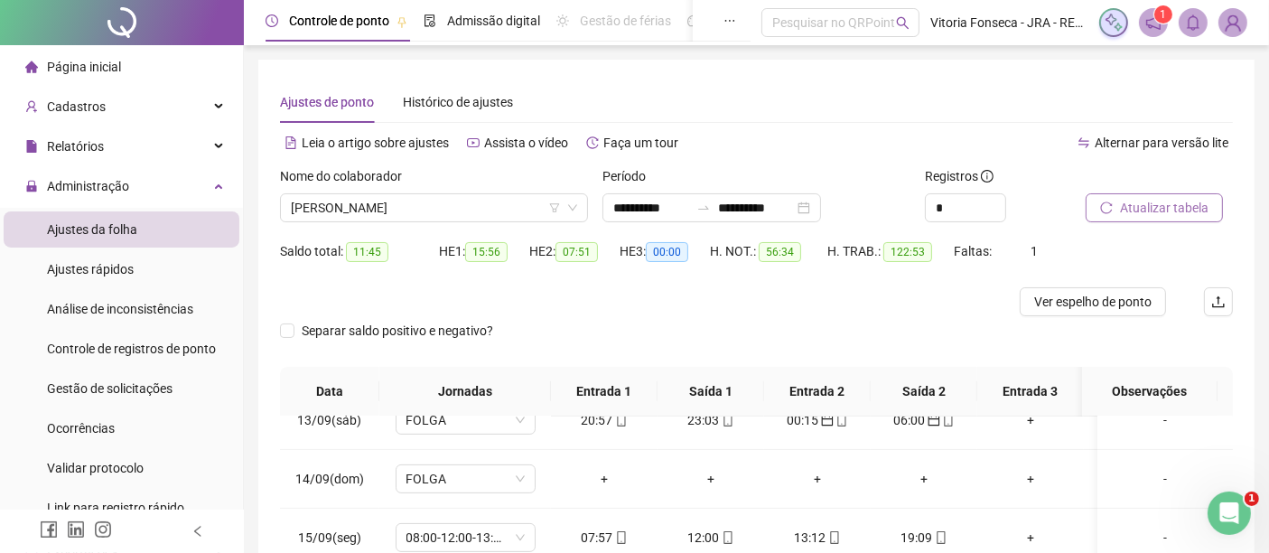
click at [1202, 202] on span "Atualizar tabela" at bounding box center [1164, 208] width 89 height 20
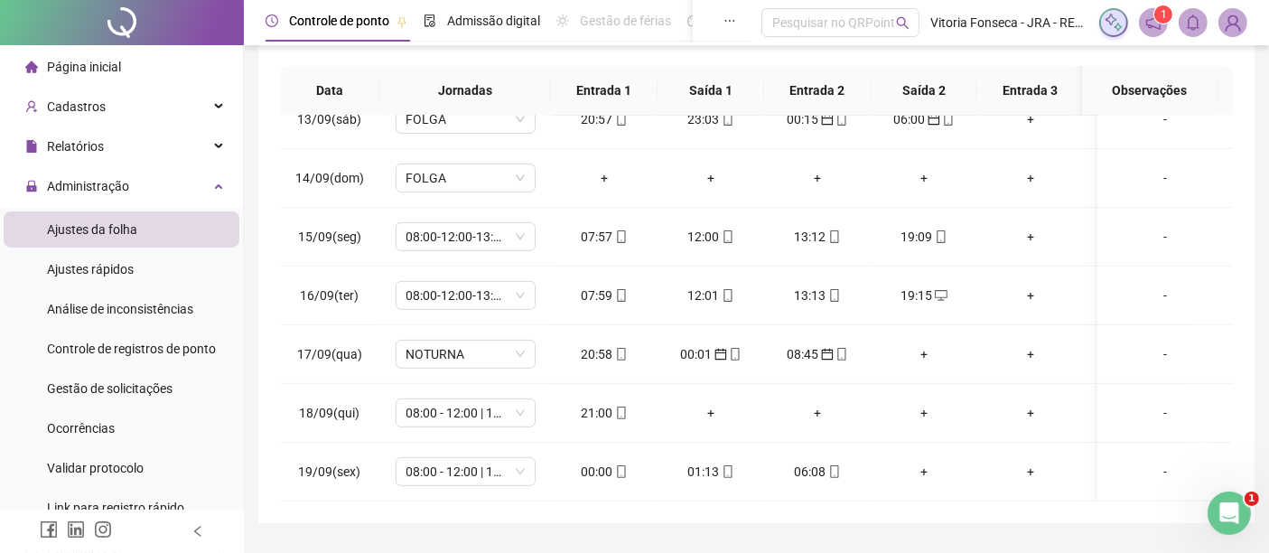
scroll to position [348, 0]
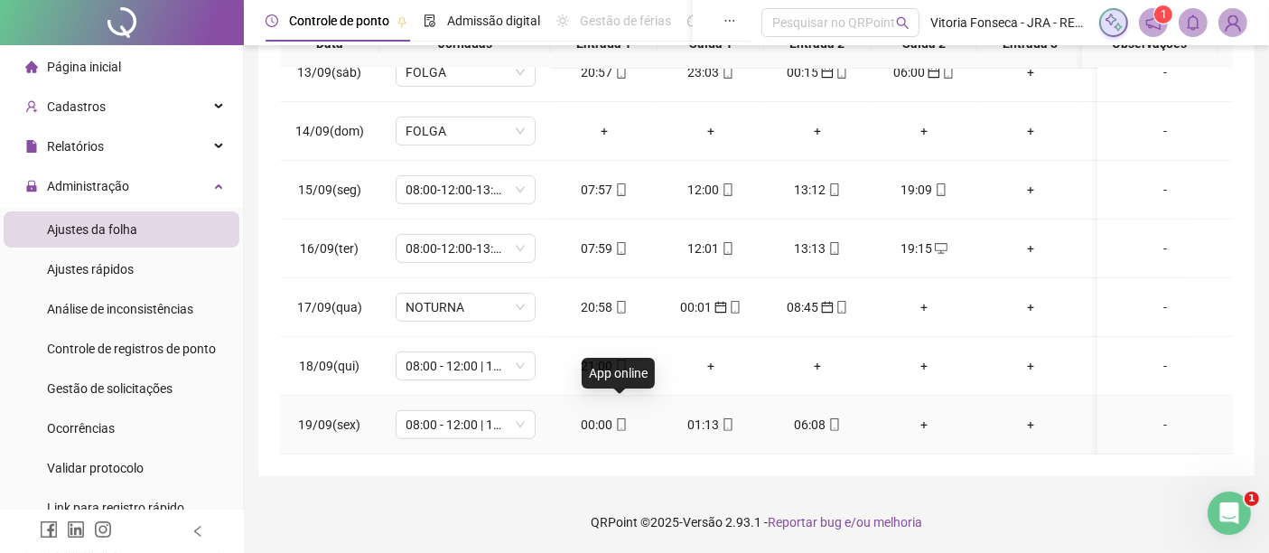
click at [624, 418] on icon "mobile" at bounding box center [621, 424] width 8 height 13
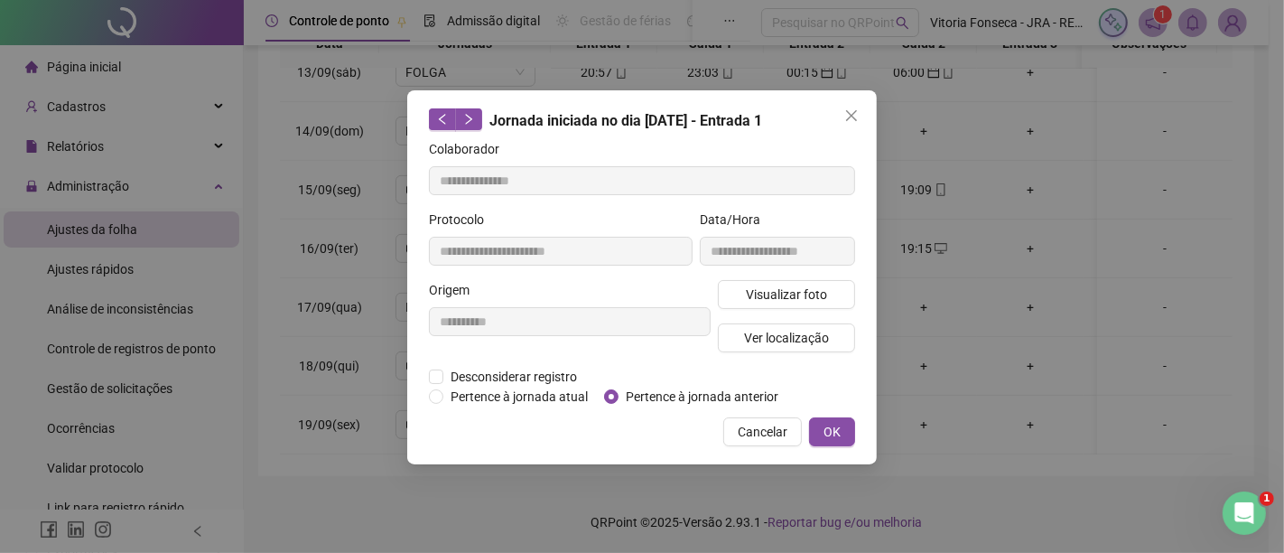
type input "**********"
click at [734, 396] on span "Pertence à jornada anterior" at bounding box center [702, 397] width 167 height 20
click at [843, 430] on button "OK" at bounding box center [832, 431] width 46 height 29
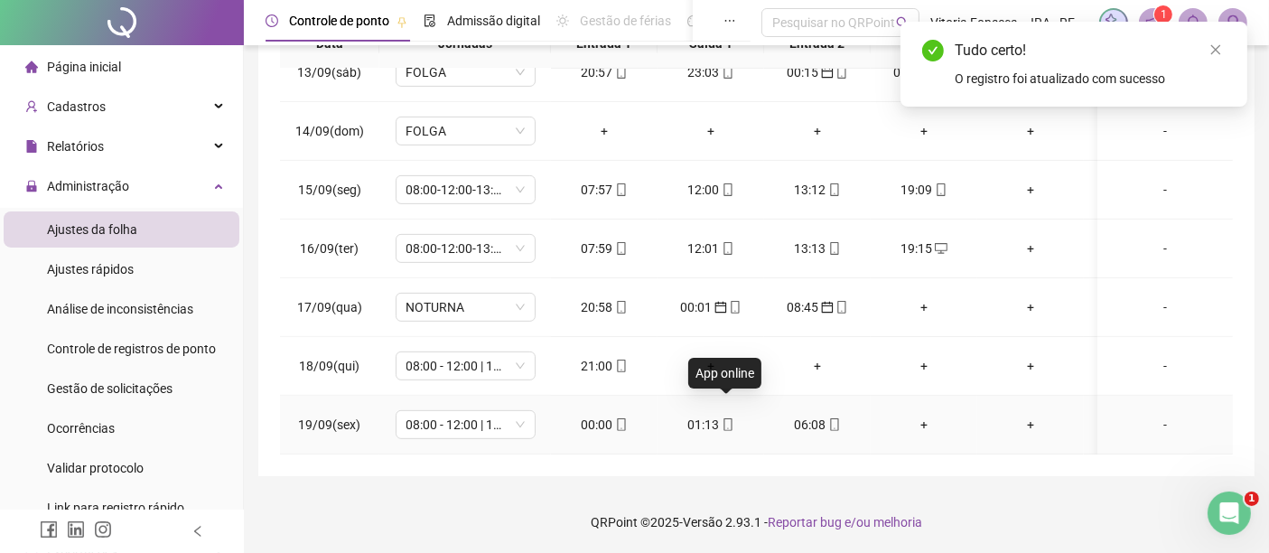
click at [728, 418] on icon "mobile" at bounding box center [728, 424] width 13 height 13
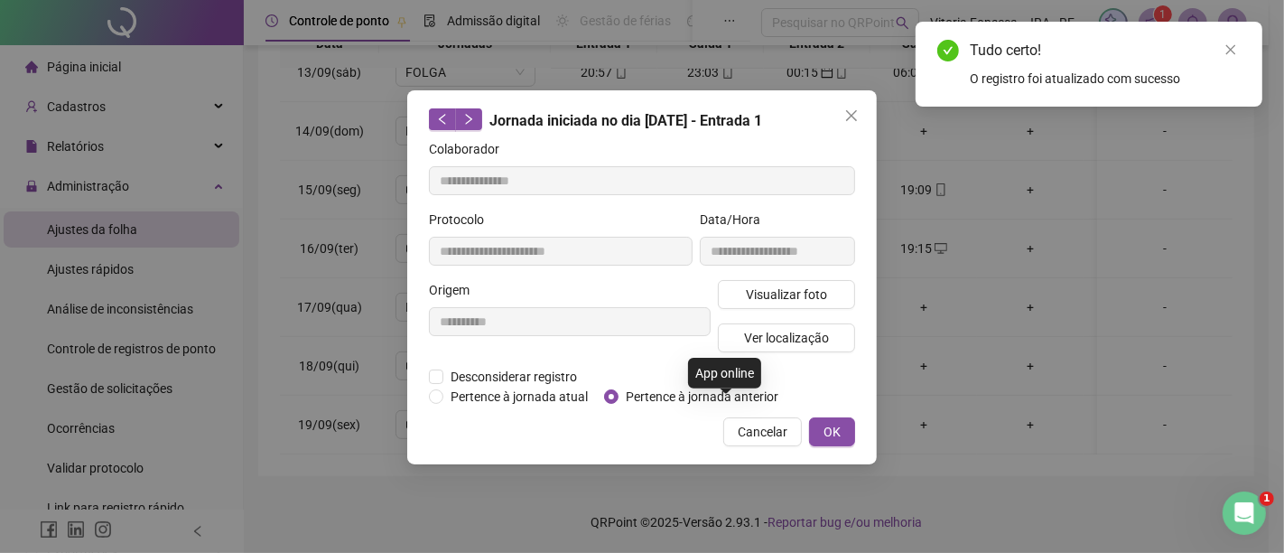
type input "**********"
click at [724, 393] on span "Pertence à jornada anterior" at bounding box center [702, 397] width 167 height 20
click at [830, 422] on span "OK" at bounding box center [832, 432] width 17 height 20
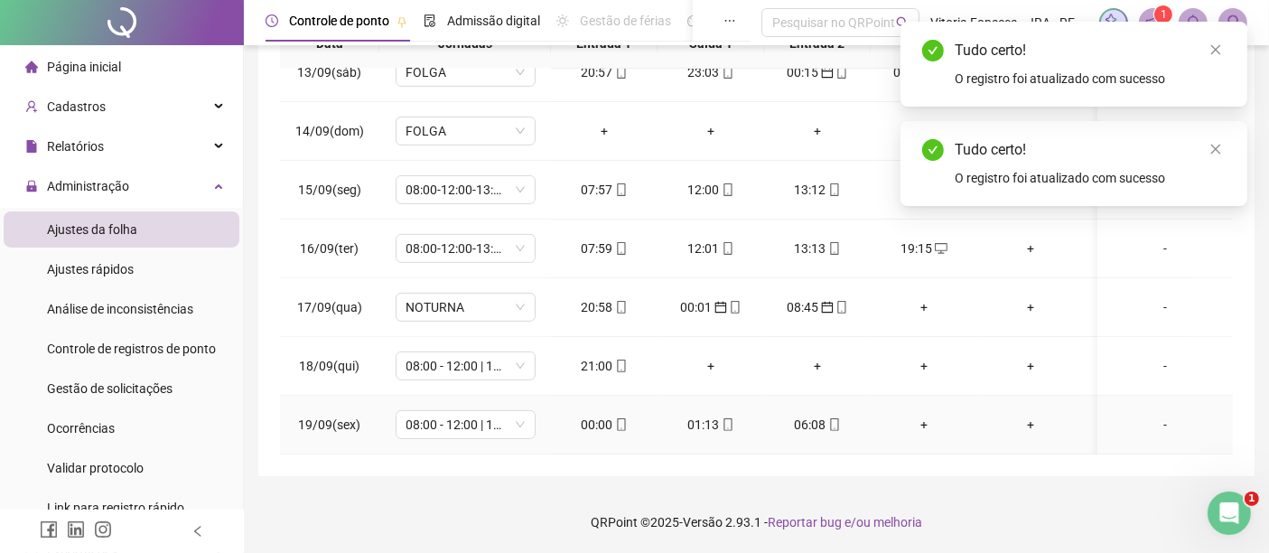
click at [824, 415] on div "06:08" at bounding box center [818, 425] width 78 height 20
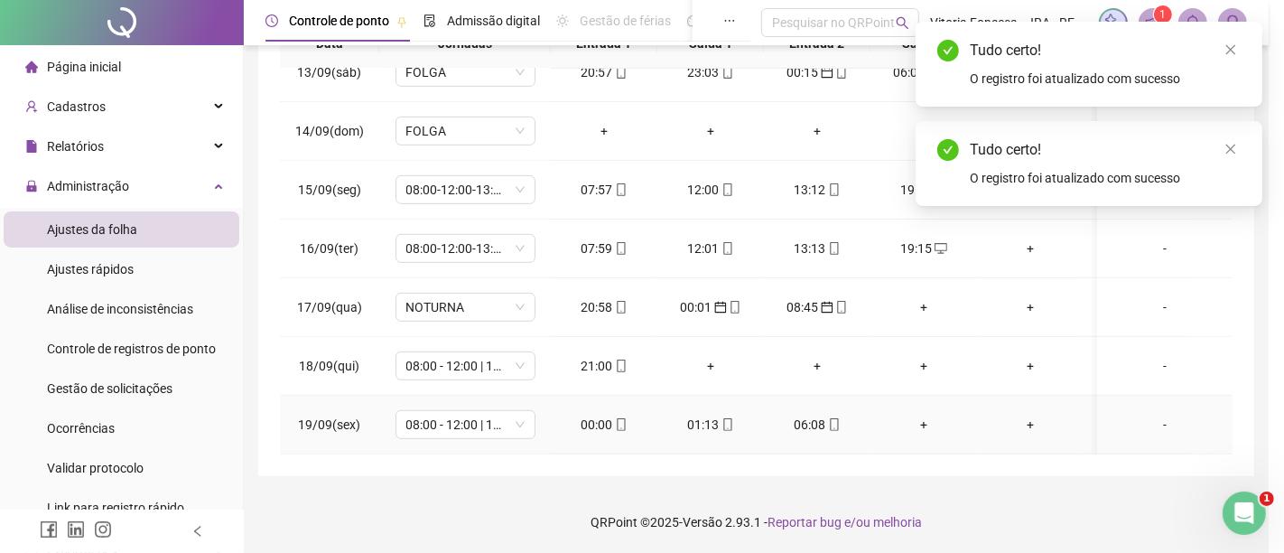
type input "**********"
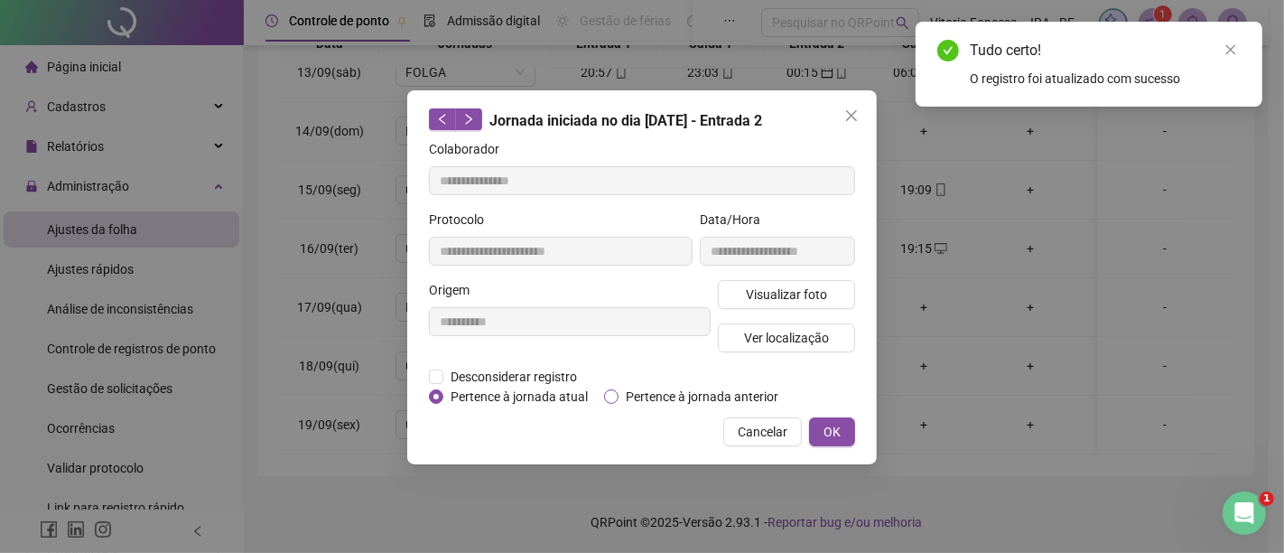
click at [717, 394] on span "Pertence à jornada anterior" at bounding box center [702, 397] width 167 height 20
click at [825, 417] on button "OK" at bounding box center [832, 431] width 46 height 29
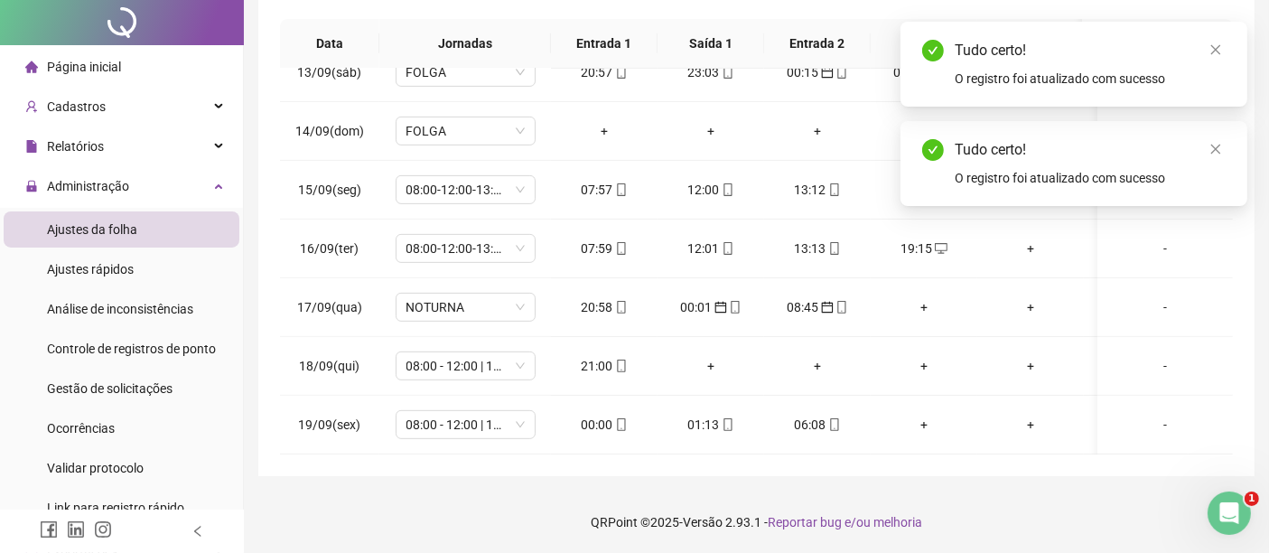
scroll to position [0, 0]
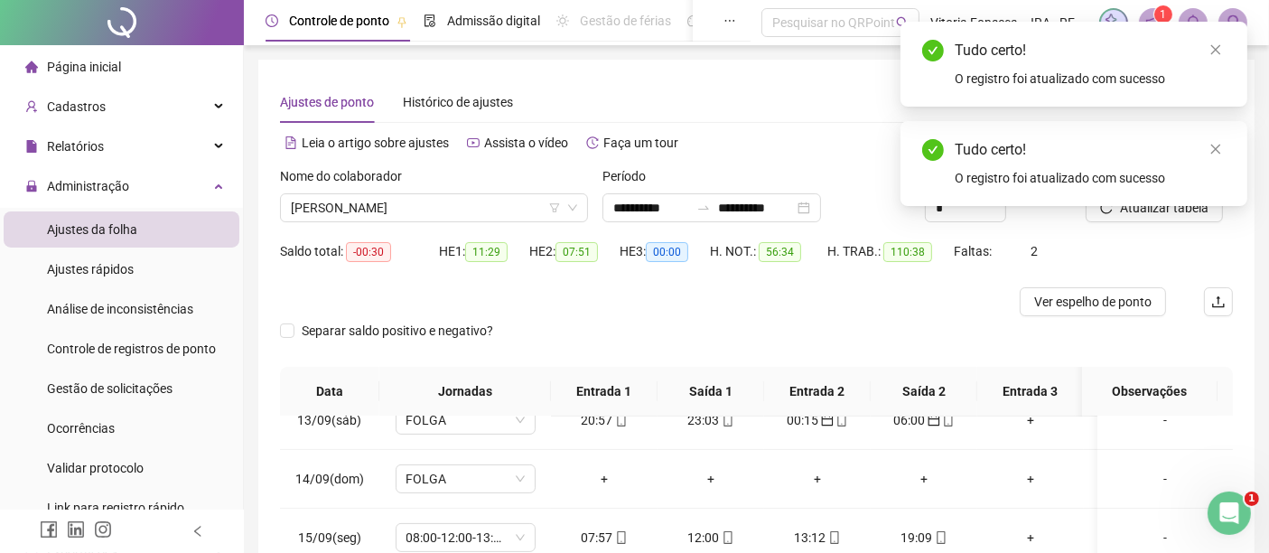
click at [1178, 206] on div "Tudo certo! O registro foi atualizado com sucesso" at bounding box center [1074, 163] width 347 height 85
click at [1221, 145] on icon "close" at bounding box center [1215, 149] width 13 height 13
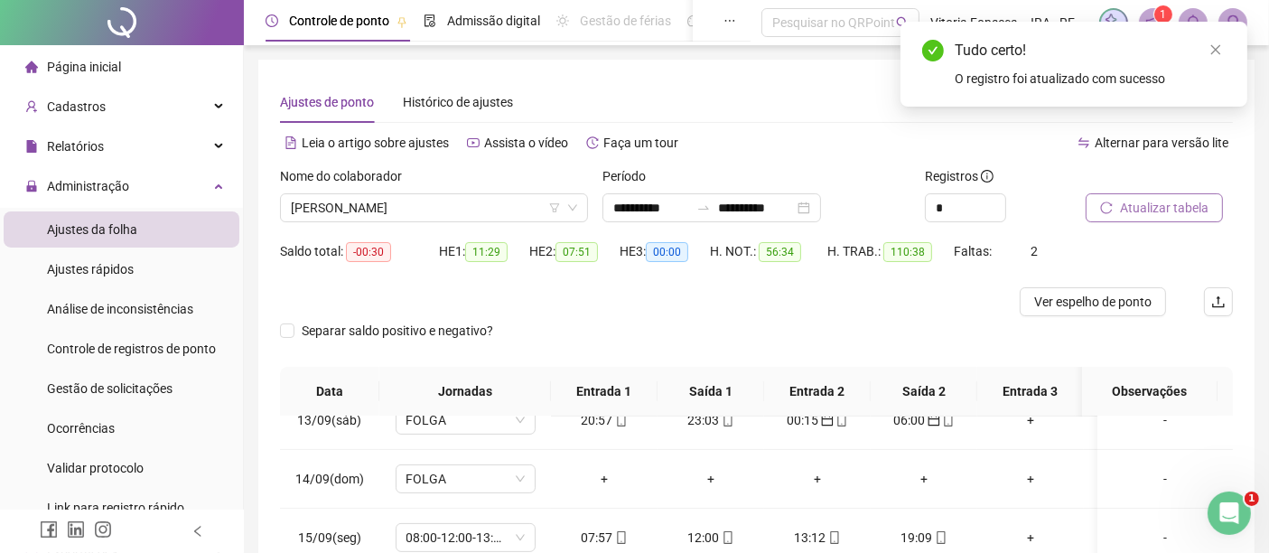
click at [1160, 210] on span "Atualizar tabela" at bounding box center [1164, 208] width 89 height 20
click at [1228, 49] on div "Tudo certo! O registro foi atualizado com sucesso" at bounding box center [1074, 64] width 347 height 85
click at [1209, 43] on icon "close" at bounding box center [1215, 49] width 13 height 13
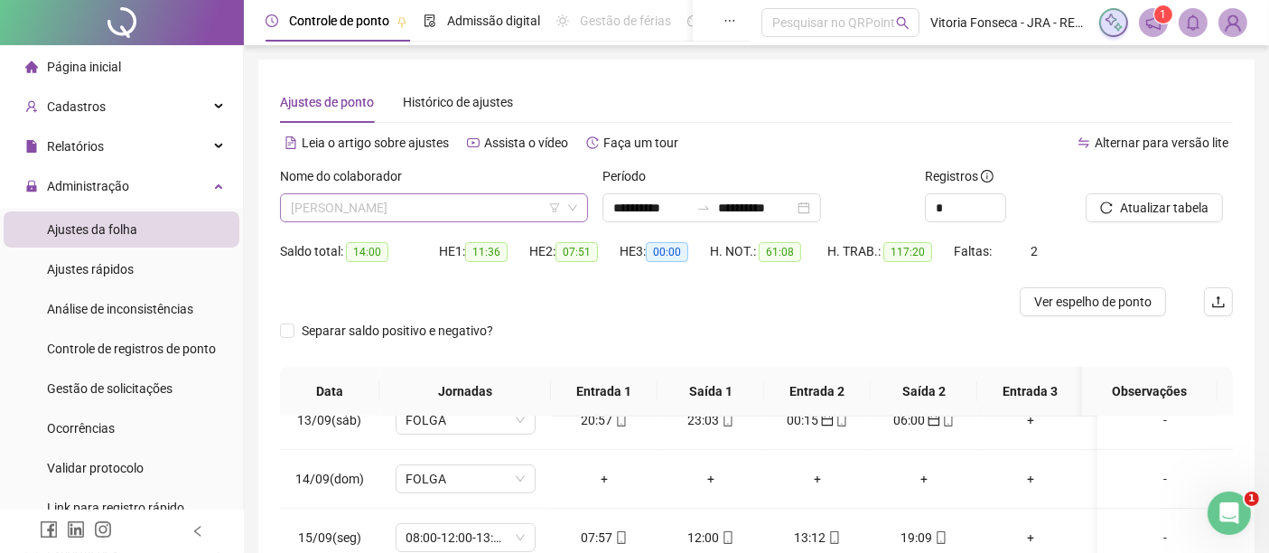
click at [435, 202] on span "[PERSON_NAME]" at bounding box center [434, 207] width 286 height 27
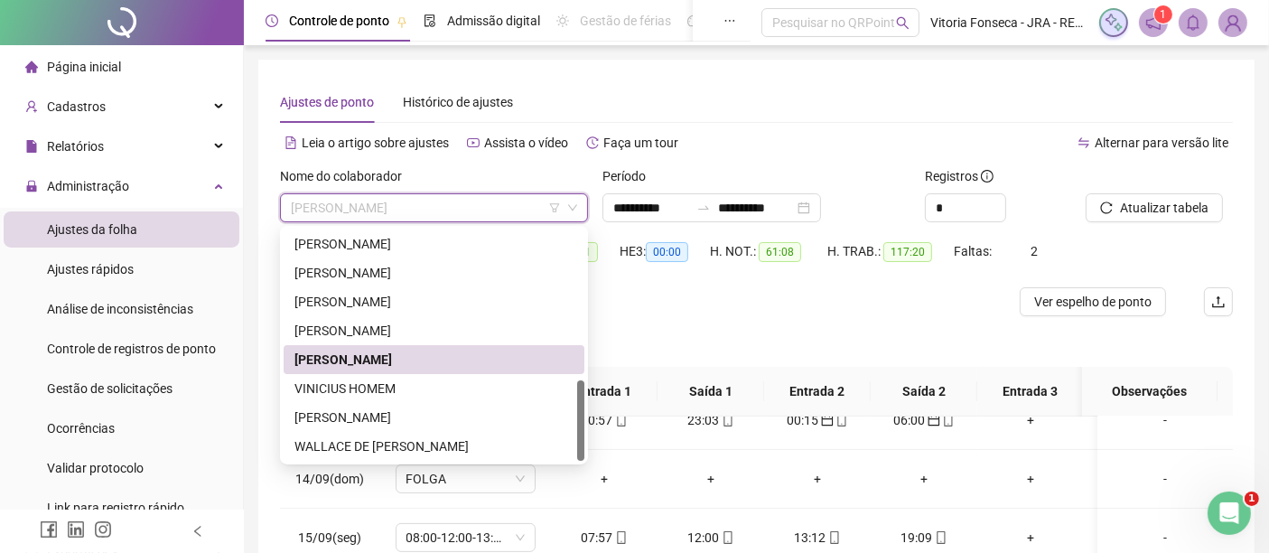
click at [735, 352] on div "Separar saldo positivo e negativo?" at bounding box center [756, 341] width 953 height 51
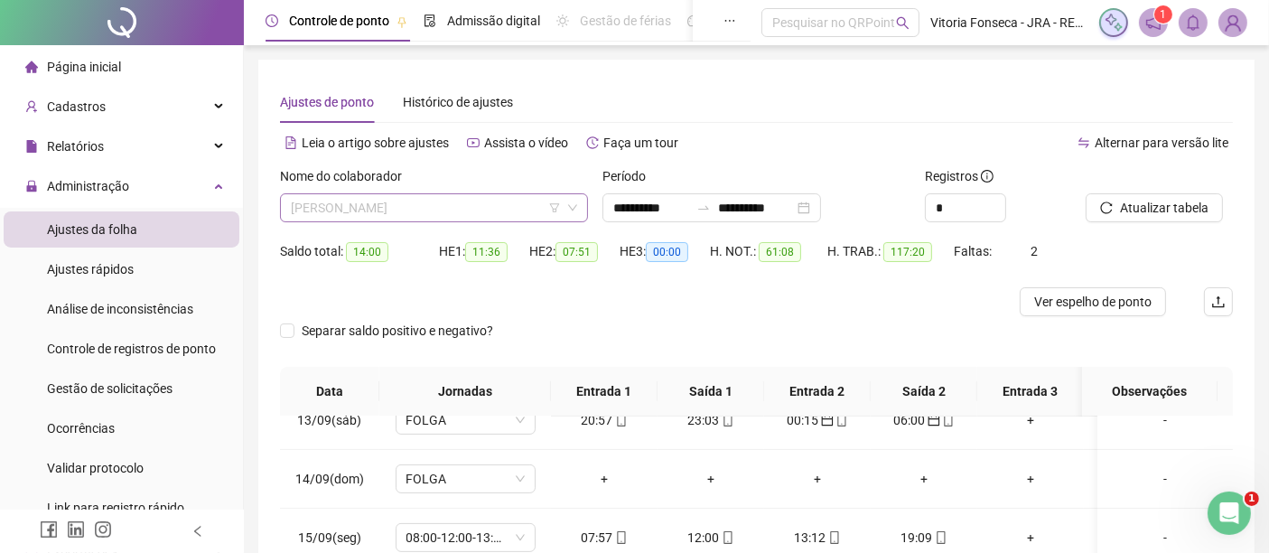
click at [435, 210] on span "[PERSON_NAME]" at bounding box center [434, 207] width 286 height 27
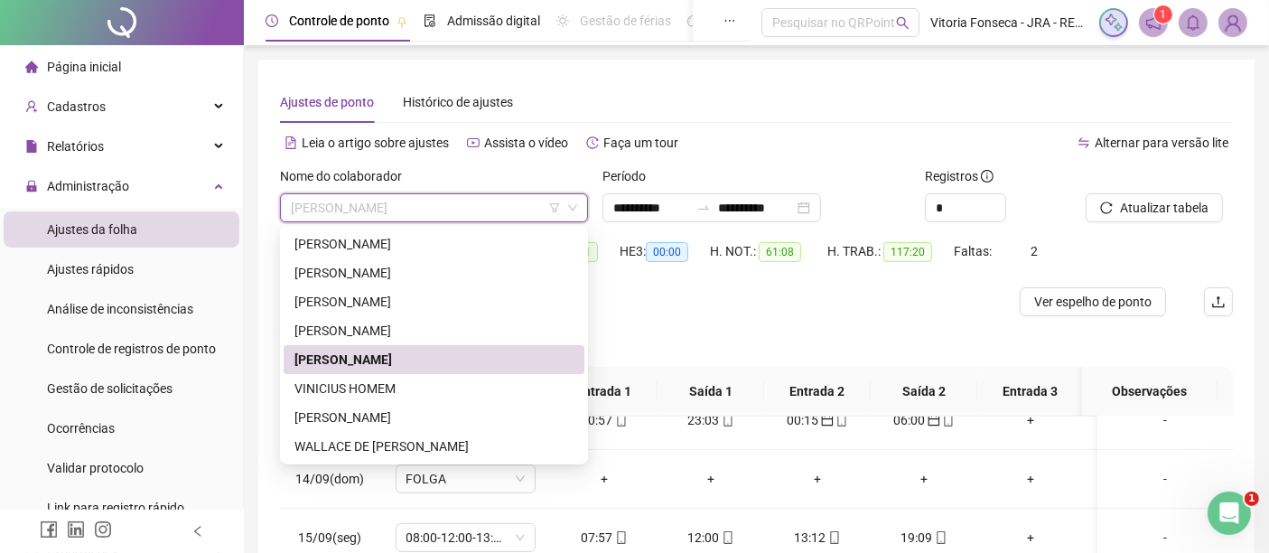
click at [409, 365] on div "[PERSON_NAME]" at bounding box center [433, 360] width 279 height 20
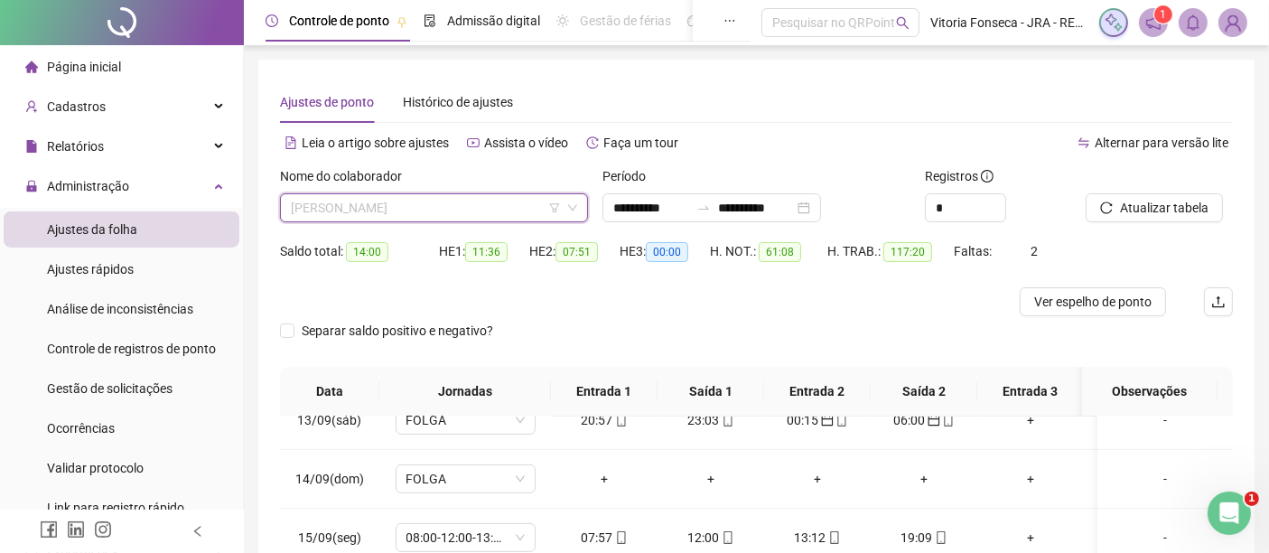
click at [447, 210] on span "[PERSON_NAME]" at bounding box center [434, 207] width 286 height 27
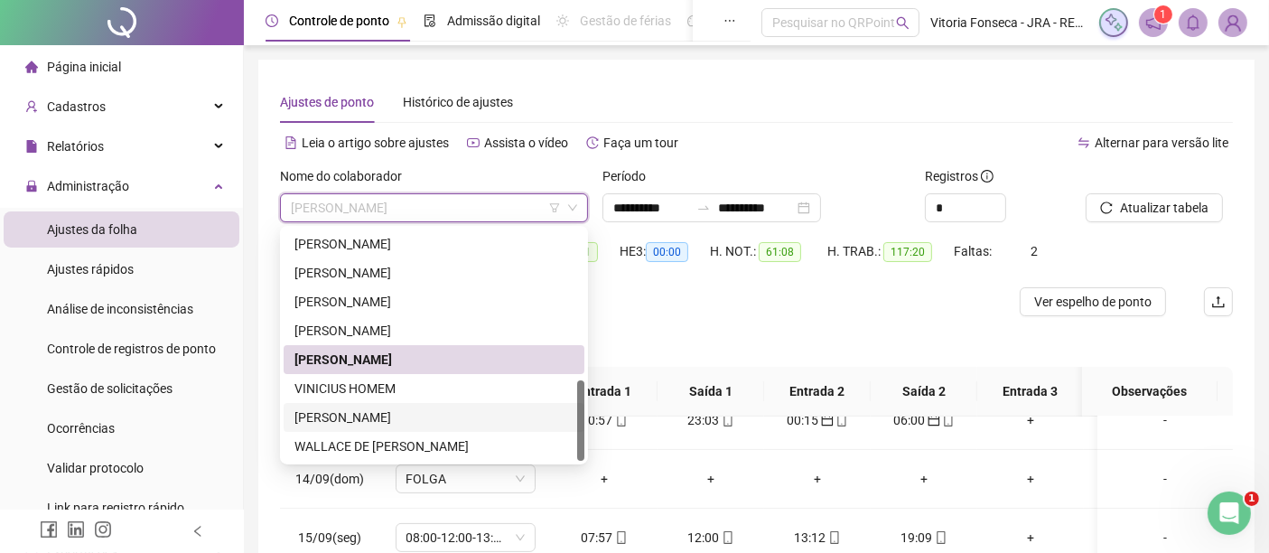
click at [437, 414] on div "Vitória Silva Fonseca" at bounding box center [433, 417] width 279 height 20
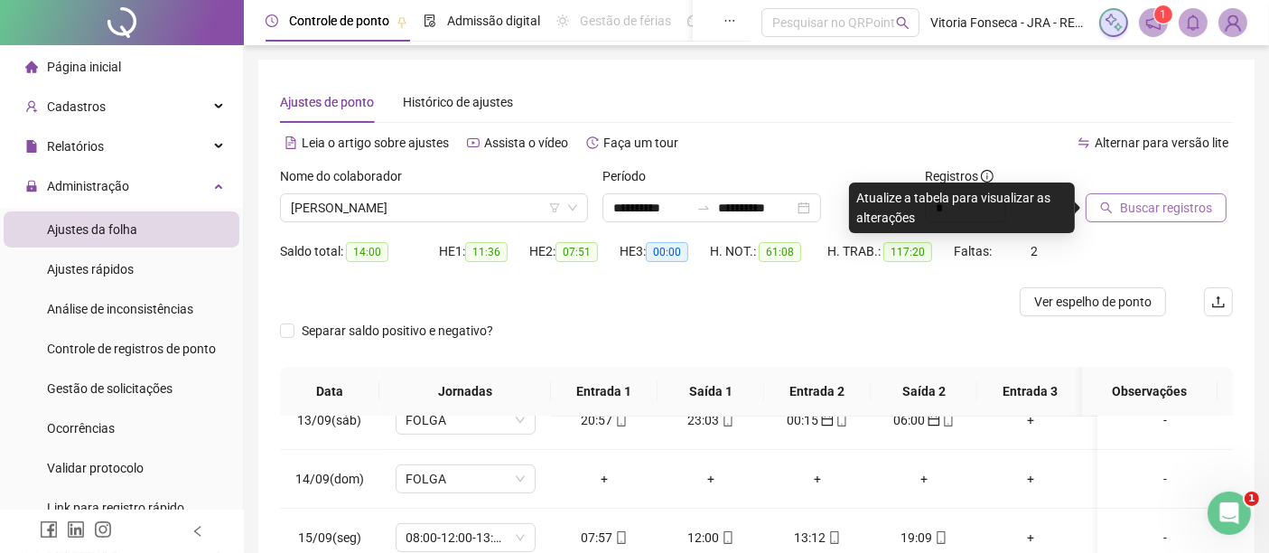
click at [1132, 205] on span "Buscar registros" at bounding box center [1166, 208] width 92 height 20
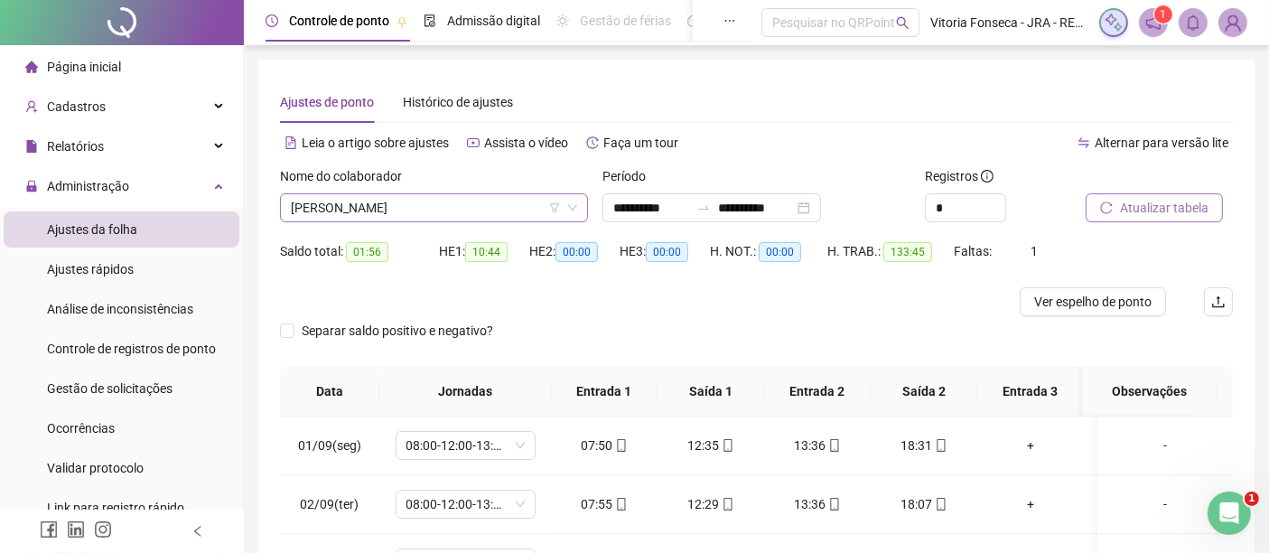
click at [453, 203] on span "Vitória Silva Fonseca" at bounding box center [434, 207] width 286 height 27
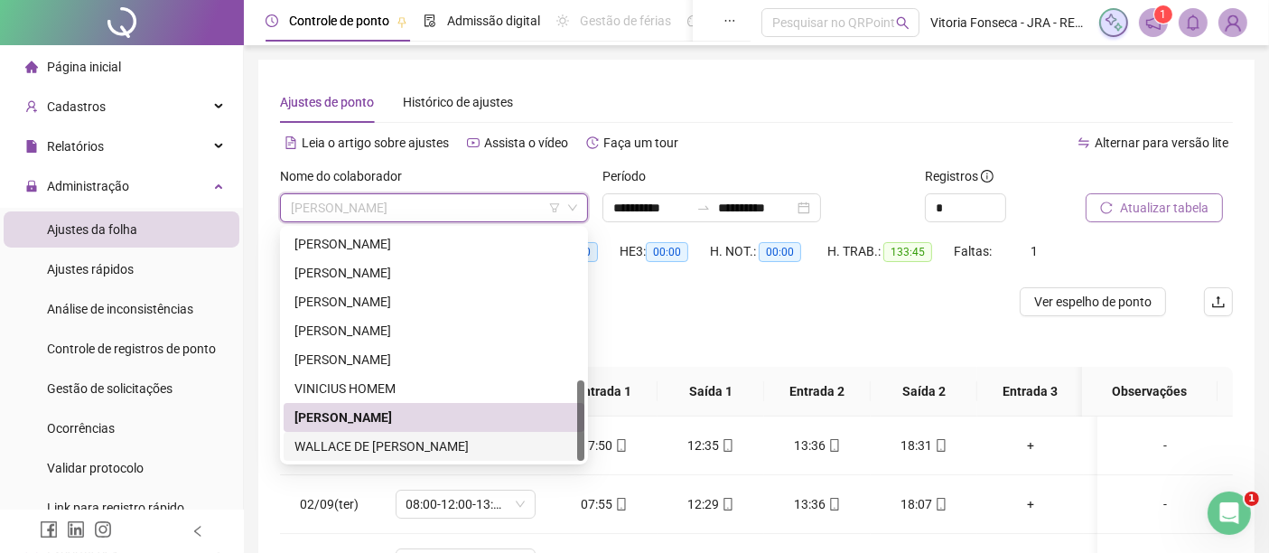
click at [425, 439] on div "WALLACE DE BRITO DOS SANTOS" at bounding box center [433, 446] width 279 height 20
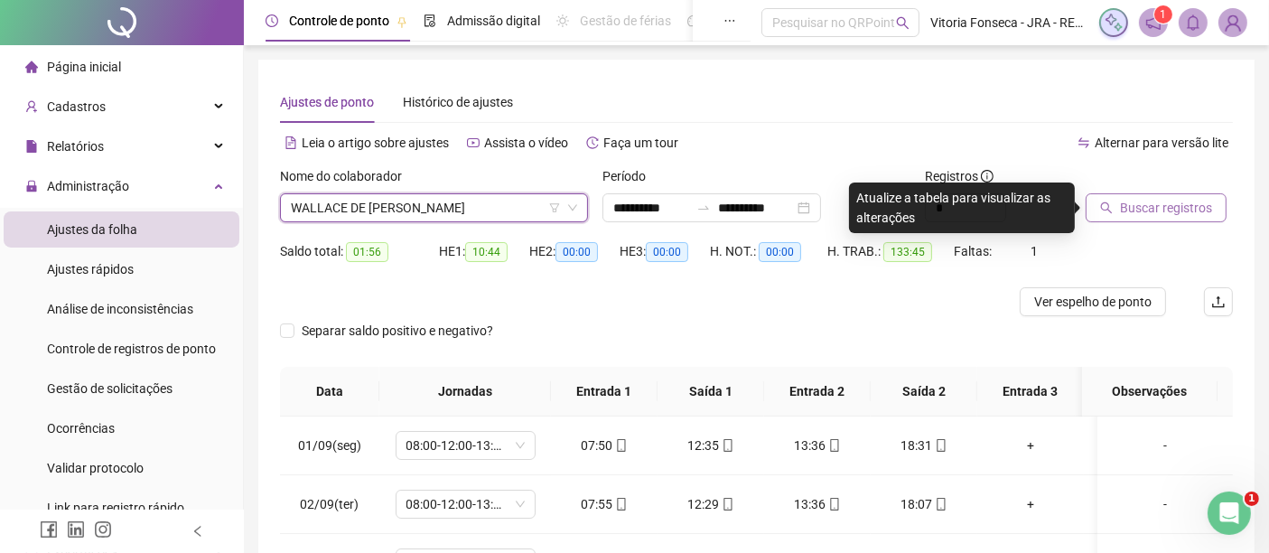
click at [1119, 205] on button "Buscar registros" at bounding box center [1156, 207] width 141 height 29
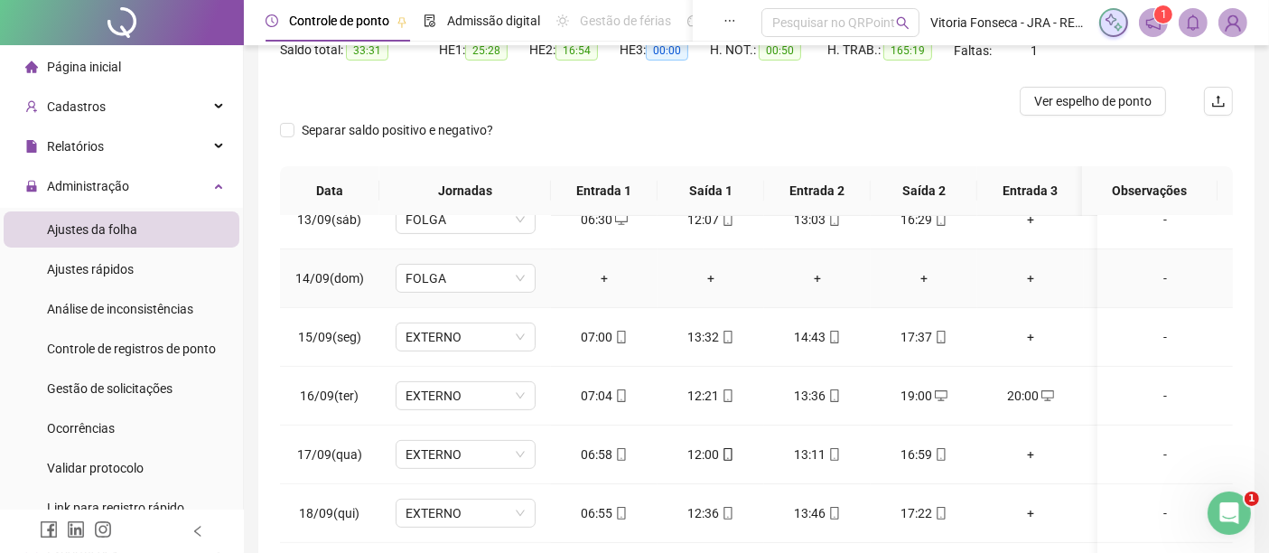
scroll to position [348, 0]
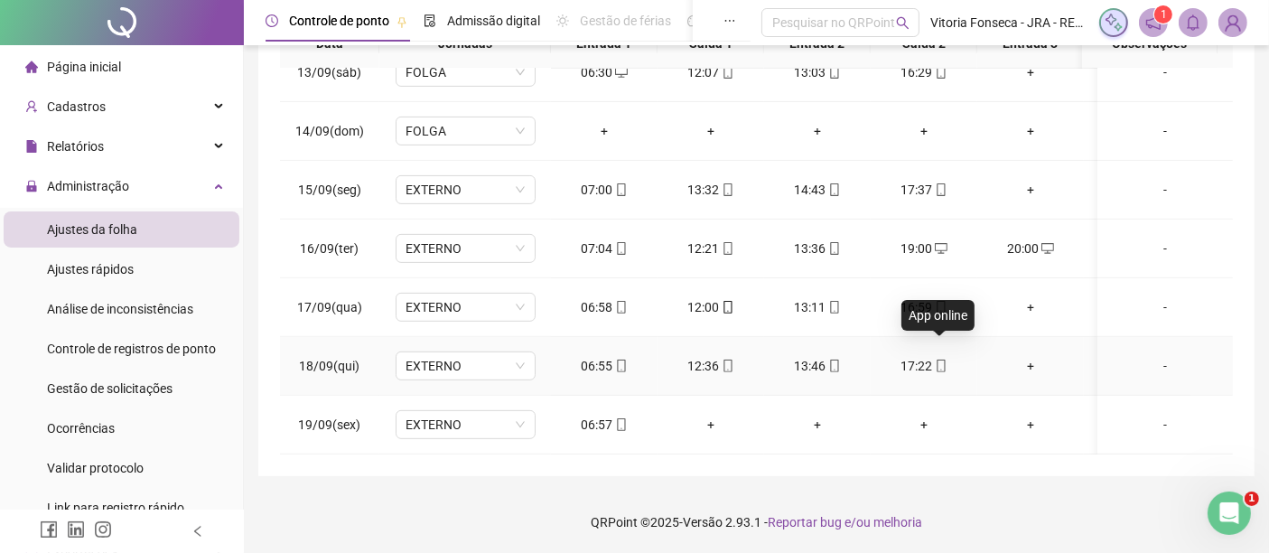
click at [944, 359] on icon "mobile" at bounding box center [941, 365] width 13 height 13
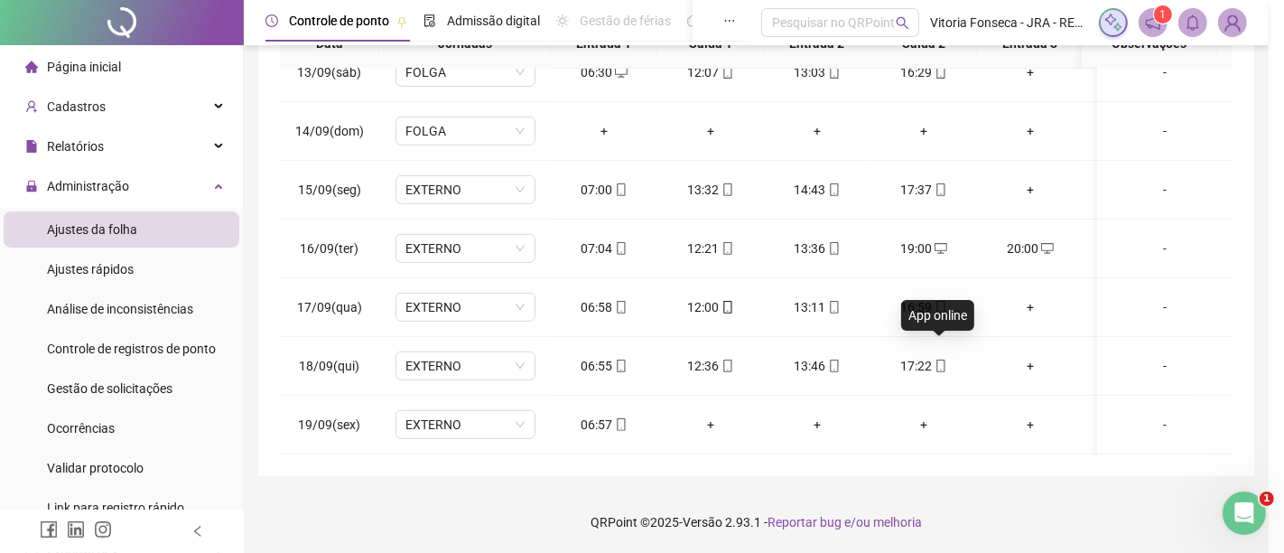
type input "**********"
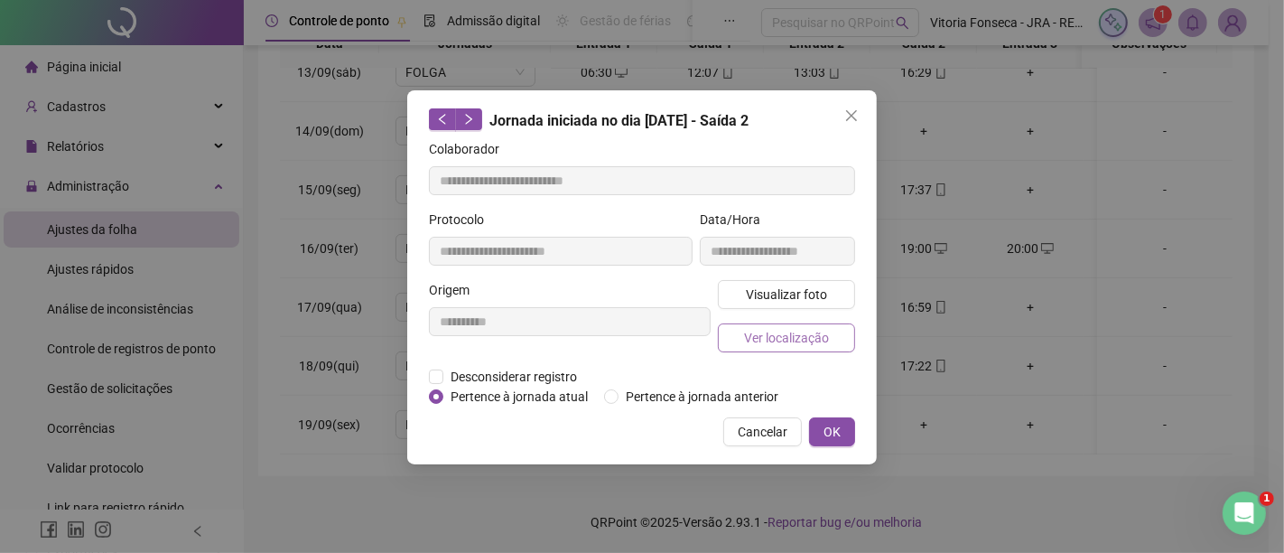
click at [836, 343] on button "Ver localização" at bounding box center [786, 337] width 137 height 29
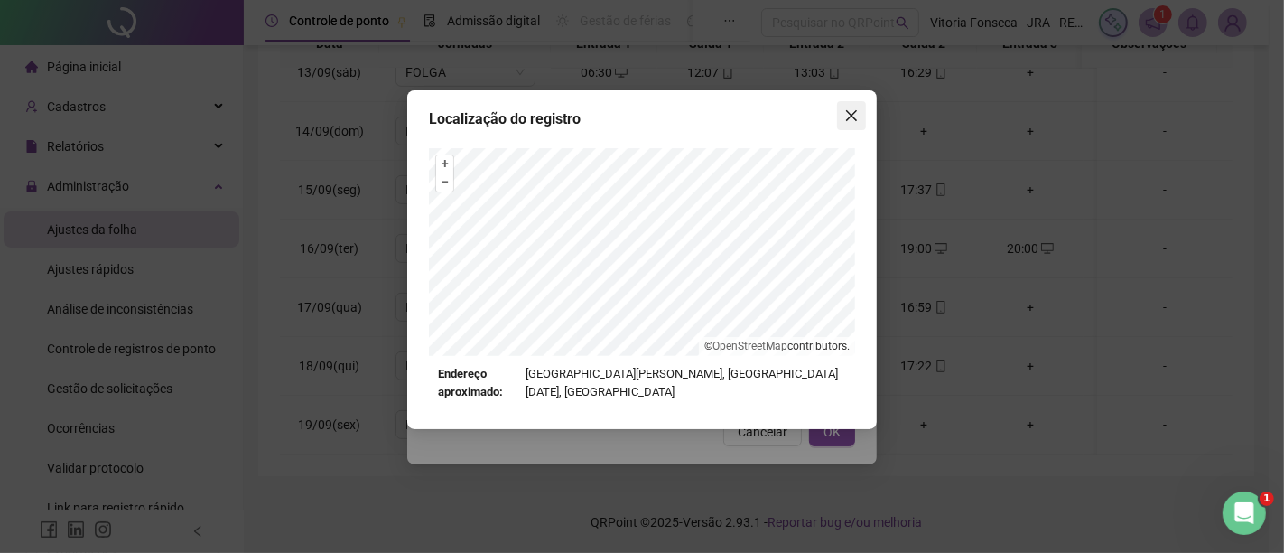
click at [855, 104] on button "Close" at bounding box center [851, 115] width 29 height 29
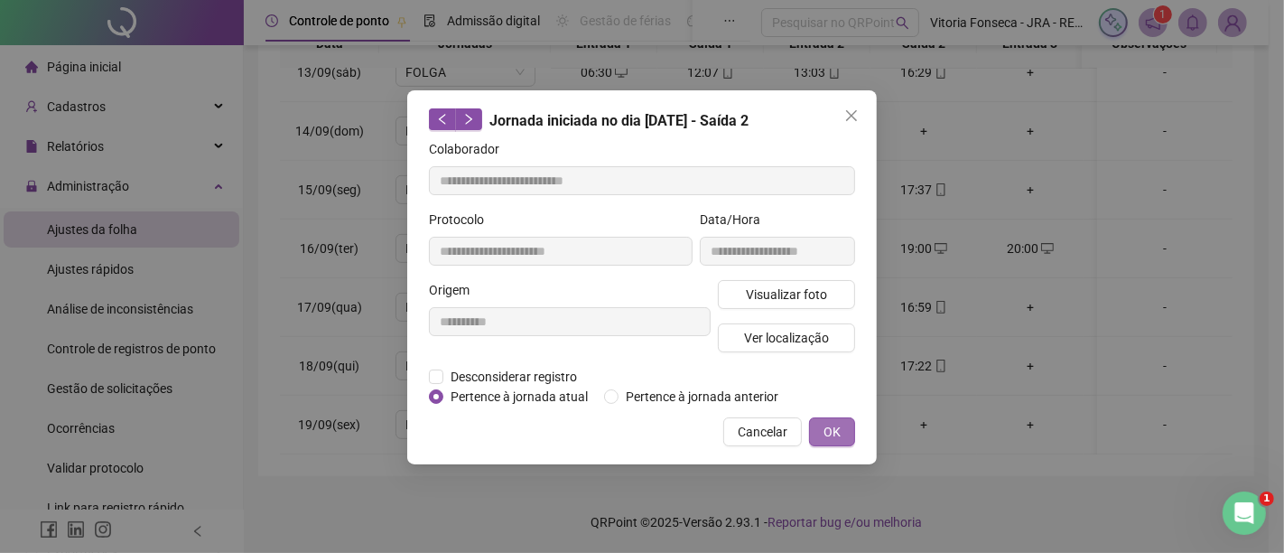
click at [836, 434] on span "OK" at bounding box center [832, 432] width 17 height 20
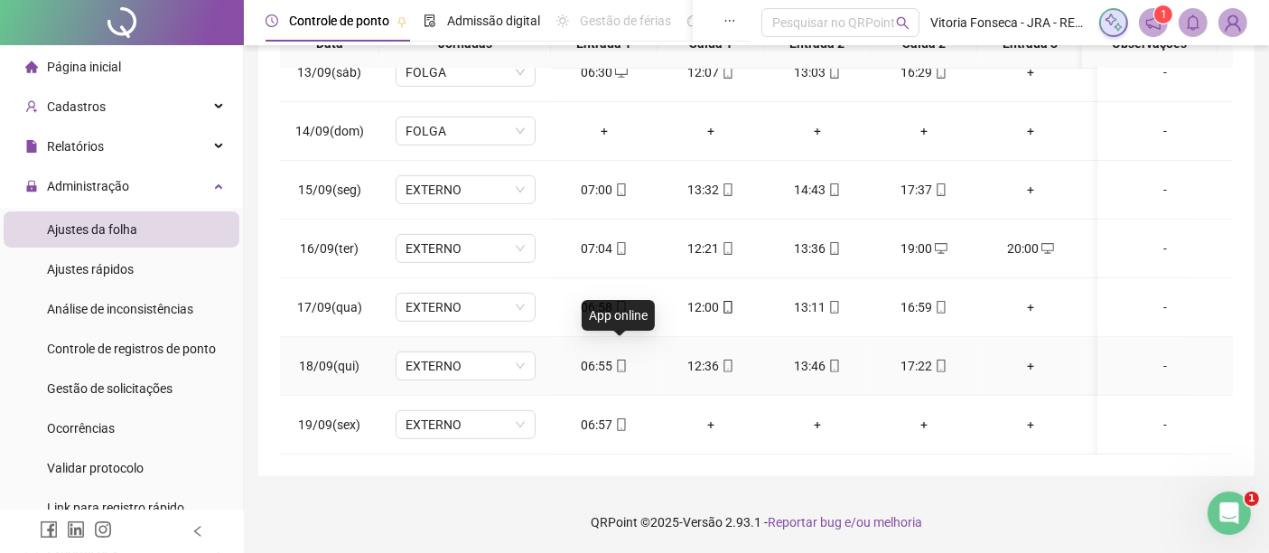
click at [621, 359] on icon "mobile" at bounding box center [621, 365] width 13 height 13
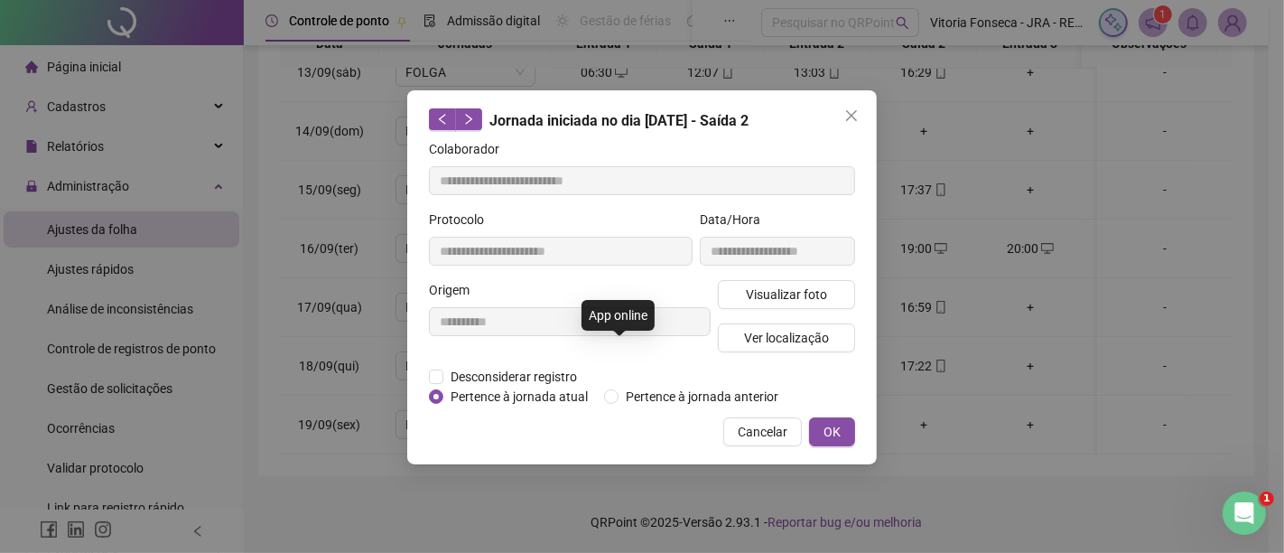
type input "**********"
click at [785, 344] on span "Ver localização" at bounding box center [786, 338] width 85 height 20
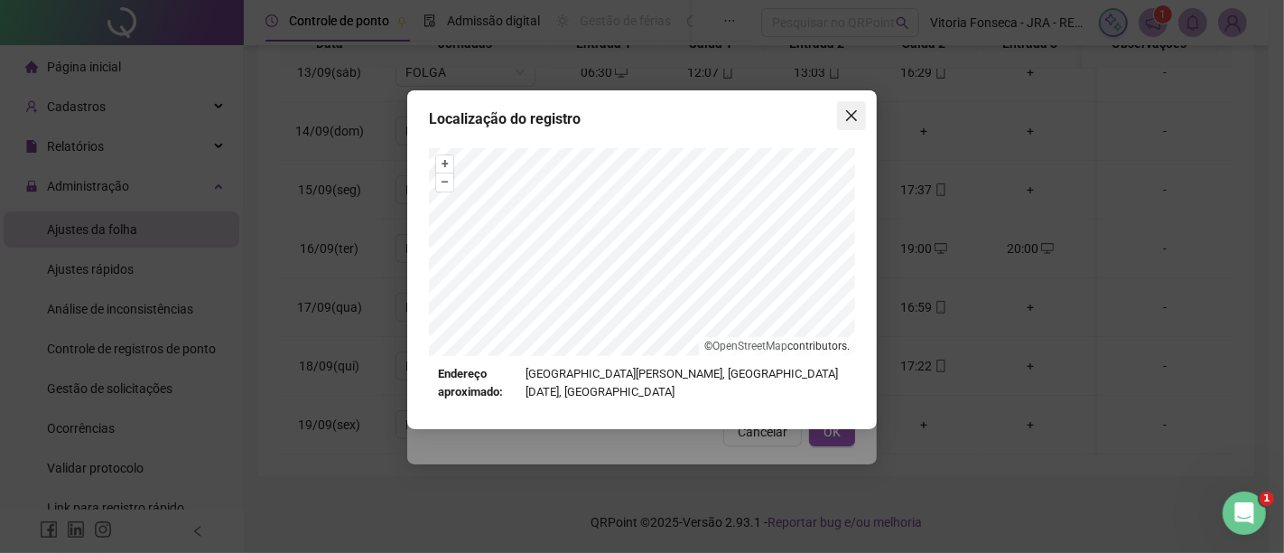
click at [855, 113] on icon "close" at bounding box center [852, 115] width 14 height 14
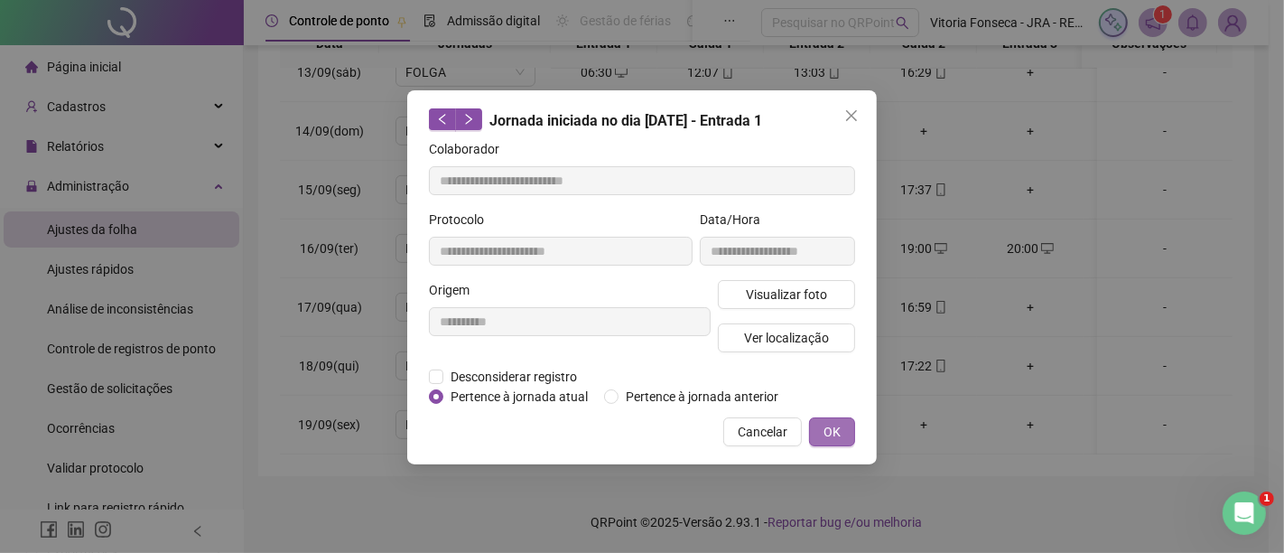
click at [831, 434] on span "OK" at bounding box center [832, 432] width 17 height 20
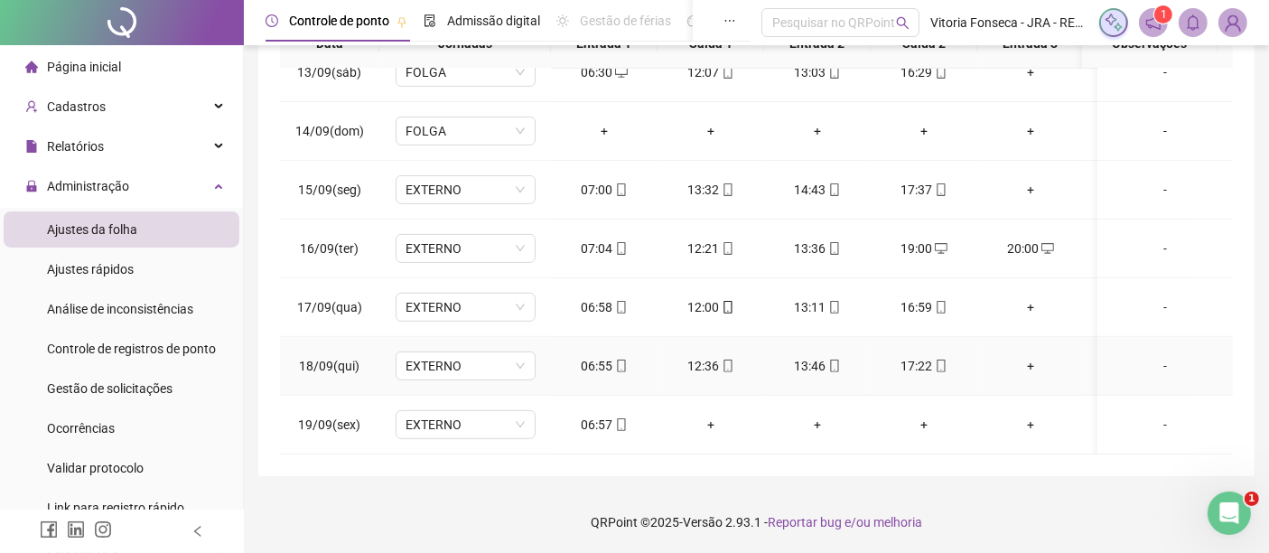
click at [947, 356] on div "17:22" at bounding box center [924, 366] width 78 height 20
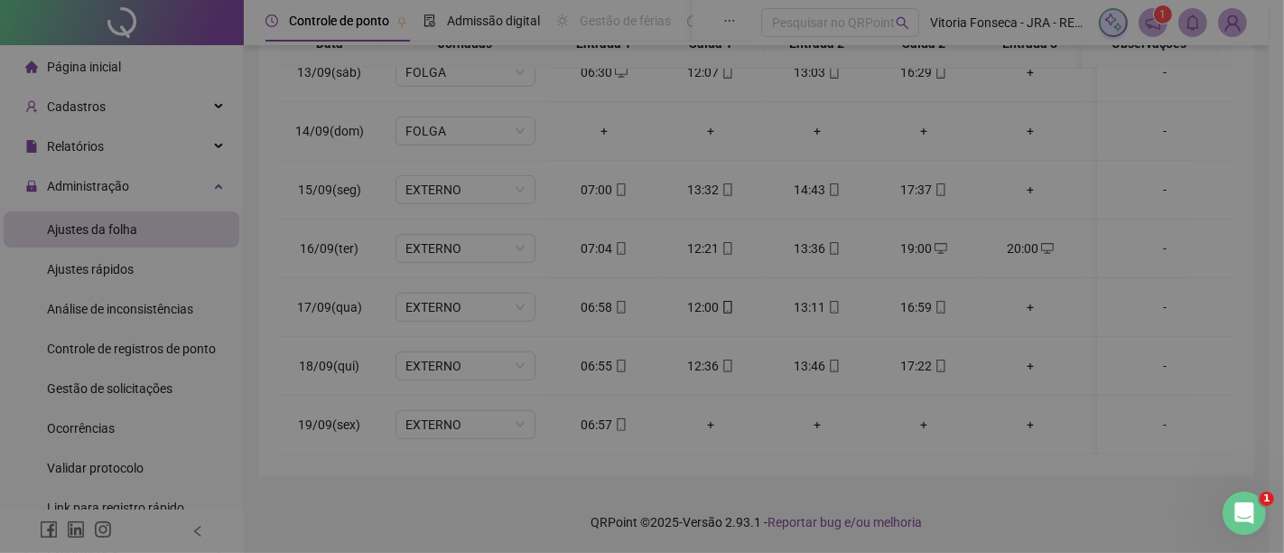
type input "**********"
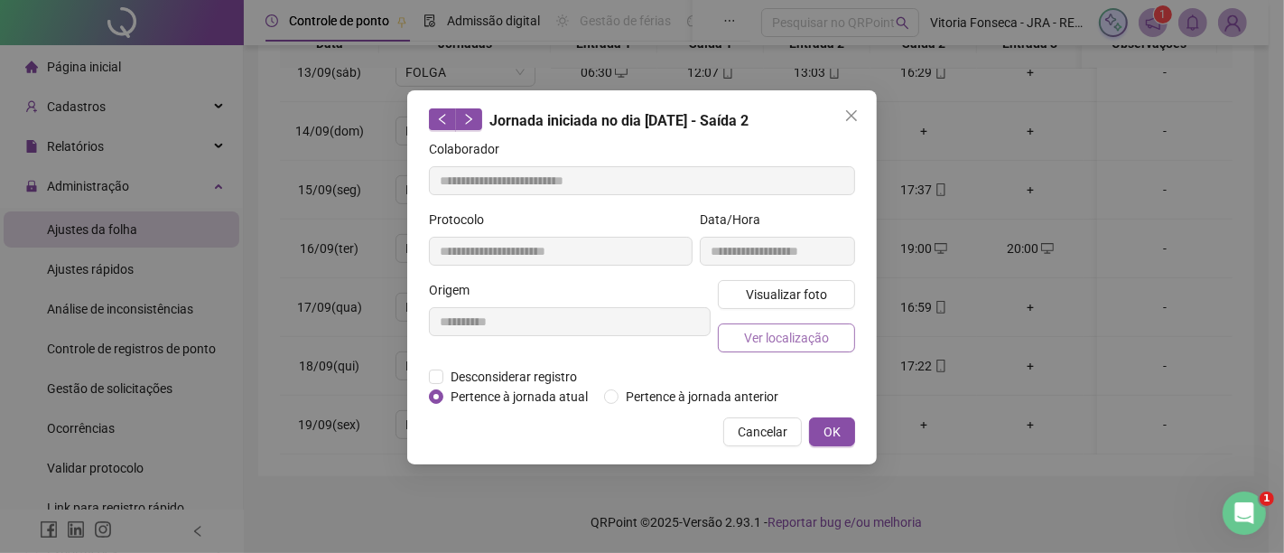
click at [854, 342] on button "Ver localização" at bounding box center [786, 337] width 137 height 29
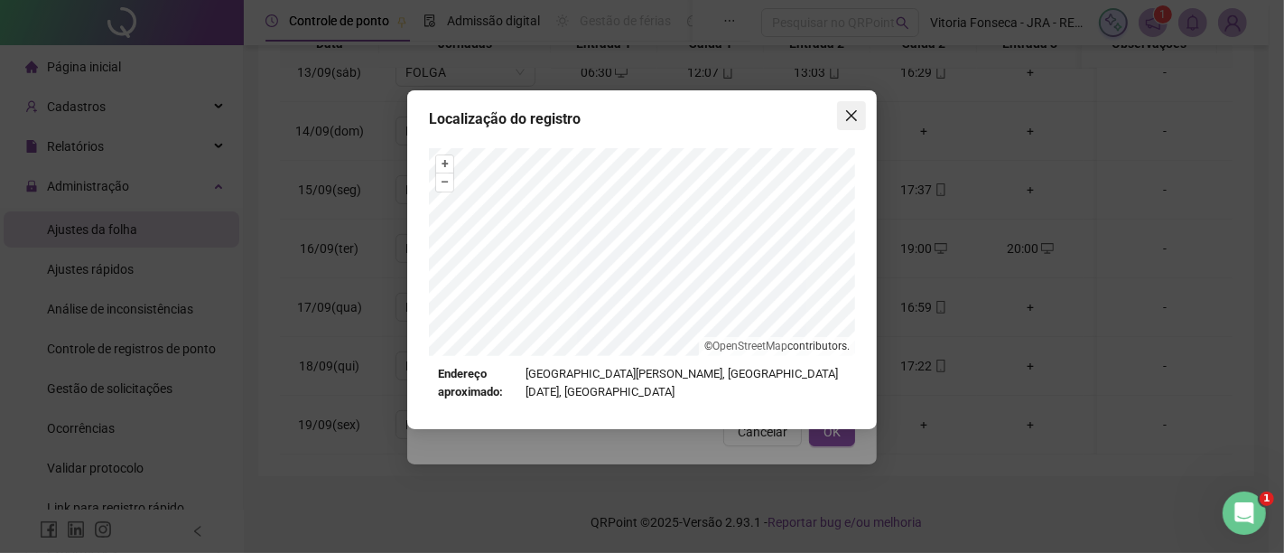
click at [853, 114] on icon "close" at bounding box center [851, 115] width 11 height 11
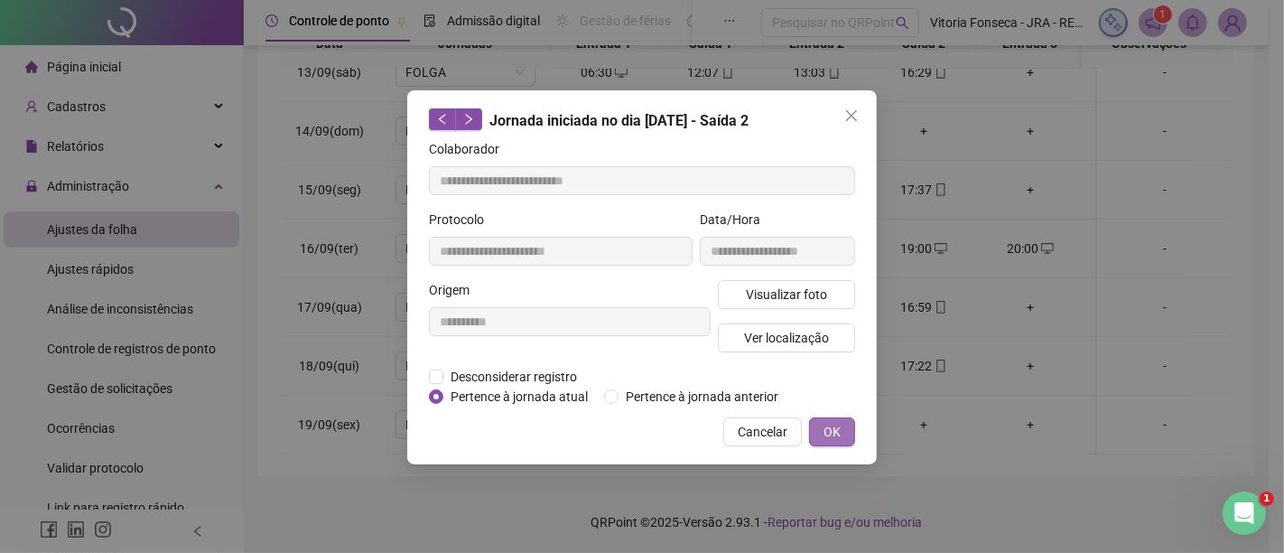
click at [835, 425] on span "OK" at bounding box center [832, 432] width 17 height 20
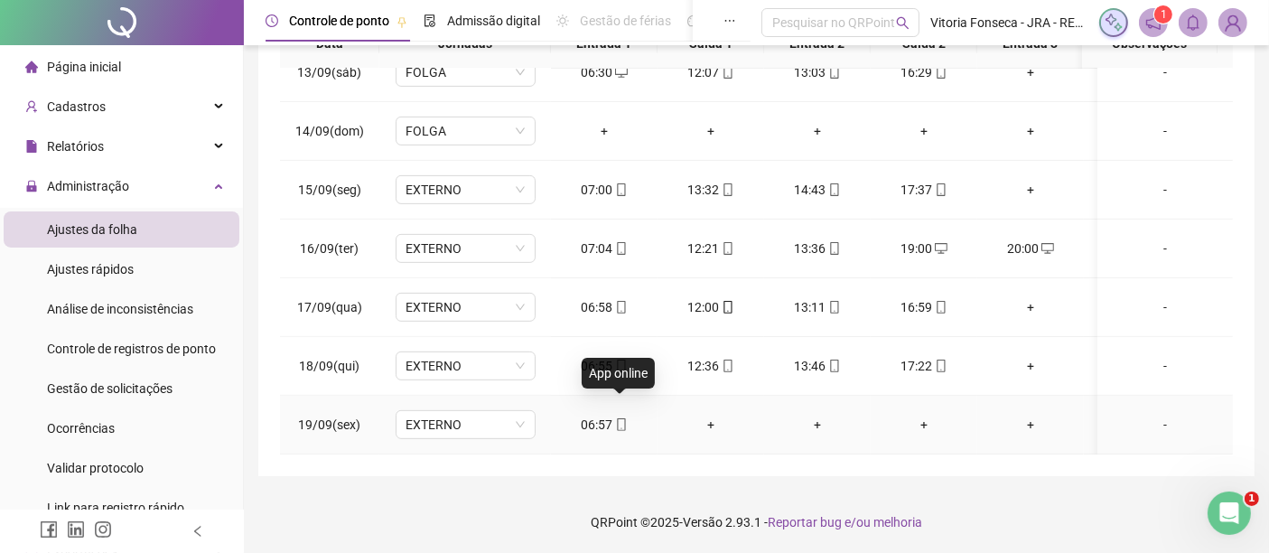
click at [615, 418] on icon "mobile" at bounding box center [621, 424] width 13 height 13
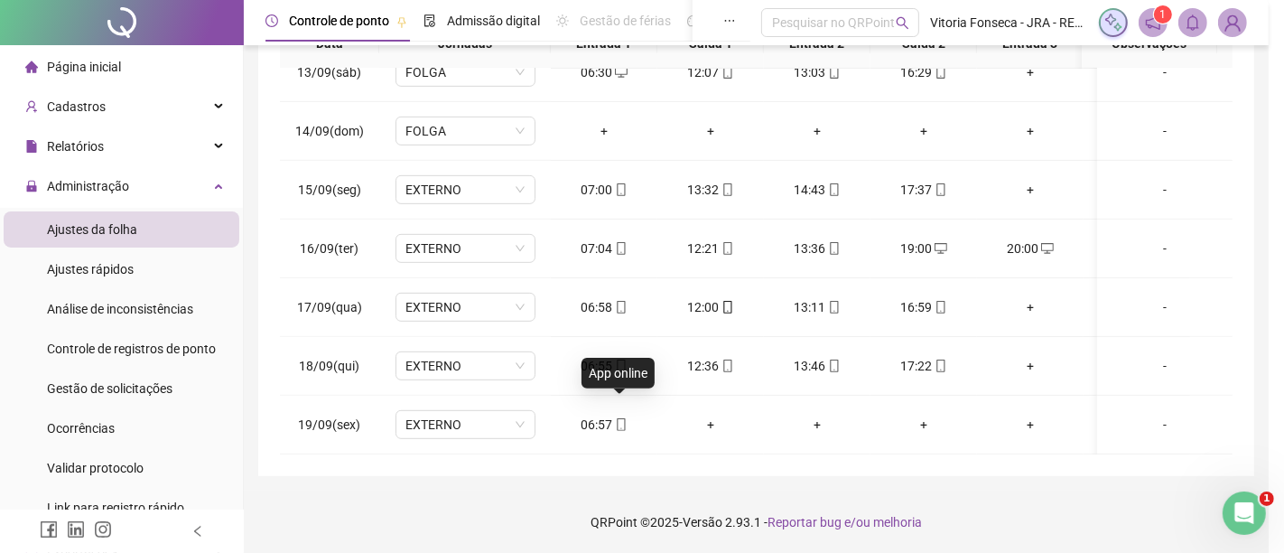
type input "**********"
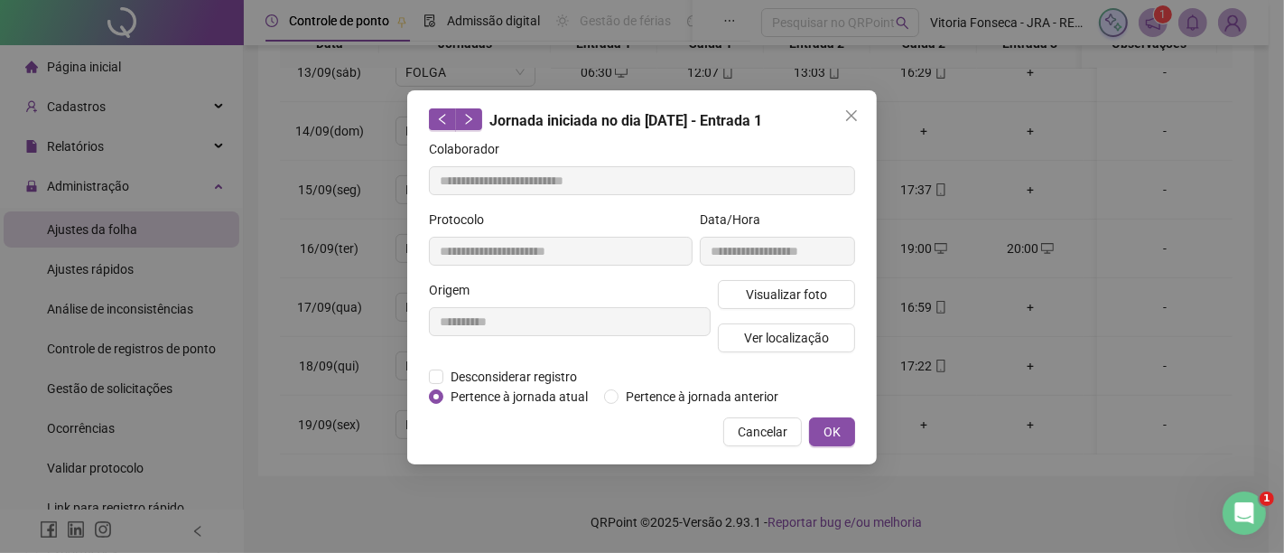
click at [939, 405] on div "**********" at bounding box center [642, 276] width 1284 height 553
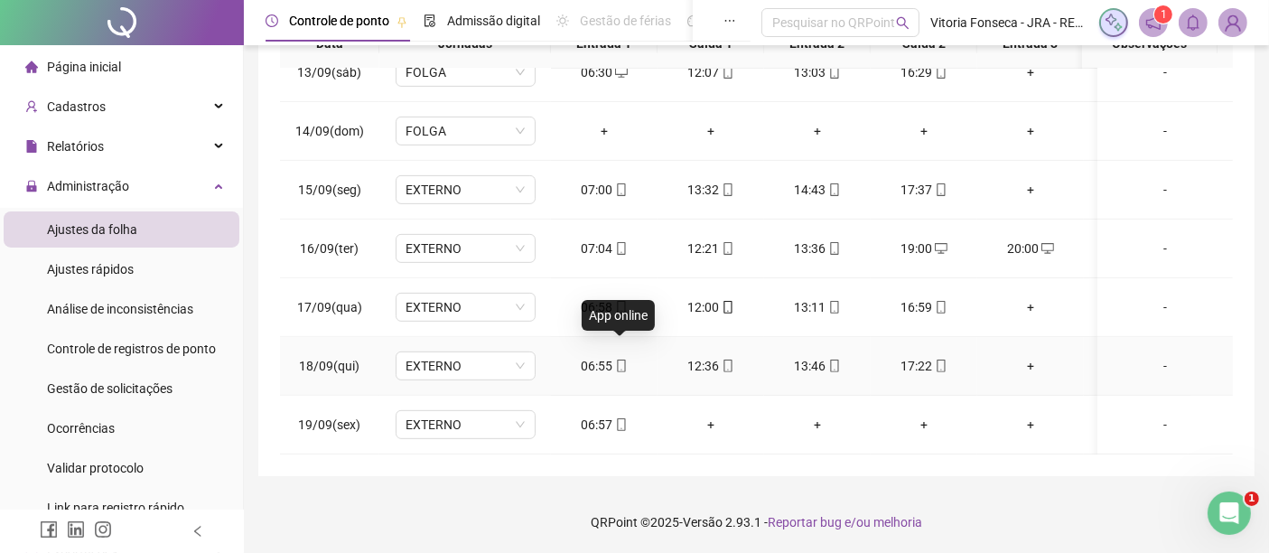
click at [620, 359] on icon "mobile" at bounding box center [621, 365] width 13 height 13
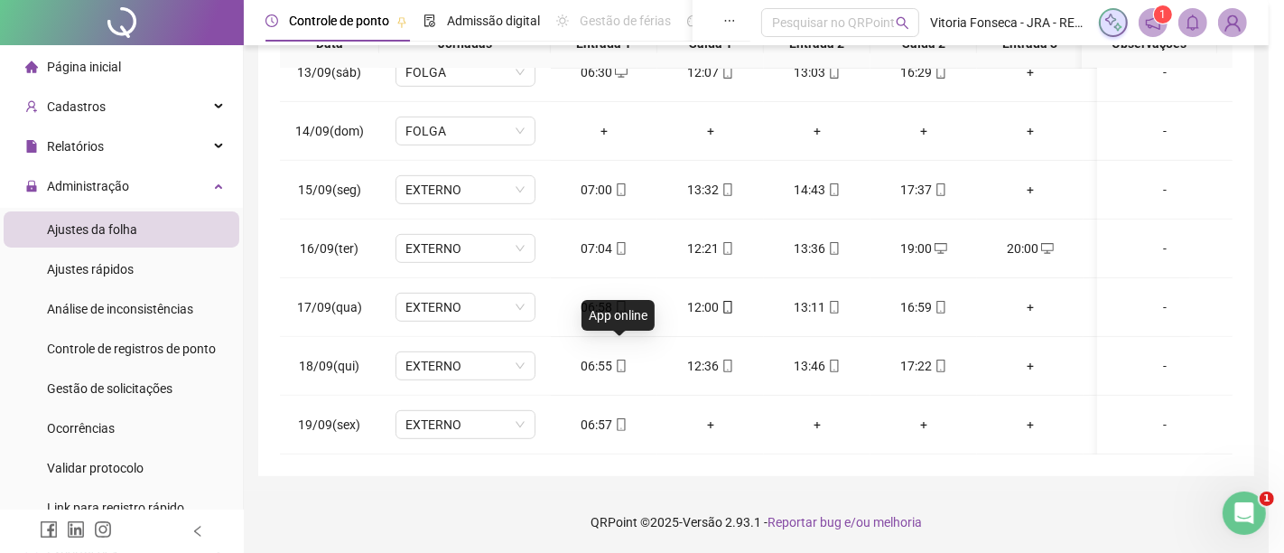
type input "**********"
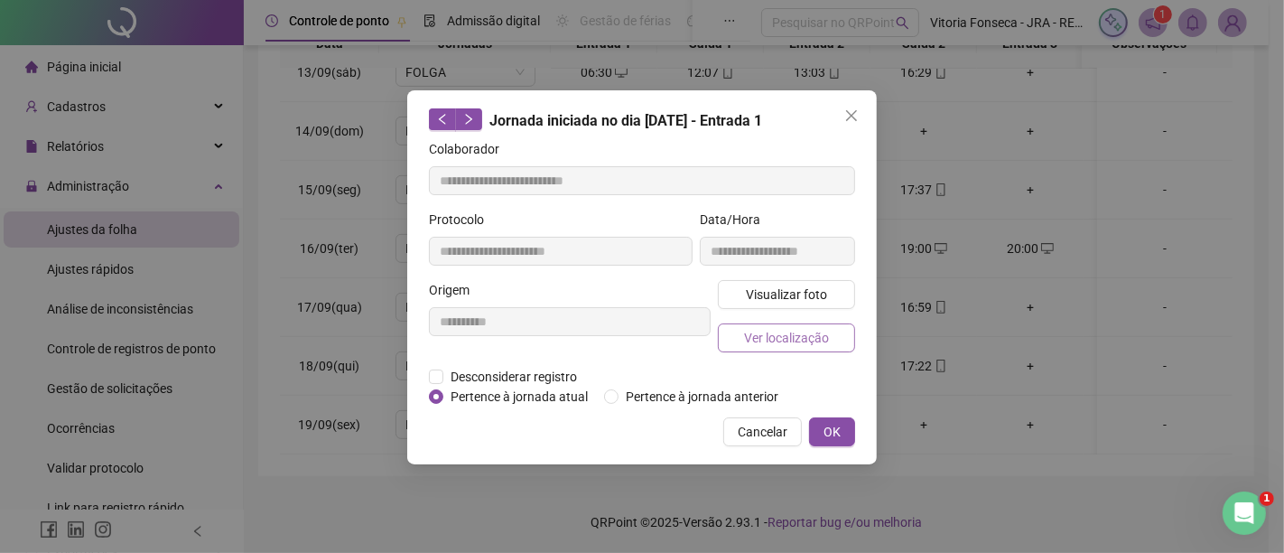
click at [752, 329] on span "Ver localização" at bounding box center [786, 338] width 85 height 20
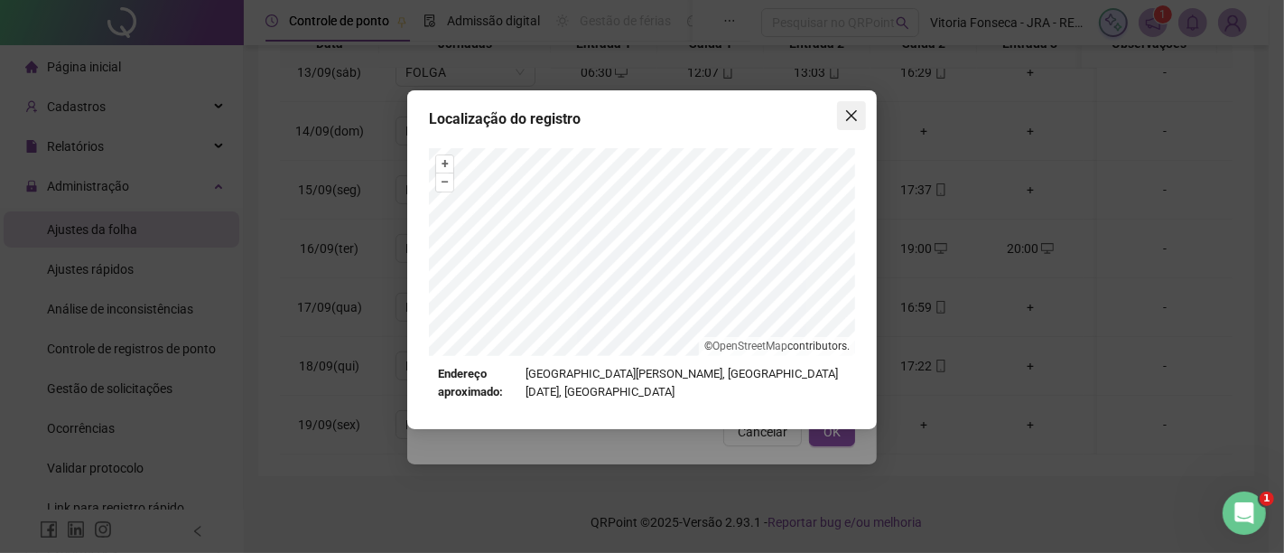
click at [846, 112] on icon "close" at bounding box center [852, 115] width 14 height 14
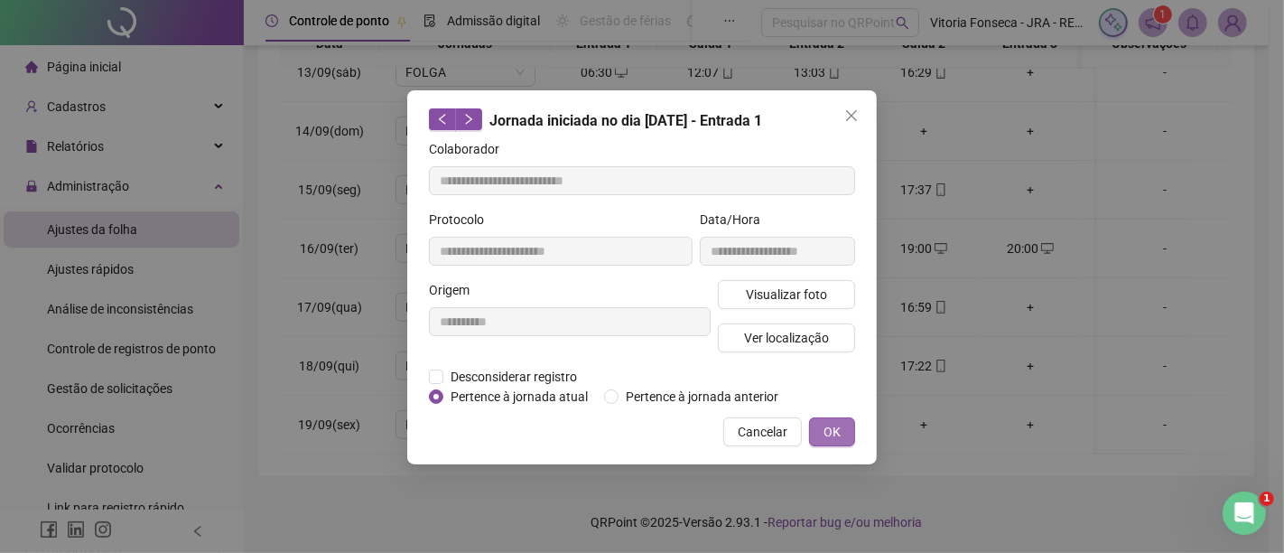
click at [833, 423] on span "OK" at bounding box center [832, 432] width 17 height 20
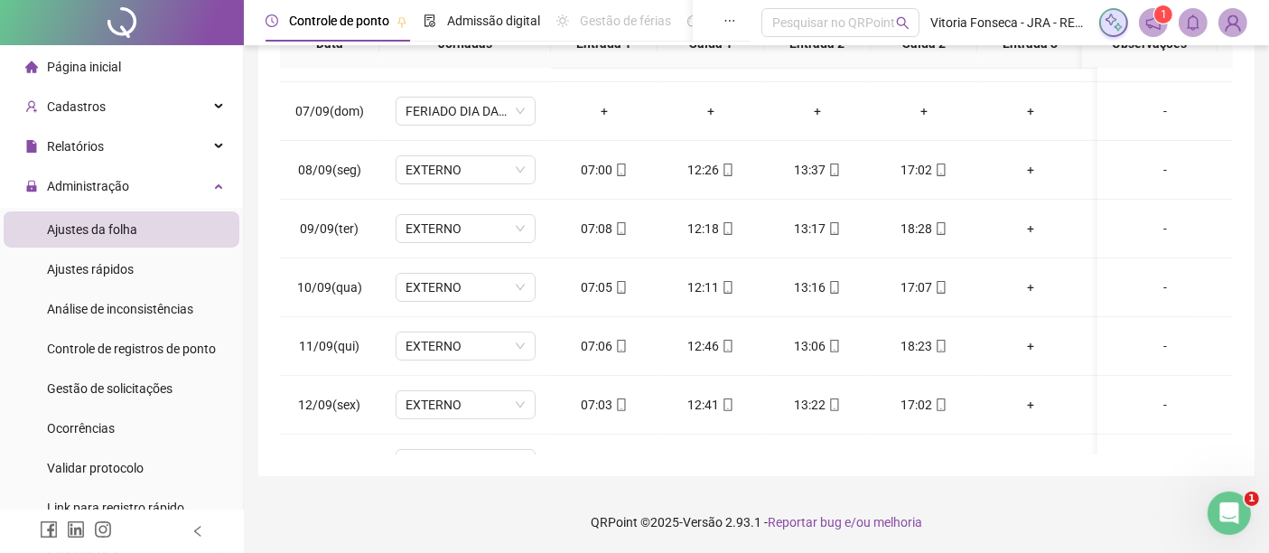
scroll to position [0, 0]
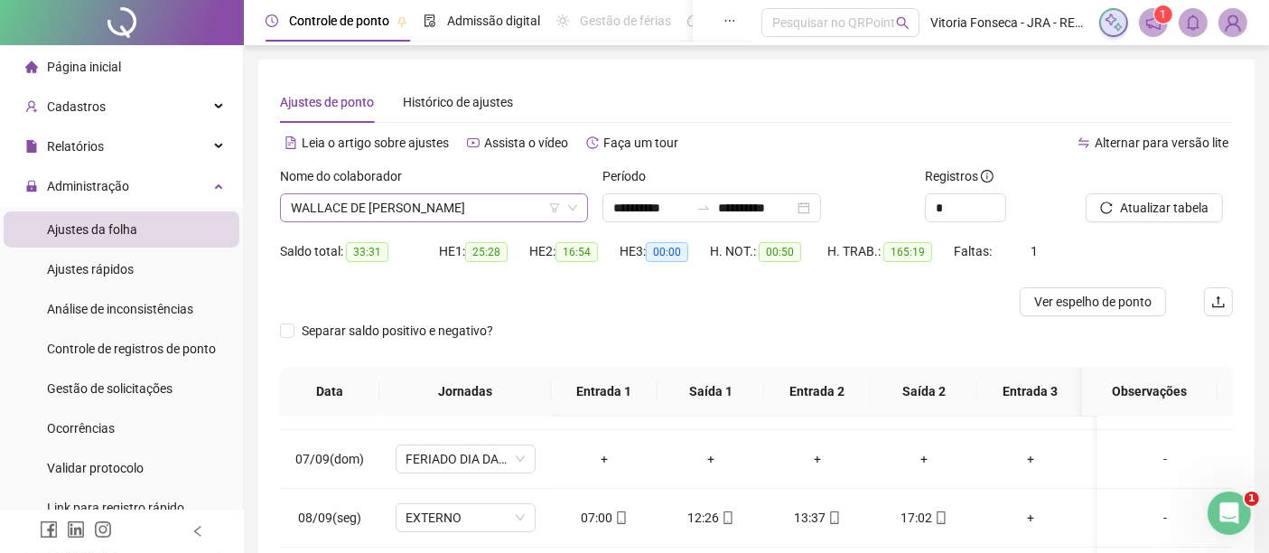
click at [490, 212] on span "WALLACE DE BRITO DOS SANTOS" at bounding box center [434, 207] width 286 height 27
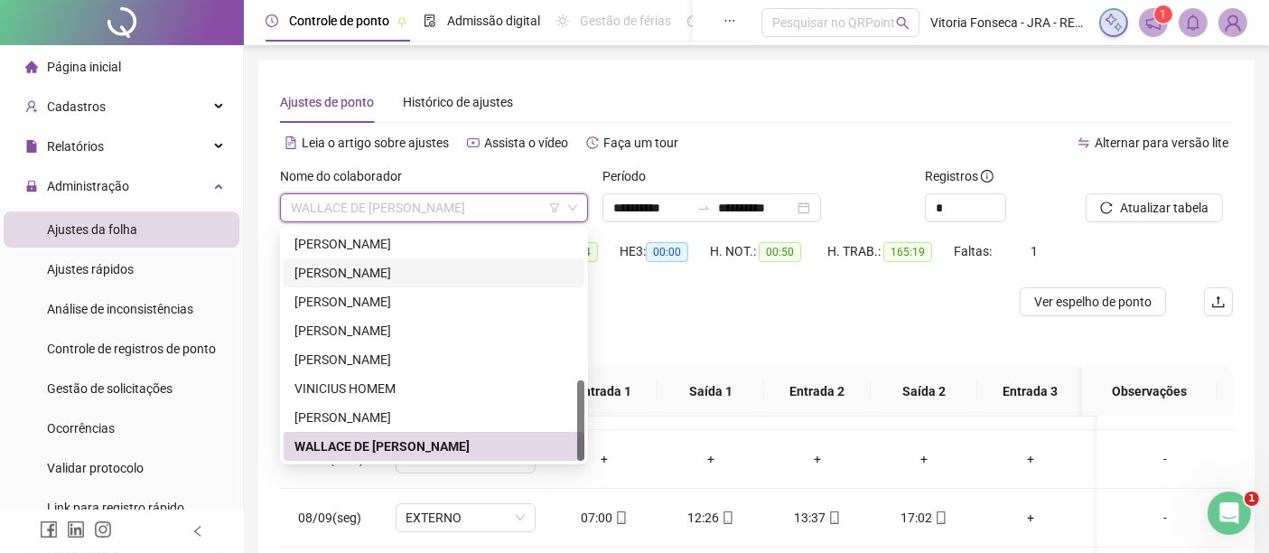
click at [465, 263] on div "ROBERTO DIAS EDUARDO" at bounding box center [433, 273] width 279 height 20
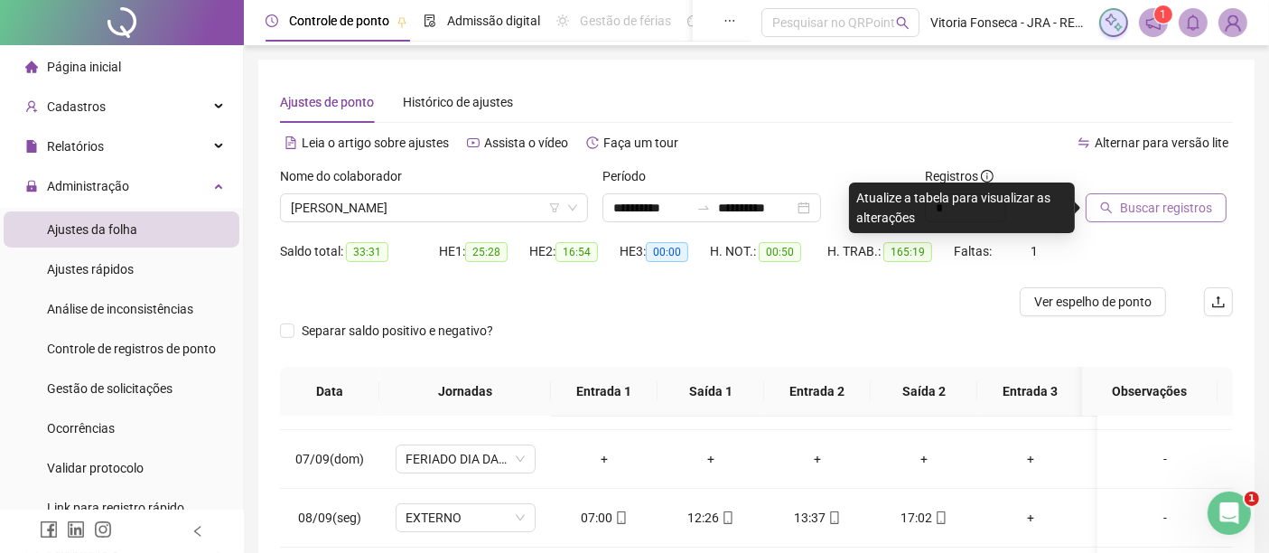
click at [1140, 208] on span "Buscar registros" at bounding box center [1166, 208] width 92 height 20
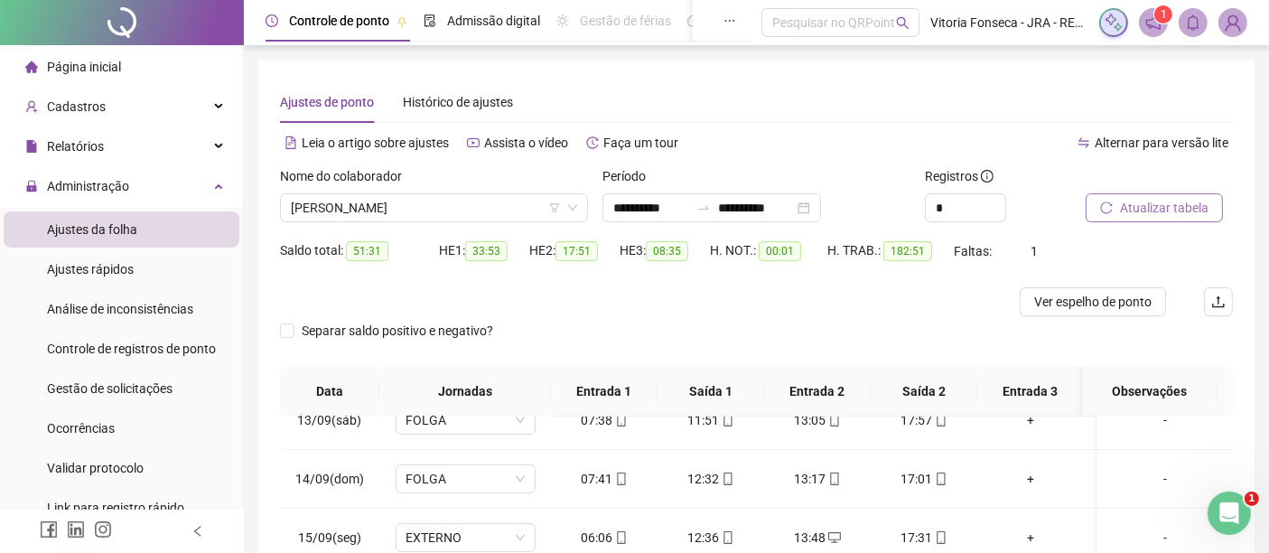
scroll to position [348, 0]
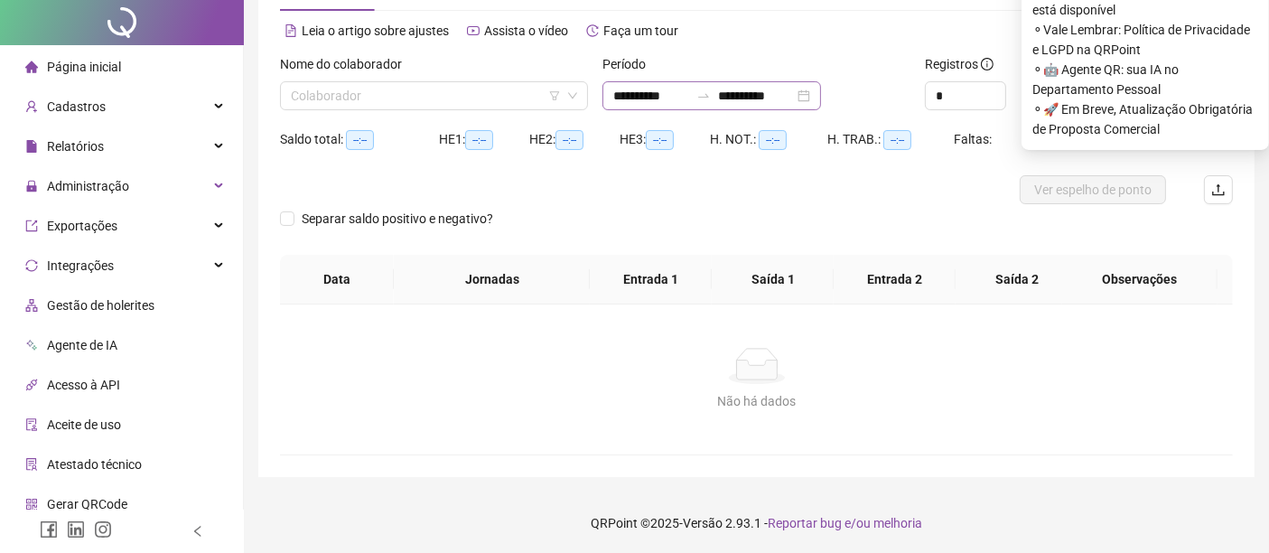
scroll to position [112, 0]
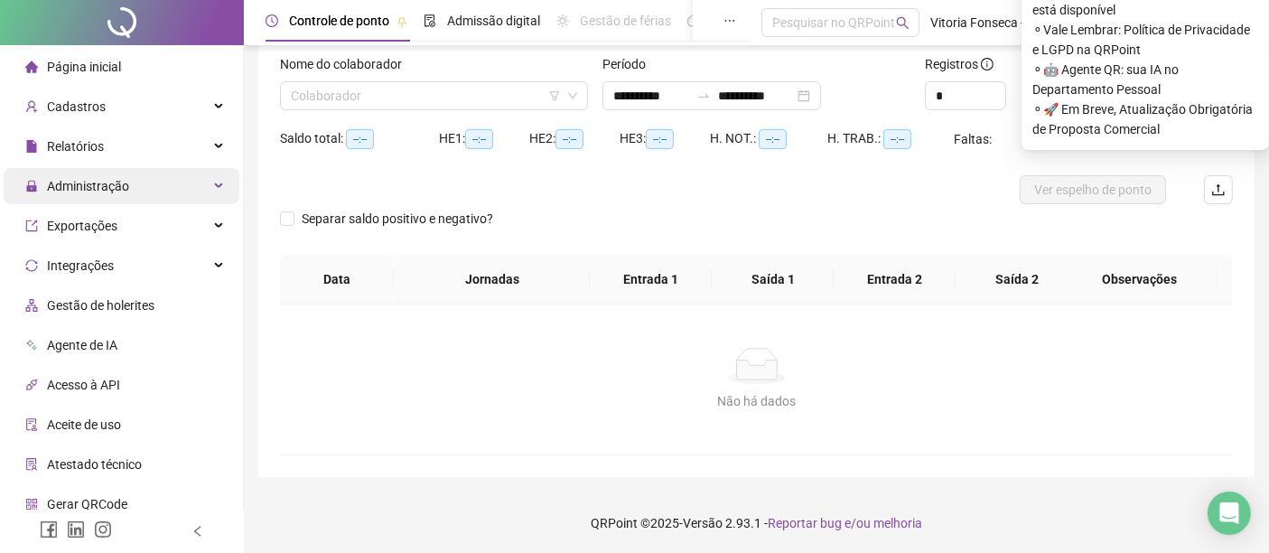
click at [182, 180] on div "Administração" at bounding box center [122, 186] width 236 height 36
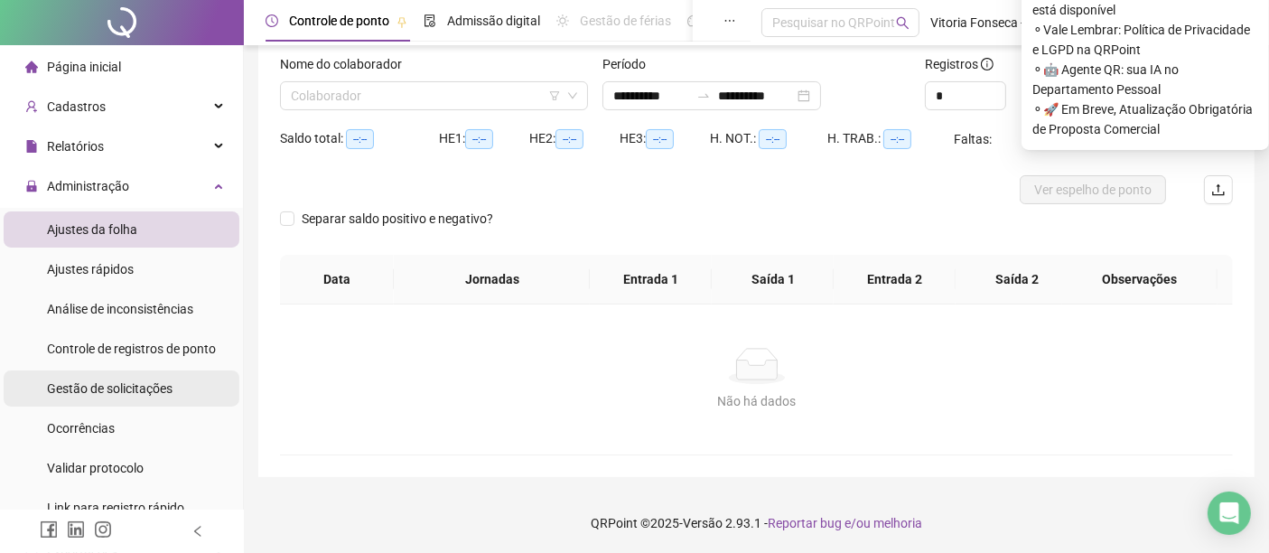
click at [129, 381] on span "Gestão de solicitações" at bounding box center [110, 388] width 126 height 14
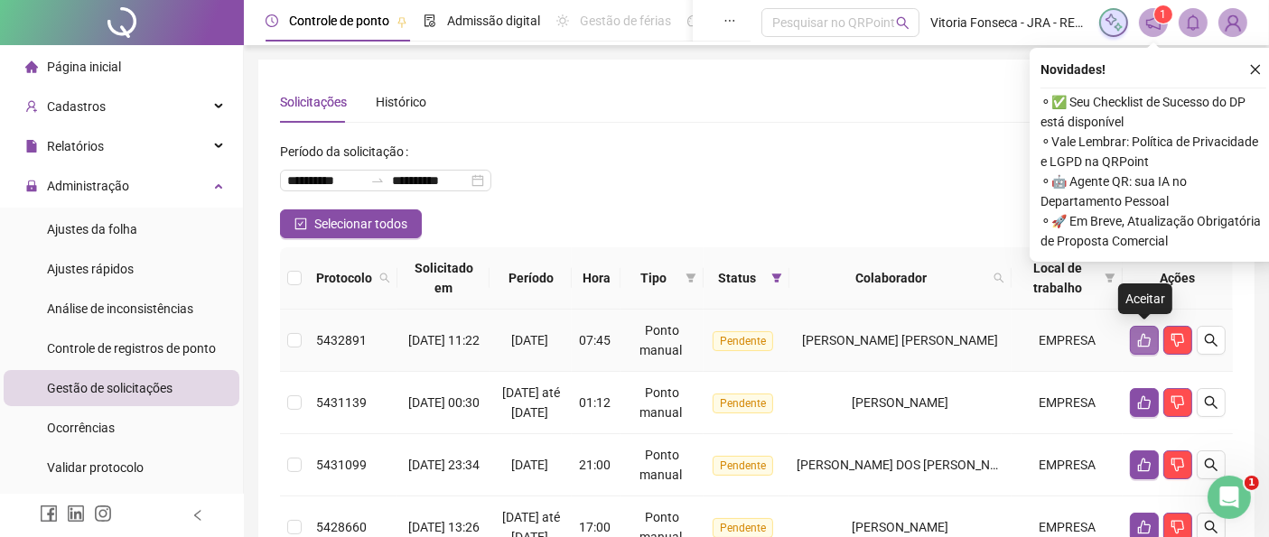
click at [1150, 335] on icon "like" at bounding box center [1144, 340] width 14 height 14
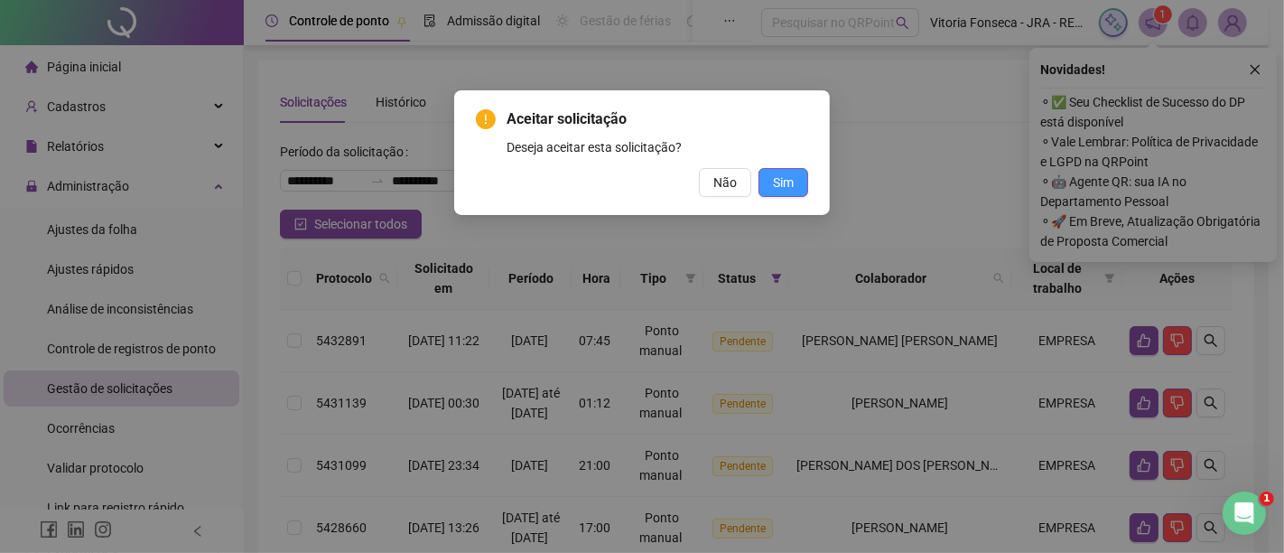
click at [802, 184] on button "Sim" at bounding box center [784, 182] width 50 height 29
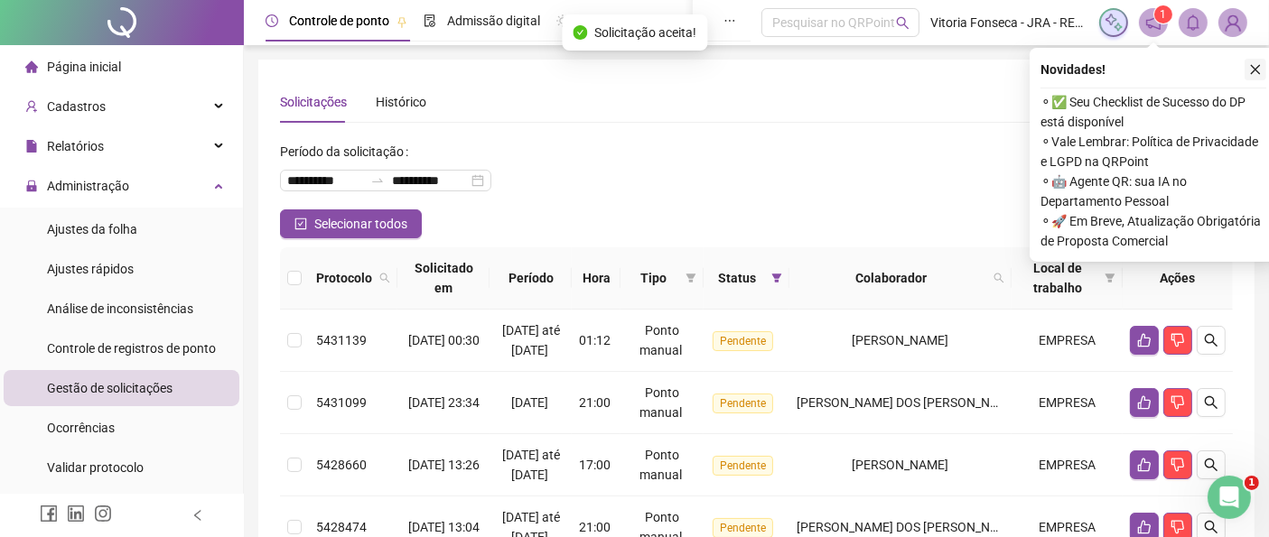
click at [1251, 63] on icon "close" at bounding box center [1255, 69] width 13 height 13
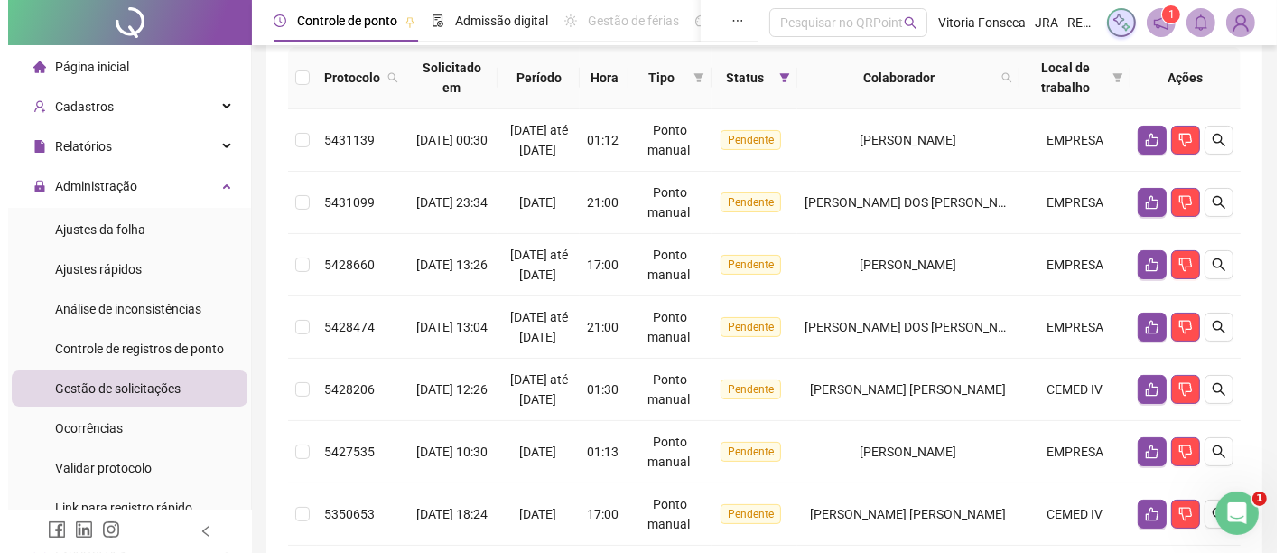
scroll to position [301, 0]
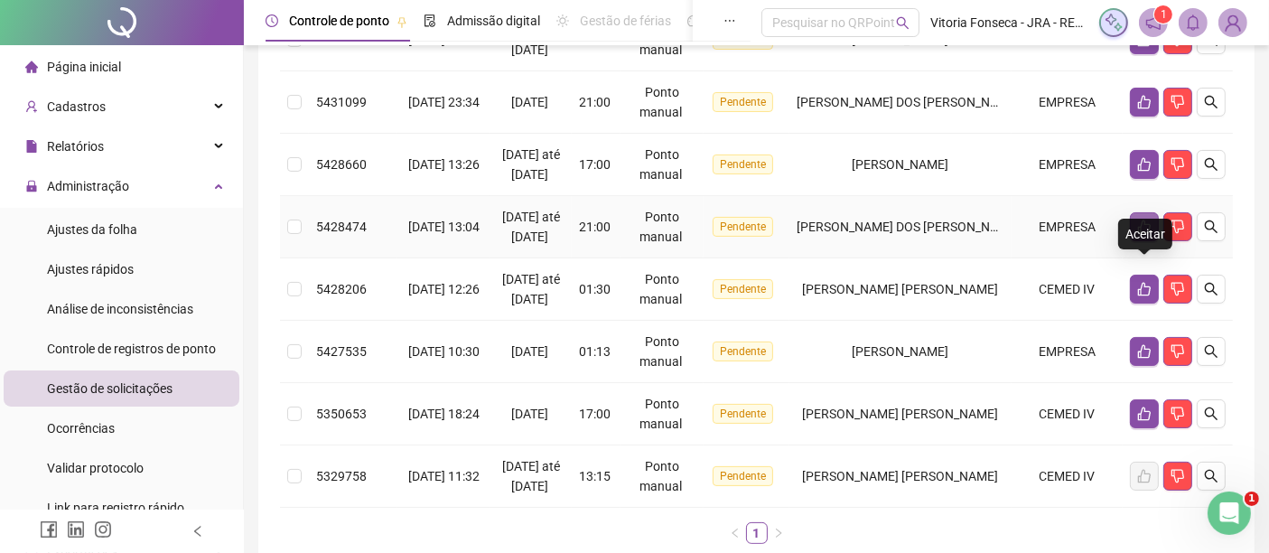
click at [1154, 241] on button "button" at bounding box center [1144, 226] width 29 height 29
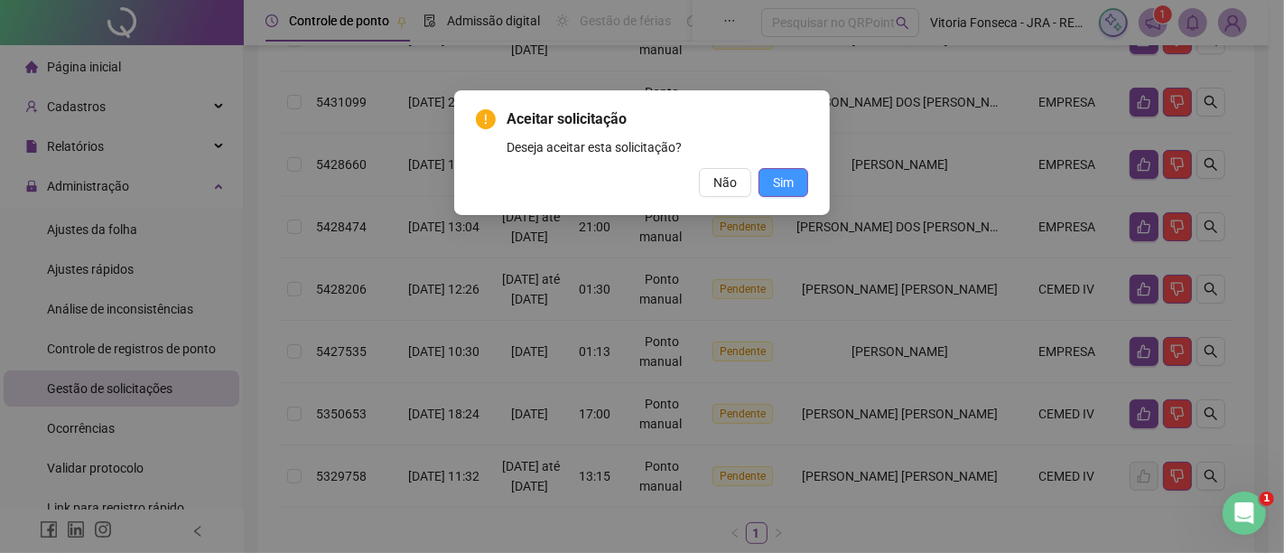
click at [787, 173] on span "Sim" at bounding box center [783, 183] width 21 height 20
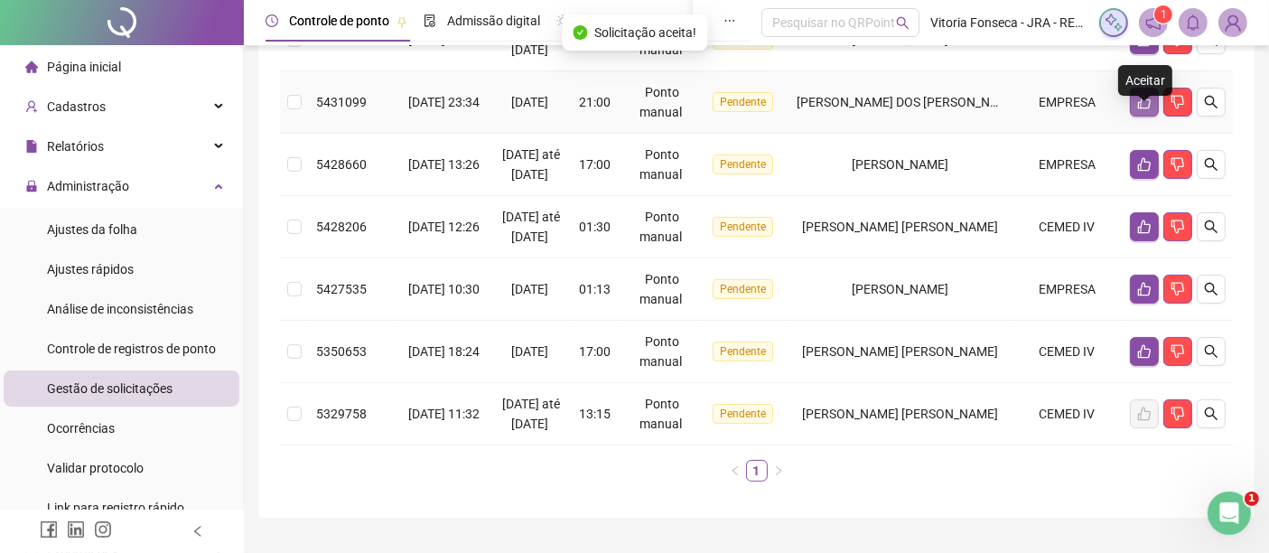
click at [1140, 109] on icon "like" at bounding box center [1144, 102] width 14 height 14
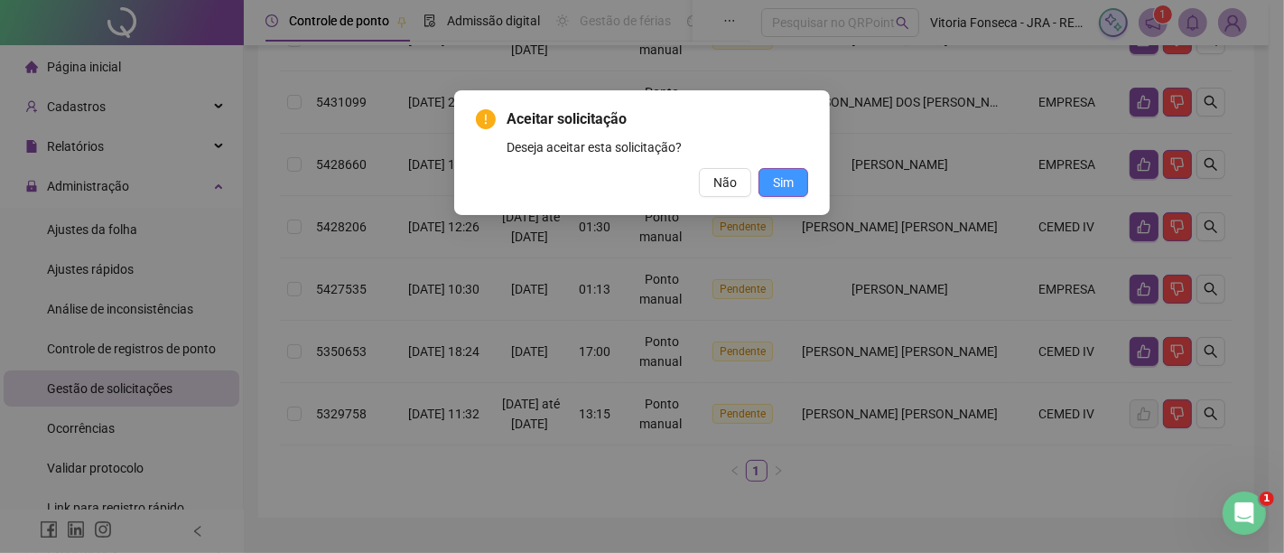
click at [801, 182] on button "Sim" at bounding box center [784, 182] width 50 height 29
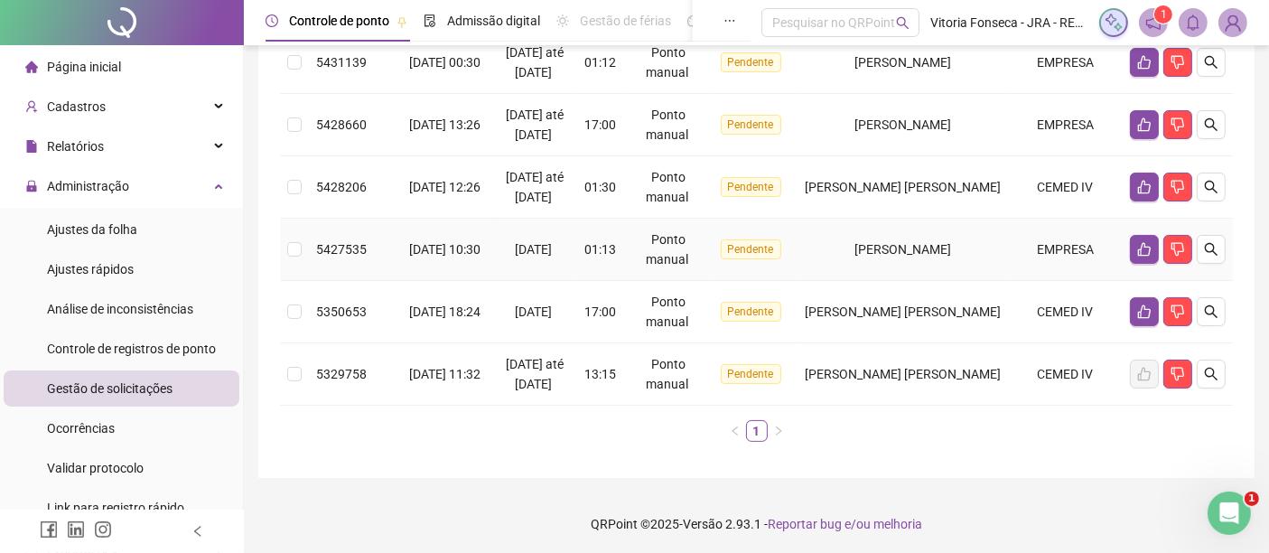
scroll to position [178, 0]
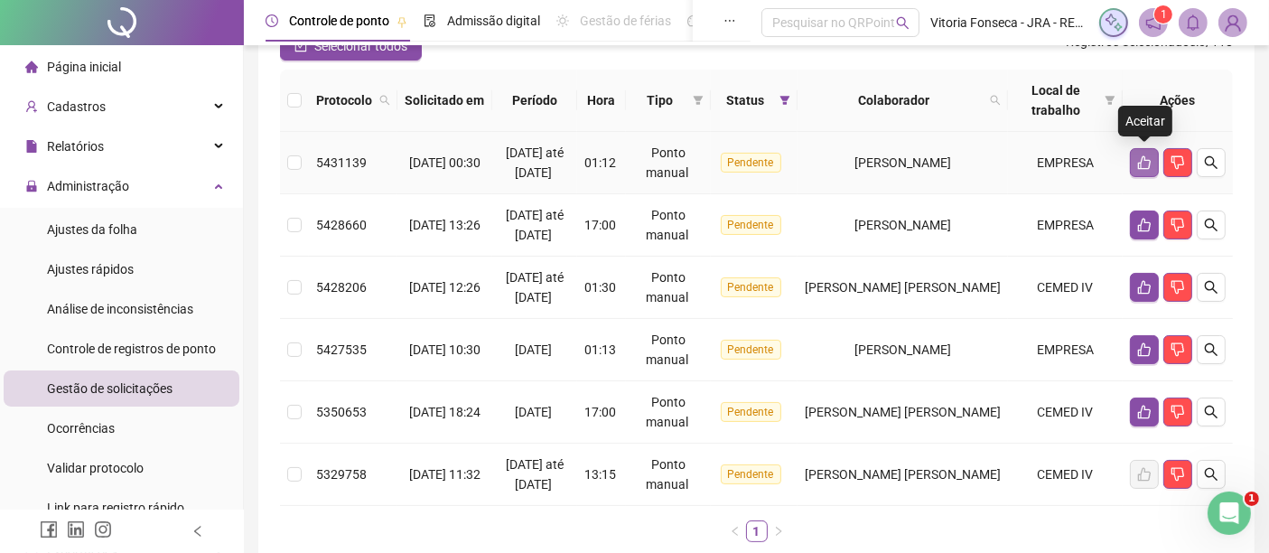
click at [1145, 158] on icon "like" at bounding box center [1144, 163] width 13 height 14
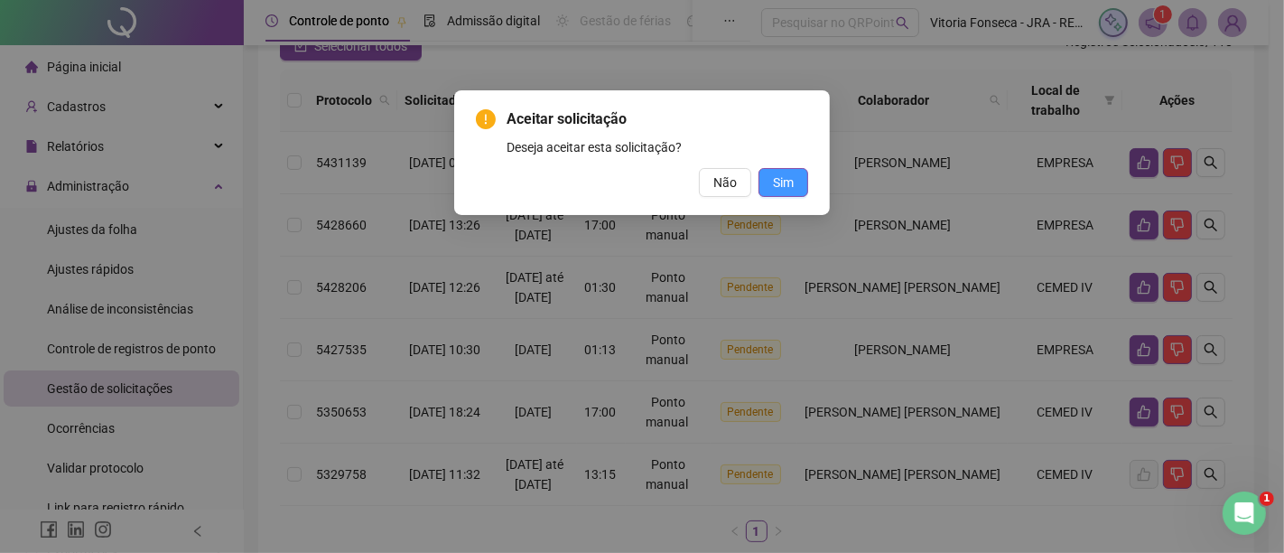
click at [775, 174] on span "Sim" at bounding box center [783, 183] width 21 height 20
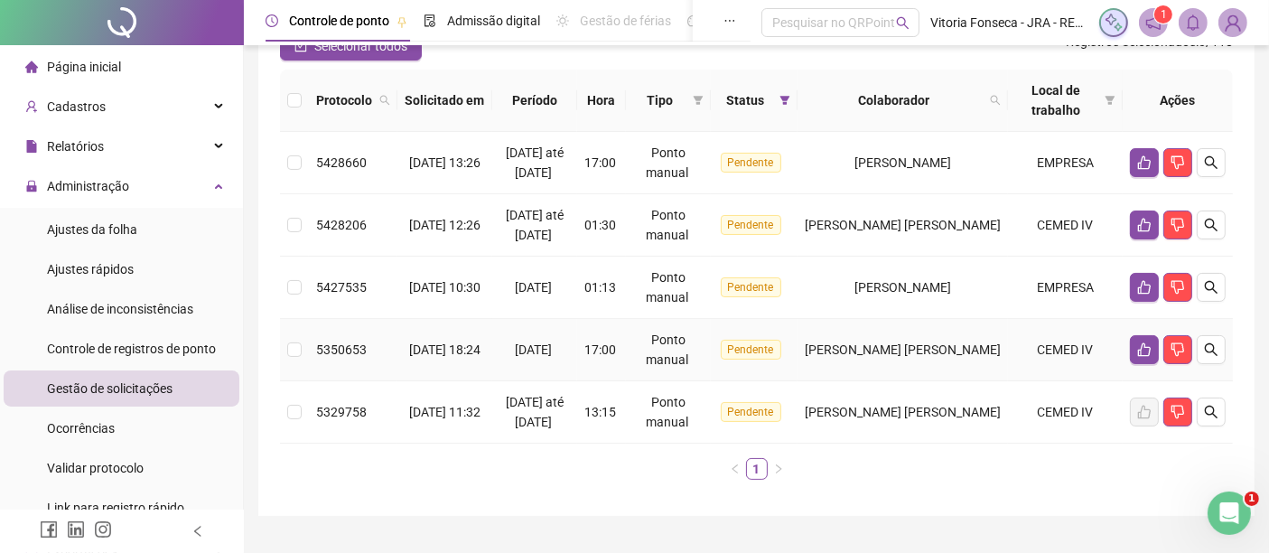
scroll to position [77, 0]
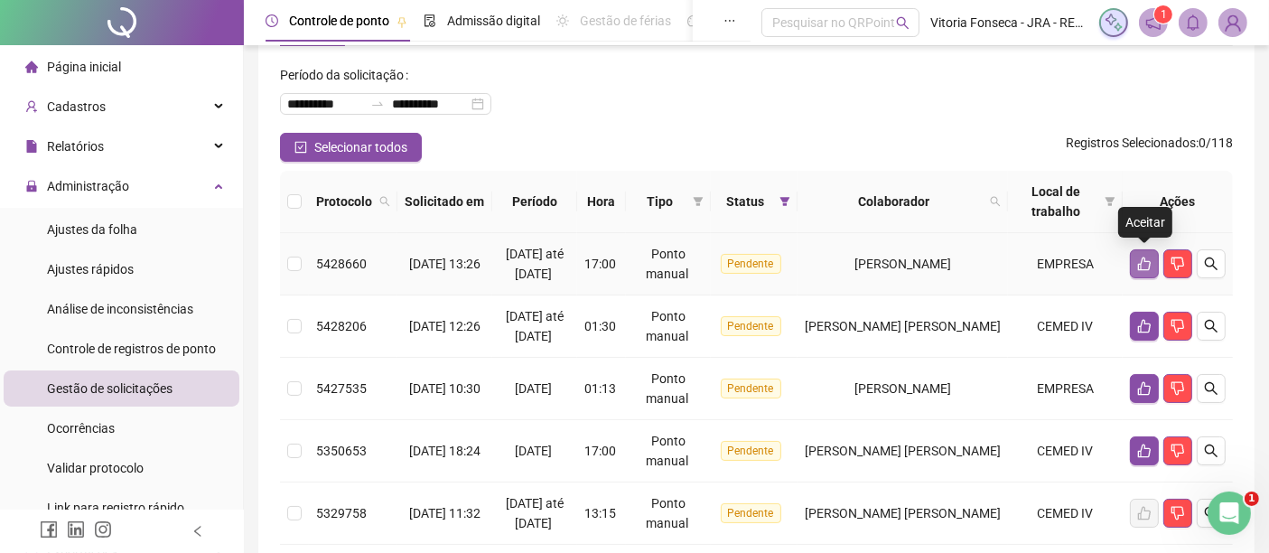
click at [1149, 260] on icon "like" at bounding box center [1144, 264] width 13 height 14
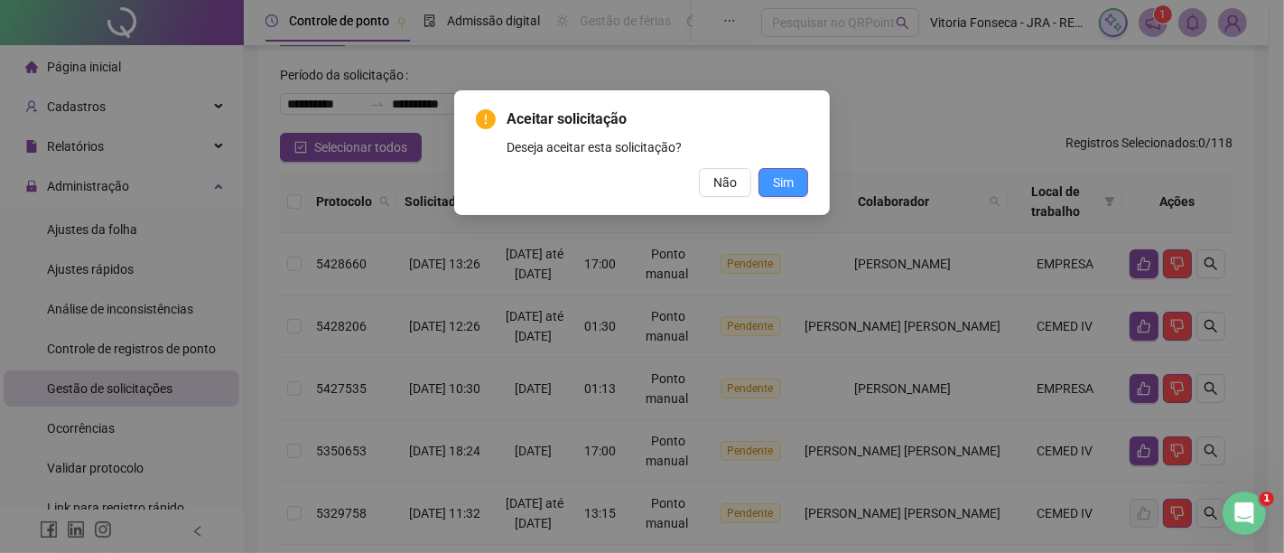
click at [788, 183] on span "Sim" at bounding box center [783, 183] width 21 height 20
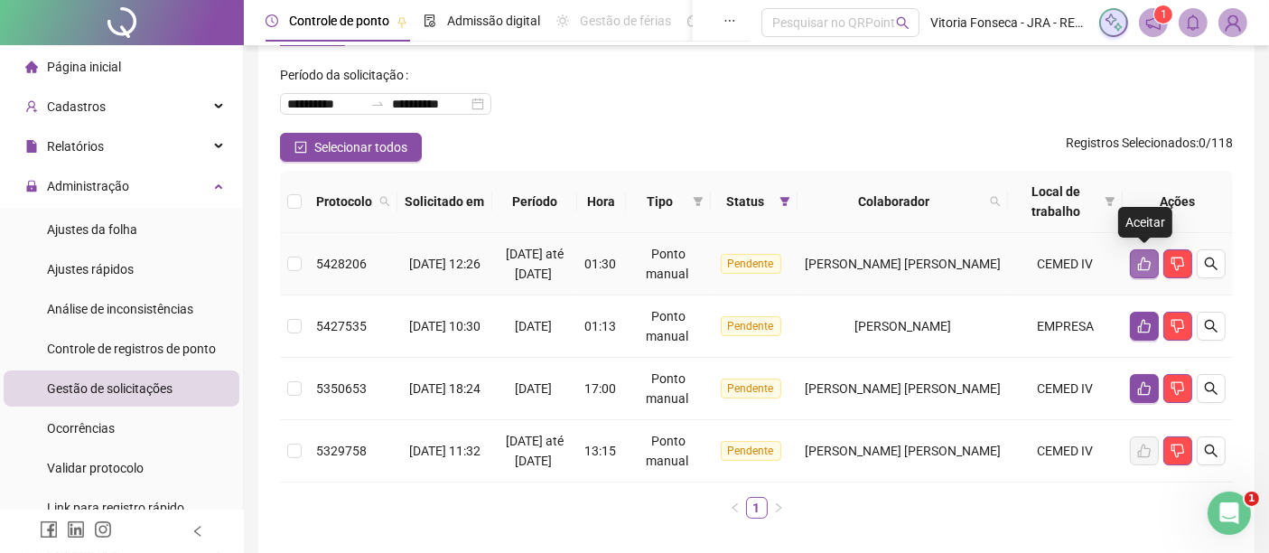
click at [1147, 262] on icon "like" at bounding box center [1144, 264] width 14 height 14
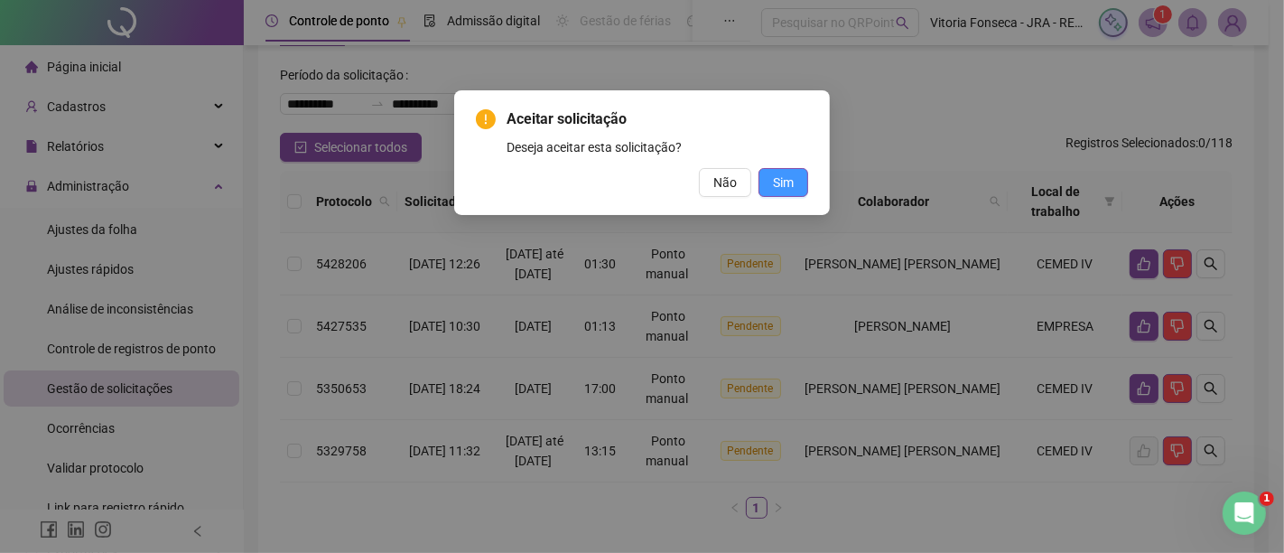
click at [795, 182] on button "Sim" at bounding box center [784, 182] width 50 height 29
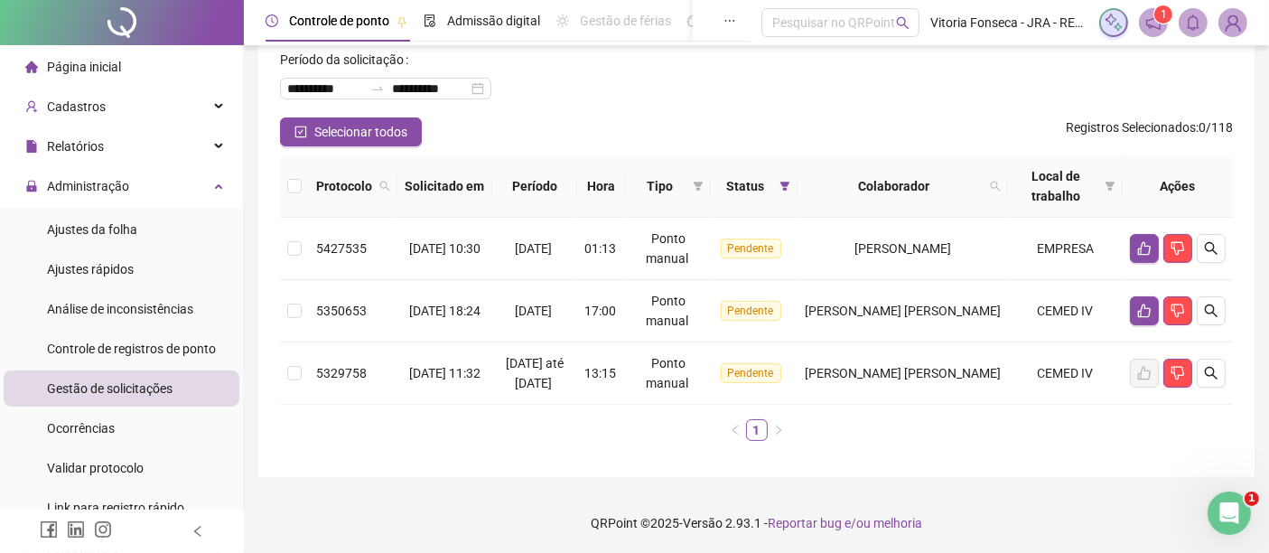
scroll to position [0, 0]
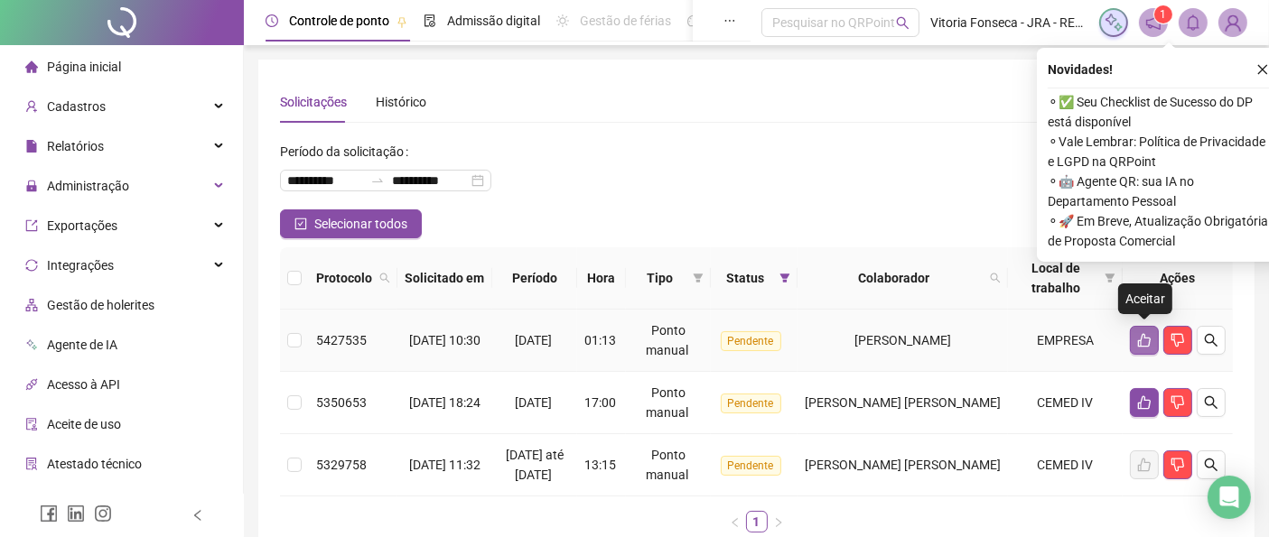
click at [1137, 336] on icon "like" at bounding box center [1144, 340] width 14 height 14
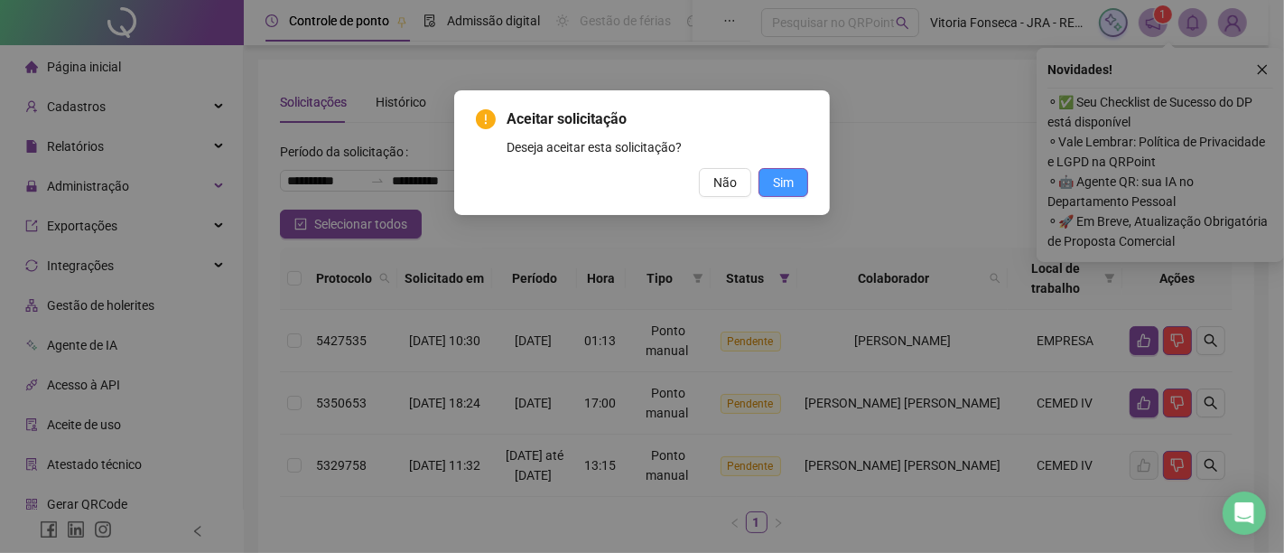
click at [776, 173] on span "Sim" at bounding box center [783, 183] width 21 height 20
